Goal: Task Accomplishment & Management: Manage account settings

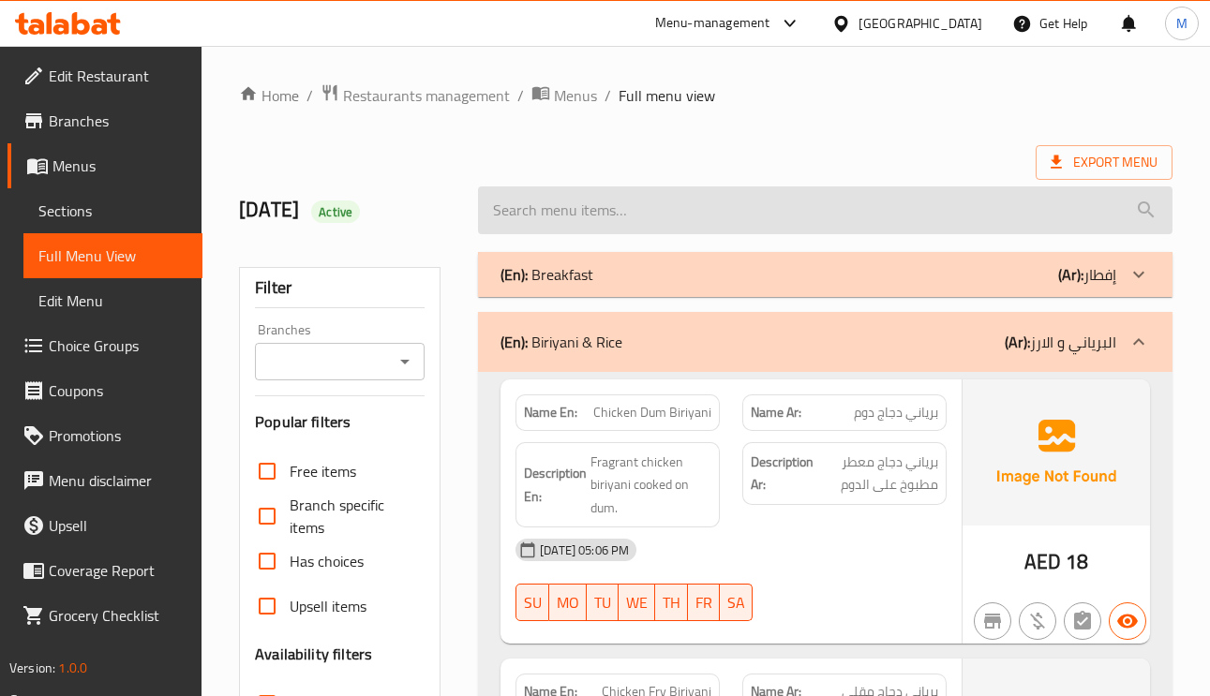
click at [1131, 187] on input "search" at bounding box center [825, 210] width 694 height 48
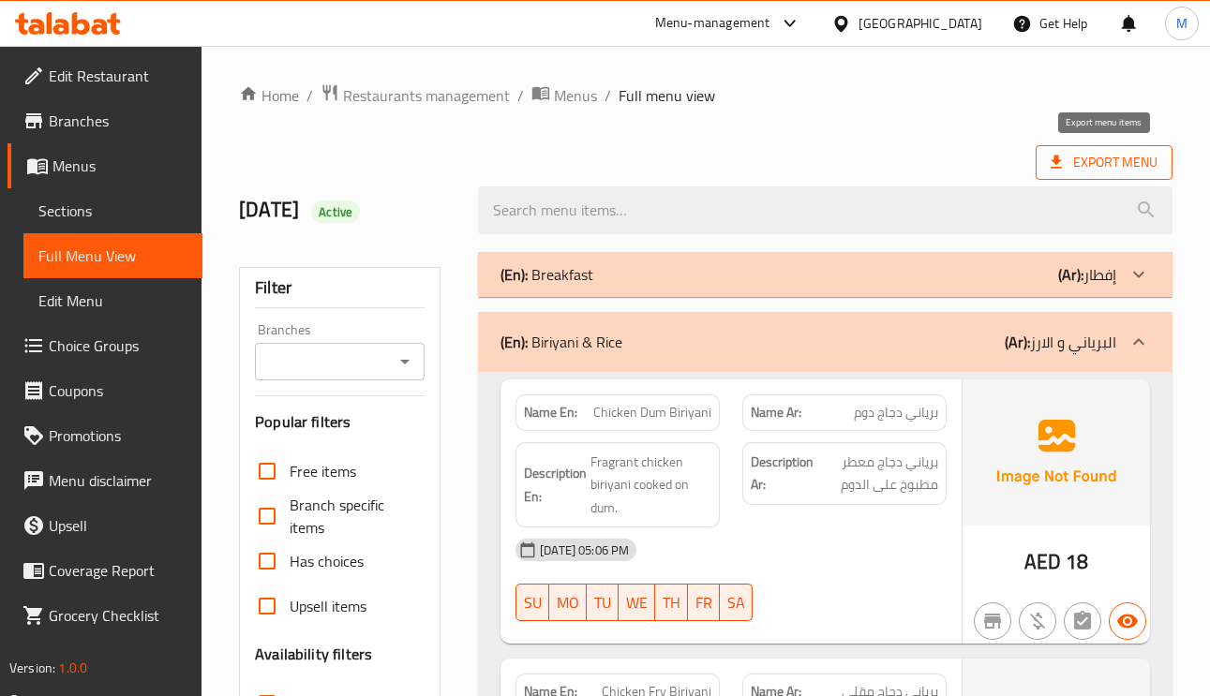
click at [1132, 167] on span "Export Menu" at bounding box center [1103, 162] width 107 height 23
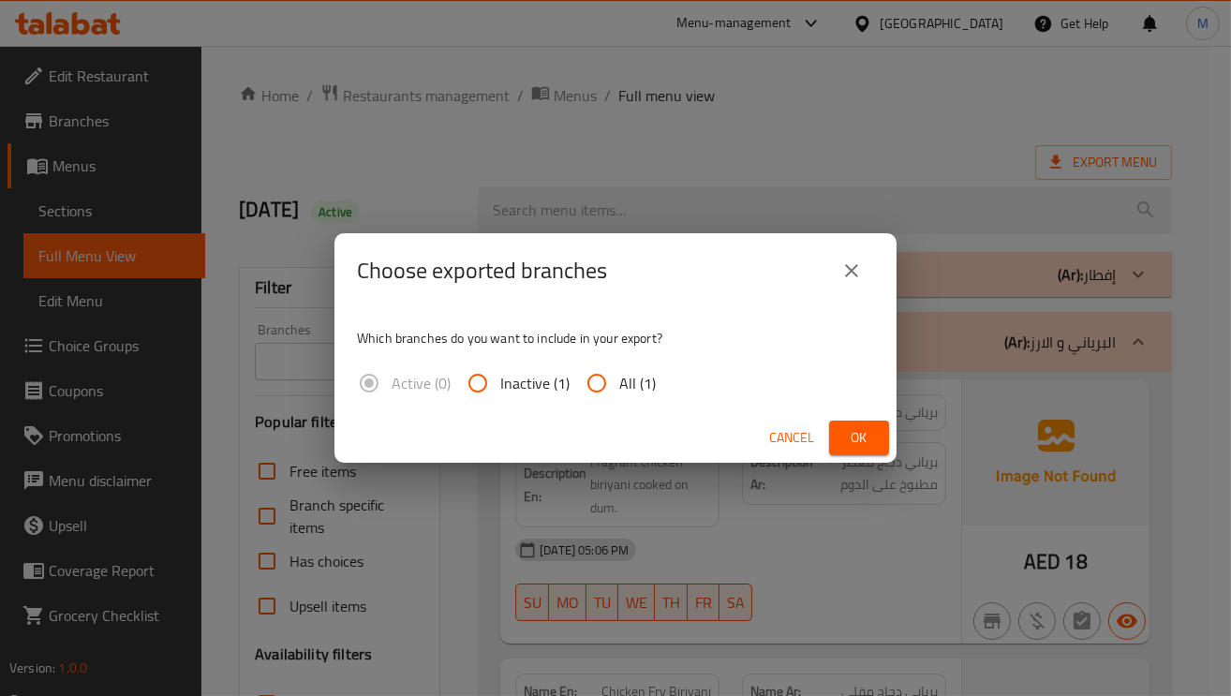
click at [593, 378] on input "All (1)" at bounding box center [596, 383] width 45 height 45
radio input "true"
click at [865, 441] on span "Ok" at bounding box center [859, 437] width 30 height 23
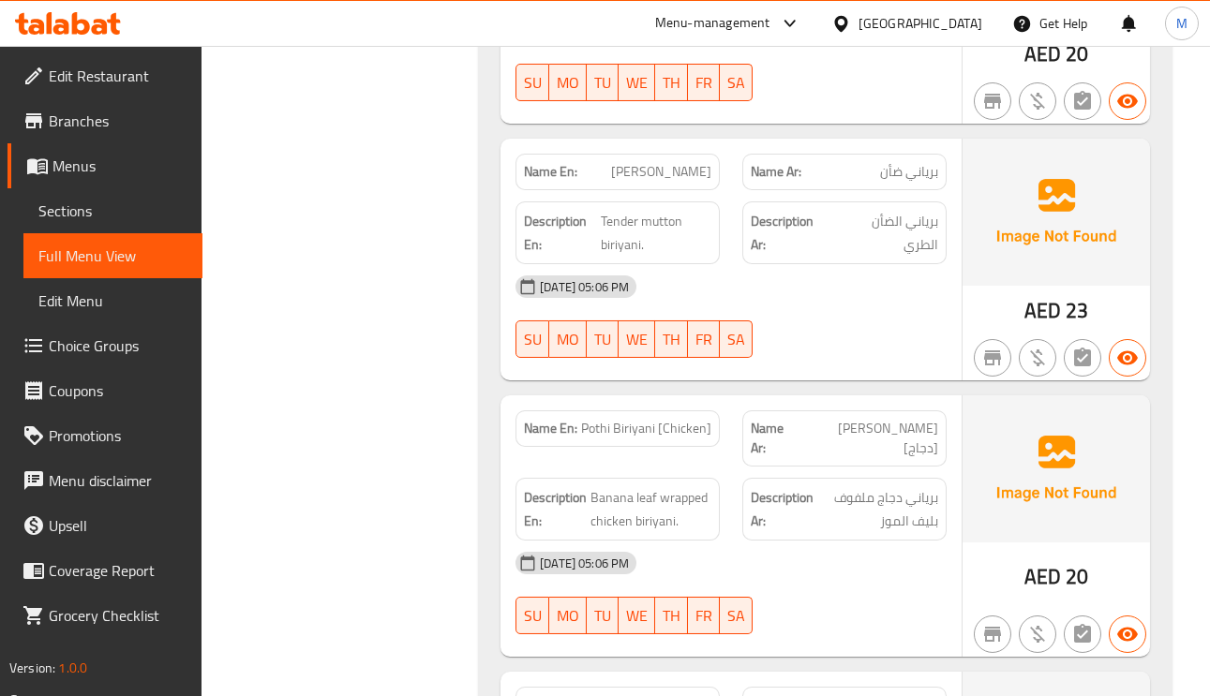
scroll to position [1124, 0]
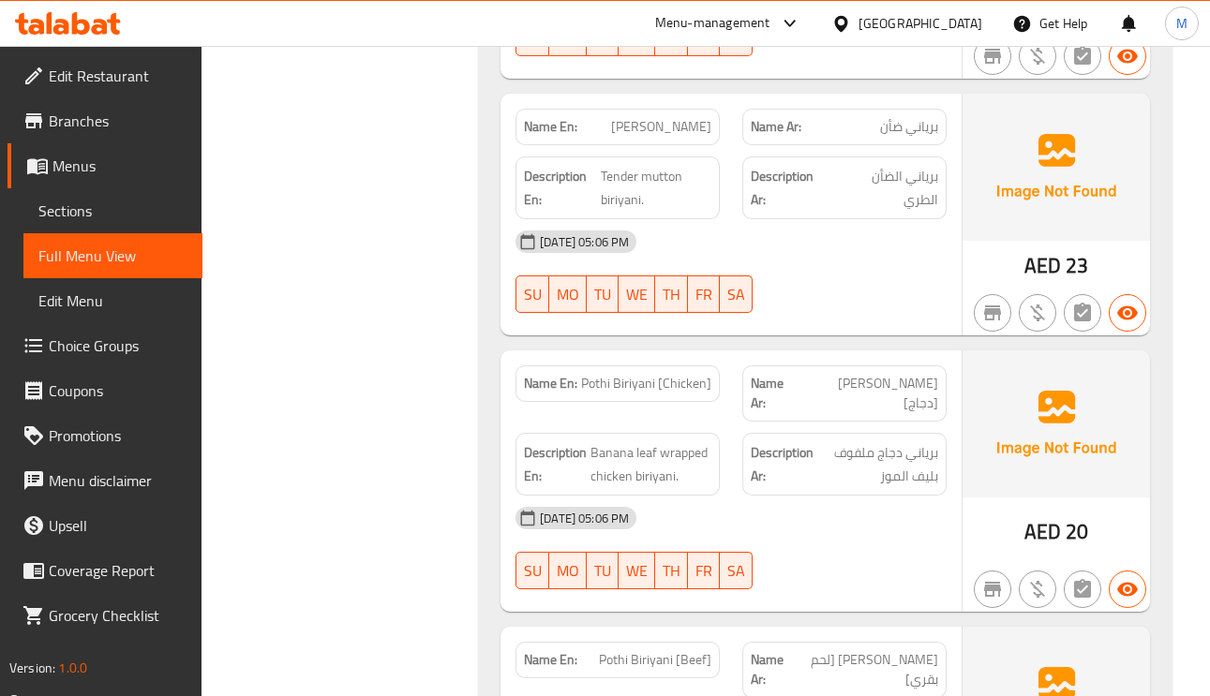
click at [703, 126] on span "Mutton Biriyani" at bounding box center [661, 127] width 100 height 20
copy span "Mutton Biriyani"
click at [650, 131] on span "Mutton Biriyani" at bounding box center [661, 127] width 100 height 20
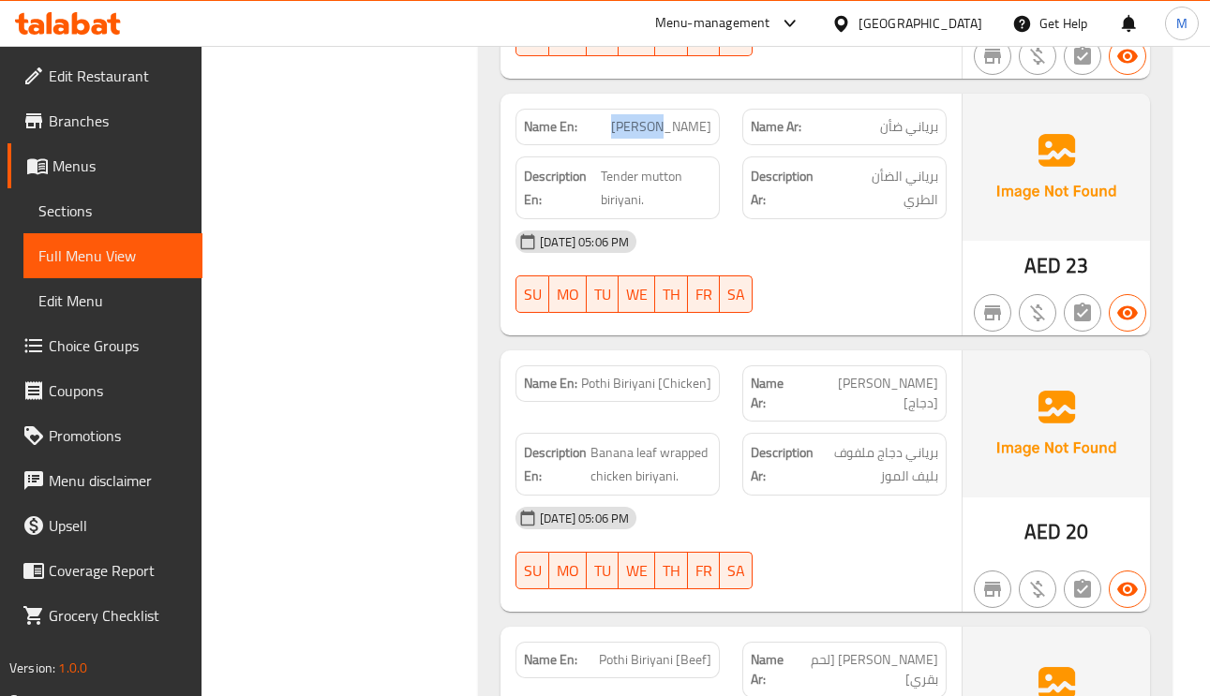
click at [650, 131] on span "Mutton Biriyani" at bounding box center [661, 127] width 100 height 20
click at [670, 125] on span "Mutton Biriyani" at bounding box center [661, 127] width 100 height 20
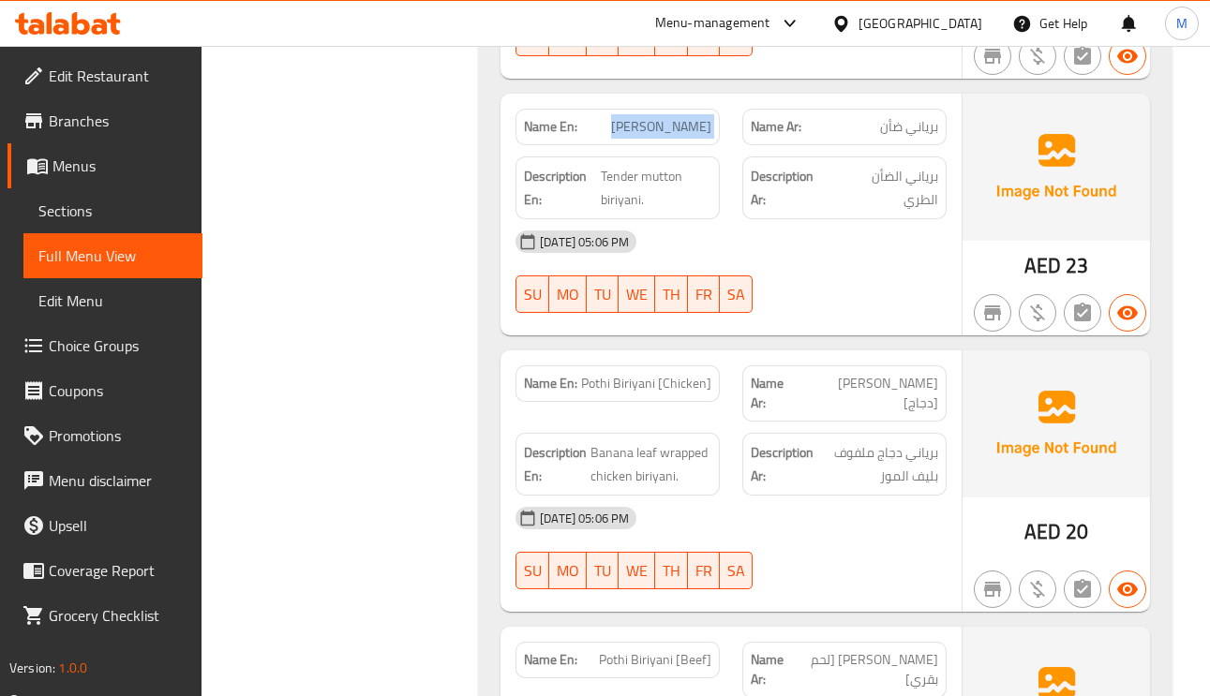
click at [682, 130] on span "Mutton Biriyani" at bounding box center [661, 127] width 100 height 20
click at [674, 452] on span "Banana leaf wrapped chicken biriyani." at bounding box center [650, 464] width 121 height 46
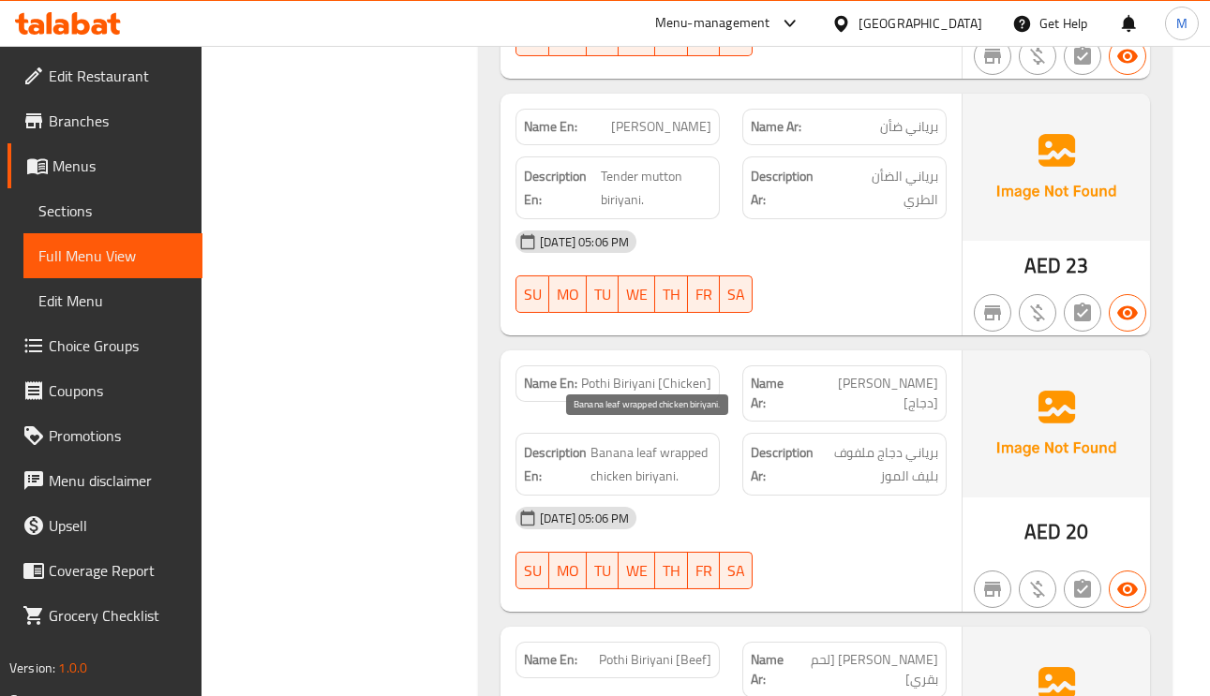
click at [648, 441] on span "Banana leaf wrapped chicken biriyani." at bounding box center [650, 464] width 121 height 46
click at [687, 382] on span "Pothi Biriyani [Chicken]" at bounding box center [646, 384] width 130 height 20
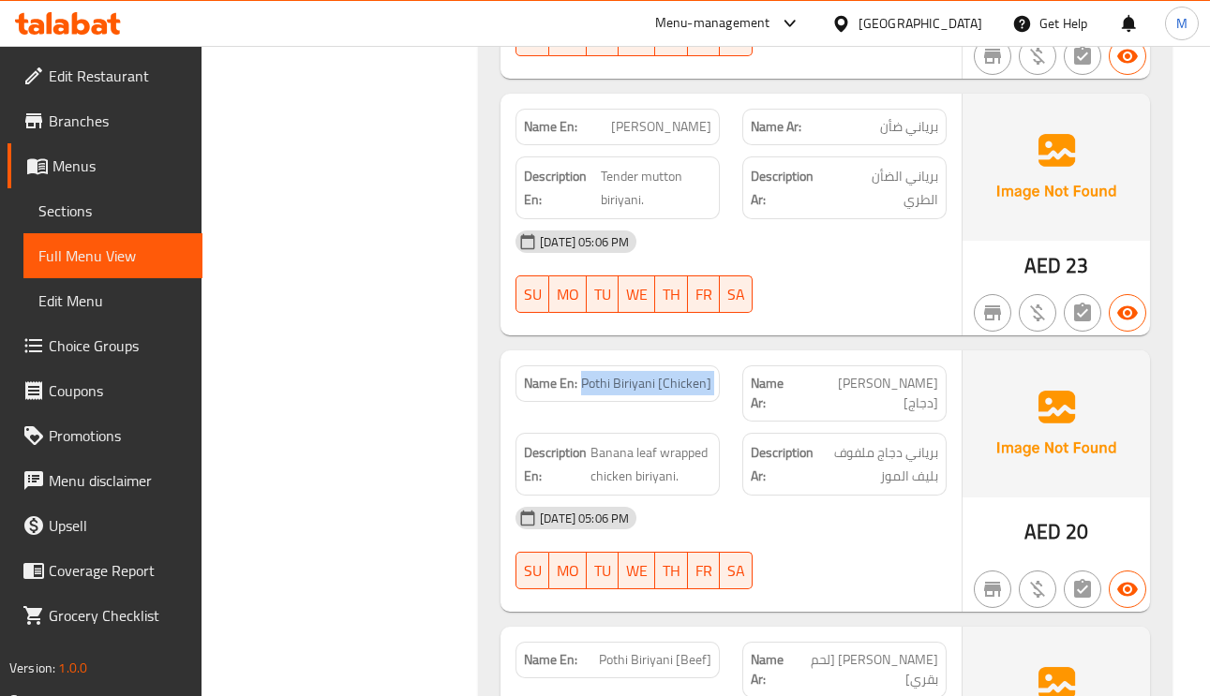
click at [687, 382] on span "Pothi Biriyani [Chicken]" at bounding box center [646, 384] width 130 height 20
copy span "Pothi Biriyani [Chicken]"
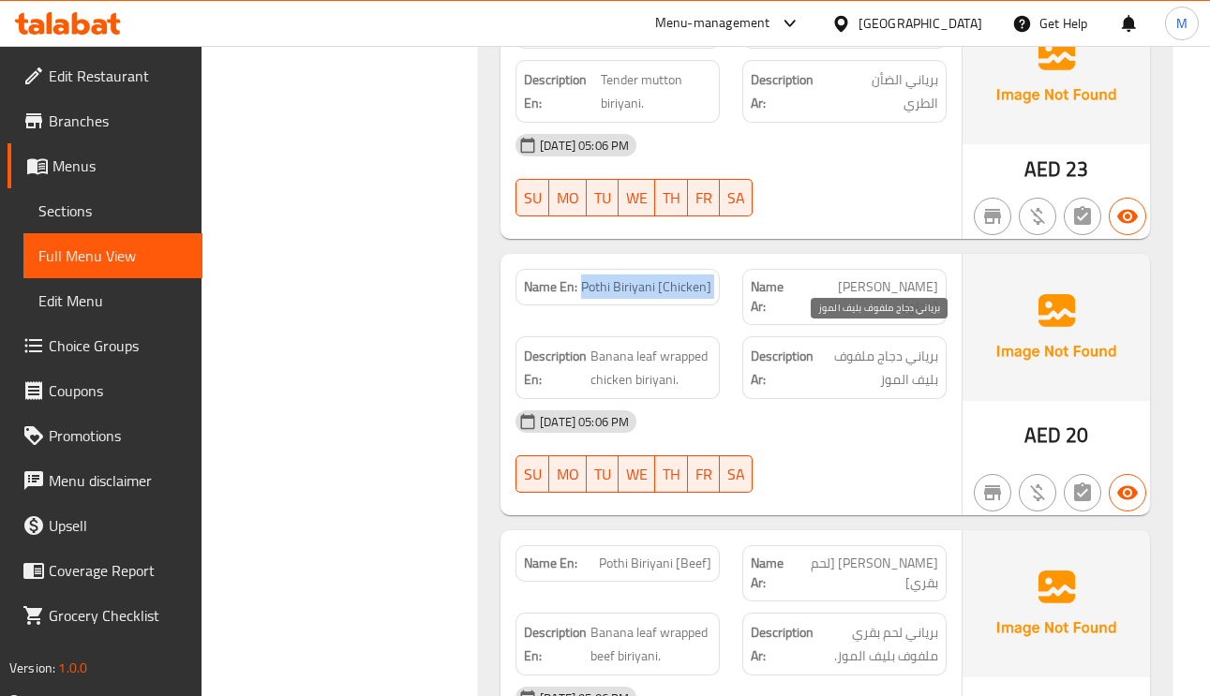
scroll to position [1405, 0]
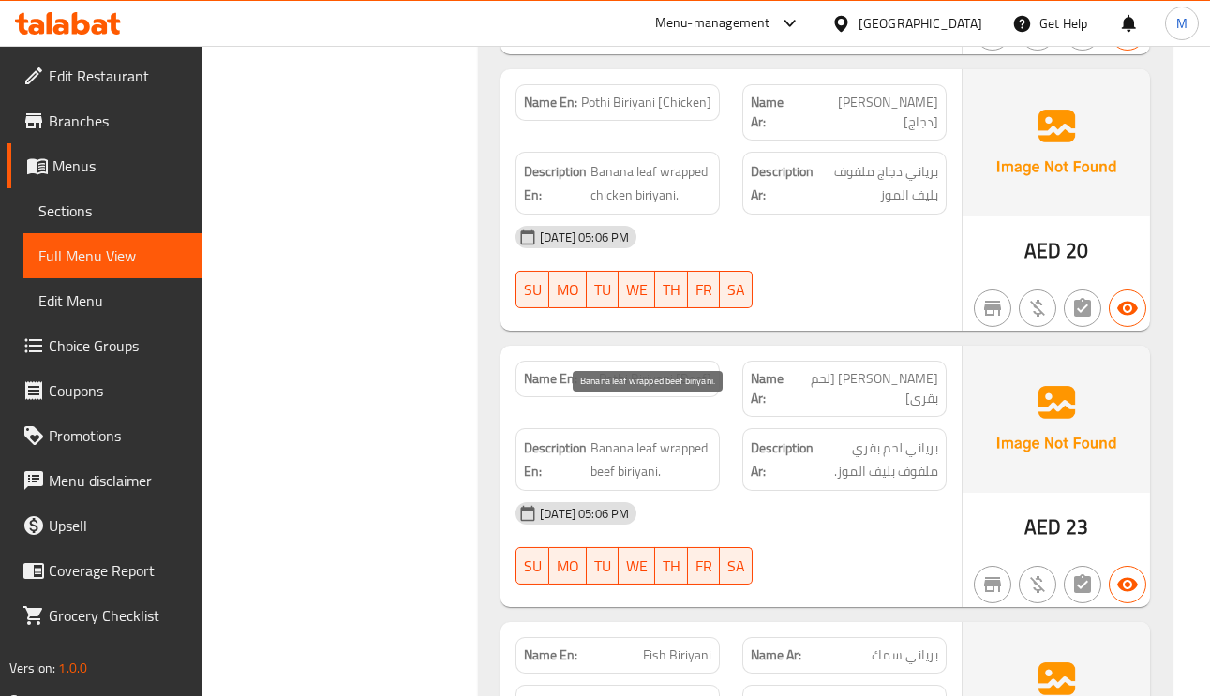
click at [661, 437] on span "Banana leaf wrapped beef biriyani." at bounding box center [650, 460] width 121 height 46
click at [665, 369] on span "Pothi Biriyani [Beef]" at bounding box center [655, 379] width 112 height 20
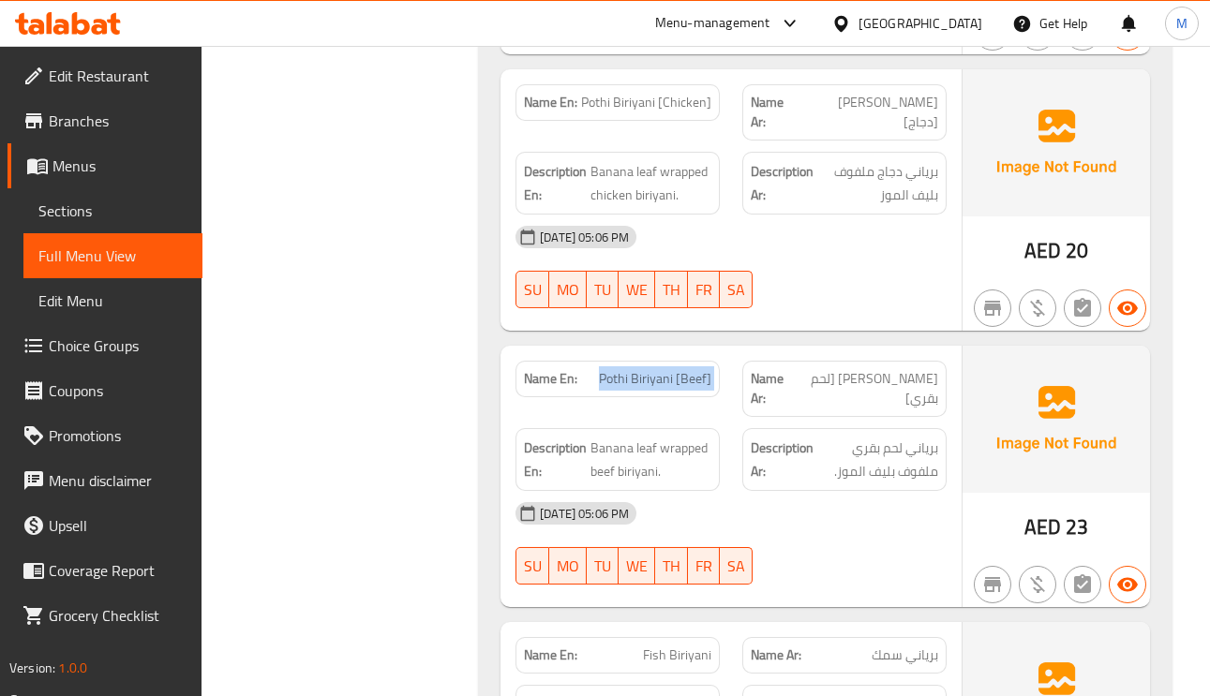
click at [665, 369] on span "Pothi Biriyani [Beef]" at bounding box center [655, 379] width 112 height 20
copy span "Pothi Biriyani [Beef]"
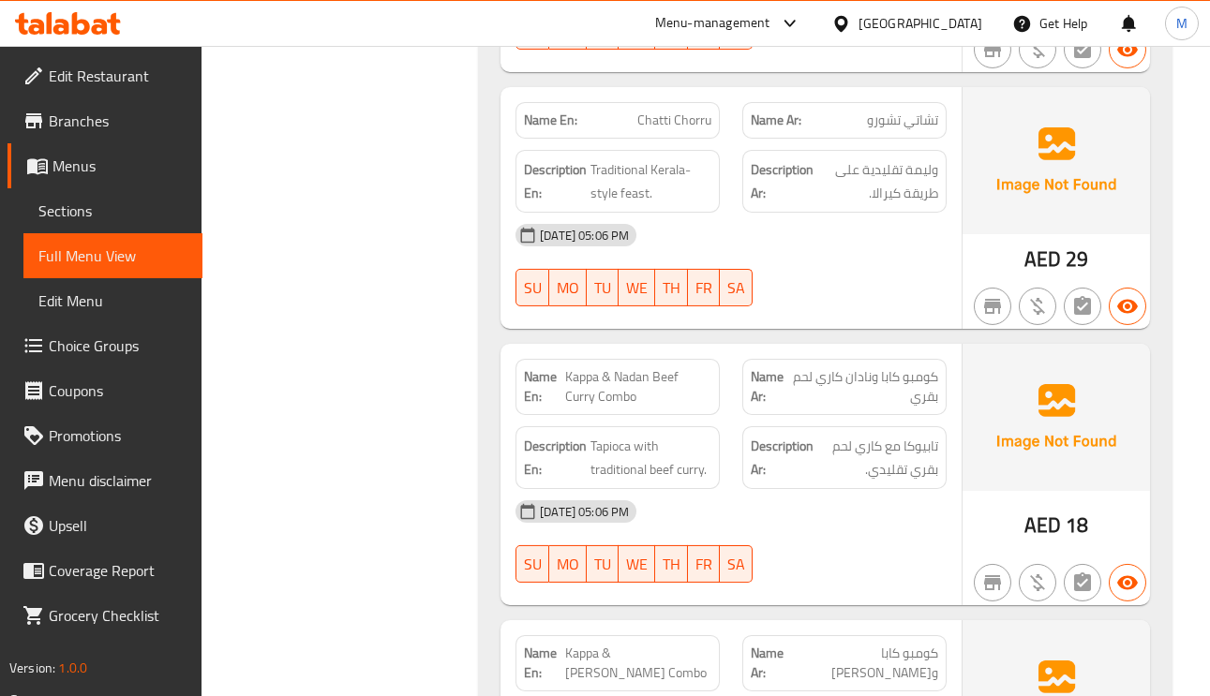
scroll to position [3373, 0]
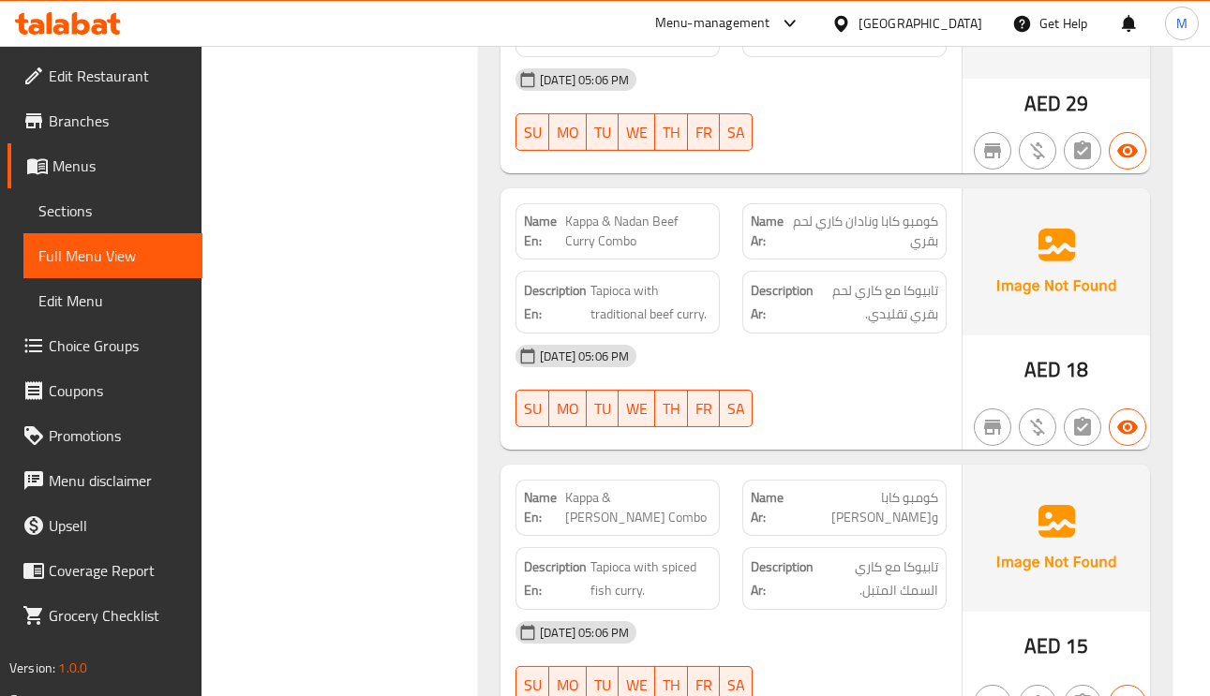
click at [912, 488] on span "كومبو كابا ومين مولاجيتادو" at bounding box center [865, 507] width 143 height 39
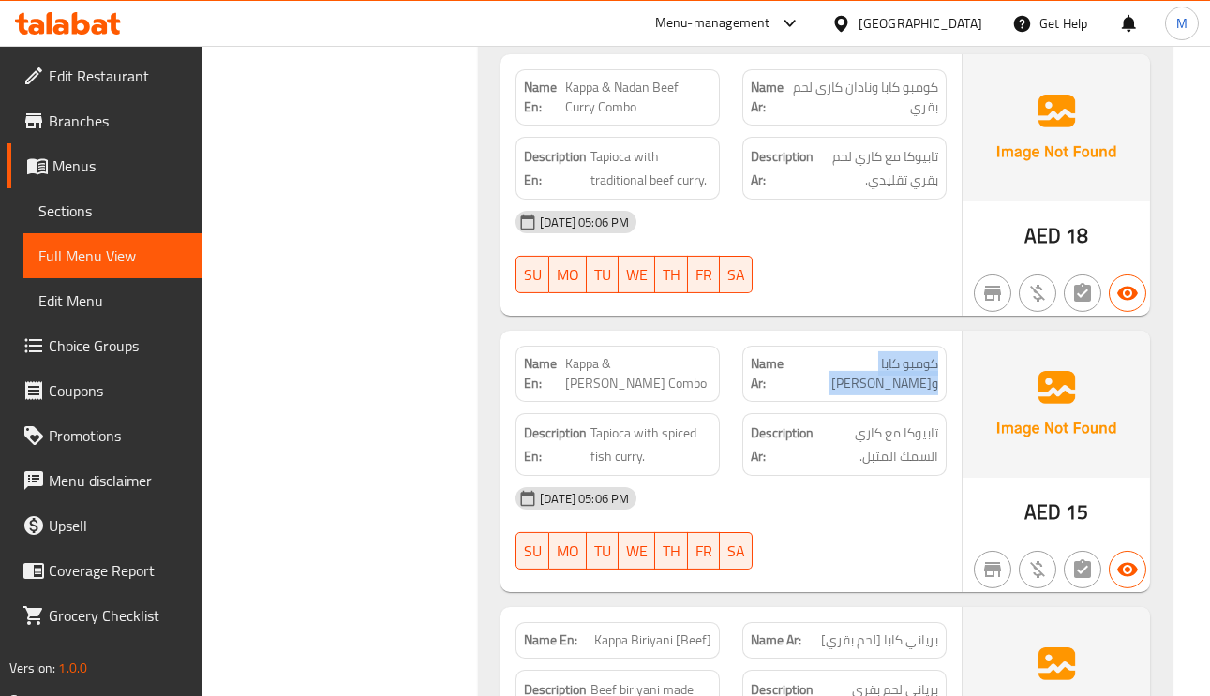
scroll to position [3654, 0]
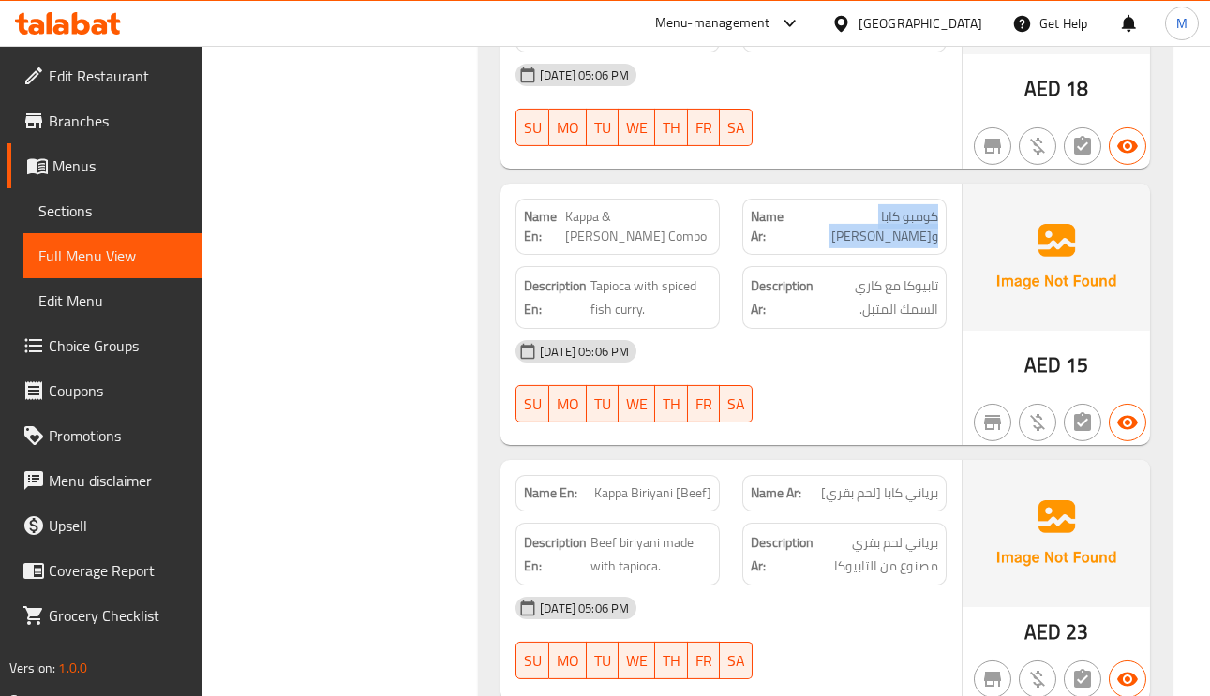
click at [884, 207] on span "كومبو كابا ومين مولاجيتادو" at bounding box center [865, 226] width 143 height 39
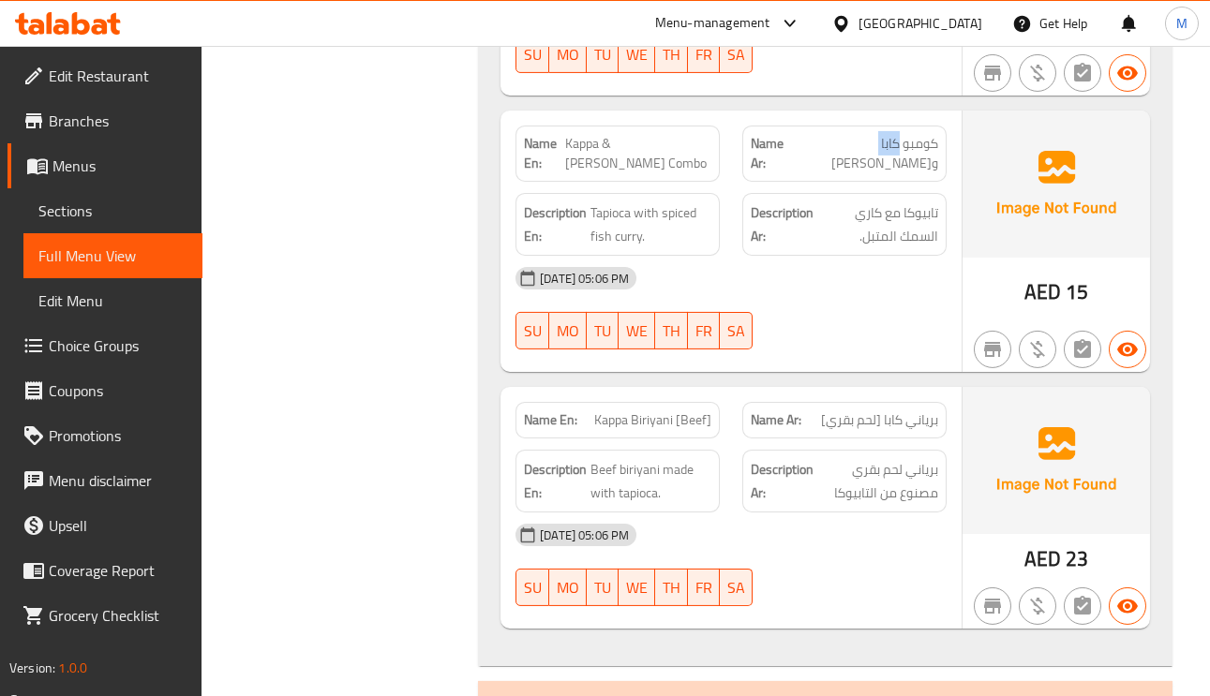
scroll to position [3794, 0]
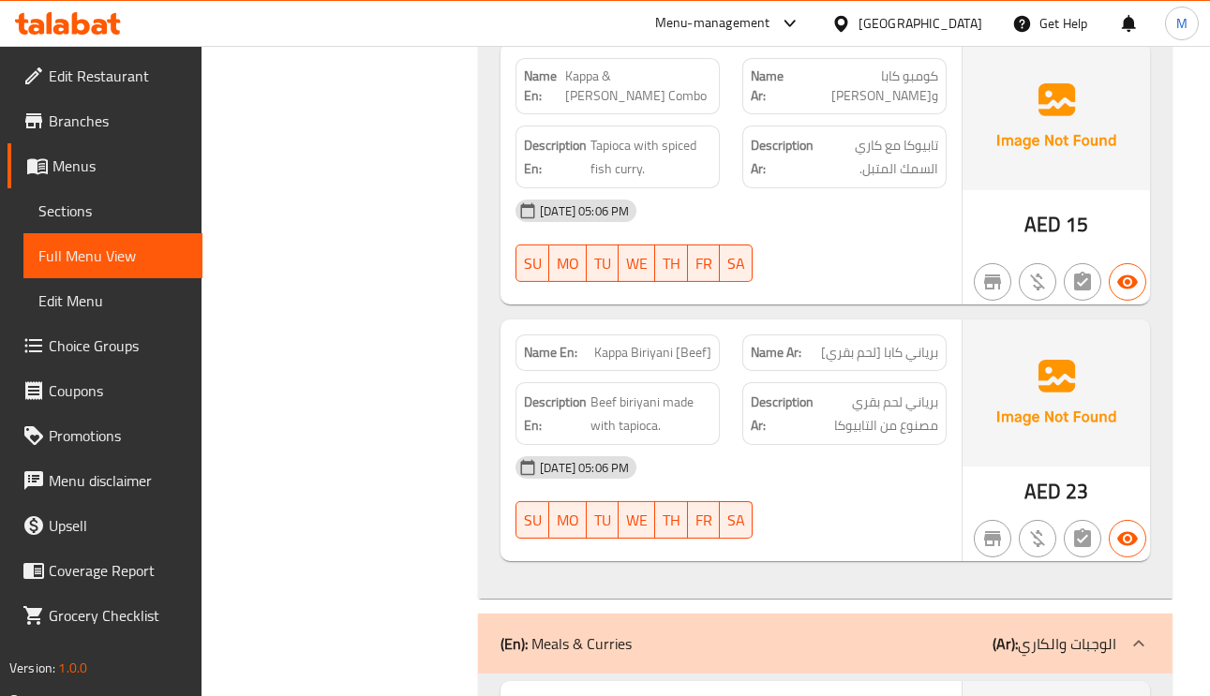
click at [889, 371] on div "Description Ar: برياني لحم بقري مصنوع من التابيوكا" at bounding box center [844, 413] width 227 height 85
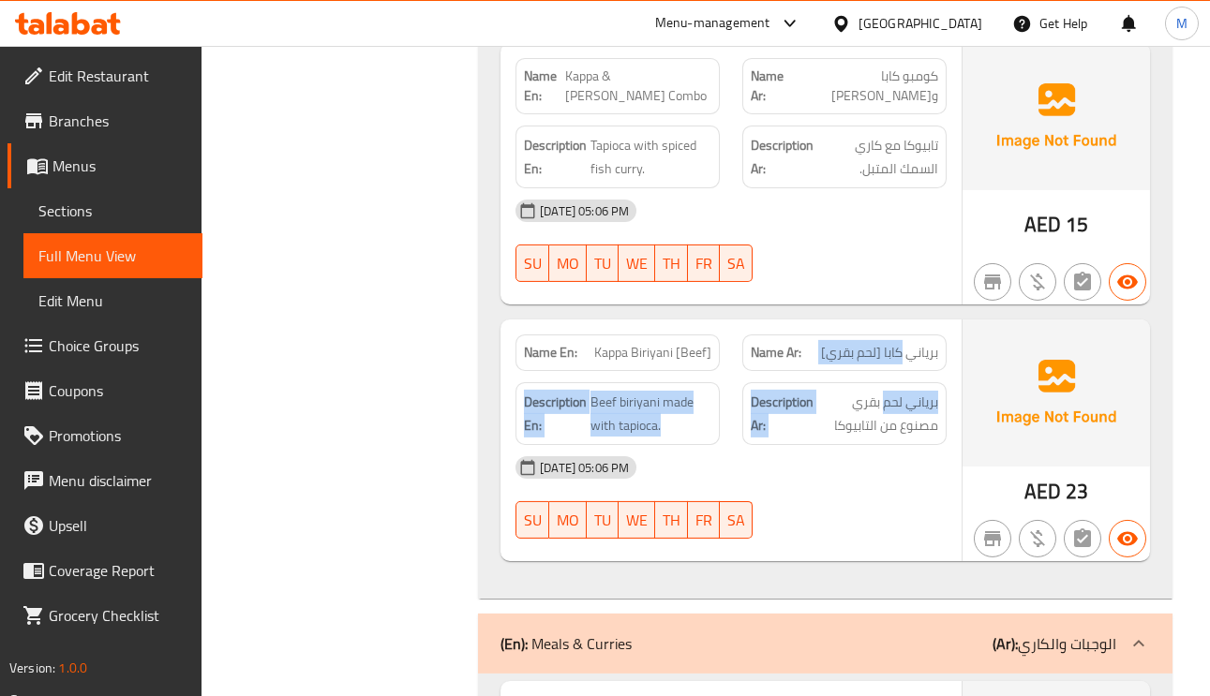
click at [889, 346] on div "Name En: Kappa Biriyani [Beef] Name Ar: برياني كابا [لحم بقري] Description En: …" at bounding box center [730, 440] width 461 height 242
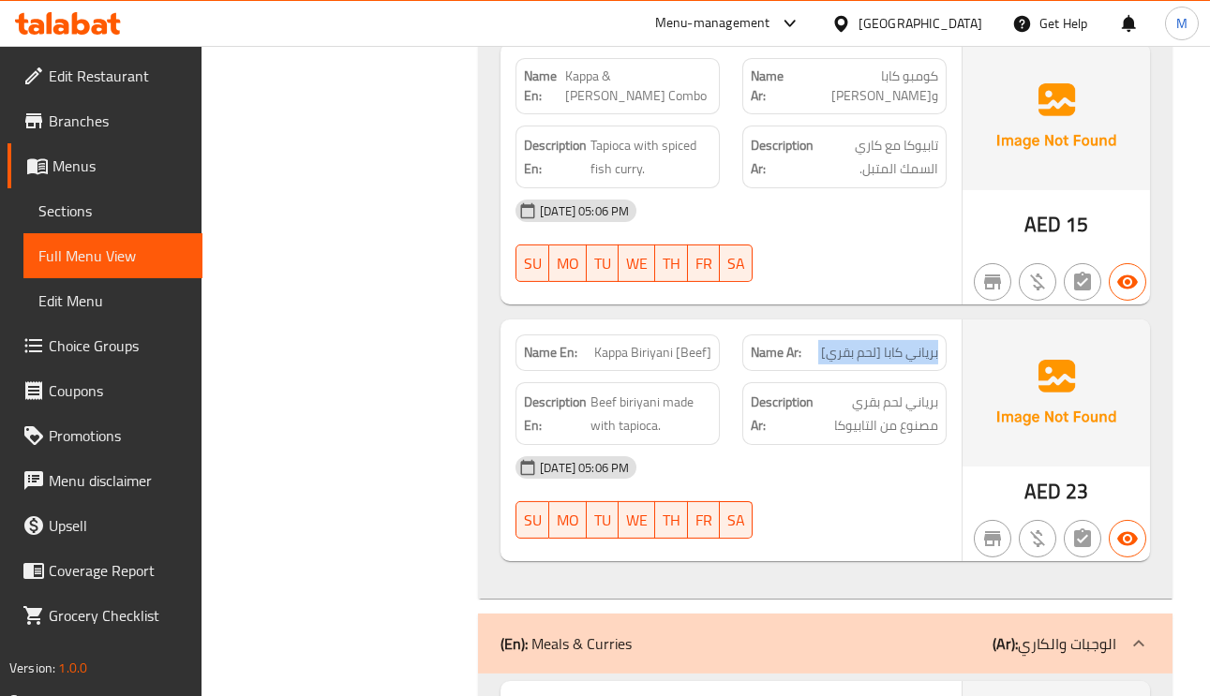
click at [889, 346] on div "Name Ar: برياني كابا [لحم بقري]" at bounding box center [844, 352] width 204 height 37
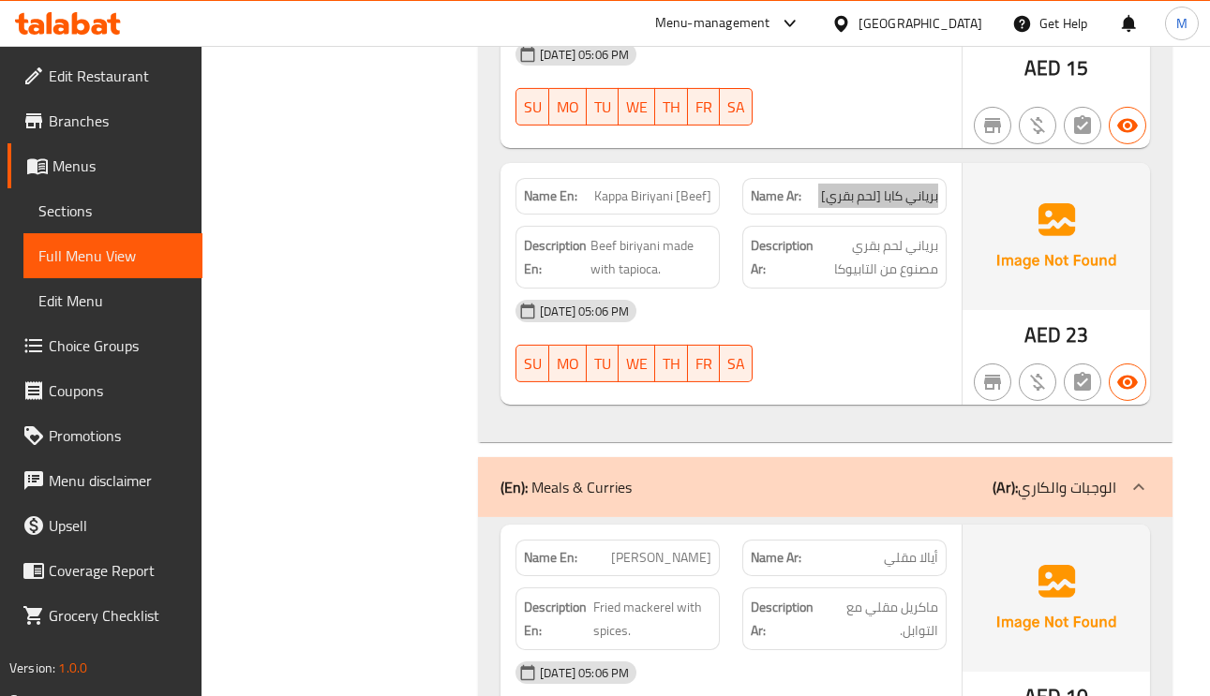
scroll to position [4216, 0]
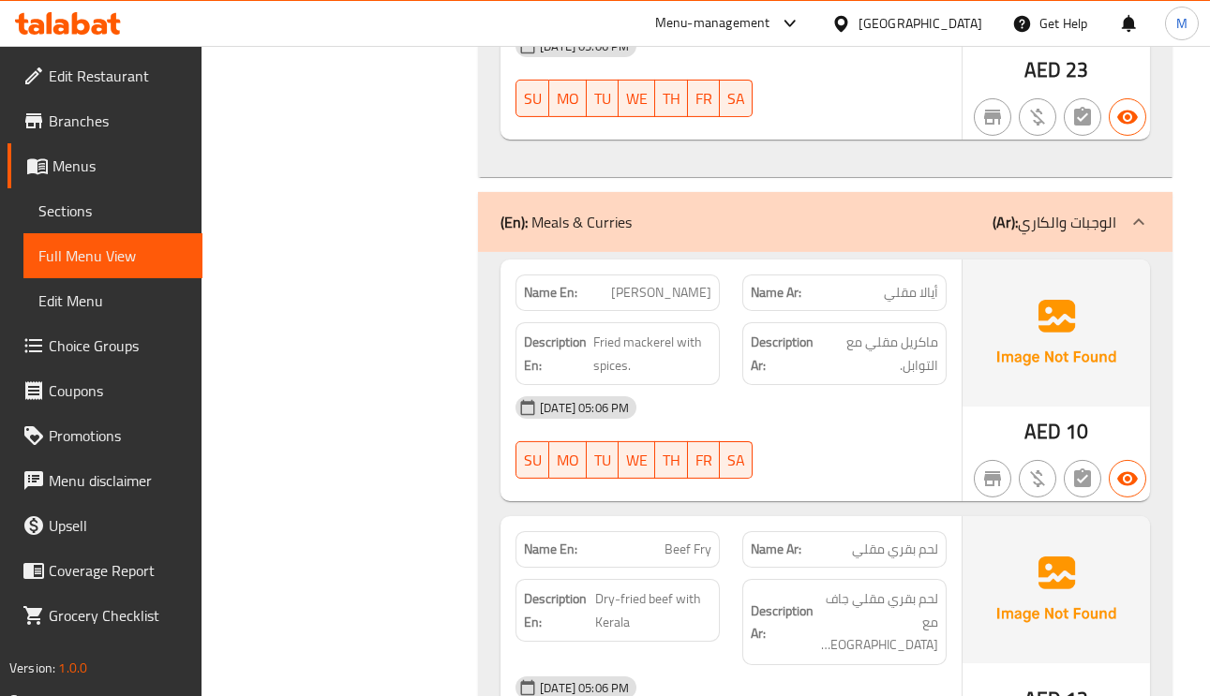
copy span "أيالا"
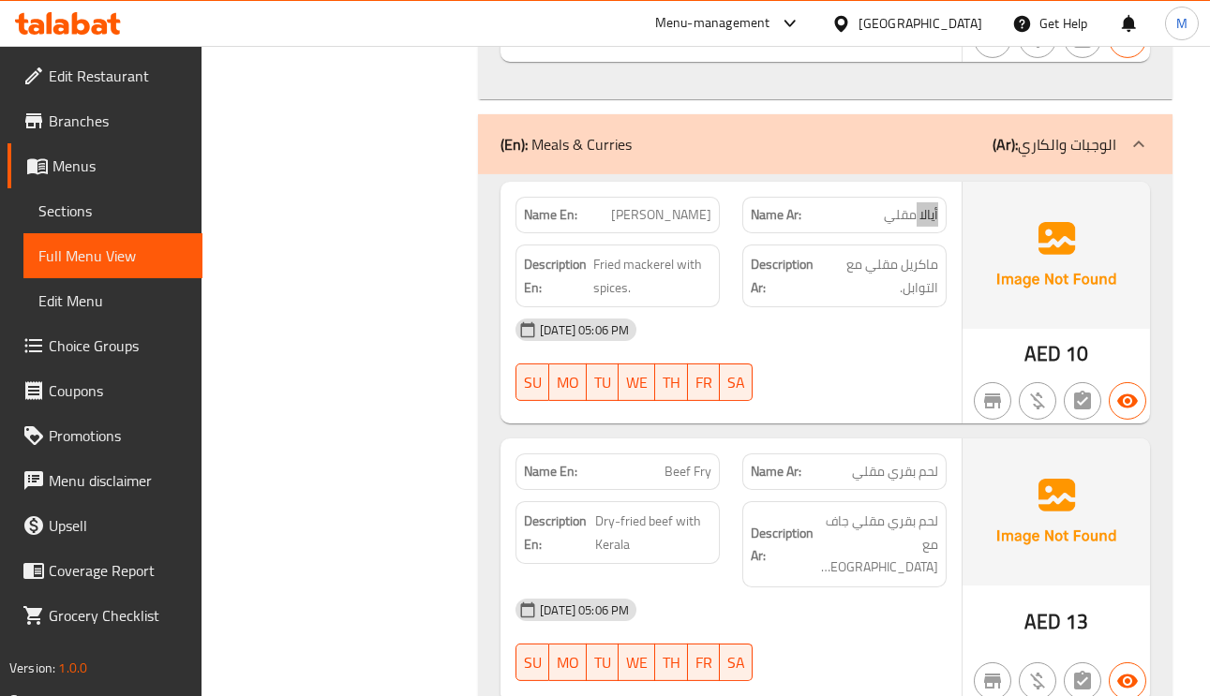
scroll to position [4357, 0]
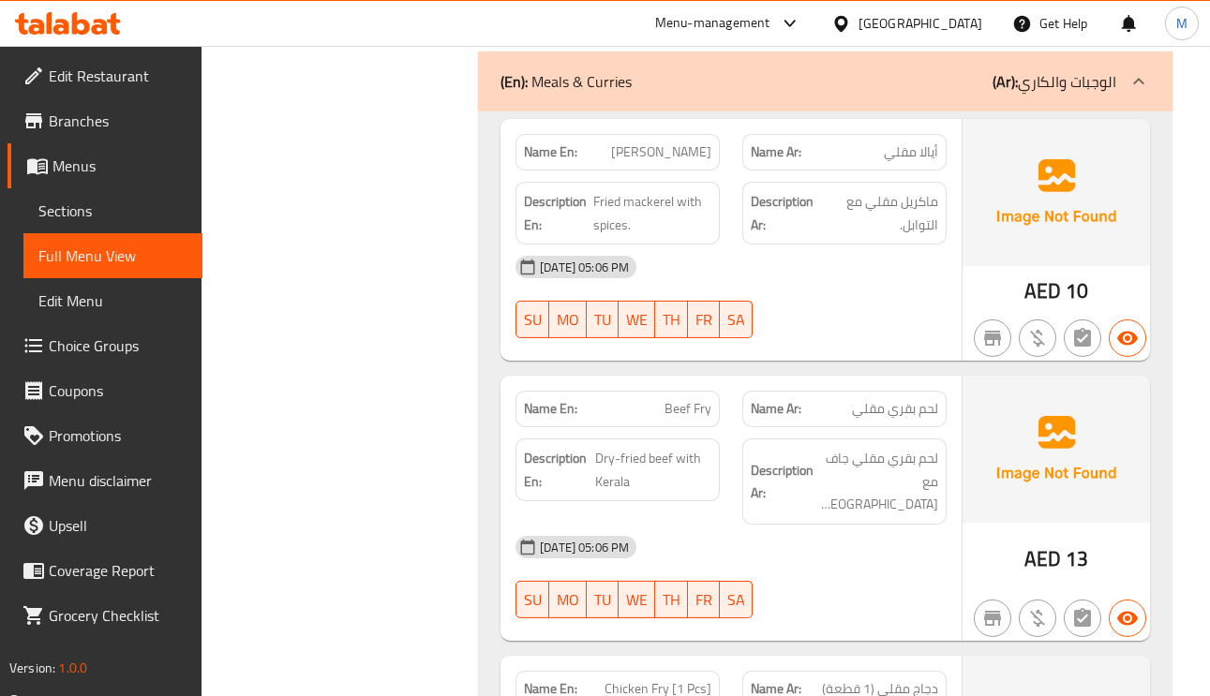
click at [676, 447] on span "Dry-fried beef with Kerala" at bounding box center [653, 470] width 116 height 46
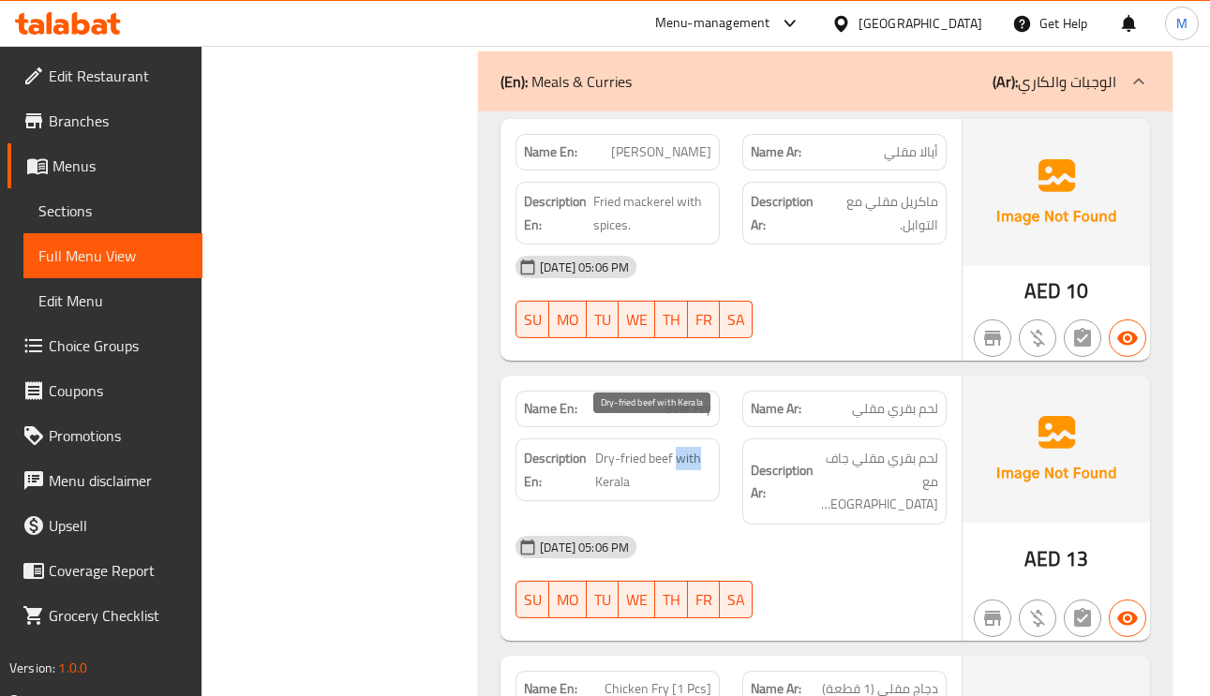
click at [676, 447] on span "Dry-fried beef with Kerala" at bounding box center [653, 470] width 116 height 46
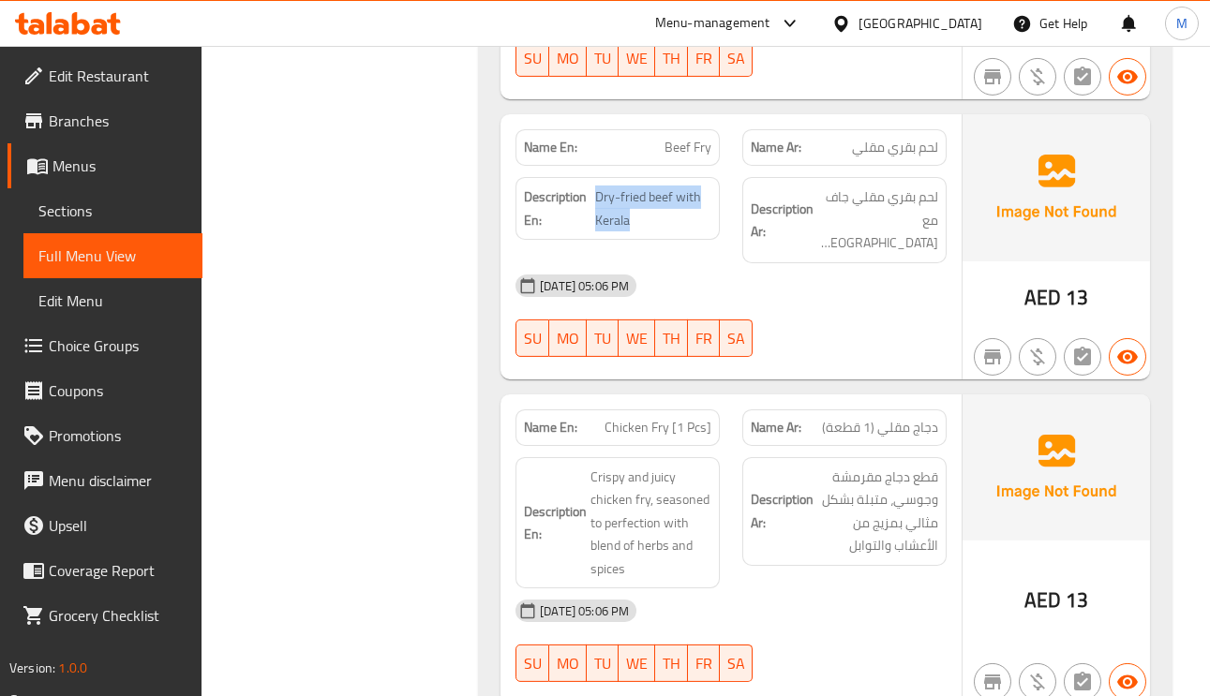
scroll to position [4638, 0]
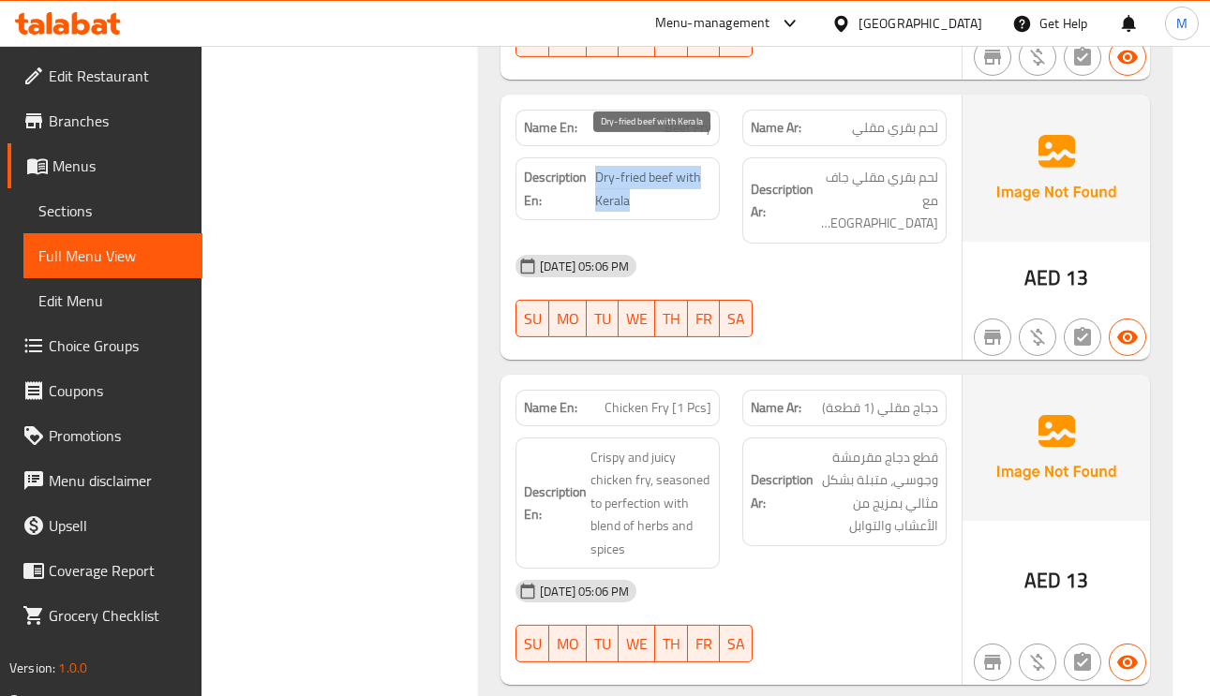
click at [616, 166] on span "Dry-fried beef with Kerala" at bounding box center [653, 189] width 116 height 46
copy span
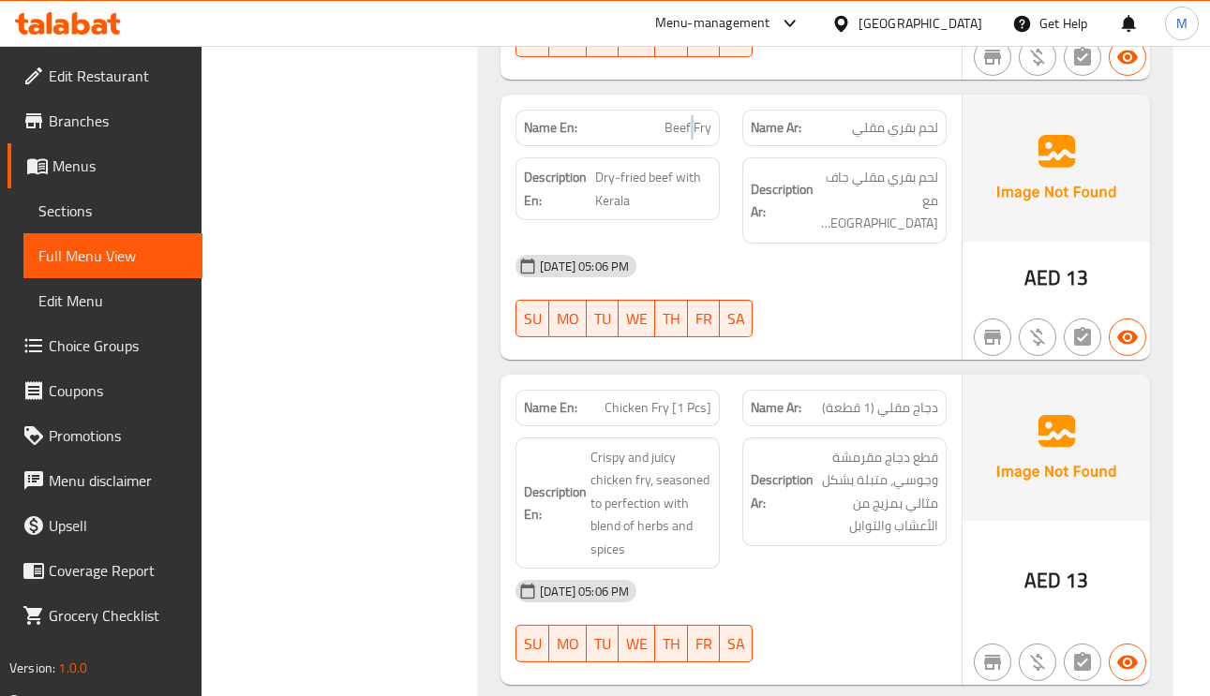
copy span "Beef Fry"
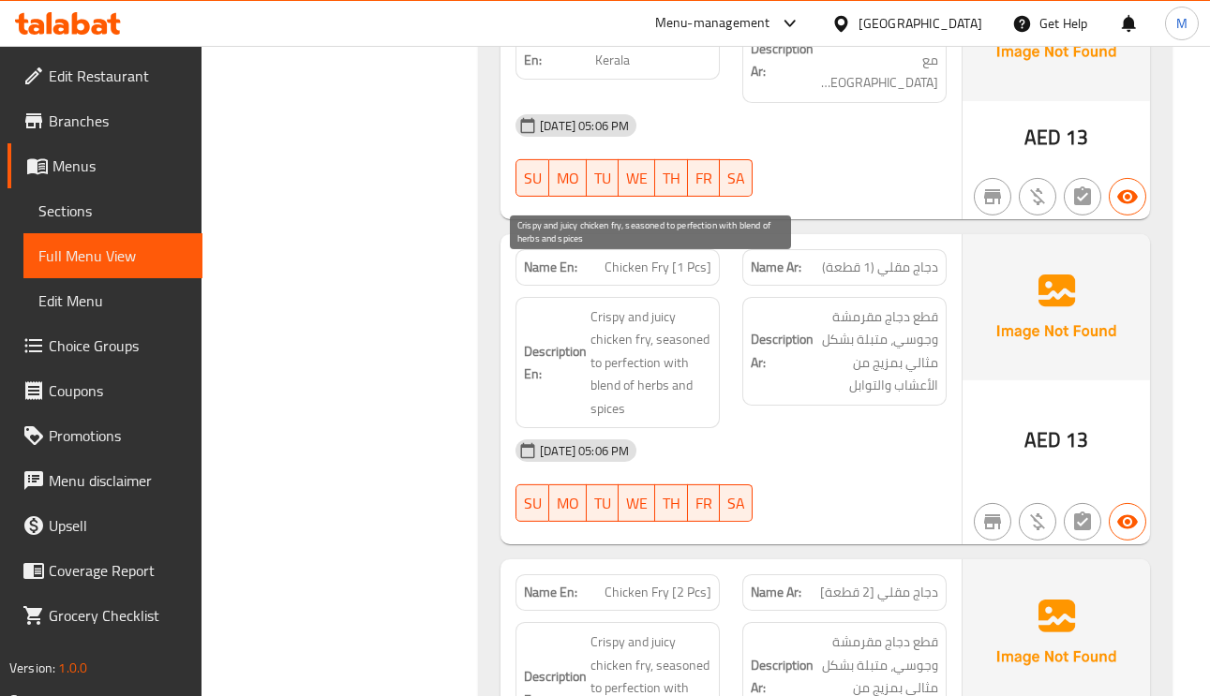
click at [654, 316] on span "Crispy and juicy chicken fry, seasoned to perfection with blend of herbs and sp…" at bounding box center [650, 362] width 121 height 115
copy span "perfection"
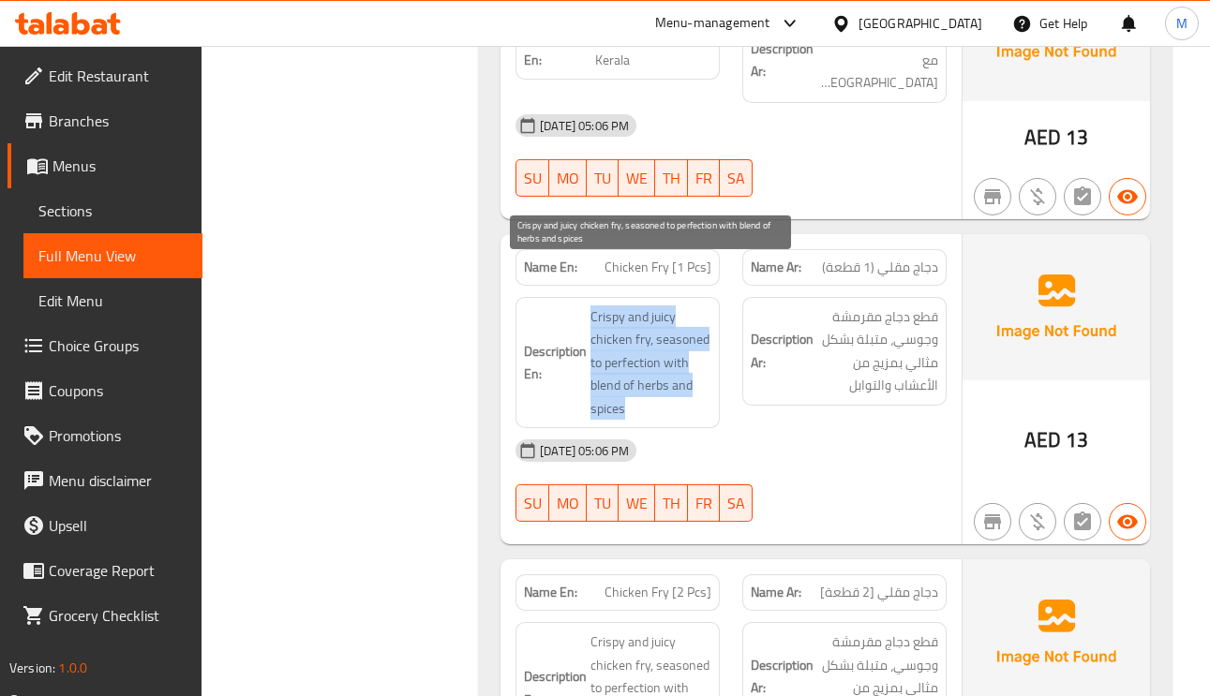
click at [654, 316] on span "Crispy and juicy chicken fry, seasoned to perfection with blend of herbs and sp…" at bounding box center [650, 362] width 121 height 115
copy span "Crispy and juicy chicken fry, seasoned to perfection with blend of herbs and sp…"
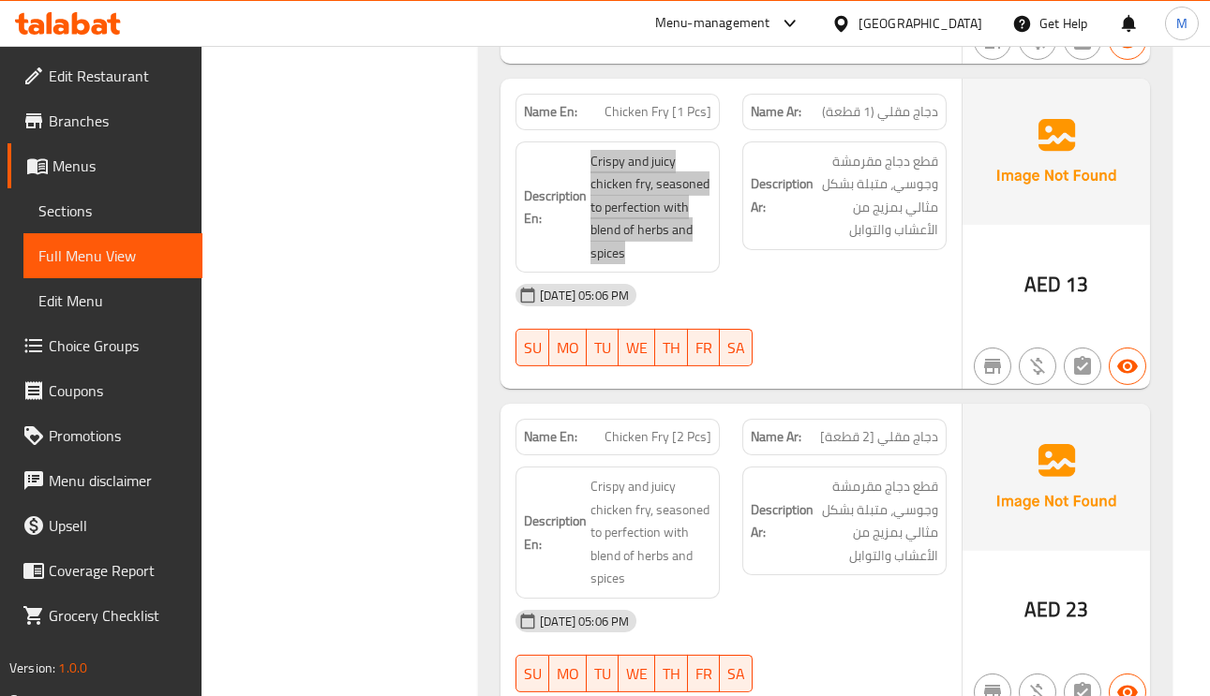
scroll to position [5059, 0]
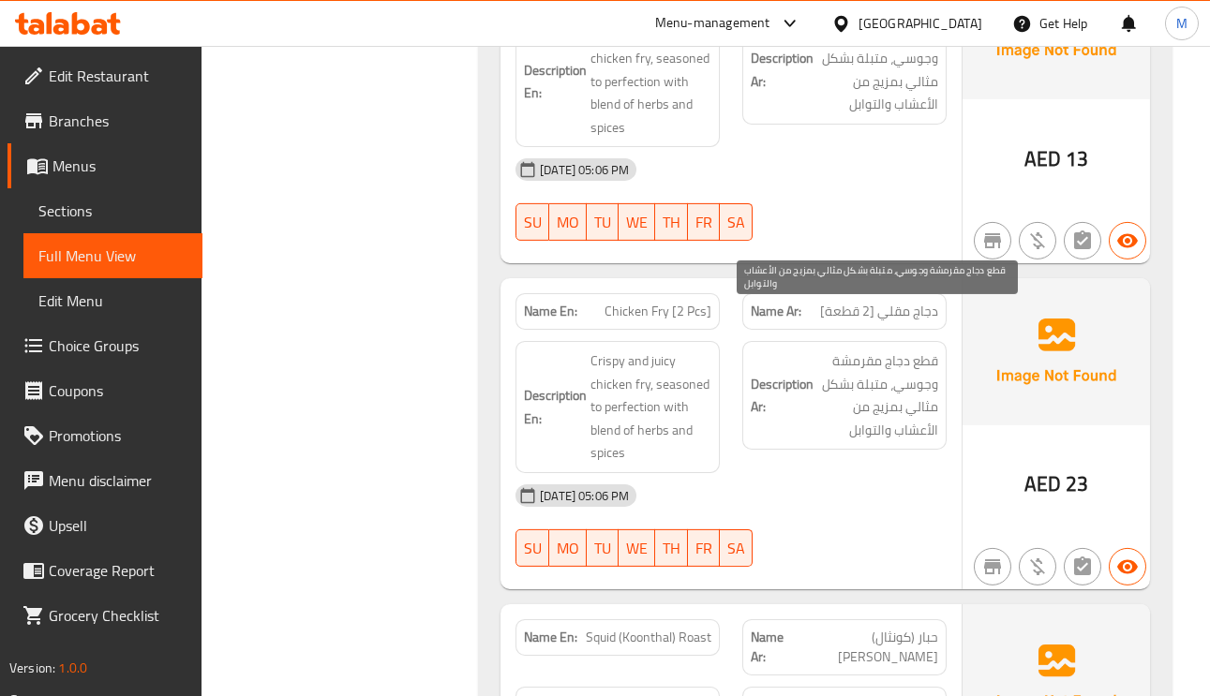
click at [921, 354] on span "قطع دجاج مقرمشة وجوسي، متبلة بشكل مثالي بمزيج من الأعشاب والتوابل" at bounding box center [877, 395] width 121 height 92
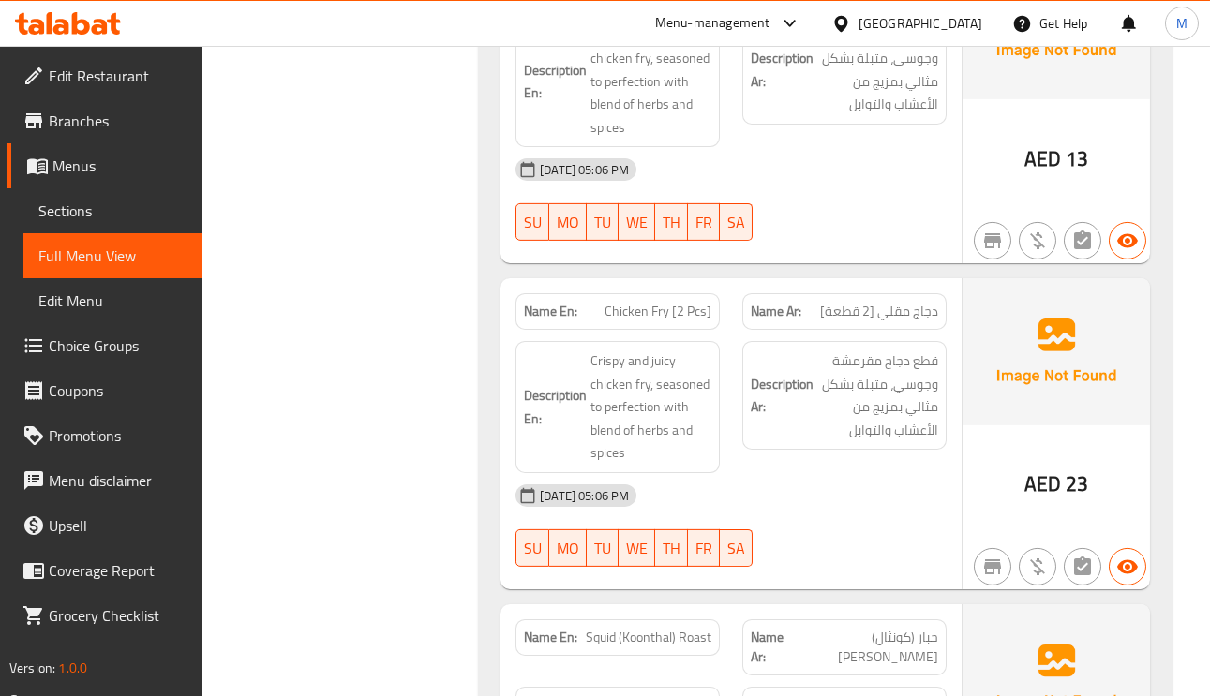
copy span "Chicken Fry [2 Pcs]"
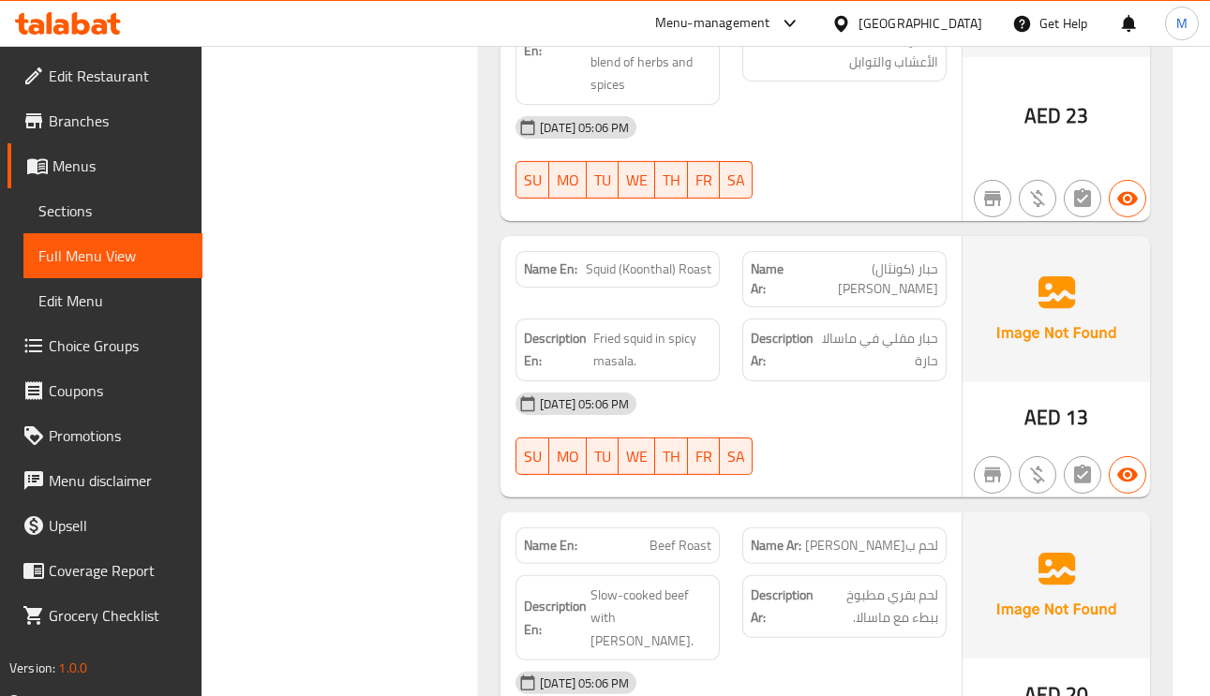
scroll to position [5481, 0]
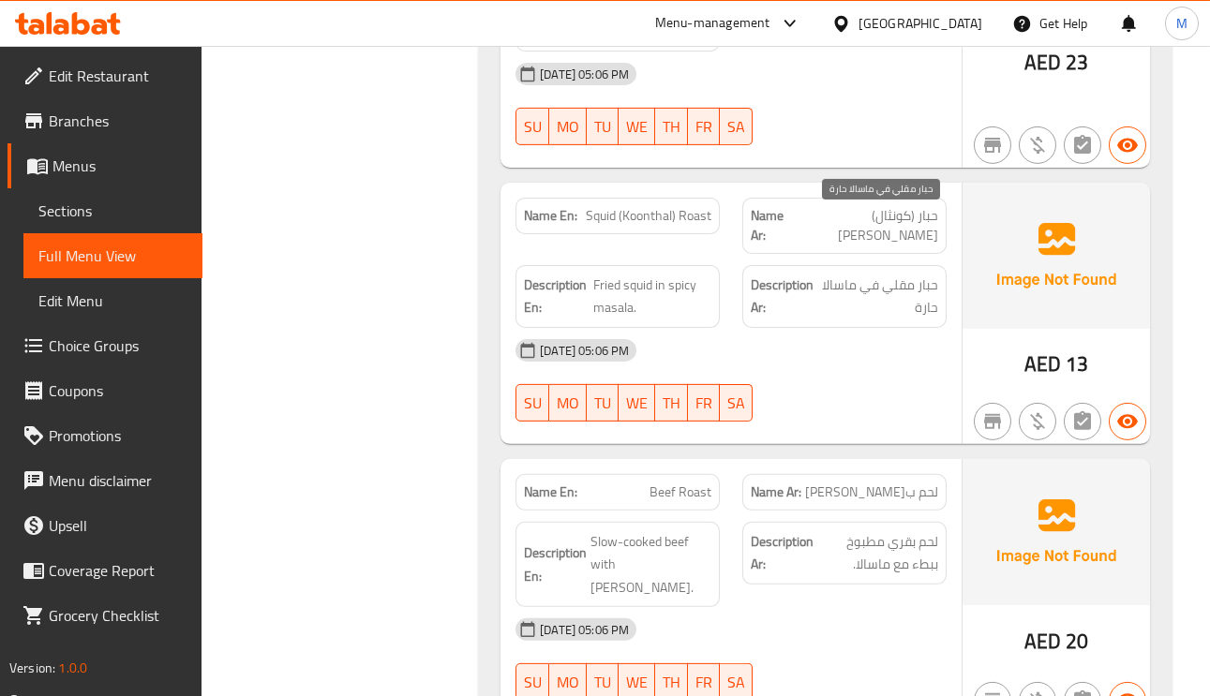
click at [920, 274] on span "حبار مقلي في ماسالا حارة" at bounding box center [879, 297] width 117 height 46
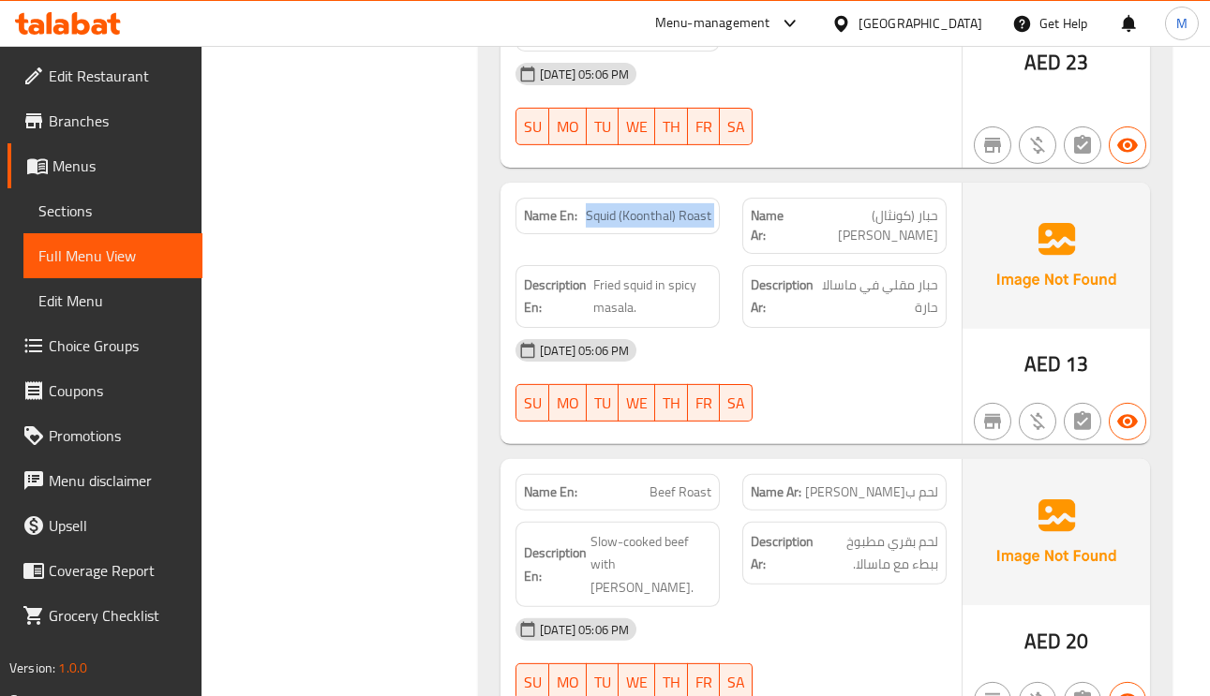
copy span "Squid (Koonthal) Roast"
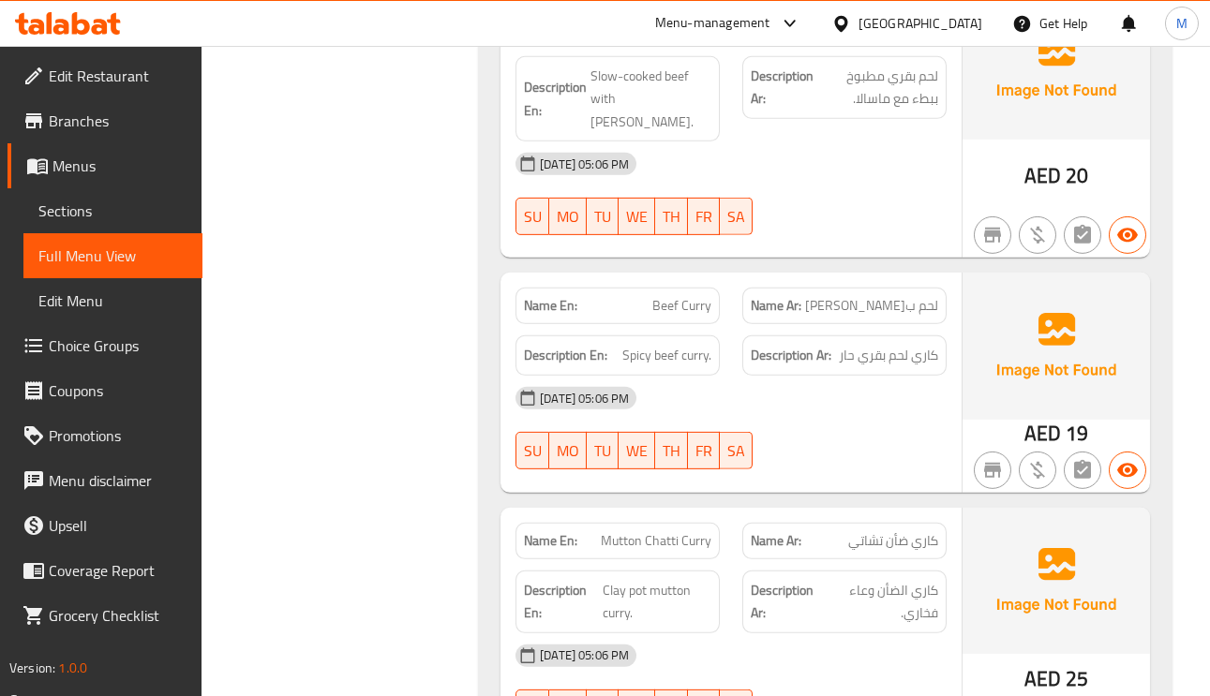
scroll to position [5903, 0]
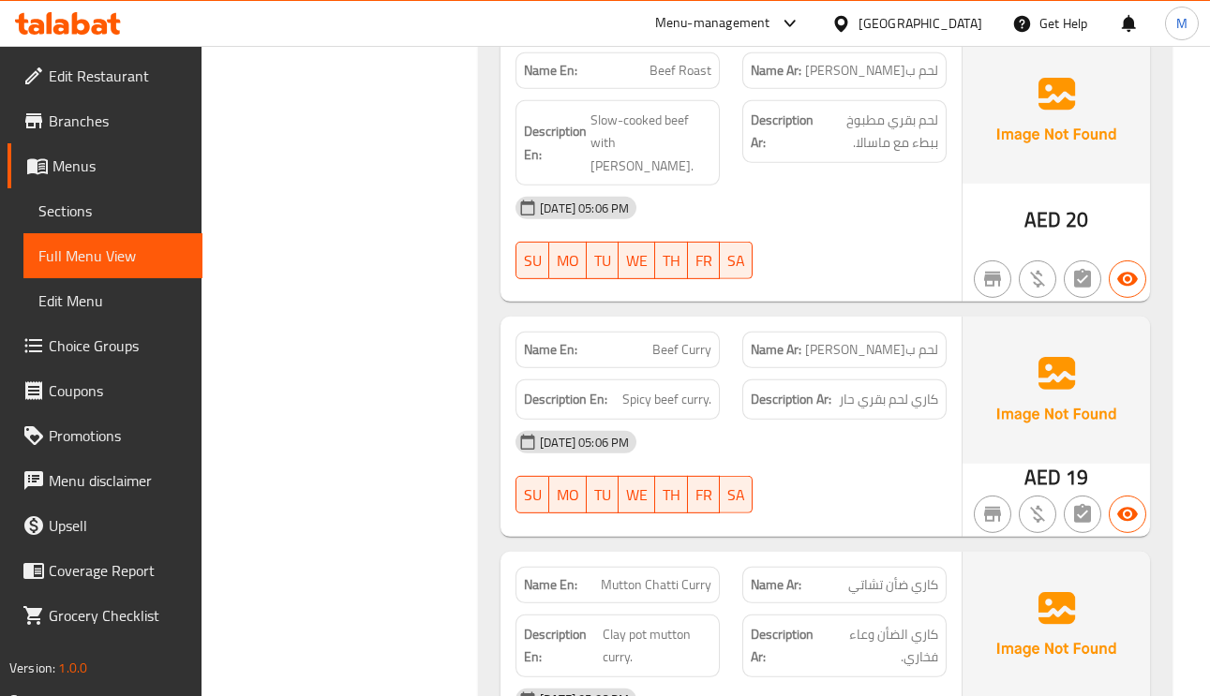
click at [653, 388] on span "Spicy beef curry." at bounding box center [666, 399] width 89 height 23
click at [637, 388] on span "Spicy beef curry." at bounding box center [666, 399] width 89 height 23
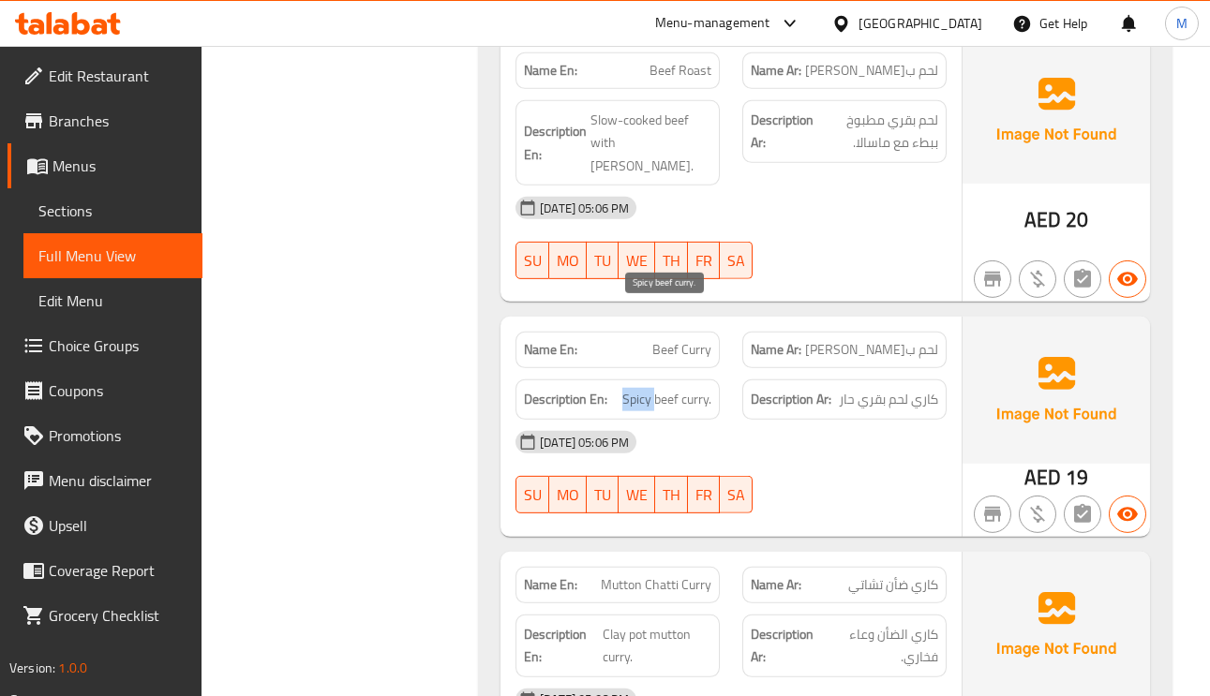
click at [637, 388] on span "Spicy beef curry." at bounding box center [666, 399] width 89 height 23
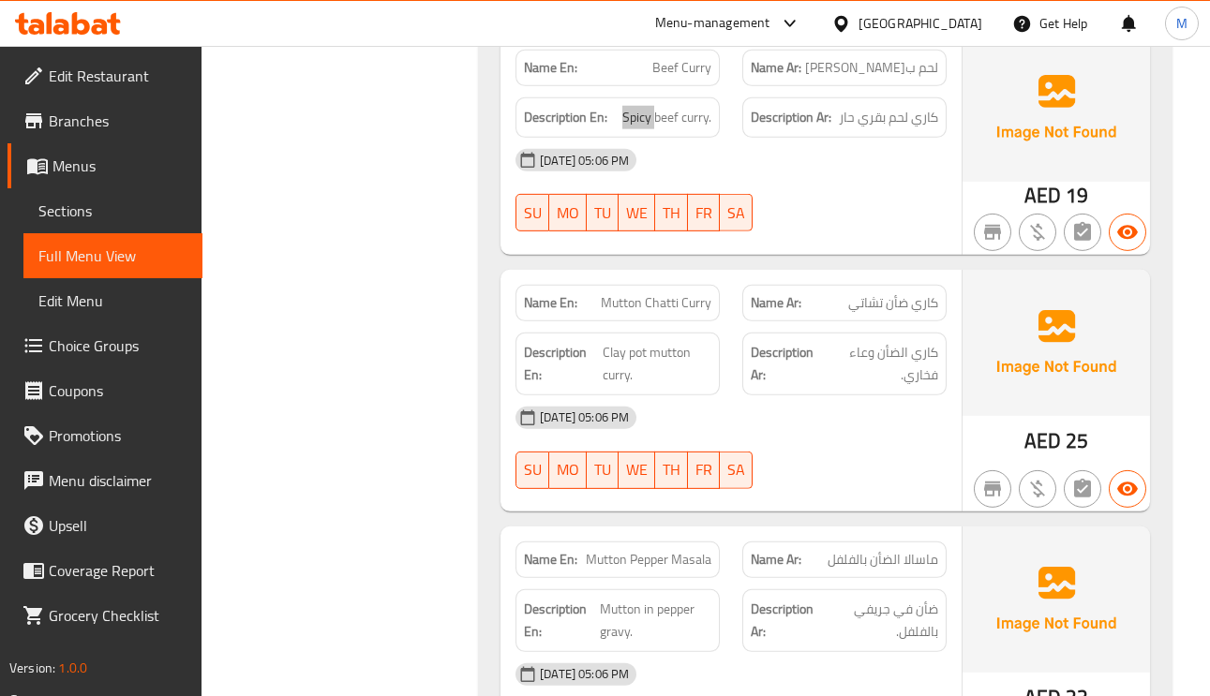
scroll to position [6184, 0]
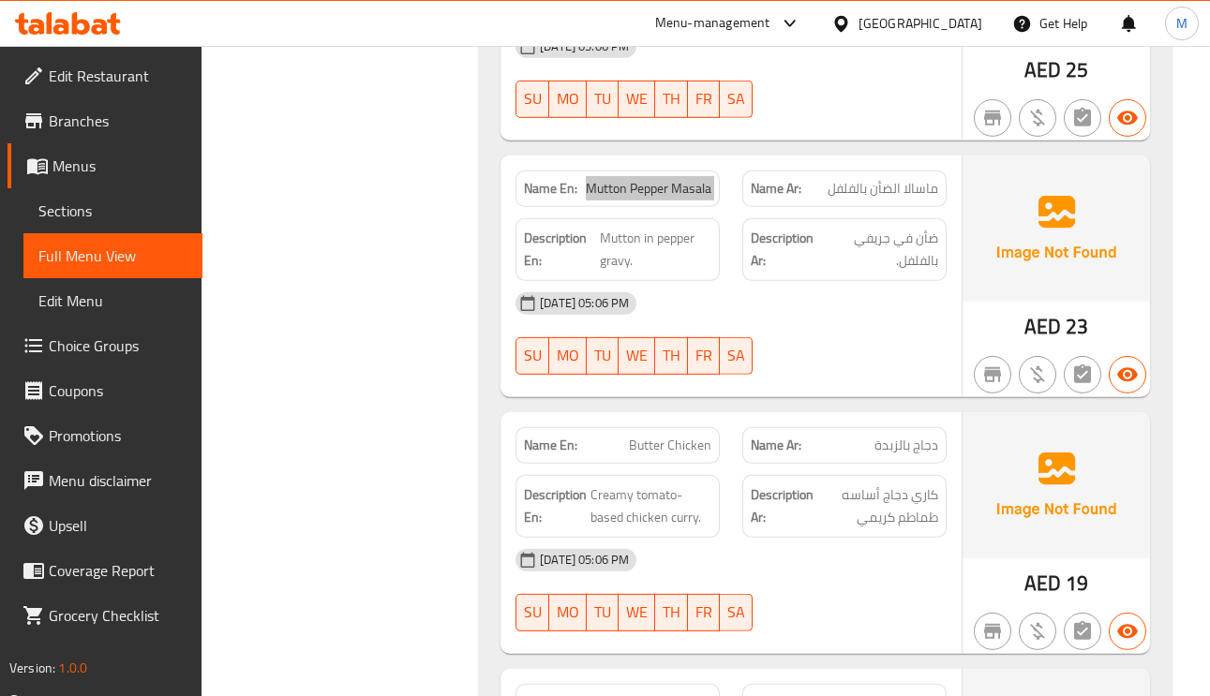
scroll to position [6605, 0]
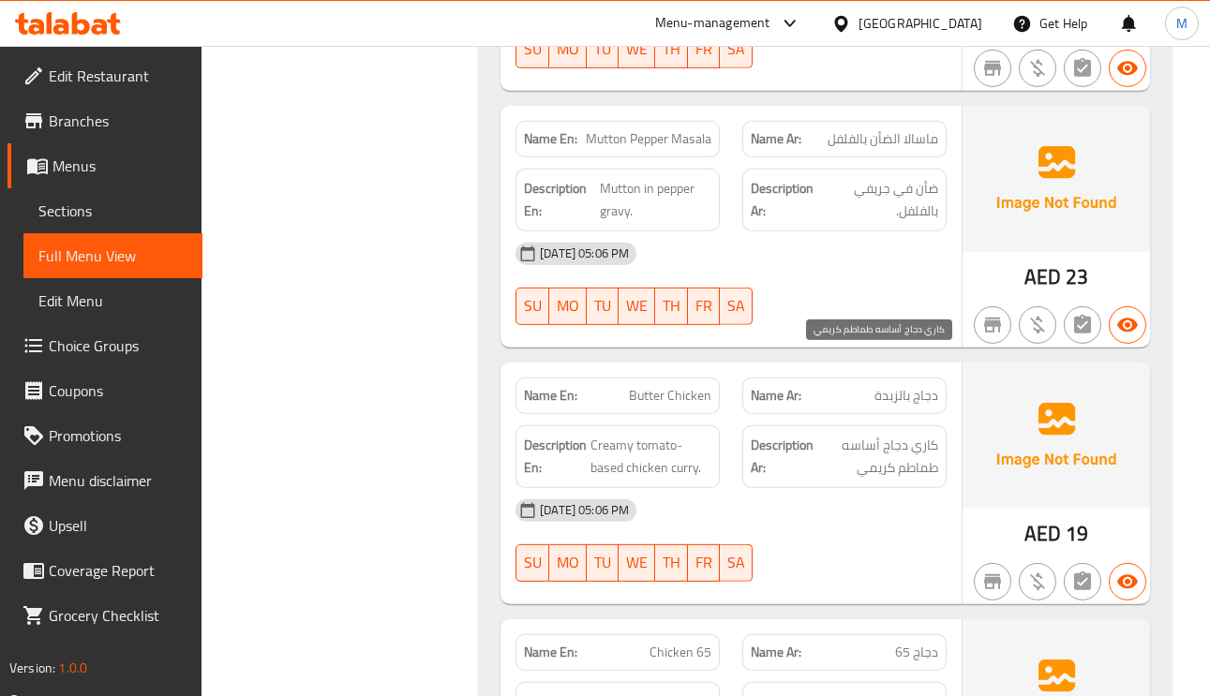
click at [916, 434] on span "كاري دجاج أساسه طماطم كريمي" at bounding box center [877, 457] width 121 height 46
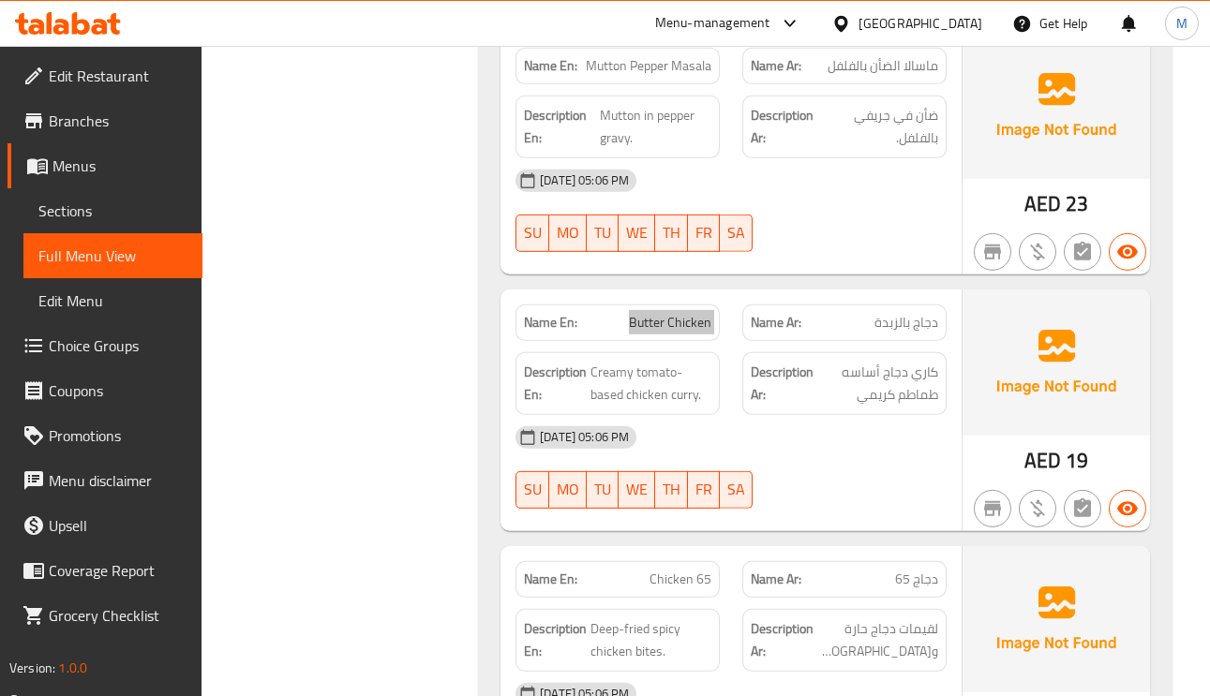
scroll to position [6746, 0]
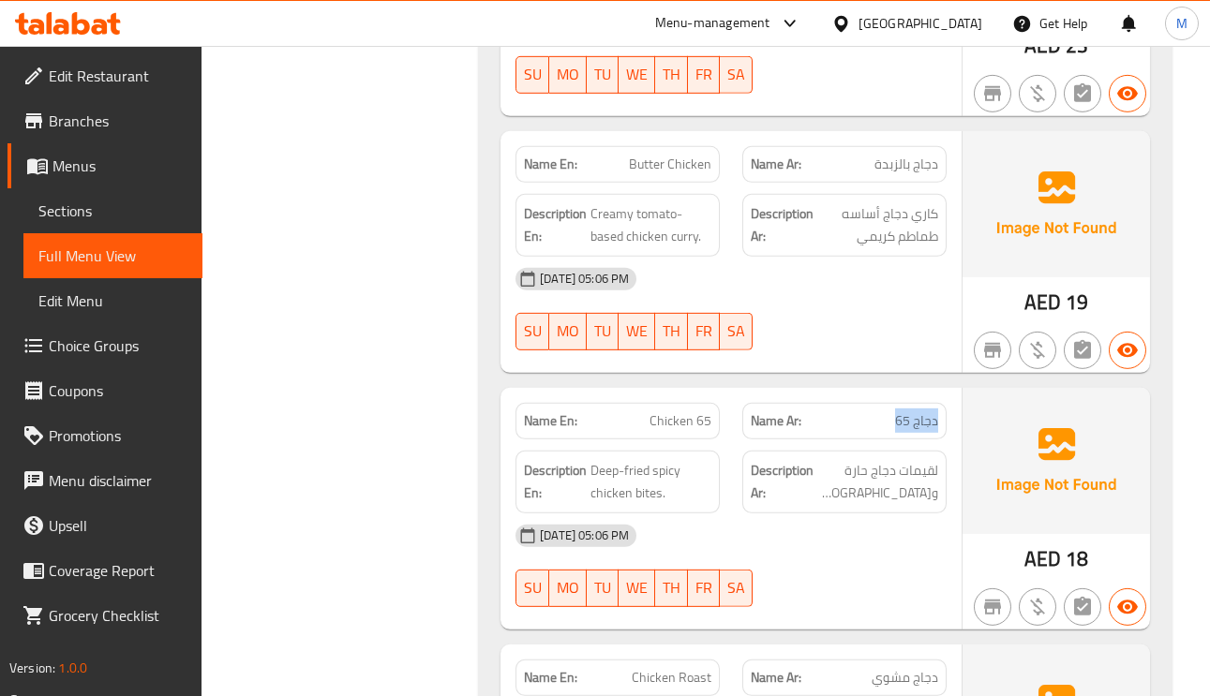
scroll to position [7027, 0]
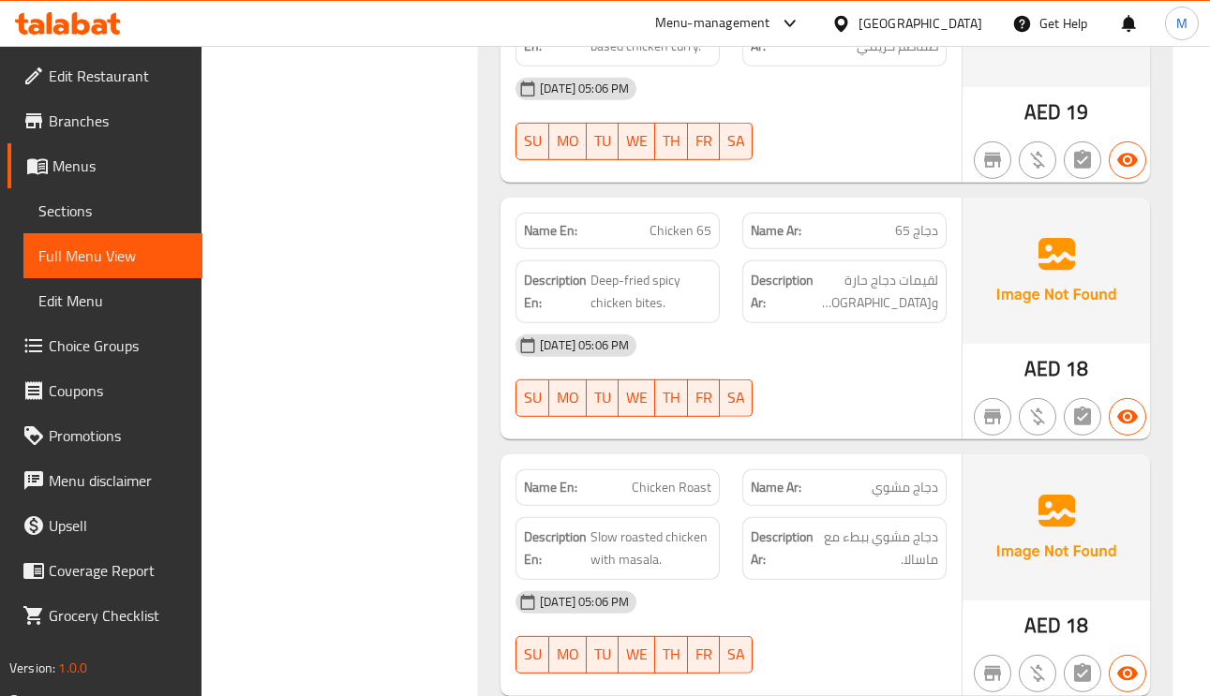
click at [916, 526] on span "دجاج مشوي ببطء مع ماسالا." at bounding box center [877, 549] width 121 height 46
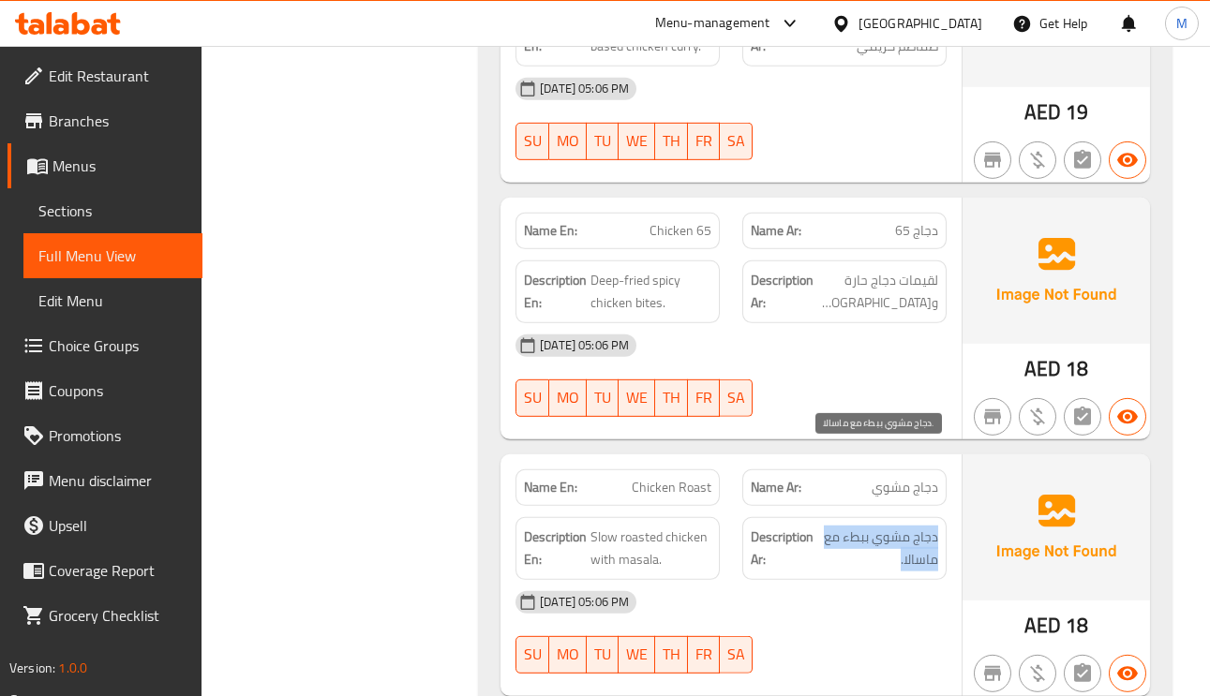
click at [916, 526] on span "دجاج مشوي ببطء مع ماسالا." at bounding box center [877, 549] width 121 height 46
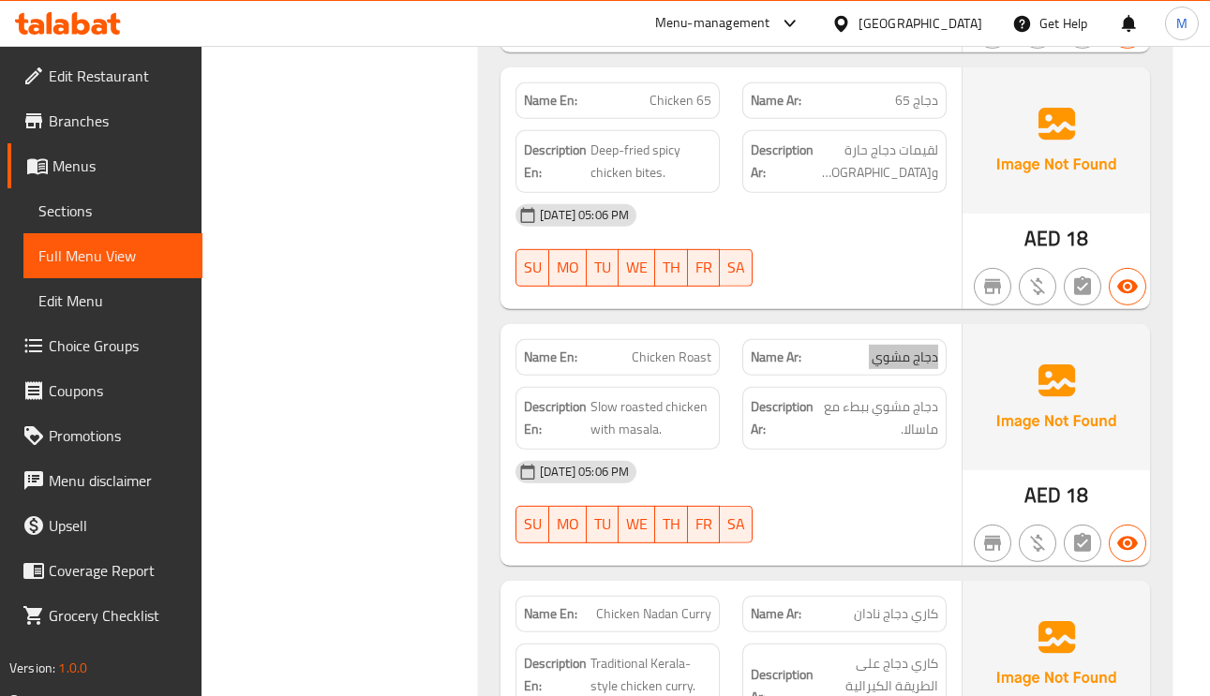
scroll to position [7308, 0]
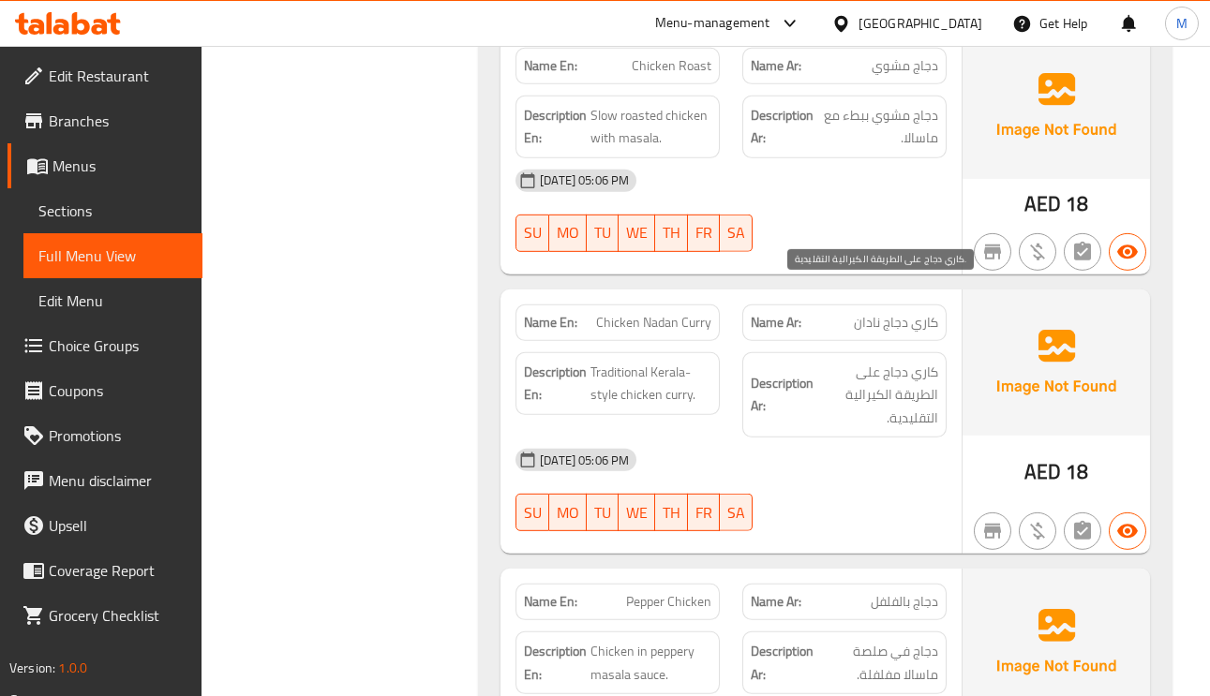
click at [922, 361] on span "كاري دجاج على الطريقة الكيرالية التقليدية." at bounding box center [877, 395] width 121 height 69
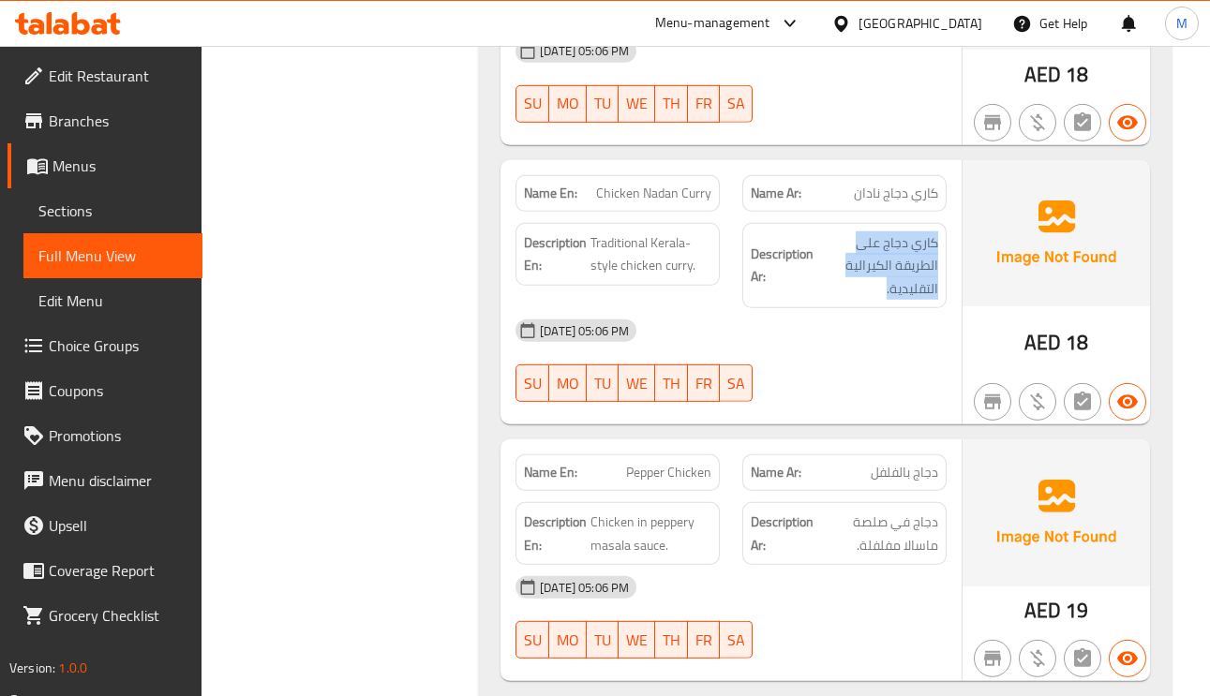
scroll to position [7730, 0]
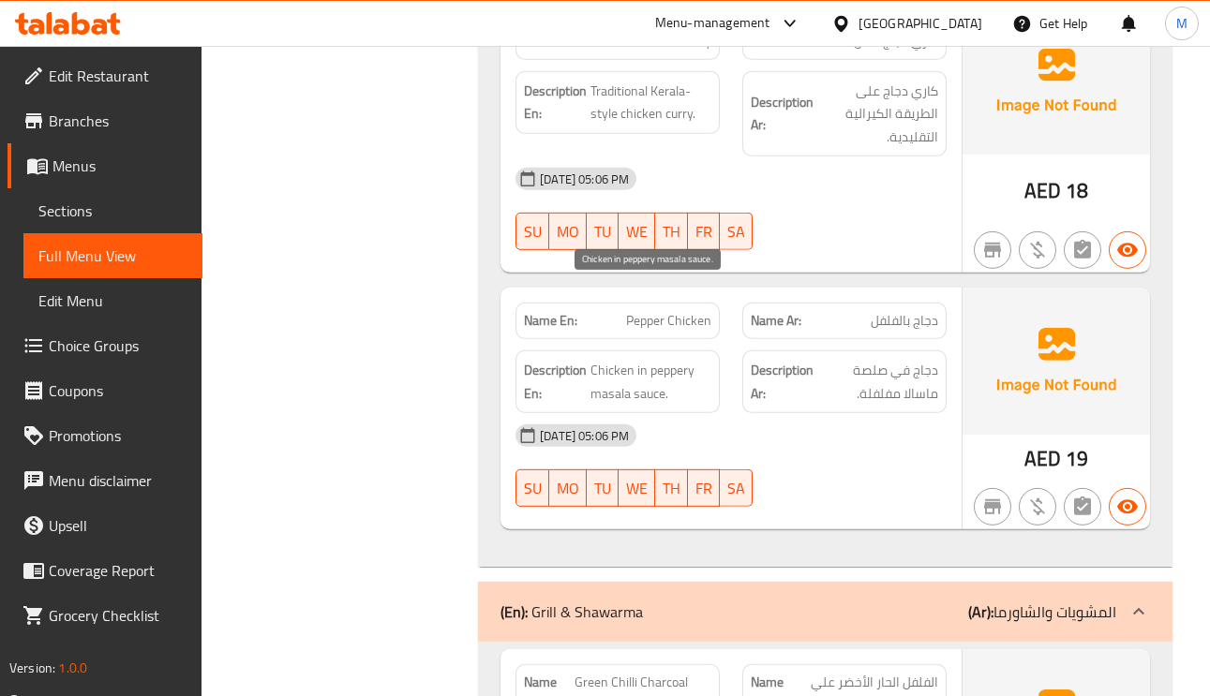
click at [671, 359] on span "Chicken in peppery masala sauce." at bounding box center [650, 382] width 121 height 46
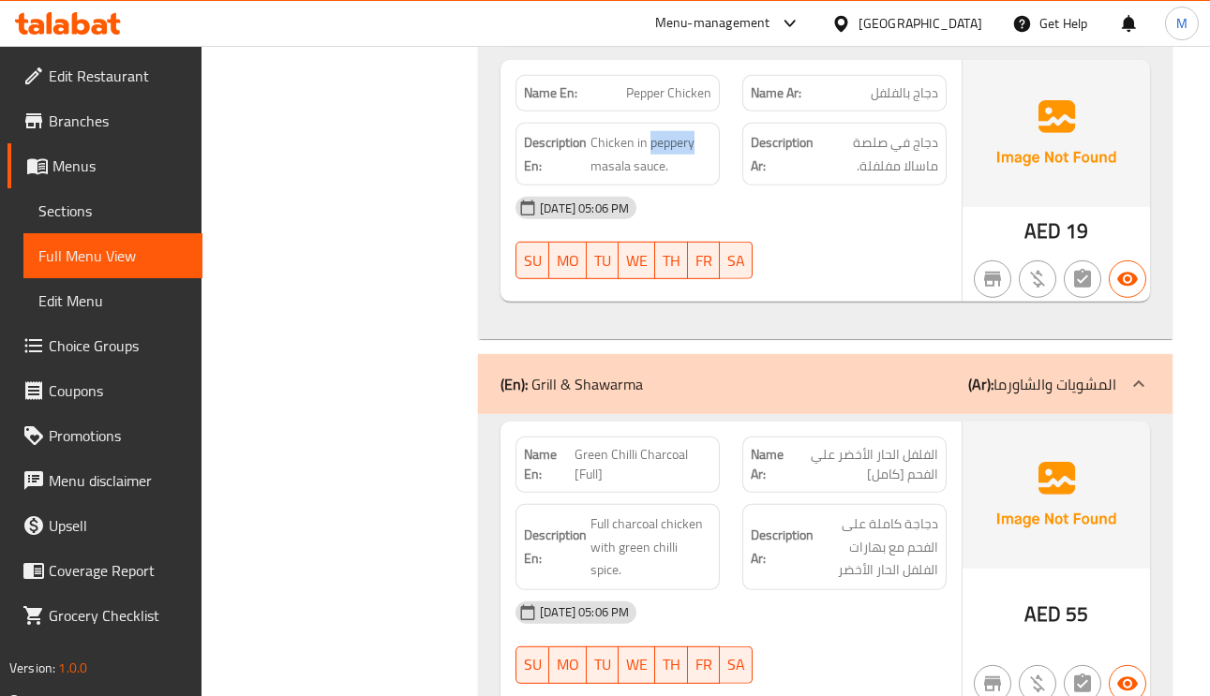
scroll to position [8011, 0]
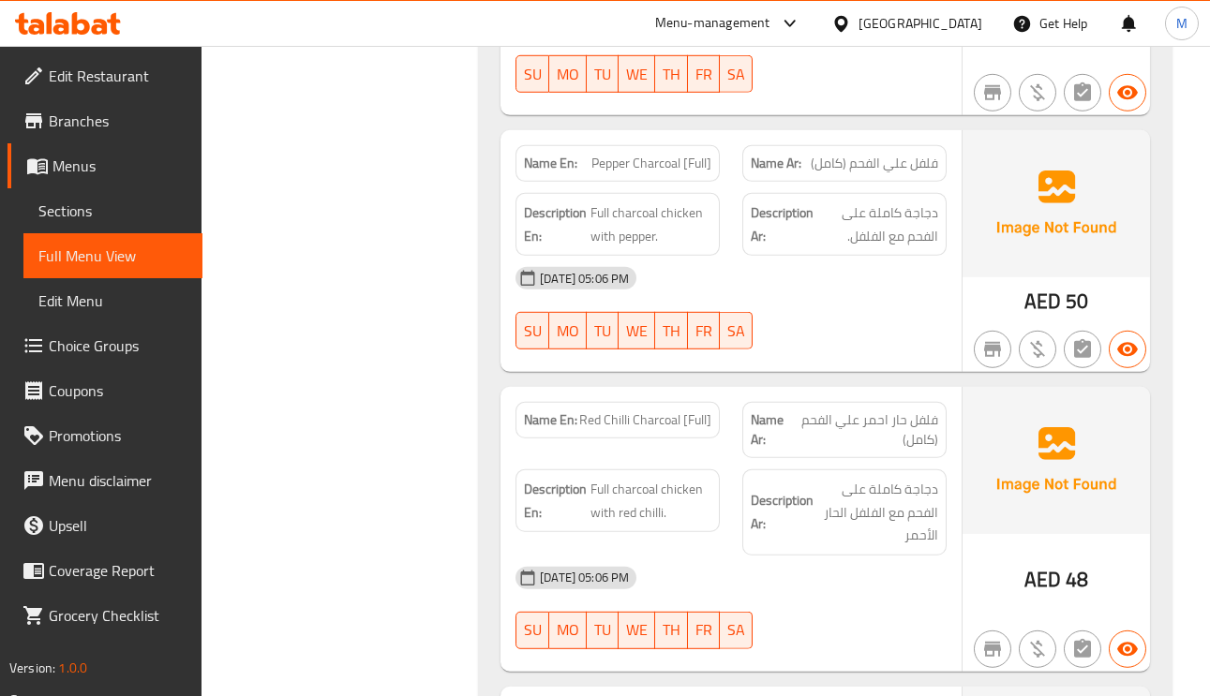
scroll to position [8854, 0]
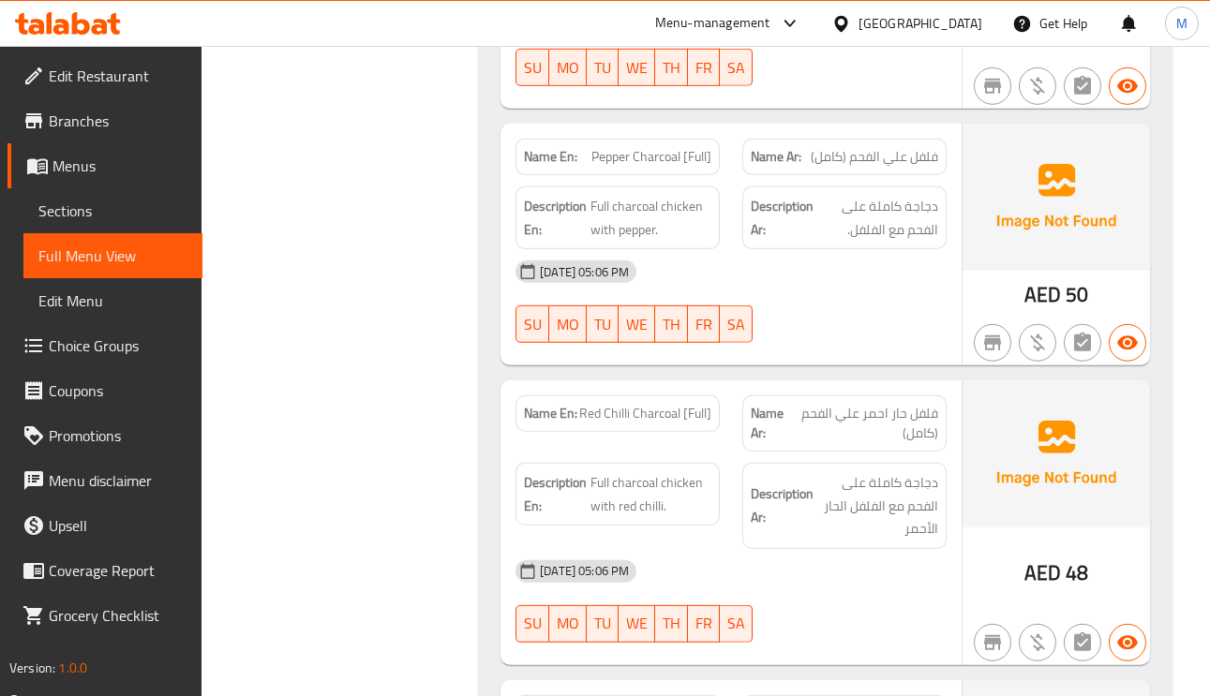
click at [883, 471] on span "دجاجة كاملة على الفحم مع الفلفل الحار الأحمر" at bounding box center [877, 505] width 121 height 69
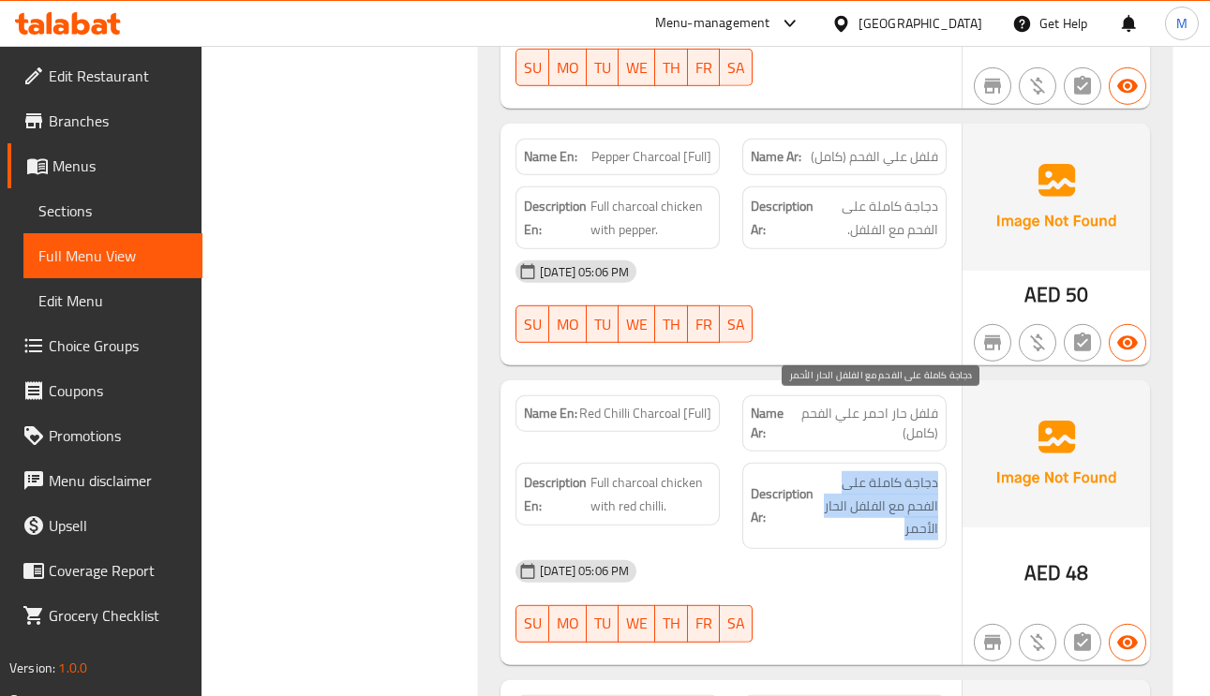
click at [883, 471] on span "دجاجة كاملة على الفحم مع الفلفل الحار الأحمر" at bounding box center [877, 505] width 121 height 69
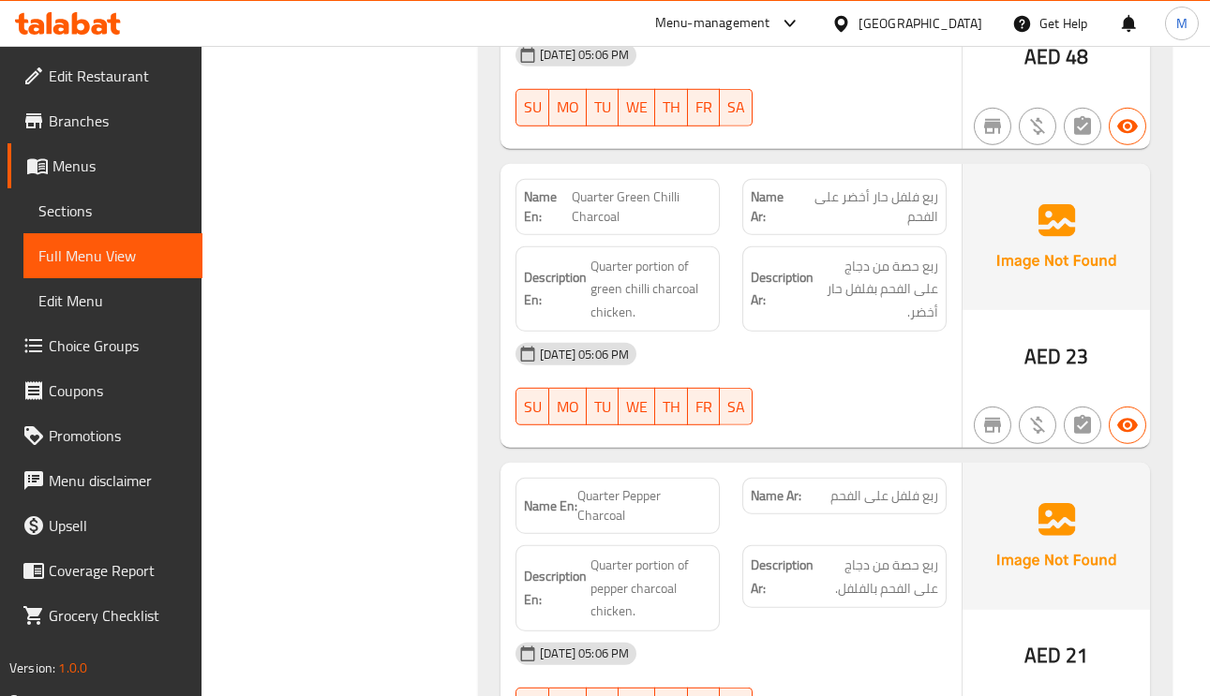
scroll to position [9416, 0]
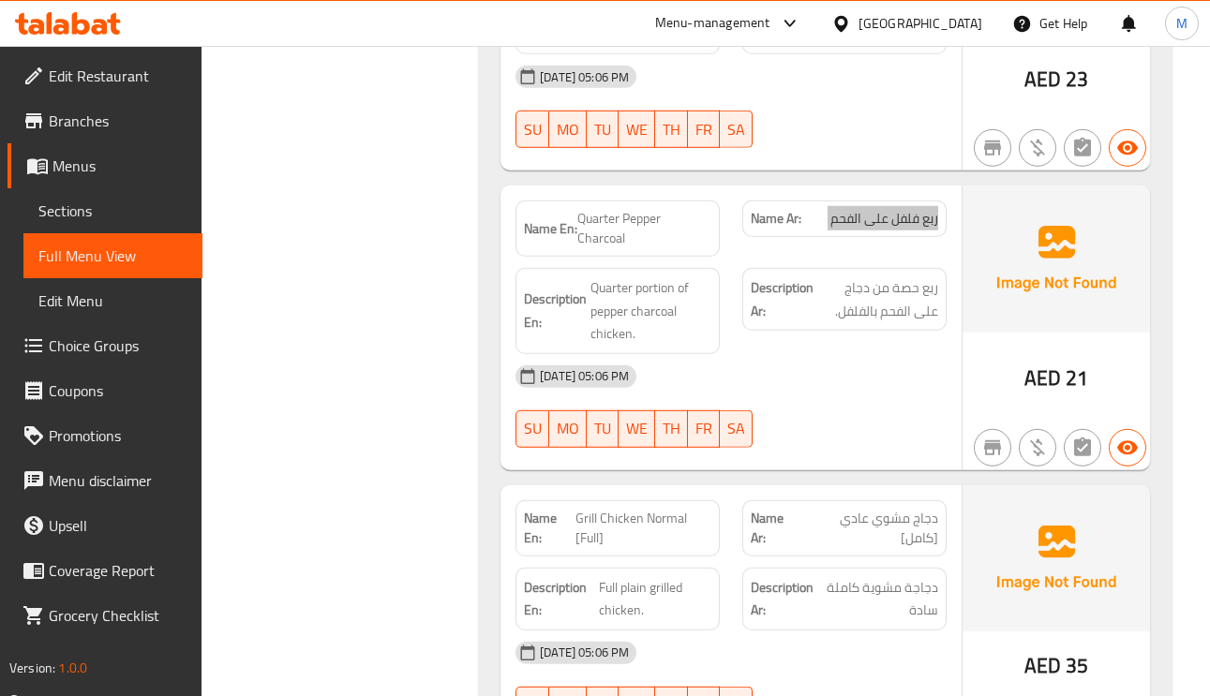
scroll to position [9697, 0]
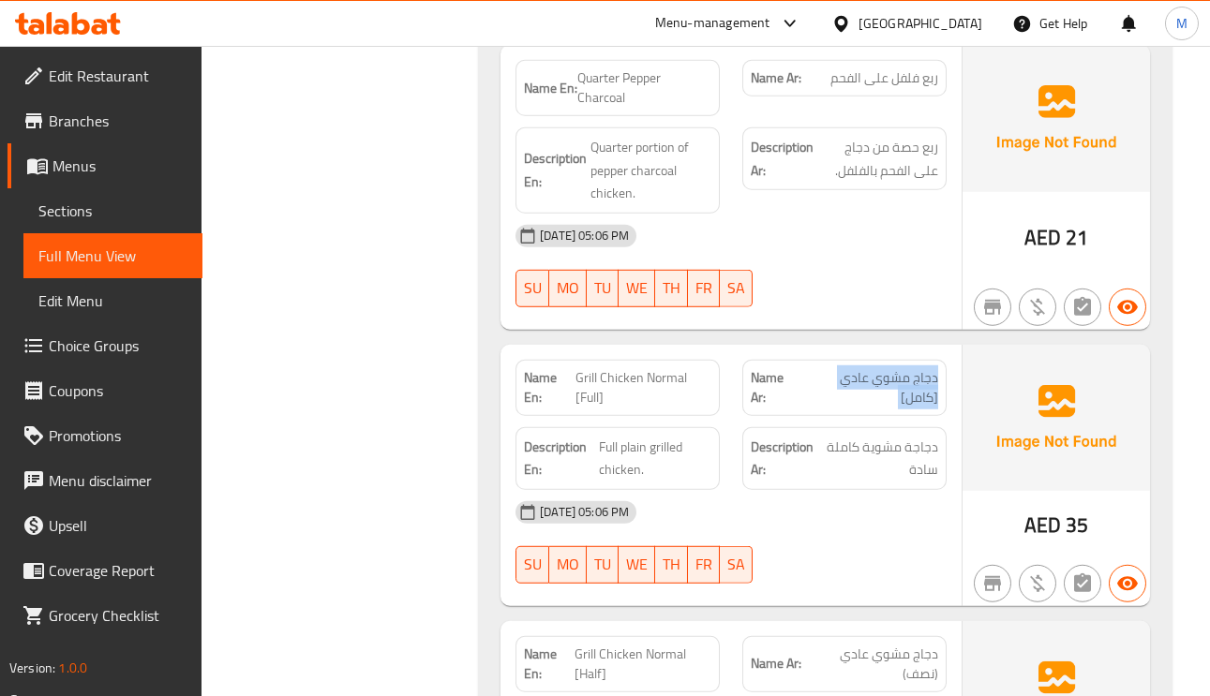
scroll to position [9838, 0]
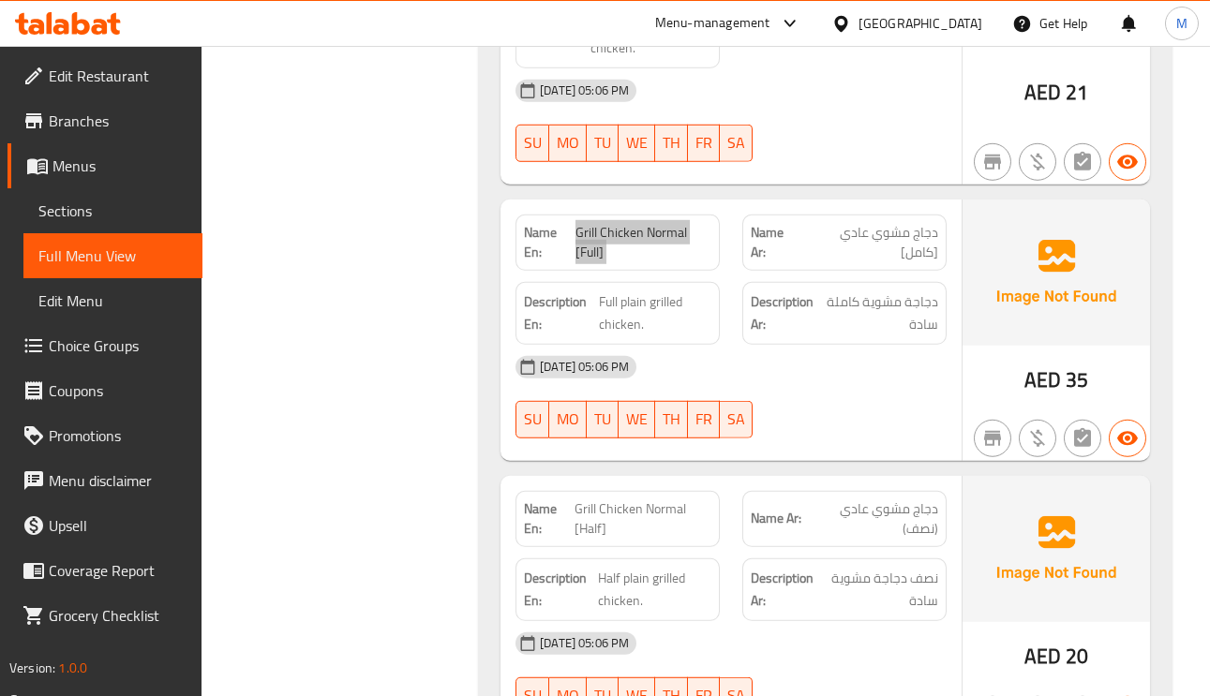
scroll to position [9978, 0]
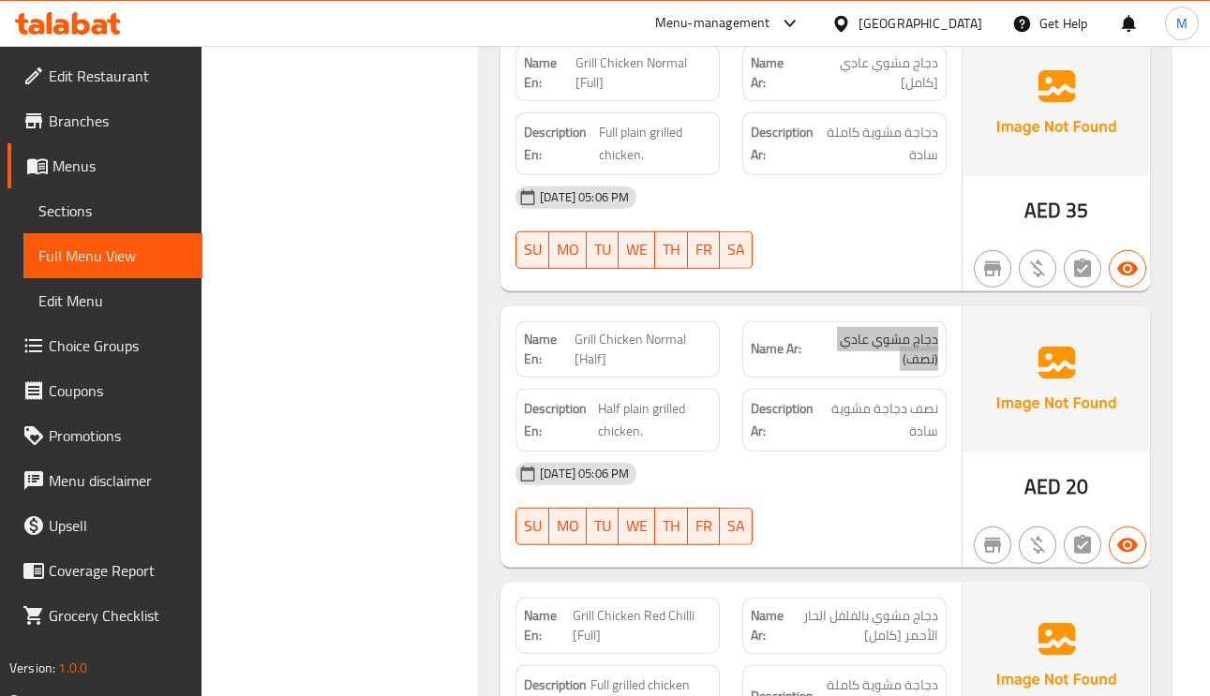
scroll to position [10259, 0]
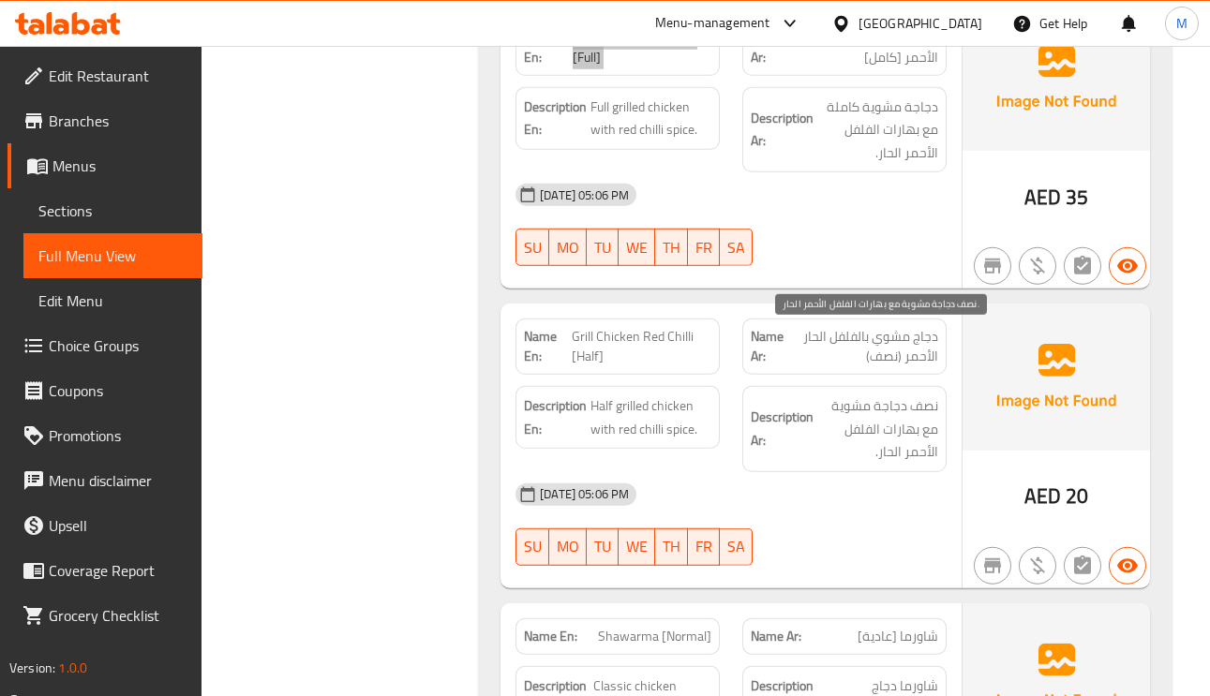
scroll to position [10821, 0]
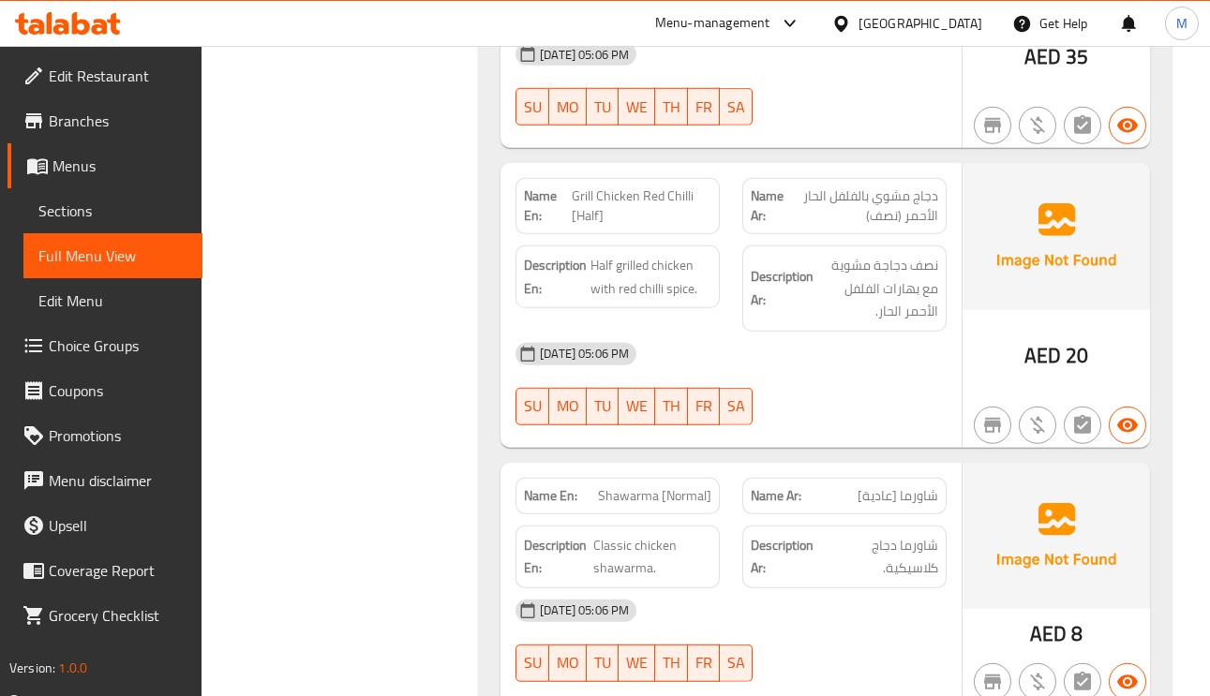
click at [598, 534] on span "Classic chicken shawarma." at bounding box center [652, 557] width 118 height 46
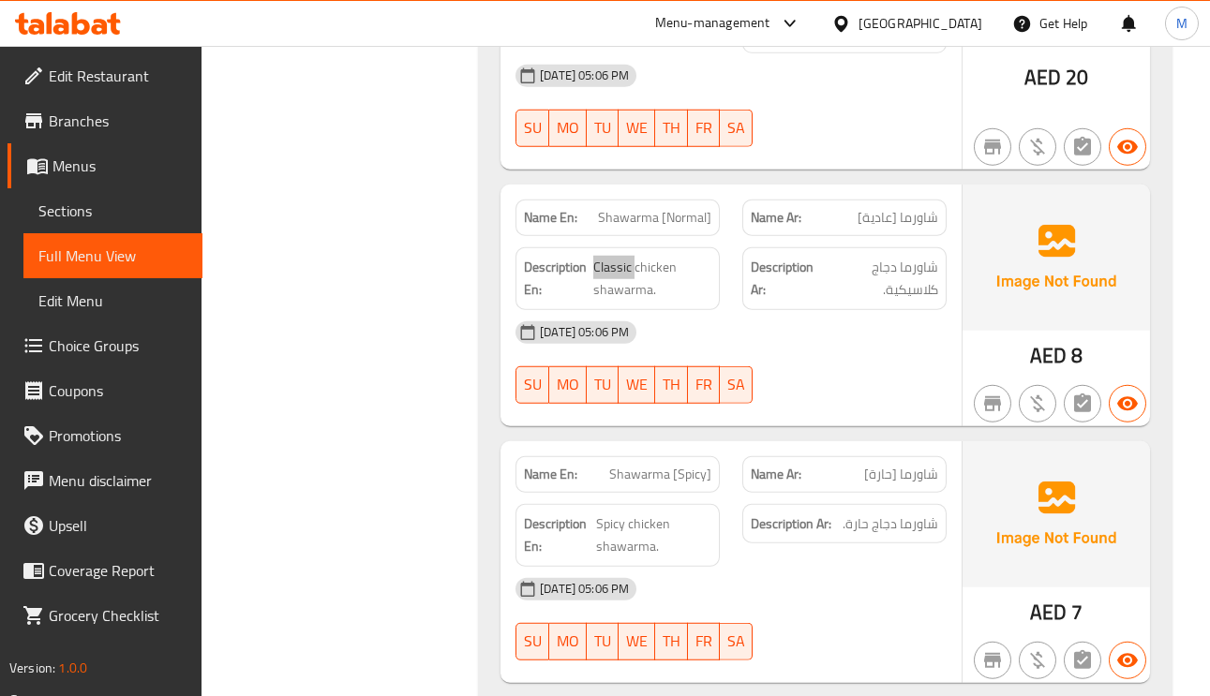
scroll to position [11243, 0]
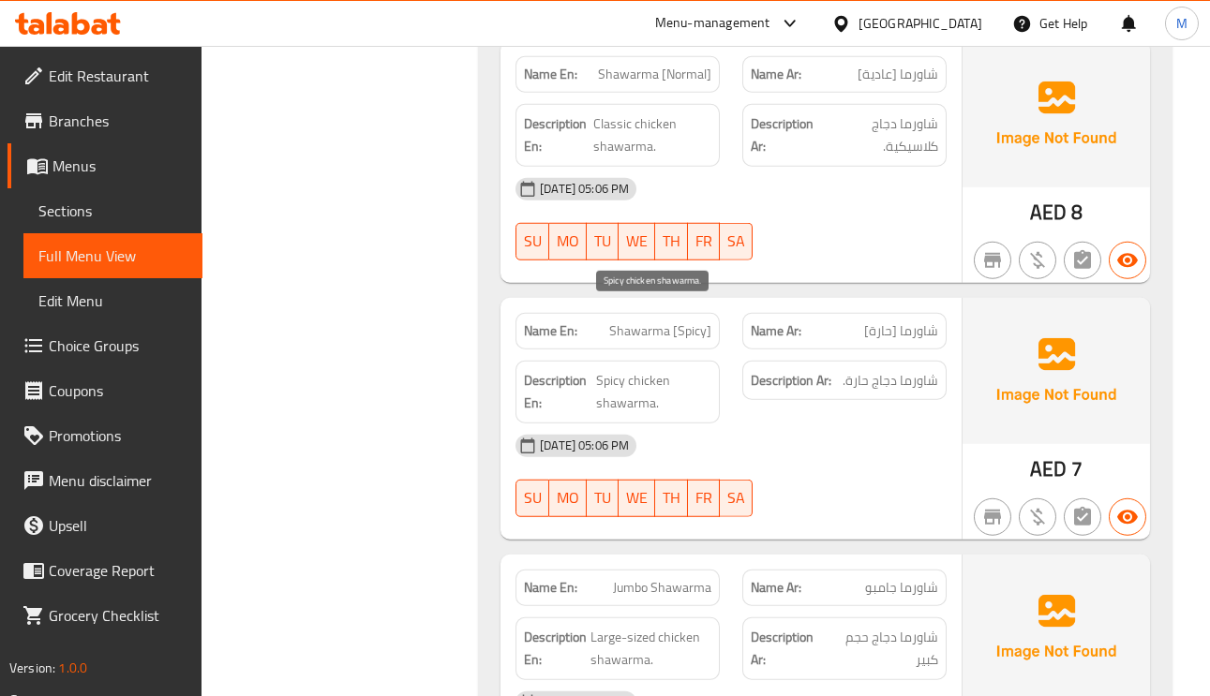
click at [661, 369] on span "Spicy chicken shawarma." at bounding box center [653, 392] width 115 height 46
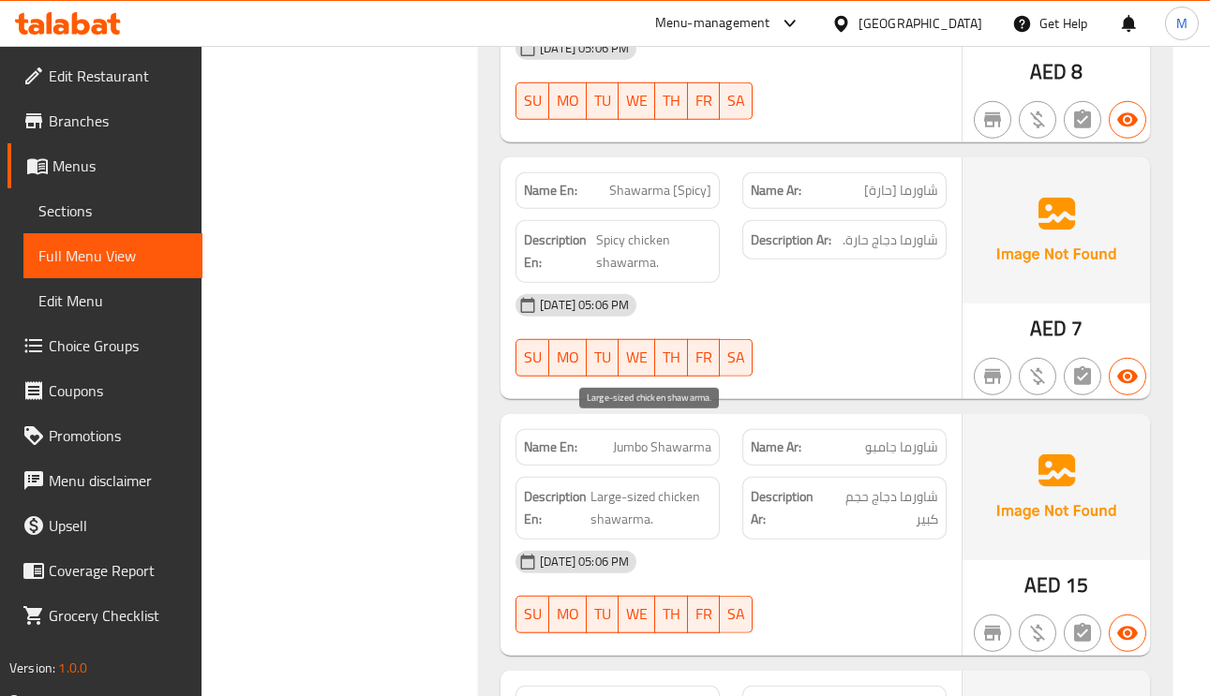
click at [686, 485] on span "Large-sized chicken shawarma." at bounding box center [650, 508] width 121 height 46
click at [631, 485] on span "Large-sized chicken shawarma." at bounding box center [650, 508] width 121 height 46
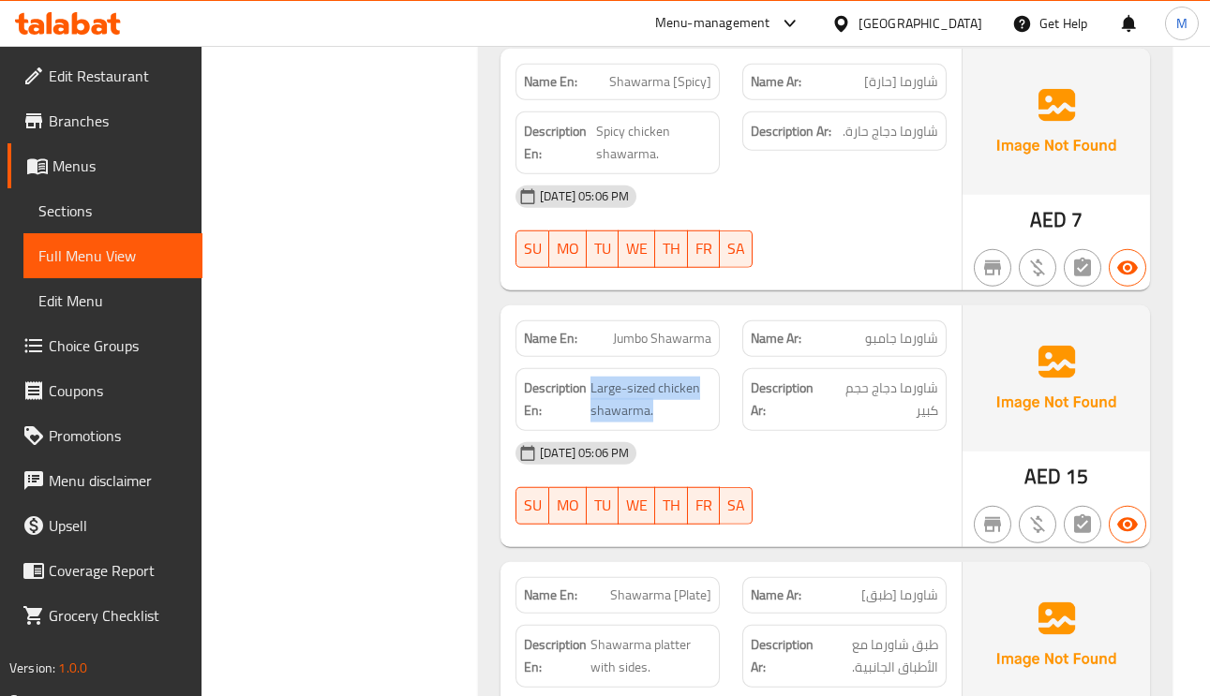
scroll to position [11665, 0]
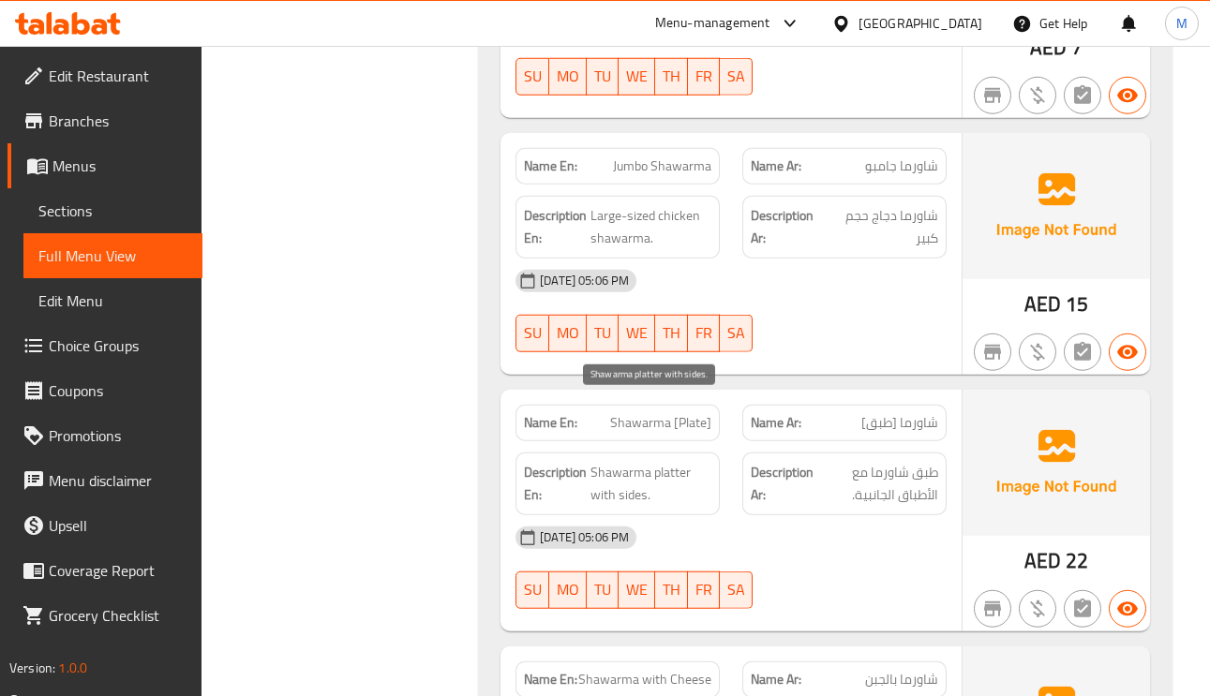
click at [700, 461] on span "Shawarma platter with sides." at bounding box center [650, 484] width 121 height 46
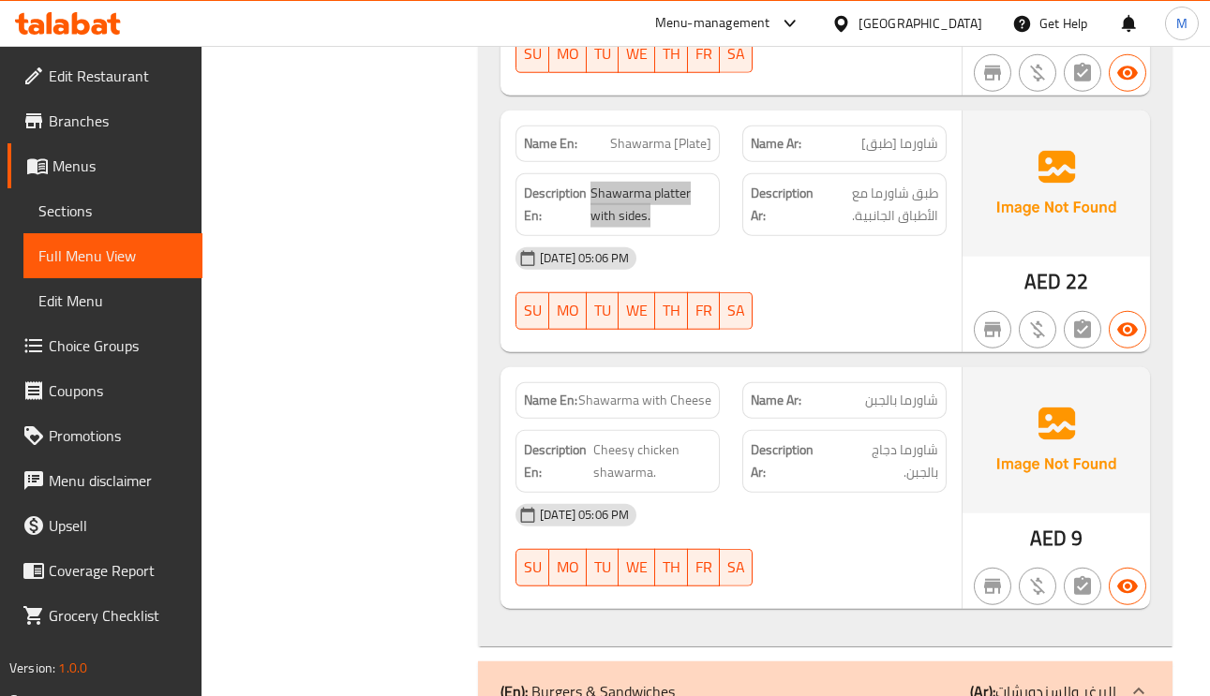
scroll to position [11946, 0]
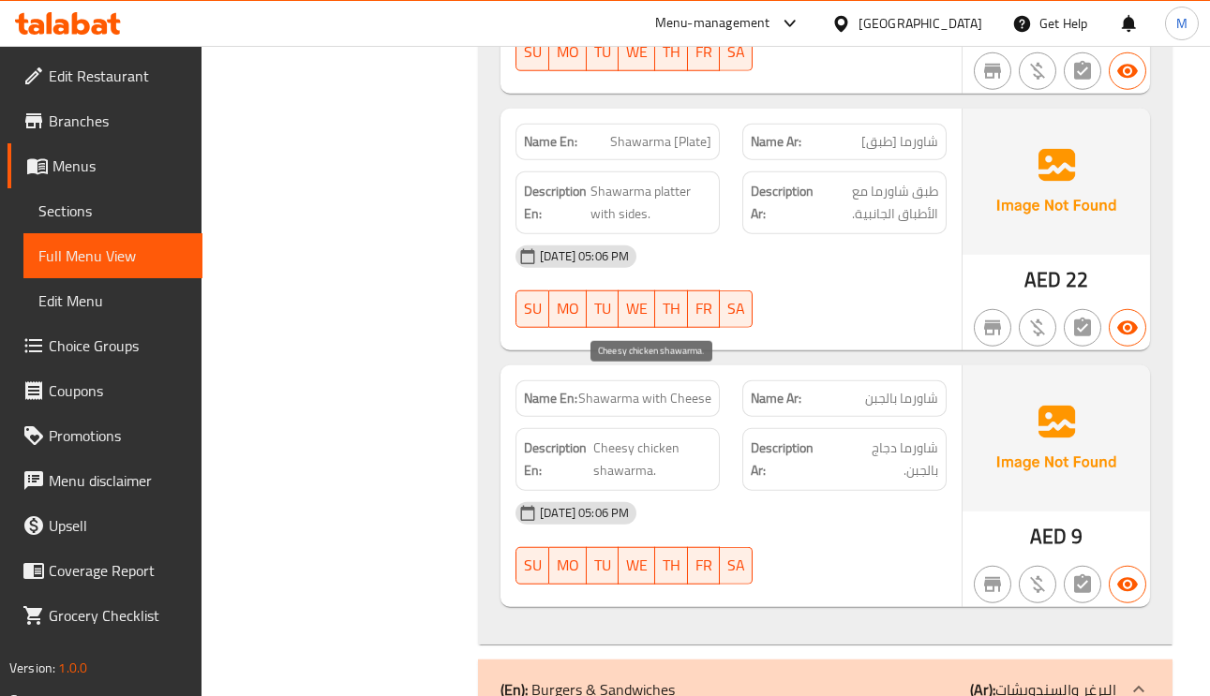
click at [647, 437] on span "Cheesy chicken shawarma." at bounding box center [652, 460] width 118 height 46
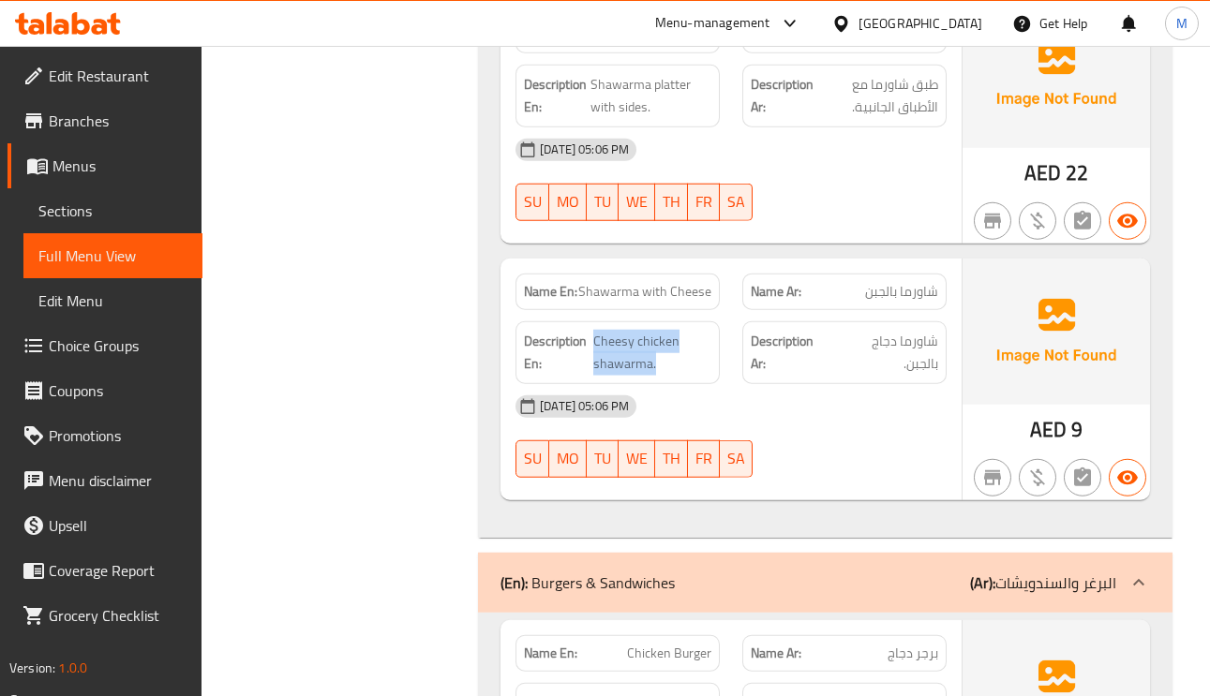
scroll to position [12227, 0]
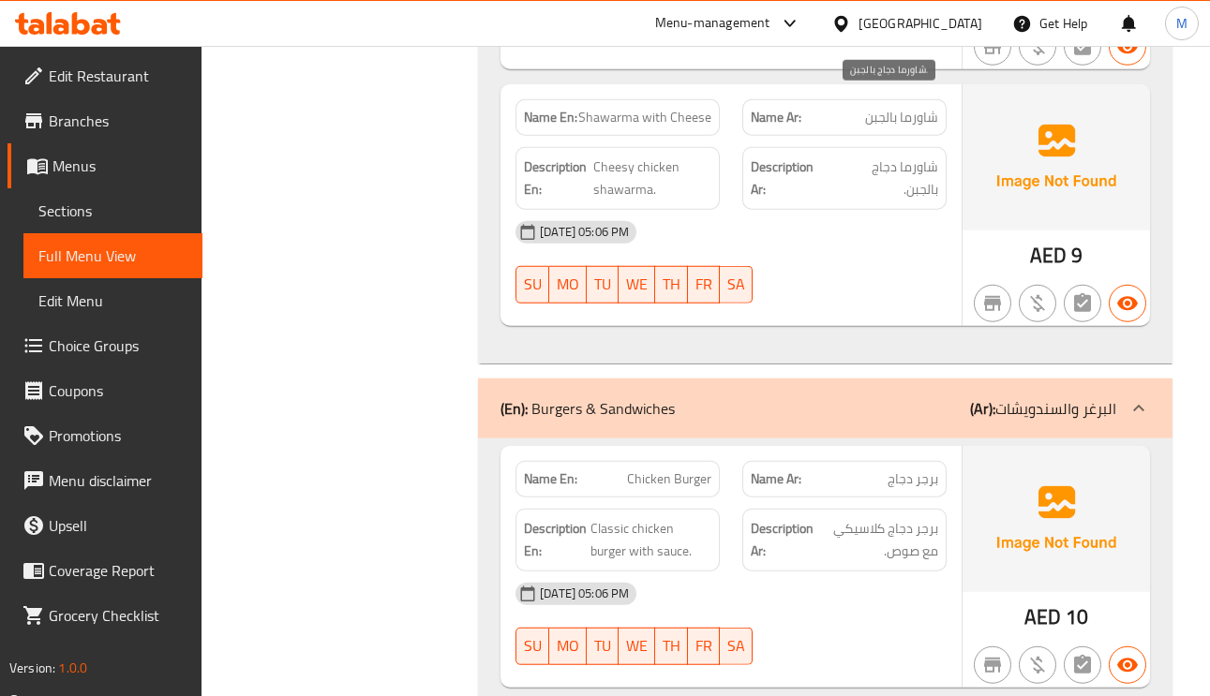
click at [858, 156] on span "شاورما دجاج بالجبن." at bounding box center [886, 179] width 103 height 46
click at [926, 156] on span "شاورما دجاج بالجبن." at bounding box center [886, 179] width 103 height 46
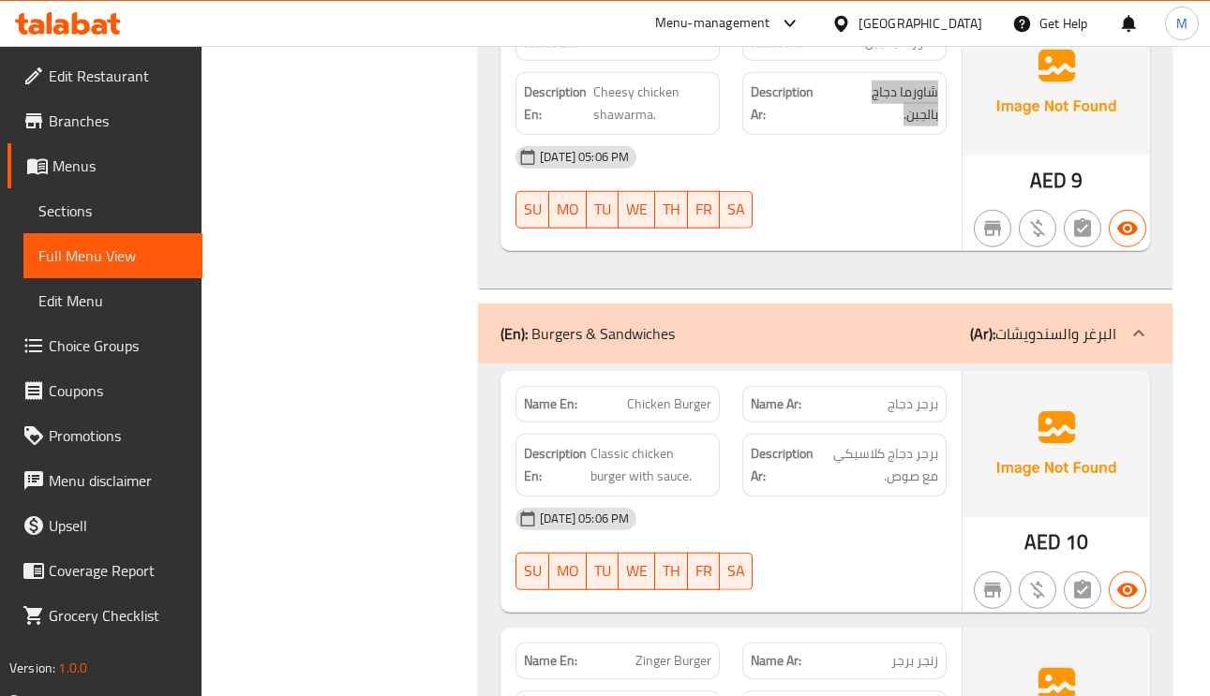
scroll to position [12367, 0]
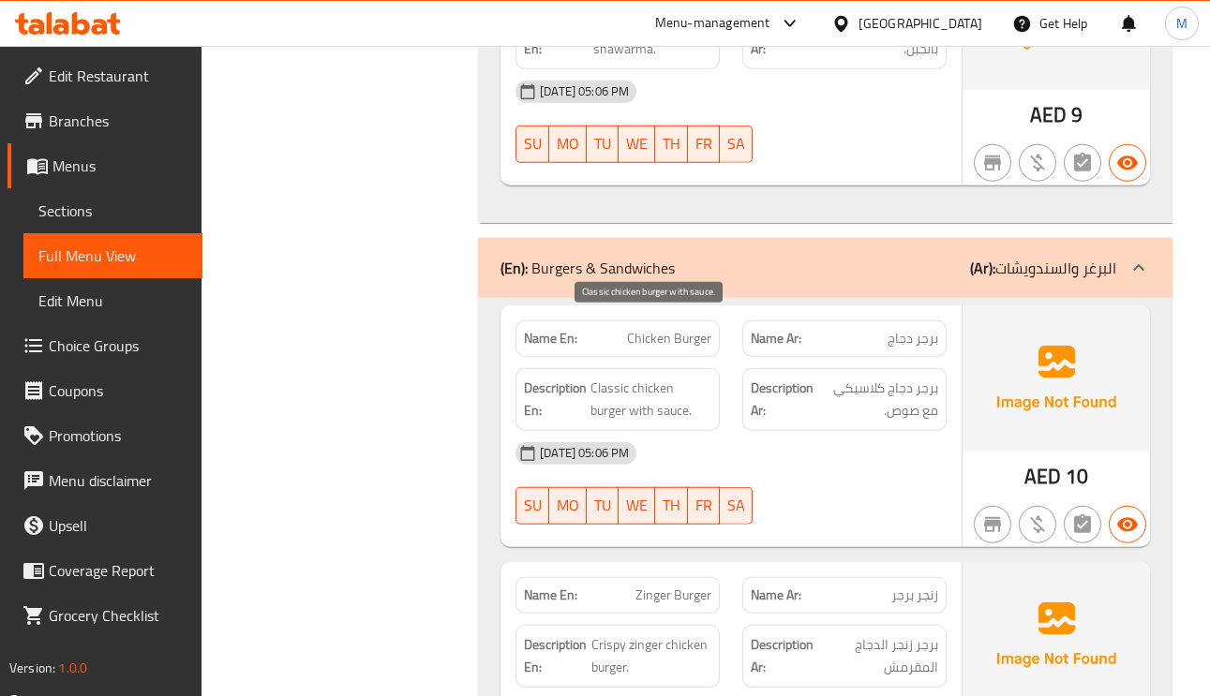
click at [666, 377] on span "Classic chicken burger with sauce." at bounding box center [650, 400] width 121 height 46
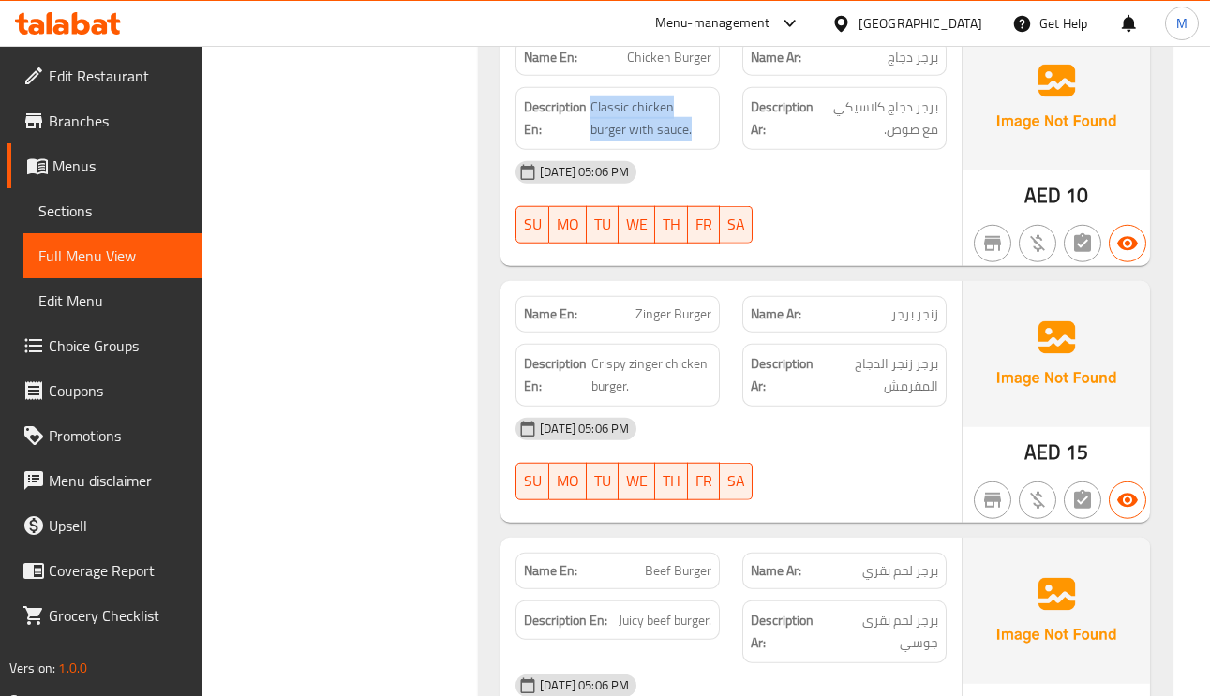
scroll to position [12789, 0]
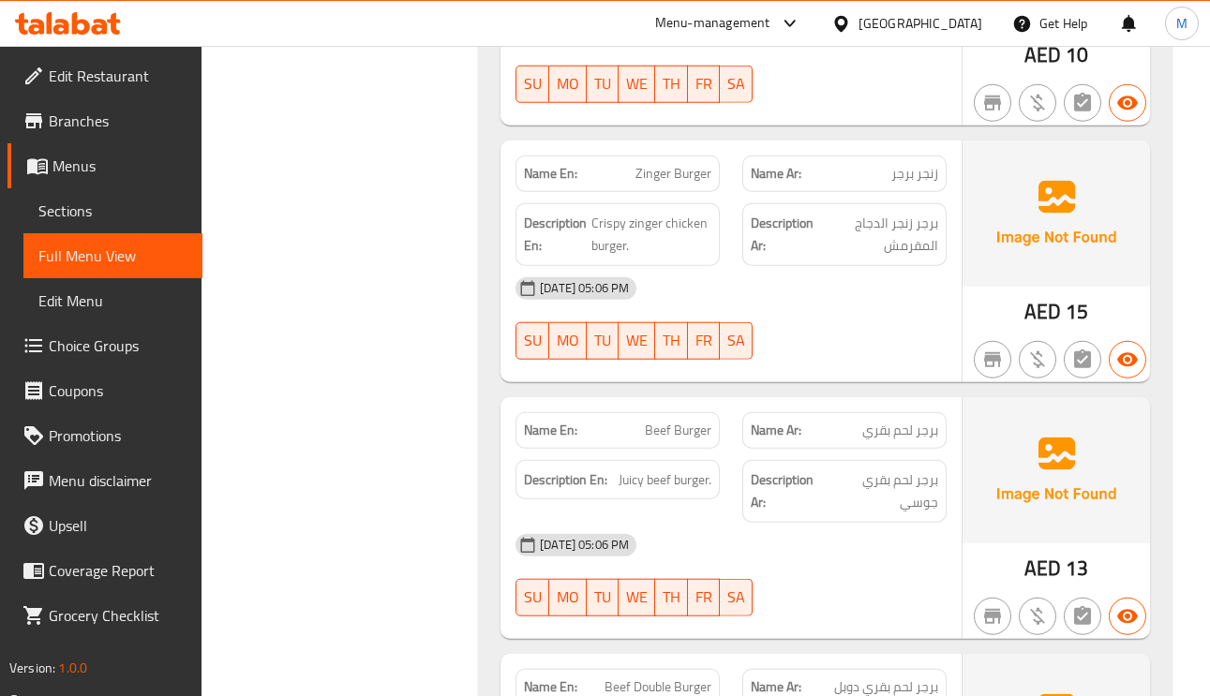
click at [637, 468] on span "Juicy beef burger." at bounding box center [664, 479] width 93 height 23
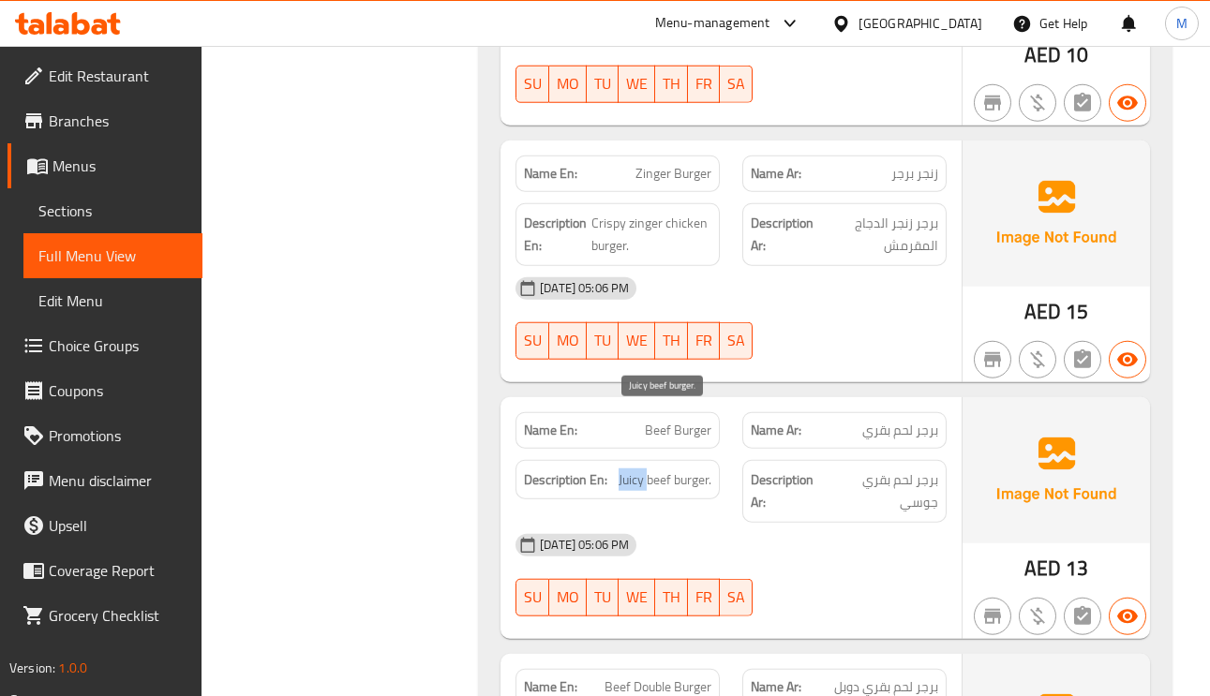
click at [637, 468] on span "Juicy beef burger." at bounding box center [664, 479] width 93 height 23
click at [909, 468] on span "برجر لحم بقري جوسي" at bounding box center [883, 491] width 109 height 46
click at [910, 468] on span "برجر لحم بقري جوسي" at bounding box center [883, 491] width 109 height 46
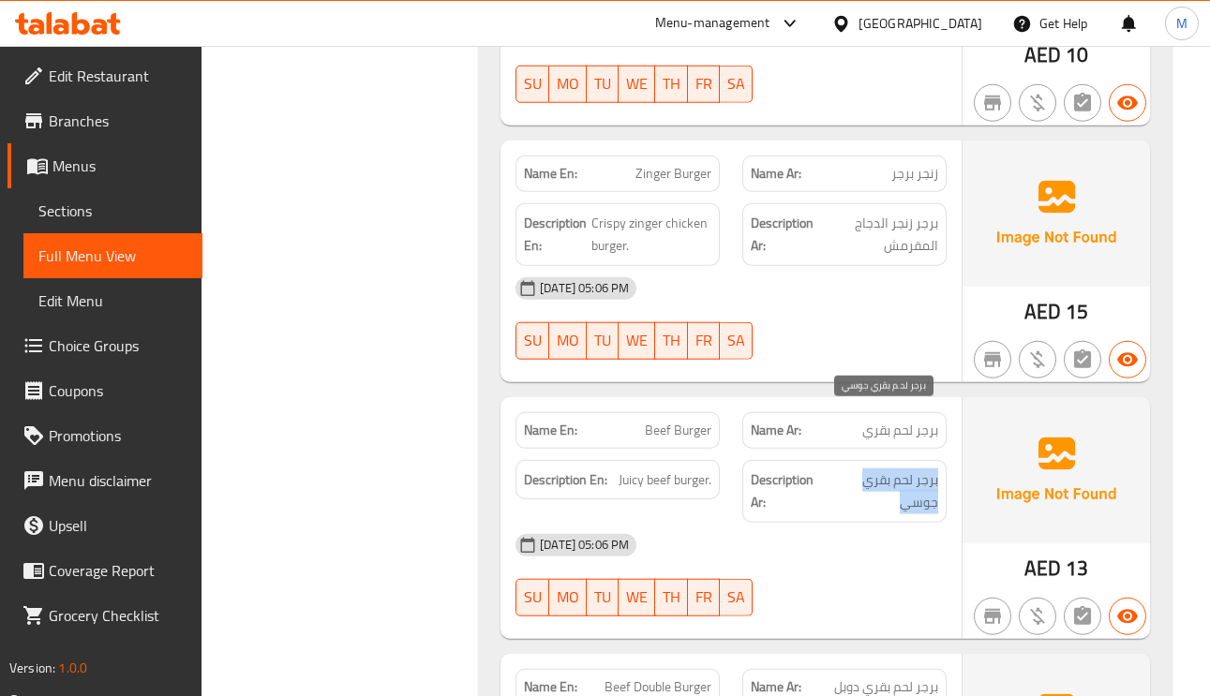
click at [910, 468] on span "برجر لحم بقري جوسي" at bounding box center [883, 491] width 109 height 46
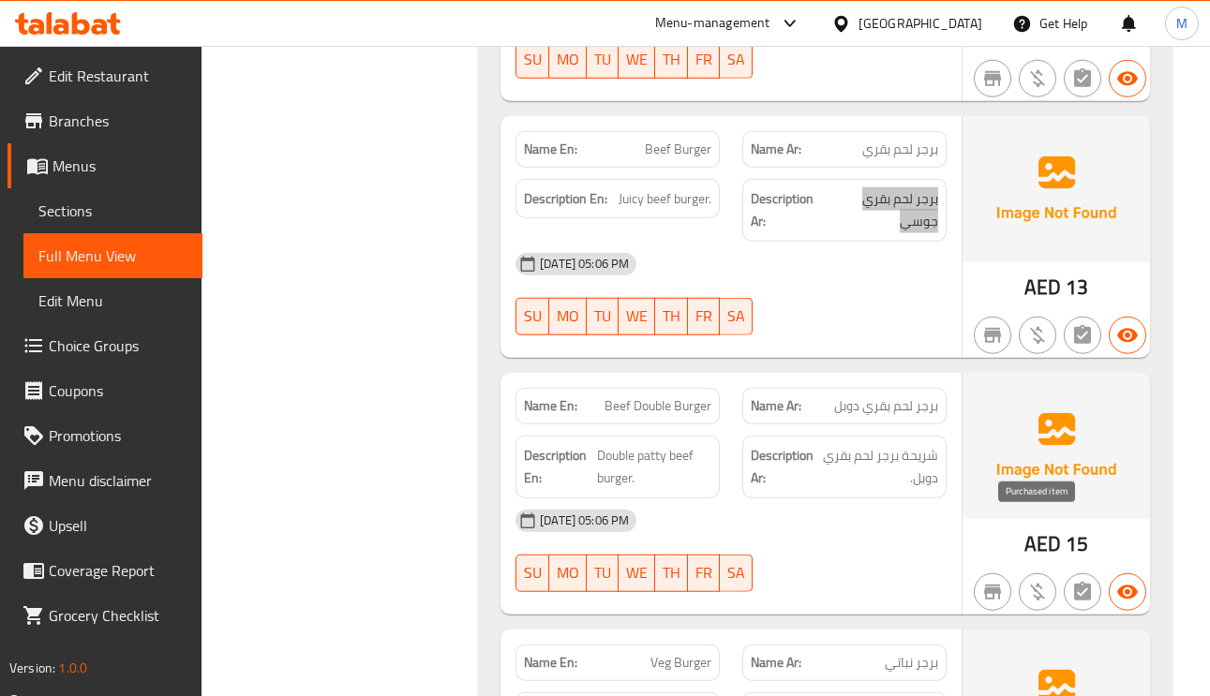
scroll to position [13210, 0]
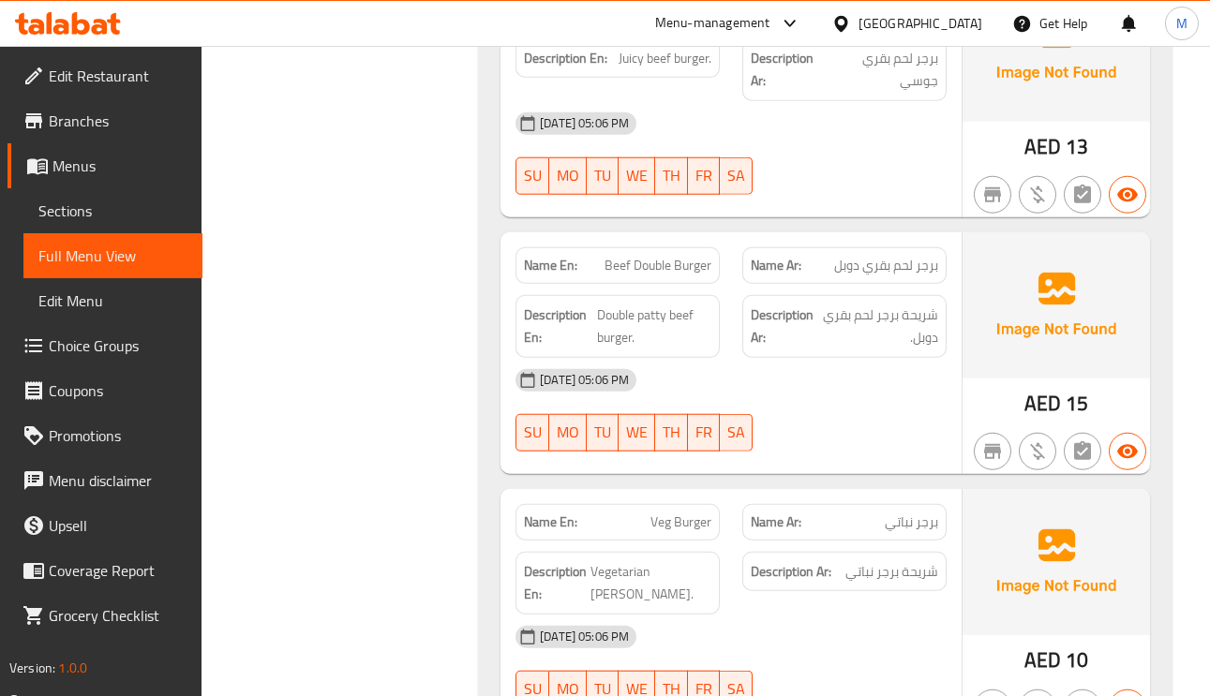
drag, startPoint x: 694, startPoint y: 200, endPoint x: 737, endPoint y: 216, distance: 45.9
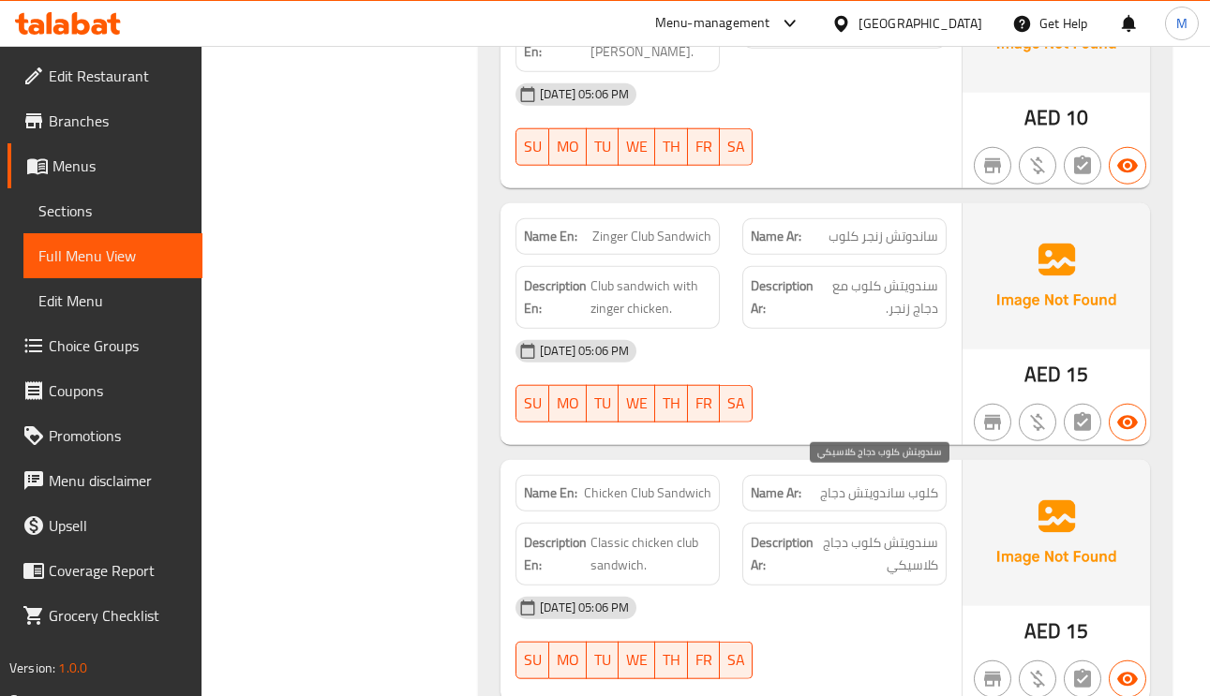
scroll to position [13773, 0]
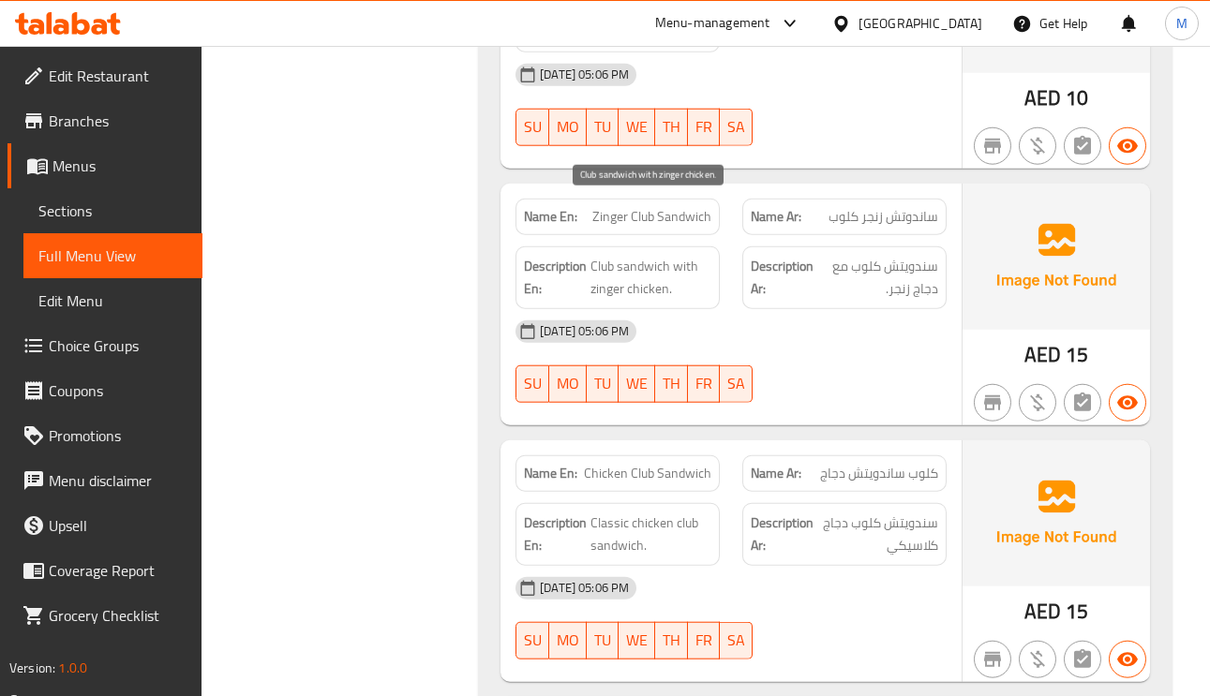
click at [650, 255] on span "Club sandwich with zinger chicken." at bounding box center [650, 278] width 121 height 46
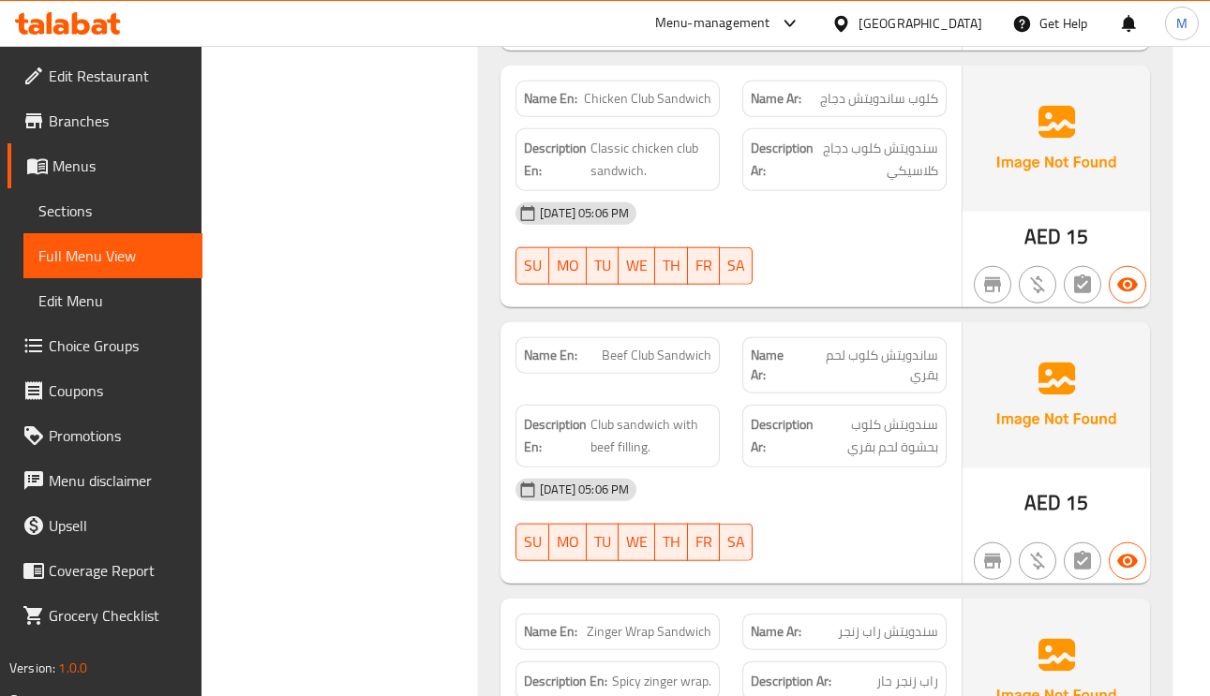
scroll to position [14194, 0]
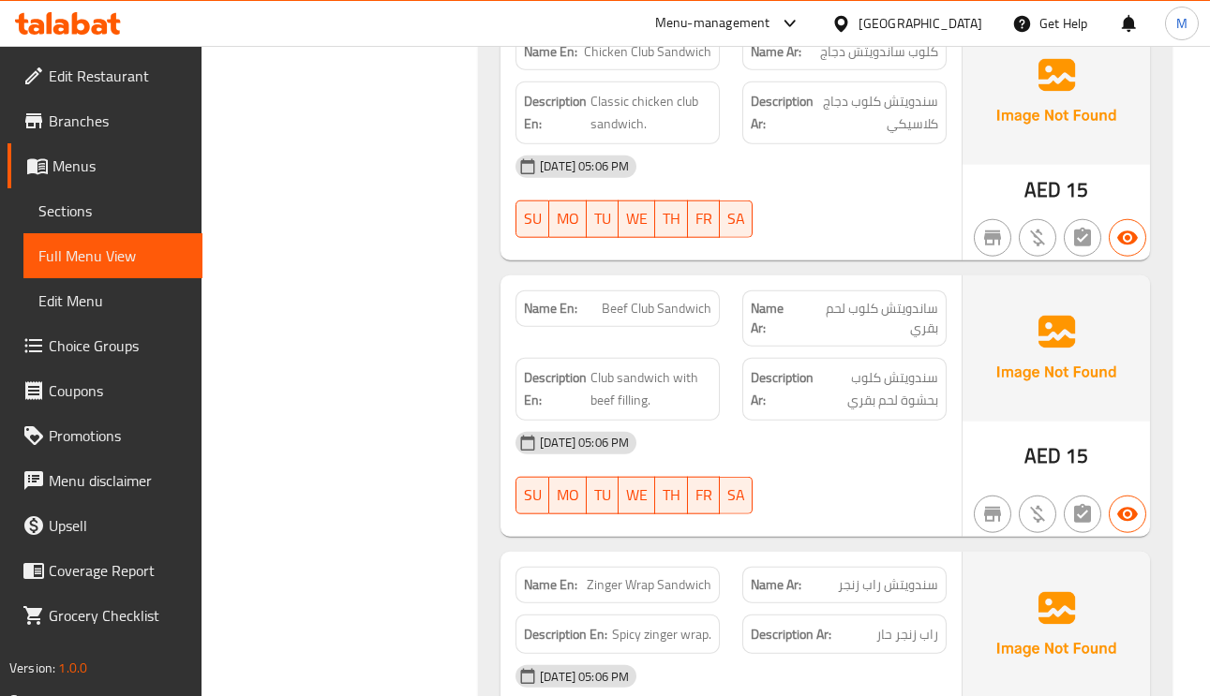
click at [624, 366] on span "Club sandwich with beef filling." at bounding box center [650, 389] width 121 height 46
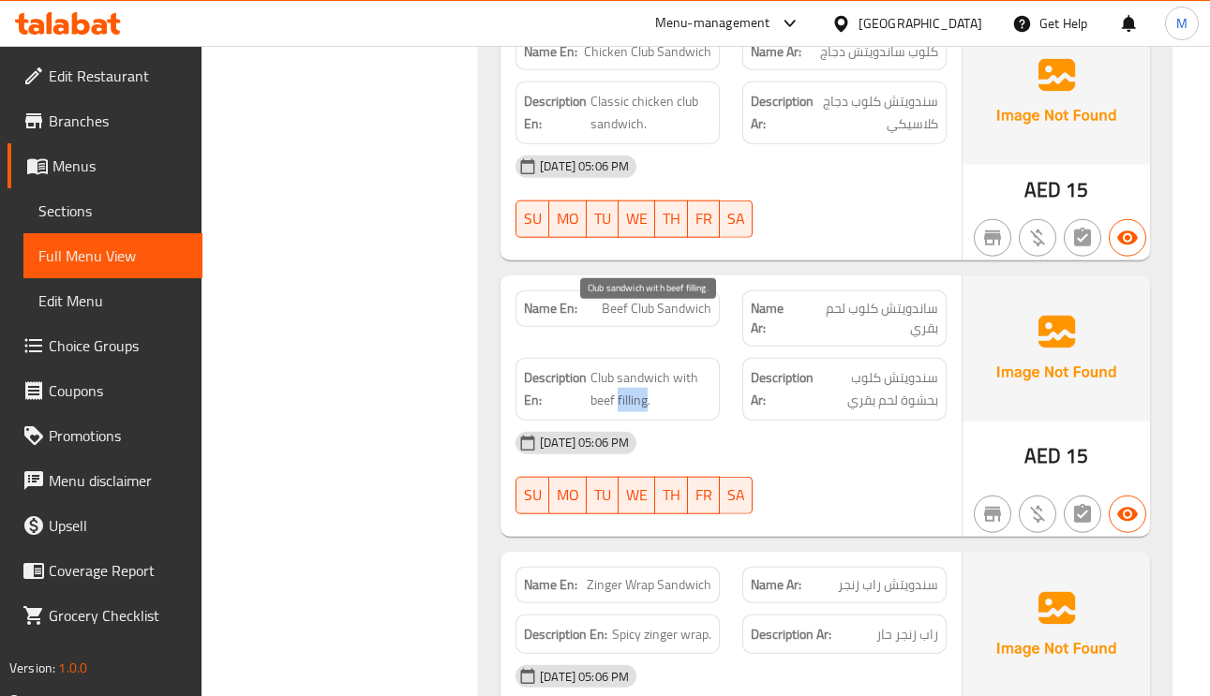
click at [624, 366] on span "Club sandwich with beef filling." at bounding box center [650, 389] width 121 height 46
click at [689, 366] on span "Club sandwich with beef filling." at bounding box center [650, 389] width 121 height 46
click at [688, 366] on span "Club sandwich with beef filling." at bounding box center [650, 389] width 121 height 46
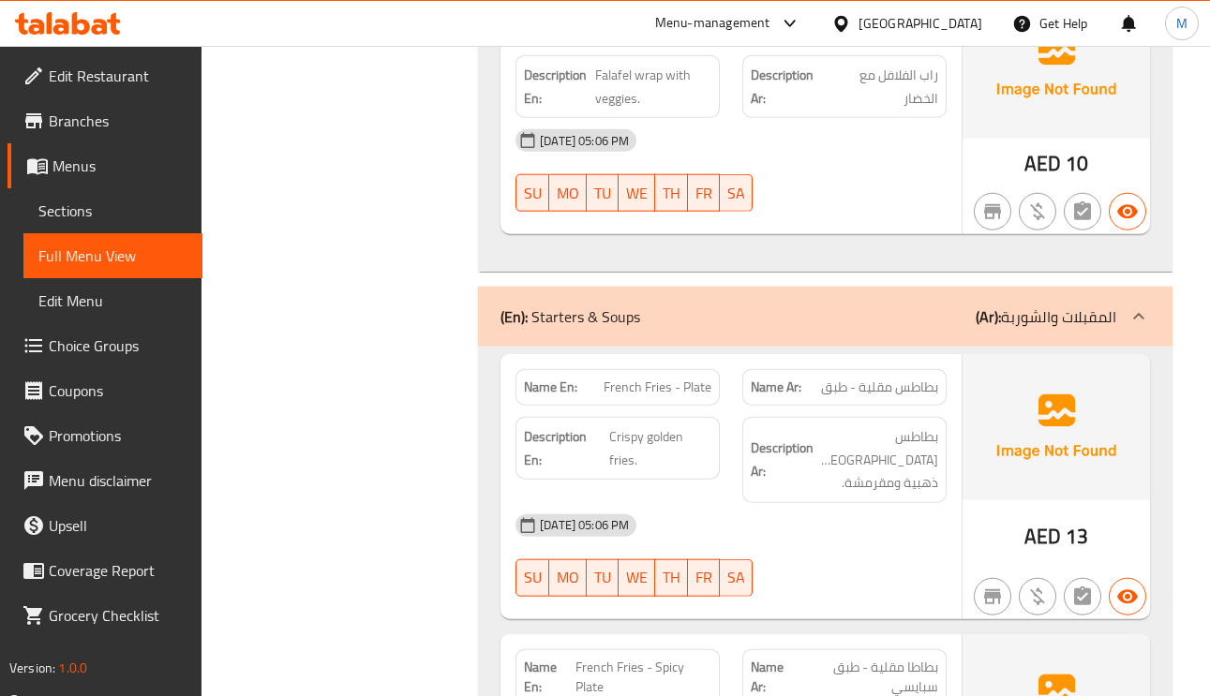
scroll to position [15037, 0]
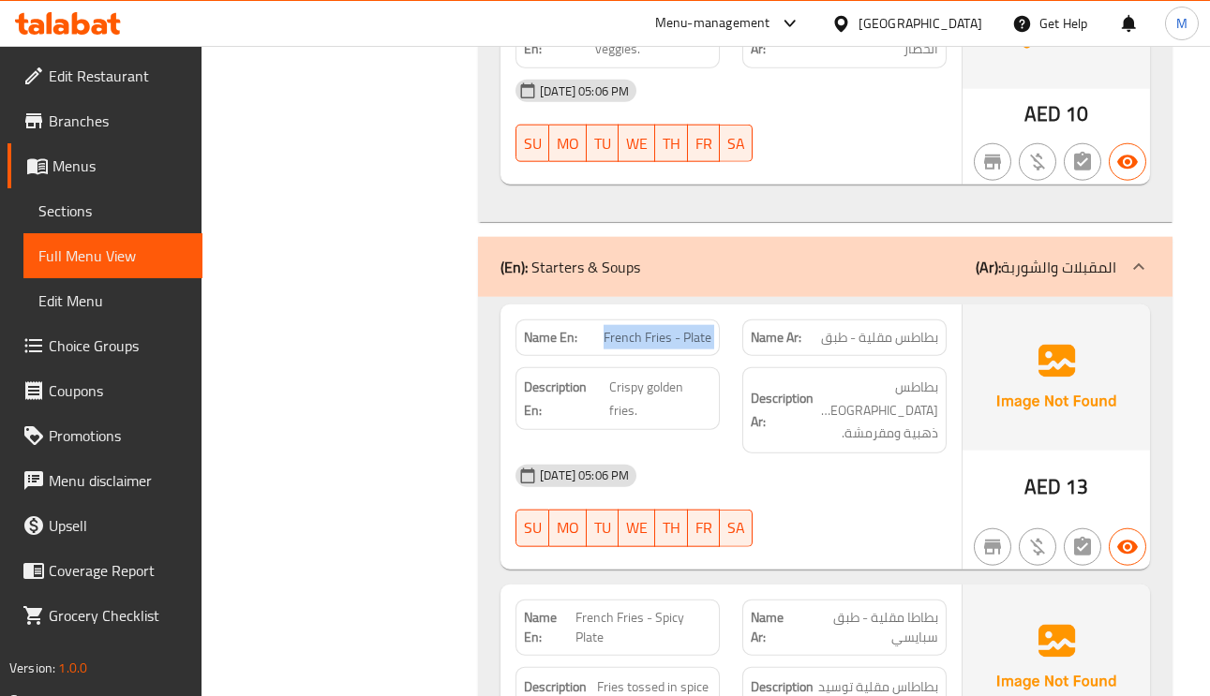
click at [624, 376] on span "Crispy golden fries." at bounding box center [660, 399] width 102 height 46
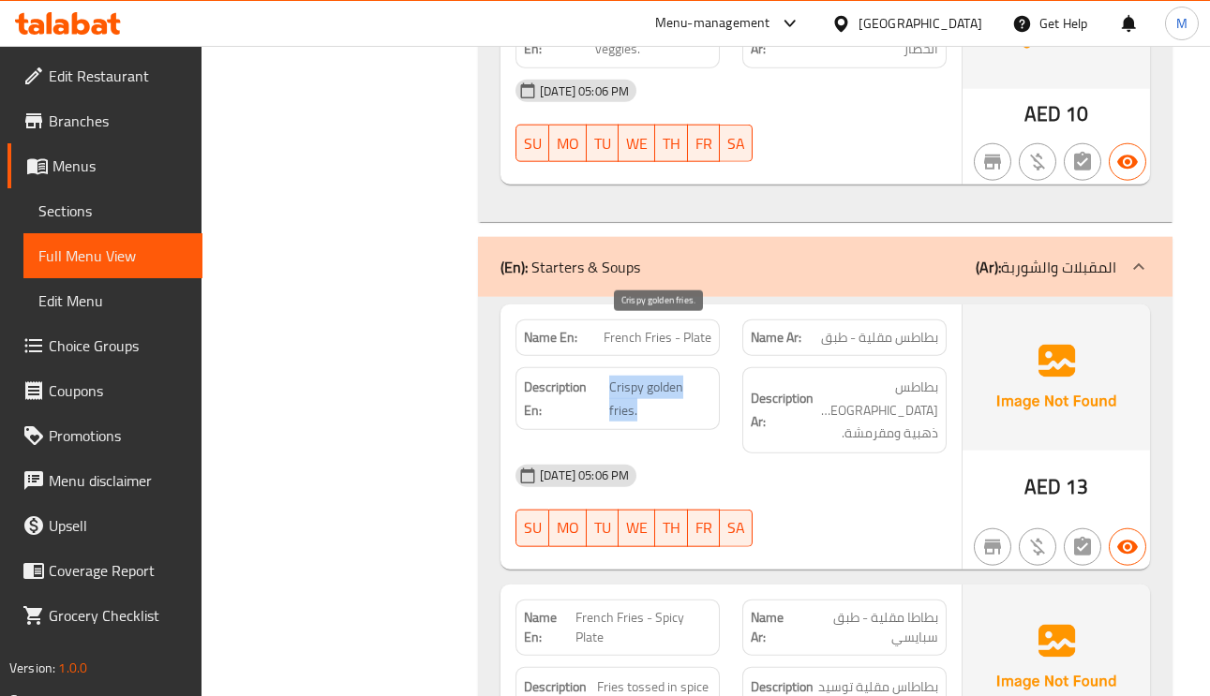
click at [652, 376] on span "Crispy golden fries." at bounding box center [660, 399] width 102 height 46
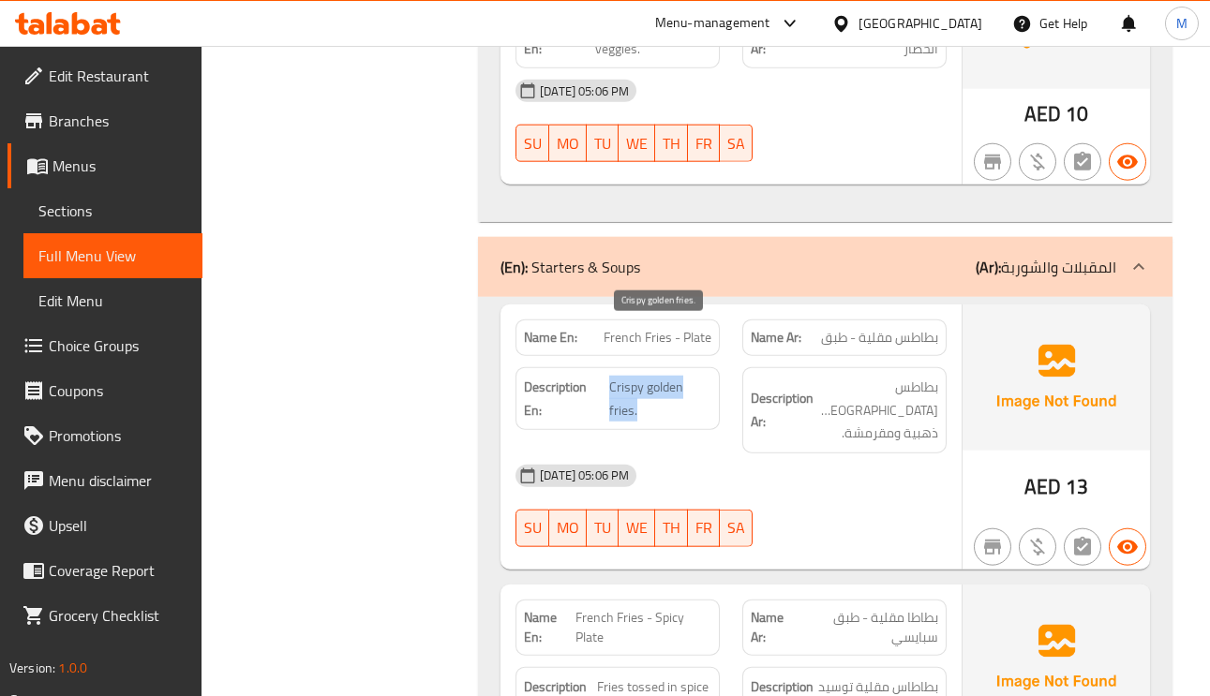
click at [652, 376] on span "Crispy golden fries." at bounding box center [660, 399] width 102 height 46
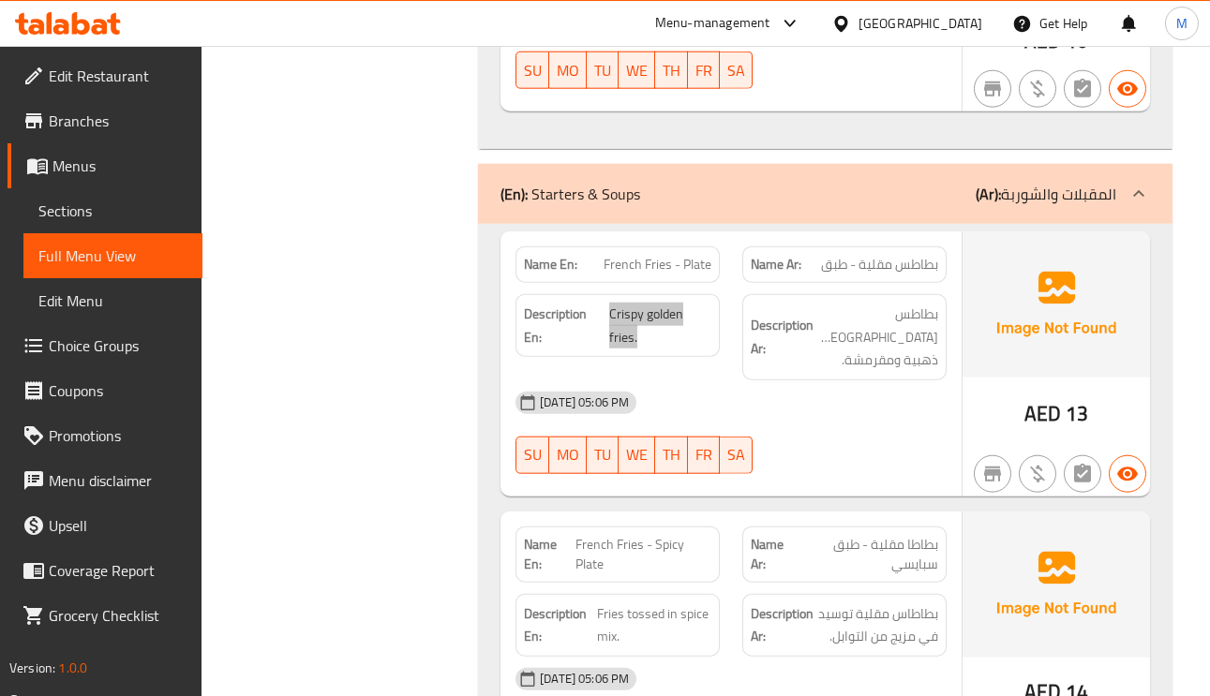
scroll to position [15178, 0]
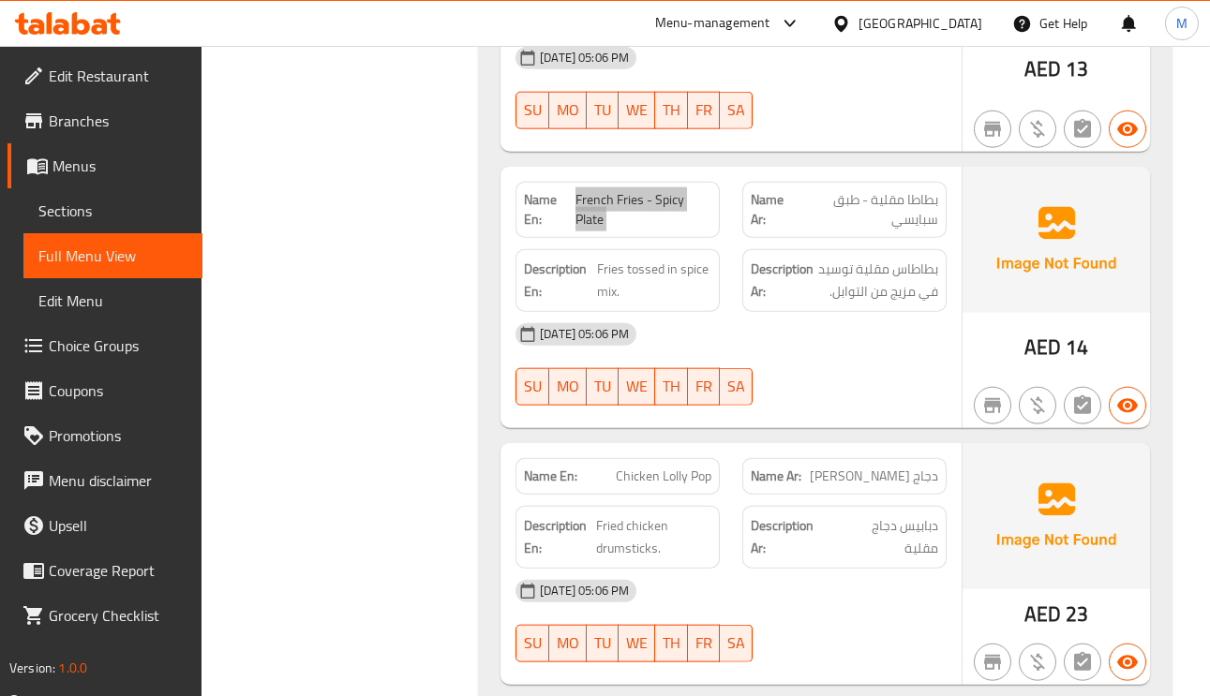
scroll to position [15459, 0]
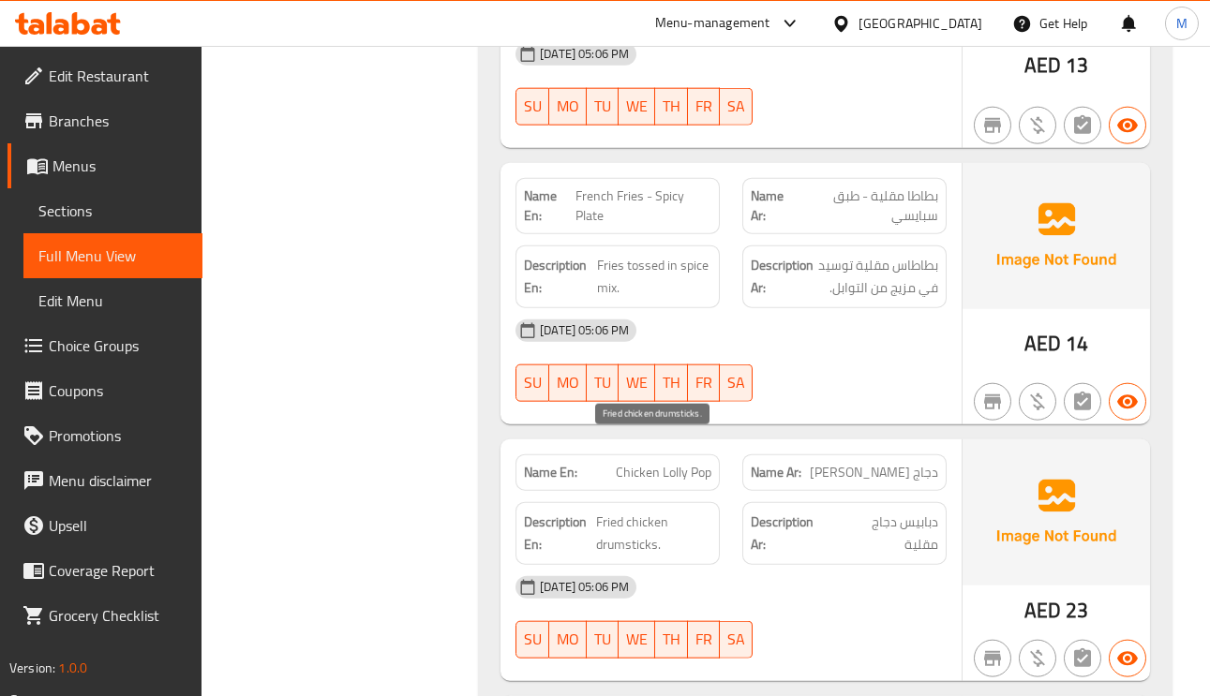
click at [599, 511] on span "Fried chicken drumsticks." at bounding box center [653, 534] width 115 height 46
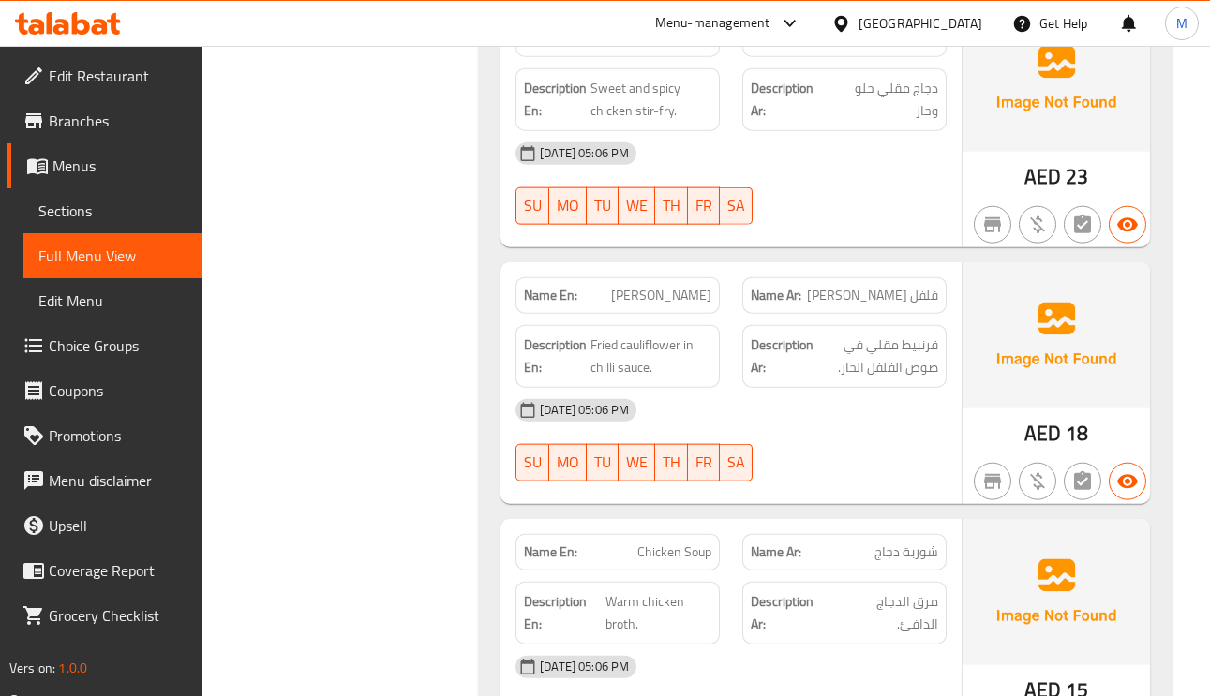
scroll to position [16302, 0]
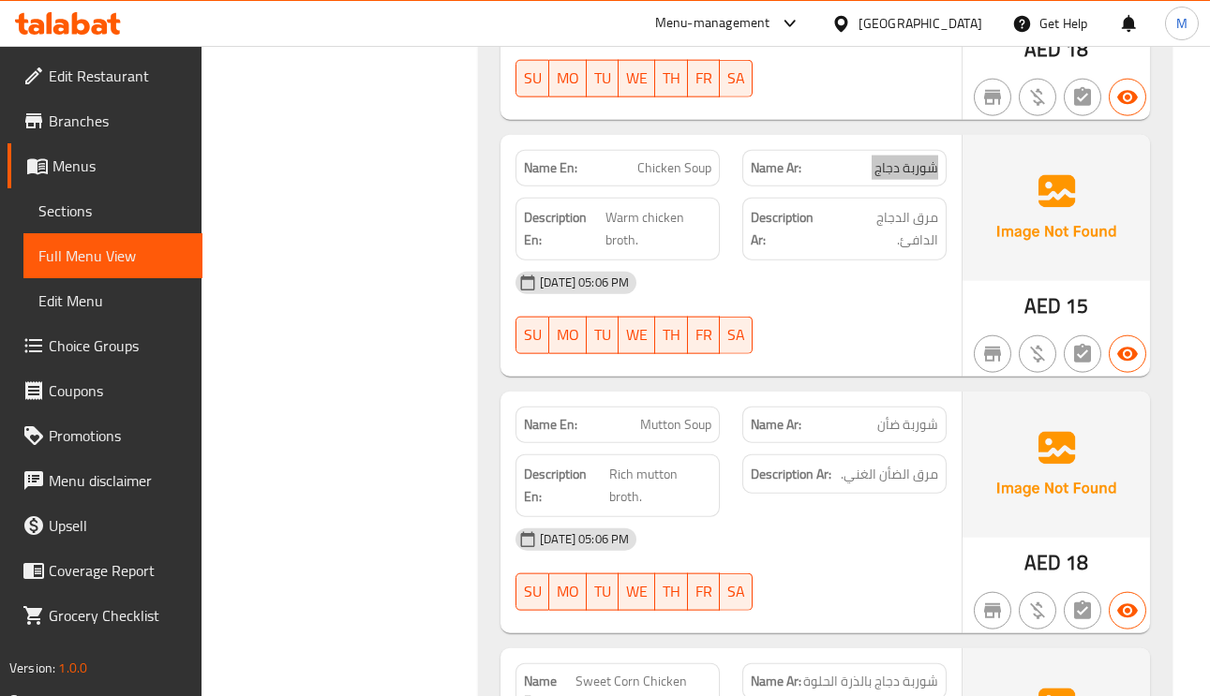
scroll to position [16583, 0]
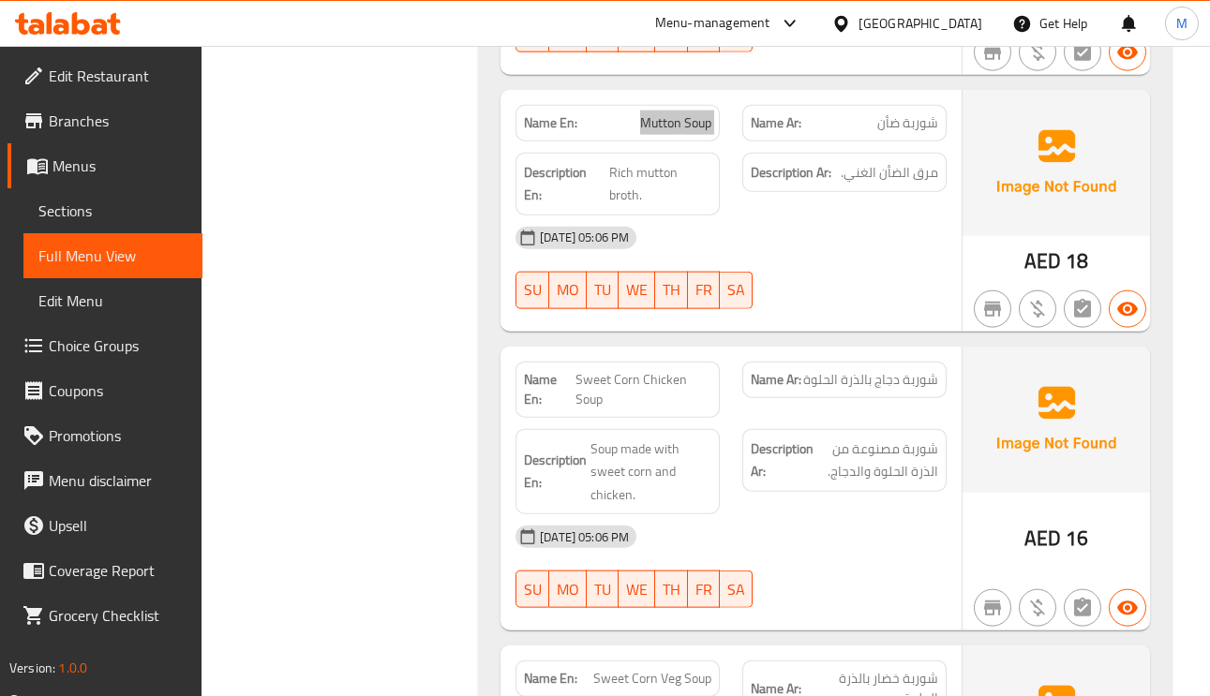
scroll to position [16864, 0]
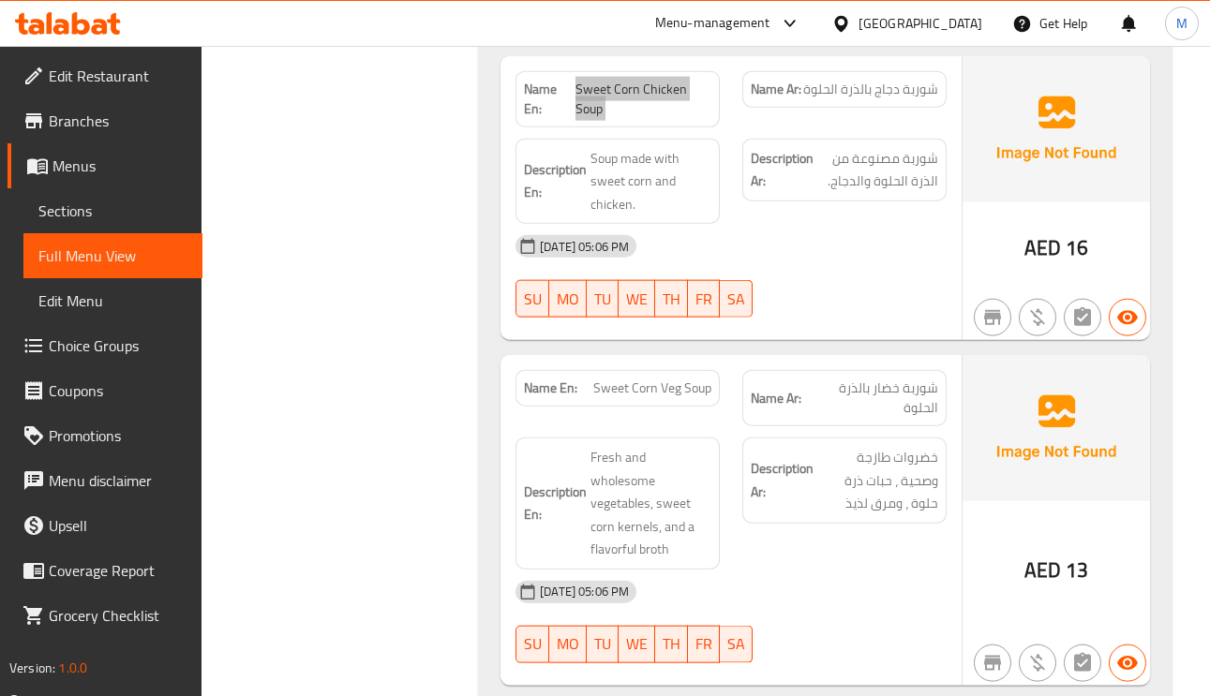
scroll to position [17145, 0]
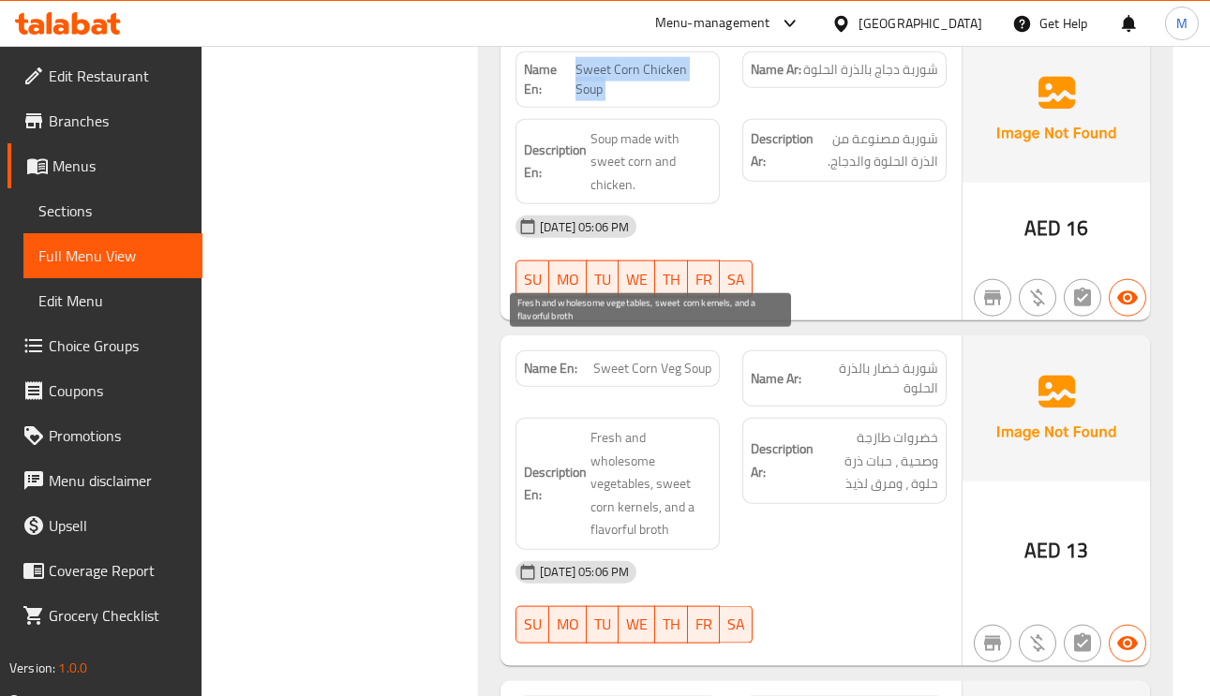
click at [652, 426] on span "Fresh and wholesome vegetables, sweet corn kernels, and a flavorful broth" at bounding box center [650, 483] width 121 height 115
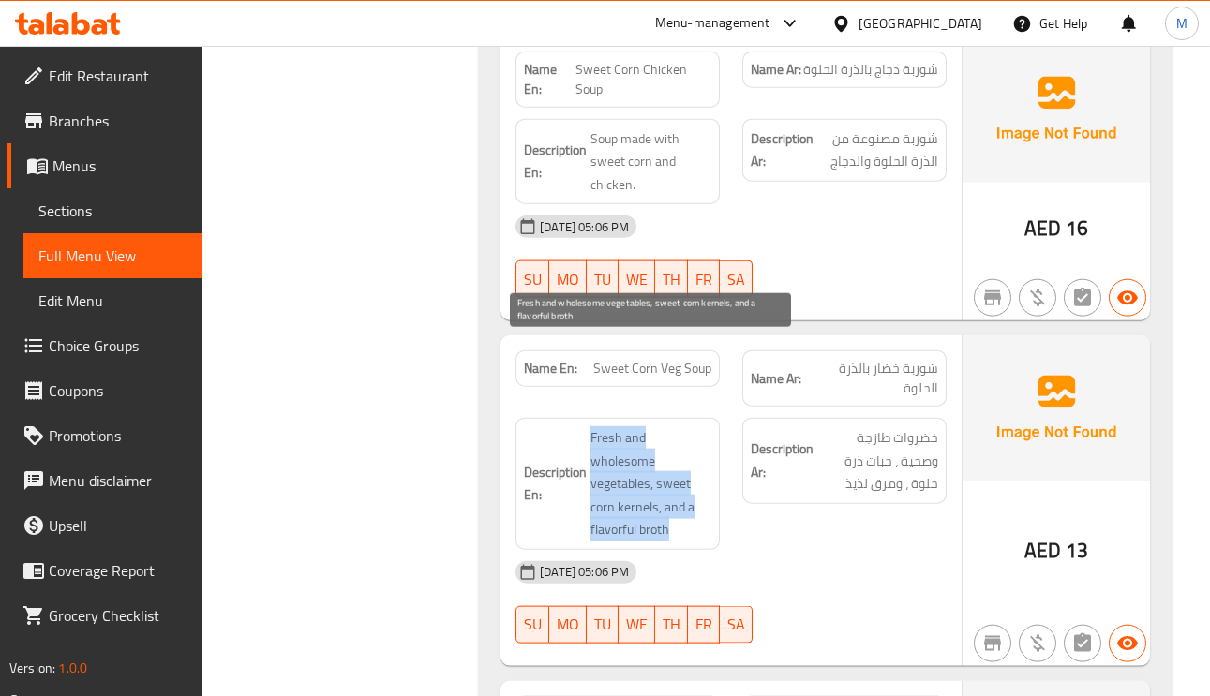
click at [652, 426] on span "Fresh and wholesome vegetables, sweet corn kernels, and a flavorful broth" at bounding box center [650, 483] width 121 height 115
click at [646, 426] on span "Fresh and wholesome vegetables, sweet corn kernels, and a flavorful broth" at bounding box center [650, 483] width 121 height 115
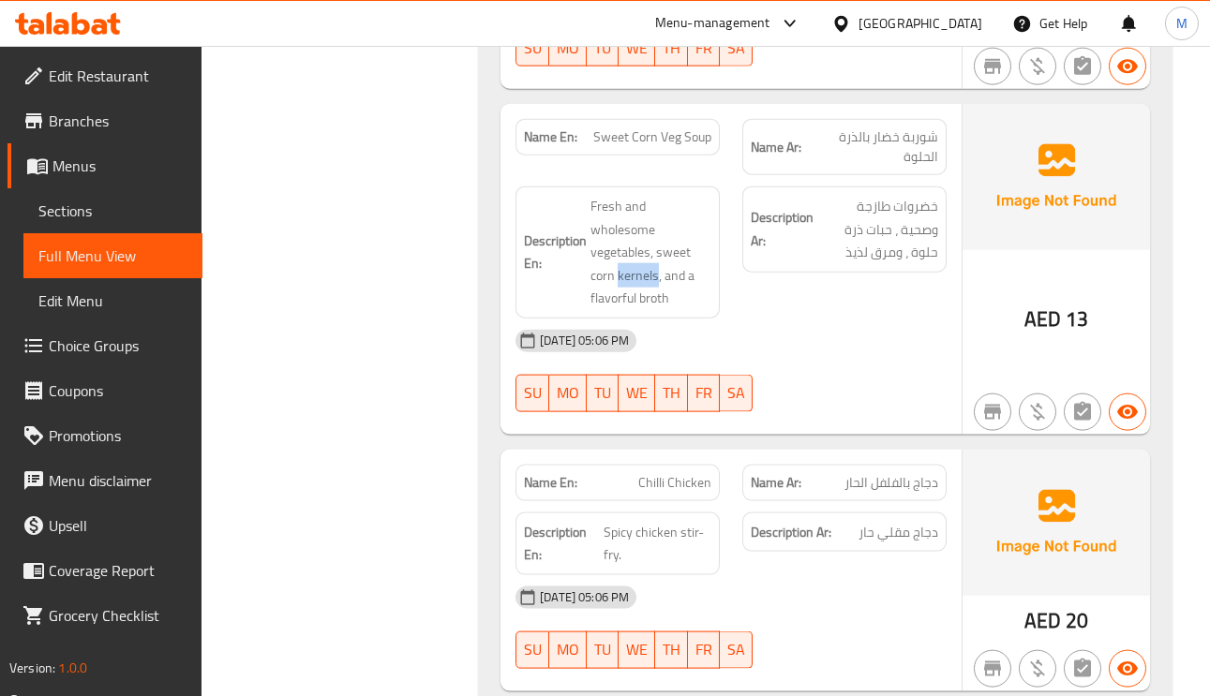
scroll to position [17427, 0]
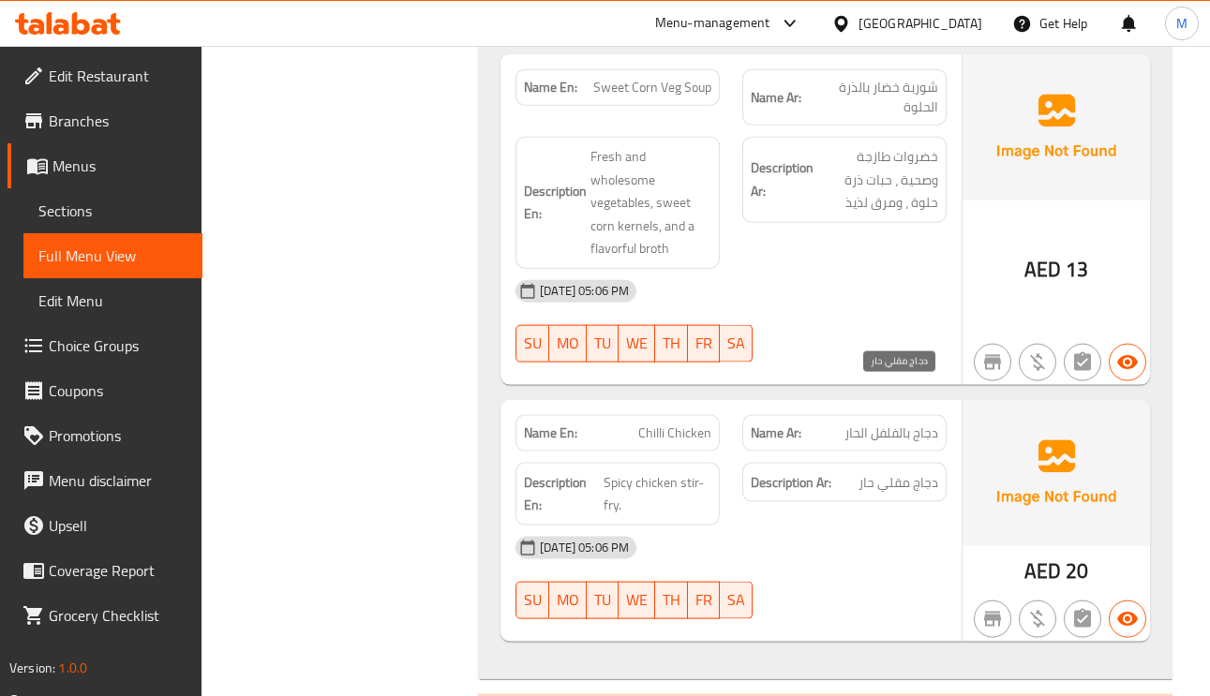
click at [898, 471] on span "دجاج مقلي حار" at bounding box center [898, 482] width 80 height 23
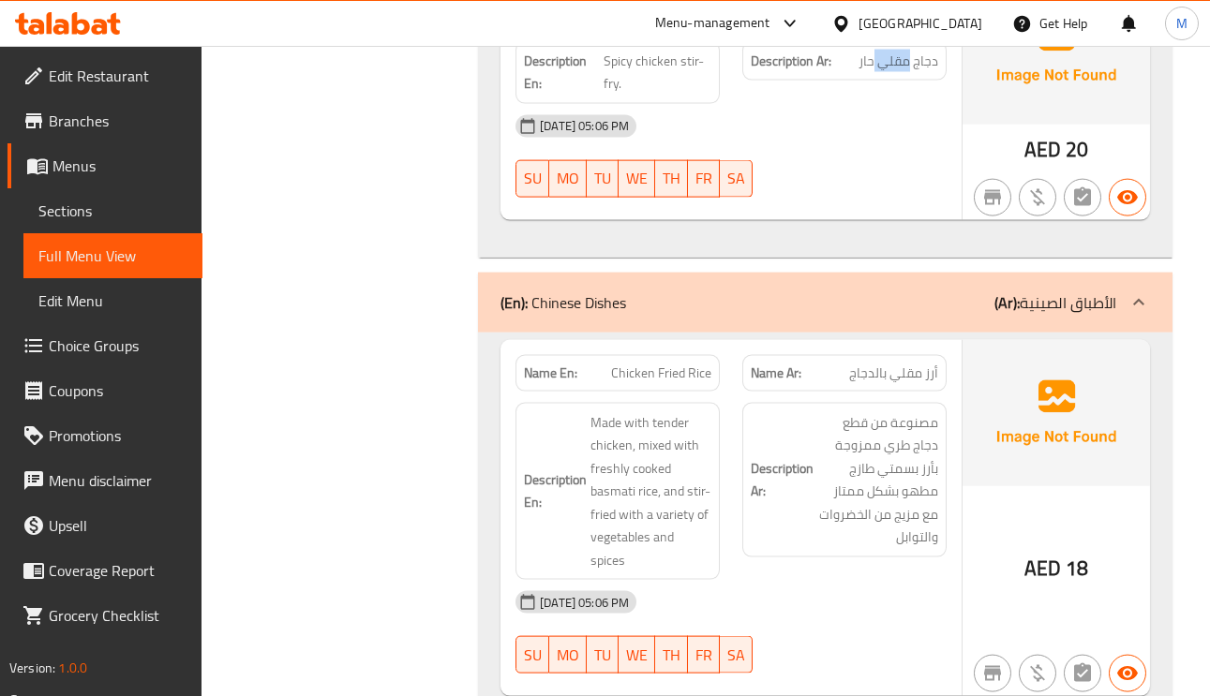
scroll to position [17989, 0]
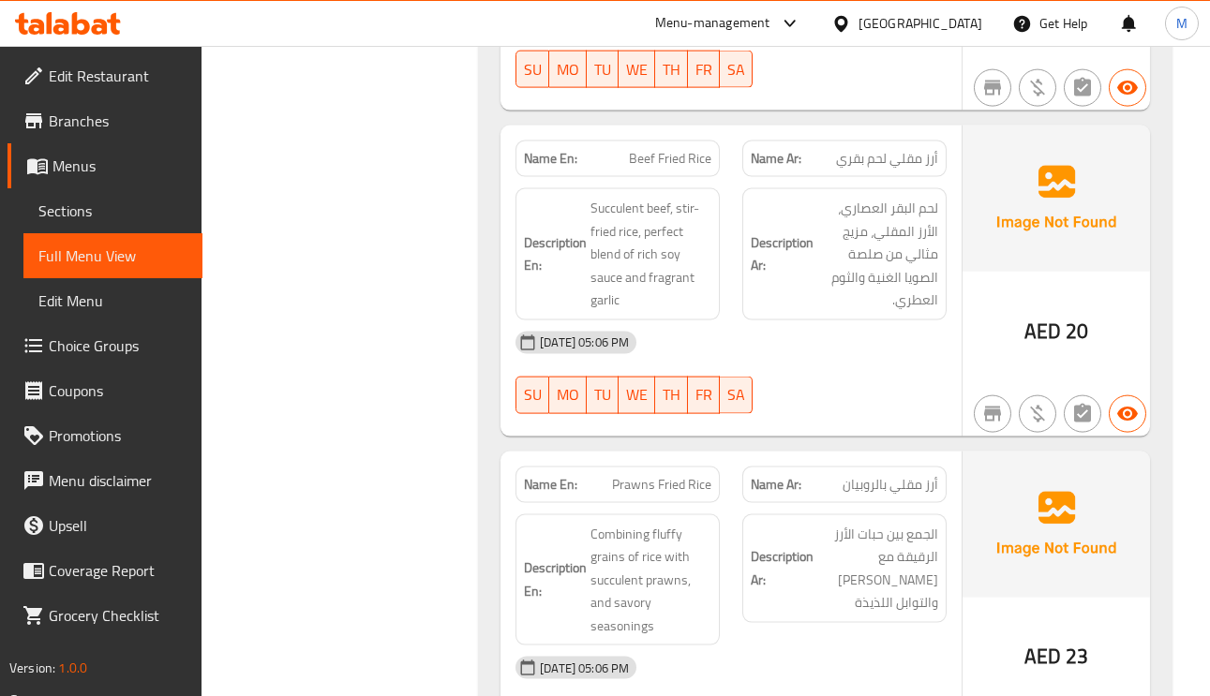
scroll to position [18832, 0]
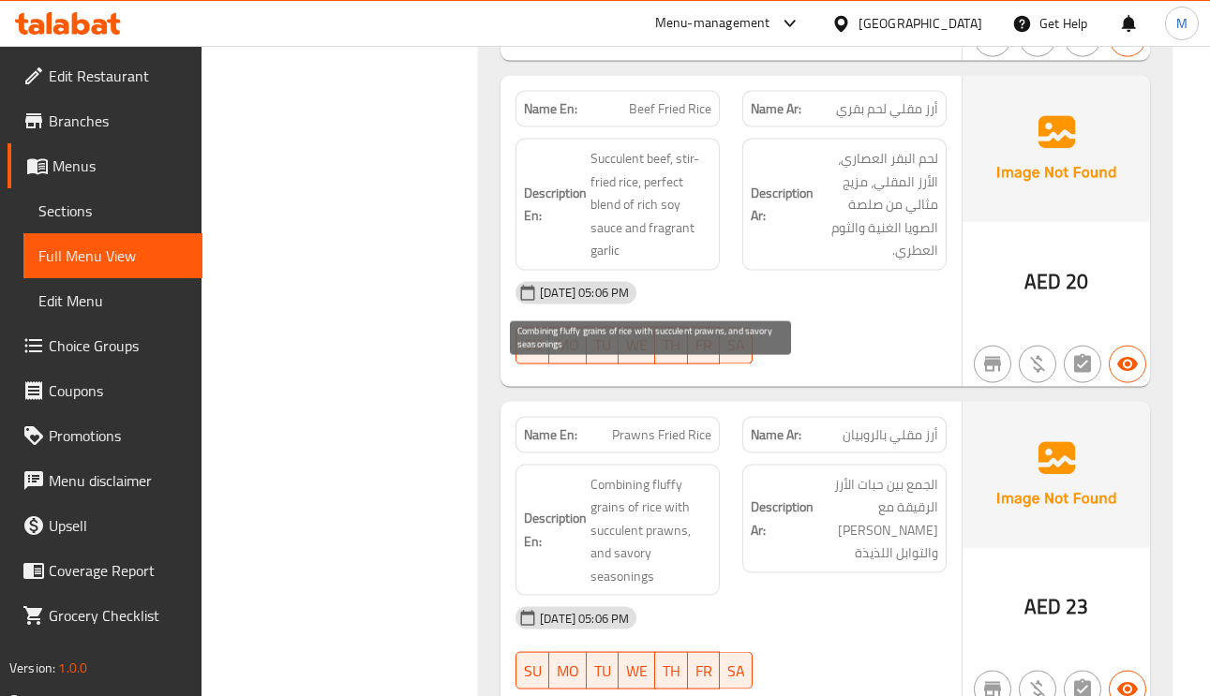
click at [661, 473] on span "Combining fluffy grains of rice with succulent prawns, and savory seasonings" at bounding box center [650, 530] width 121 height 115
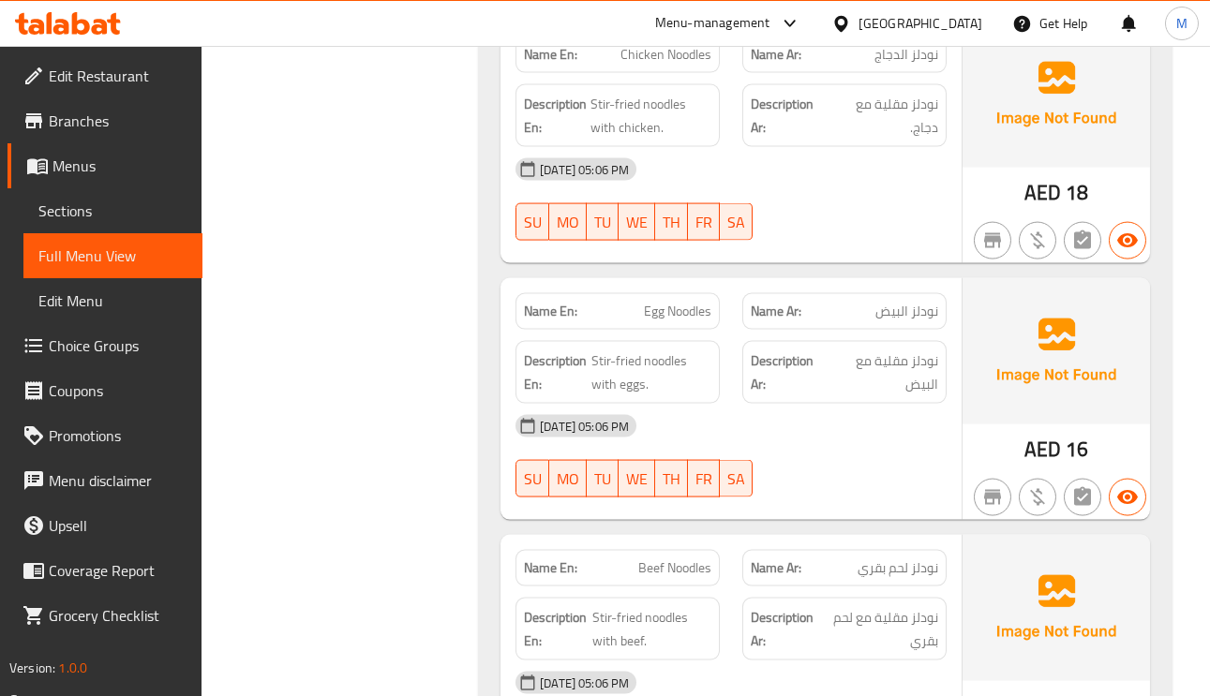
scroll to position [19816, 0]
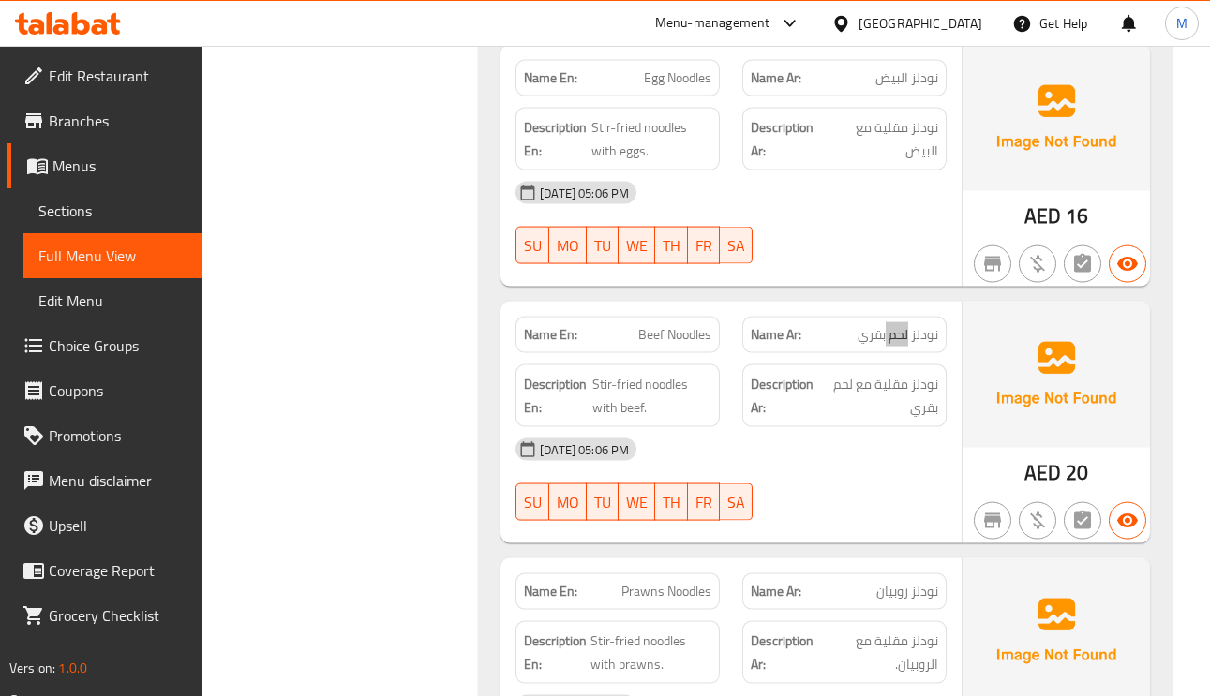
scroll to position [20097, 0]
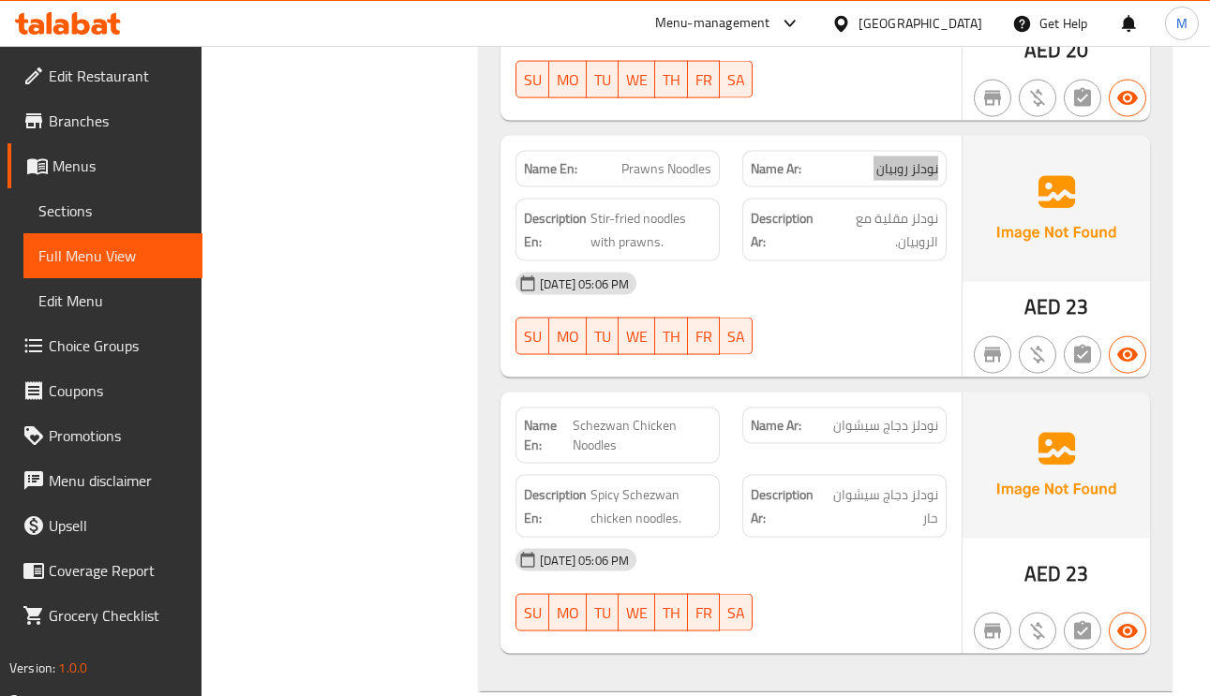
scroll to position [20518, 0]
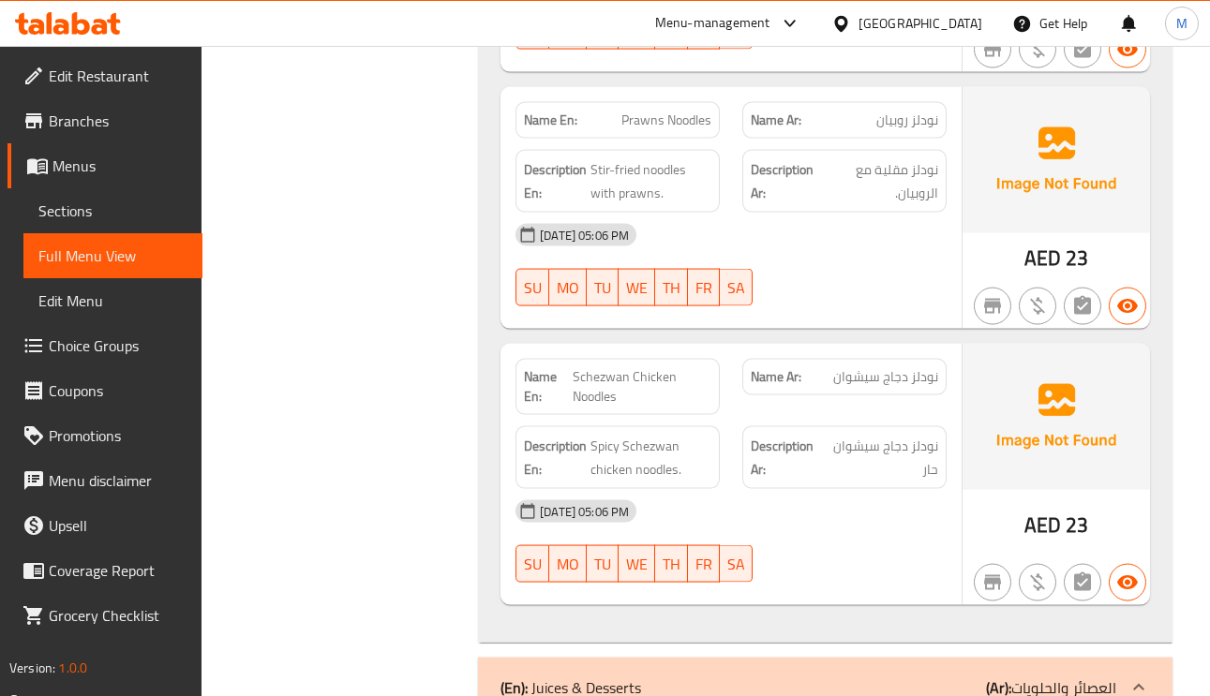
click at [646, 435] on span "Spicy Schezwan chicken noodles." at bounding box center [650, 458] width 121 height 46
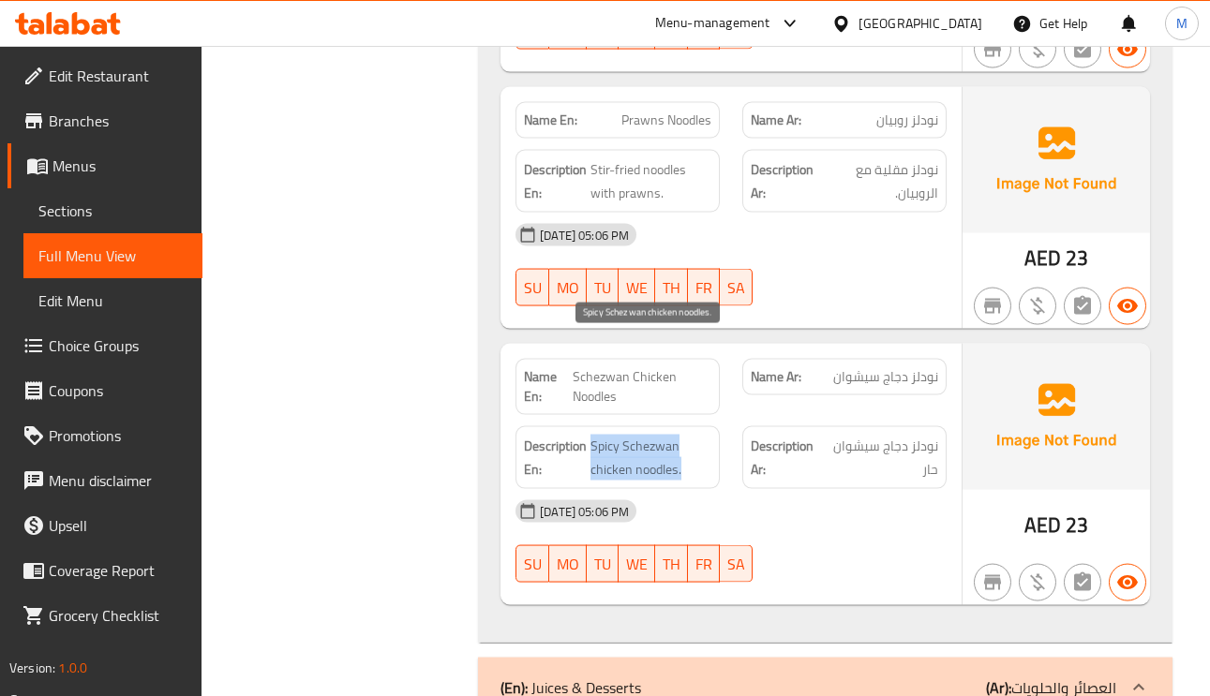
click at [646, 435] on span "Spicy Schezwan chicken noodles." at bounding box center [650, 458] width 121 height 46
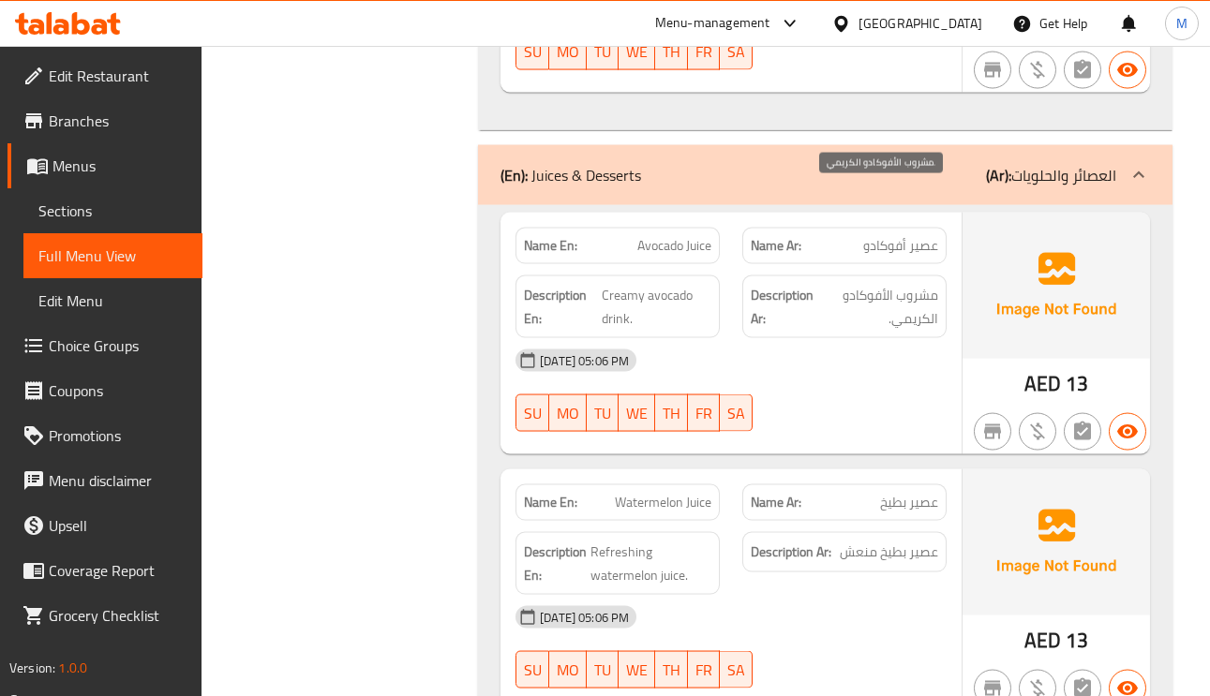
scroll to position [21080, 0]
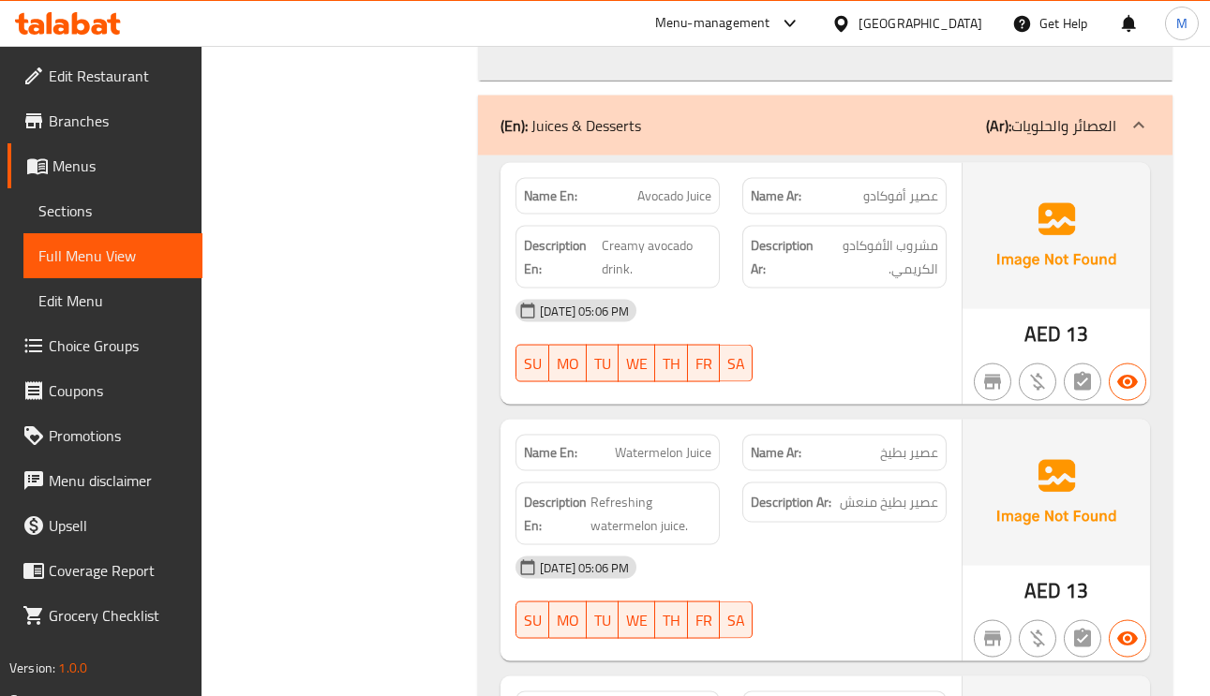
click at [882, 234] on span "مشروب الأفوكادو الكريمي." at bounding box center [878, 257] width 119 height 46
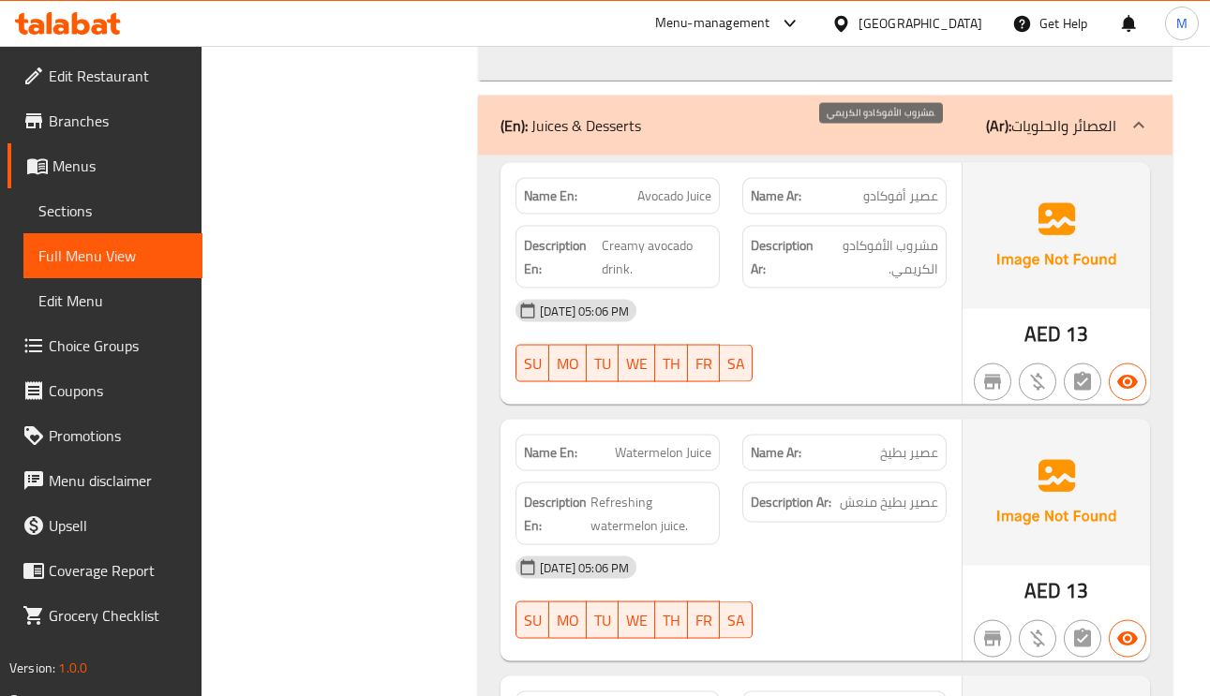
click at [929, 234] on span "مشروب الأفوكادو الكريمي." at bounding box center [878, 257] width 119 height 46
click at [620, 234] on span "Creamy avocado drink." at bounding box center [656, 257] width 110 height 46
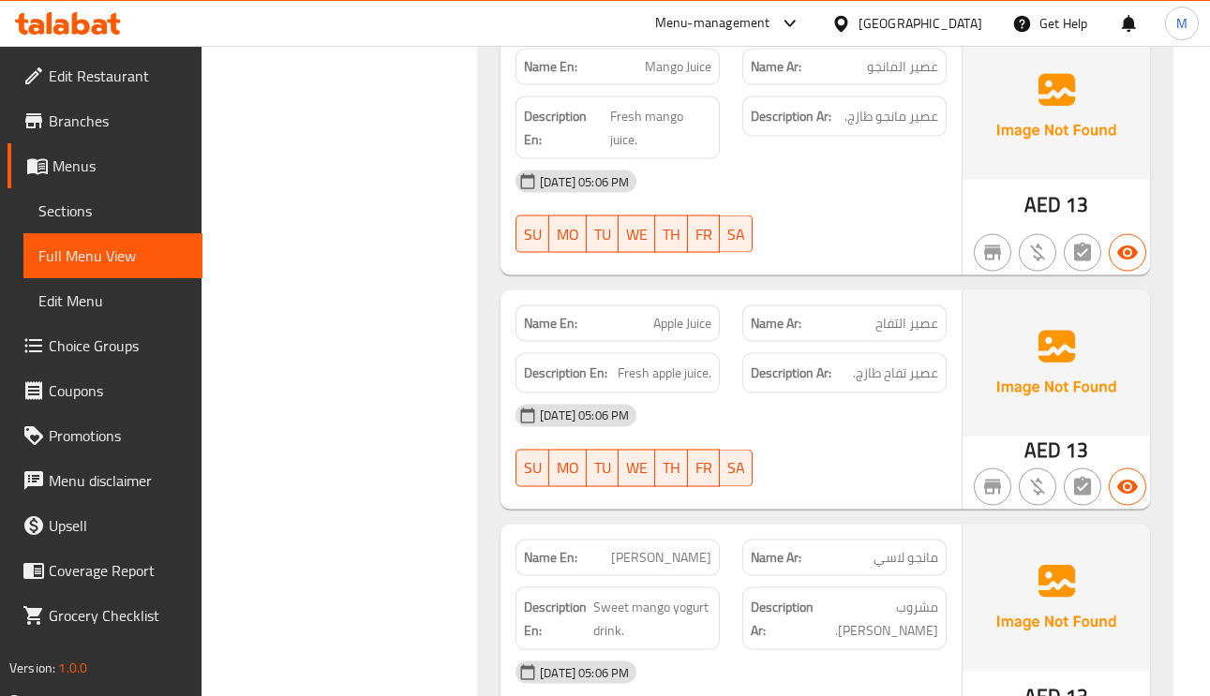
scroll to position [22031, 0]
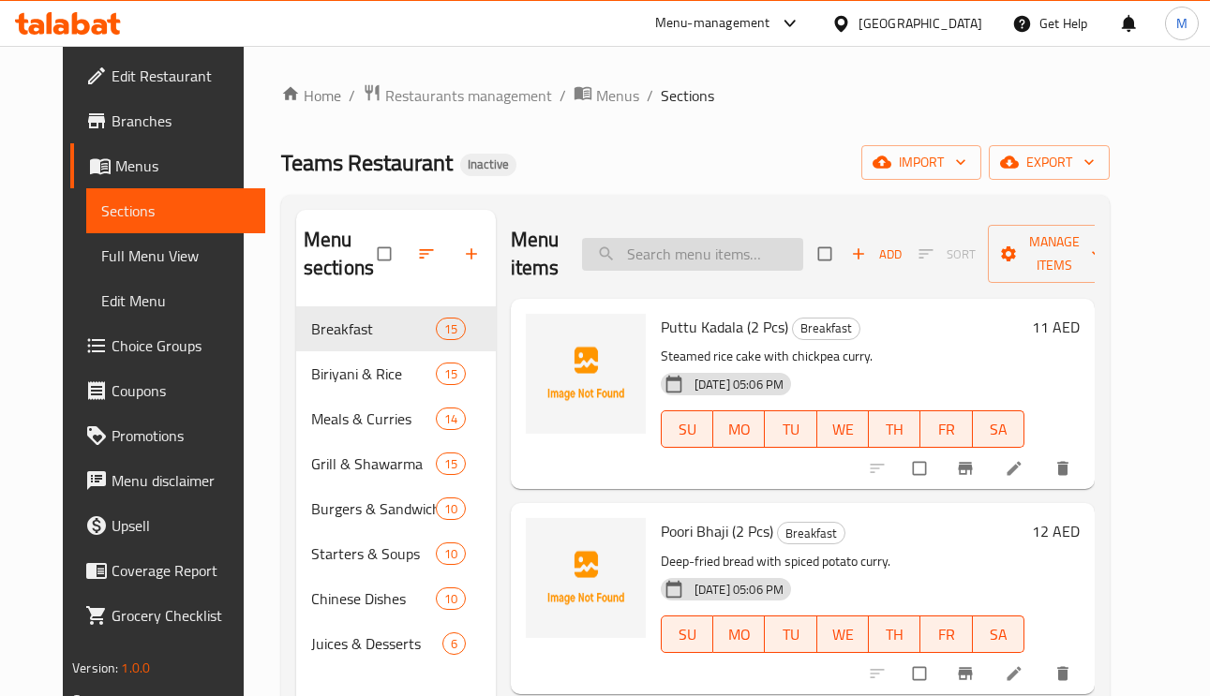
paste input "[PERSON_NAME]"
click at [725, 240] on input "[PERSON_NAME]" at bounding box center [692, 254] width 221 height 33
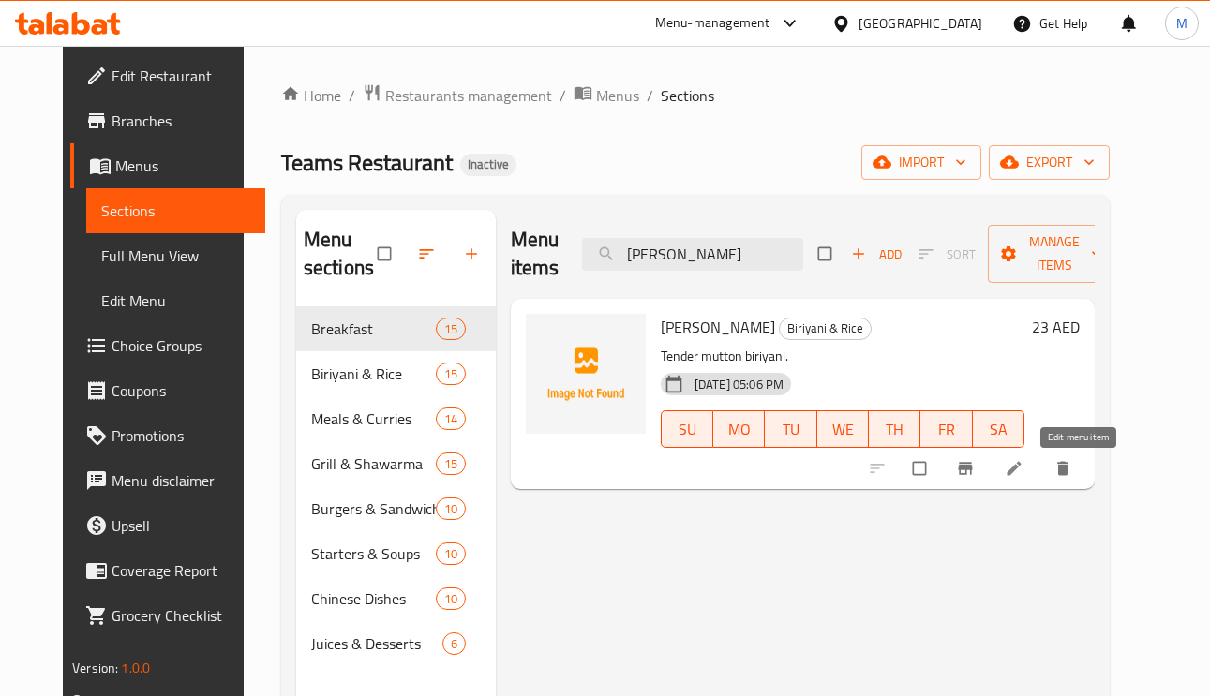
type input "[PERSON_NAME]"
click at [1023, 474] on icon at bounding box center [1013, 468] width 19 height 19
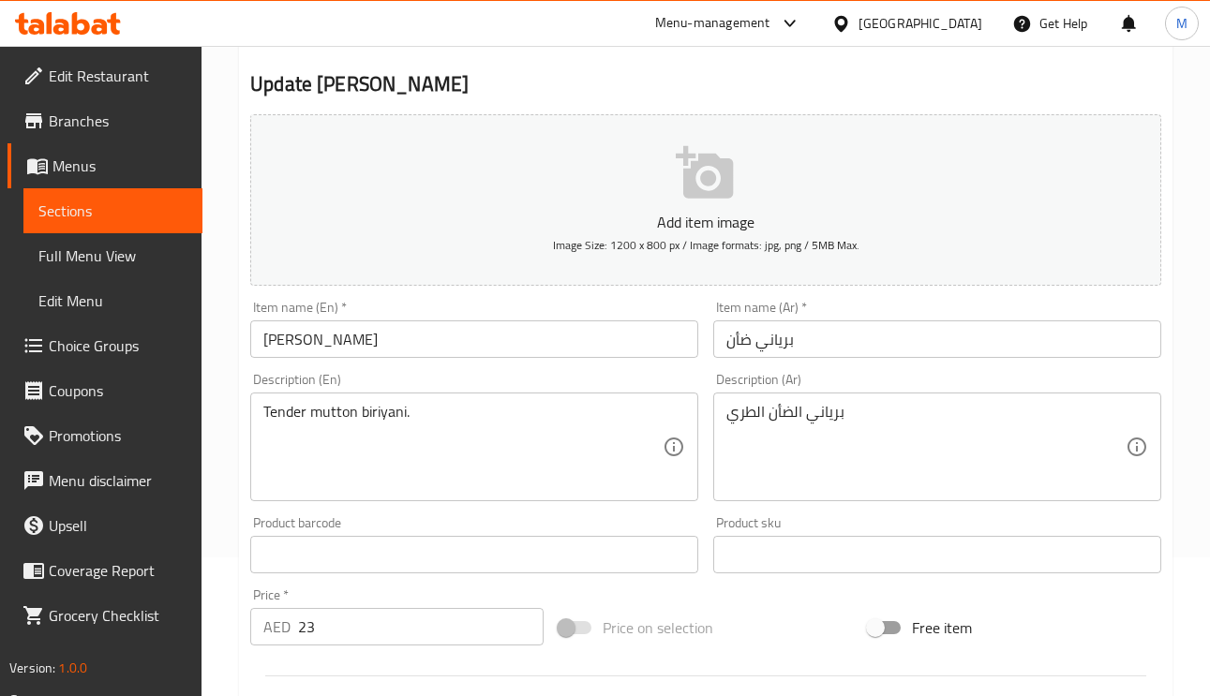
scroll to position [141, 0]
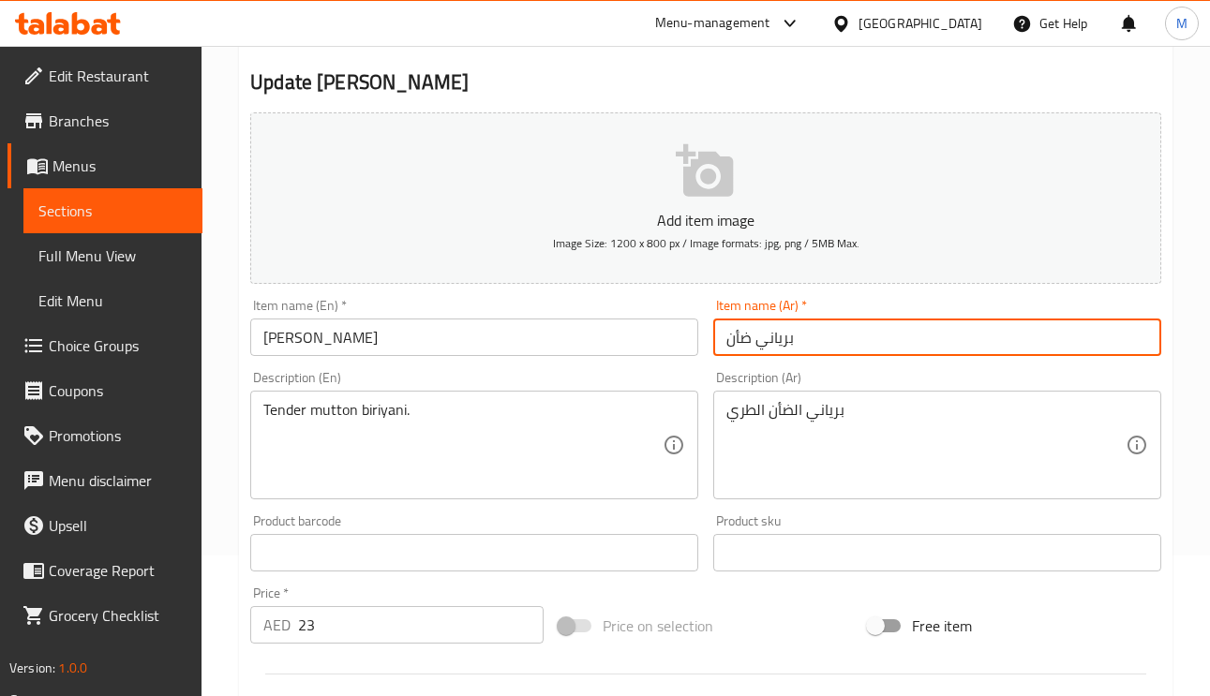
click at [750, 356] on input "برياني ضأن" at bounding box center [937, 337] width 448 height 37
type input "برياني لحم ضأن"
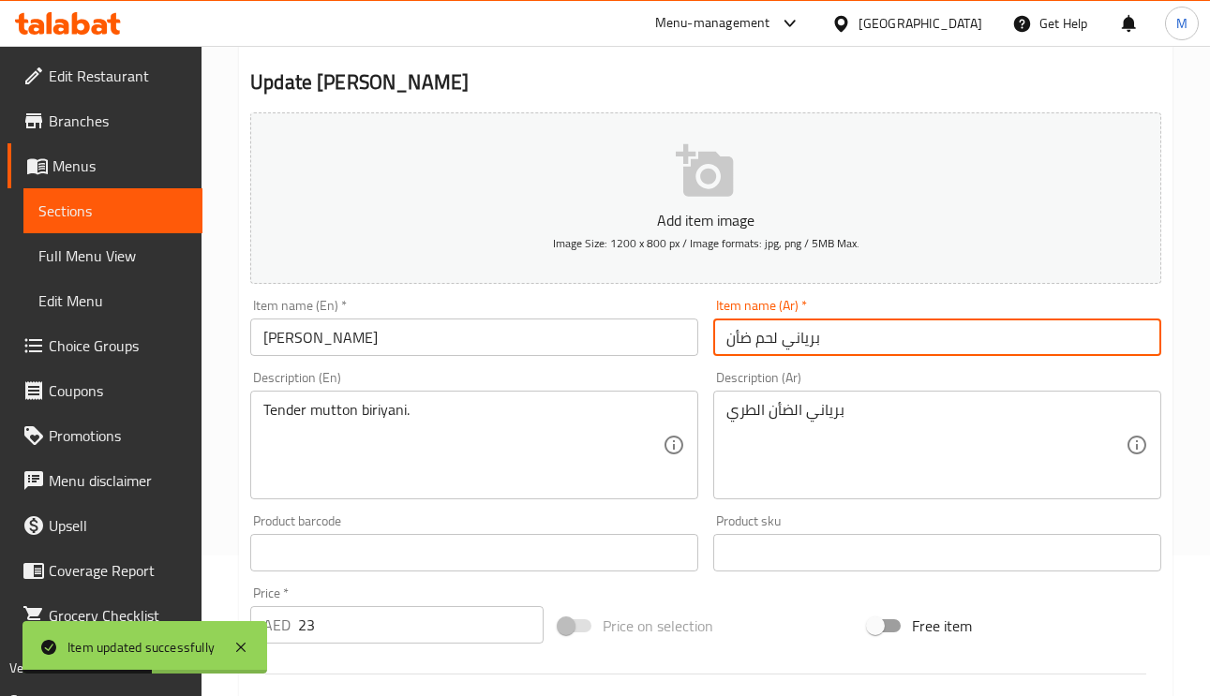
click at [765, 342] on input "برياني لحم ضأن" at bounding box center [937, 337] width 448 height 37
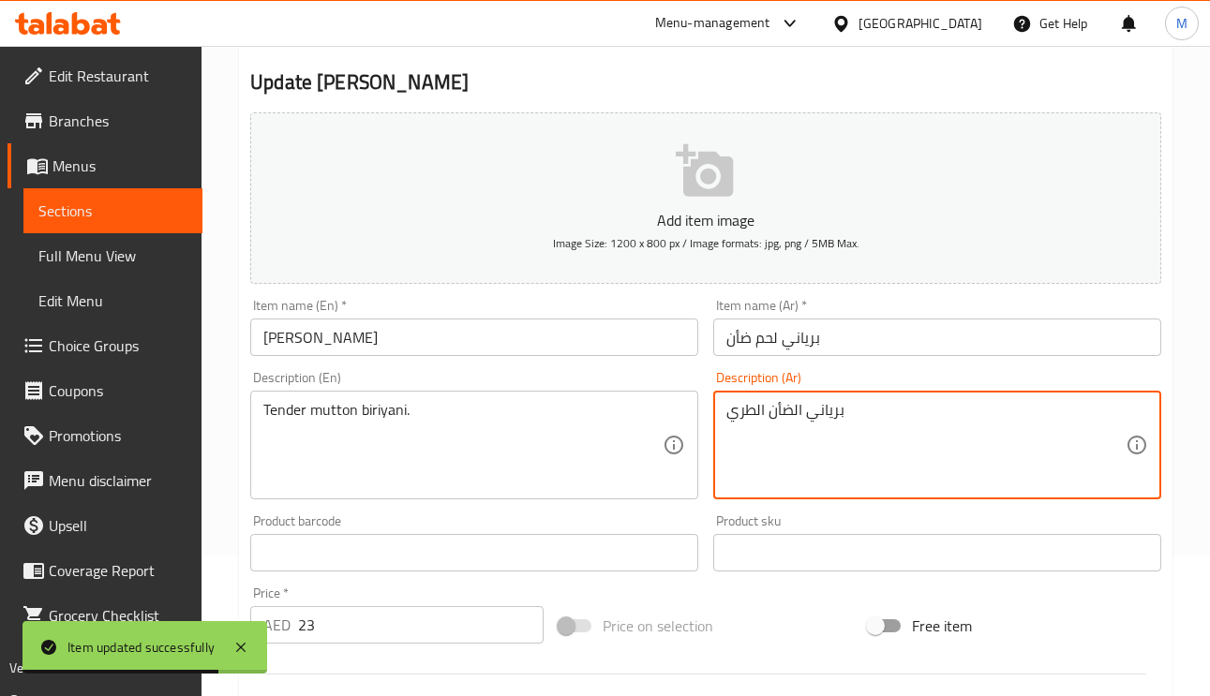
paste textarea "لحم"
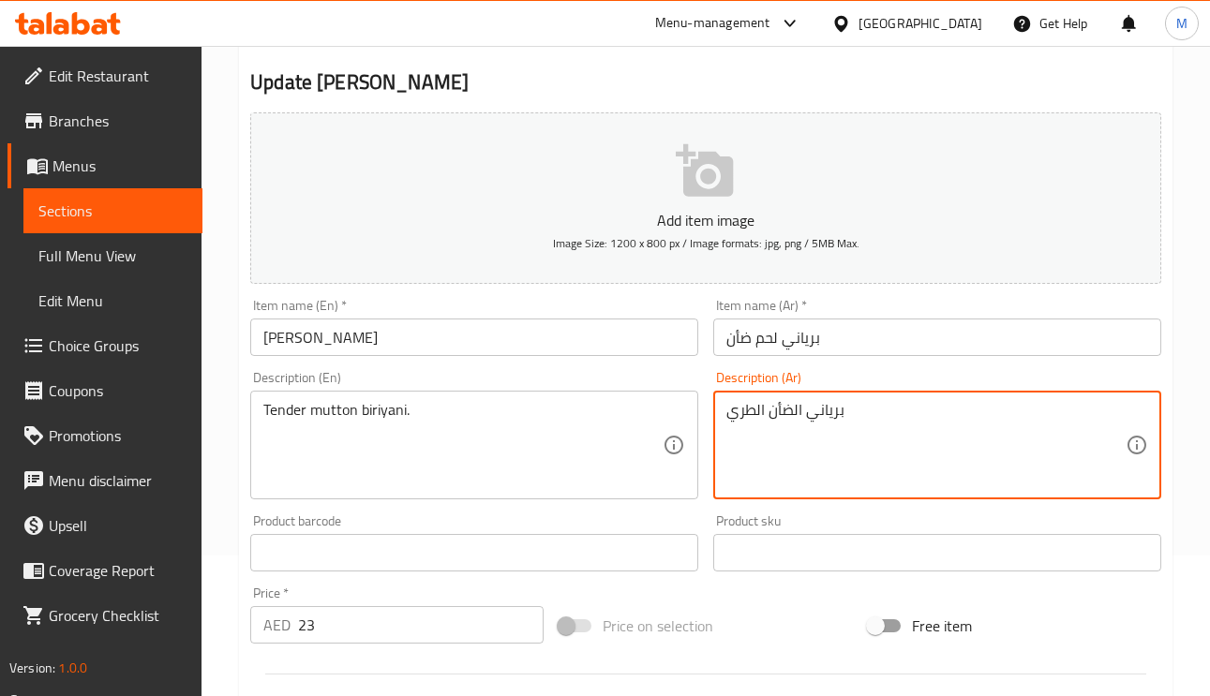
click at [802, 425] on textarea "برياني الضأن الطري" at bounding box center [925, 445] width 399 height 89
paste textarea "لحم"
type textarea "برياني لحم الضأن الطري"
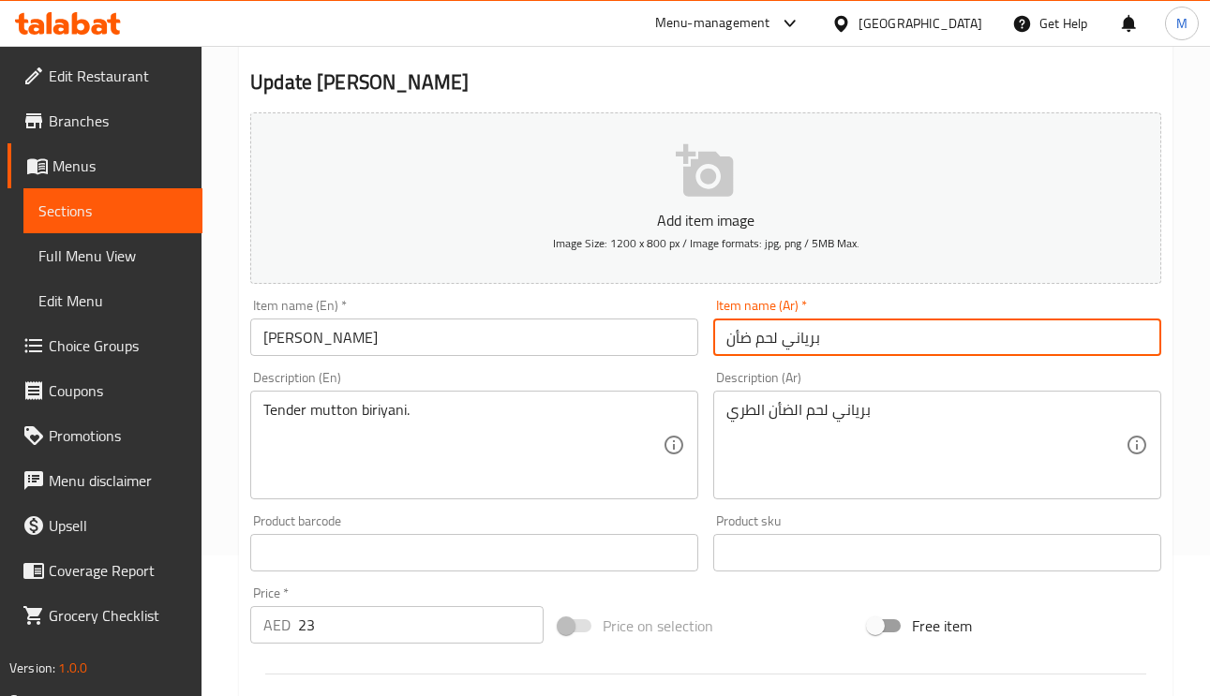
click at [837, 348] on input "برياني لحم ضأن" at bounding box center [937, 337] width 448 height 37
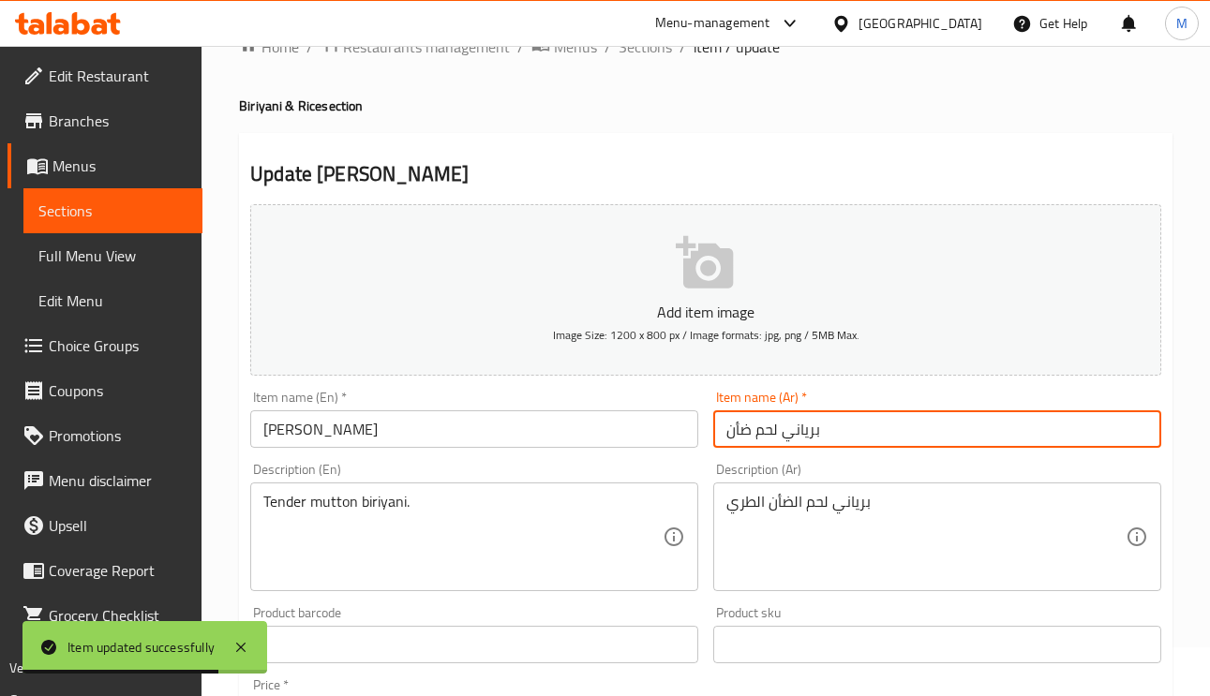
scroll to position [0, 0]
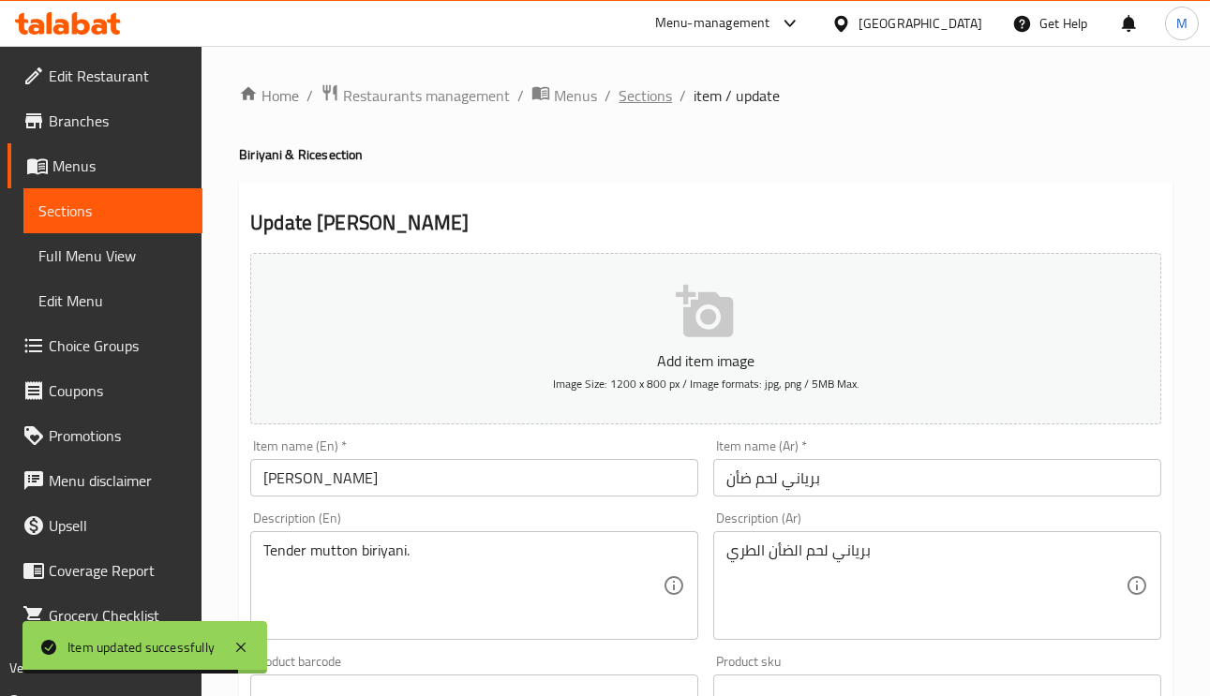
click at [655, 103] on span "Sections" at bounding box center [644, 95] width 53 height 22
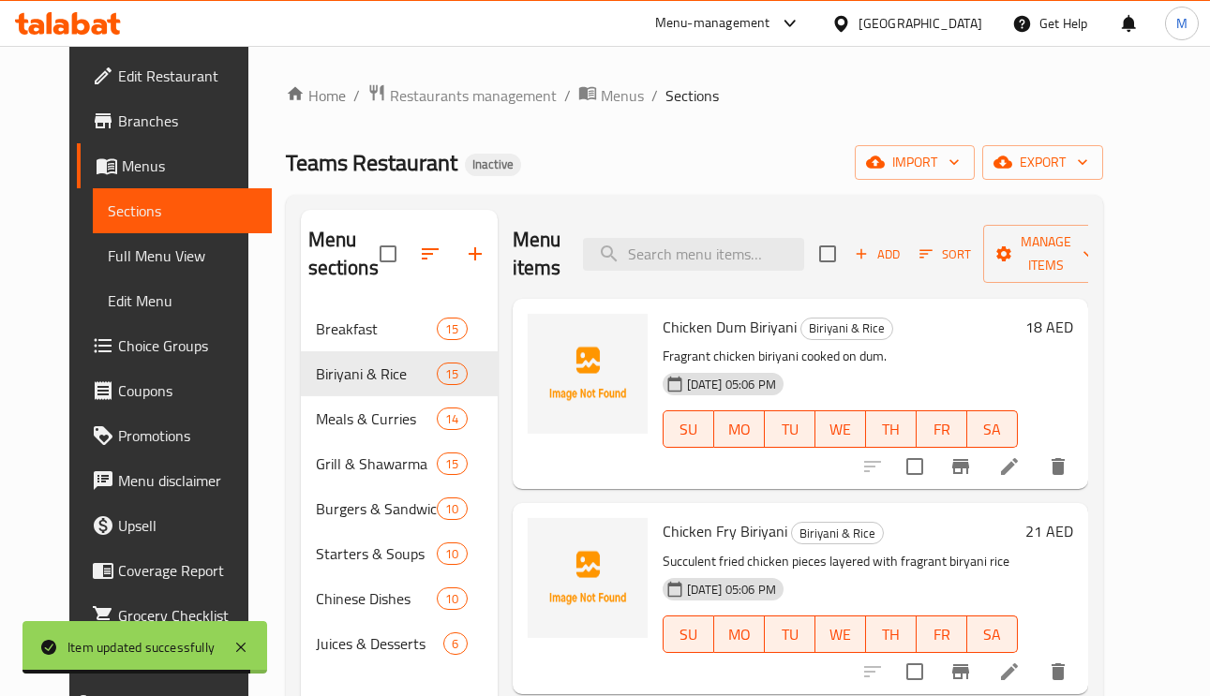
click at [709, 257] on input "search" at bounding box center [693, 254] width 221 height 33
paste input "Pothi Biriyani [Chicken]"
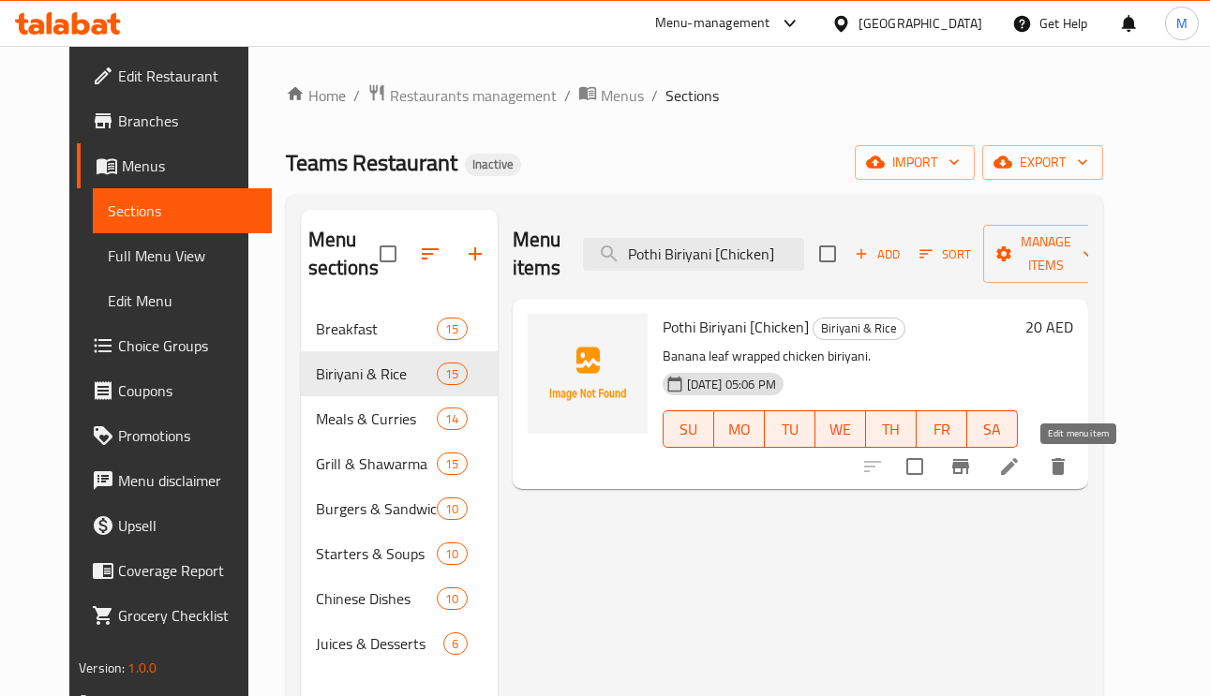
type input "Pothi Biriyani [Chicken]"
click at [1020, 465] on icon at bounding box center [1009, 466] width 22 height 22
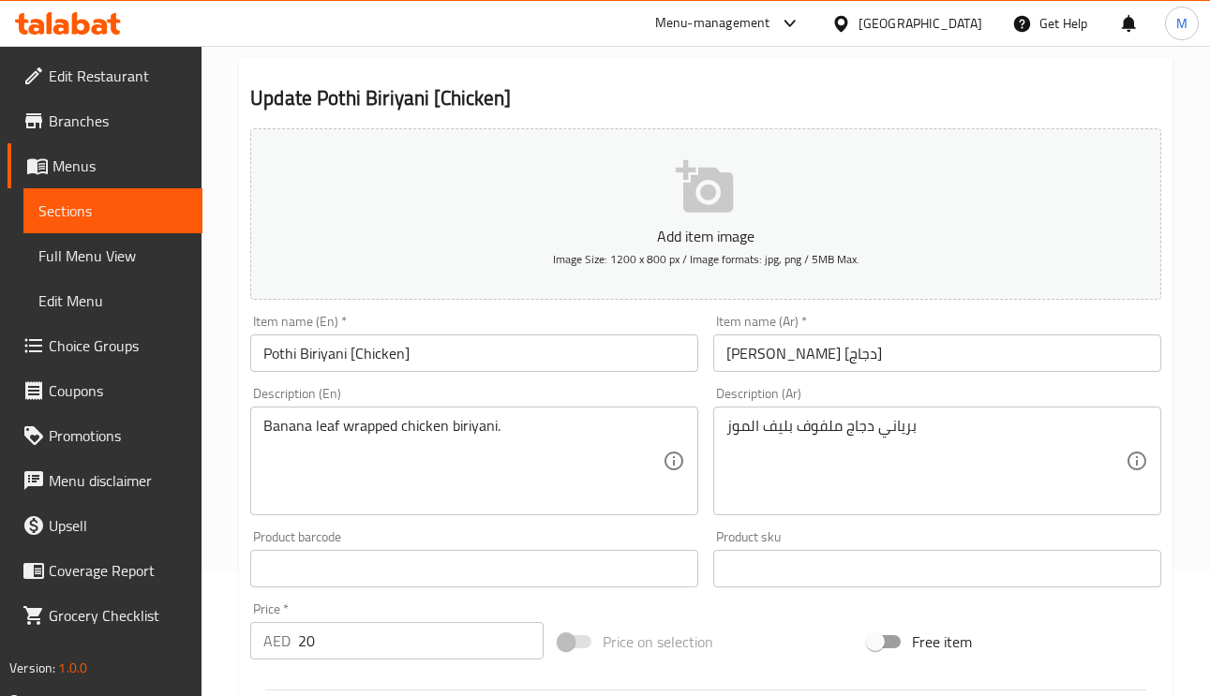
scroll to position [281, 0]
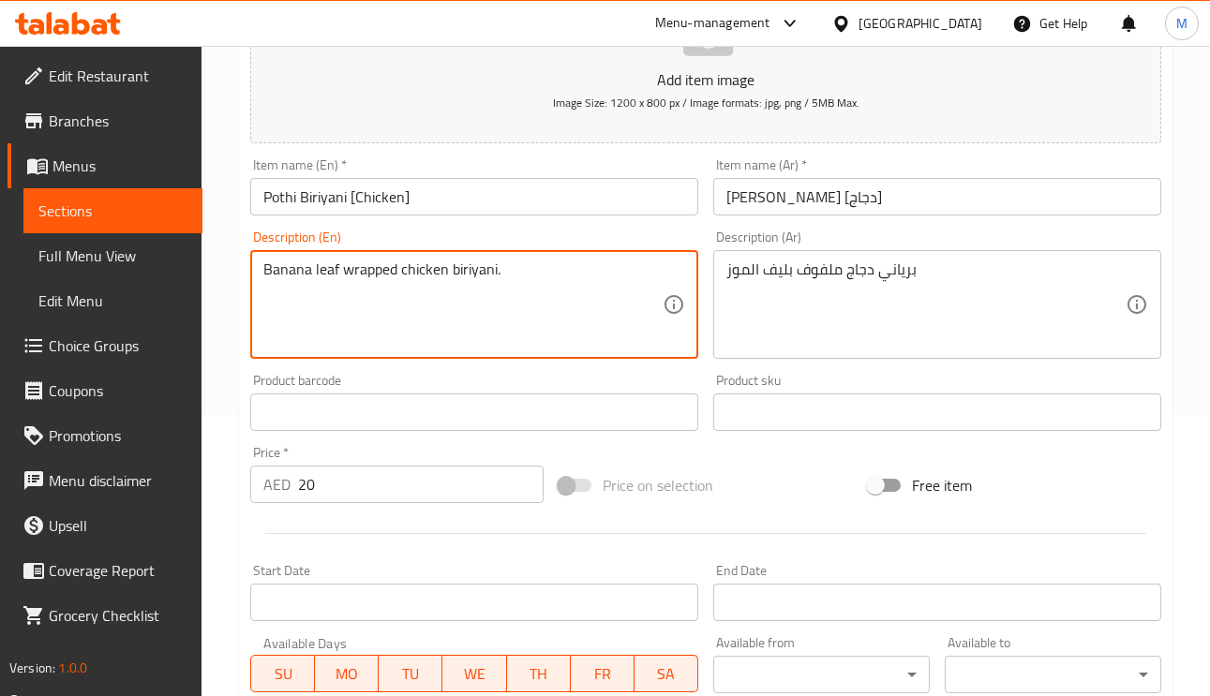
drag, startPoint x: 343, startPoint y: 271, endPoint x: 165, endPoint y: 264, distance: 178.1
click at [165, 264] on div "Edit Restaurant Branches Menus Sections Full Menu View Edit Menu Choice Groups …" at bounding box center [605, 396] width 1210 height 1263
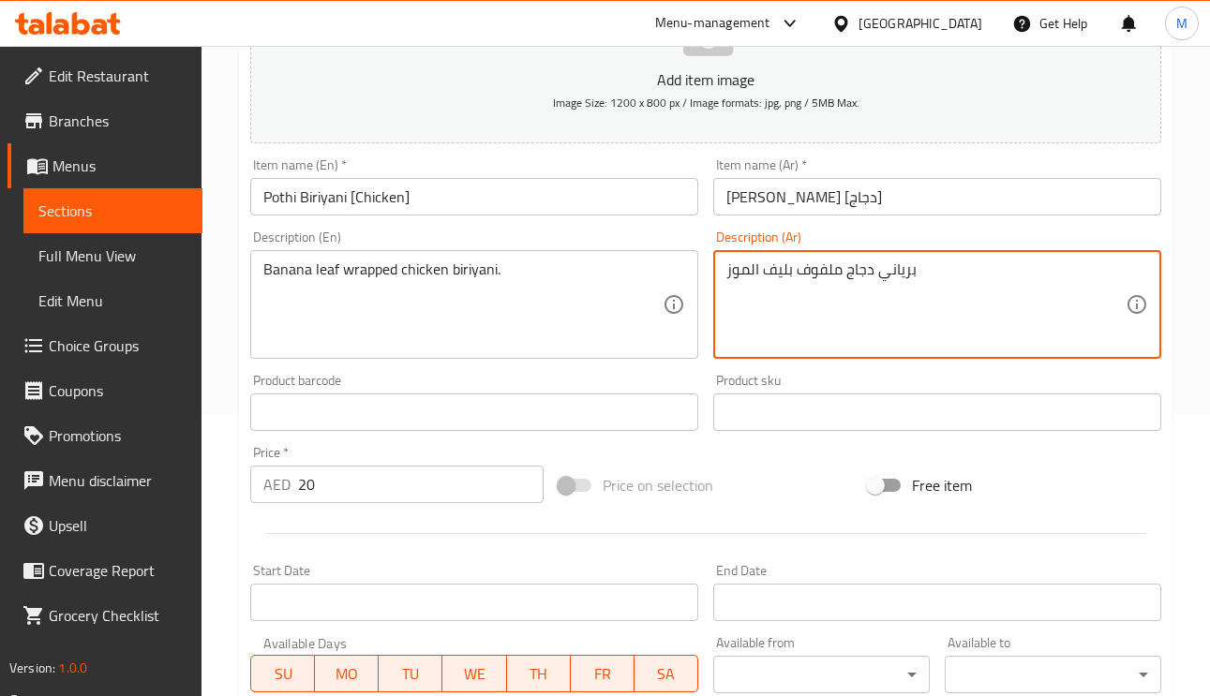
drag, startPoint x: 788, startPoint y: 276, endPoint x: 765, endPoint y: 273, distance: 23.7
type textarea "برياني دجاج ملفوف بورق الموز"
click at [1016, 188] on input "برياني بوثي [دجاج]" at bounding box center [937, 196] width 448 height 37
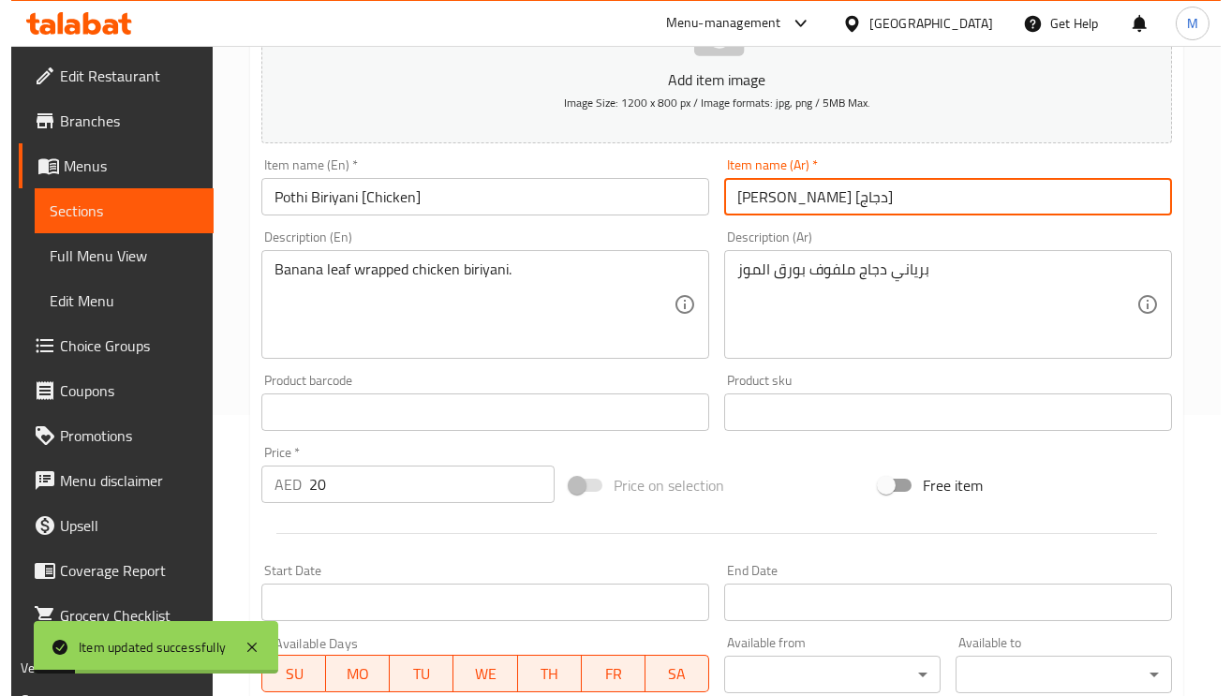
scroll to position [0, 0]
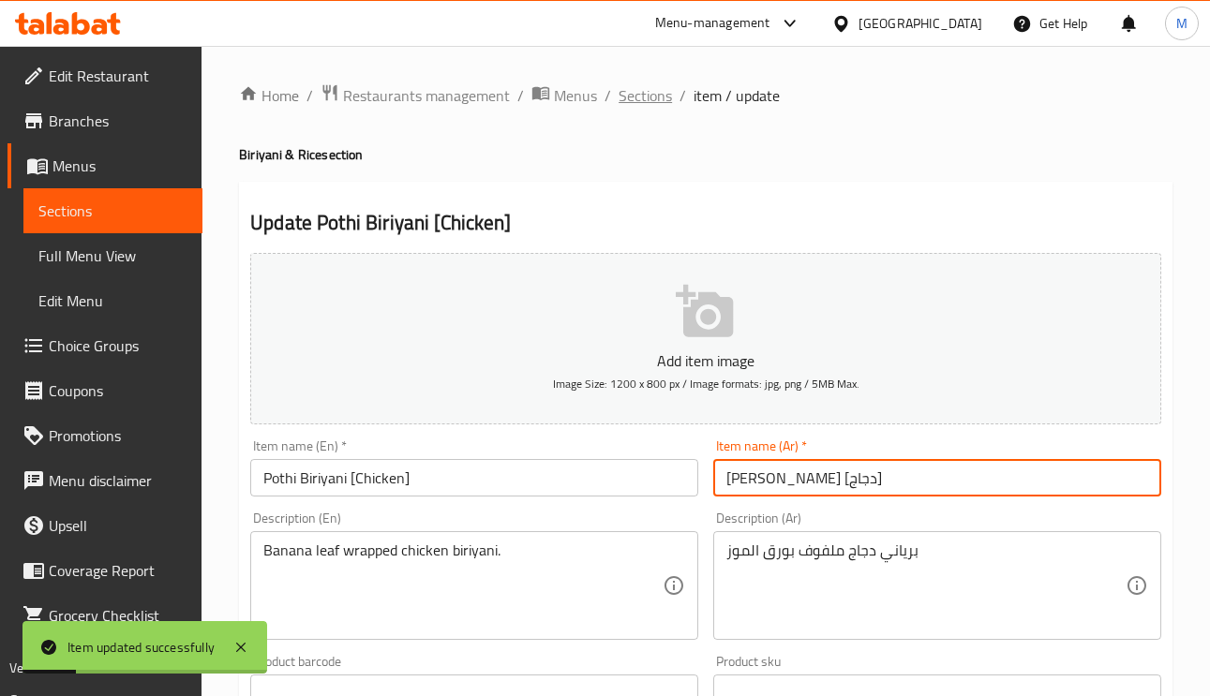
click at [653, 94] on span "Sections" at bounding box center [644, 95] width 53 height 22
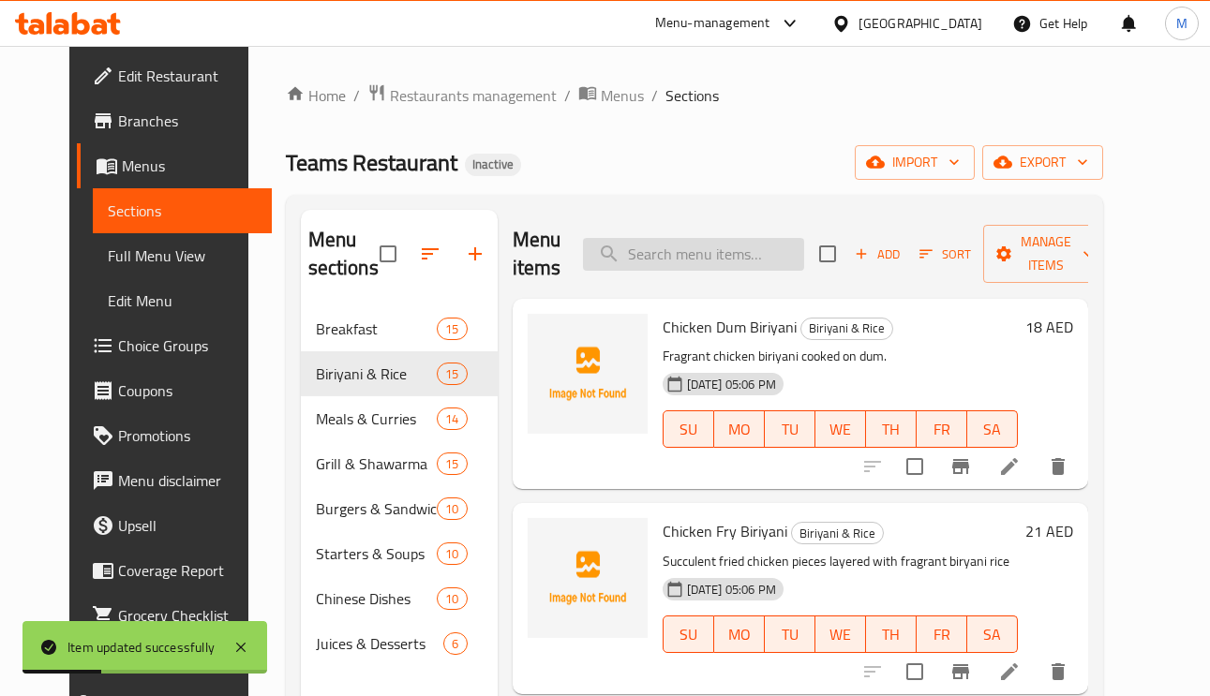
click at [727, 262] on input "search" at bounding box center [693, 254] width 221 height 33
paste input "Pothi Biriyani [Beef]"
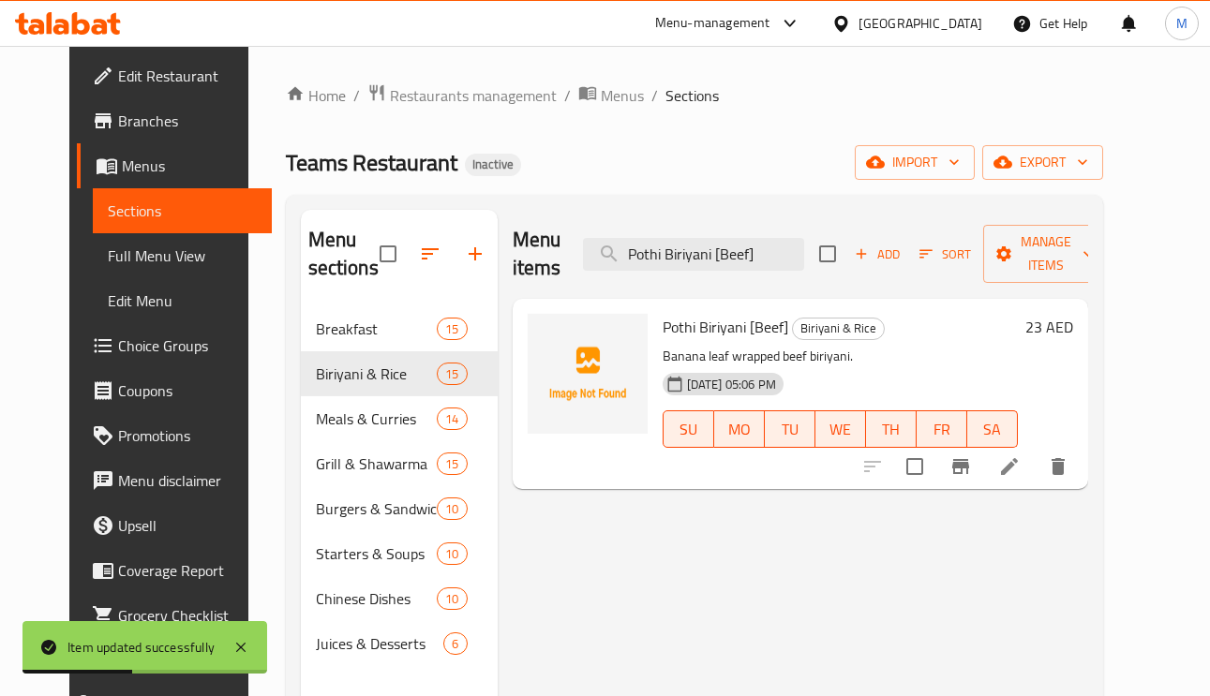
type input "Pothi Biriyani [Beef]"
click at [1035, 481] on li at bounding box center [1009, 467] width 52 height 34
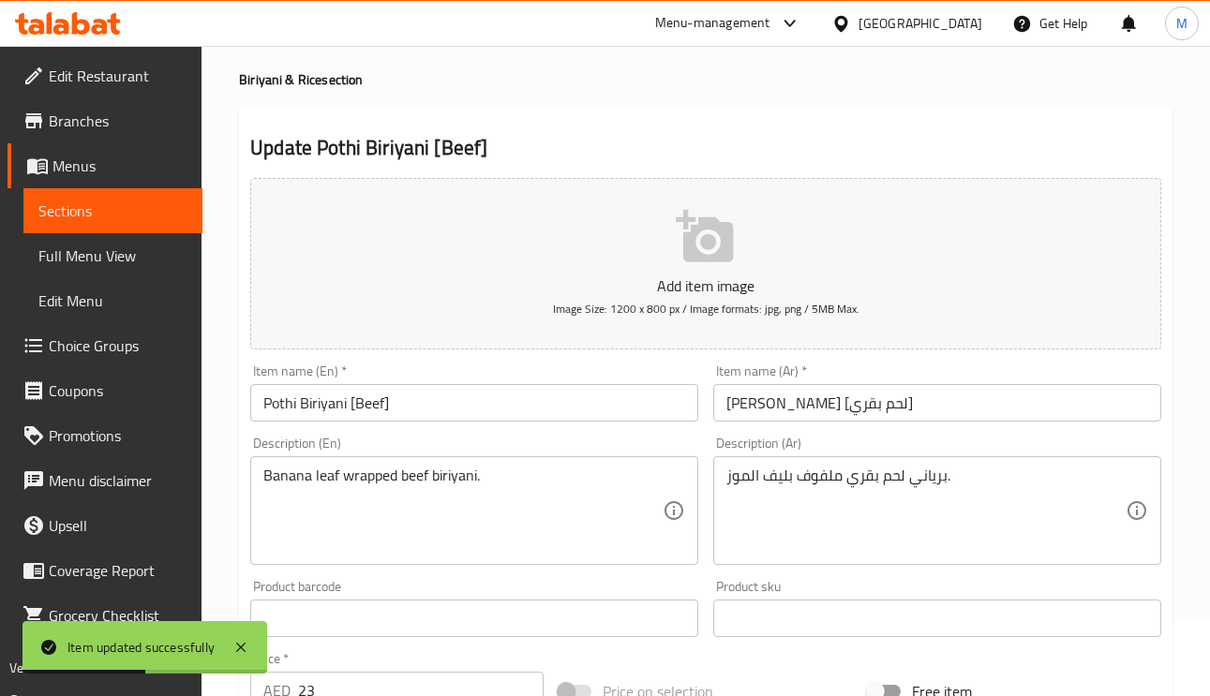
scroll to position [281, 0]
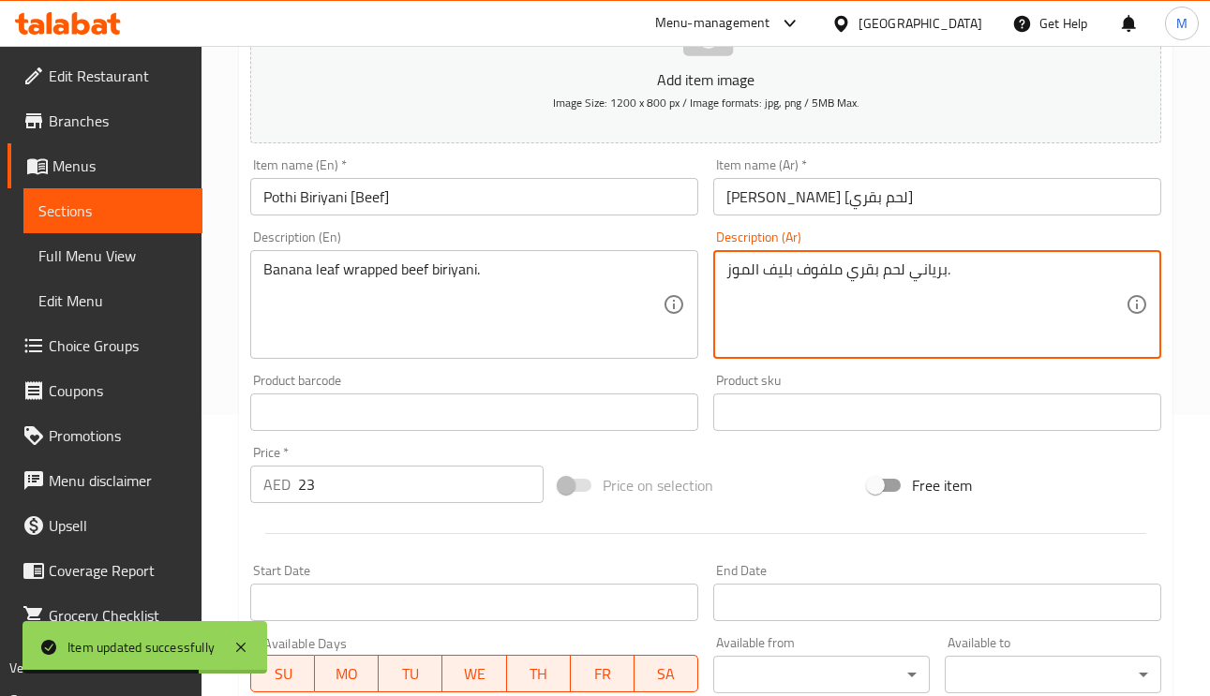
drag, startPoint x: 786, startPoint y: 278, endPoint x: 765, endPoint y: 276, distance: 21.6
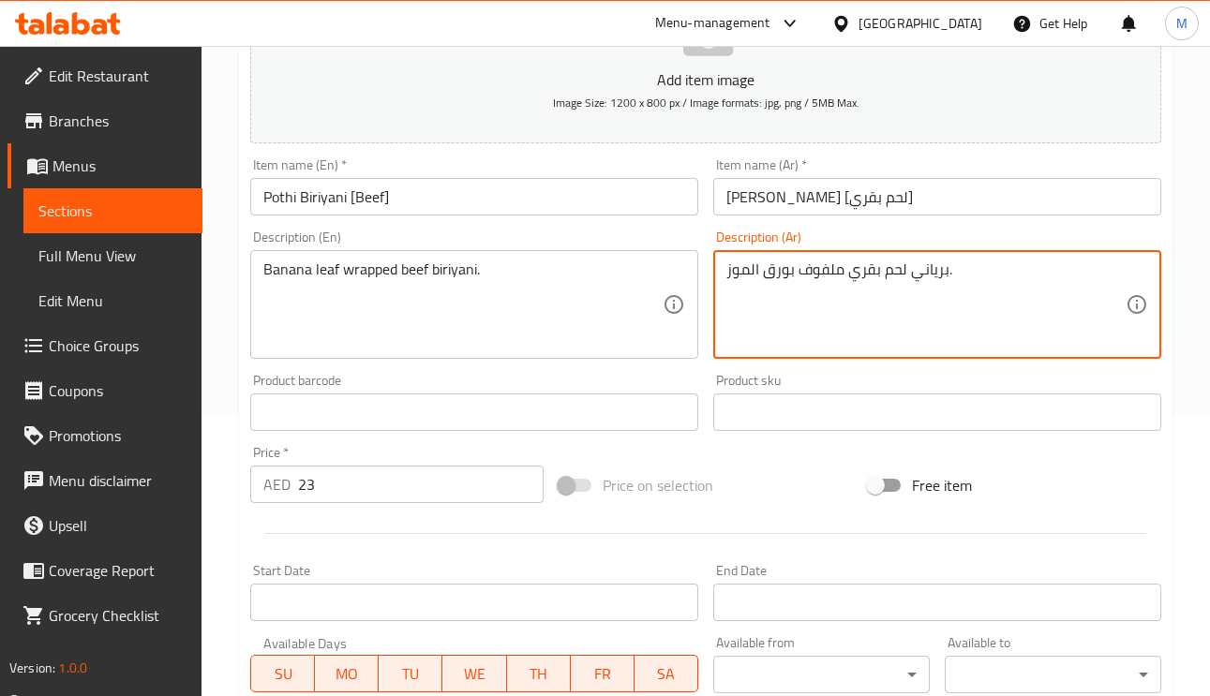
type textarea "برياني لحم بقري ملفوف بورق الموز."
click at [908, 197] on input "برياني بوثي [لحم بقري]" at bounding box center [937, 196] width 448 height 37
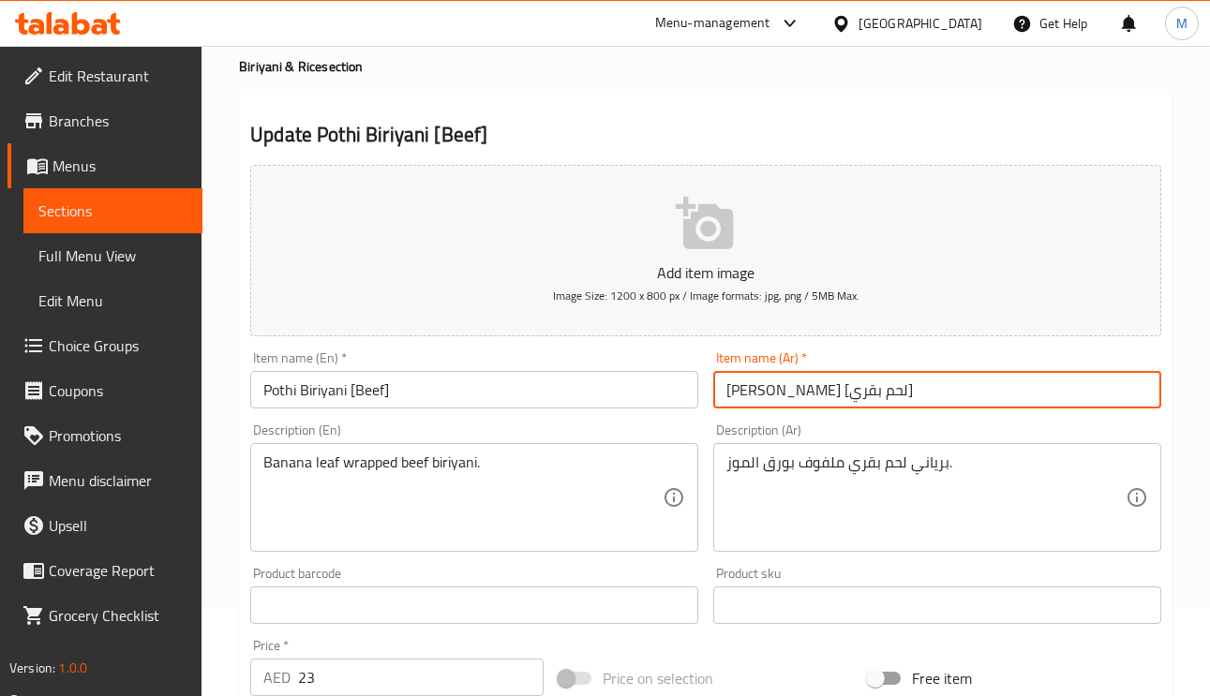
scroll to position [0, 0]
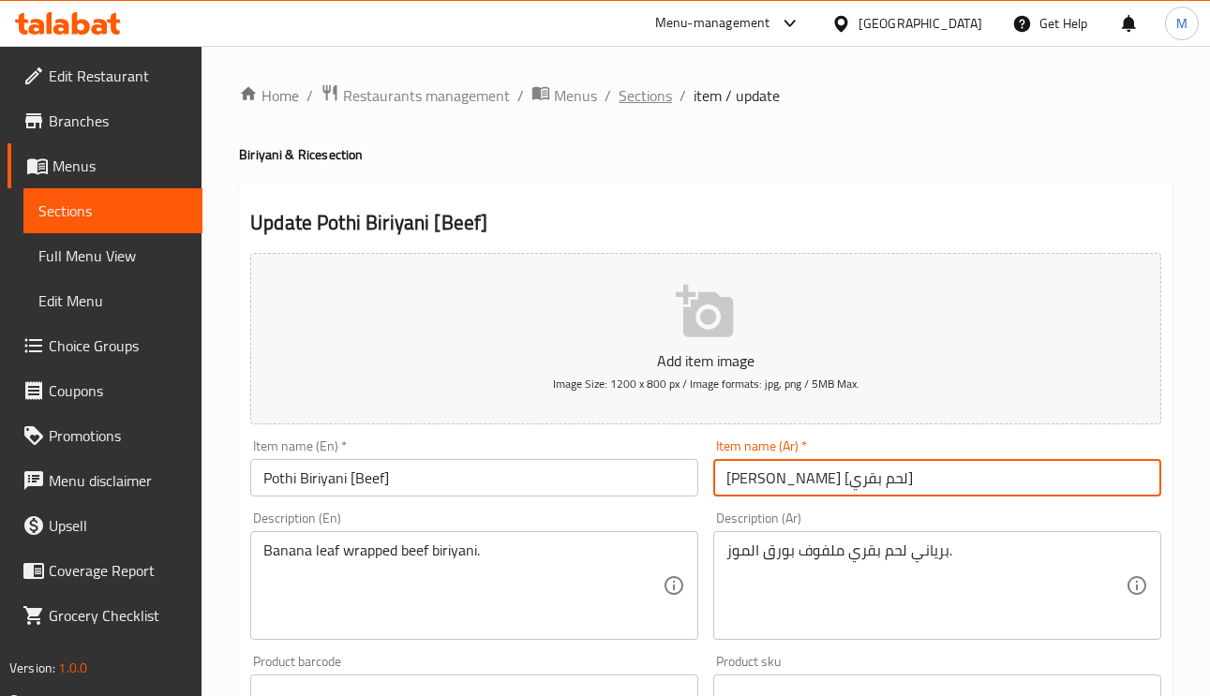
click at [639, 85] on span "Sections" at bounding box center [644, 95] width 53 height 22
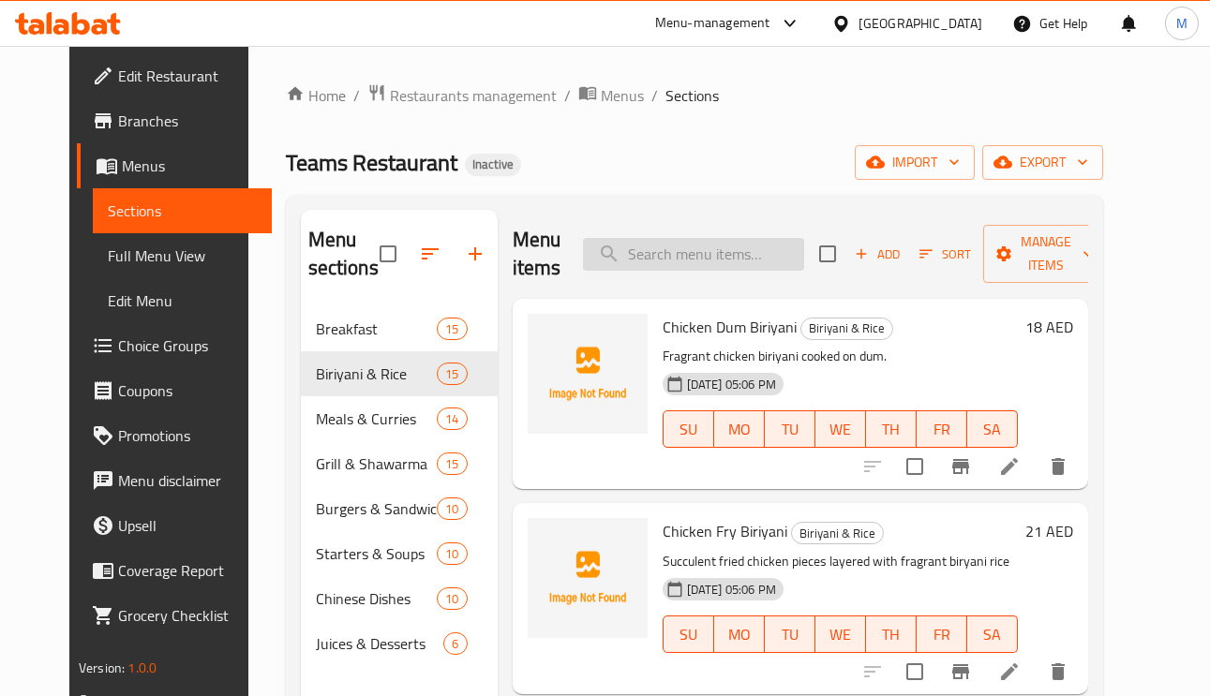
drag, startPoint x: 695, startPoint y: 237, endPoint x: 703, endPoint y: 262, distance: 26.4
click at [695, 237] on div "Menu items Add Sort Manage items" at bounding box center [799, 254] width 575 height 89
paste input "Beef Fry"
click at [704, 264] on input "Beef Fry" at bounding box center [693, 254] width 221 height 33
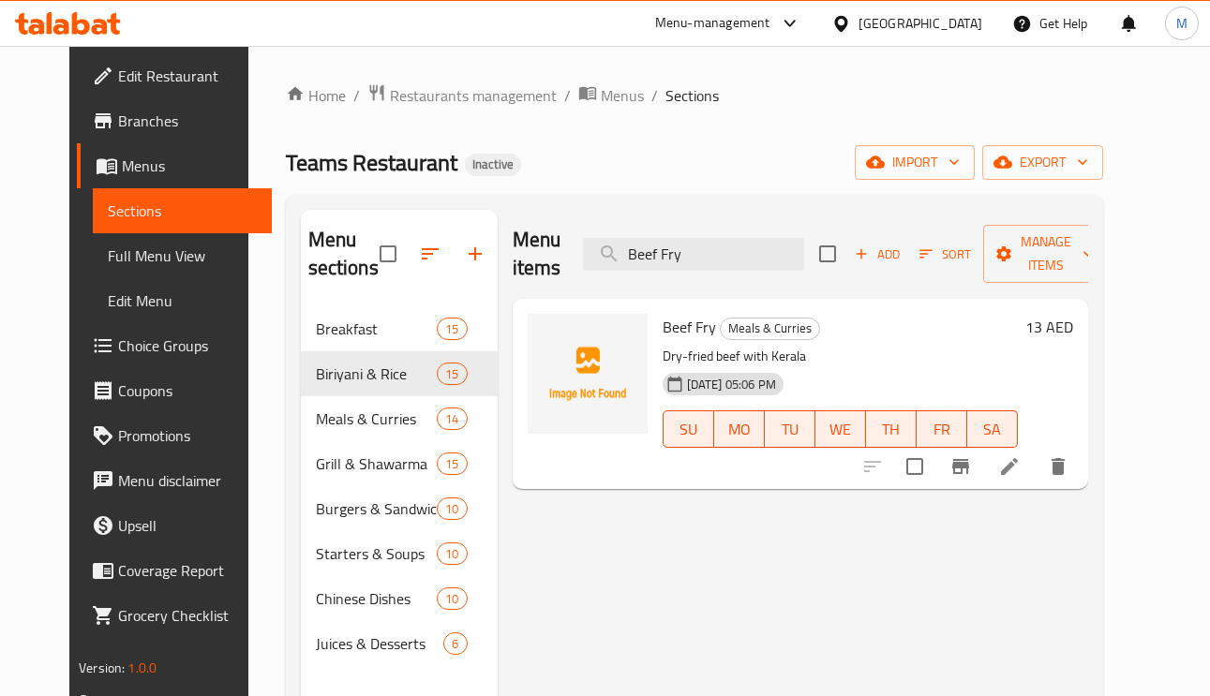
type input "Beef Fry"
click at [1076, 488] on div at bounding box center [965, 466] width 230 height 45
click at [1017, 464] on icon at bounding box center [1009, 466] width 17 height 17
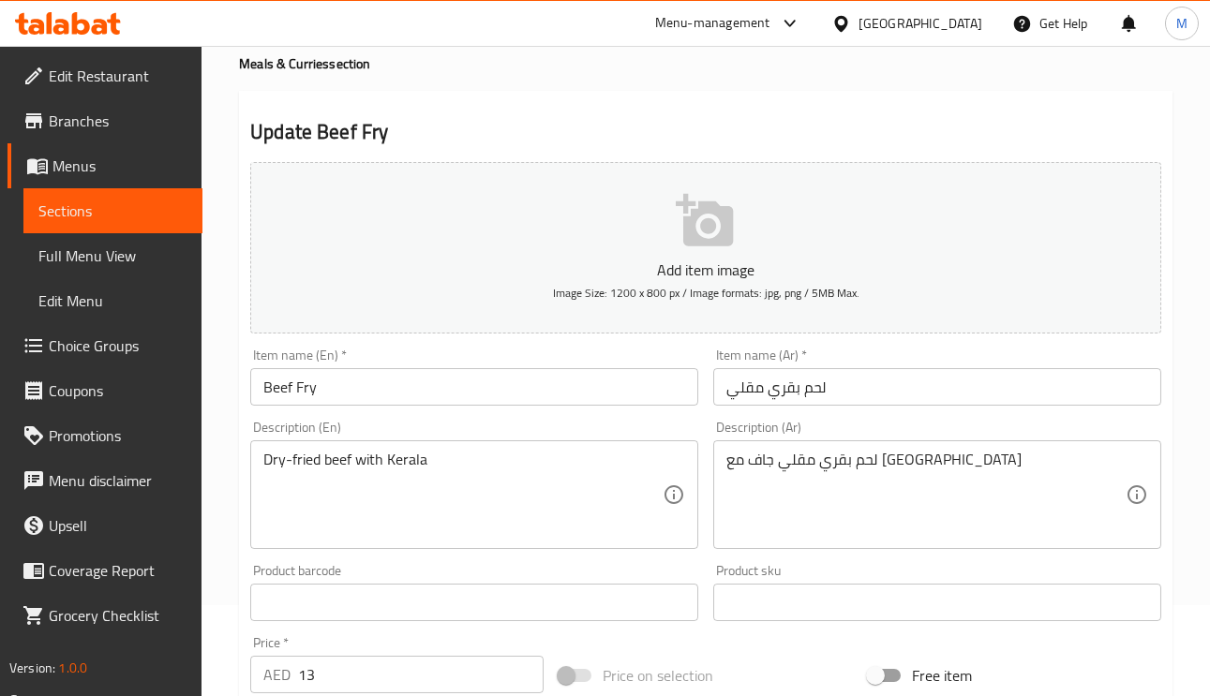
scroll to position [141, 0]
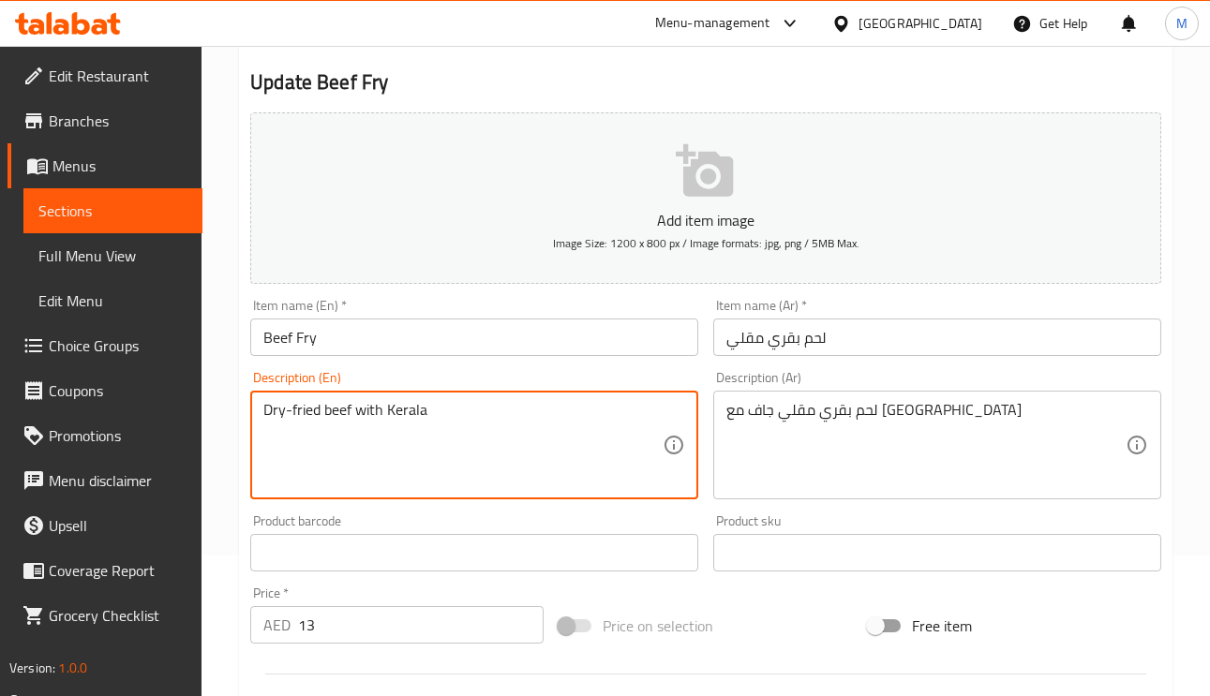
paste textarea "masala"
type textarea "Dry-fried beef with Kerala masala"
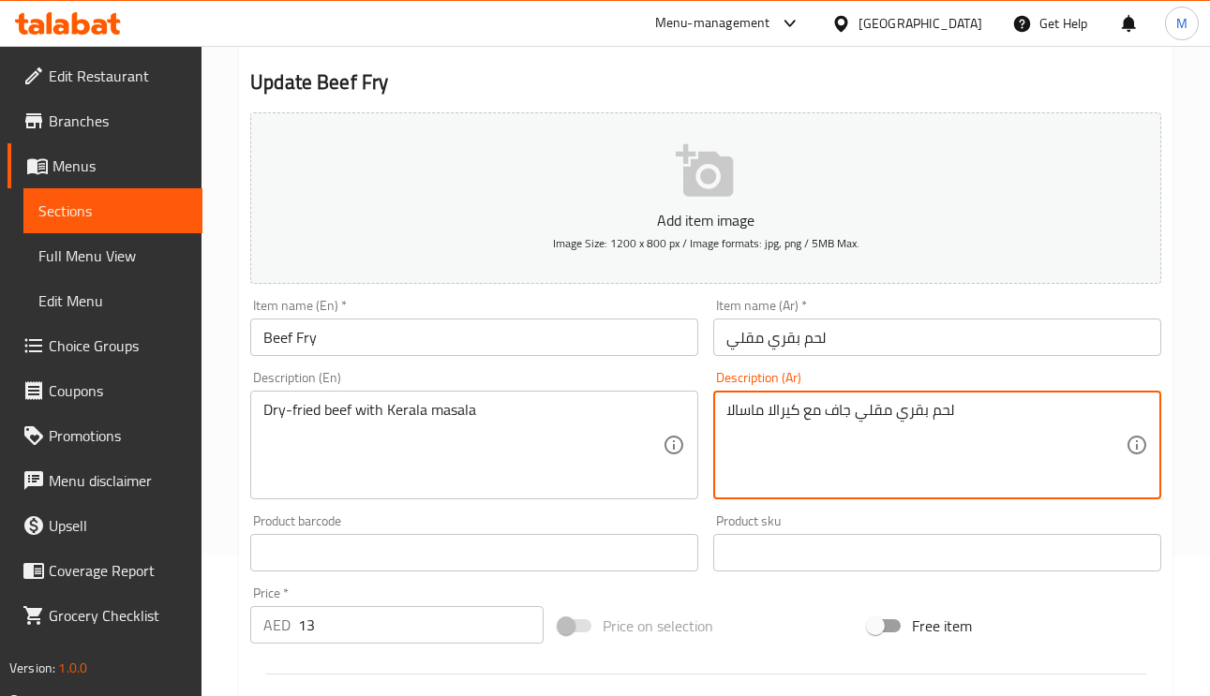
type textarea "لحم بقري مقلي جاف مع كيرالا ماسالا"
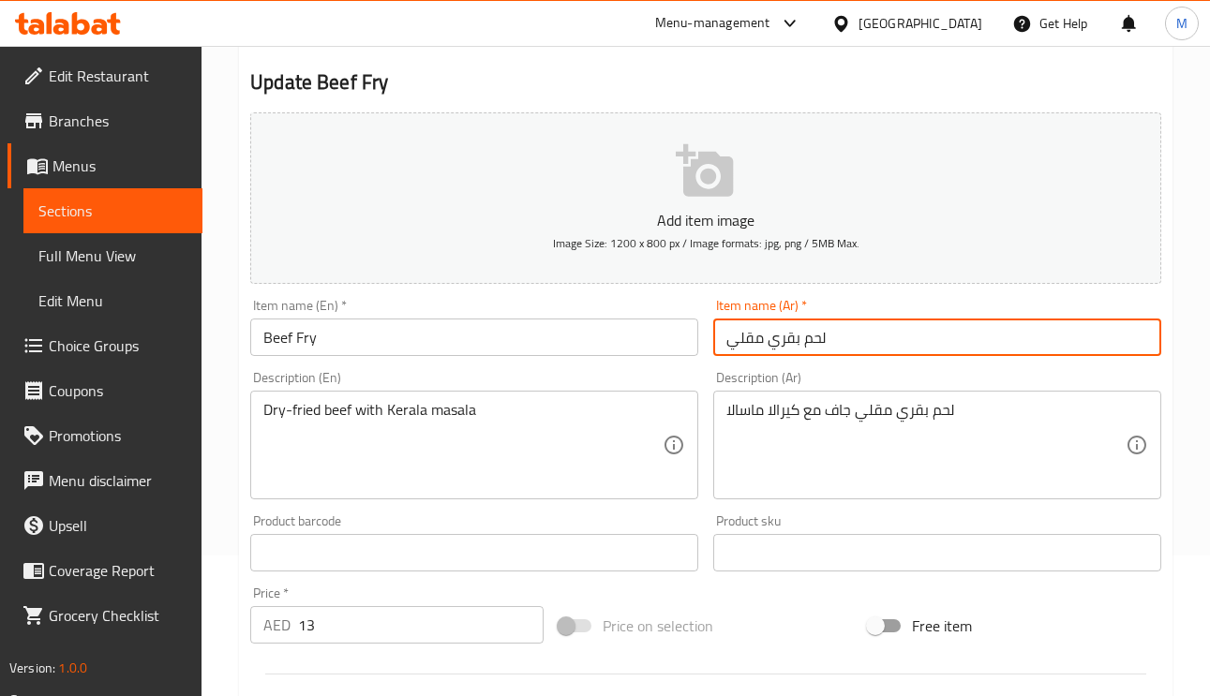
click at [883, 337] on input "لحم بقري مقلي" at bounding box center [937, 337] width 448 height 37
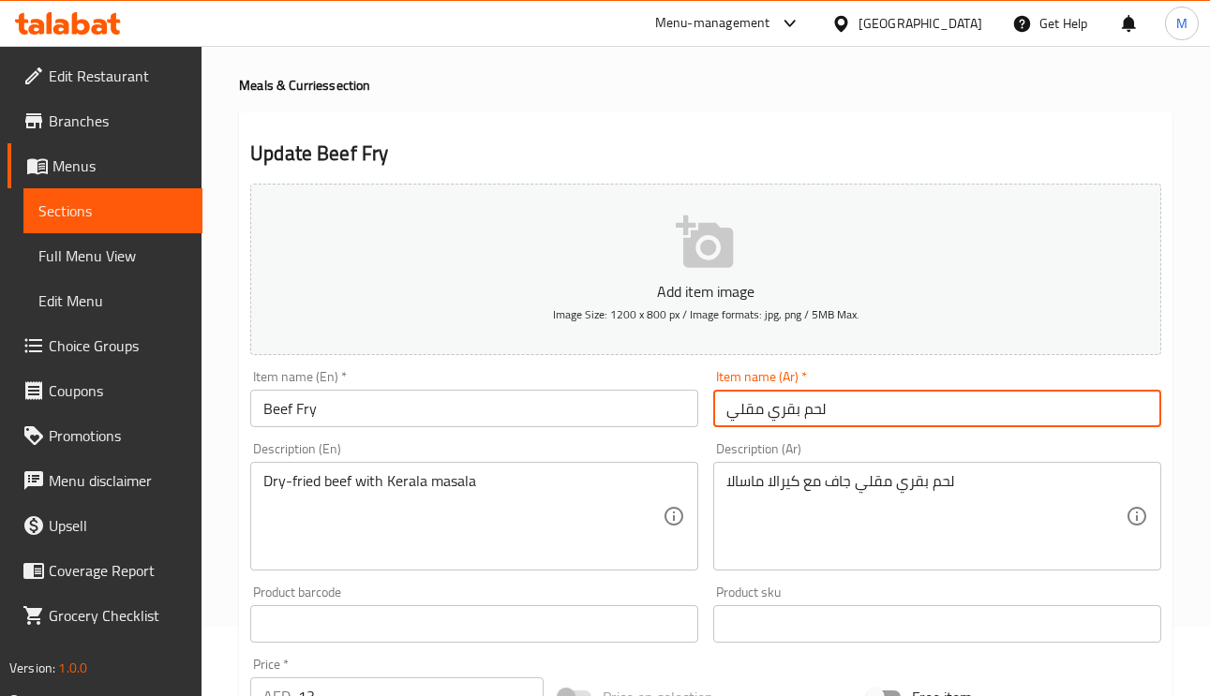
scroll to position [0, 0]
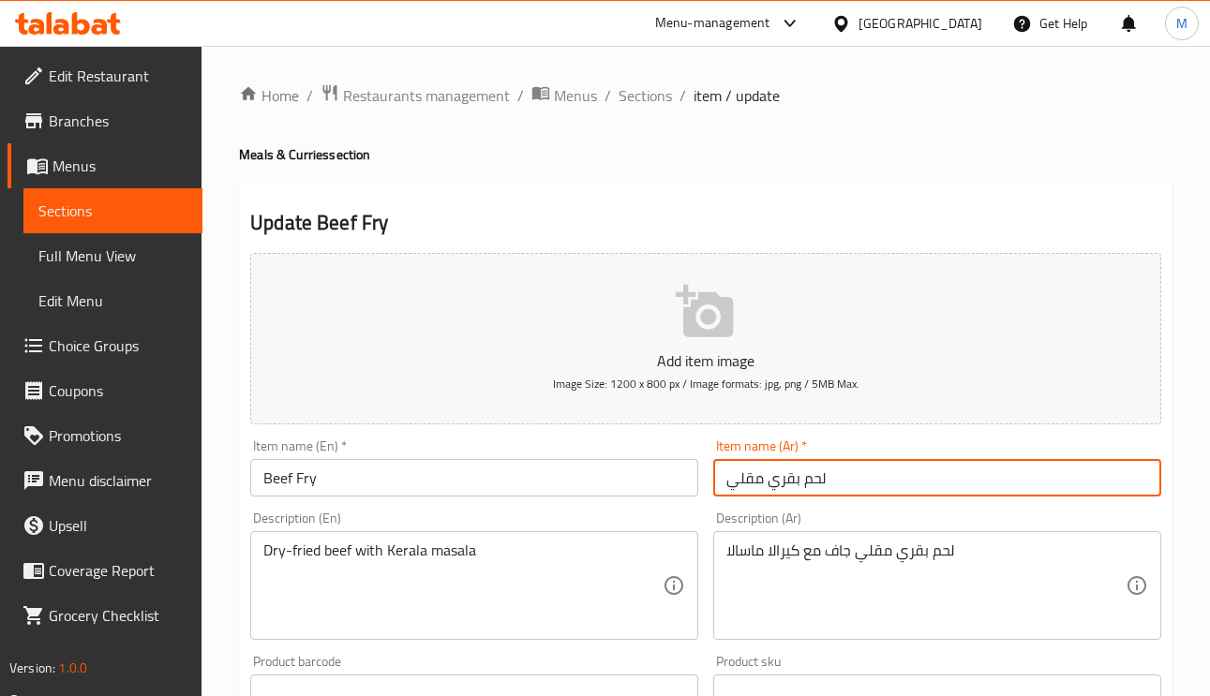
click at [644, 111] on div "Home / Restaurants management / Menus / Sections / item / update Meals & Currie…" at bounding box center [705, 677] width 933 height 1188
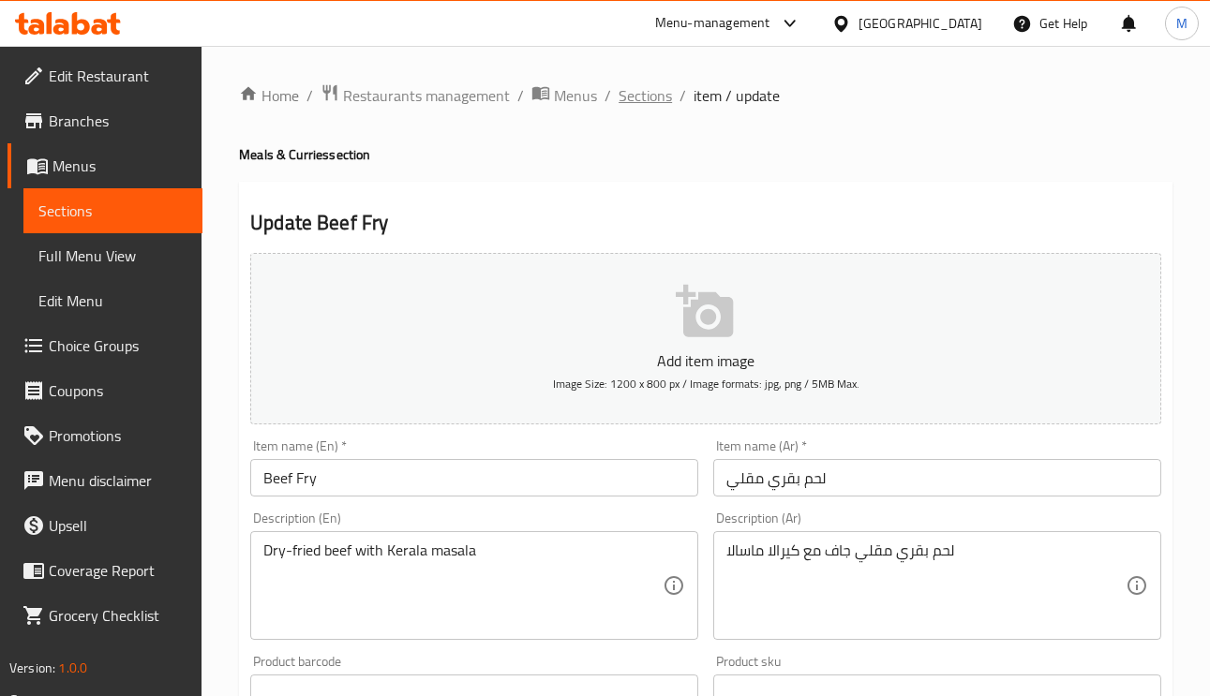
click at [644, 105] on span "Sections" at bounding box center [644, 95] width 53 height 22
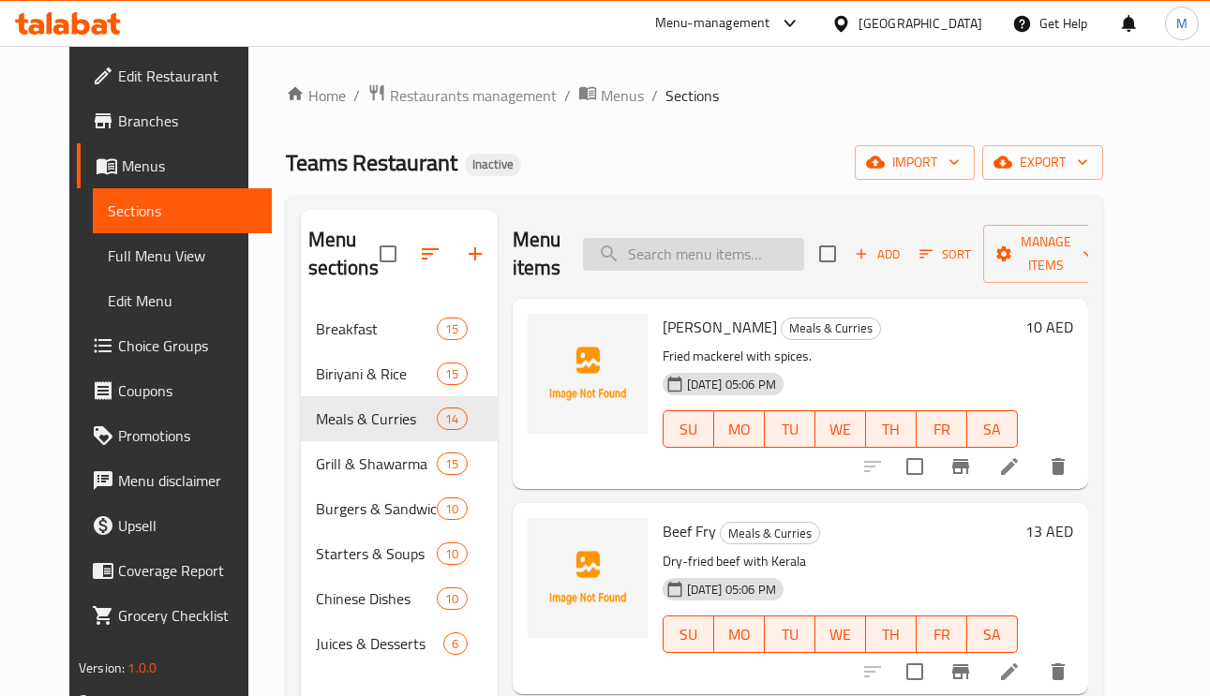
paste input "Crispy and juicy chicken fry, seasoned to perfection with blend of herbs and sp…"
click at [765, 246] on input "search" at bounding box center [693, 254] width 221 height 33
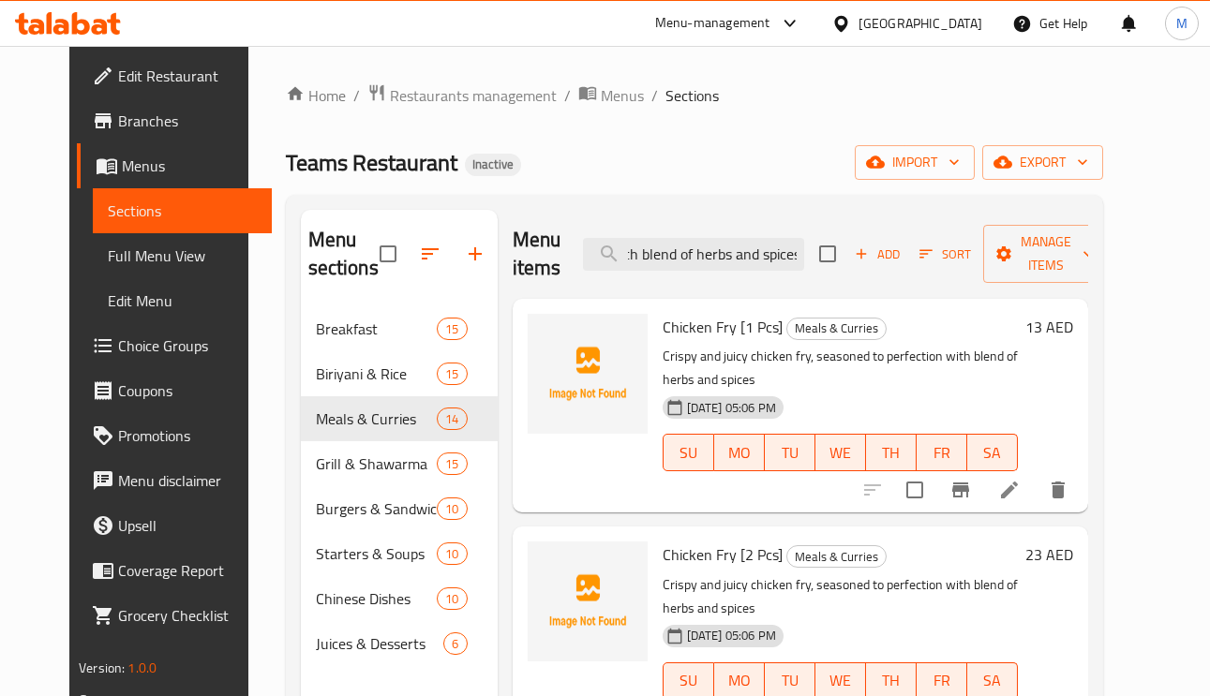
type input "Crispy and juicy chicken fry, seasoned to perfection with blend of herbs and sp…"
click at [1020, 498] on icon at bounding box center [1009, 490] width 22 height 22
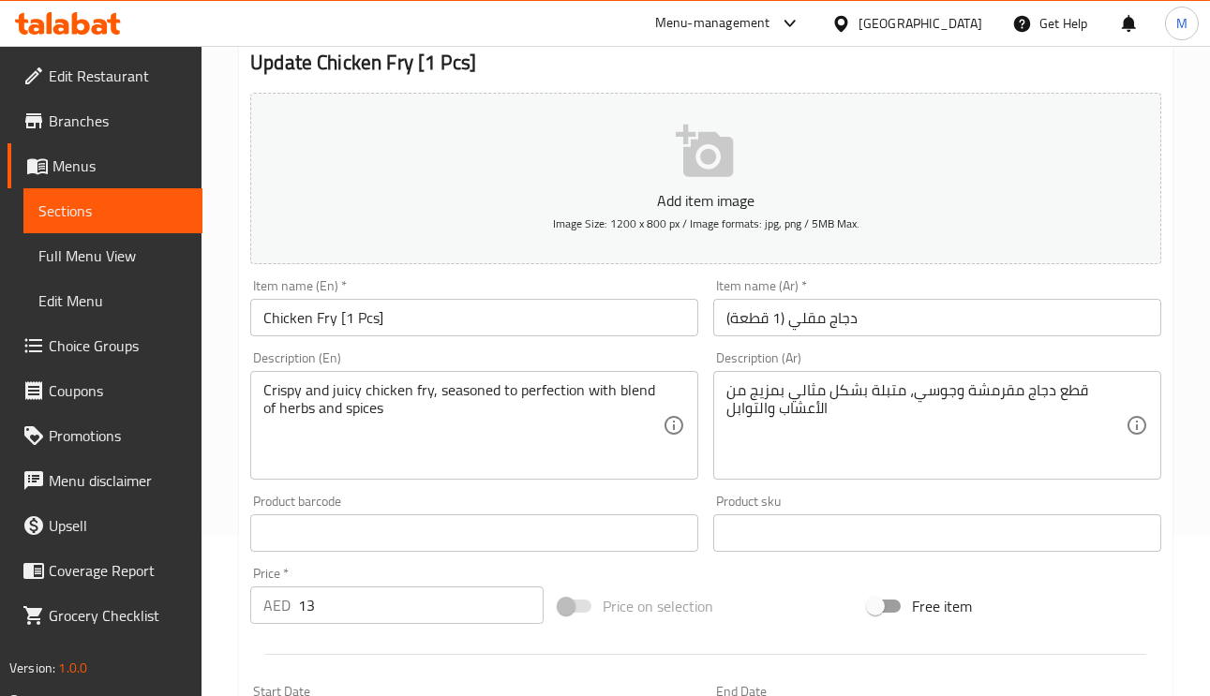
scroll to position [141, 0]
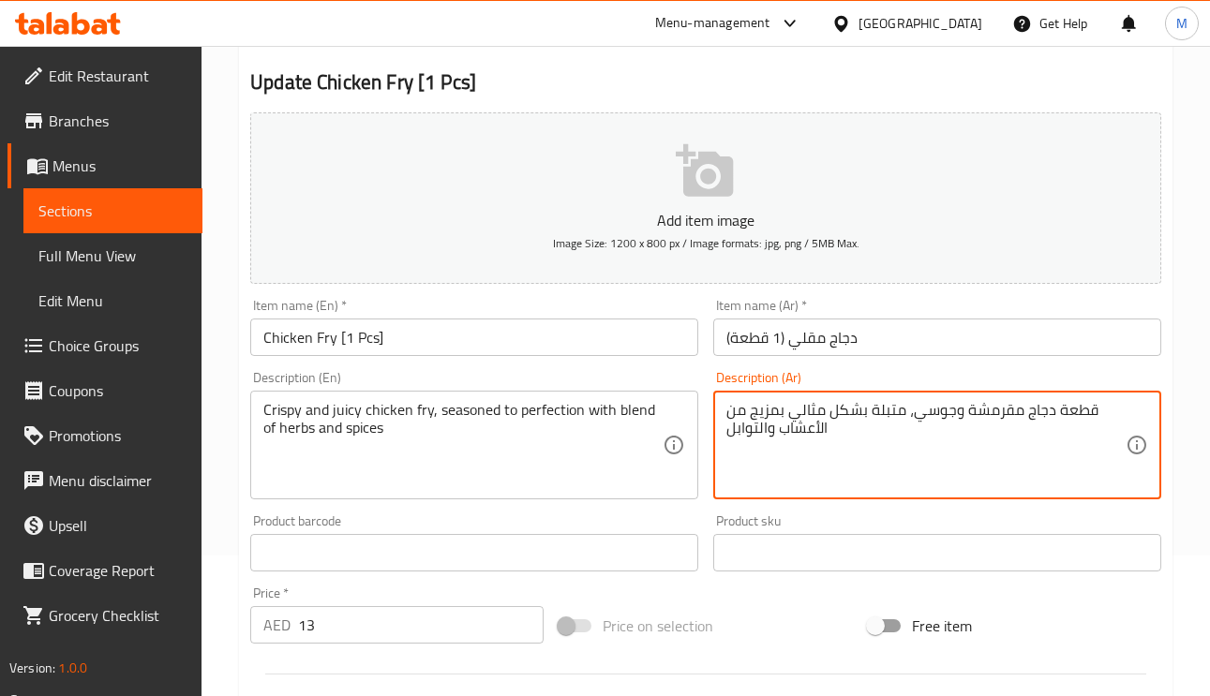
click at [964, 463] on textarea "قطعة دجاج مقرمشة وجوسي، متبلة بشكل مثالي بمزيج من الأعشاب والتوابل" at bounding box center [925, 445] width 399 height 89
paste textarea "قطع دجاج مقرمشة وعصيرة، متبلة بشكل مثالي بمزيج من الأعشاب والتوابل"
type textarea "قطعة دجاج مقرمشة وجوسي، متبلة بشكل مثالي بمزيج من الأعشاب والتوابل"
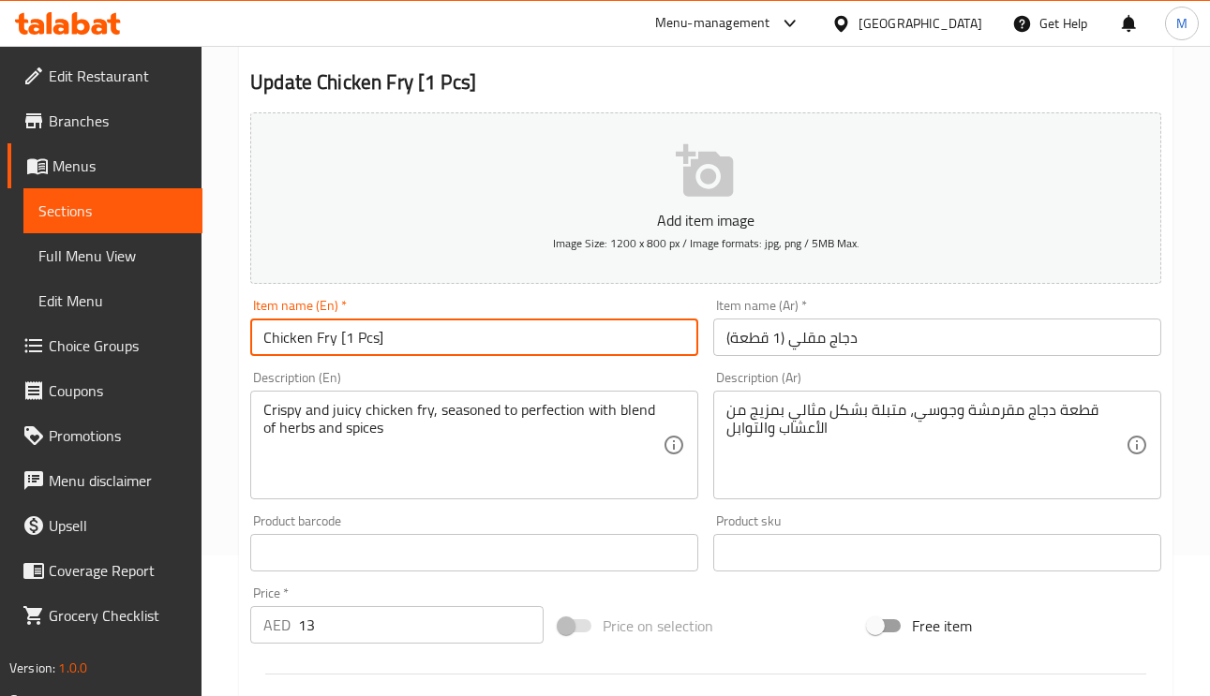
drag, startPoint x: 378, startPoint y: 334, endPoint x: 342, endPoint y: 332, distance: 35.7
click at [342, 332] on input "Chicken Fry [1 Pcs]" at bounding box center [474, 337] width 448 height 37
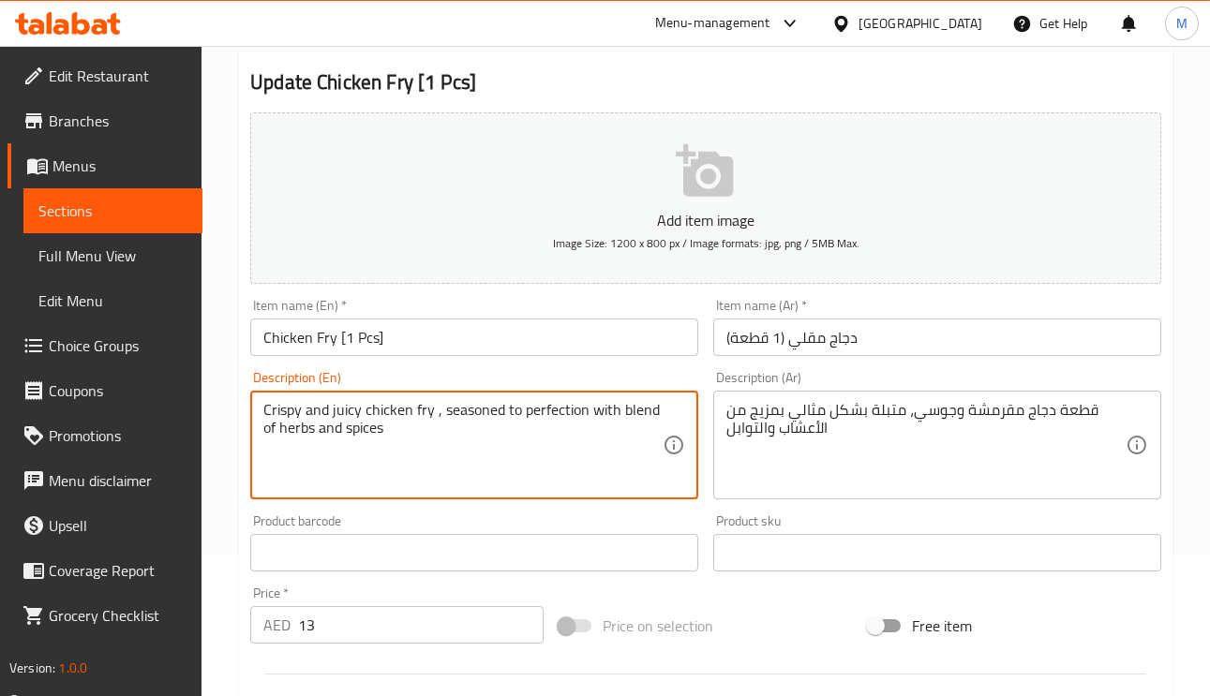
paste textarea "1 Pcs"
click at [413, 416] on textarea "Crispy and juicy chicken fry, seasoned to perfection with blend of herbs and sp…" at bounding box center [462, 445] width 399 height 89
paste textarea "1 Pcs"
type textarea "Crispy and juicy chicken 1 Pcs fry, seasoned to perfection with blend of herbs …"
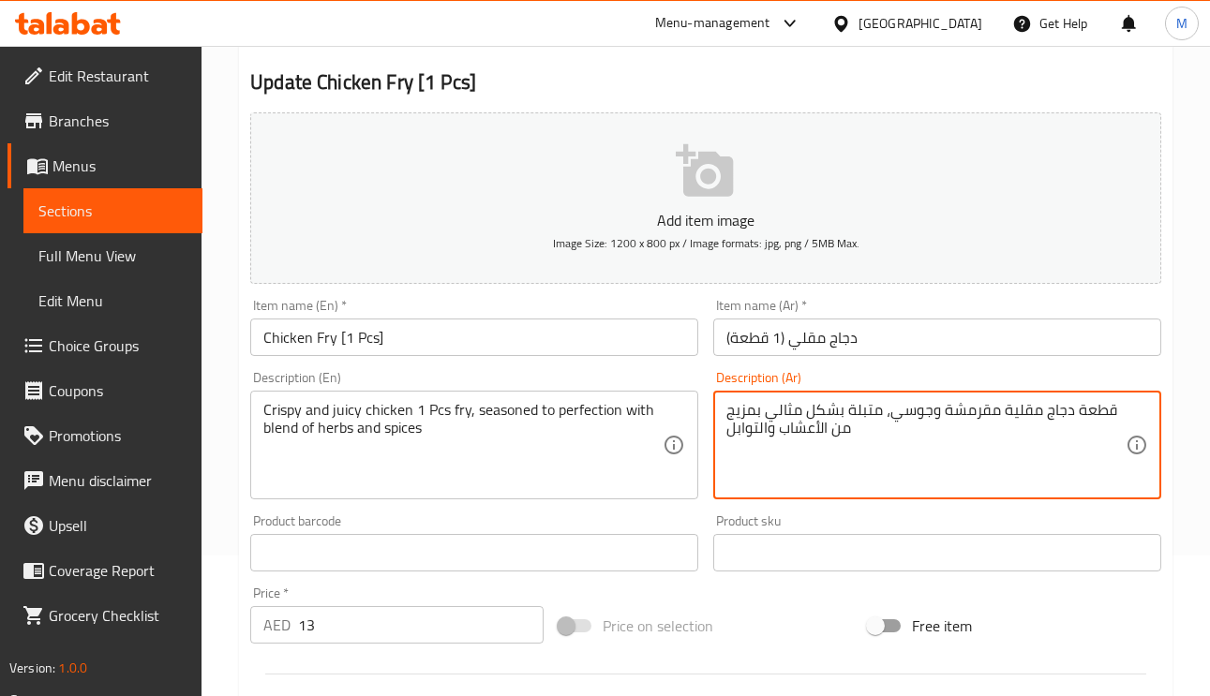
type textarea "قطعة دجاج مقلية مقرمشة وجوسي، متبلة بشكل مثالي بمزيج من الأعشاب والتوابل"
click at [918, 329] on input "دجاج مقلي (1 قطعة)" at bounding box center [937, 337] width 448 height 37
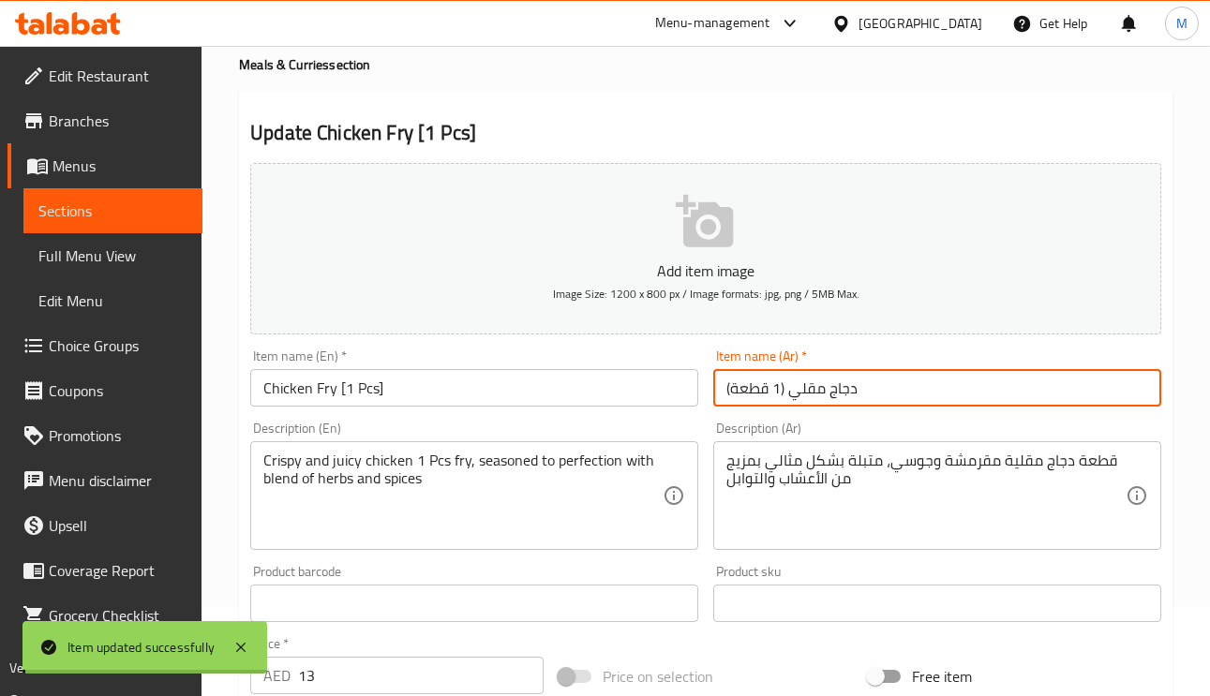
scroll to position [0, 0]
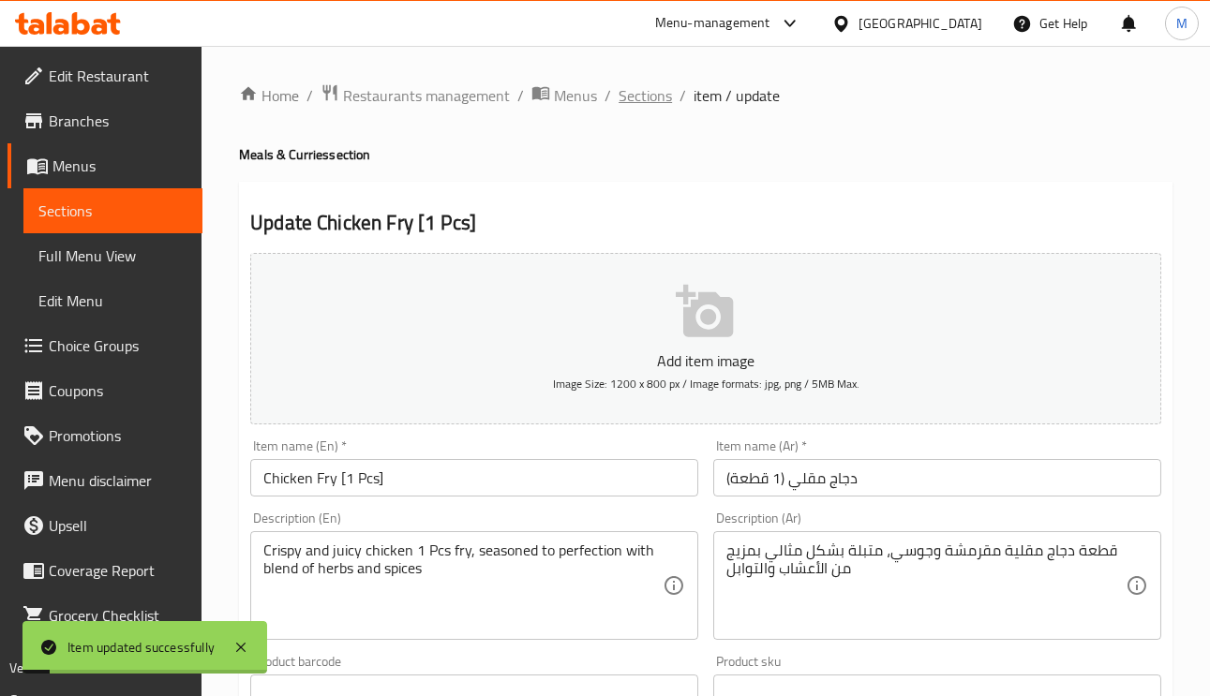
click at [661, 99] on span "Sections" at bounding box center [644, 95] width 53 height 22
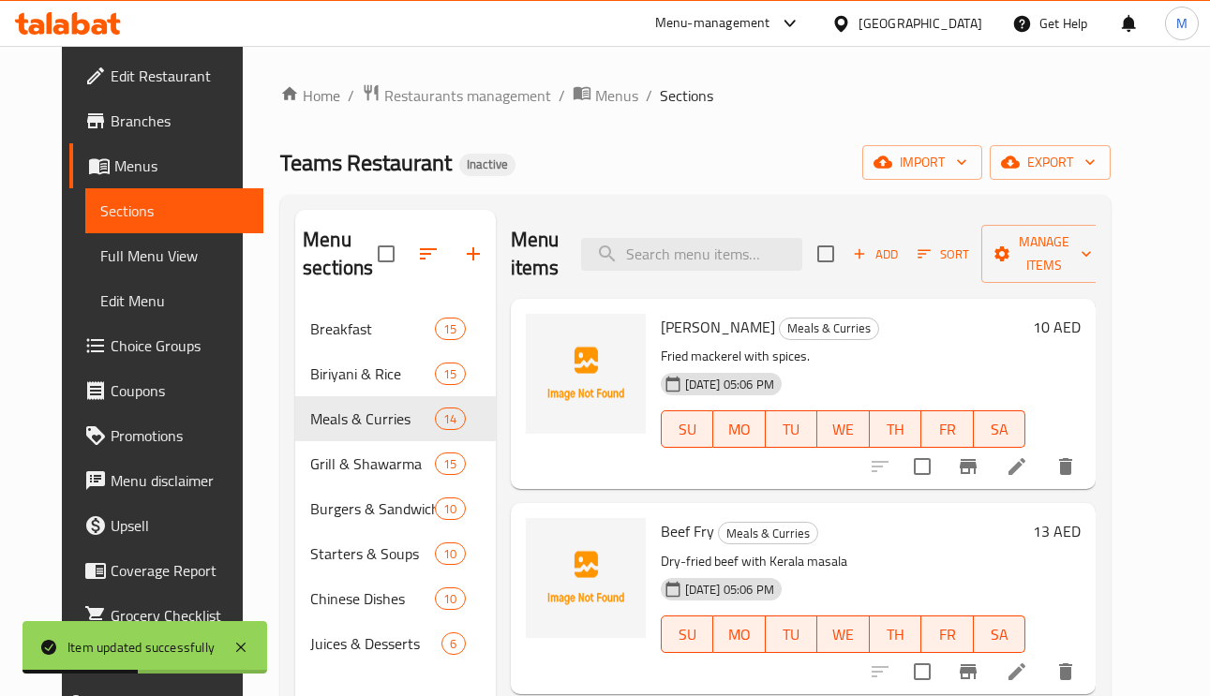
click at [701, 274] on div "Menu items Add Sort Manage items" at bounding box center [804, 254] width 586 height 89
click at [703, 259] on input "search" at bounding box center [691, 254] width 221 height 33
paste input "Chicken Fry [2 Pcs]"
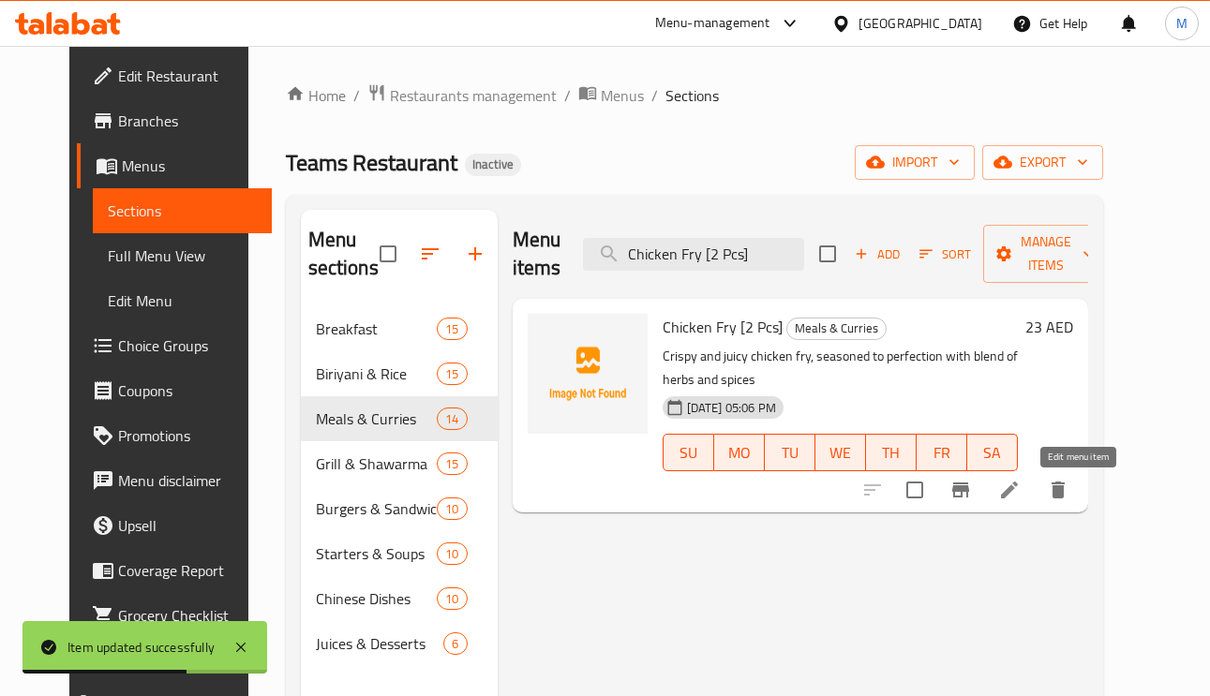
type input "Chicken Fry [2 Pcs]"
click at [1017, 495] on icon at bounding box center [1009, 490] width 17 height 17
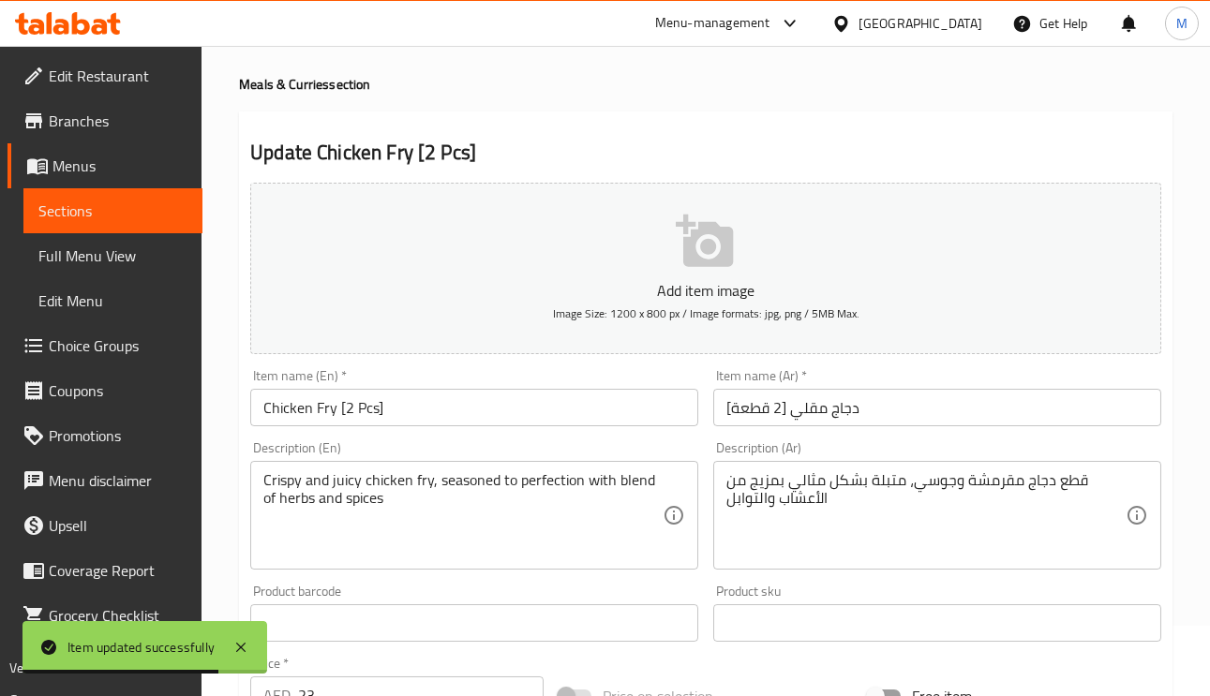
scroll to position [141, 0]
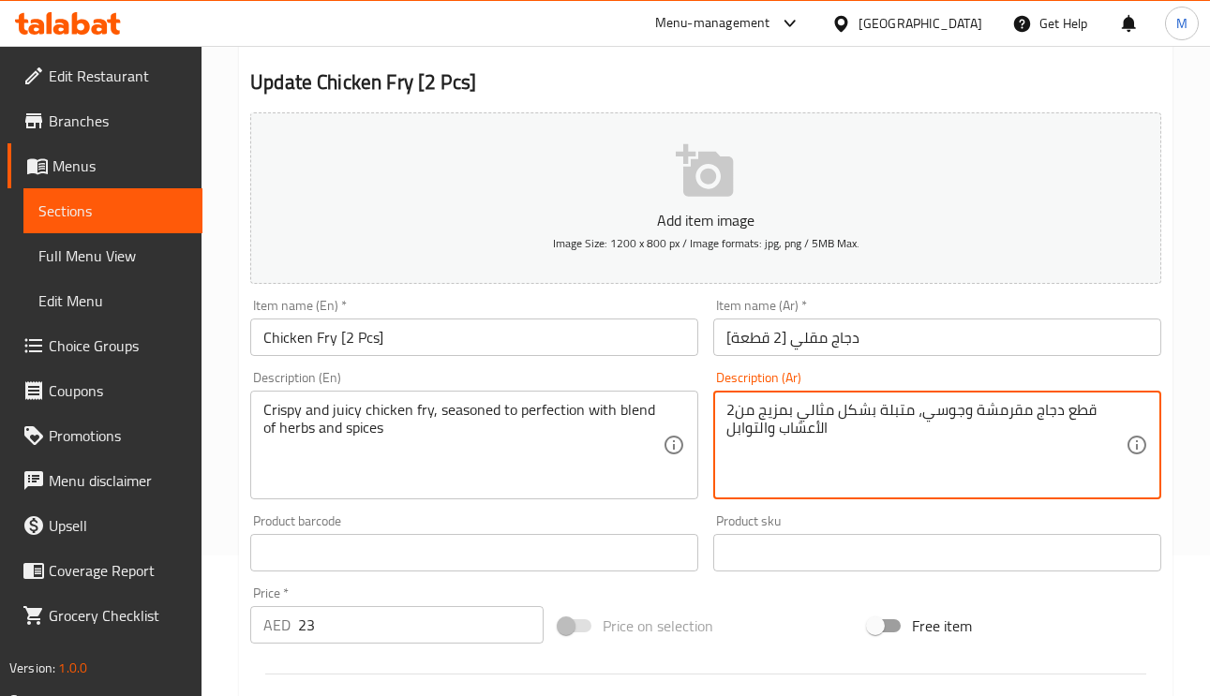
click at [737, 411] on textarea "قطع دجاج مقرمشة وجوسي، متبلة بشكل مثالي بمزيج من2 الأعشاب والتوابل" at bounding box center [925, 445] width 399 height 89
click at [735, 406] on textarea "قطع دجاج مقرمشة وجوسي، متبلة بشكل مثالي بمزيج من2 الأعشاب والتوابل" at bounding box center [925, 445] width 399 height 89
click at [1084, 411] on textarea "قطع دجاج مقرمشة وجوسي، متبلة بشكل مثالي بمزيج من الأعشاب والتوابل" at bounding box center [925, 445] width 399 height 89
drag, startPoint x: 1079, startPoint y: 408, endPoint x: 1106, endPoint y: 421, distance: 28.9
click at [1078, 408] on textarea "قطع دجاج مقرمشة وجوسي، متبلة بشكل مثالي بمزيج من الأعشاب والتوابل" at bounding box center [925, 445] width 399 height 89
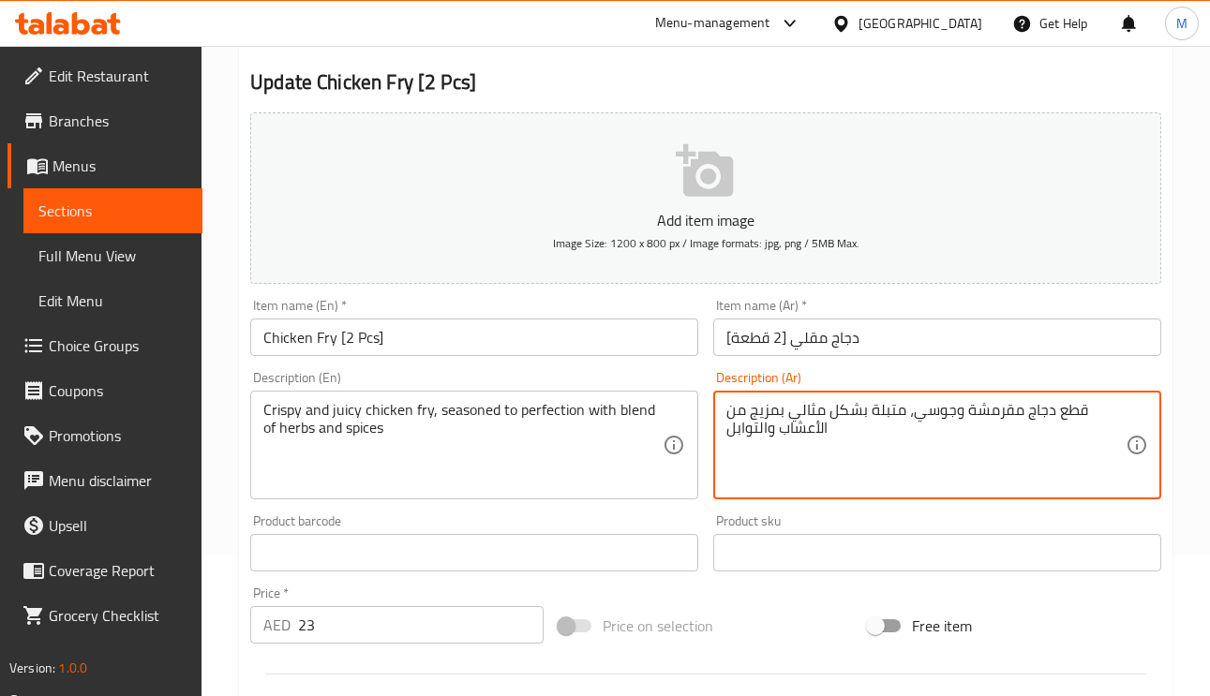
click at [1087, 418] on textarea "قطع دجاج مقرمشة وجوسي، متبلة بشكل مثالي بمزيج من الأعشاب والتوابل" at bounding box center [925, 445] width 399 height 89
click at [1079, 411] on textarea "قطع دجاج مقرمشة وجوسي، متبلة بشكل مثالي بمزيج من الأعشاب والتوابل" at bounding box center [925, 445] width 399 height 89
type textarea "2 قطع دجاج مقرمشة وجوسي، متبلة بشكل مثالي بمزيج من الأعشاب والتوابل"
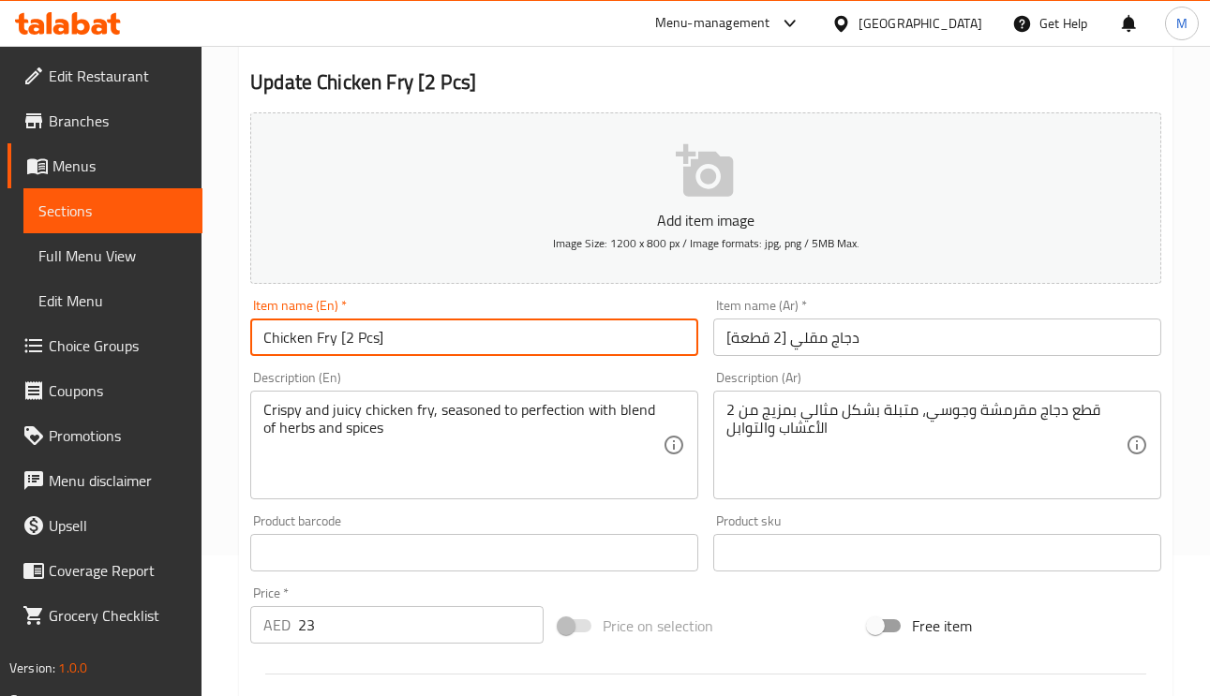
drag, startPoint x: 376, startPoint y: 346, endPoint x: 346, endPoint y: 342, distance: 30.2
click at [346, 342] on input "Chicken Fry [2 Pcs]" at bounding box center [474, 337] width 448 height 37
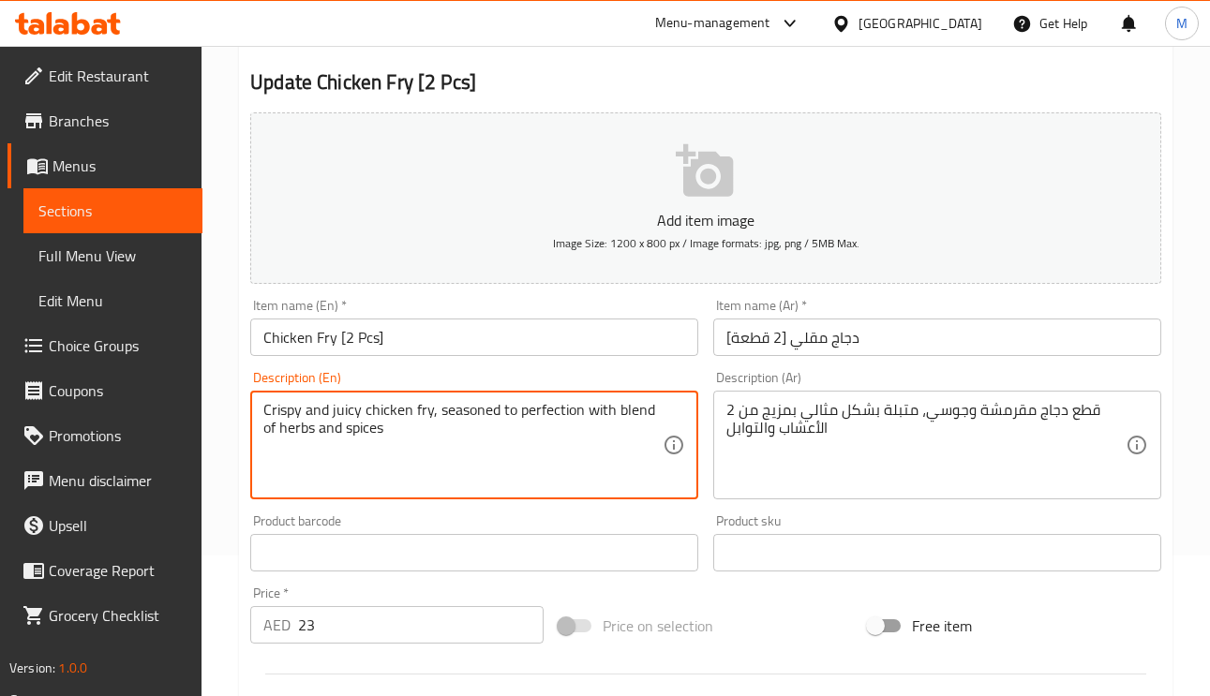
click at [264, 405] on textarea "Crispy and juicy chicken fry, seasoned to perfection with blend of herbs and sp…" at bounding box center [462, 445] width 399 height 89
click at [411, 409] on textarea "Crispy and juicy chicken fry, seasoned to perfection with blend of herbs and sp…" at bounding box center [462, 445] width 399 height 89
paste textarea "2 Pcs"
click at [410, 419] on textarea "Crispy and juicy chicken2 Pcs fry, seasoned to perfection with blend of herbs a…" at bounding box center [462, 445] width 399 height 89
click at [450, 408] on textarea "Crispy and juicy chicken 2 Pcs fry, seasoned to perfection with blend of herbs …" at bounding box center [462, 445] width 399 height 89
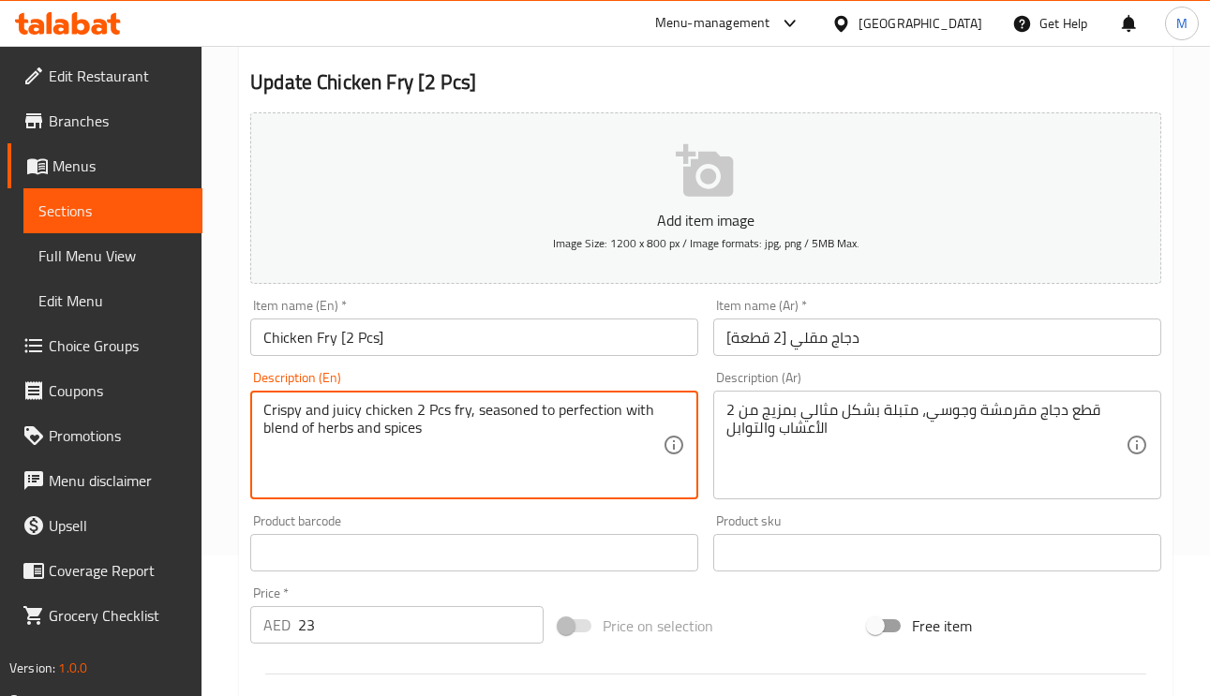
type textarea "Crispy and juicy chicken 2 Pcs fry, seasoned to perfection with blend of herbs …"
click at [1029, 414] on textarea "2 قطع دجاج مقرمشة وجوسي، متبلة بشكل مثالي بمزيج من الأعشاب والتوابل" at bounding box center [925, 445] width 399 height 89
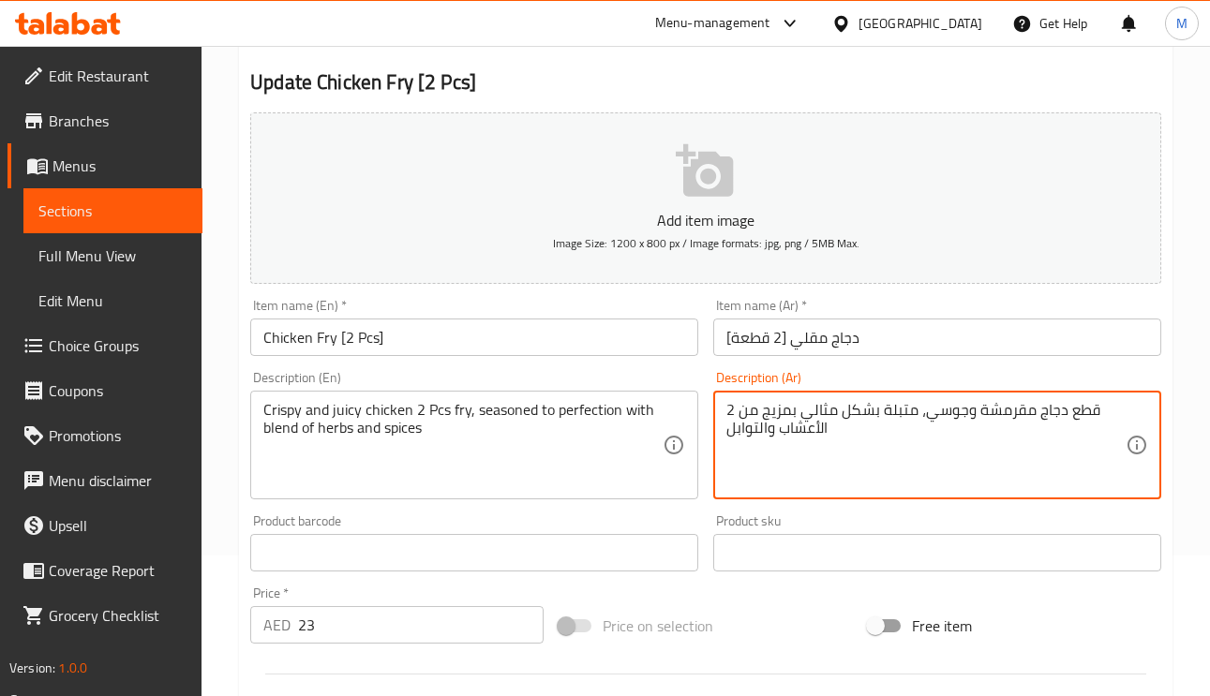
click at [1025, 421] on textarea "2 قطع دجاج مقرمشة وجوسي، متبلة بشكل مثالي بمزيج من الأعشاب والتوابل" at bounding box center [925, 445] width 399 height 89
drag, startPoint x: 1027, startPoint y: 413, endPoint x: 1074, endPoint y: 414, distance: 46.9
click at [1027, 411] on textarea "2 قطع دجاج مقرمشة وجوسي، متبلة بشكل مثالي بمزيج من الأعشاب والتوابل" at bounding box center [925, 445] width 399 height 89
type textarea "2 قطع دجاج مقلي مقرمشة وجوسي، متبلة بشكل مثالي بمزيج من الأعشاب والتوابل"
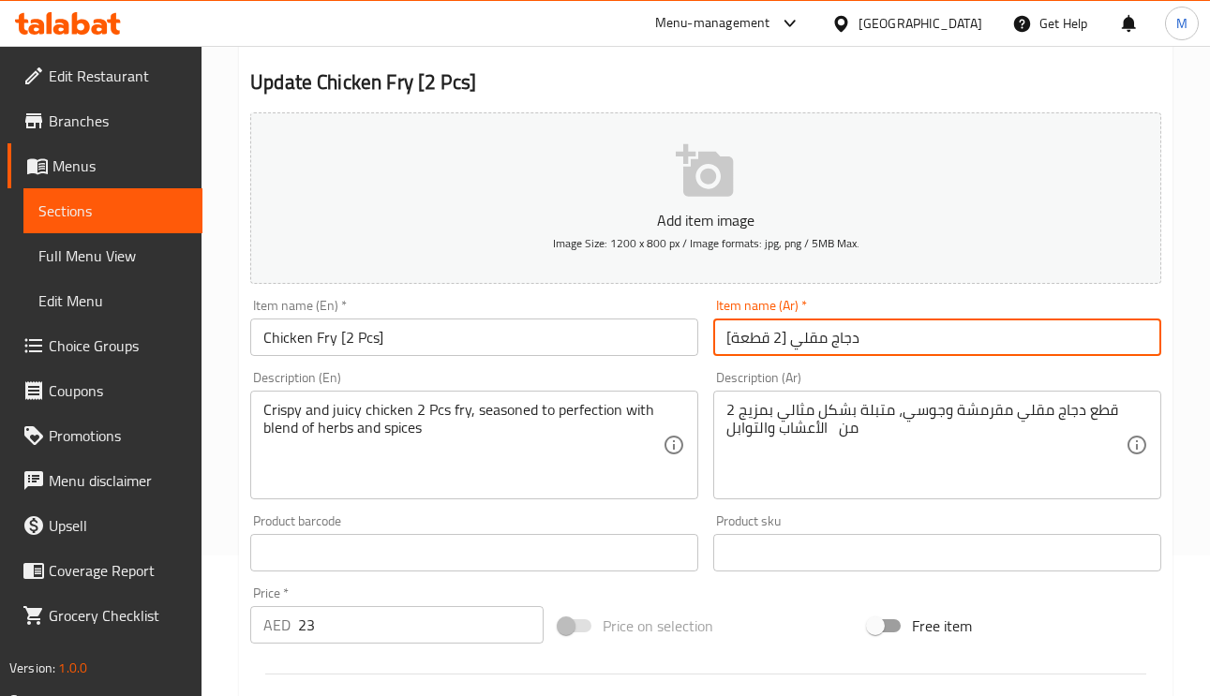
click at [926, 346] on input "دجاج مقلي [2 قطعة]" at bounding box center [937, 337] width 448 height 37
click at [939, 342] on input "دجاج مقلي [2 قطعة]" at bounding box center [937, 337] width 448 height 37
click at [892, 335] on input "دجاج مقلي [2 قطعة]" at bounding box center [937, 337] width 448 height 37
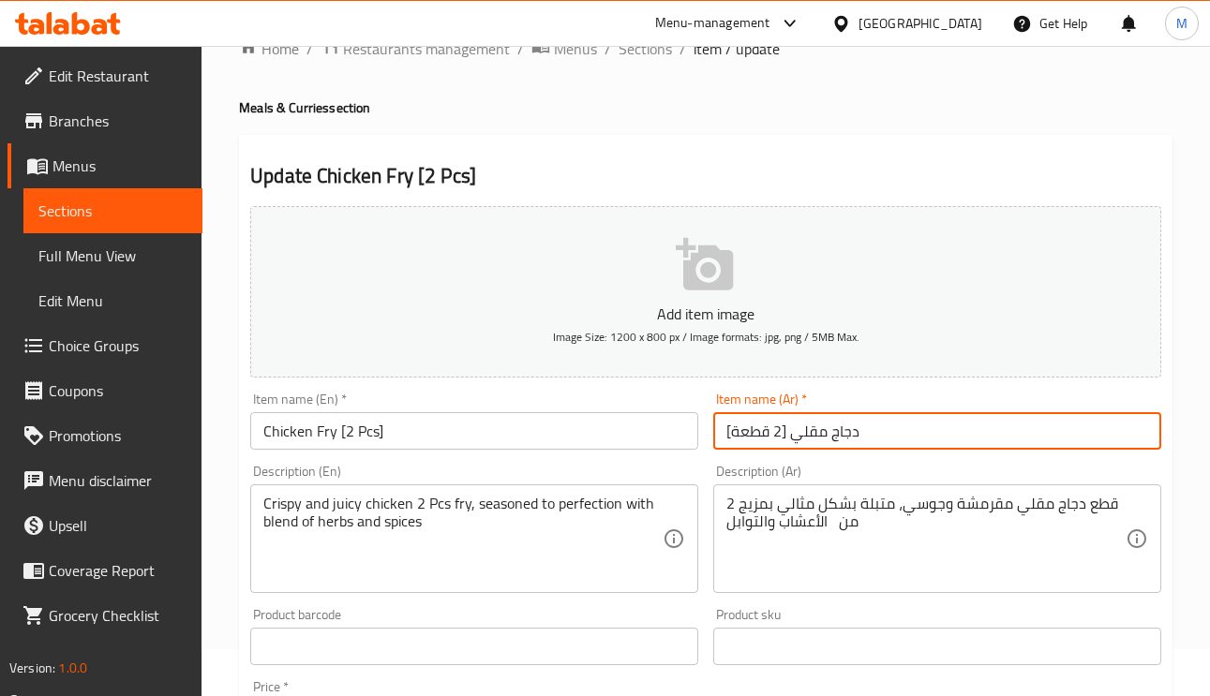
scroll to position [0, 0]
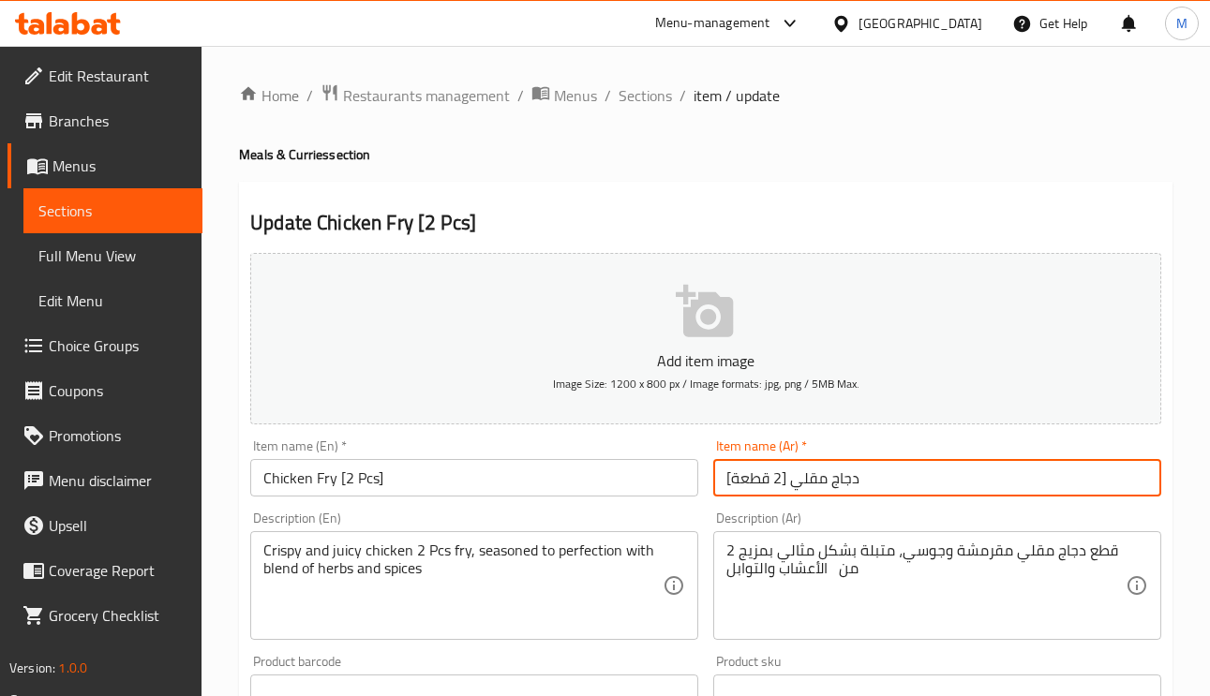
click at [641, 78] on div "Home / Restaurants management / Menus / Sections / item / update Meals & Currie…" at bounding box center [705, 677] width 1008 height 1263
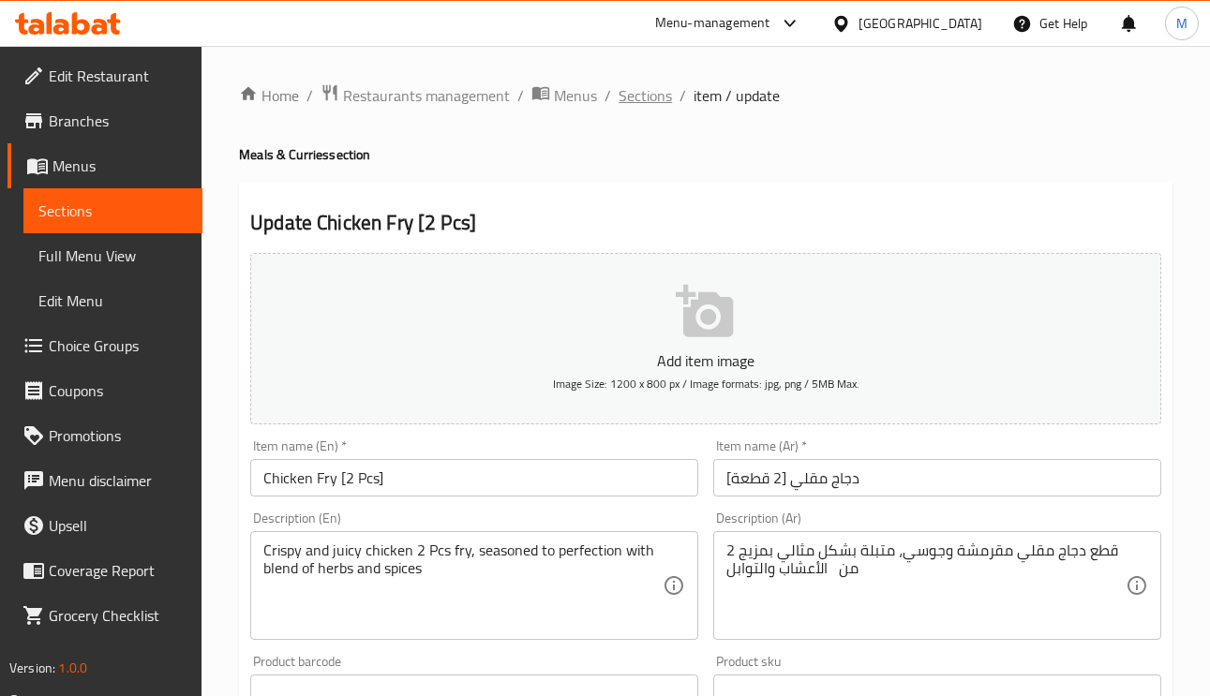
click at [646, 94] on span "Sections" at bounding box center [644, 95] width 53 height 22
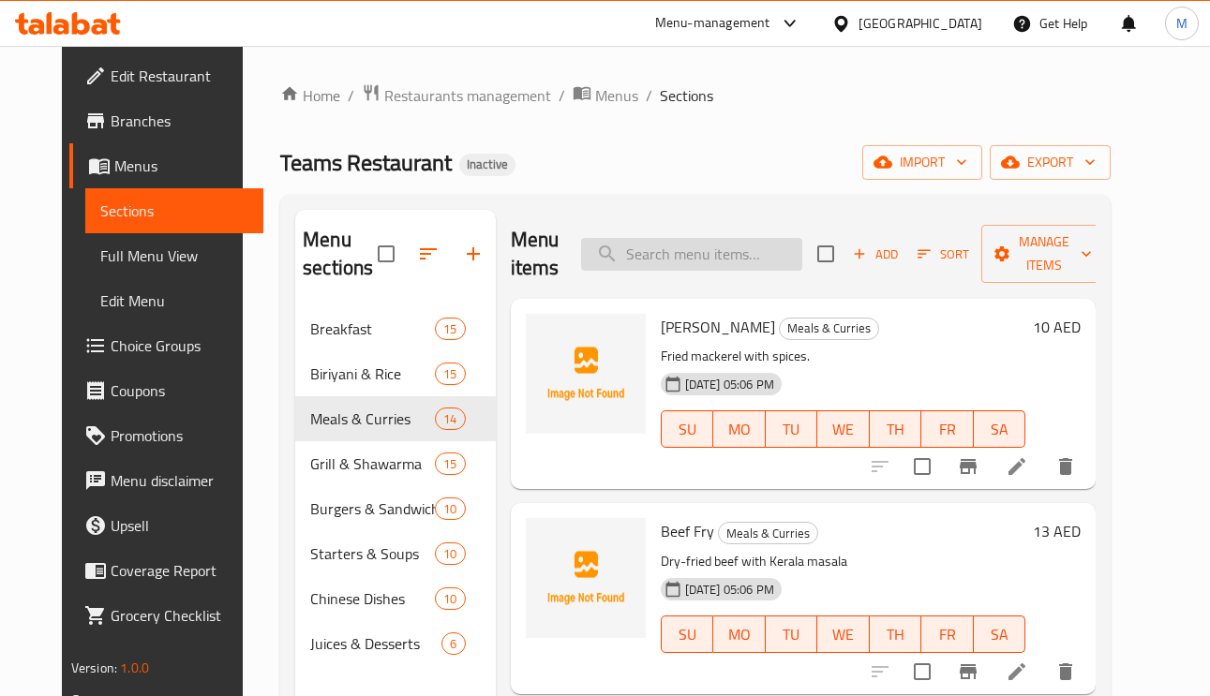
click at [713, 268] on input "search" at bounding box center [691, 254] width 221 height 33
click at [712, 250] on input "search" at bounding box center [691, 254] width 221 height 33
paste input "Squid (Koonthal) Roast"
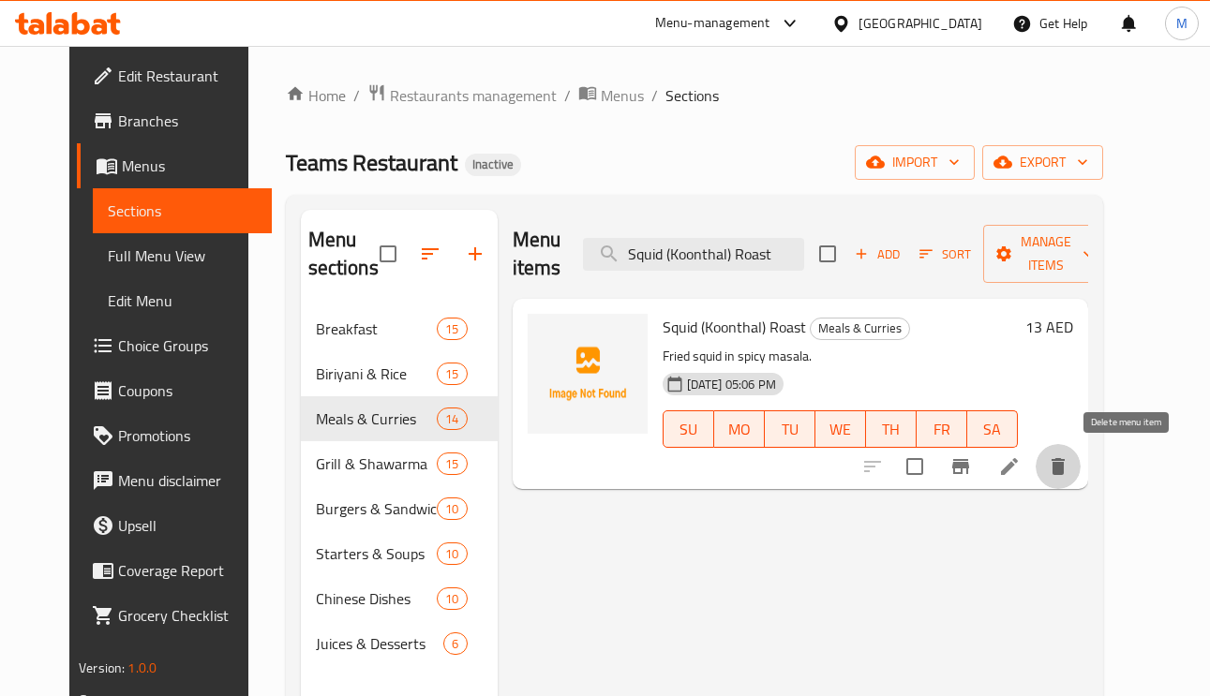
click at [1064, 464] on icon "delete" at bounding box center [1057, 466] width 13 height 17
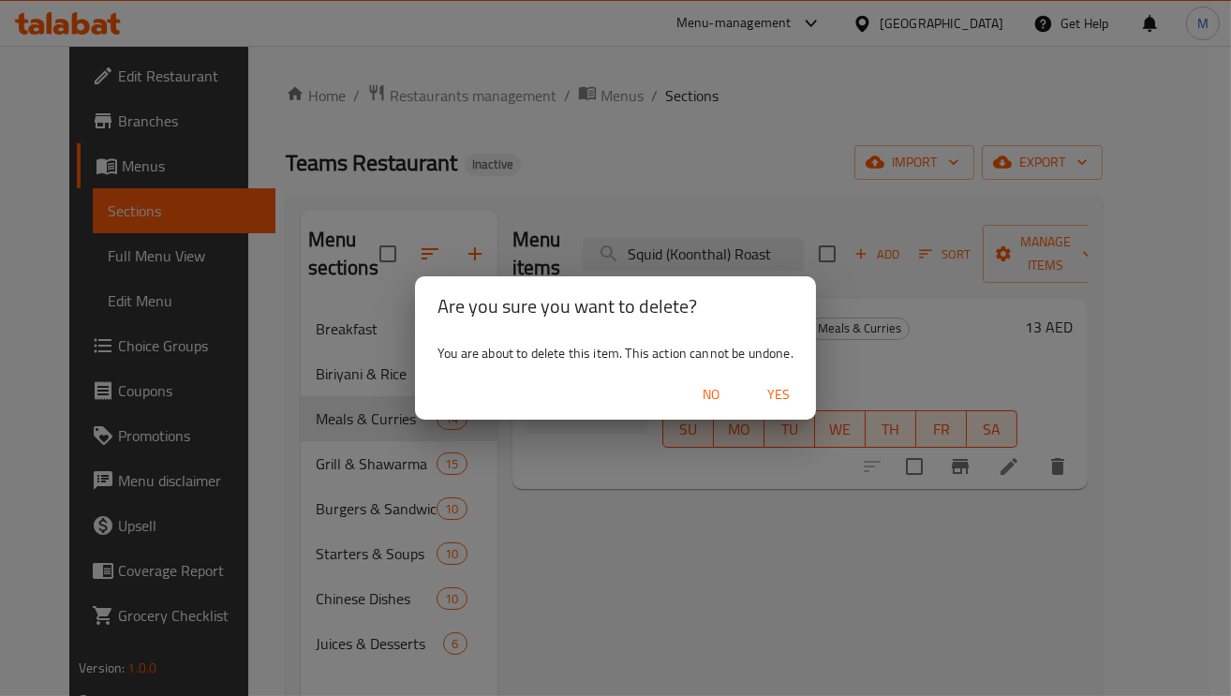
click at [772, 391] on span "Yes" at bounding box center [778, 394] width 45 height 23
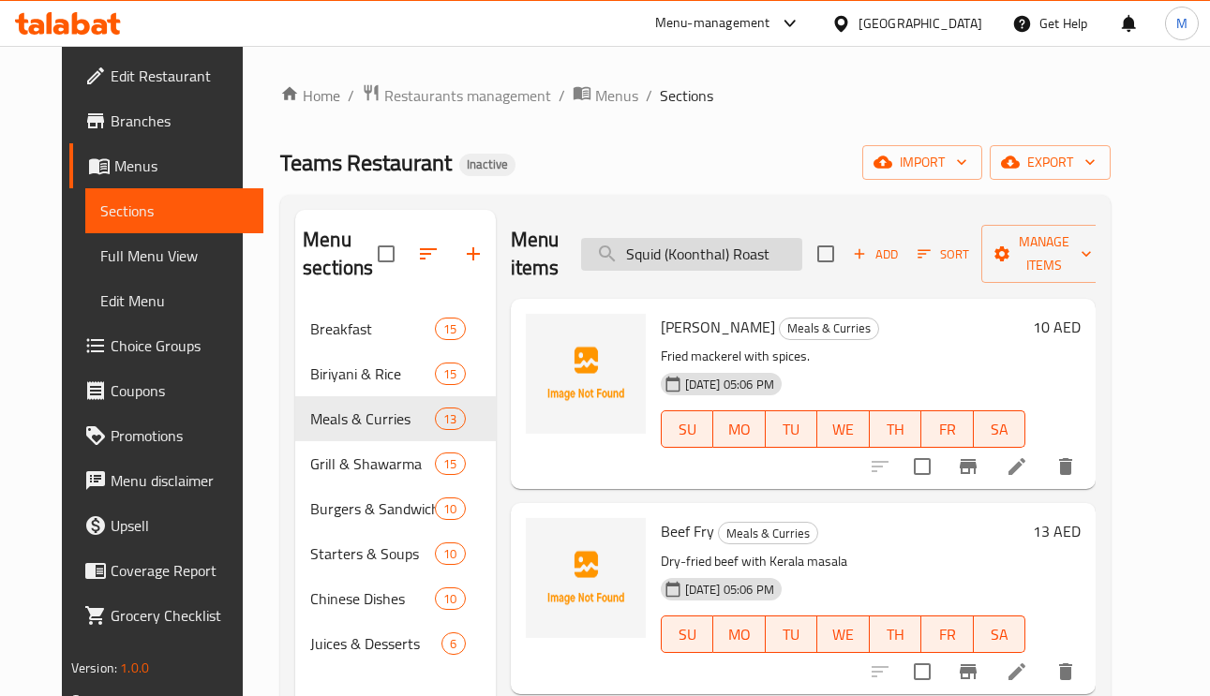
click at [696, 263] on input "Squid (Koonthal) Roast" at bounding box center [691, 254] width 221 height 33
paste input "Beef"
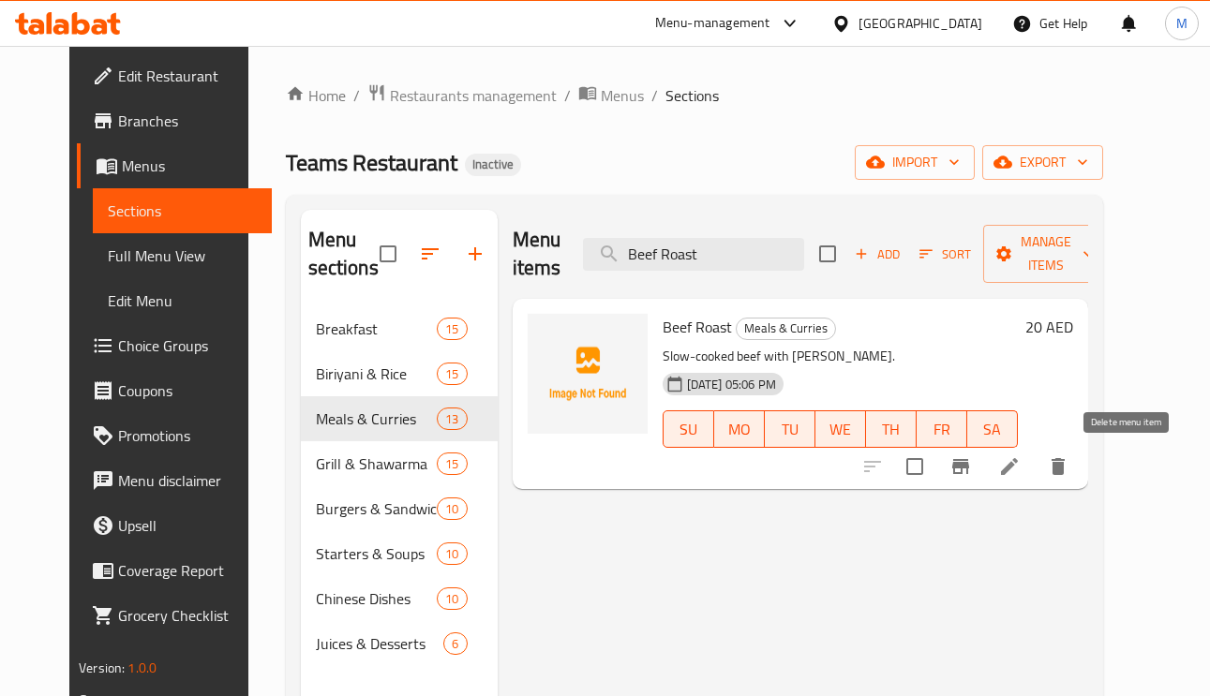
click at [1064, 468] on icon "delete" at bounding box center [1057, 466] width 13 height 17
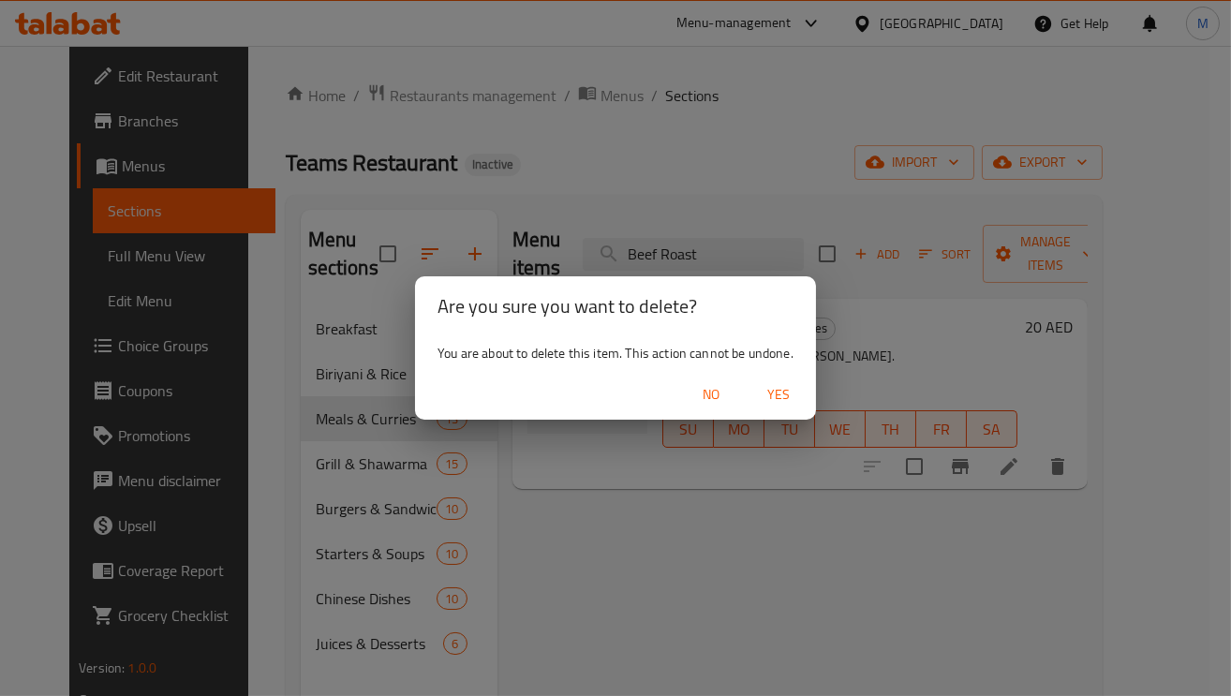
click at [705, 399] on span "No" at bounding box center [711, 394] width 45 height 23
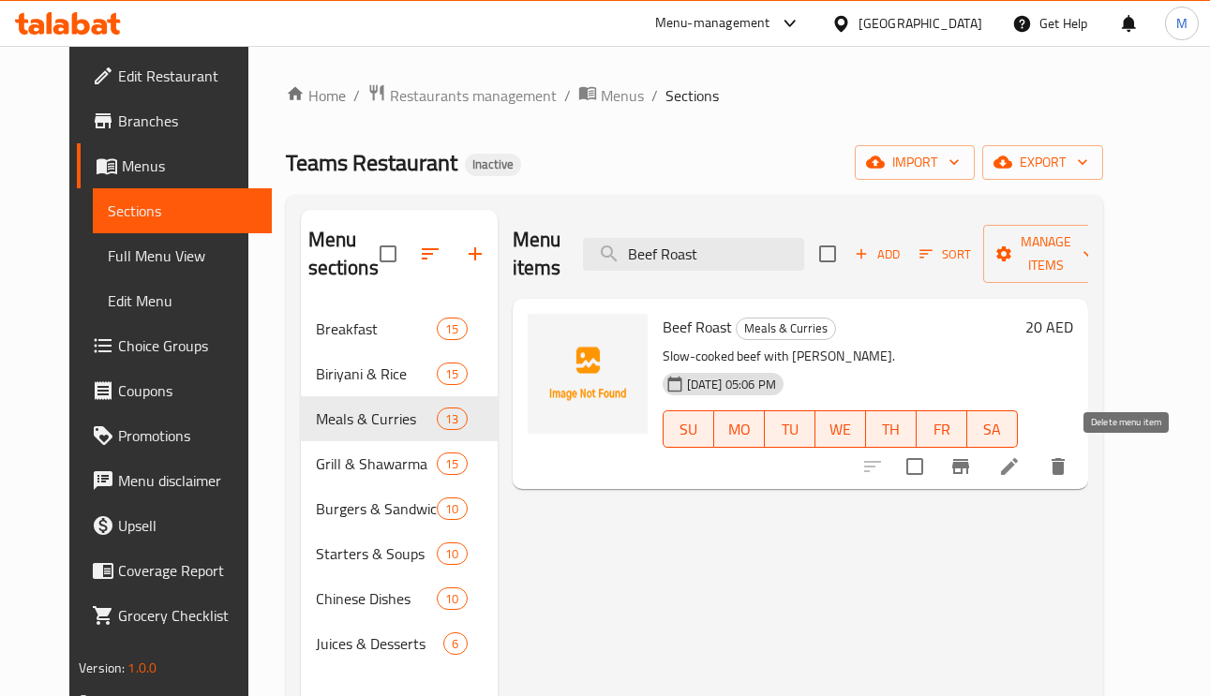
click at [1069, 477] on icon "delete" at bounding box center [1058, 466] width 22 height 22
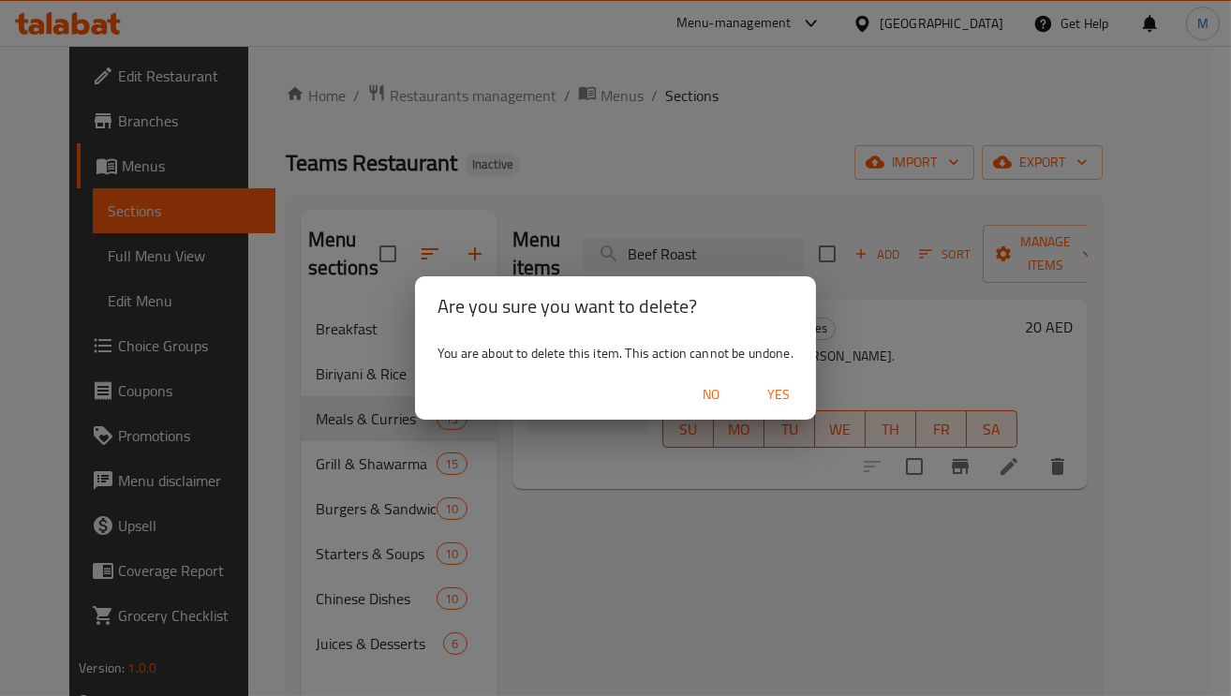
click at [780, 394] on span "Yes" at bounding box center [778, 394] width 45 height 23
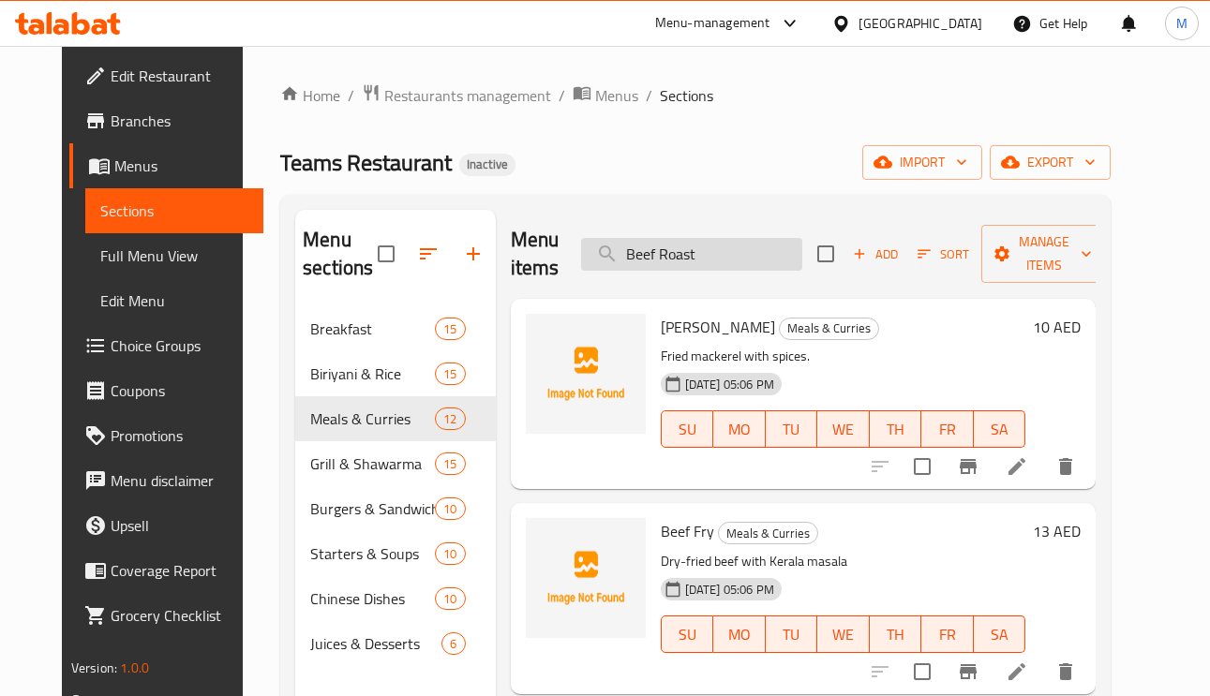
click at [729, 247] on input "Beef Roast" at bounding box center [691, 254] width 221 height 33
paste input "Mutton Chatti Curry"
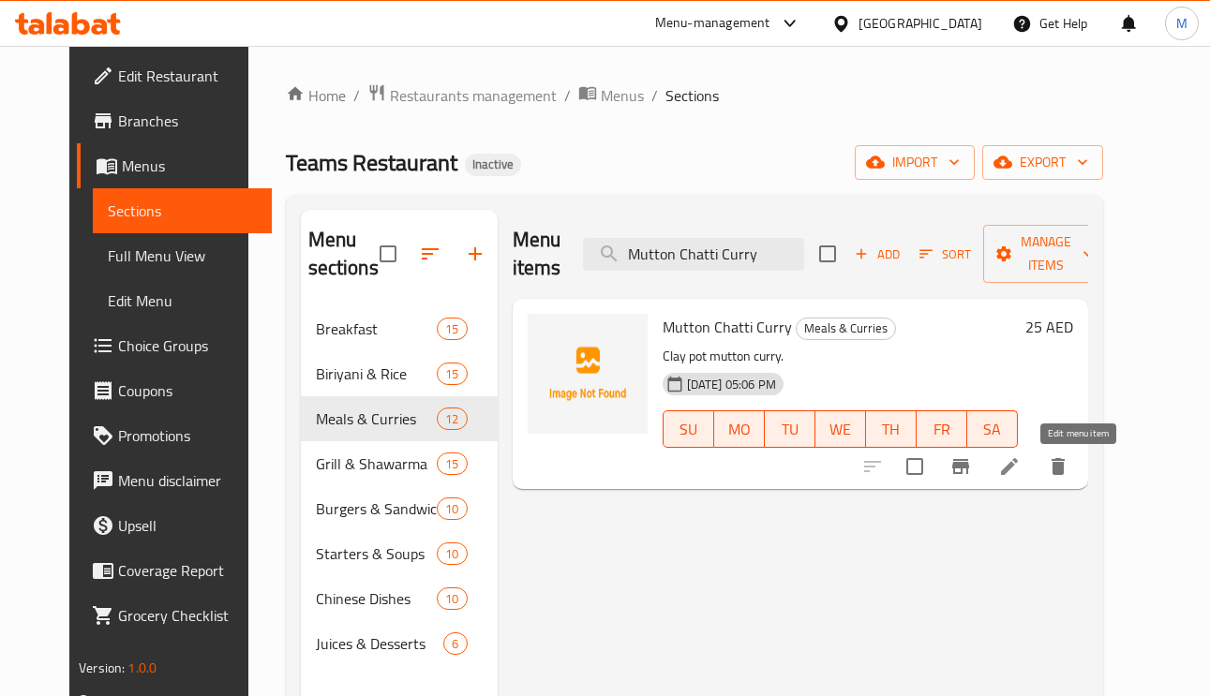
type input "Mutton Chatti Curry"
click at [1020, 476] on icon at bounding box center [1009, 466] width 22 height 22
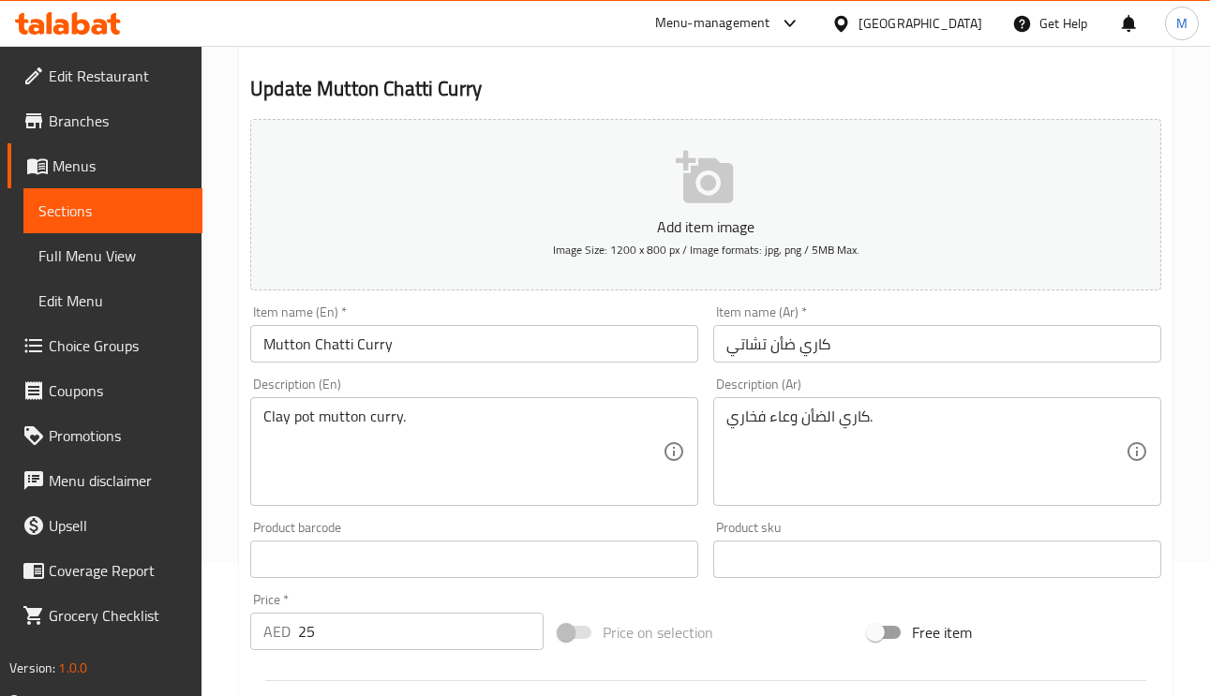
scroll to position [281, 0]
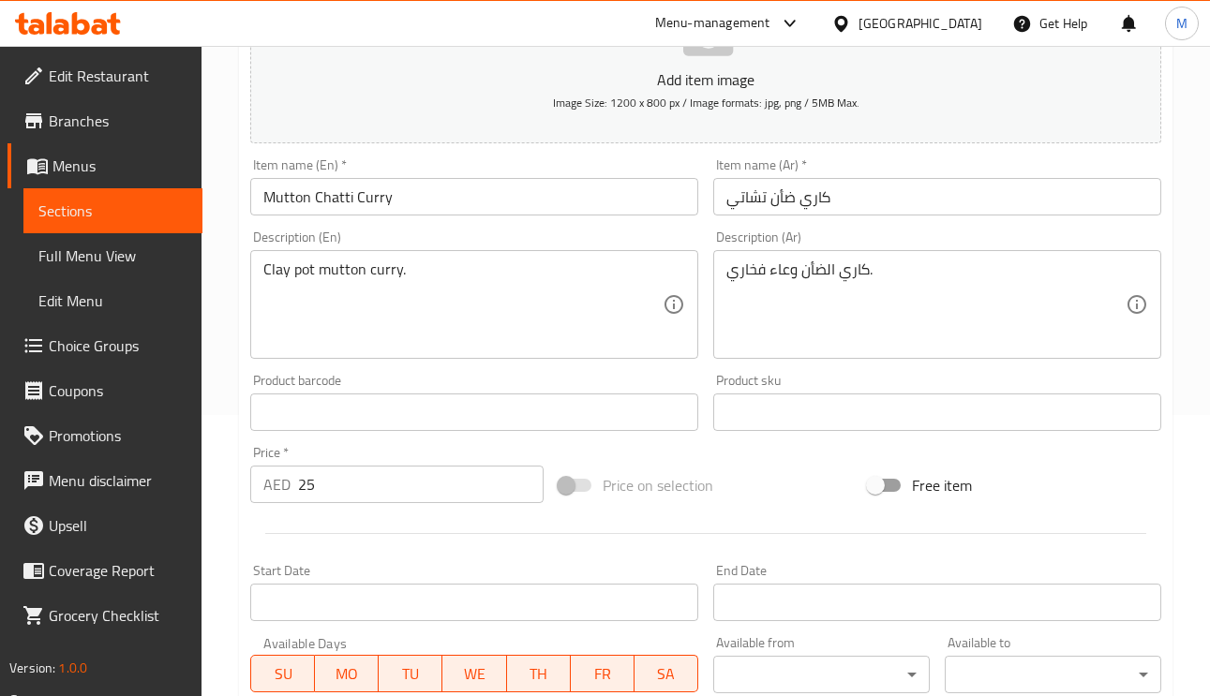
click at [785, 204] on input "كاري ضأن تشاتي" at bounding box center [937, 196] width 448 height 37
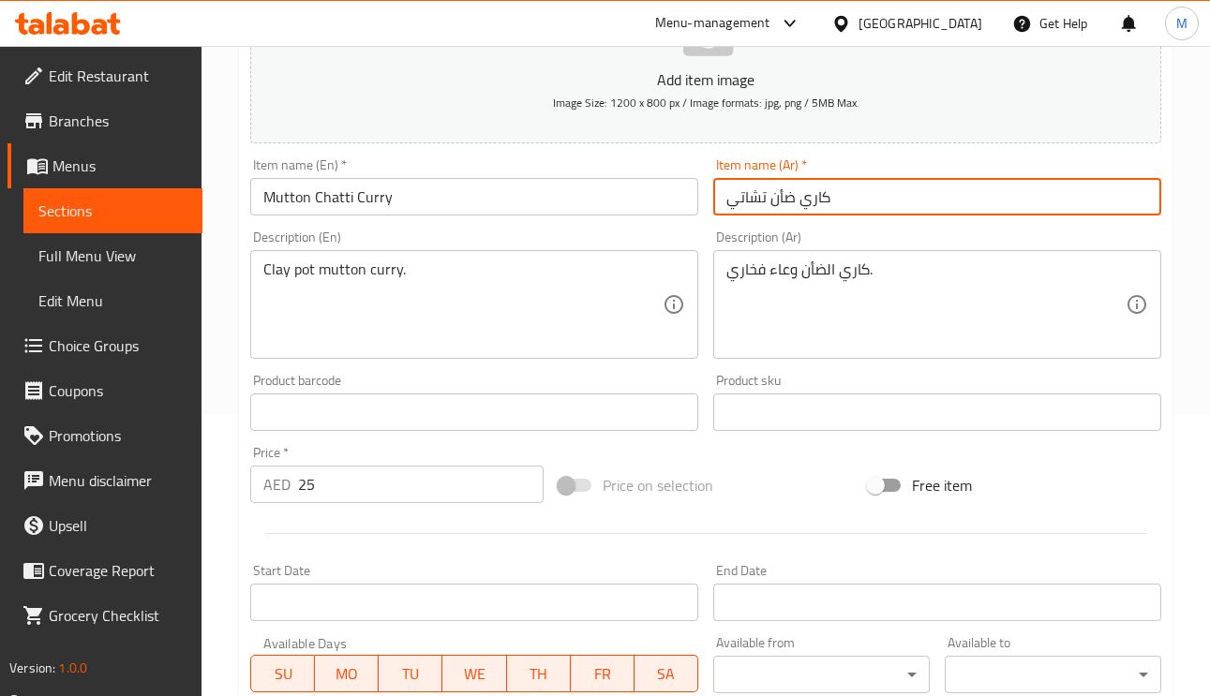
click at [794, 208] on input "كاري ضأن تشاتي" at bounding box center [937, 196] width 448 height 37
click at [806, 200] on input "كاري لحم ضأن تشاتي" at bounding box center [937, 196] width 448 height 37
type input "كاري لحم ضأن تشاتي"
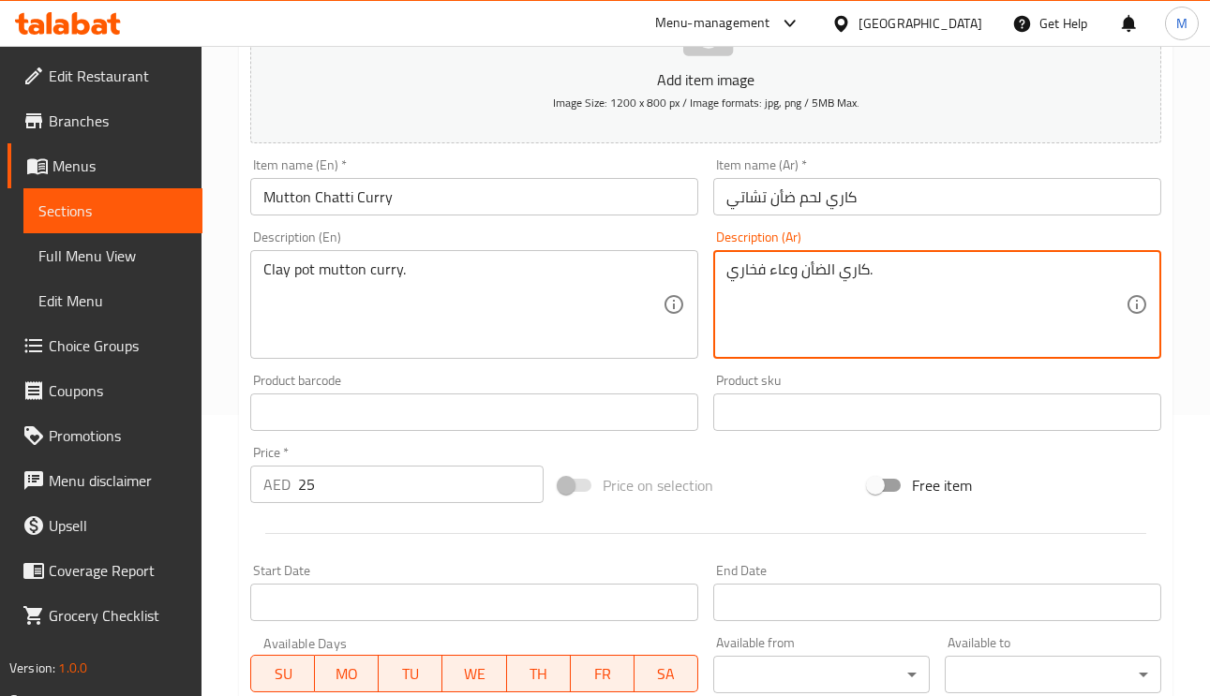
paste textarea "لحم"
click at [798, 268] on textarea "كاري لحم الضأن وعاء فخاري." at bounding box center [925, 304] width 399 height 89
type textarea "كاري لحم الضأن في وعاء فخاري."
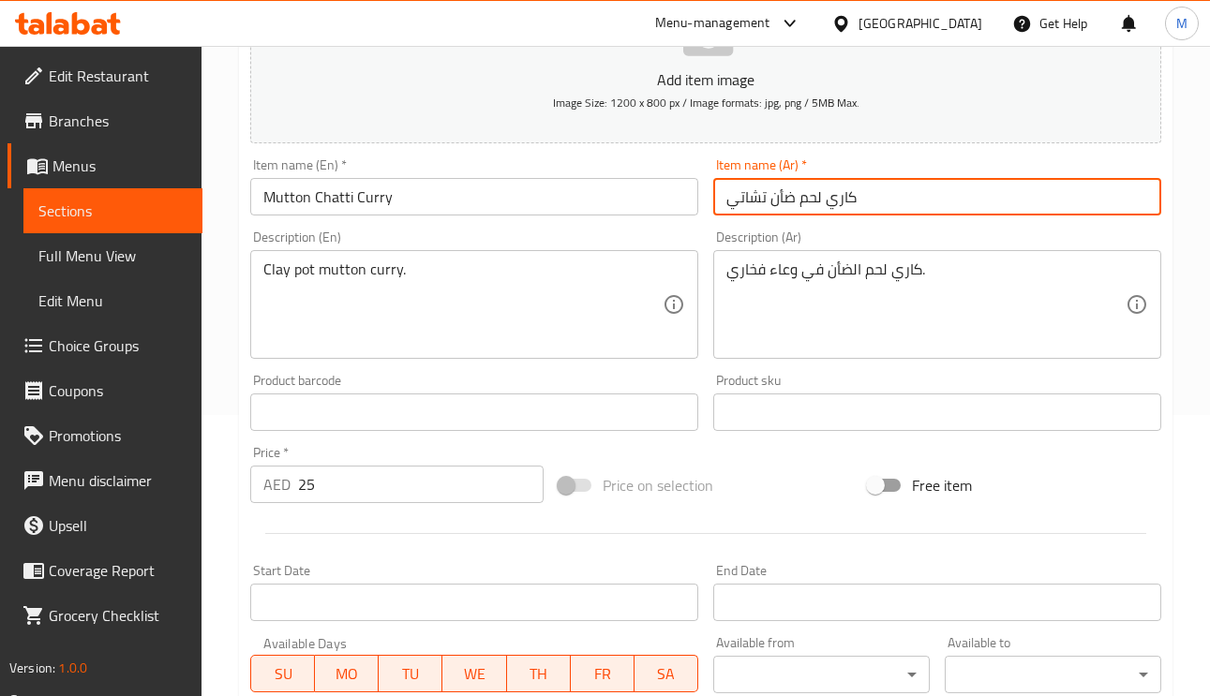
click at [883, 196] on input "كاري لحم ضأن تشاتي" at bounding box center [937, 196] width 448 height 37
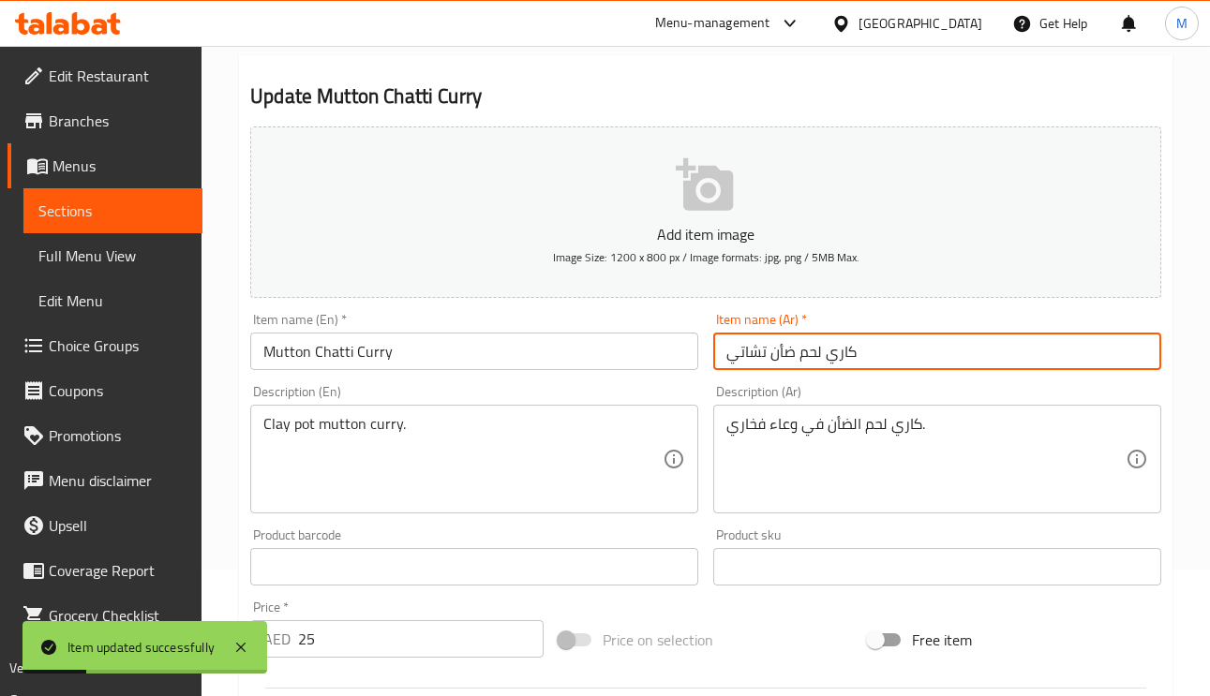
scroll to position [0, 0]
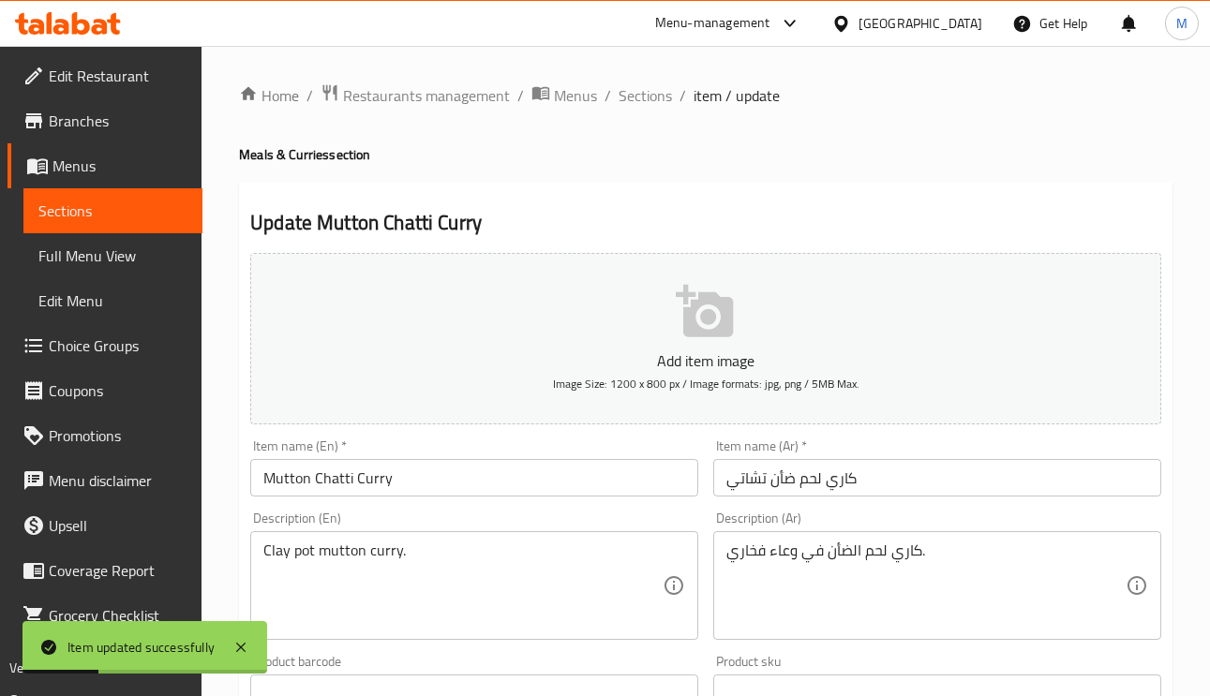
drag, startPoint x: 644, startPoint y: 95, endPoint x: 637, endPoint y: 192, distance: 97.7
click at [644, 95] on span "Sections" at bounding box center [644, 95] width 53 height 22
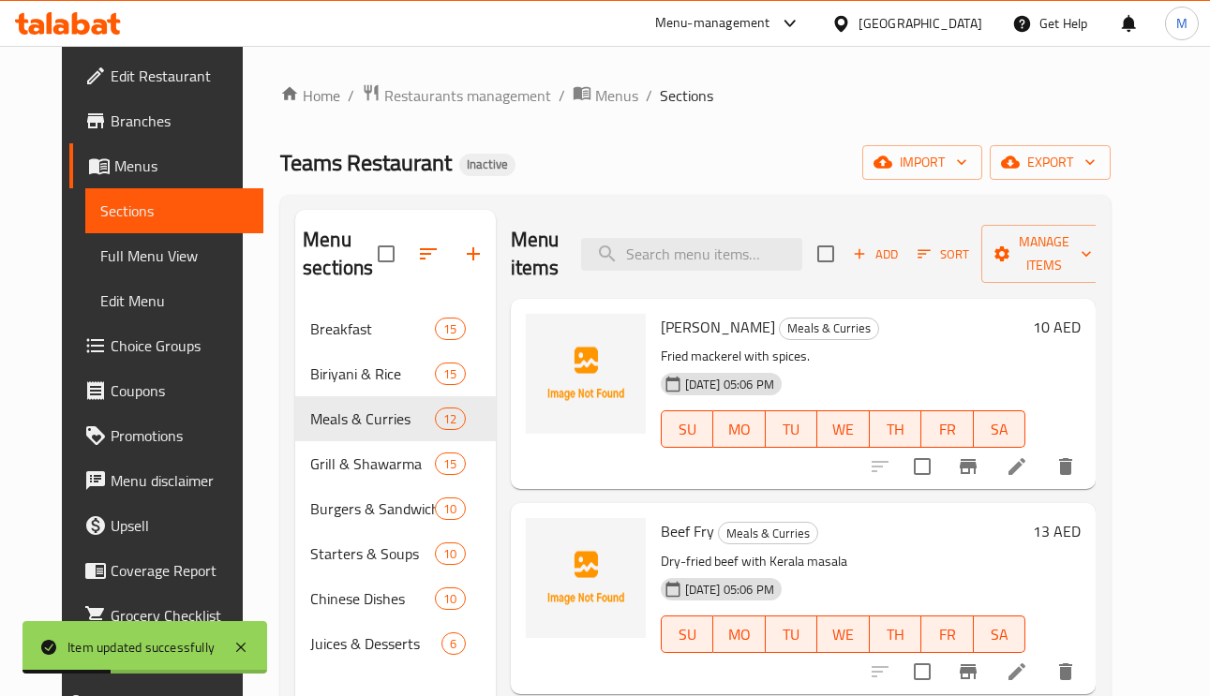
click at [659, 238] on div "Menu items Add Sort Manage items" at bounding box center [804, 254] width 586 height 89
paste input "Mutton Pepper Masala"
click at [674, 271] on input "Mutton Pepper Masala" at bounding box center [691, 254] width 221 height 33
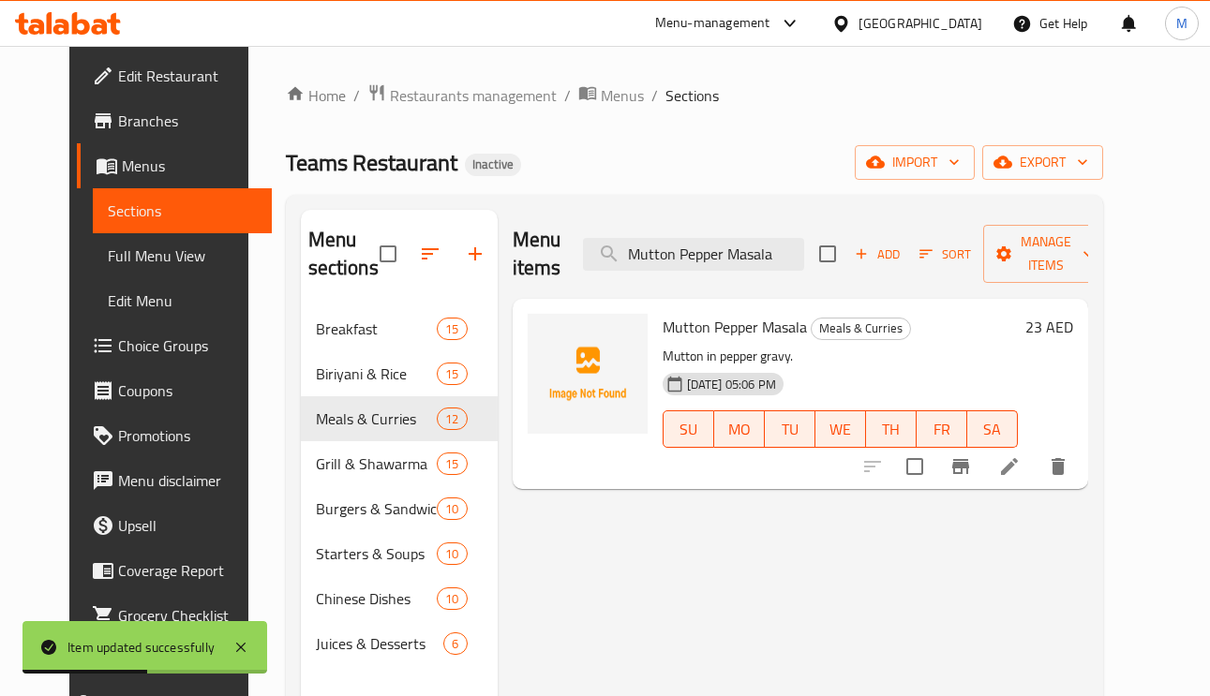
type input "Mutton Pepper Masala"
click at [1017, 475] on icon at bounding box center [1009, 466] width 17 height 17
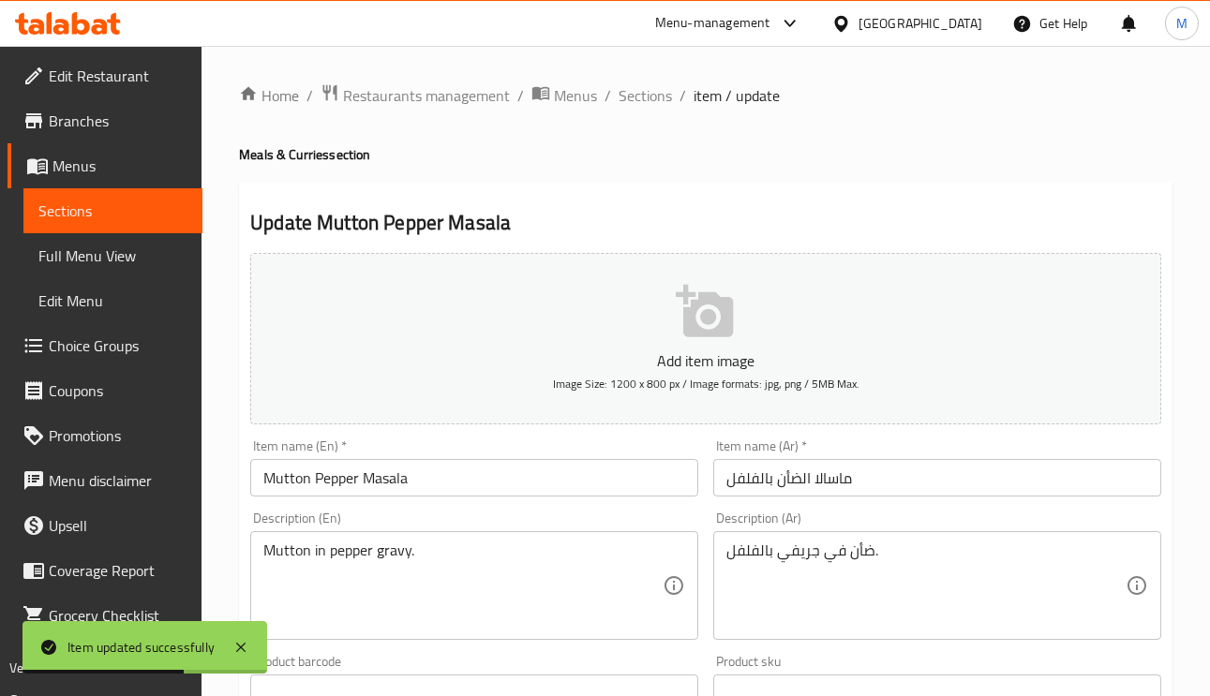
drag, startPoint x: 808, startPoint y: 482, endPoint x: 845, endPoint y: 527, distance: 58.5
click at [807, 481] on input "ماسالا الضأن بالفلفل" at bounding box center [937, 477] width 448 height 37
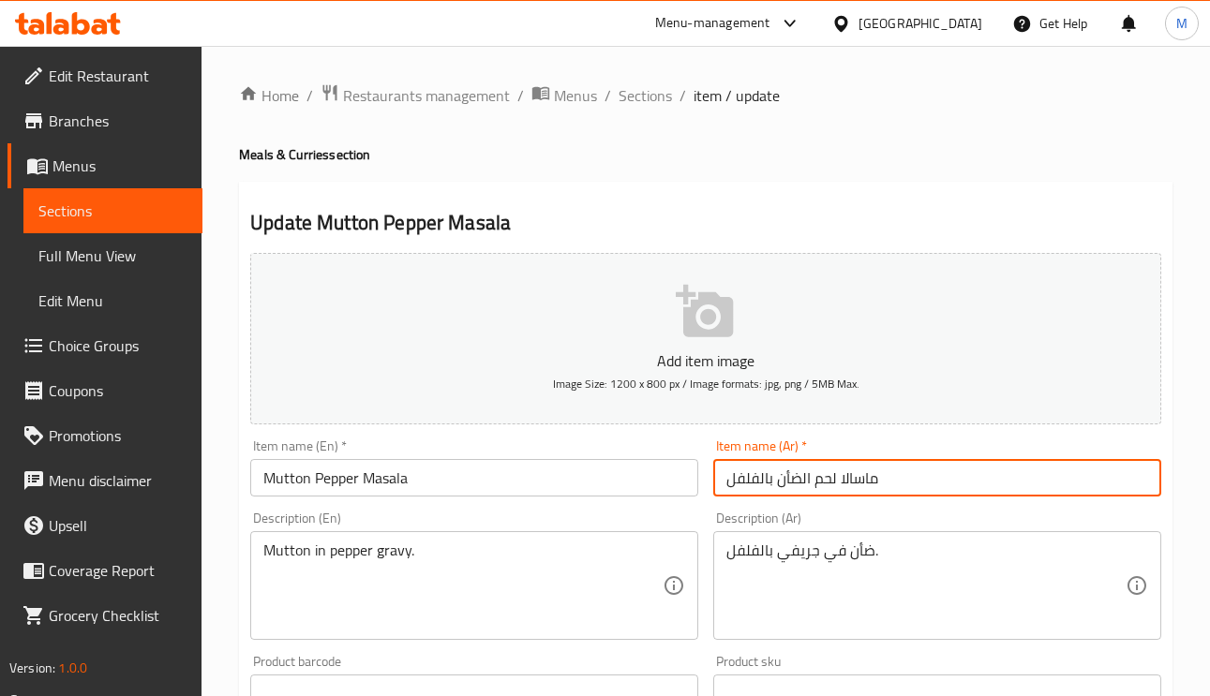
click at [831, 480] on input "ماسالا لحم الضأن بالفلفل" at bounding box center [937, 477] width 448 height 37
type input "ماسالا لحم الضأن بالفلفل"
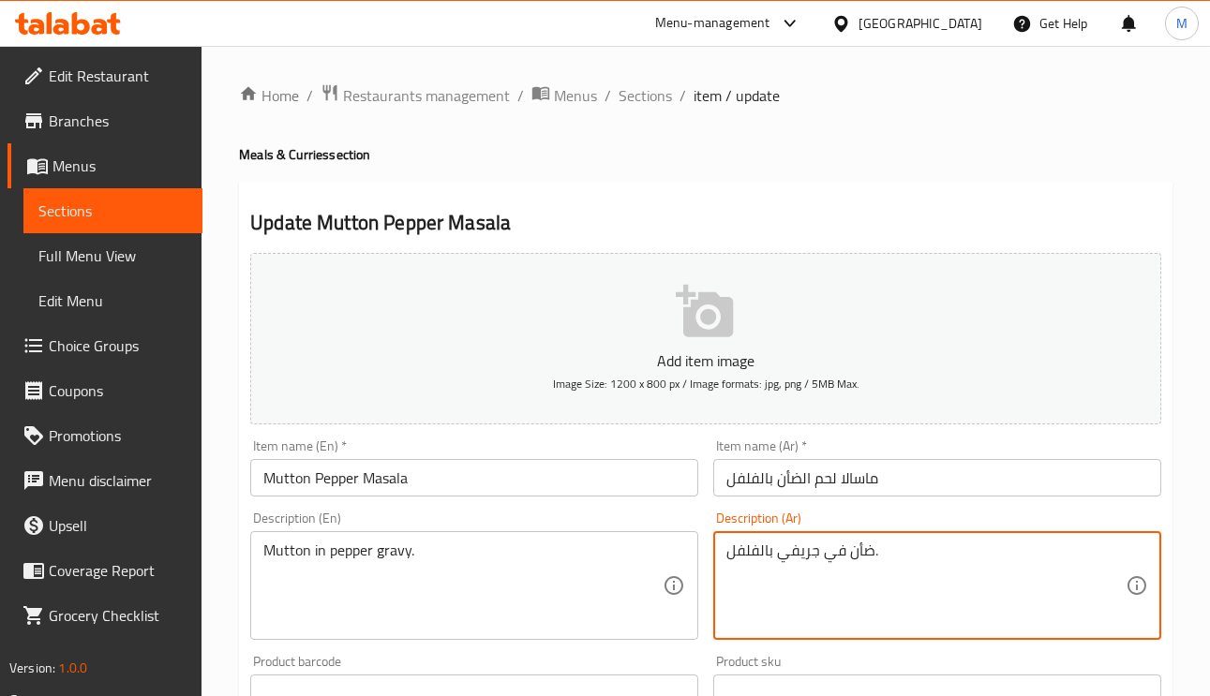
paste textarea "لحم"
type textarea "لحم ضأن في جريفي بالفلفل."
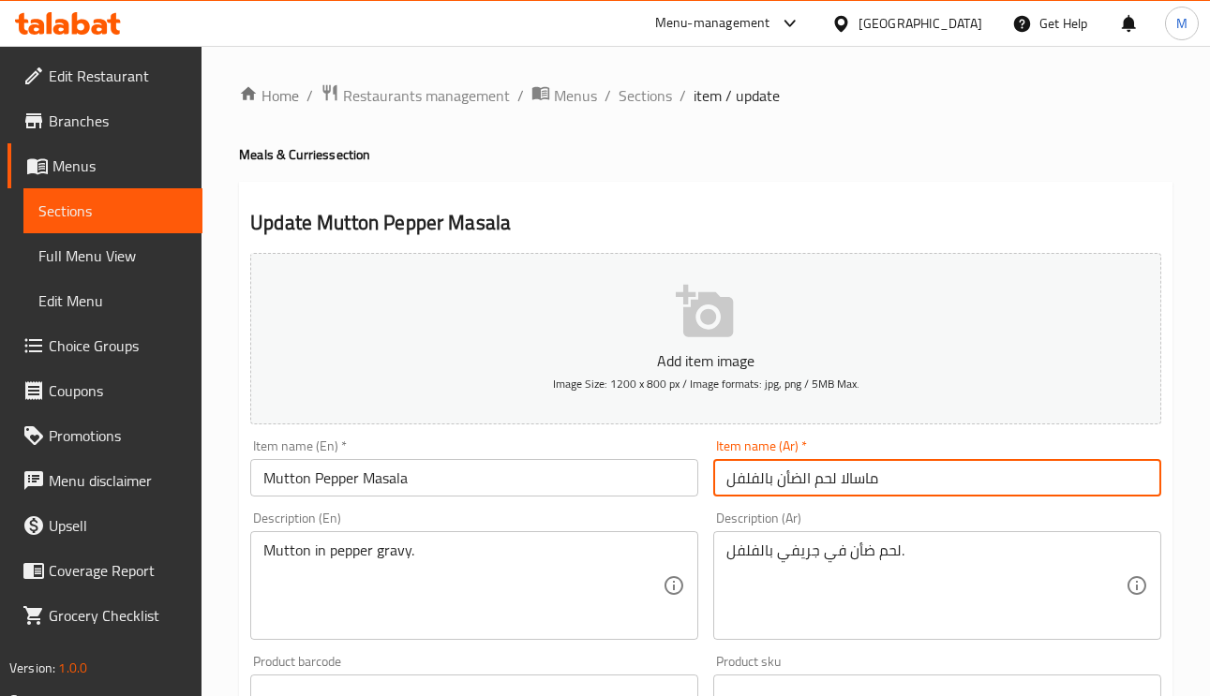
click at [931, 485] on input "ماسالا لحم الضأن بالفلفل" at bounding box center [937, 477] width 448 height 37
click at [649, 101] on span "Sections" at bounding box center [644, 95] width 53 height 22
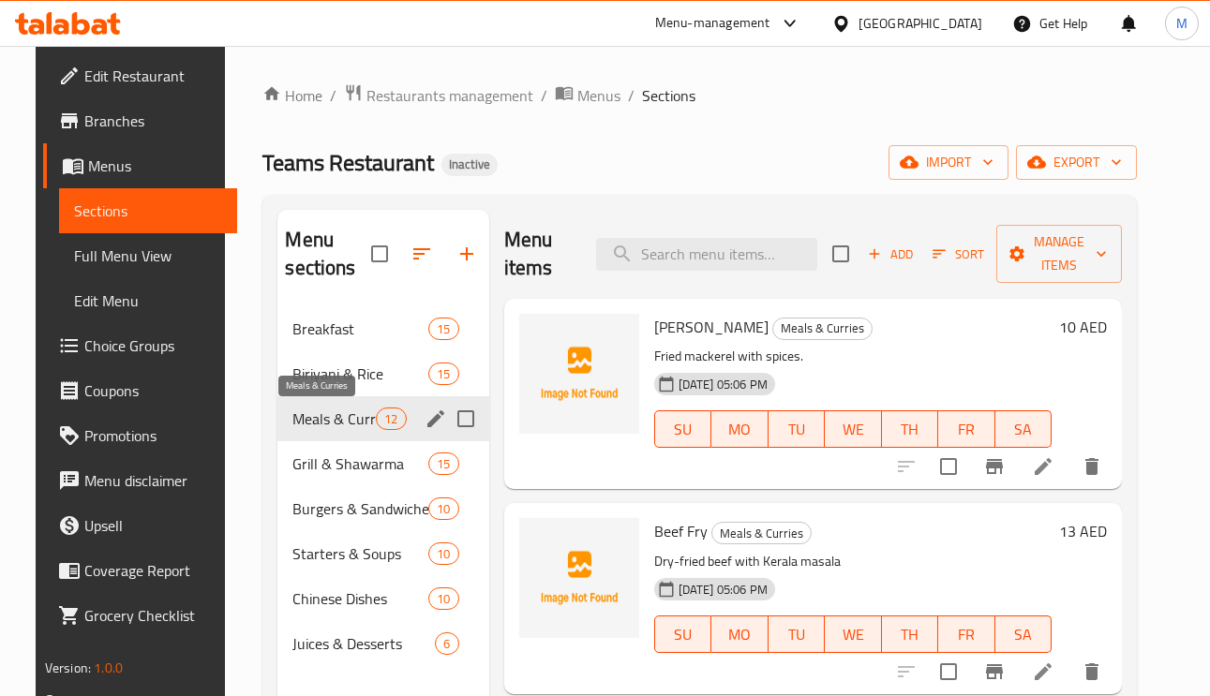
click at [321, 419] on span "Meals & Curries" at bounding box center [333, 419] width 83 height 22
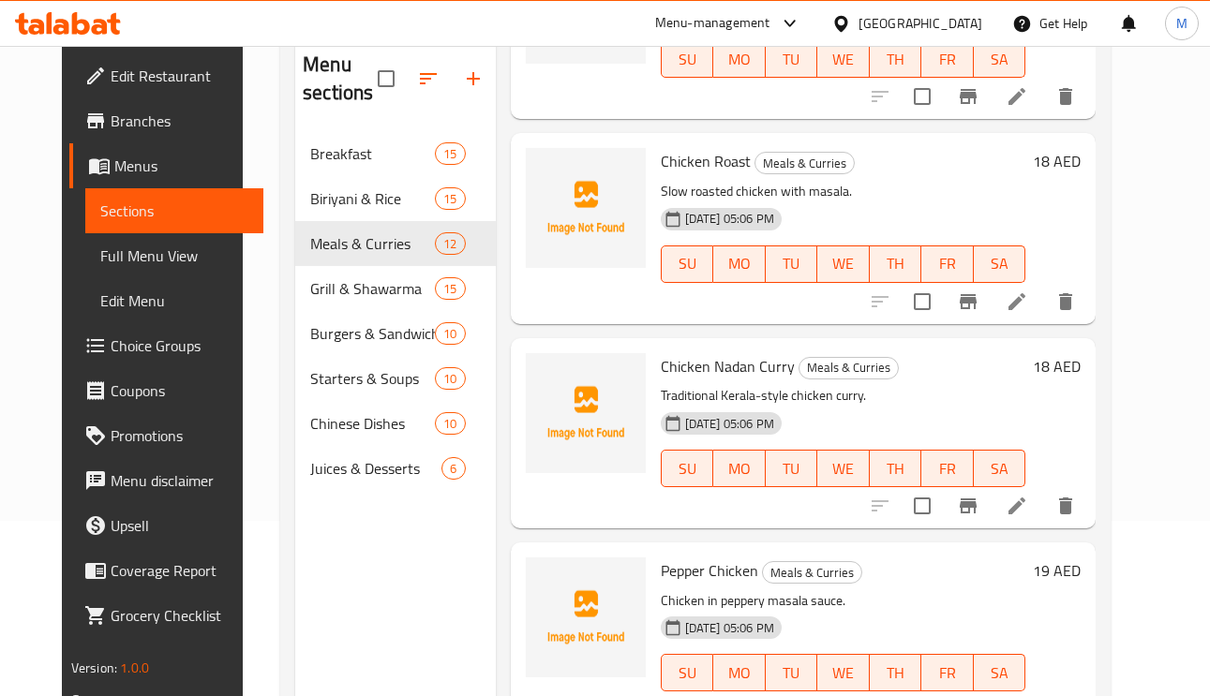
scroll to position [264, 0]
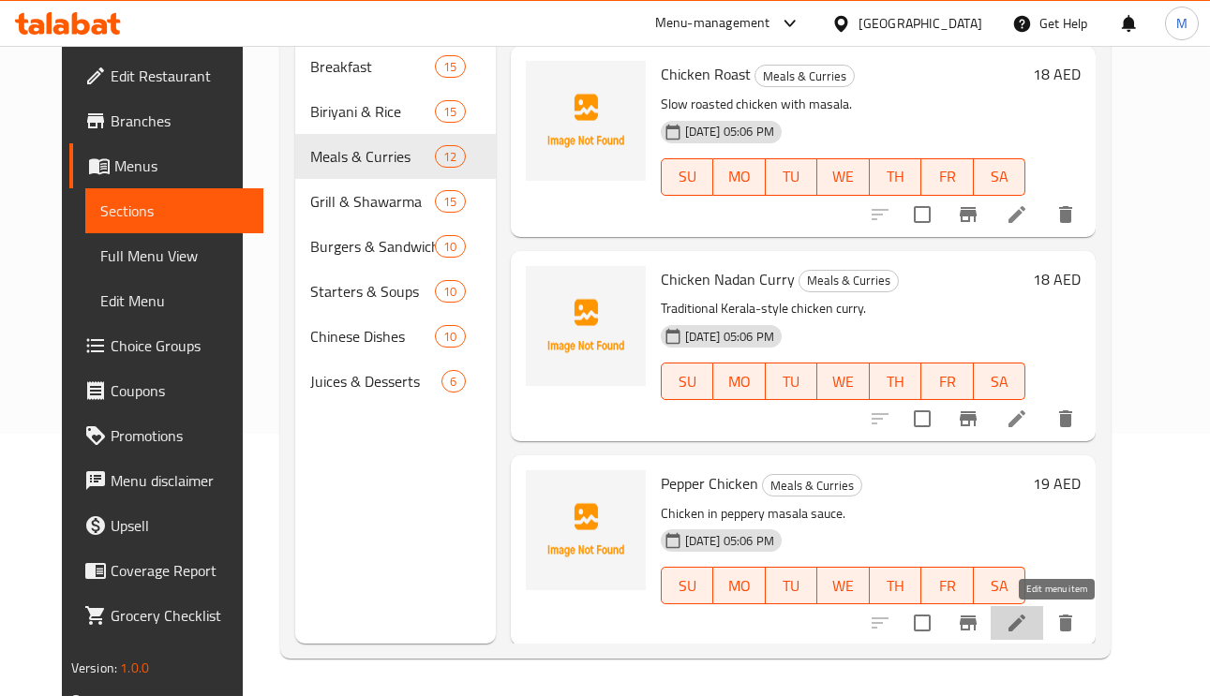
click at [1028, 627] on icon at bounding box center [1016, 623] width 22 height 22
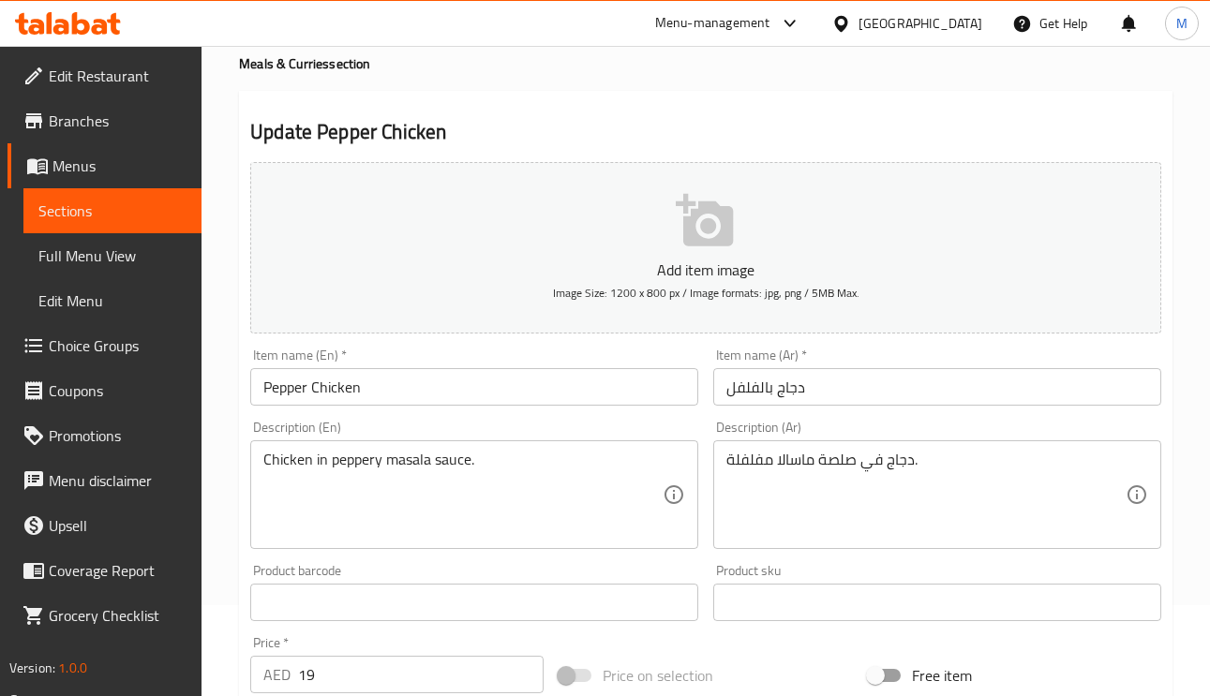
scroll to position [281, 0]
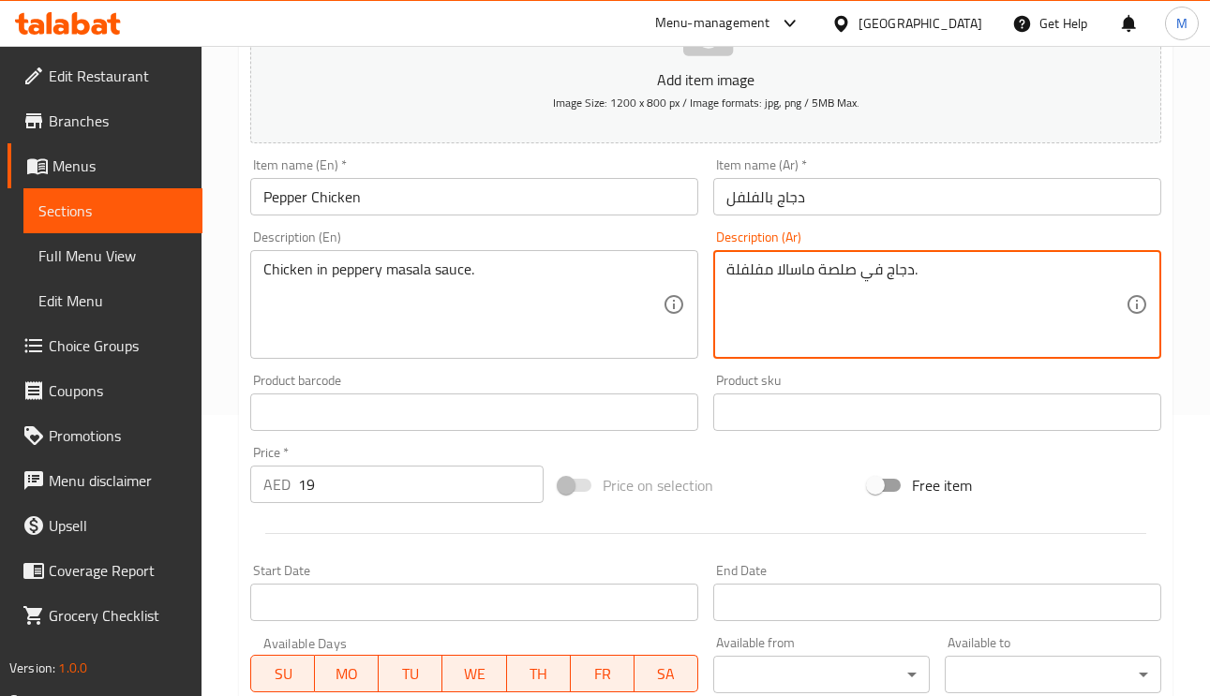
click at [752, 268] on textarea "دجاج في صلصة ماسالا مفلفلة." at bounding box center [925, 304] width 399 height 89
type textarea "دجاج في صلصة ماسالا بيبري."
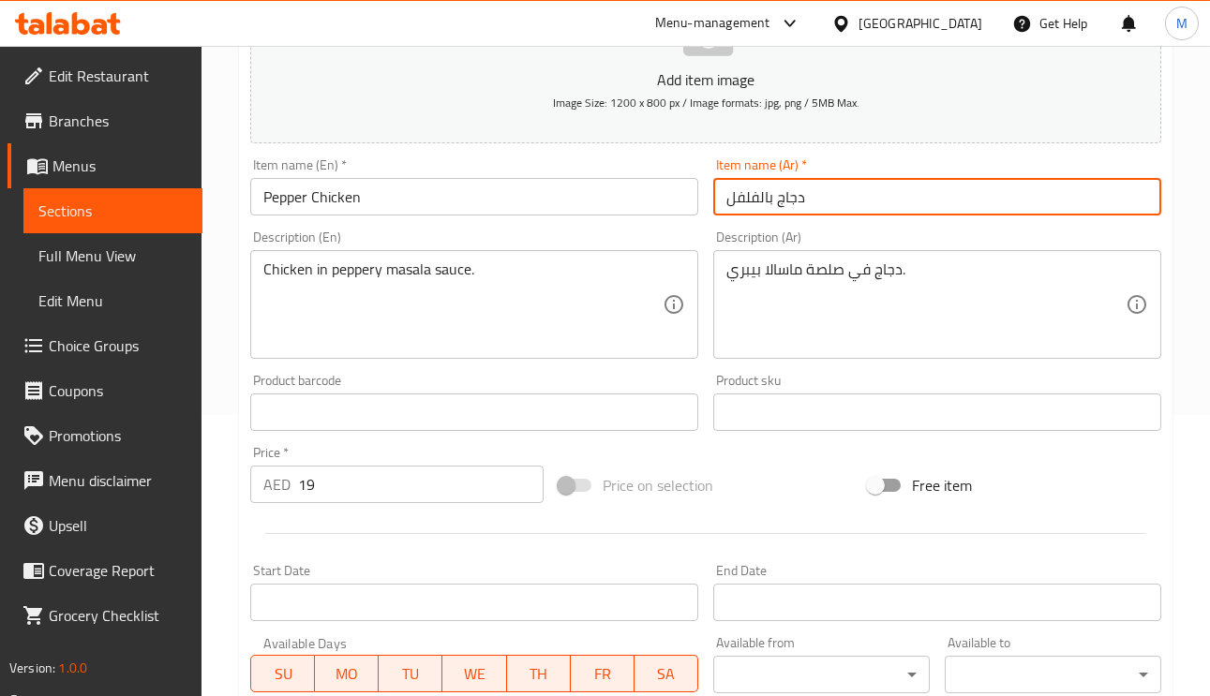
click at [926, 193] on input "دجاج بالفلفل" at bounding box center [937, 196] width 448 height 37
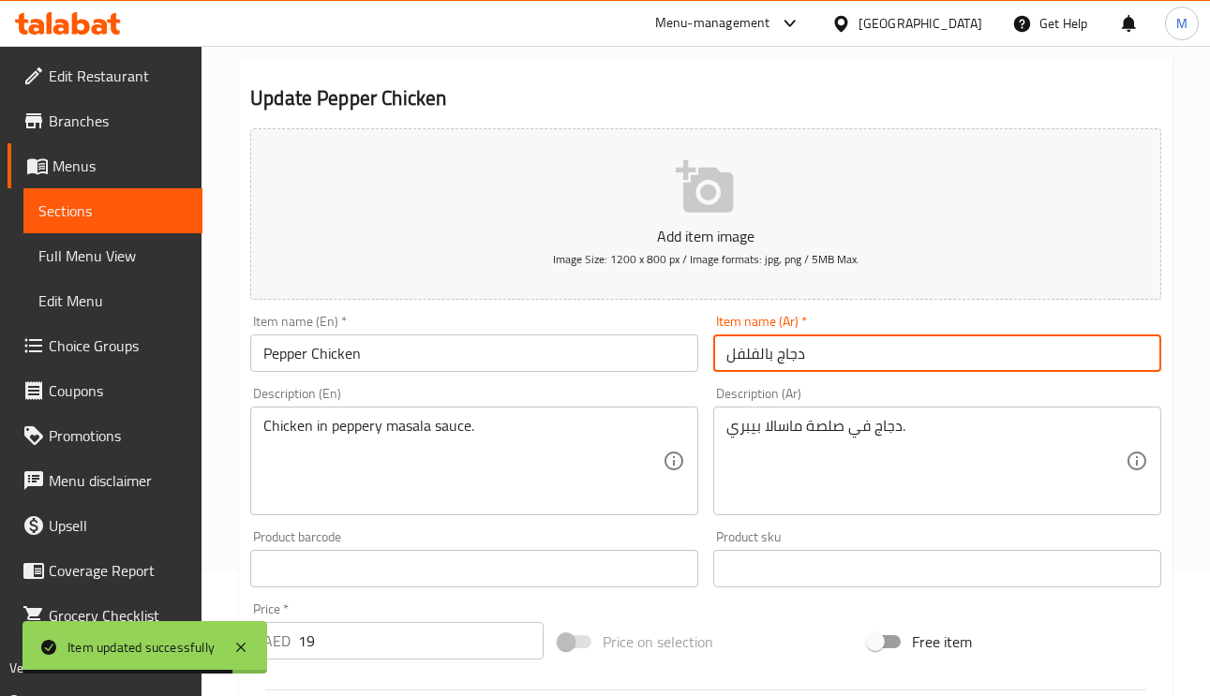
scroll to position [0, 0]
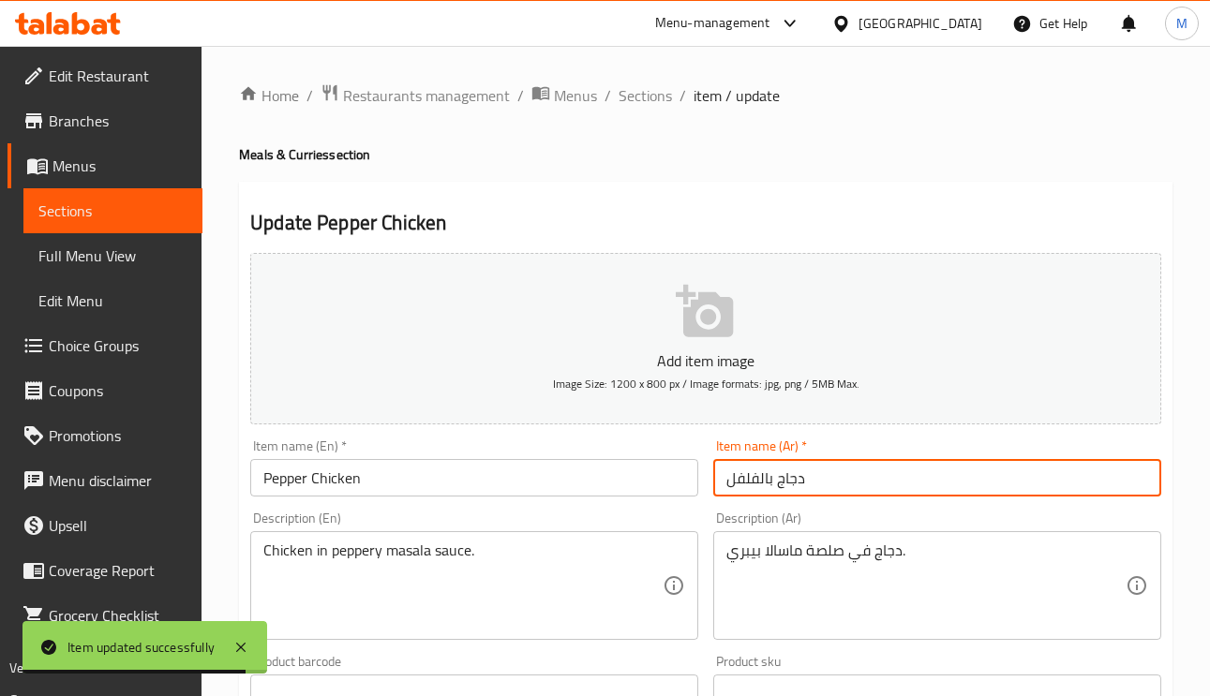
click at [645, 80] on div "Home / Restaurants management / Menus / Sections / item / update Meals & Currie…" at bounding box center [705, 677] width 1008 height 1263
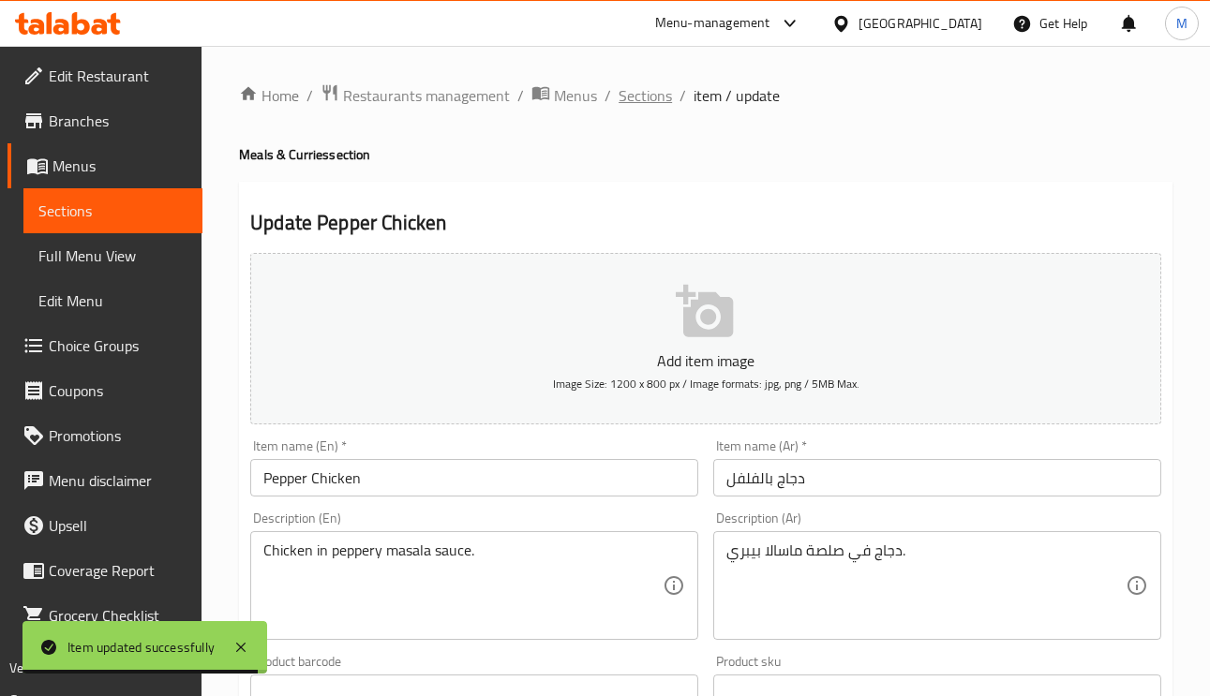
click at [645, 105] on span "Sections" at bounding box center [644, 95] width 53 height 22
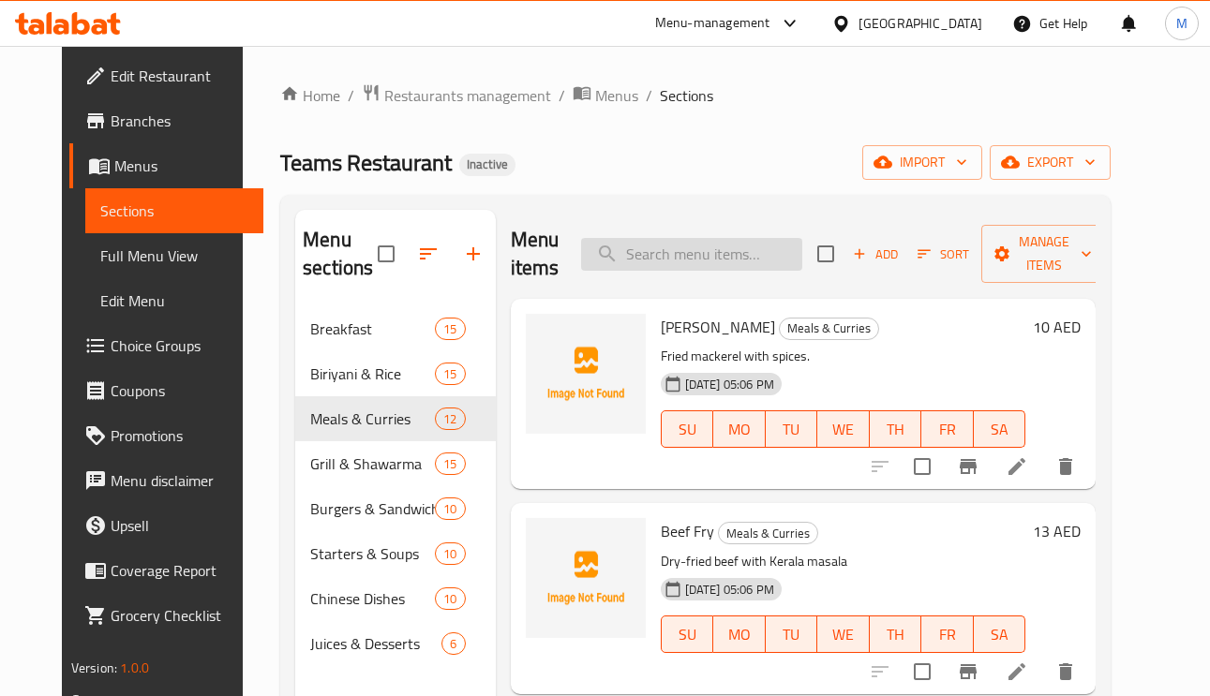
click at [741, 254] on input "search" at bounding box center [691, 254] width 221 height 33
paste input "Beef Double Burger"
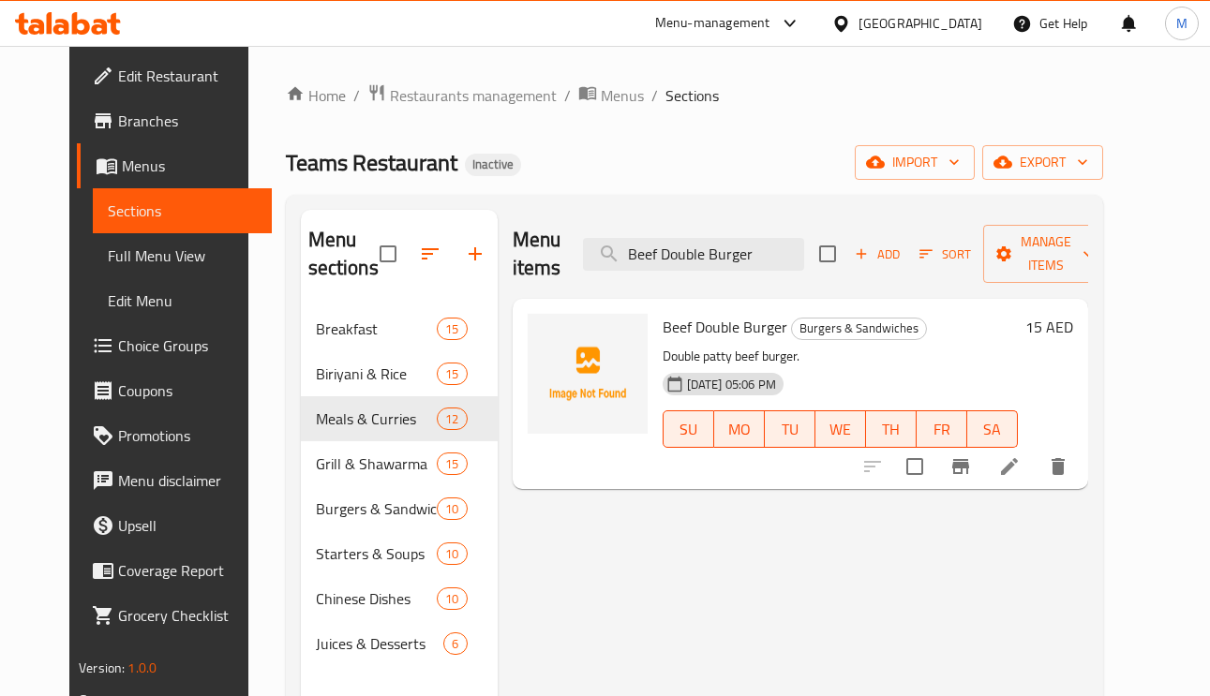
type input "Beef Double Burger"
click at [1020, 477] on icon at bounding box center [1009, 466] width 22 height 22
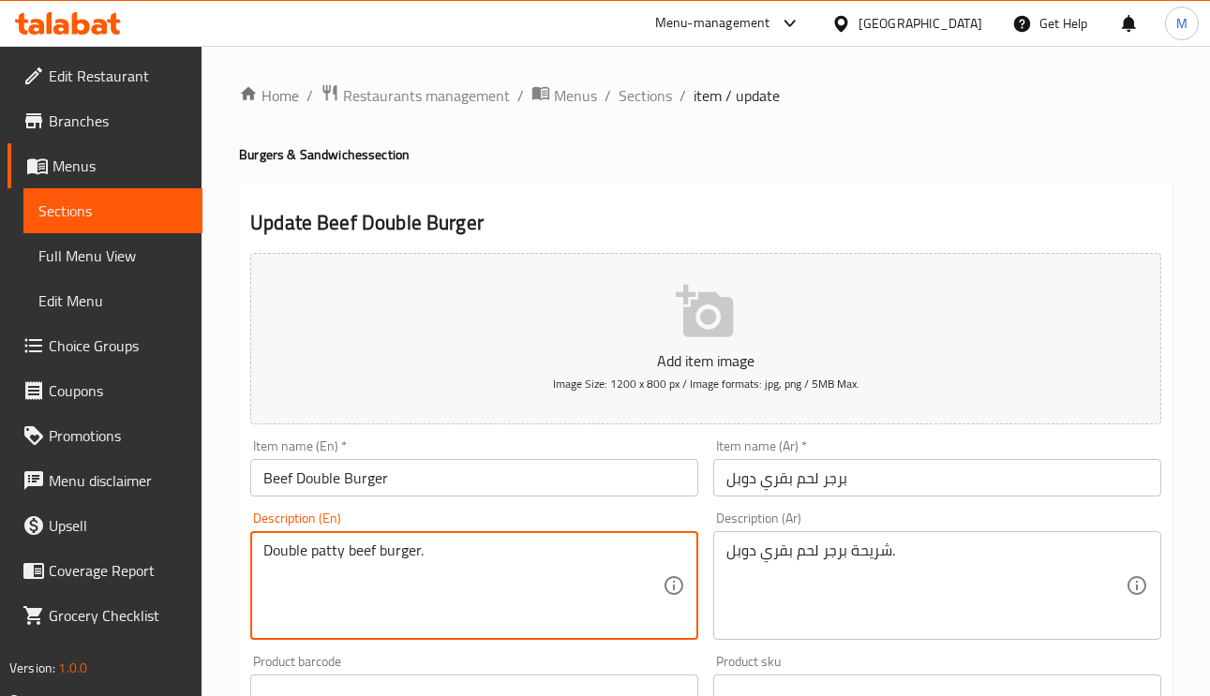
click at [391, 566] on textarea "Double patty beef burger." at bounding box center [462, 586] width 399 height 89
paste textarea "beef, bun, lettuce, tomato, onion, cheese, sauce"
type textarea "beef, bun, lettuce, tomato, onion, cheese, sauce"
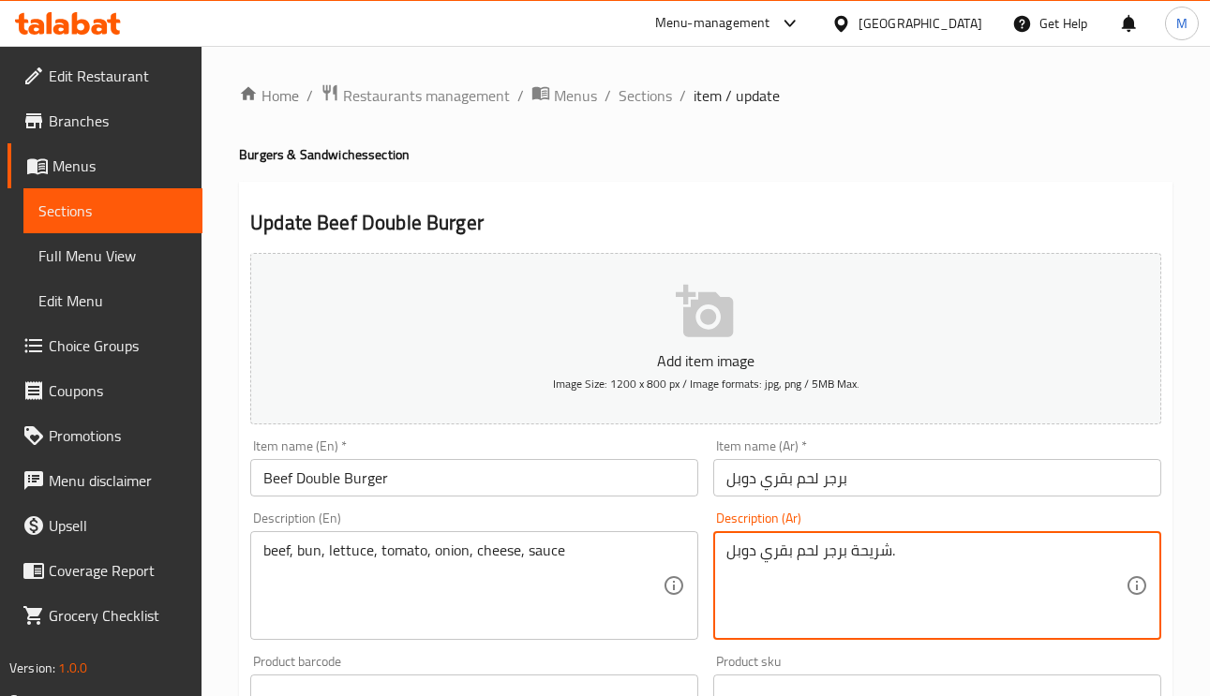
click at [794, 562] on textarea "شريحة برجر لحم بقري دوبل." at bounding box center [925, 586] width 399 height 89
paste textarea "لحم بقري, خبز, خس, طماطم, بصل, جبن, صوص"
click at [928, 554] on textarea "لحم بقري, خبز, خس, طماطم, بصل, جبن, صوص" at bounding box center [925, 586] width 399 height 89
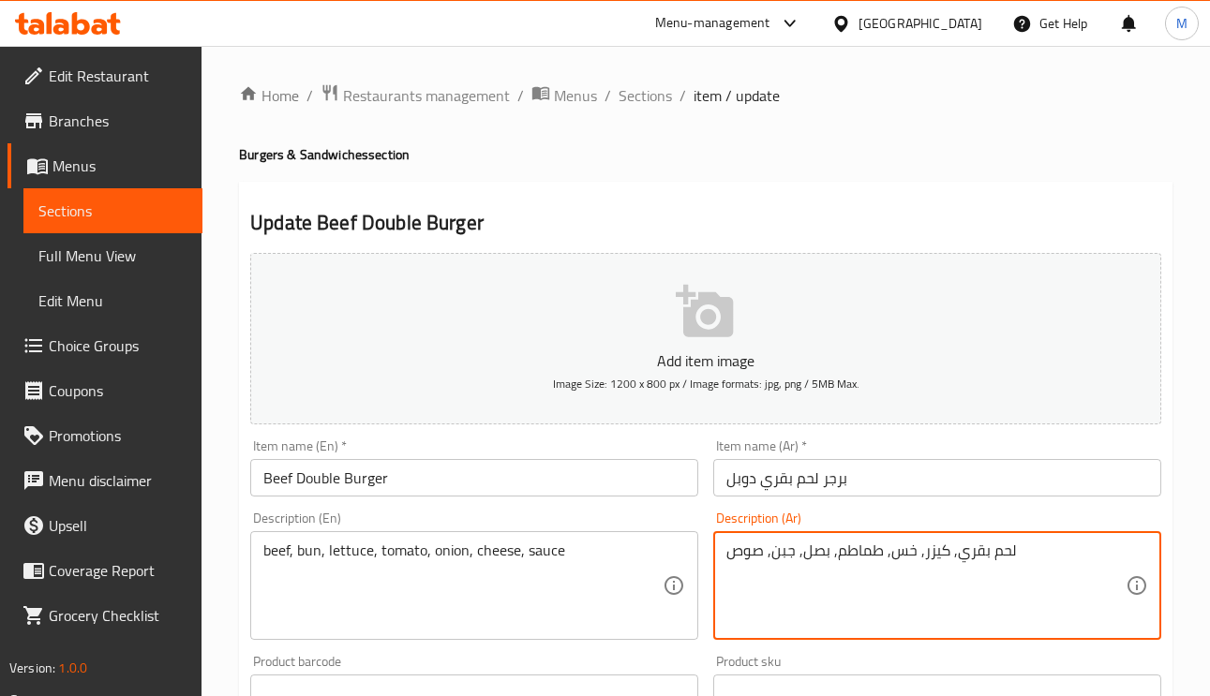
type textarea "لحم بقري, كيزر, خس, طماطم, بصل, جبن, صوص"
click at [921, 459] on div "Item name (Ar)   * برجر لحم بقري دوبل Item name (Ar) *" at bounding box center [937, 467] width 448 height 57
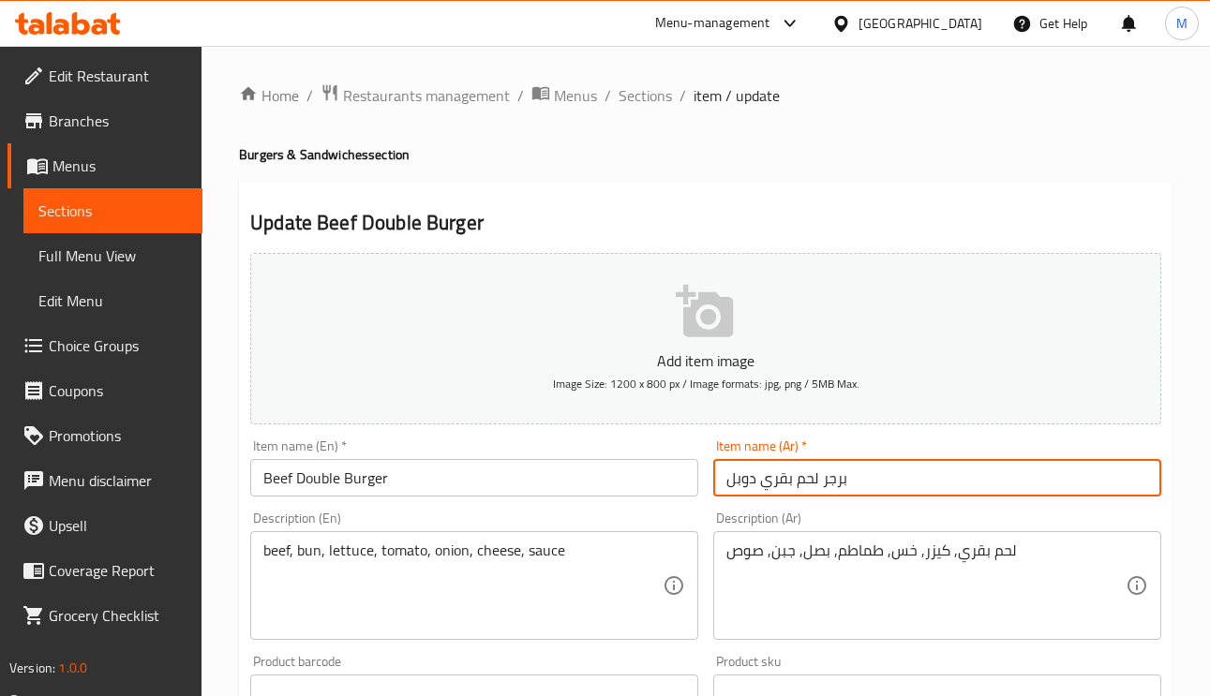
click at [925, 488] on input "برجر لحم بقري دوبل" at bounding box center [937, 477] width 448 height 37
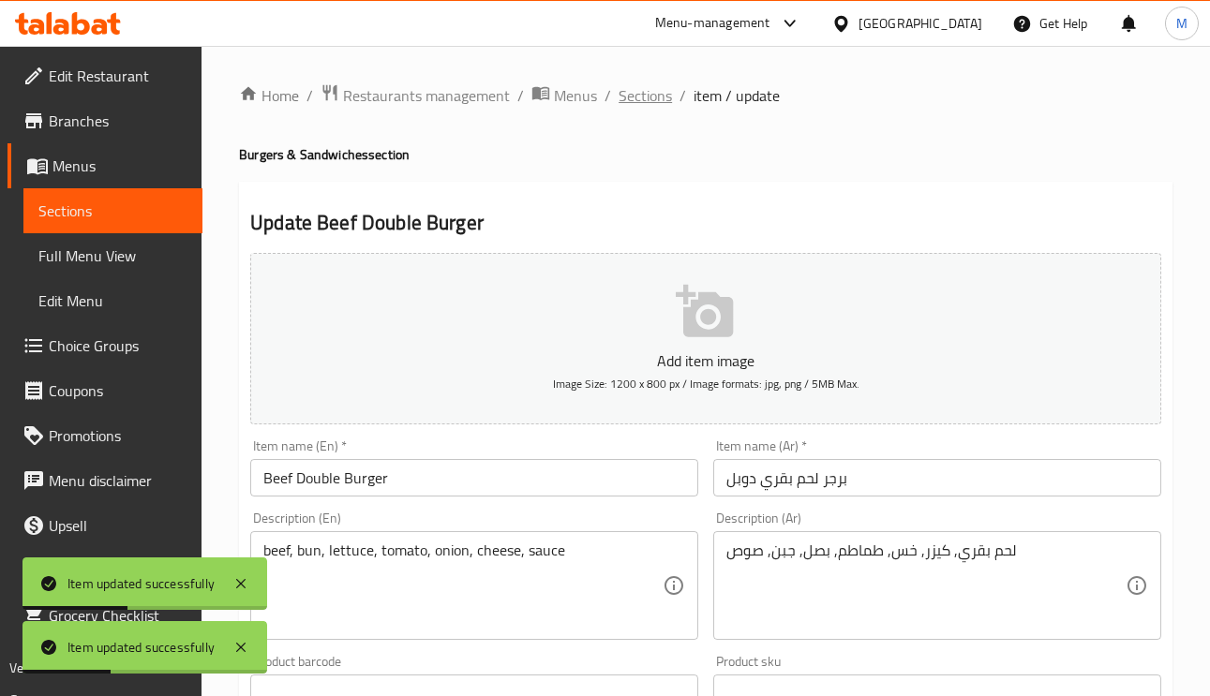
click at [658, 85] on span "Sections" at bounding box center [644, 95] width 53 height 22
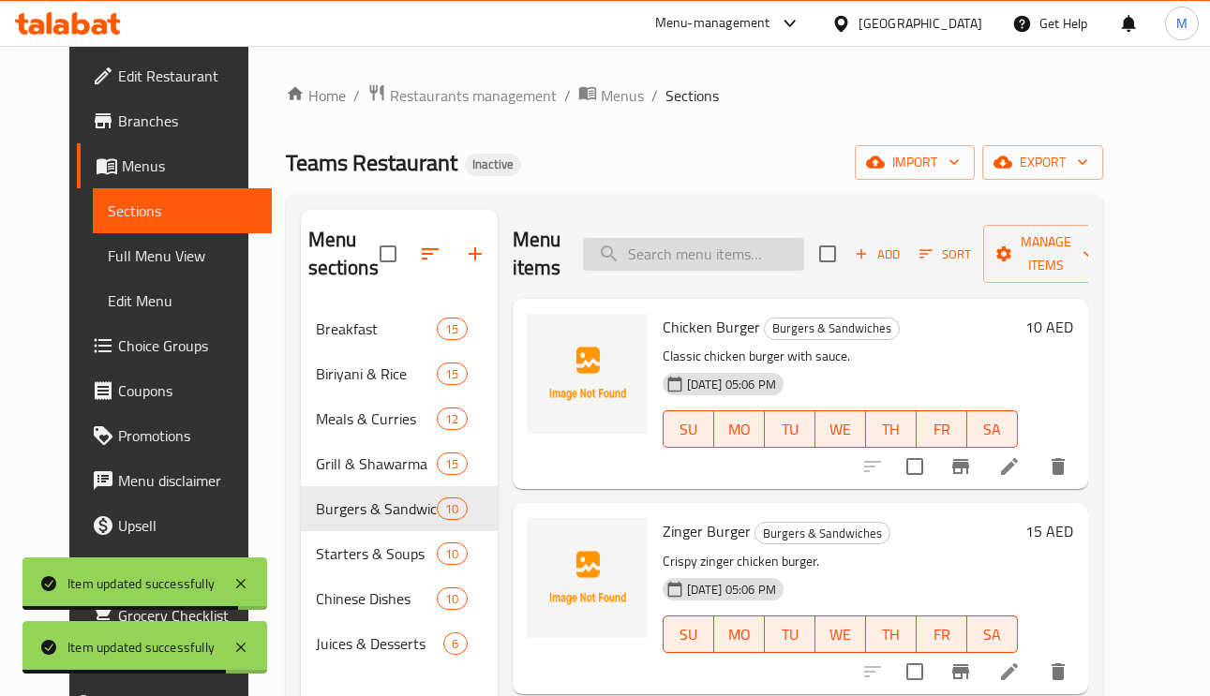
paste input "Veg Burger"
click at [744, 265] on input "Veg Burger" at bounding box center [693, 254] width 221 height 33
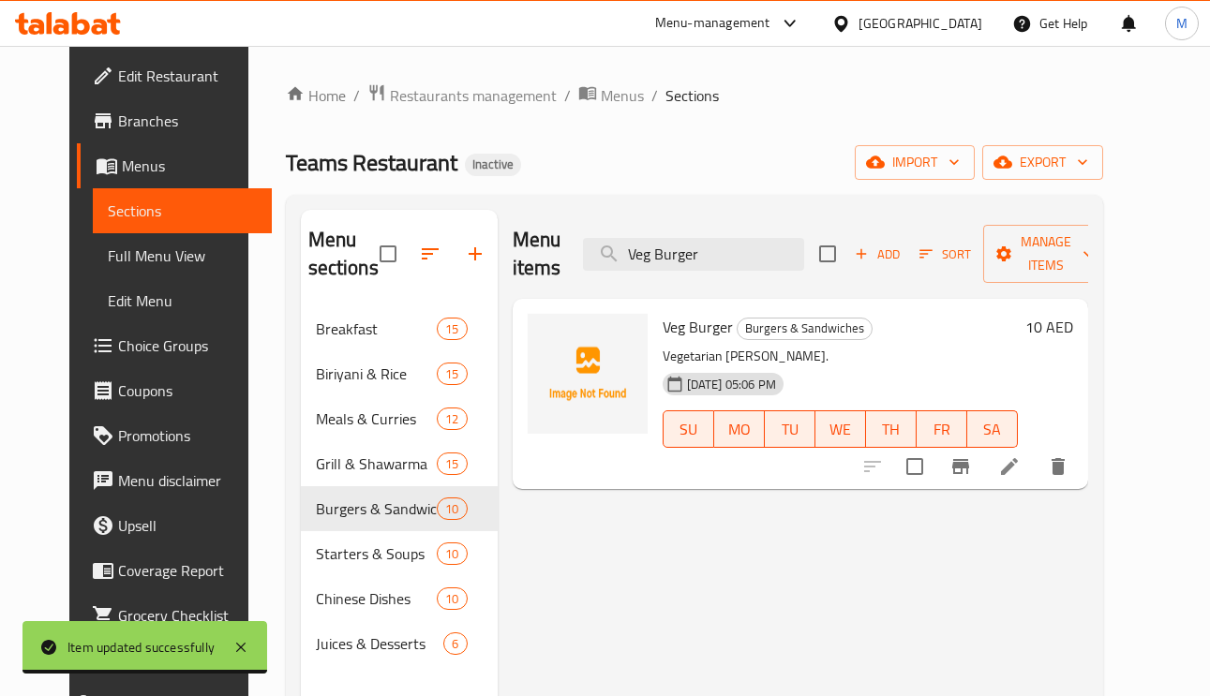
type input "Veg Burger"
click at [1020, 476] on icon at bounding box center [1009, 466] width 22 height 22
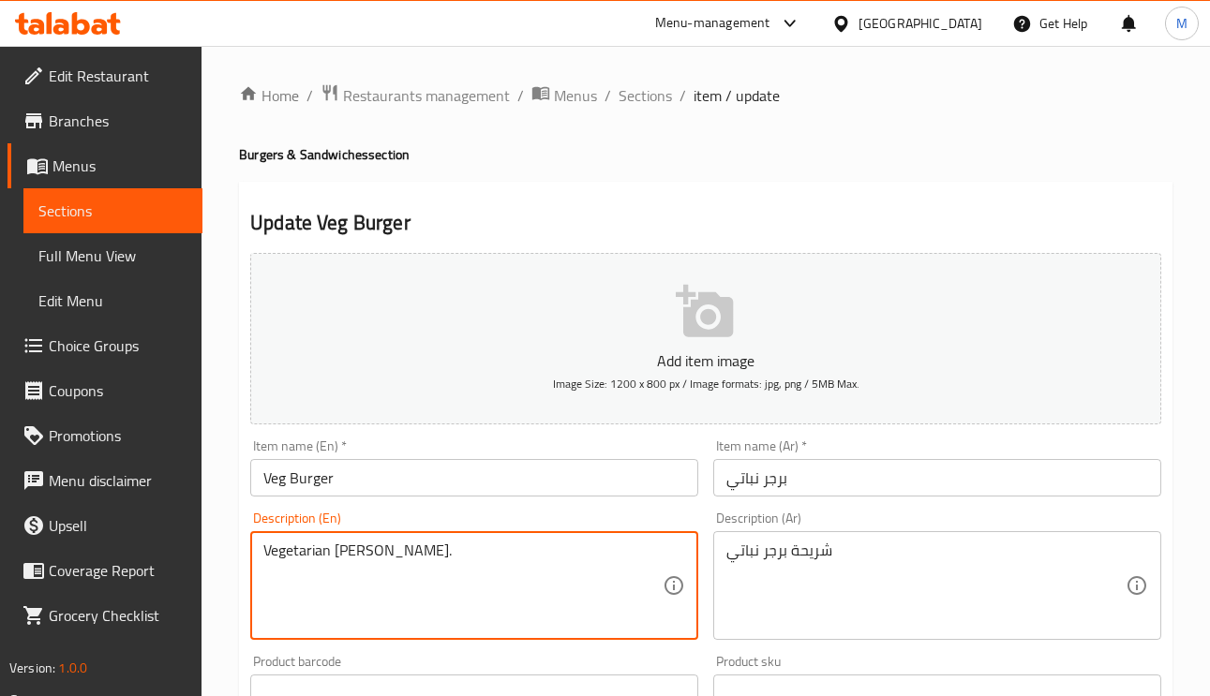
click at [478, 558] on textarea "Vegetarian patty burger." at bounding box center [462, 586] width 399 height 89
paste textarea "Burger bun, lettuce, tomato, onion, patty, cheese, ketchup and mustard"
type textarea "Burger bun, lettuce, tomato, onion, patty, cheese, ketchup and mustard."
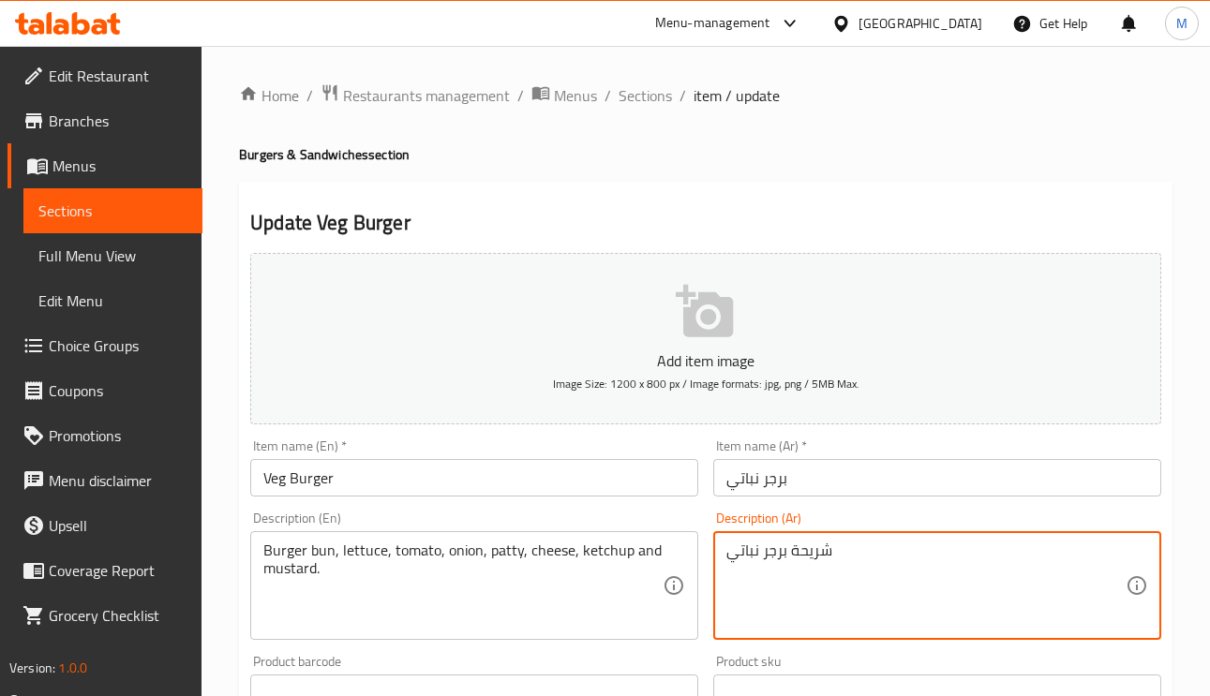
click at [815, 574] on textarea "شريحة برجر نباتي" at bounding box center [925, 586] width 399 height 89
paste textarea "بز برجر، خس، طماطم، بصل، فطيرة، جبن، كاتشب وخردل."
click at [814, 559] on textarea "خبز برجر، خس، طماطم، بصل، فطيرة، جبن، كاتشب وخردل.برجر نباتي" at bounding box center [925, 586] width 399 height 89
click at [812, 559] on textarea "خبز برجر، خس، طماطم، بصل، فطيرة، جبن، كاتشب وخردل.برجر نباتي" at bounding box center [925, 586] width 399 height 89
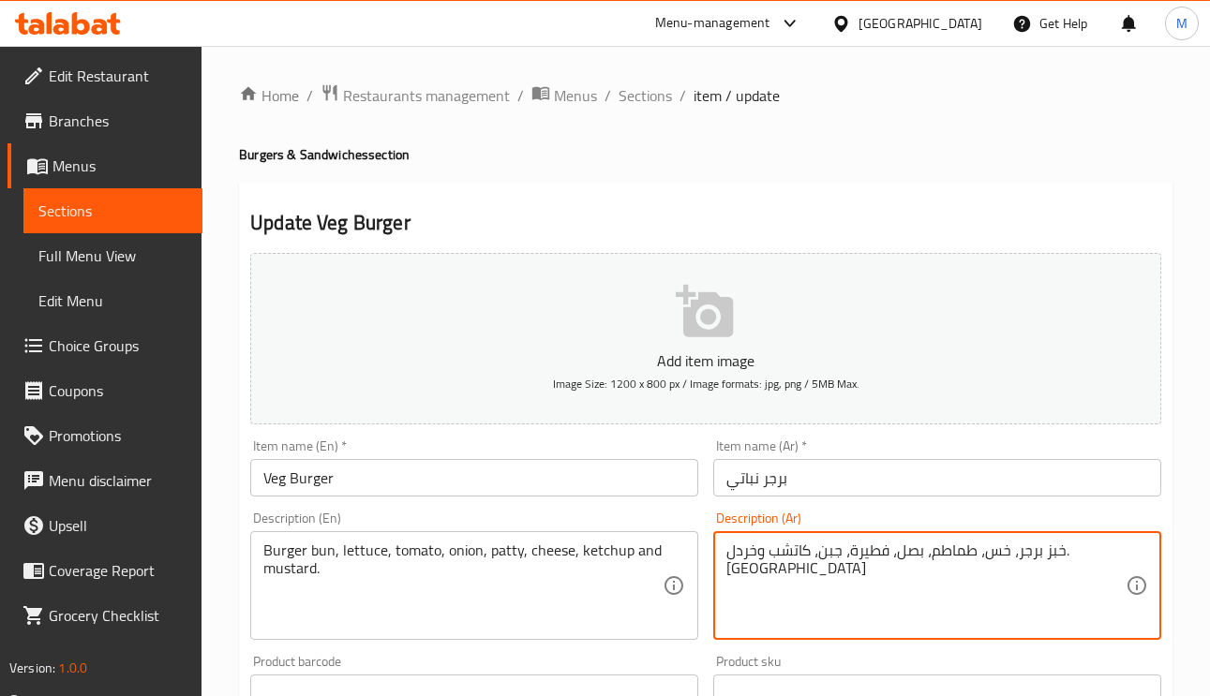
paste textarea
click at [1055, 553] on textarea "خبز برجر، خس، طماطم، بصل، فطيرة، جبن، كاتشب وخردل." at bounding box center [925, 586] width 399 height 89
click at [882, 553] on textarea "كيزر برجر، خس، طماطم، بصل، فطيرة، جبن، كاتشب وخردل." at bounding box center [925, 586] width 399 height 89
drag, startPoint x: 882, startPoint y: 553, endPoint x: 895, endPoint y: 579, distance: 29.3
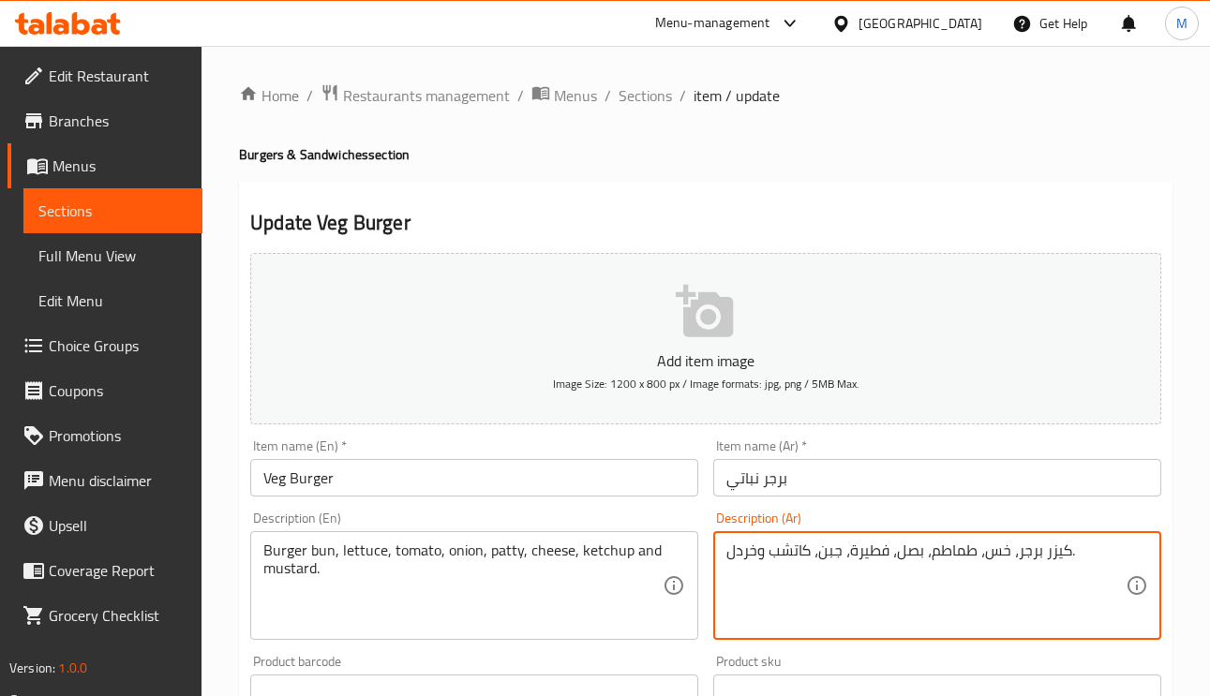
click at [913, 587] on textarea "كيزر برجر، خس، طماطم، بصل، فطيرة، جبن، كاتشب وخردل." at bounding box center [925, 586] width 399 height 89
click at [873, 555] on textarea "كيزر برجر، خس، طماطم، بصل، فطيرة، جبن، كاتشب وخردل." at bounding box center [925, 586] width 399 height 89
type textarea "كيزر برجر، خس، طماطم، بصل، شريحة، جبن، كاتشب وخردل."
click at [828, 489] on input "برجر نباتي" at bounding box center [937, 477] width 448 height 37
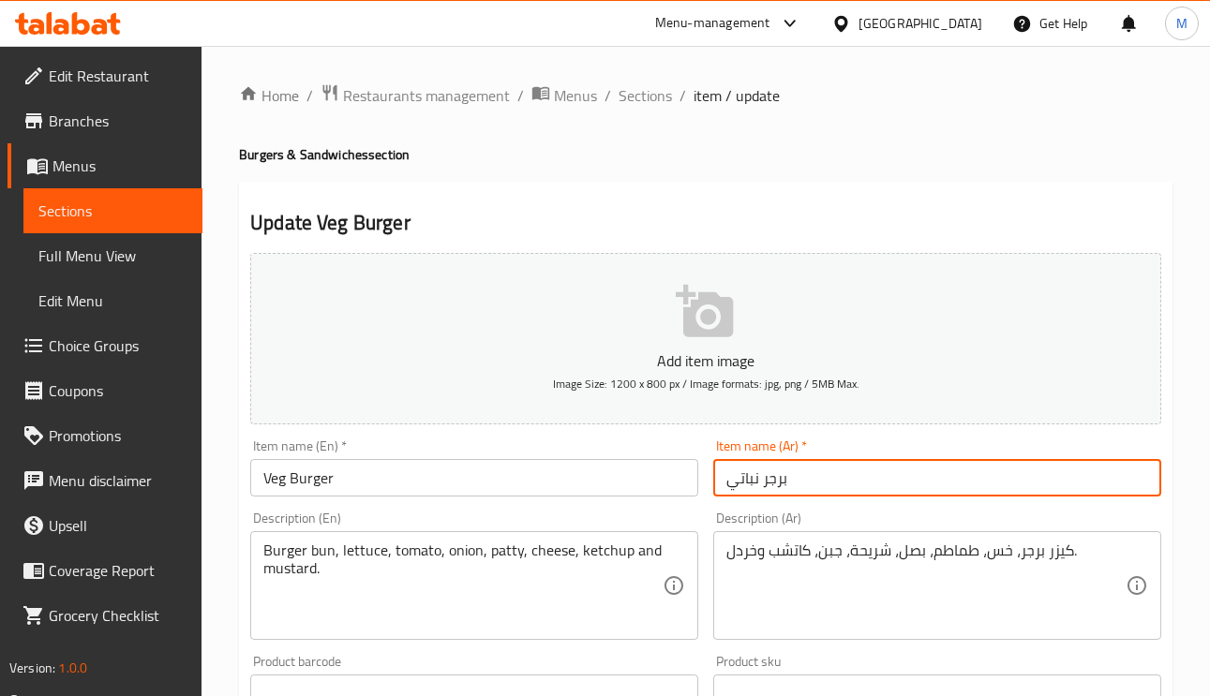
click at [658, 101] on span "Sections" at bounding box center [644, 95] width 53 height 22
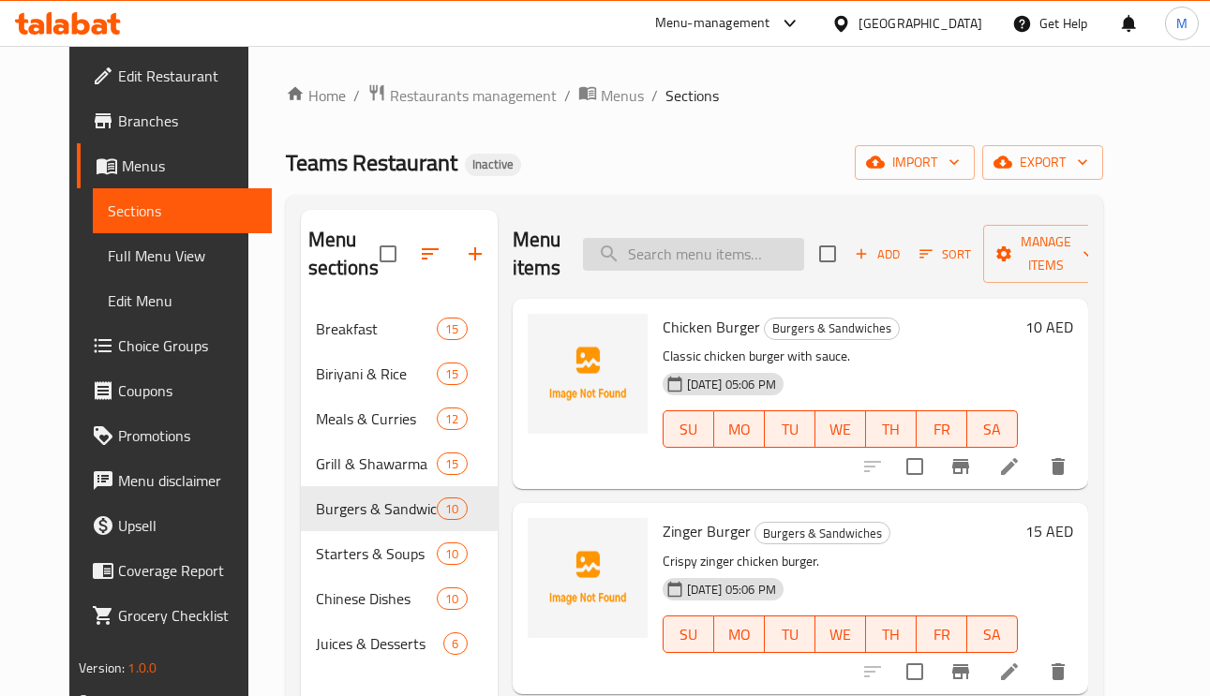
click at [716, 250] on input "search" at bounding box center [693, 254] width 221 height 33
paste input "Beef Club Sandwich"
type input "Beef Club Sandwich"
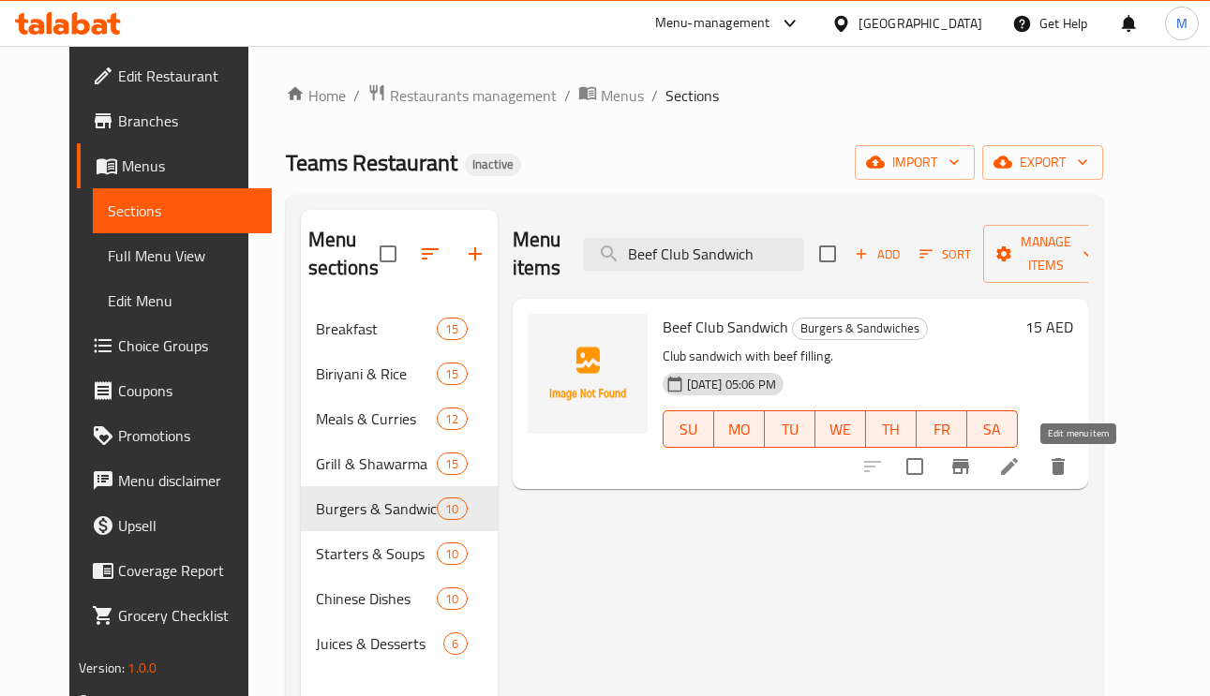
click at [1020, 464] on icon at bounding box center [1009, 466] width 22 height 22
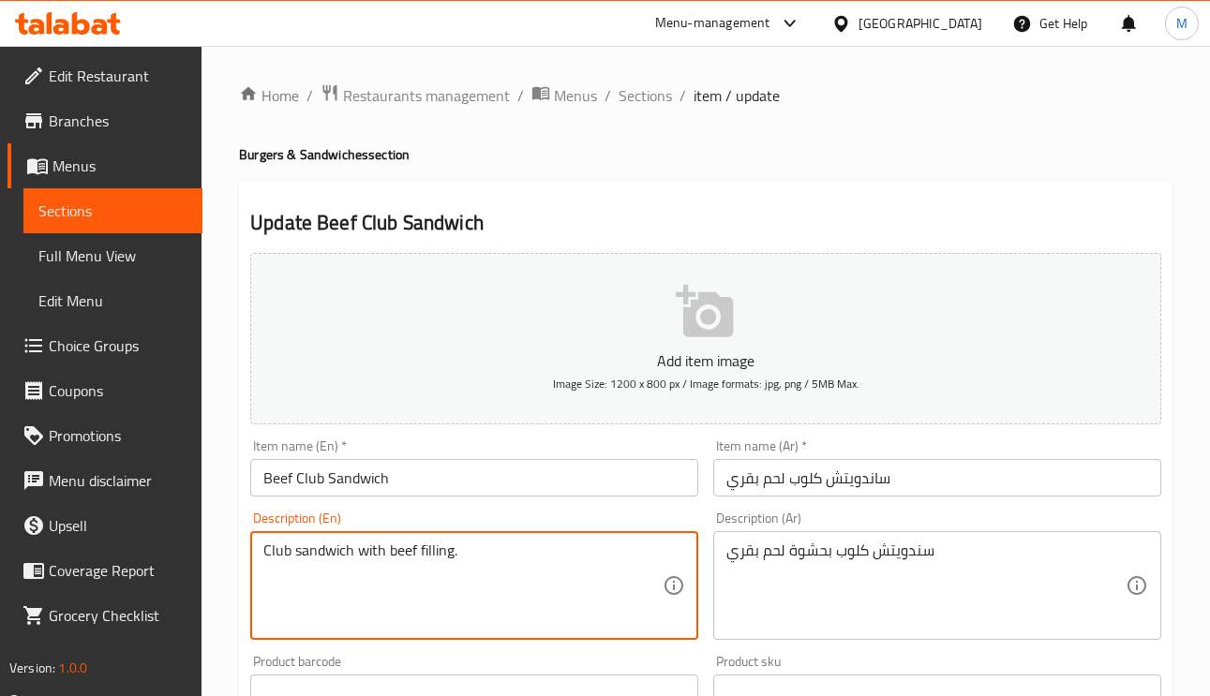
click at [407, 544] on textarea "Club sandwich with beef filling." at bounding box center [462, 586] width 399 height 89
paste textarea "Succulent beef, fresh lettuce, ripe tomatoes layered between buttery and toaste…"
type textarea "Succulent beef, fresh lettuce, ripe tomatoes layered between buttery and toaste…"
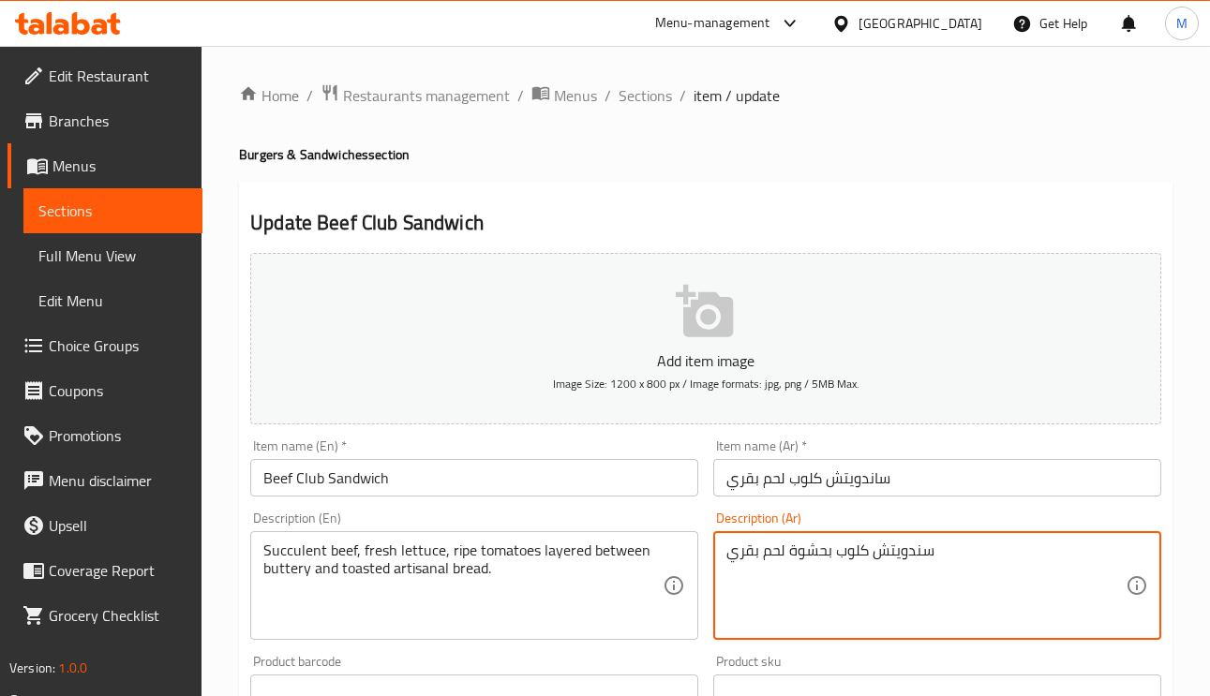
click at [744, 543] on textarea "سندويتش كلوب بحشوة لحم بقري" at bounding box center [925, 586] width 399 height 89
paste textarea "لحم البقر العصاري، الخس الطازج، الطماطم الناضجة المتداخلة بين خبز زبدة محمص ولذ…"
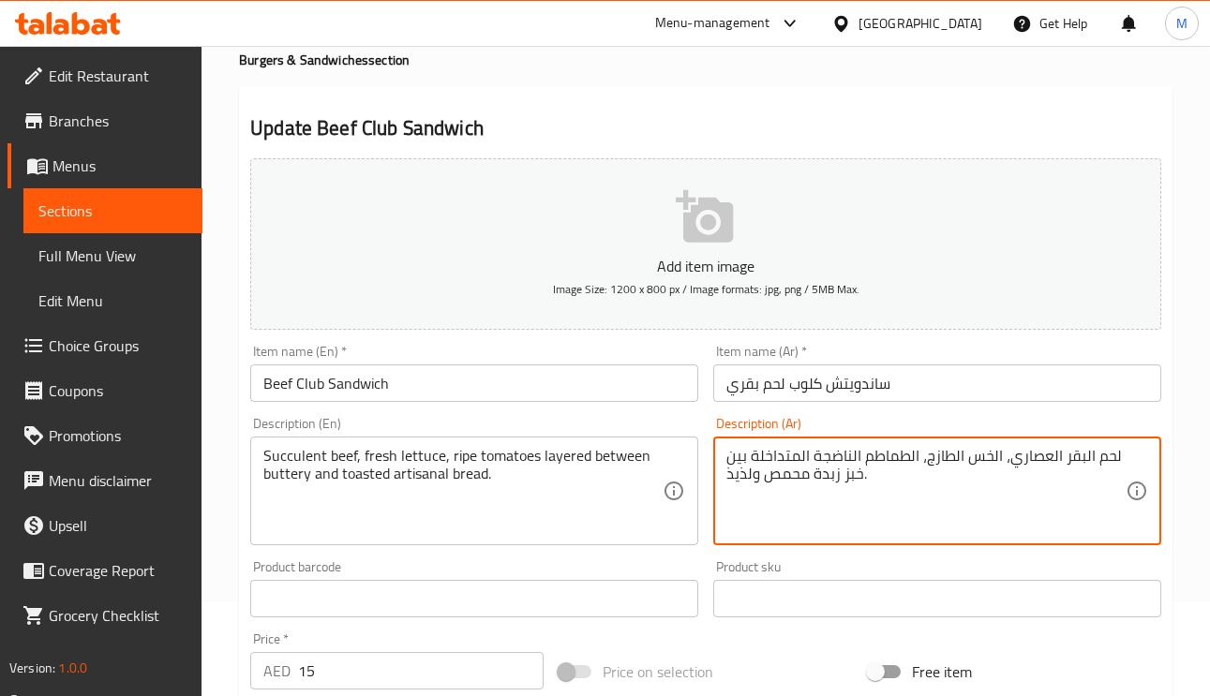
scroll to position [141, 0]
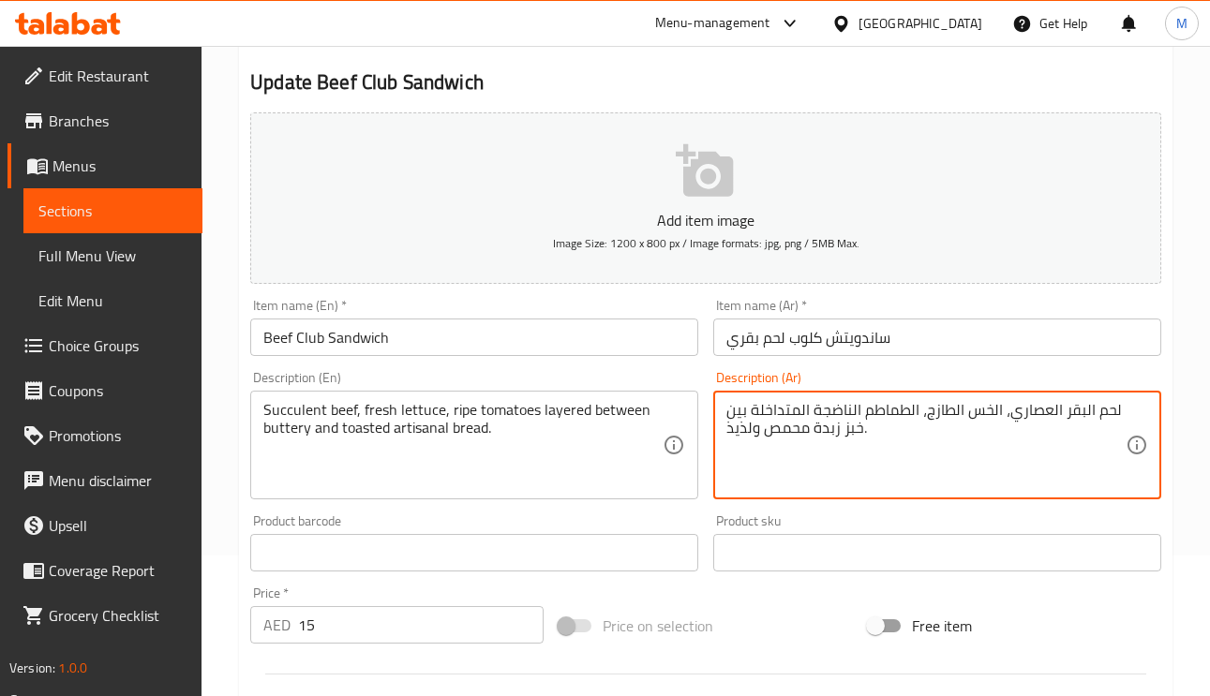
click at [784, 408] on textarea "لحم البقر العصاري، الخس الطازج، الطماطم الناضجة المتداخلة بين خبز زبدة محمص ولذ…" at bounding box center [925, 445] width 399 height 89
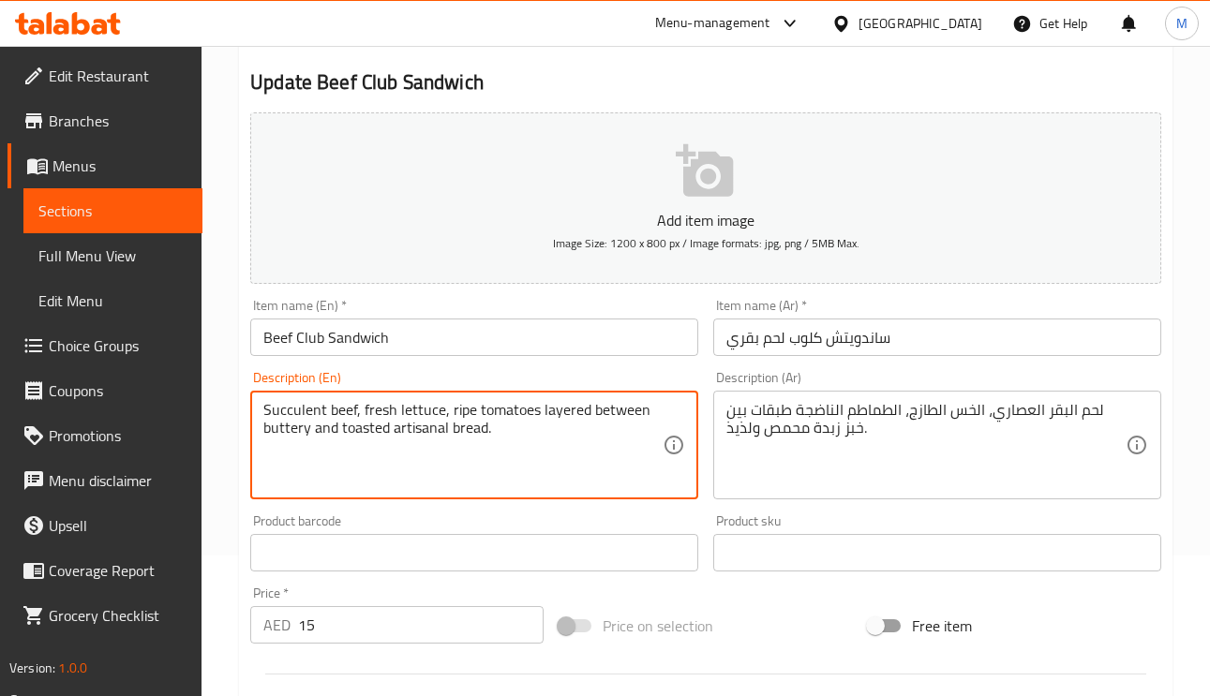
click at [466, 429] on textarea "Succulent beef, fresh lettuce, ripe tomatoes layered between buttery and toaste…" at bounding box center [462, 445] width 399 height 89
click at [429, 427] on textarea "Succulent beef, fresh lettuce, ripe tomatoes layered between buttery and toaste…" at bounding box center [462, 445] width 399 height 89
click at [1131, 405] on div "لحم البقر العصاري، الخس الطازج، الطماطم الناضجة طبقات بين خبز زبدة محمص ولذيذ. …" at bounding box center [937, 445] width 448 height 109
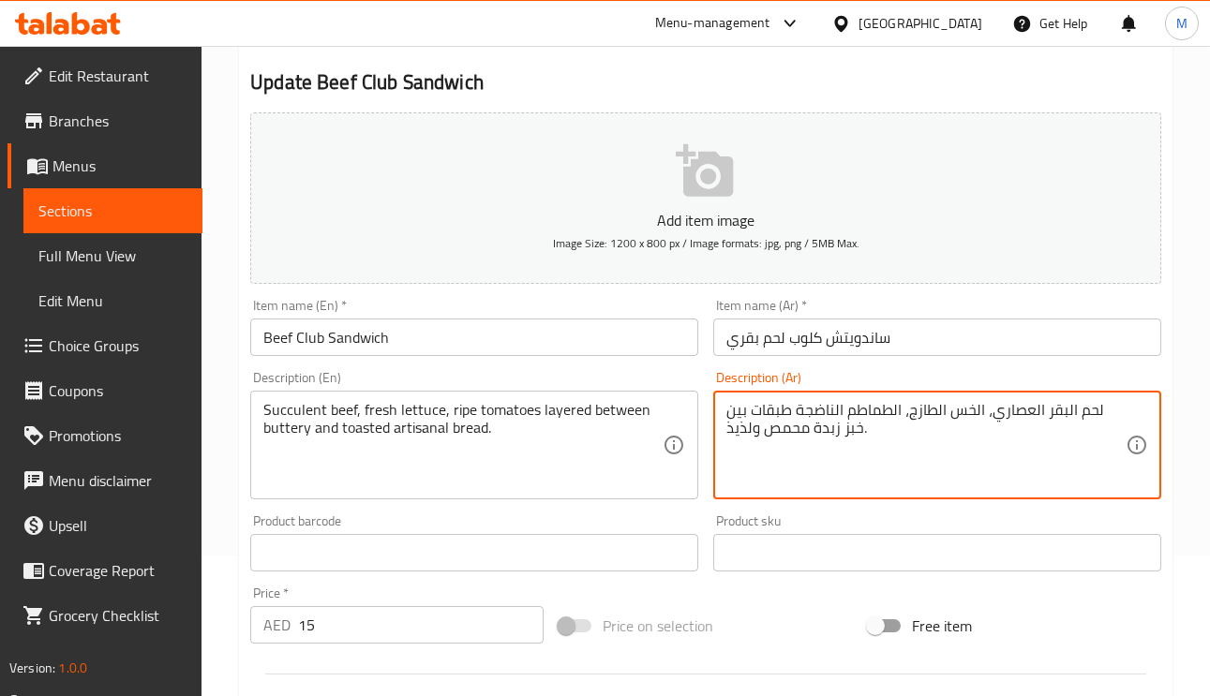
click at [1135, 408] on div "لحم البقر العصاري، الخس الطازج، الطماطم الناضجة طبقات بين خبز زبدة محمص ولذيذ. …" at bounding box center [937, 445] width 448 height 109
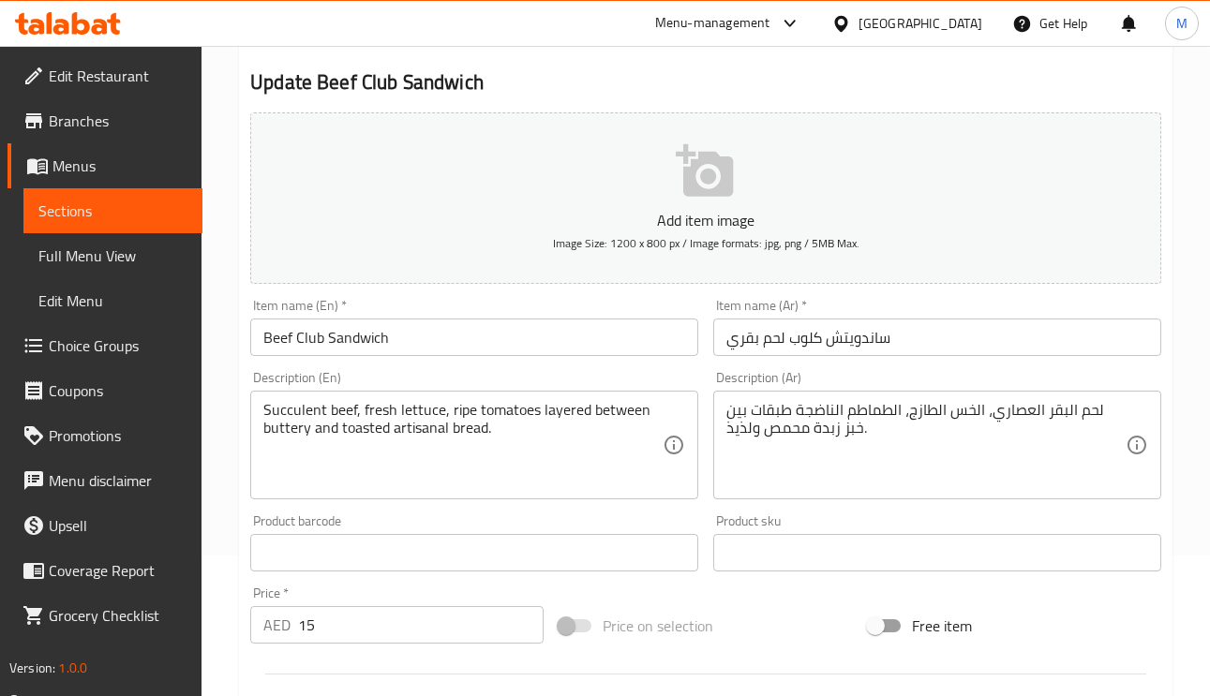
click at [1129, 416] on div "لحم البقر العصاري، الخس الطازج، الطماطم الناضجة طبقات بين خبز زبدة محمص ولذيذ. …" at bounding box center [937, 445] width 448 height 109
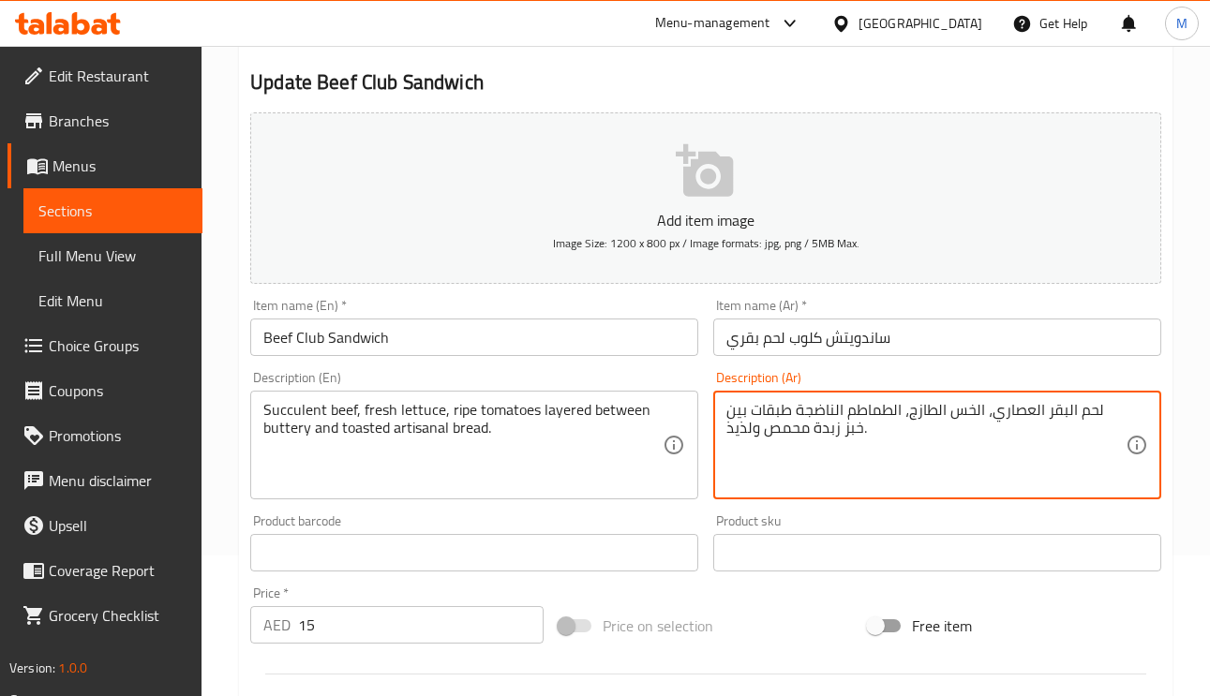
click at [1122, 406] on textarea "لحم البقر العصاري، الخس الطازج، الطماطم الناضجة طبقات بين خبز زبدة محمص ولذيذ." at bounding box center [925, 445] width 399 height 89
paste textarea "حرفي"
click at [1105, 416] on textarea "لحم البقر العصاري، الخس الطازج، الطماطم الناضجة طبقات بين خبز زبدة محمص ولذيذ." at bounding box center [925, 445] width 399 height 89
paste textarea "حرفي"
click at [835, 429] on textarea "لحم البقر العصاري، الخس الطازج، الطماطم الناضجة طبقات بين خبز زبدة محمص ولذيذ." at bounding box center [925, 445] width 399 height 89
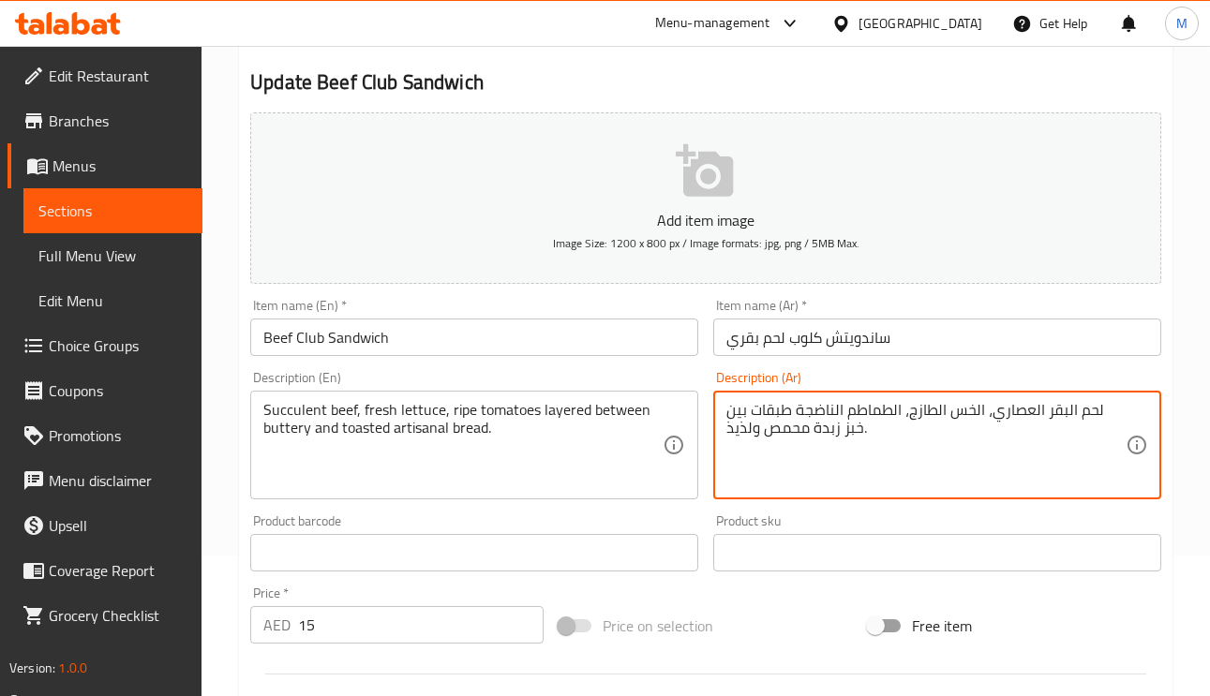
click at [837, 433] on textarea "لحم البقر العصاري، الخس الطازج، الطماطم الناضجة طبقات بين خبز زبدة محمص ولذيذ." at bounding box center [925, 445] width 399 height 89
paste textarea "رفي"
click at [824, 434] on textarea "لحم البقر العصاري، الخس الطازج، الطماطم الناضجة طبقات بين خبز حرفي زبدة محمص ول…" at bounding box center [925, 445] width 399 height 89
click at [815, 434] on textarea "لحم البقر العصاري، الخس الطازج، الطماطم الناضجة طبقات بين خبز حرفي زبدة محمص ول…" at bounding box center [925, 445] width 399 height 89
click at [819, 434] on textarea "لحم البقر العصاري، الخس الطازج، الطماطم الناضجة طبقات بين خبز حرفي زبدة محمص ول…" at bounding box center [925, 445] width 399 height 89
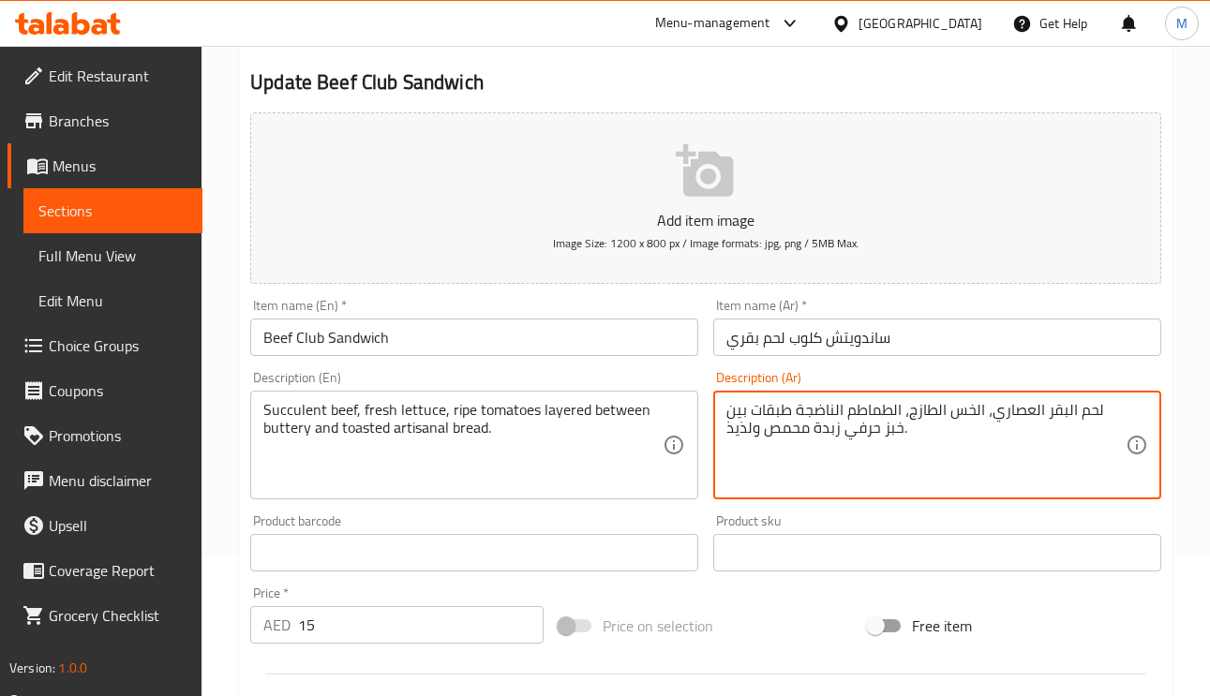
click at [824, 426] on textarea "لحم البقر العصاري، الخس الطازج، الطماطم الناضجة طبقات بين خبز حرفي زبدة محمص ول…" at bounding box center [925, 445] width 399 height 89
click at [824, 439] on textarea "لحم البقر العصاري، الخس الطازج، الطماطم الناضجة طبقات بين خبز حرفي زبدة محمص ول…" at bounding box center [925, 445] width 399 height 89
click at [739, 443] on textarea "لحم البقر العصاري، الخس الطازج، الطماطم الناضجة طبقات بين خبز حرفي مزبد و محمص …" at bounding box center [925, 445] width 399 height 89
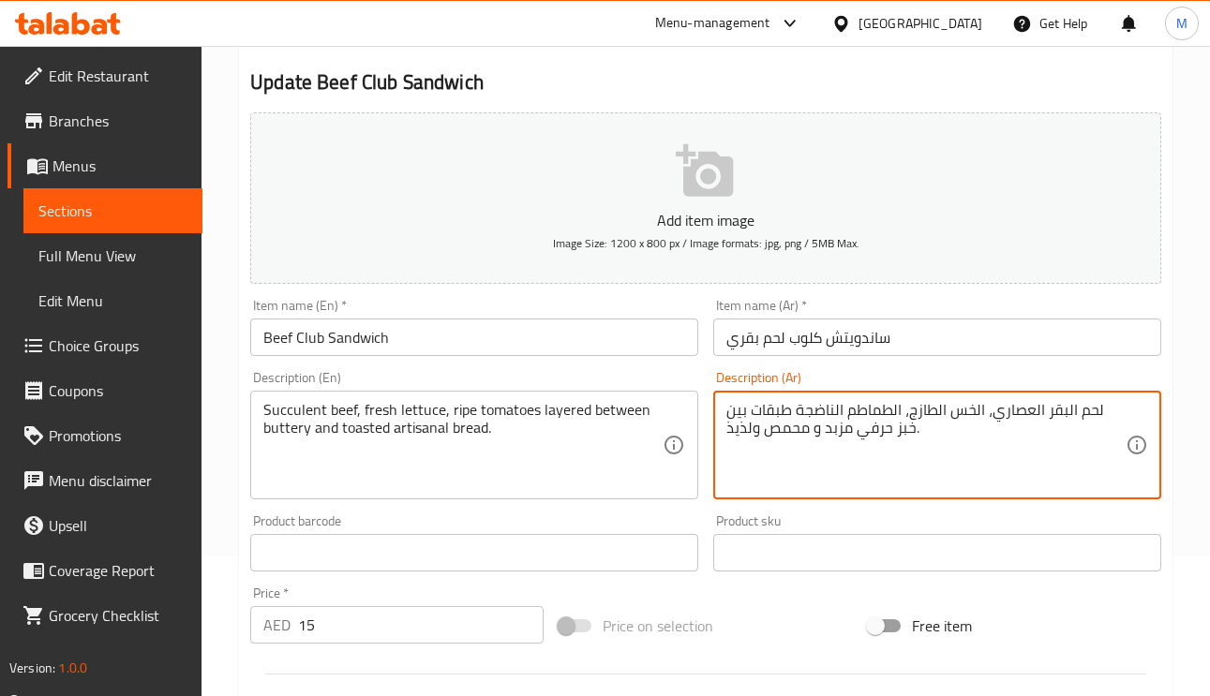
click at [739, 443] on textarea "لحم البقر العصاري، الخس الطازج، الطماطم الناضجة طبقات بين خبز حرفي مزبد و محمص …" at bounding box center [925, 445] width 399 height 89
type textarea "لحم البقر العصاري، الخس الطازج، الطماطم الناضجة طبقات بين خبز حرفي مزبد و محمص ."
click at [918, 334] on input "ساندويتش كلوب لحم بقري" at bounding box center [937, 337] width 448 height 37
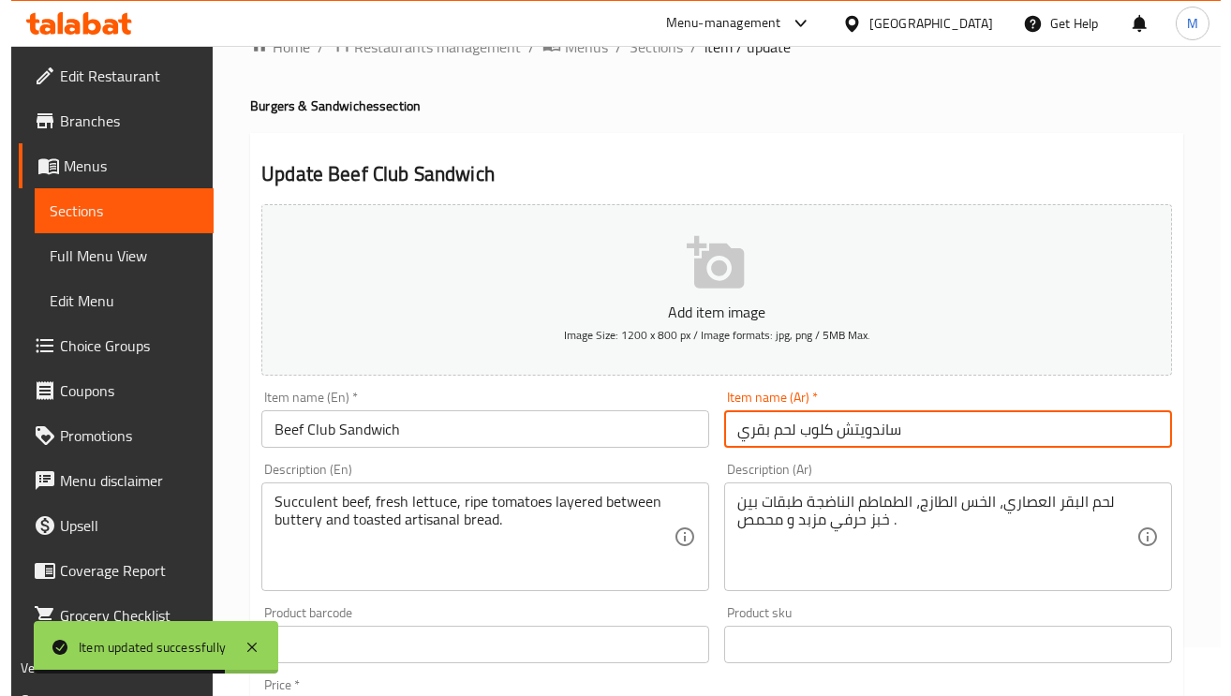
scroll to position [0, 0]
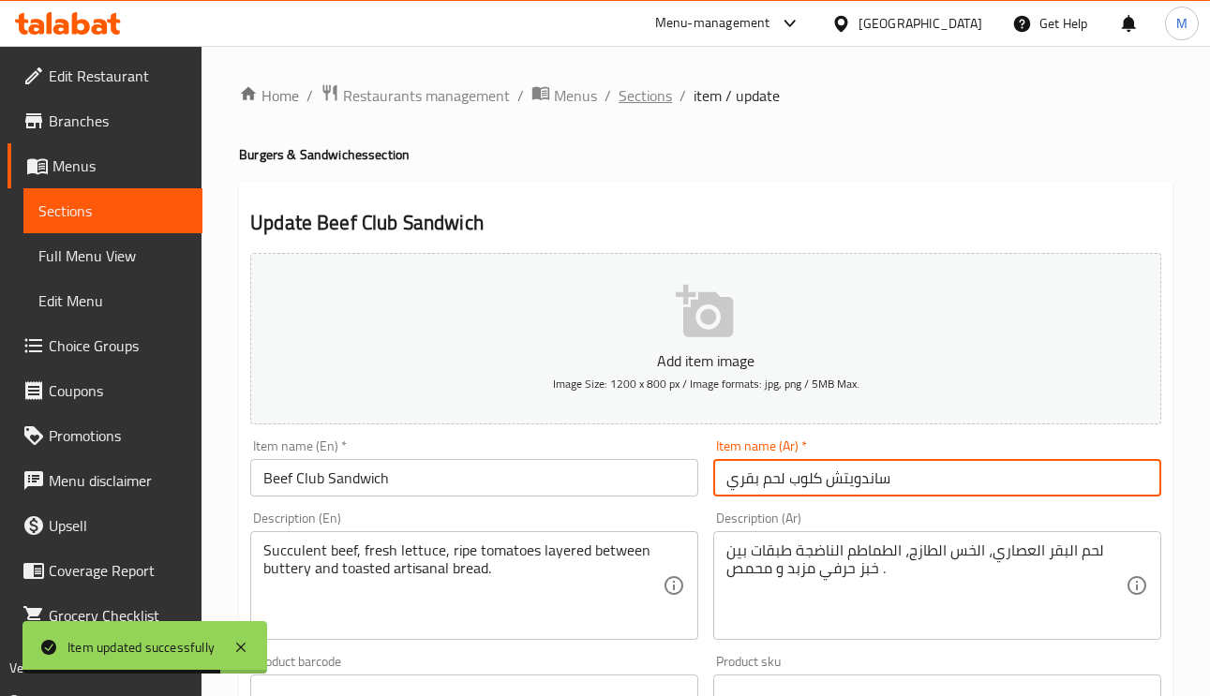
click at [661, 99] on span "Sections" at bounding box center [644, 95] width 53 height 22
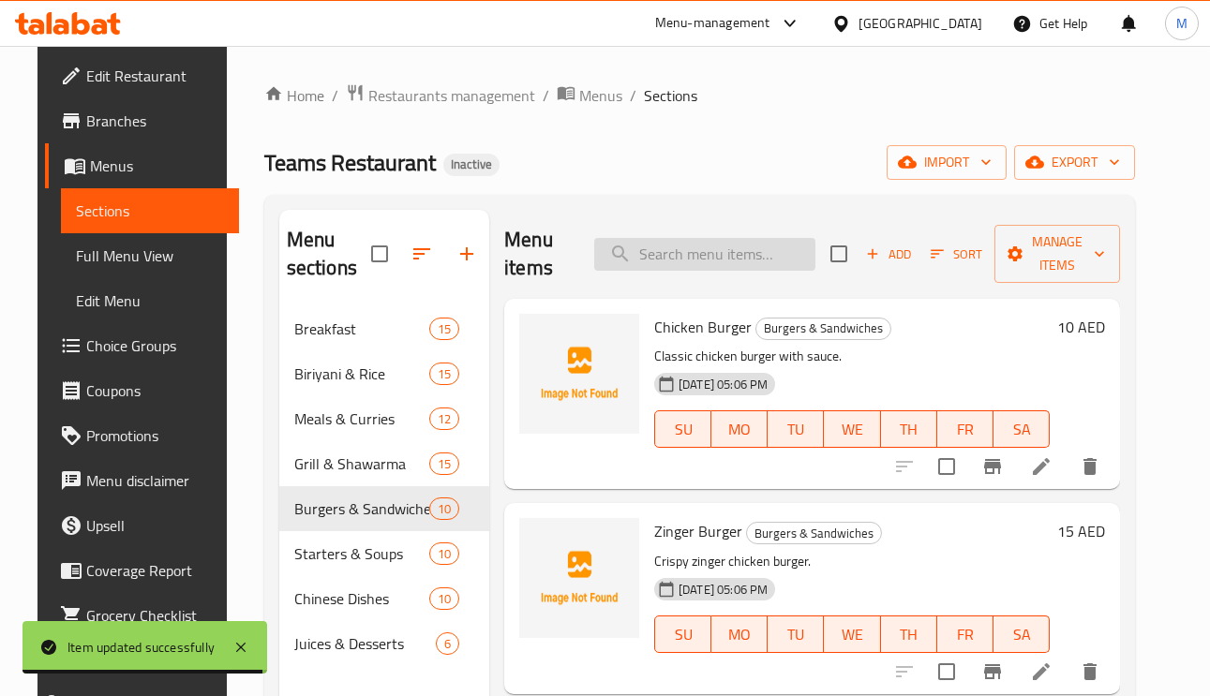
click at [754, 246] on input "search" at bounding box center [704, 254] width 221 height 33
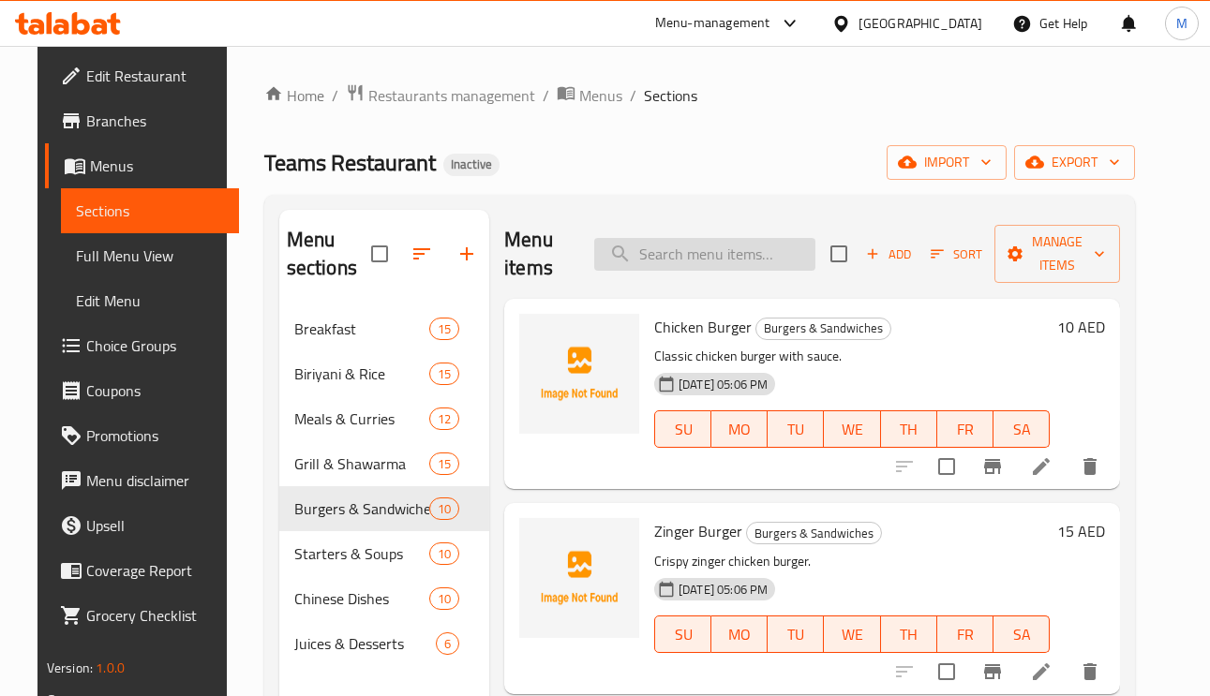
paste input "French Fries - Spicy Plate"
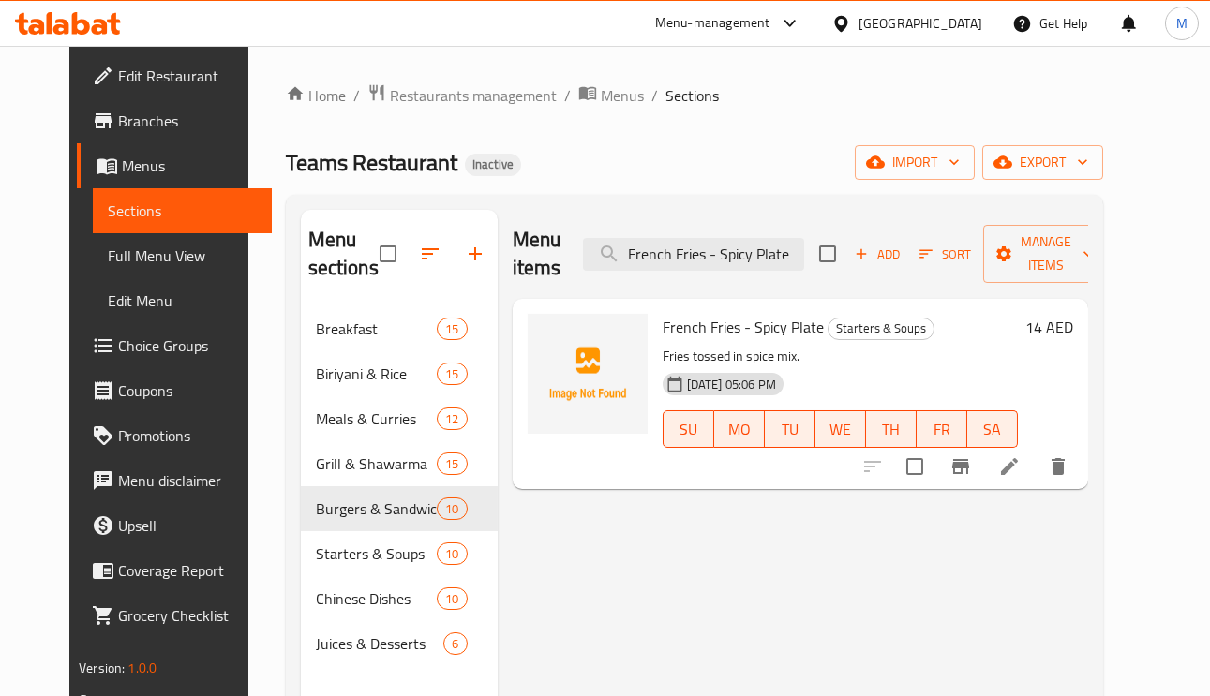
type input "French Fries - Spicy Plate"
click at [1020, 461] on icon at bounding box center [1009, 466] width 22 height 22
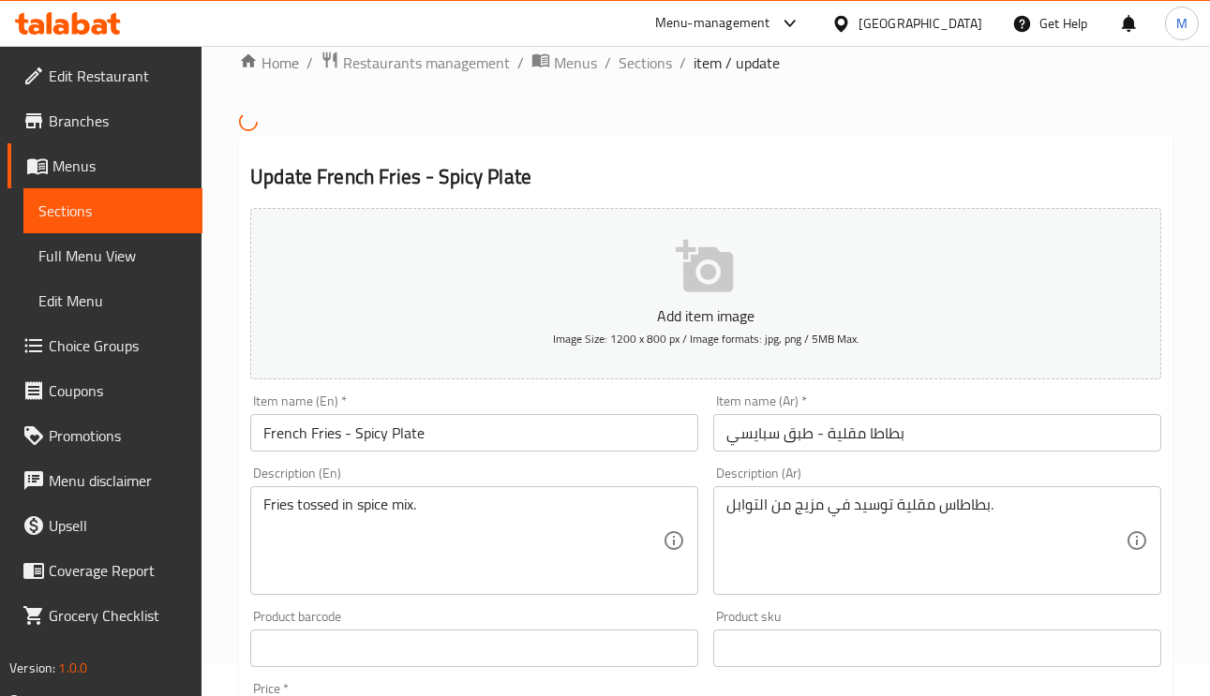
scroll to position [141, 0]
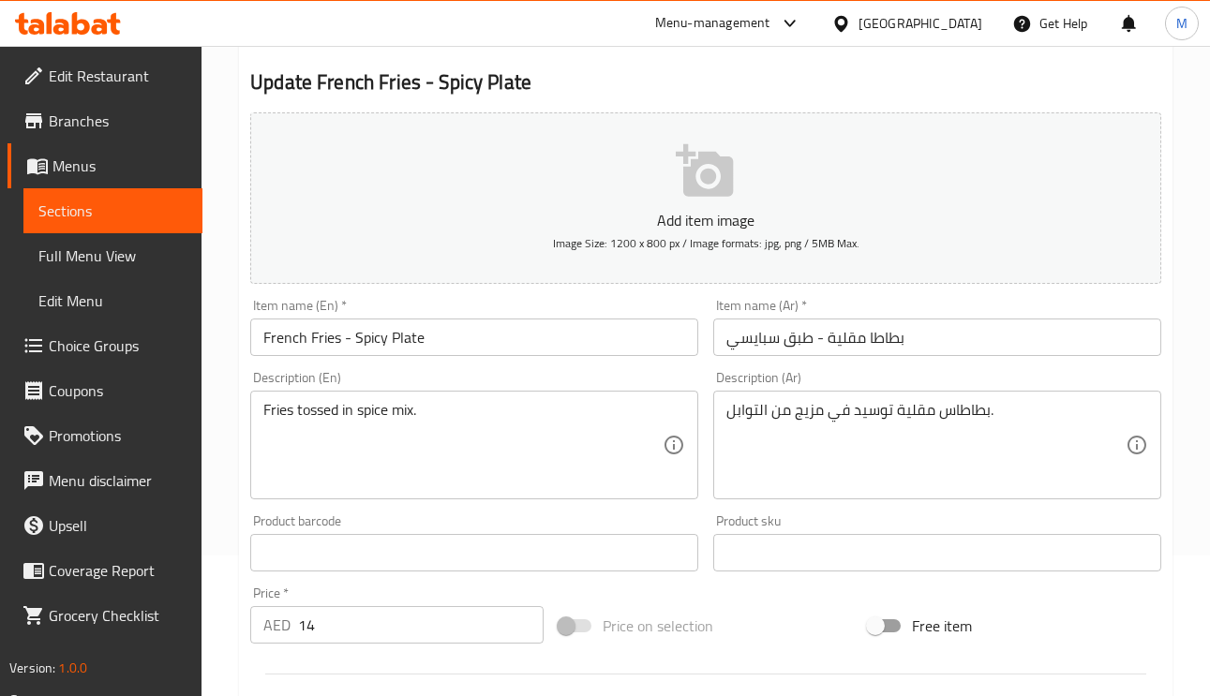
click at [814, 334] on input "بطاطا مقلية - طبق سبايسي" at bounding box center [937, 337] width 448 height 37
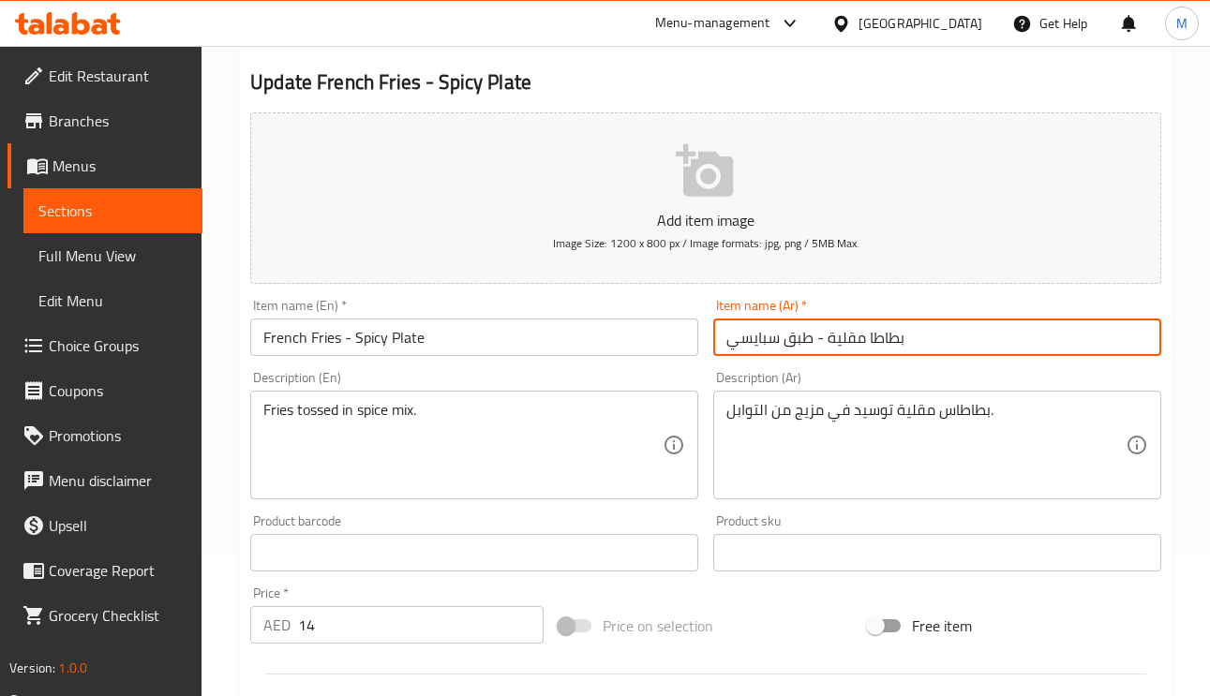
click at [803, 335] on input "بطاطا مقلية - طبق سبايسي" at bounding box center [937, 337] width 448 height 37
click at [721, 349] on input "بطاطا مقلية - سبايسي" at bounding box center [937, 337] width 448 height 37
paste input "طبق"
type input "طبق بطاطا مقلية - سبايسي"
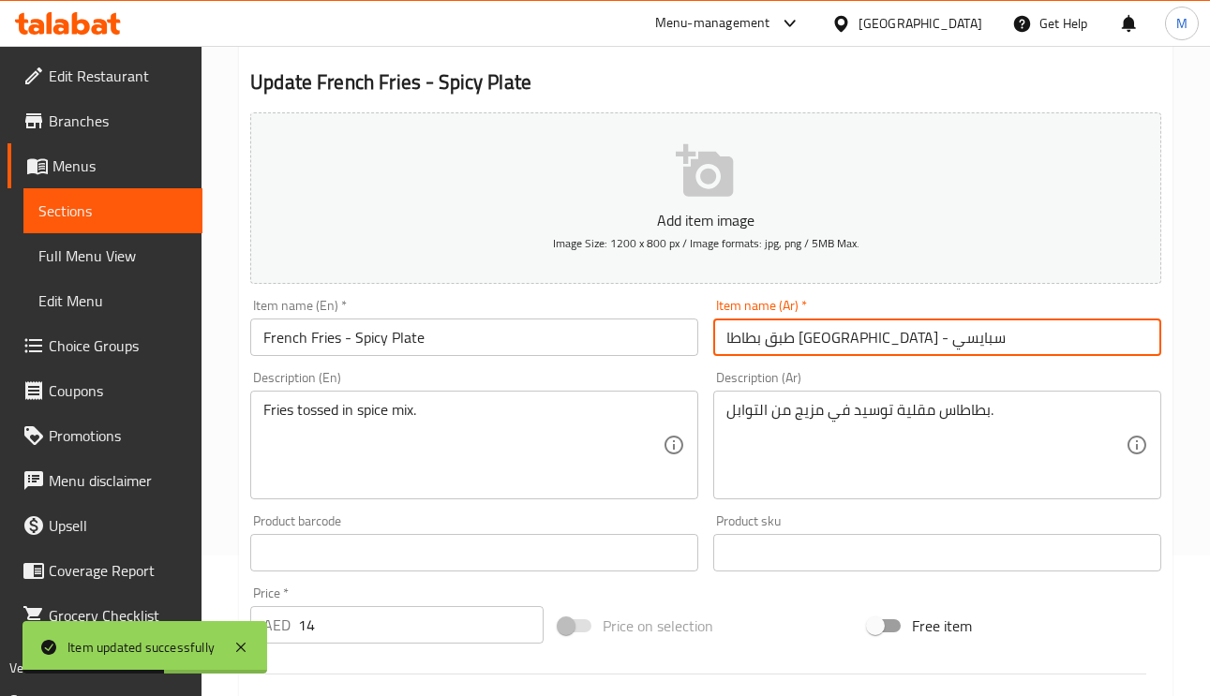
click at [938, 344] on input "طبق بطاطا مقلية - سبايسي" at bounding box center [937, 337] width 448 height 37
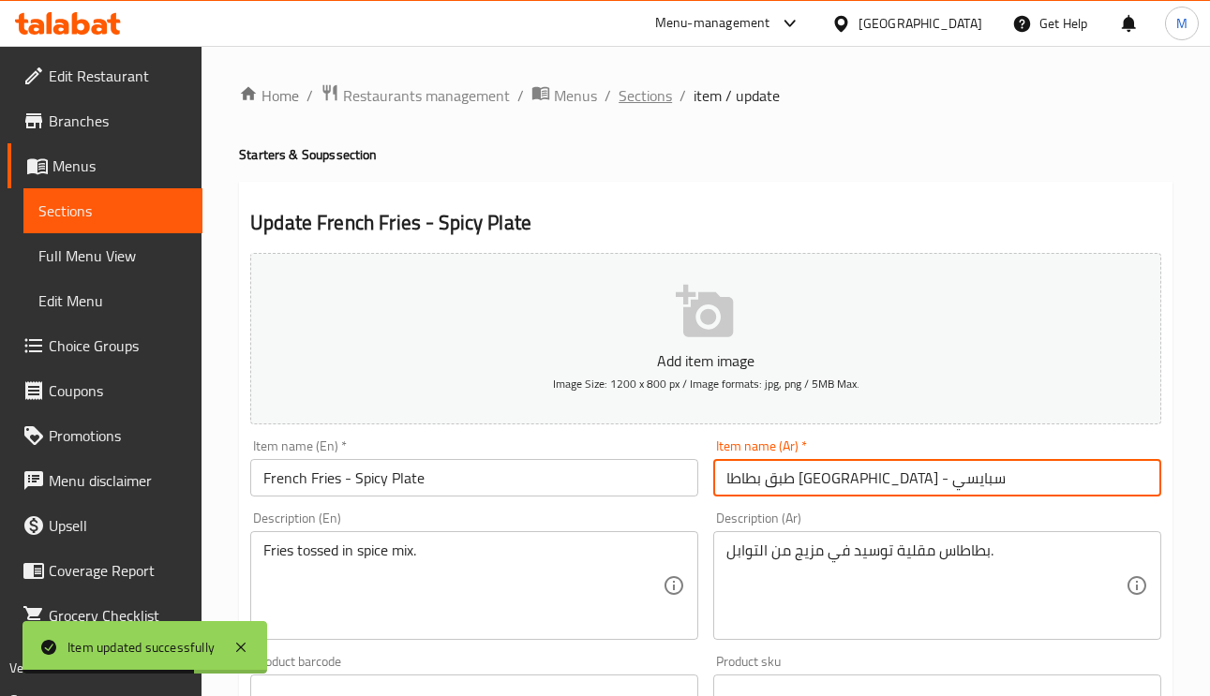
click at [632, 95] on span "Sections" at bounding box center [644, 95] width 53 height 22
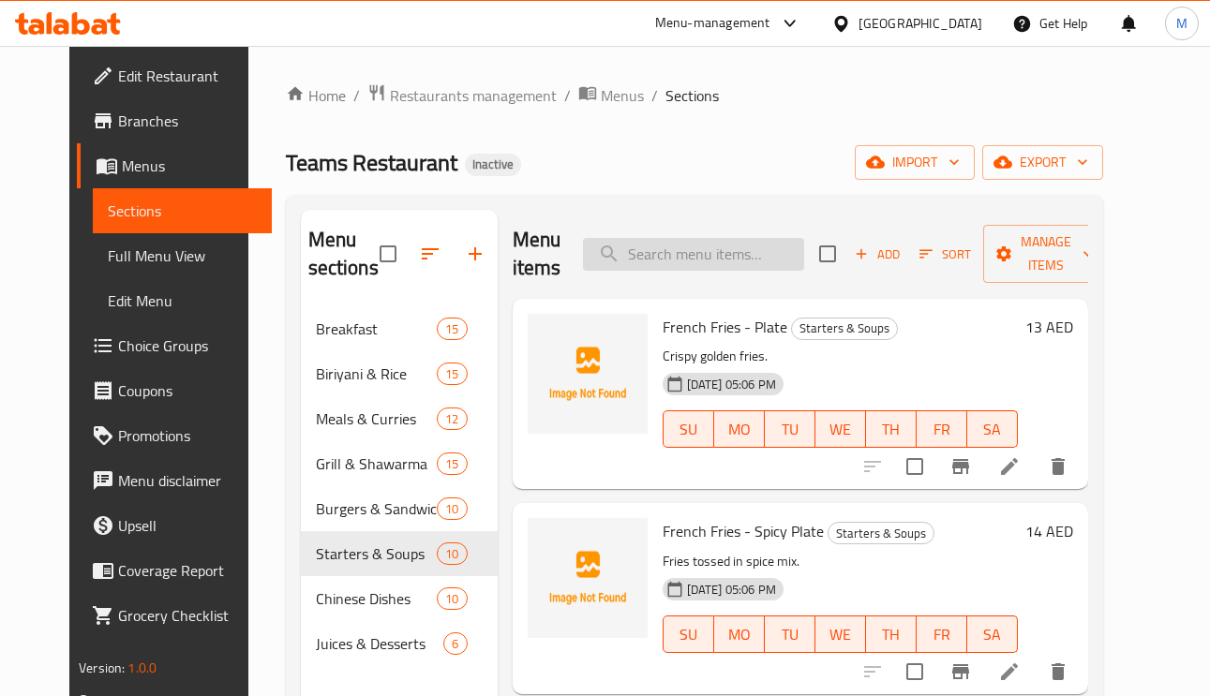
click at [767, 259] on input "search" at bounding box center [693, 254] width 221 height 33
paste input "Mutton Soup"
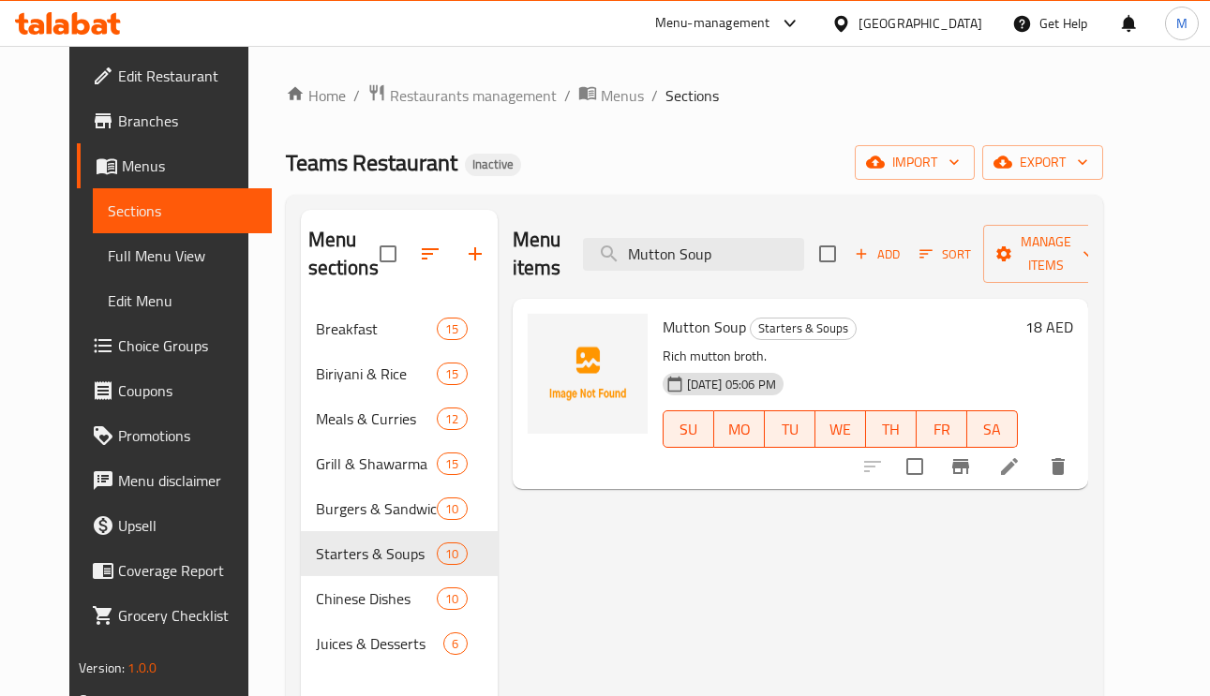
type input "Mutton Soup"
click at [1035, 477] on li at bounding box center [1009, 467] width 52 height 34
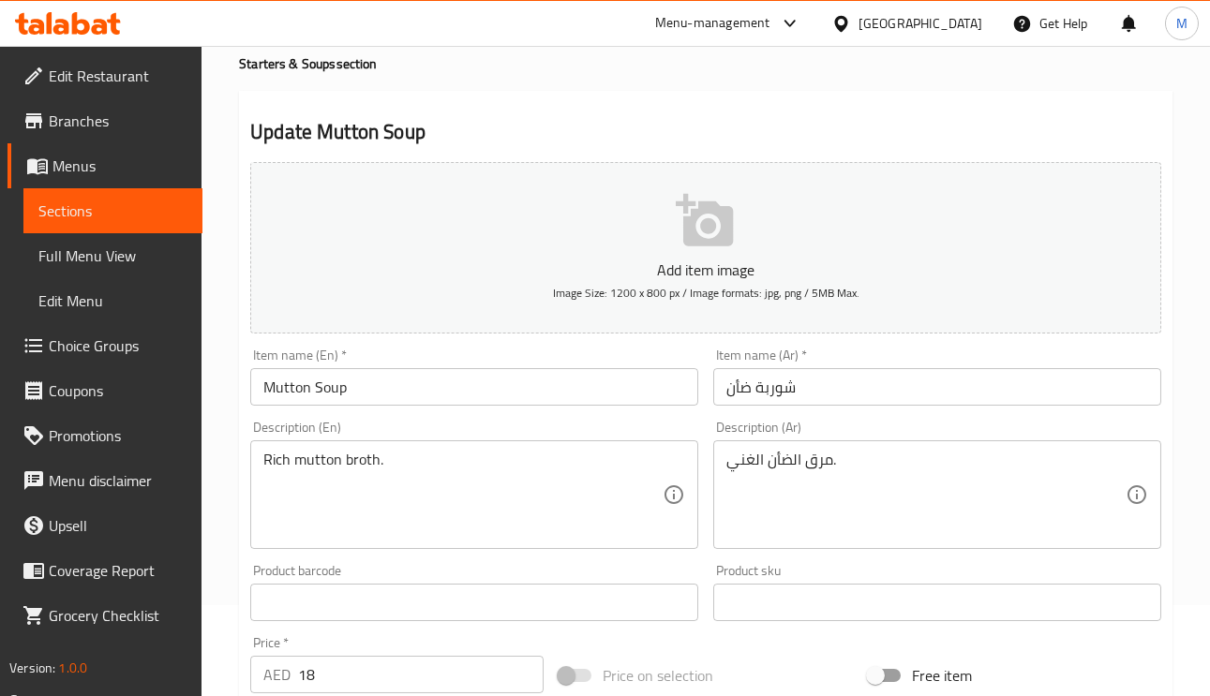
scroll to position [141, 0]
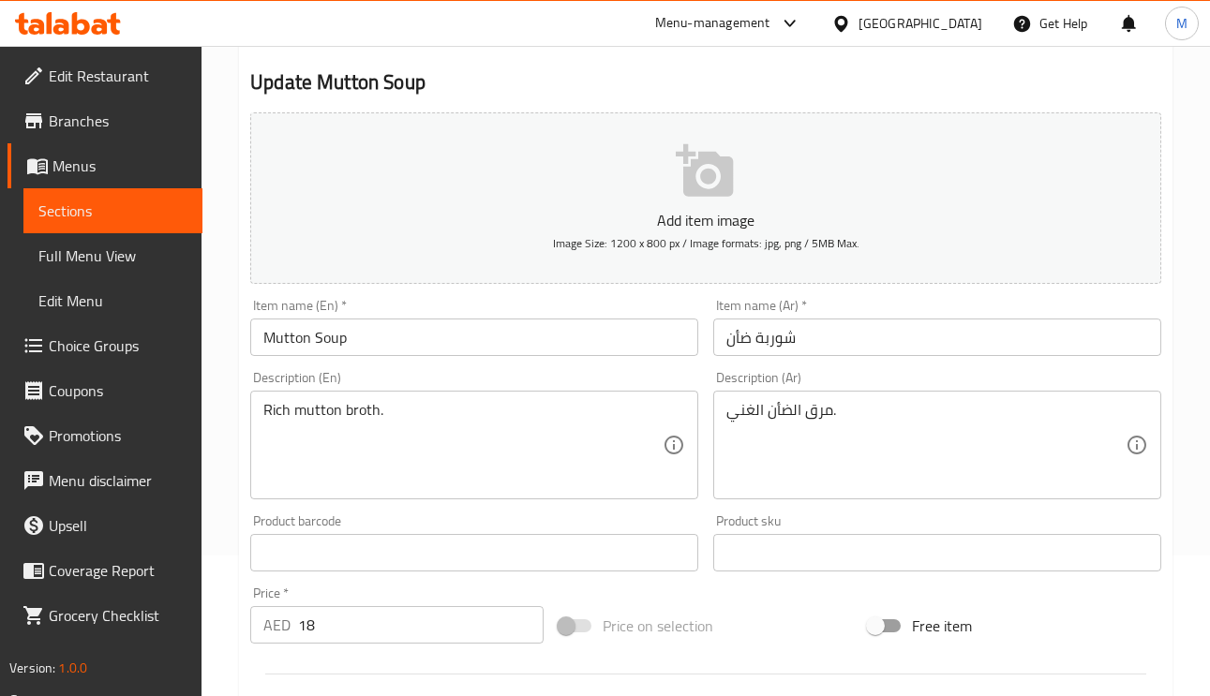
click at [746, 341] on input "شوربة ضأن" at bounding box center [937, 337] width 448 height 37
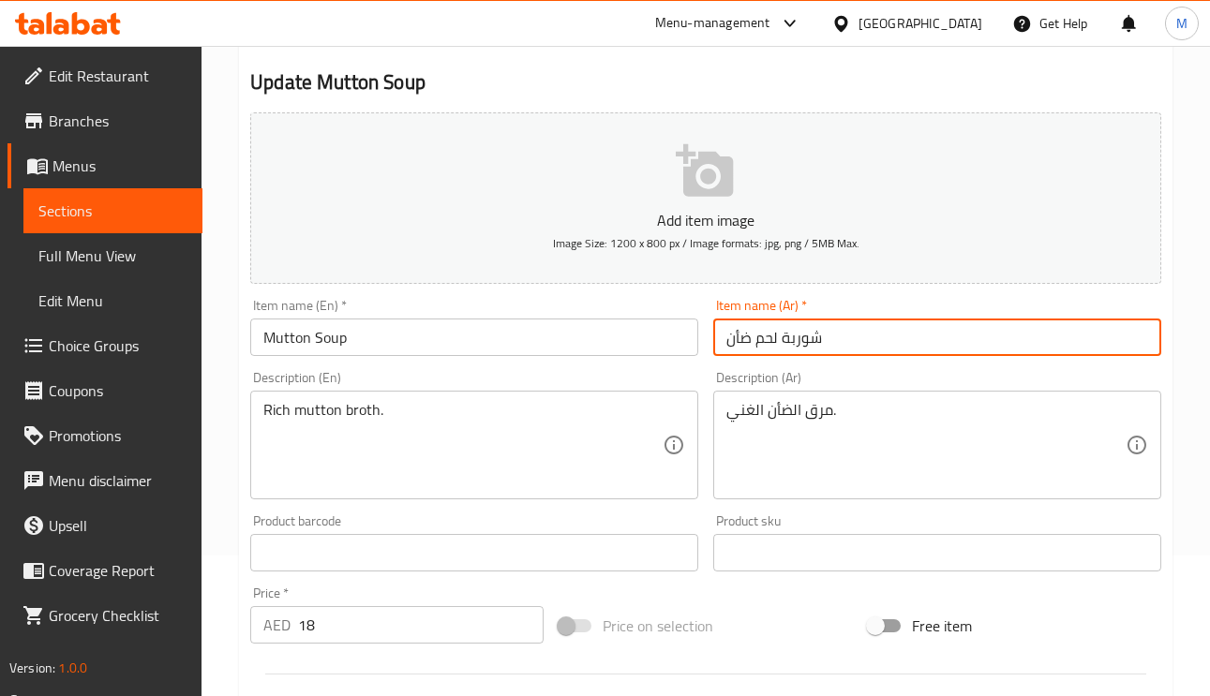
click at [763, 334] on input "شوربة لحم ضأن" at bounding box center [937, 337] width 448 height 37
type input "شوربة لحم ضأن"
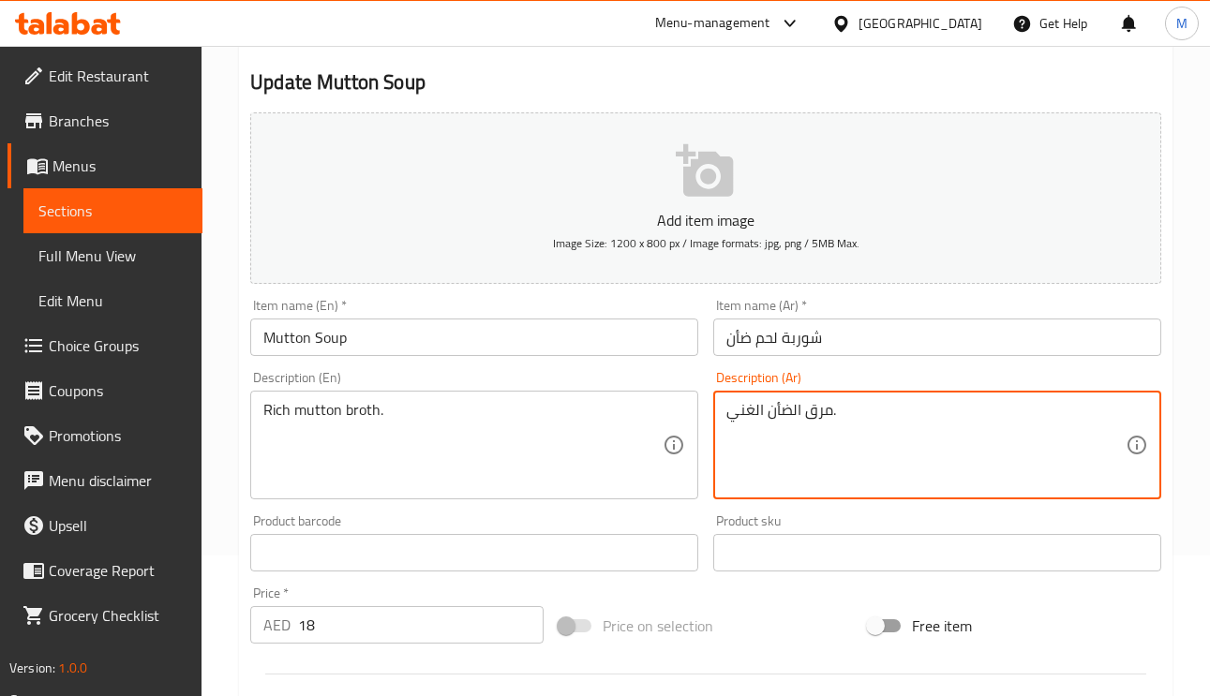
paste textarea "لحم"
type textarea "مرق لحم الضأن الغني."
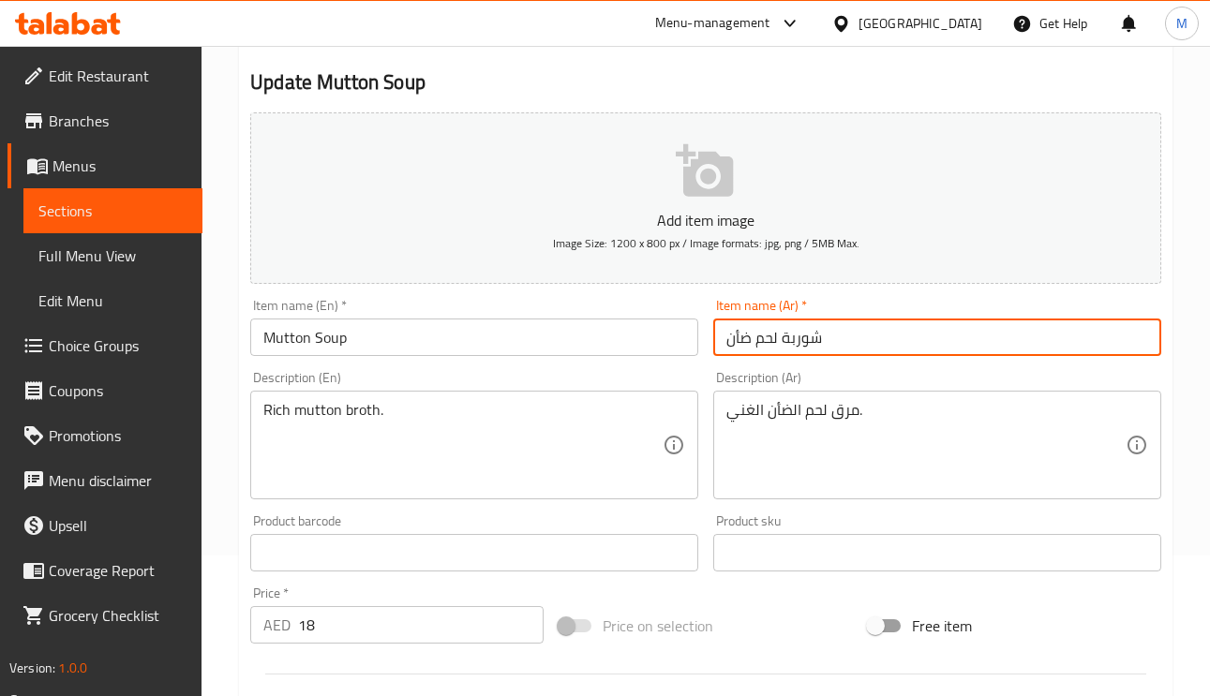
click at [900, 342] on input "شوربة لحم ضأن" at bounding box center [937, 337] width 448 height 37
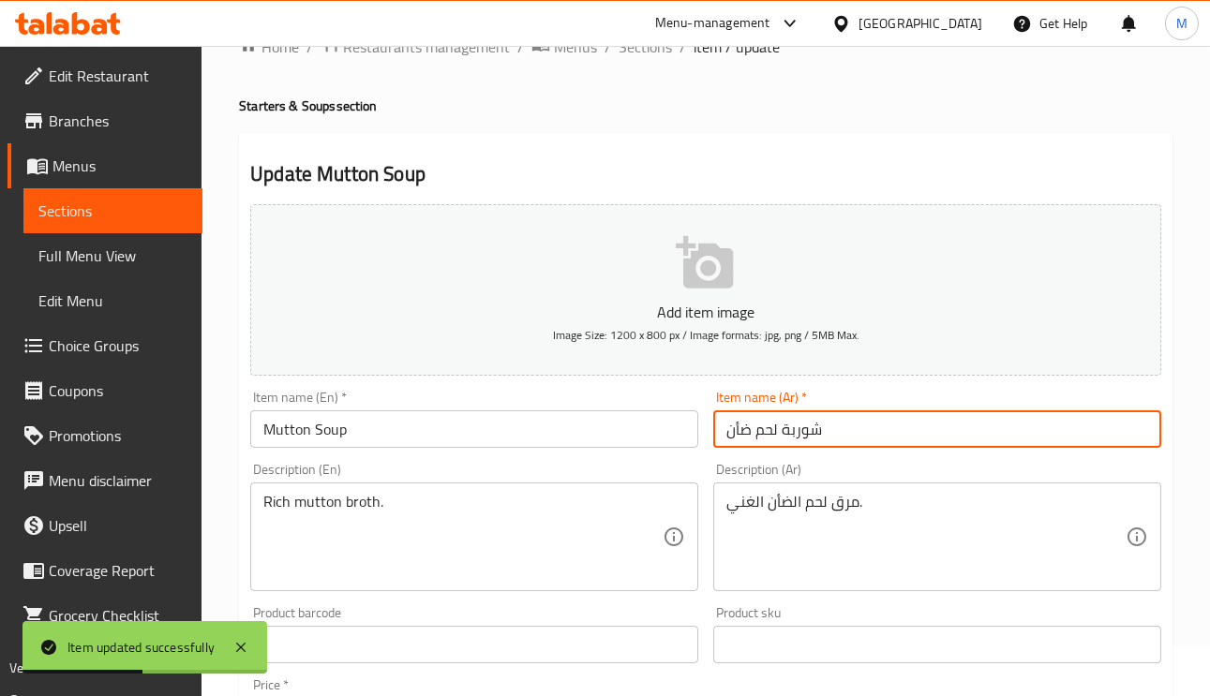
scroll to position [0, 0]
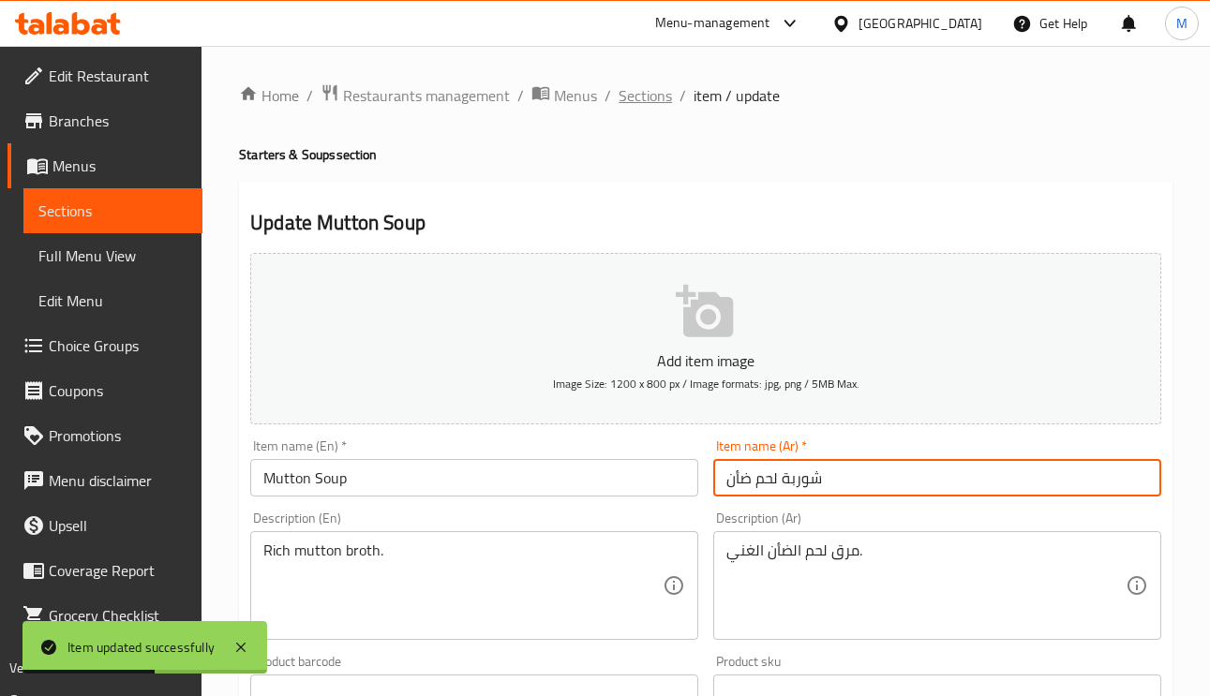
click at [627, 102] on span "Sections" at bounding box center [644, 95] width 53 height 22
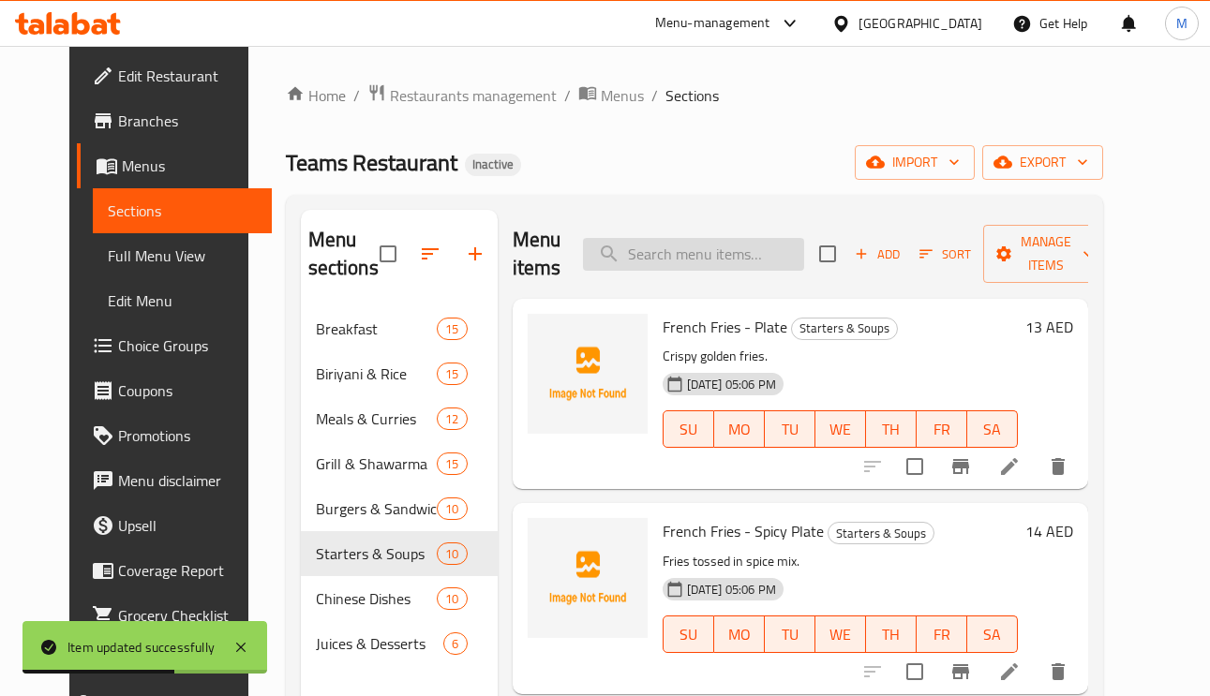
click at [742, 239] on input "search" at bounding box center [693, 254] width 221 height 33
paste input "Sweet Corn Chicken Soup"
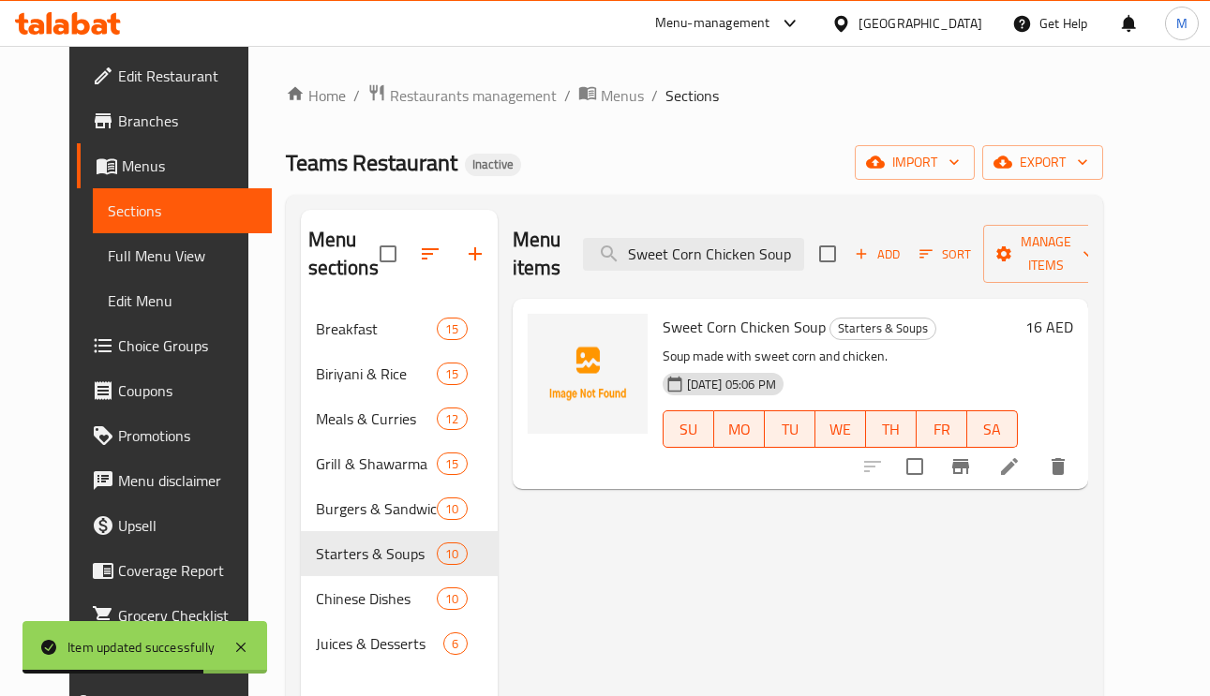
type input "Sweet Corn Chicken Soup"
click at [1020, 473] on icon at bounding box center [1009, 466] width 22 height 22
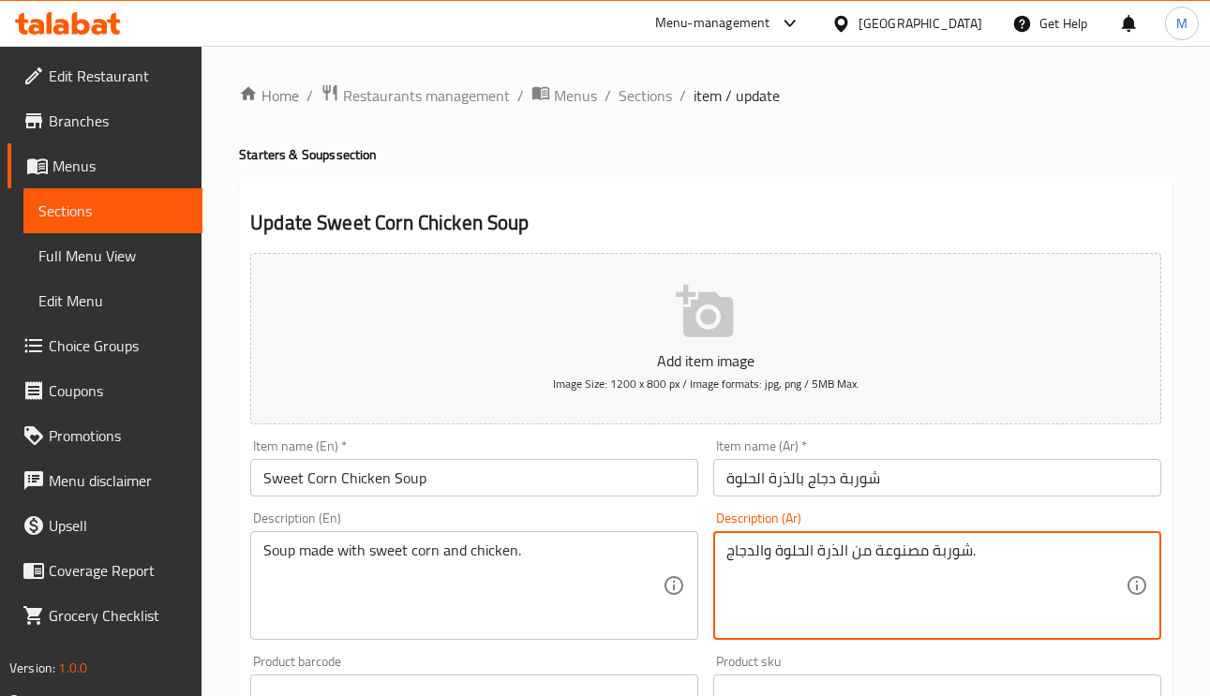
drag, startPoint x: 892, startPoint y: 559, endPoint x: 953, endPoint y: 553, distance: 61.3
click at [953, 553] on textarea "شوربة مصنوعة من الذرة الحلوة والدجاج." at bounding box center [925, 586] width 399 height 89
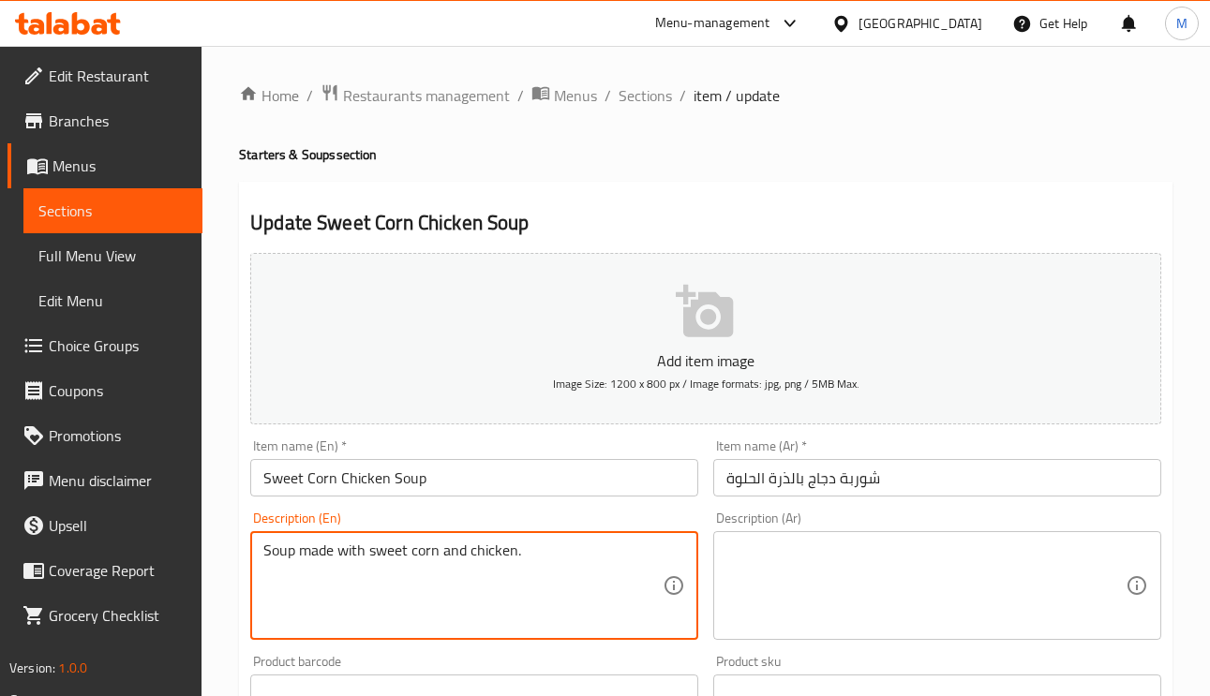
click at [615, 568] on textarea "Soup made with sweet corn and chicken." at bounding box center [462, 586] width 399 height 89
click at [550, 490] on input "Sweet Corn Chicken Soup" at bounding box center [474, 477] width 448 height 37
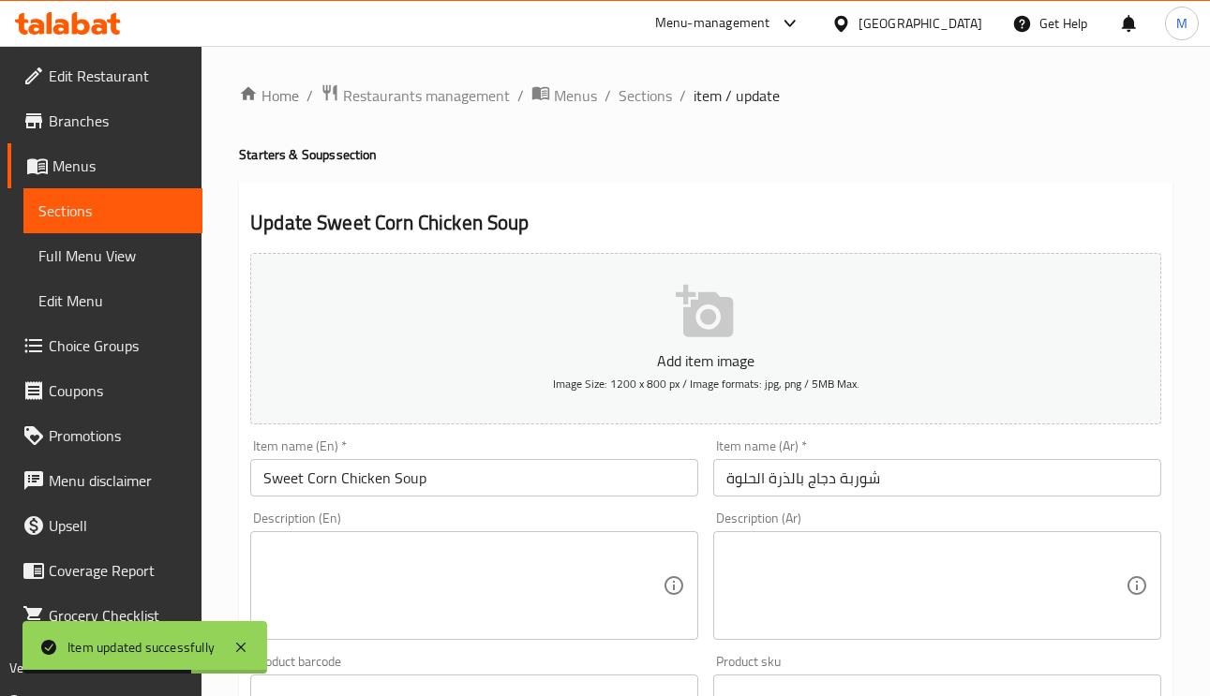
drag, startPoint x: 661, startPoint y: 105, endPoint x: 684, endPoint y: 128, distance: 32.5
click at [661, 105] on span "Sections" at bounding box center [644, 95] width 53 height 22
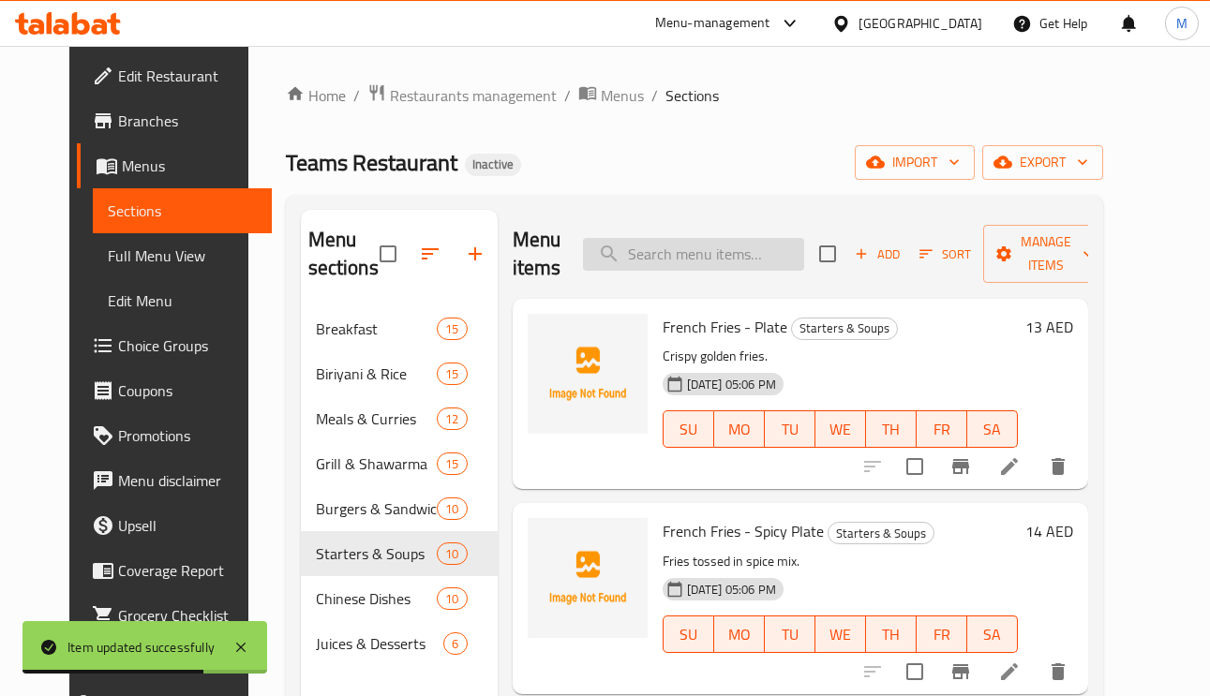
click at [804, 254] on input "search" at bounding box center [693, 254] width 221 height 33
paste input "Chicken Fried Rice"
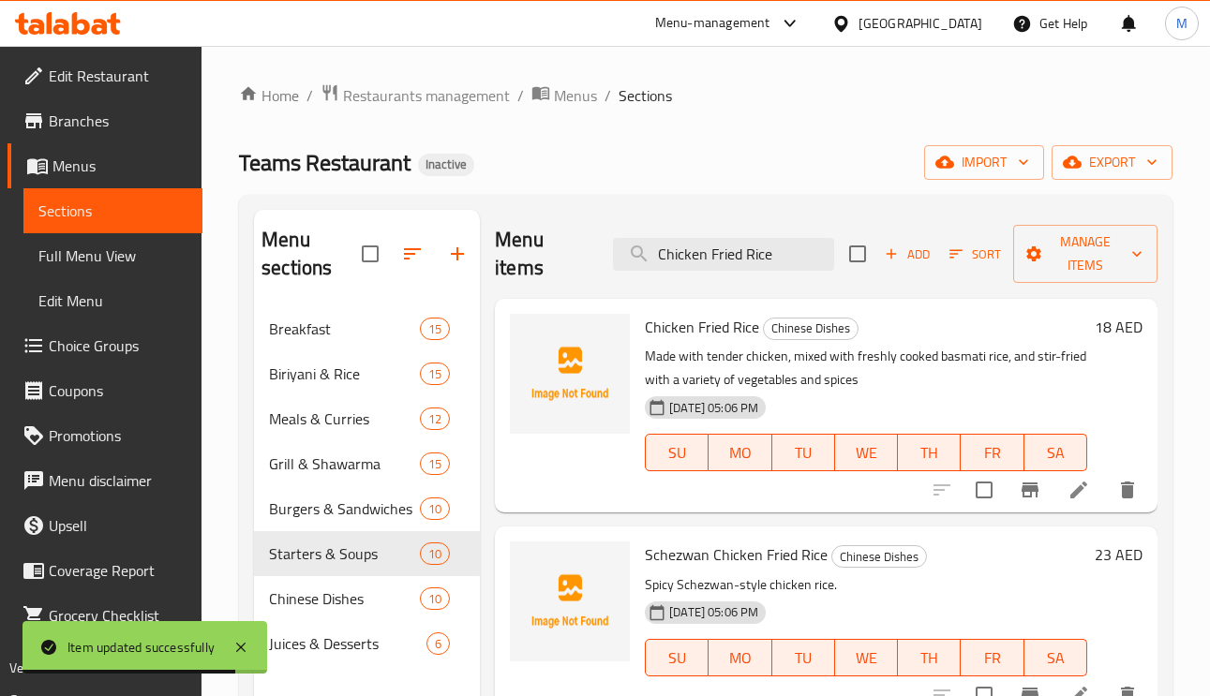
type input "Chicken Fried Rice"
click at [1080, 497] on icon at bounding box center [1078, 490] width 22 height 22
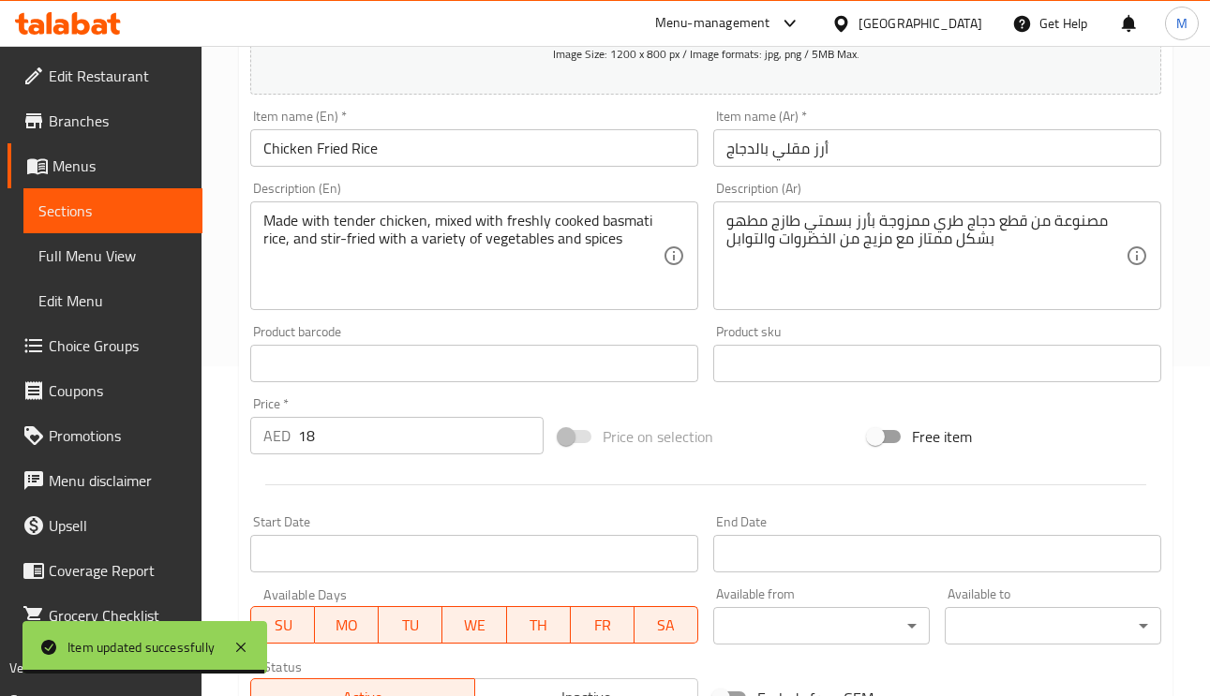
scroll to position [281, 0]
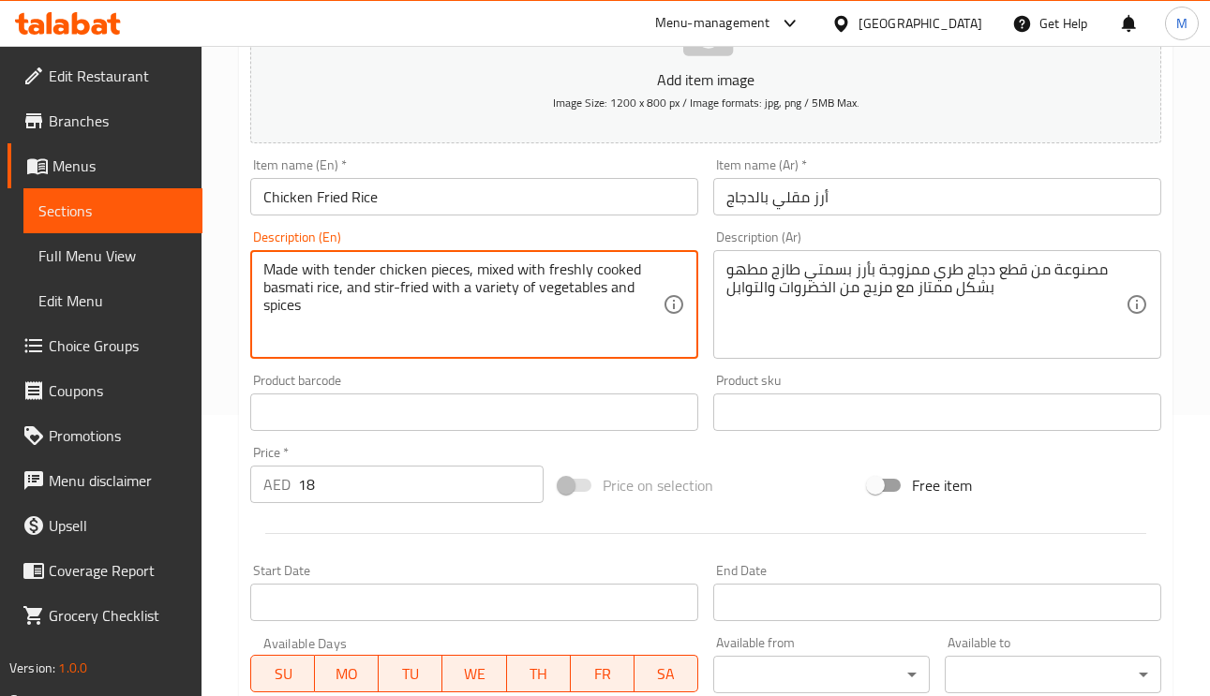
type textarea "Made with tender chicken pieces, mixed with freshly cooked basmati rice, and st…"
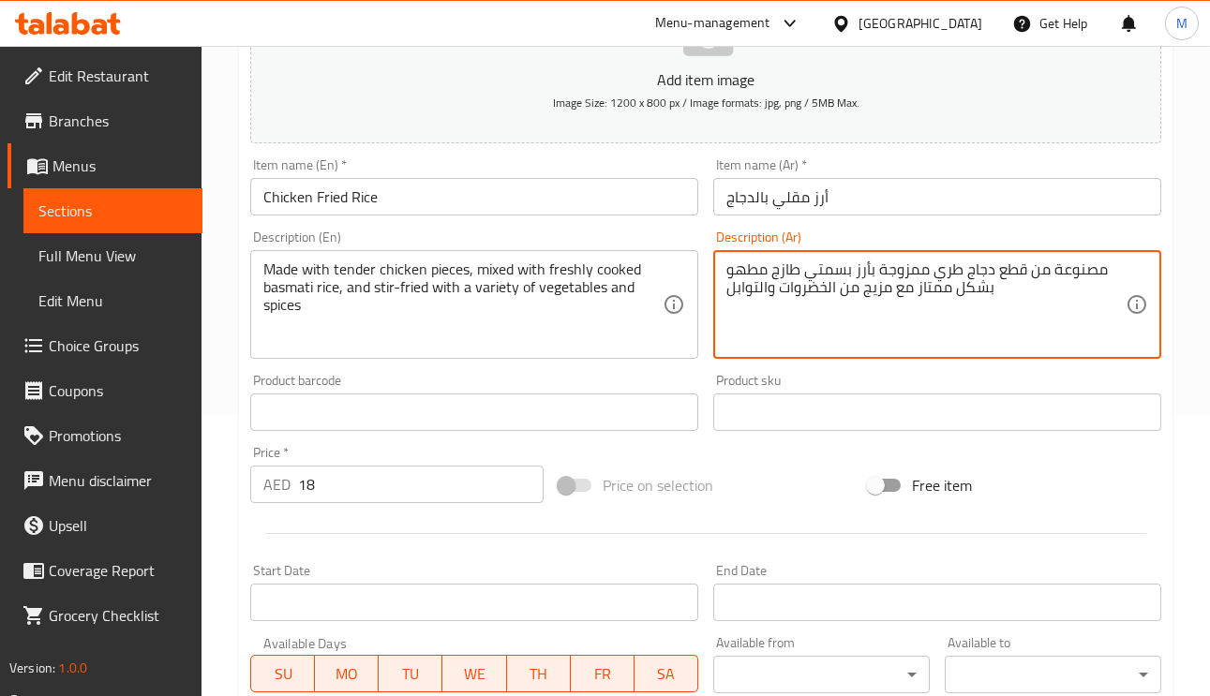
drag, startPoint x: 997, startPoint y: 293, endPoint x: 914, endPoint y: 299, distance: 82.6
click at [734, 269] on textarea "مصنوعة من قطع دجاج طري ممزوجة بأرز بسمتي طازج مطهو مع مزيج من الخضروات والتوابل" at bounding box center [925, 304] width 399 height 89
type textarea "مصنوعة من قطع دجاج طري ممزوجة بأرز بسمتي طازج مطهو , و مقلي مع مزيج من الخضروات…"
click at [899, 207] on input "أرز مقلي بالدجاج" at bounding box center [937, 196] width 448 height 37
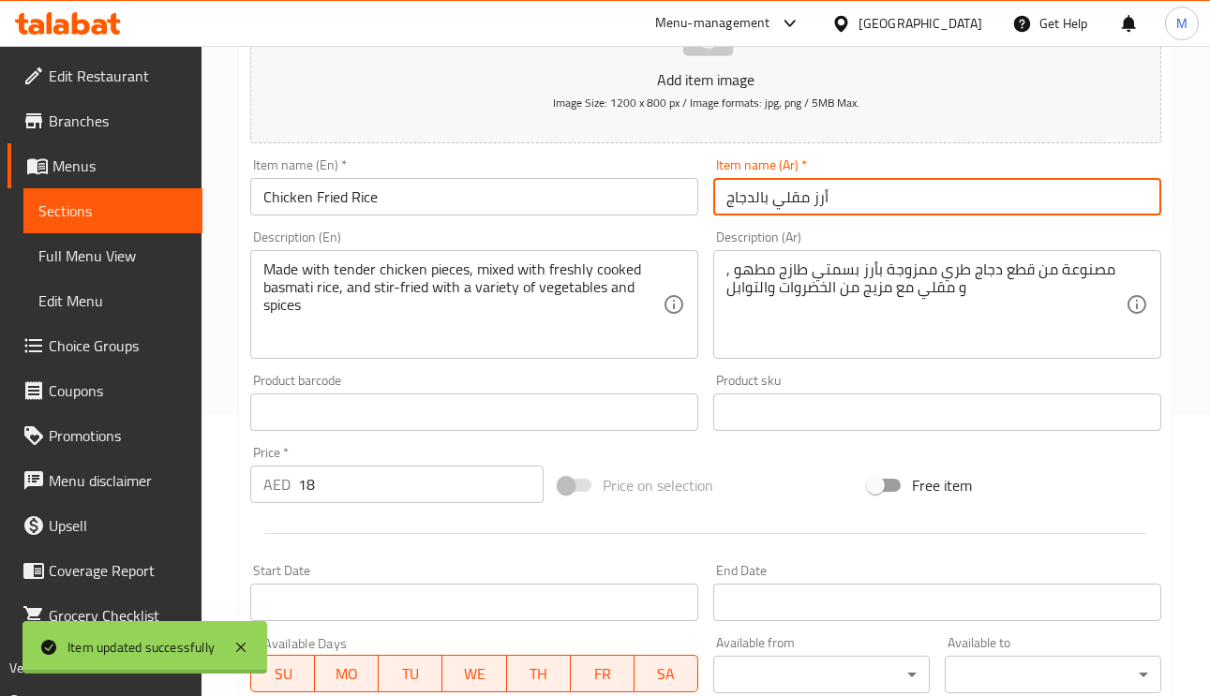
click at [623, 199] on input "Chicken Fried Rice" at bounding box center [474, 196] width 448 height 37
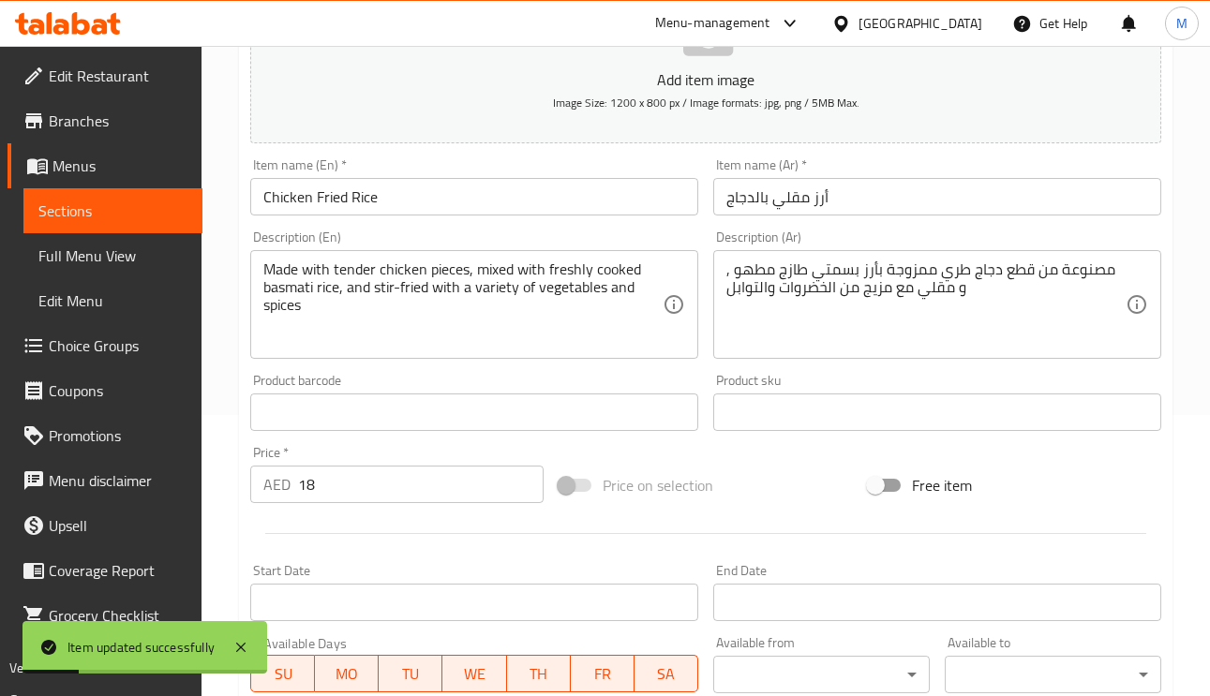
click at [305, 362] on div "Description (En) Made with tender chicken pieces, mixed with freshly cooked bas…" at bounding box center [474, 294] width 463 height 143
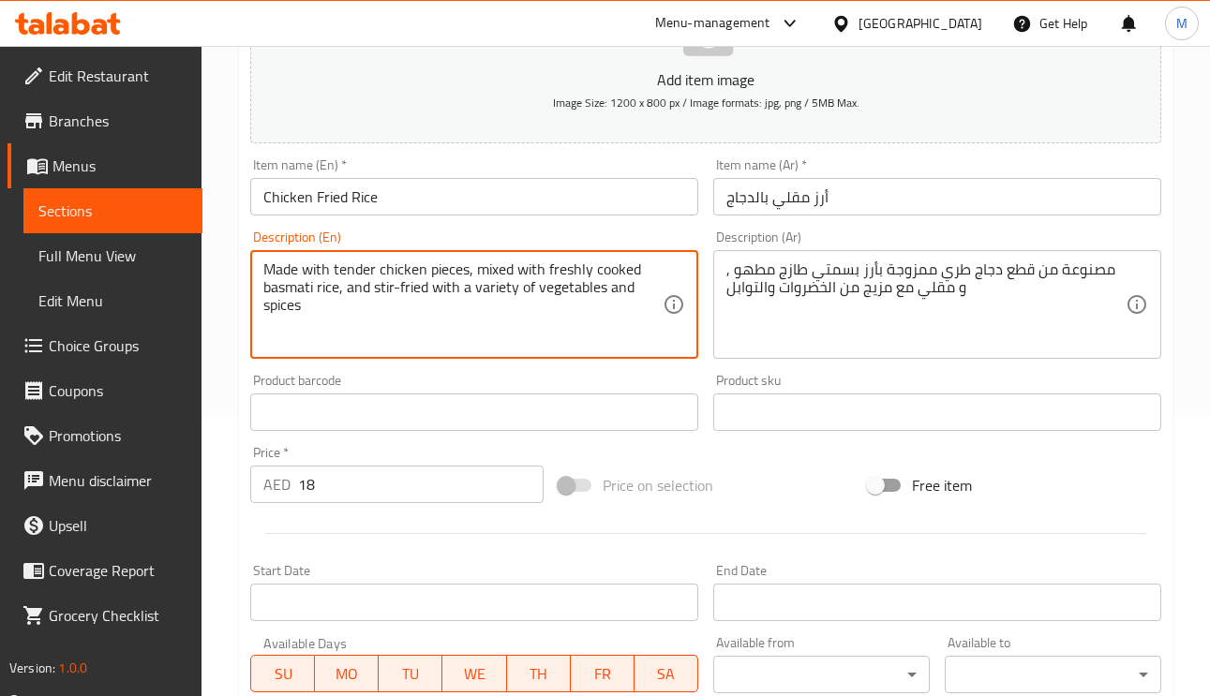
click at [381, 293] on textarea "Made with tender chicken pieces, mixed with freshly cooked basmati rice, and st…" at bounding box center [462, 304] width 399 height 89
click at [429, 295] on textarea "Made with tender chicken pieces, mixed with freshly cooked basmati rice, and st…" at bounding box center [462, 304] width 399 height 89
click at [944, 204] on input "أرز مقلي بالدجاج" at bounding box center [937, 196] width 448 height 37
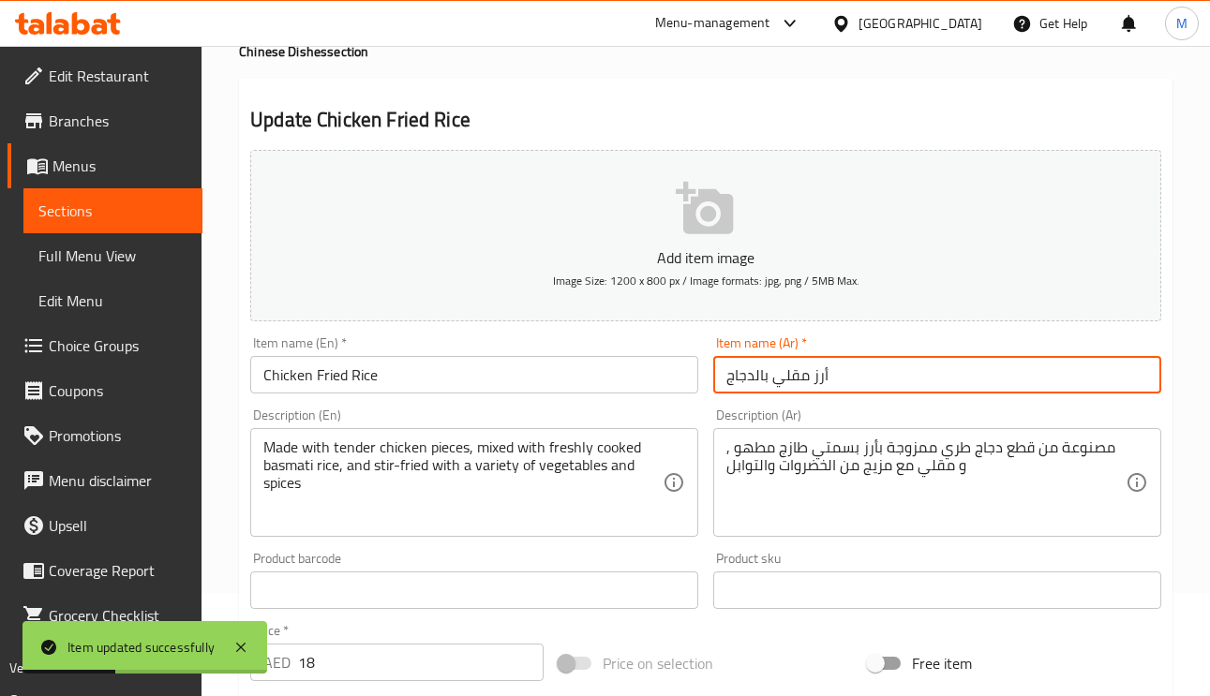
scroll to position [0, 0]
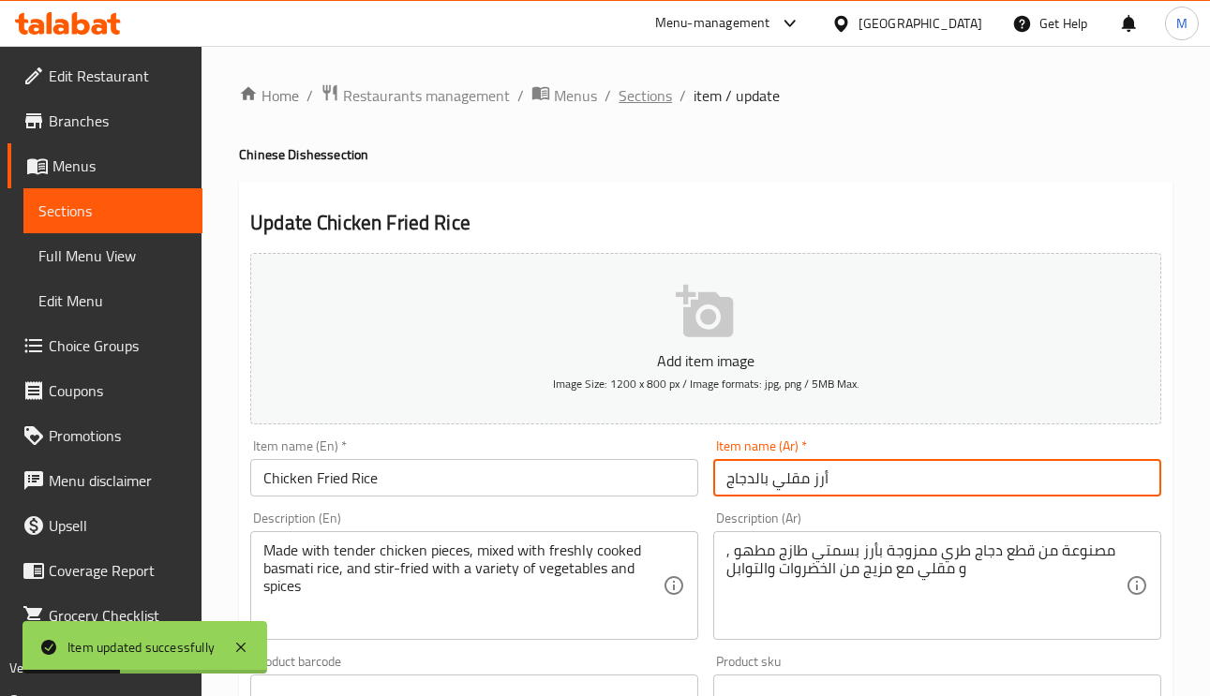
click at [635, 95] on span "Sections" at bounding box center [644, 95] width 53 height 22
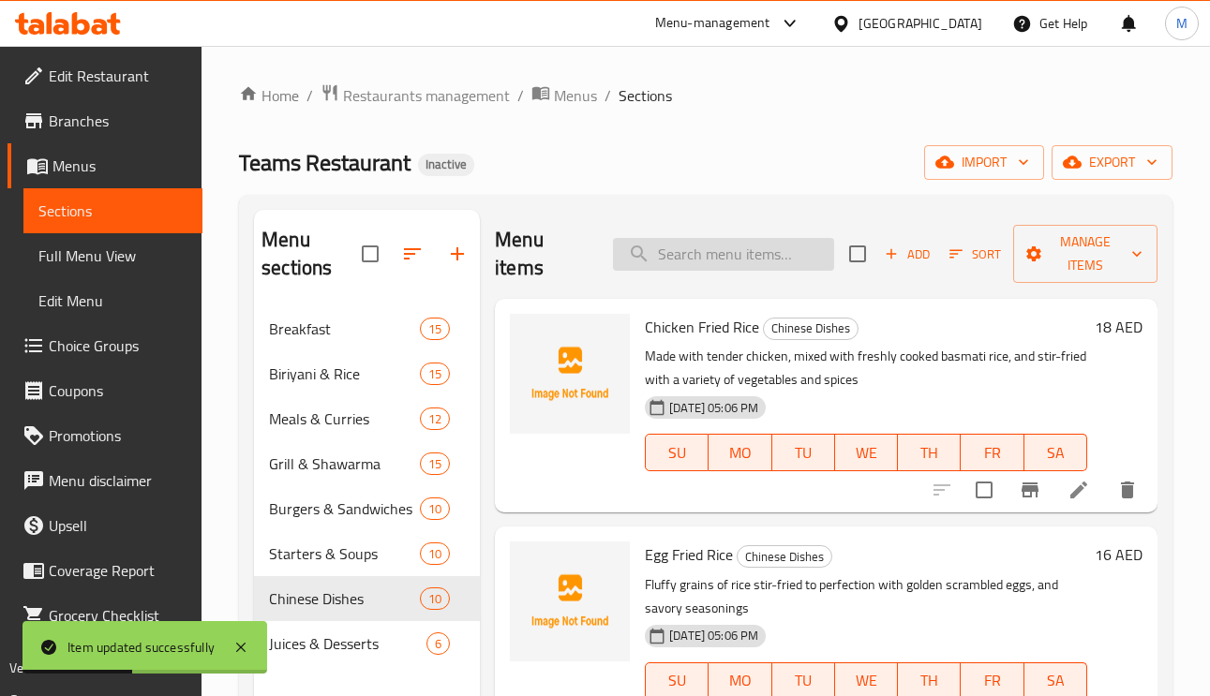
drag, startPoint x: 727, startPoint y: 271, endPoint x: 720, endPoint y: 252, distance: 19.9
click at [725, 267] on input "search" at bounding box center [723, 254] width 221 height 33
paste input "Egg Fried Rice"
click at [720, 252] on input "Egg Fried Rice" at bounding box center [723, 254] width 221 height 33
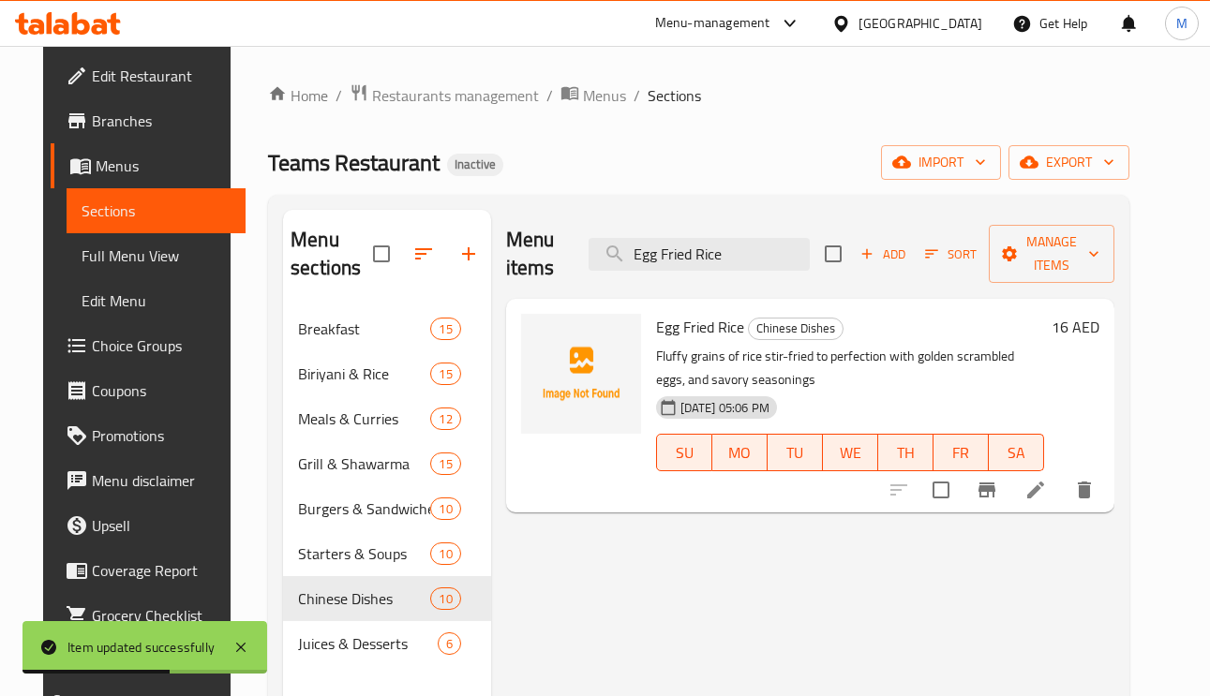
type input "Egg Fried Rice"
click at [1047, 489] on icon at bounding box center [1035, 490] width 22 height 22
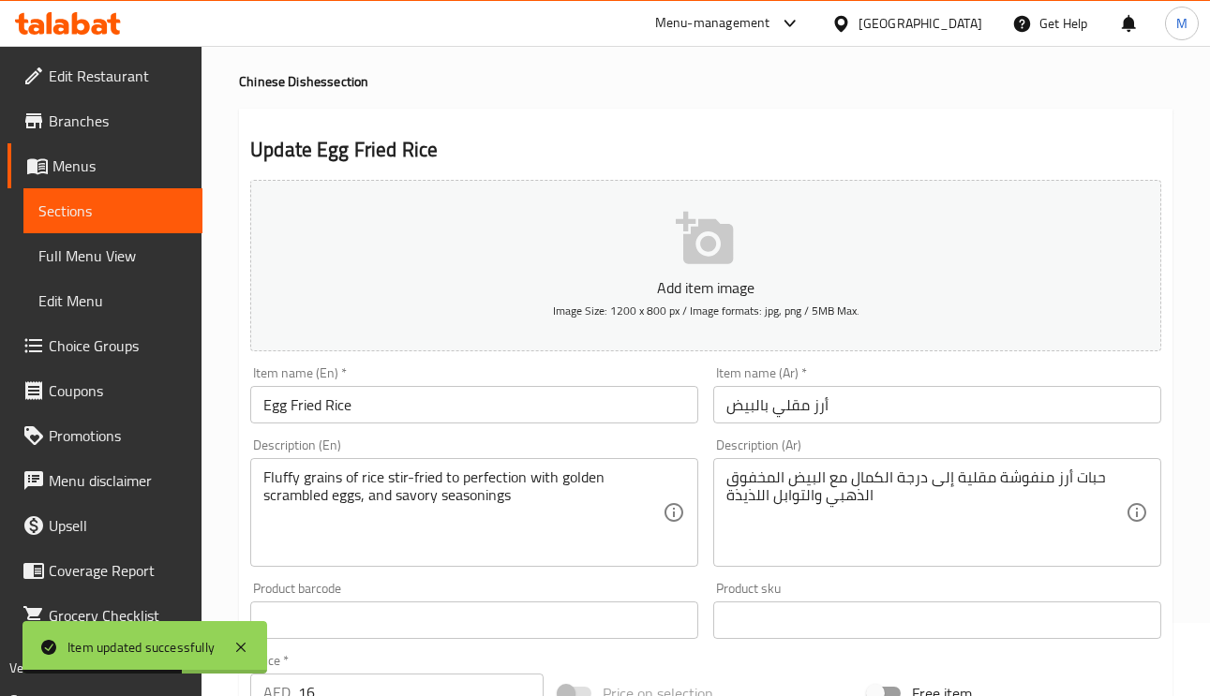
scroll to position [281, 0]
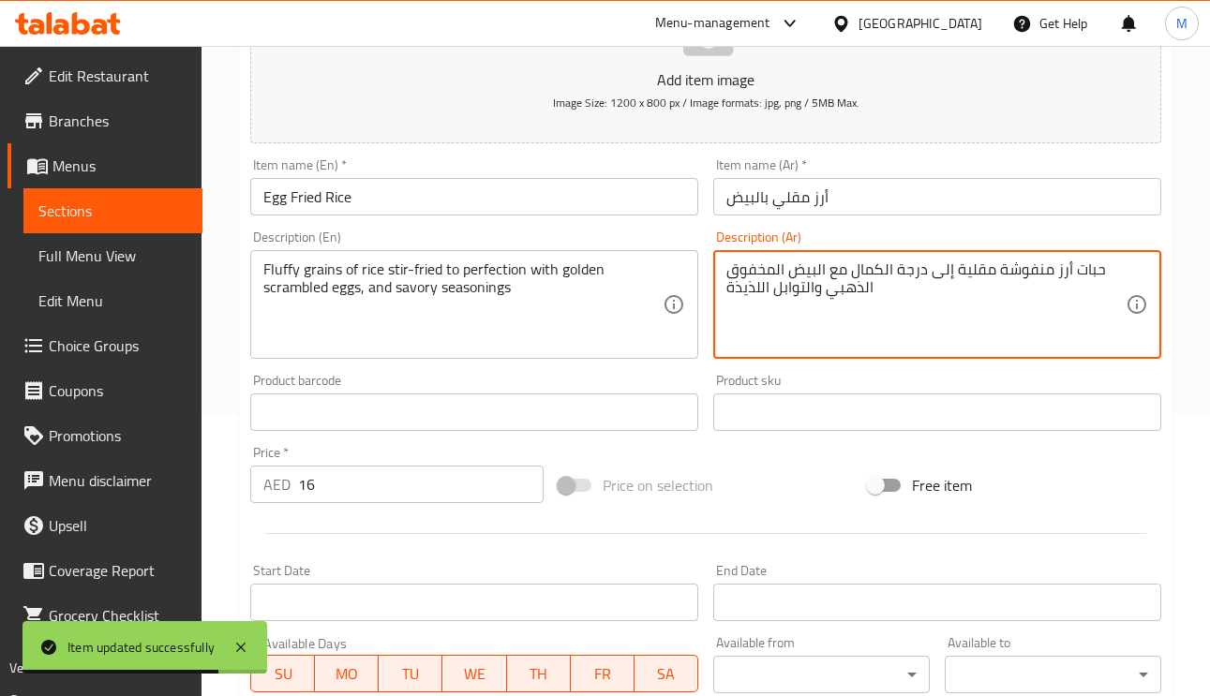
drag, startPoint x: 756, startPoint y: 290, endPoint x: 727, endPoint y: 285, distance: 29.6
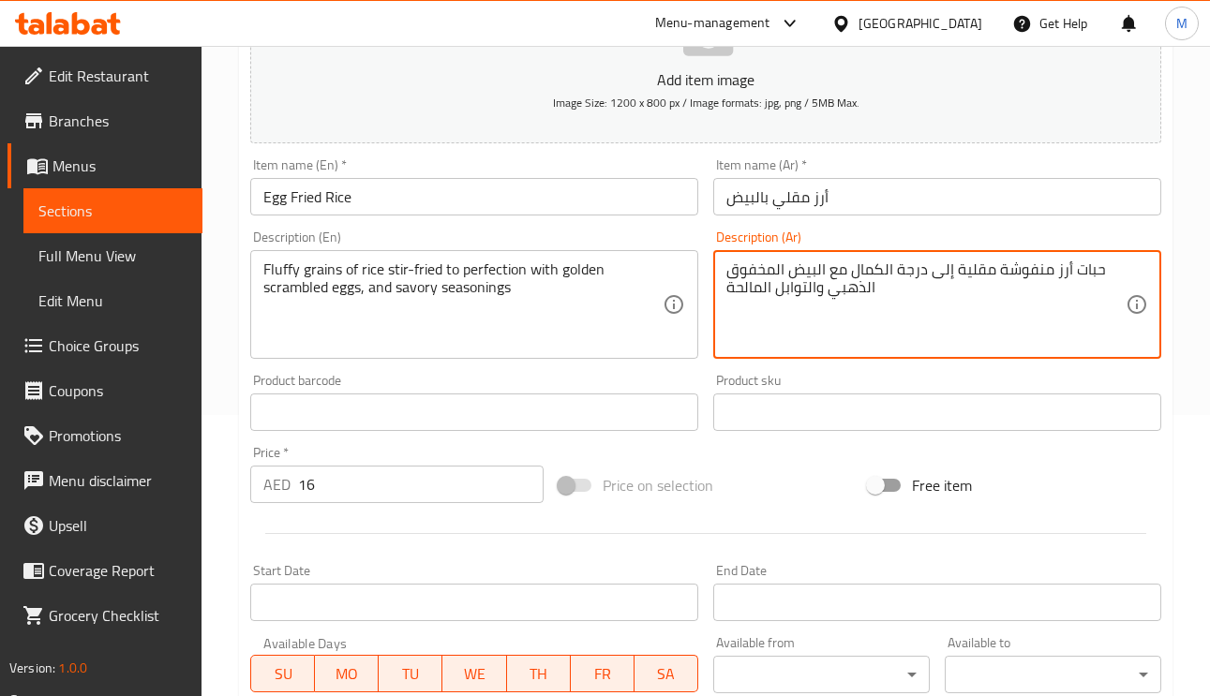
click at [1032, 273] on textarea "حبات أرز منفوشة مقلية إلى درجة الكمال مع البيض المخفوق الذهبي والتوابل المالحة" at bounding box center [925, 304] width 399 height 89
click at [1022, 272] on textarea "حبات أرز فلافي مقلية إلى درجة الكمال مع البيض المخفوق الذهبي والتوابل المالحة" at bounding box center [925, 304] width 399 height 89
click at [1036, 273] on textarea "حبات أرز فلافي مقلية إلى درجة الكمال مع البيض المخفوق الذهبي والتوابل المالحة" at bounding box center [925, 304] width 399 height 89
click at [1014, 273] on textarea "حبات أرز فلافي مقلية إلى درجة الكمال مع البيض المخفوق الذهبي والتوابل المالحة" at bounding box center [925, 304] width 399 height 89
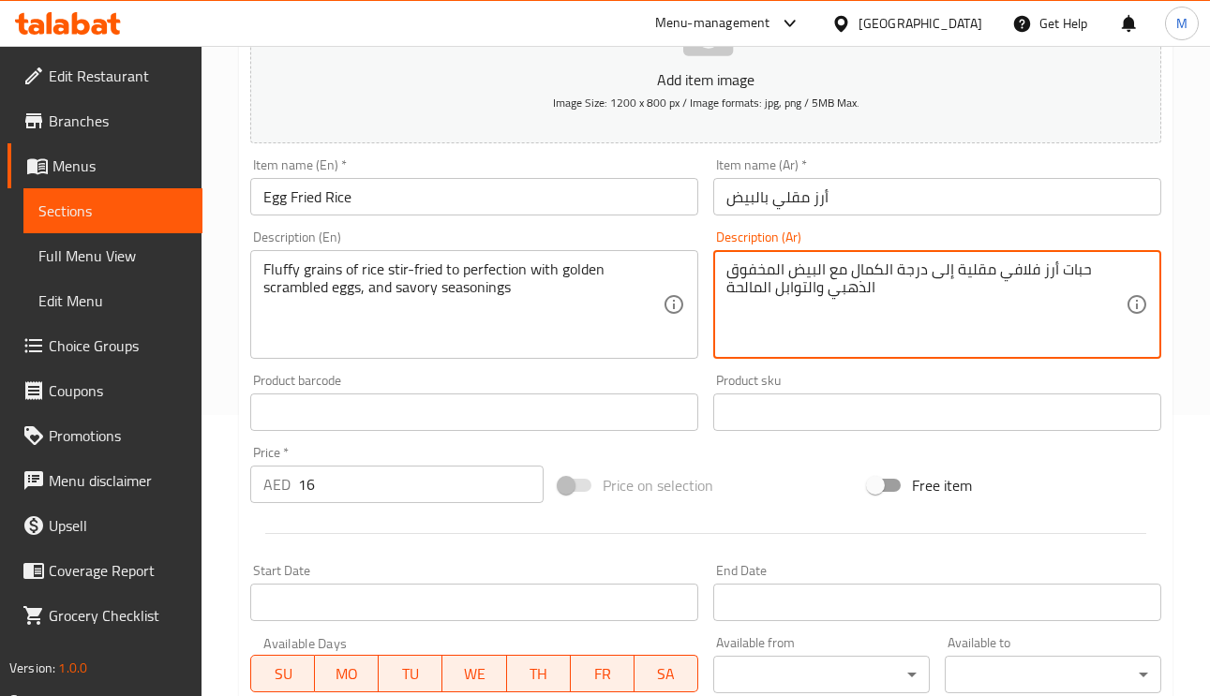
type textarea "حبات أرز فلافي مقلية إلى درجة الكمال مع البيض المخفوق الذهبي والتوابل المالحة"
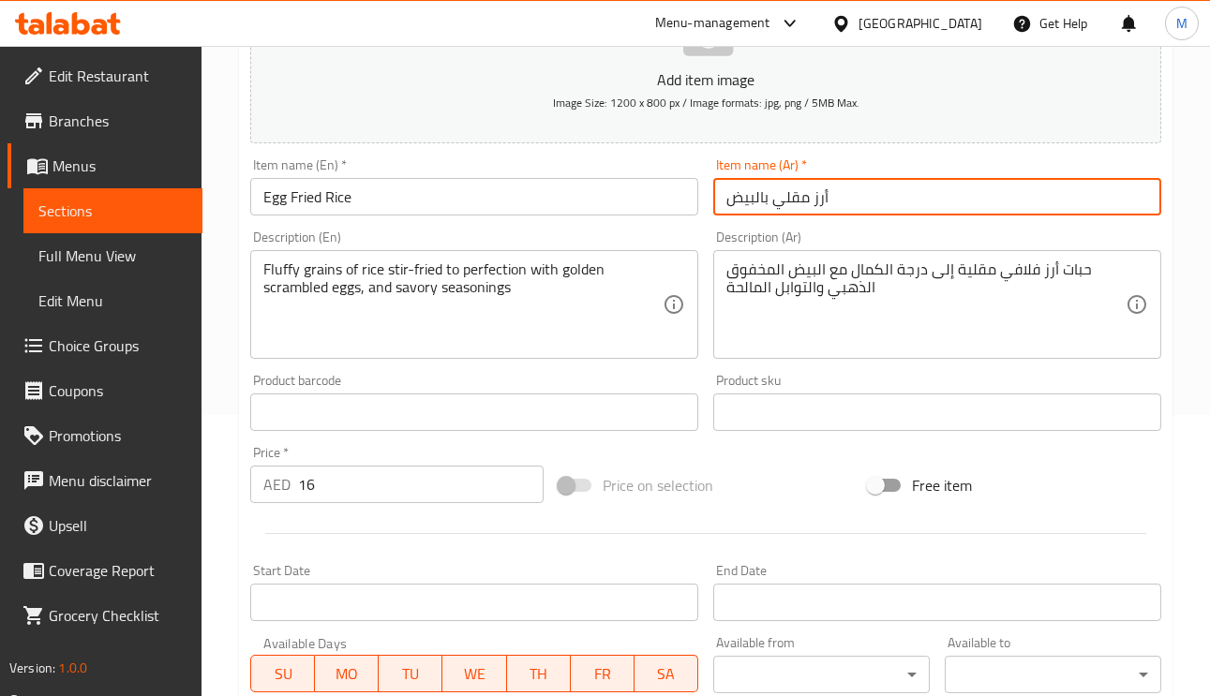
click at [1027, 191] on input "أرز مقلي بالبيض" at bounding box center [937, 196] width 448 height 37
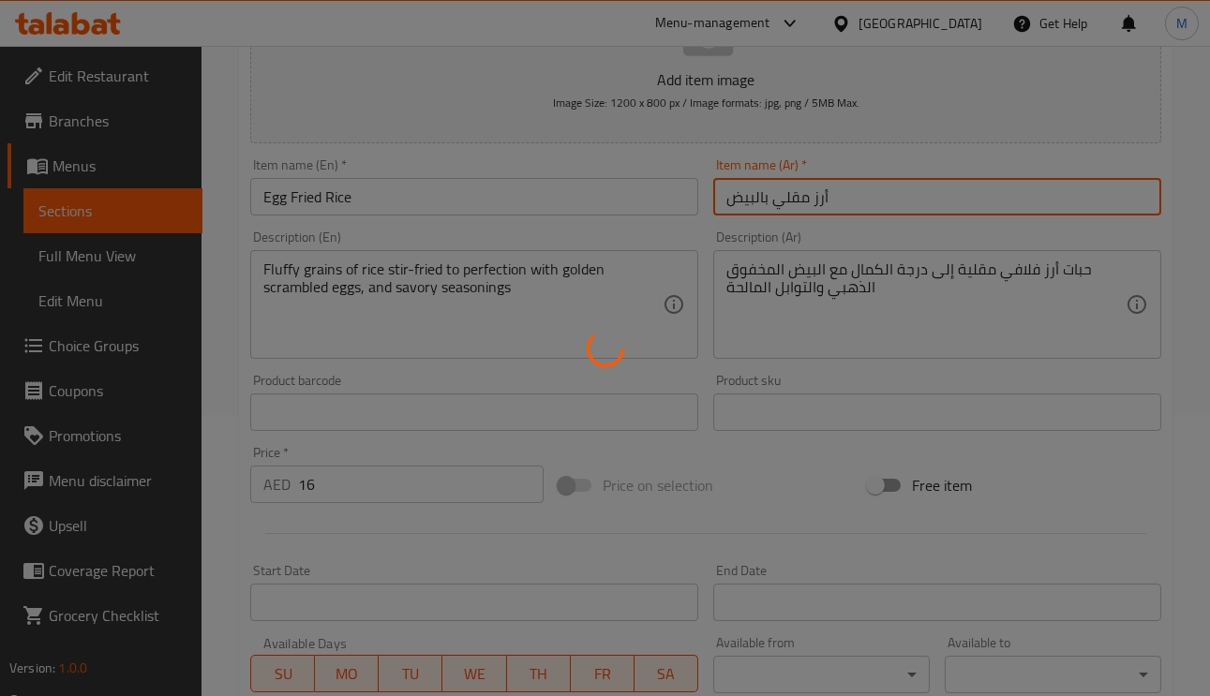
click at [765, 298] on div at bounding box center [605, 348] width 1210 height 696
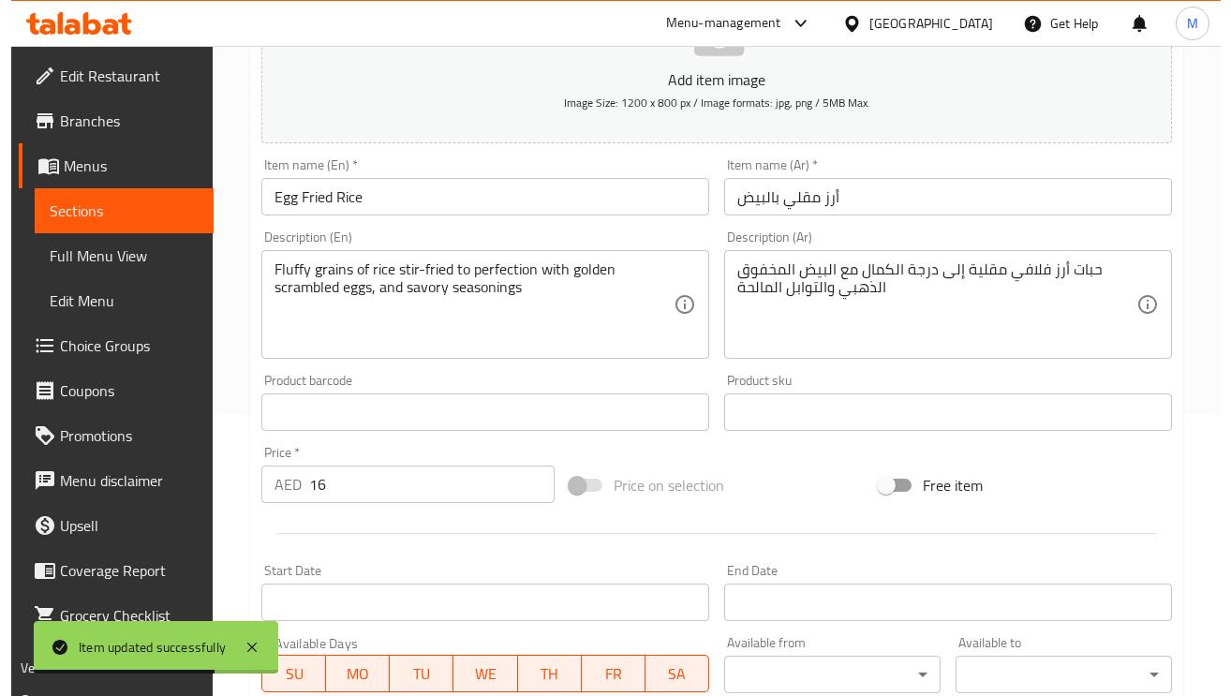
scroll to position [0, 0]
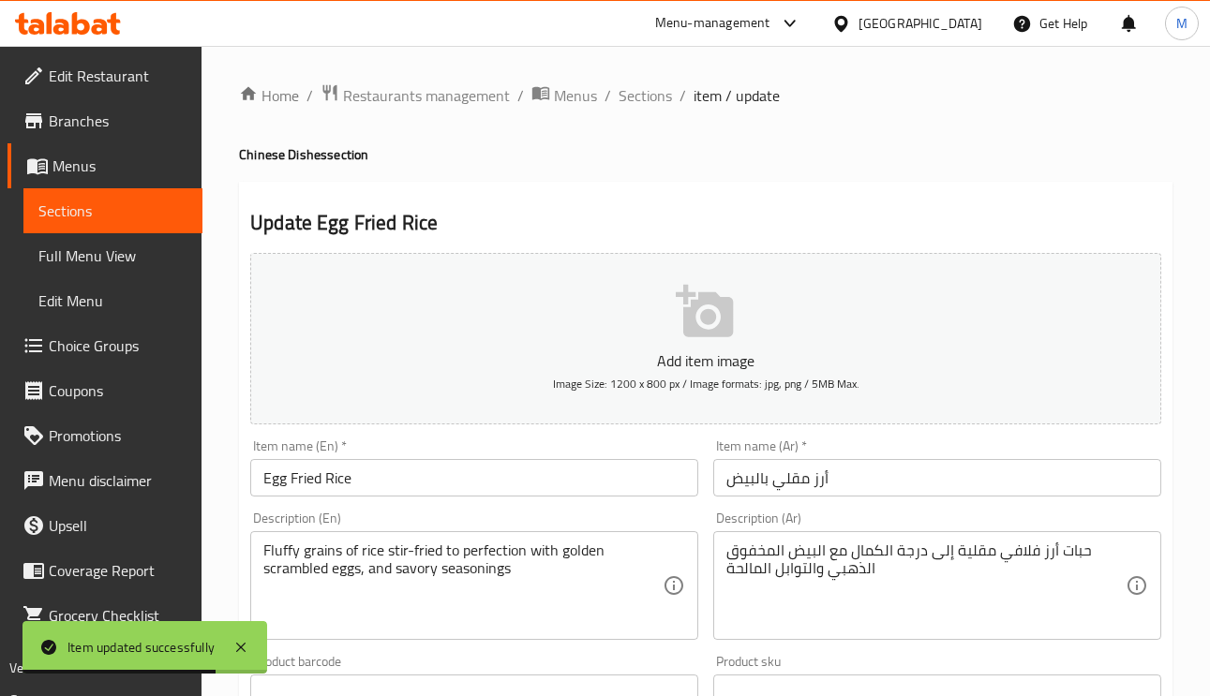
drag, startPoint x: 647, startPoint y: 95, endPoint x: 680, endPoint y: 182, distance: 93.1
click at [647, 97] on span "Sections" at bounding box center [644, 95] width 53 height 22
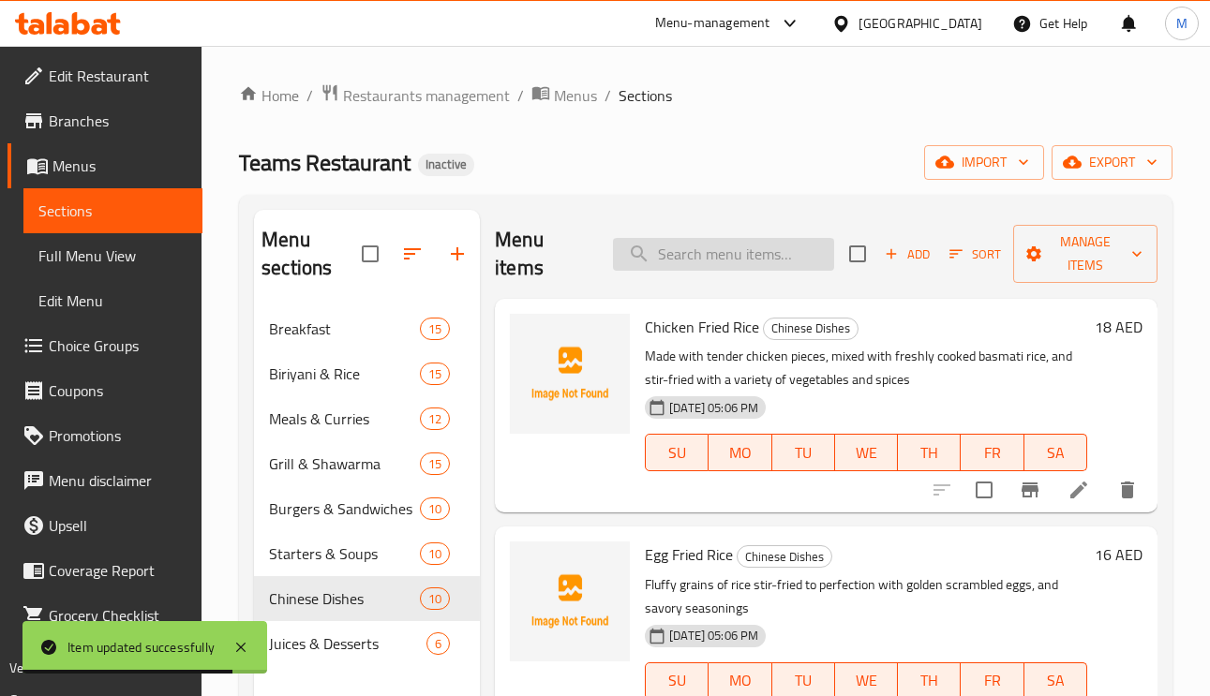
paste input "Prawns Fried Rice"
type input "Prawns Fried Rice"
click at [707, 239] on input "Prawns Fried Rice" at bounding box center [723, 254] width 221 height 33
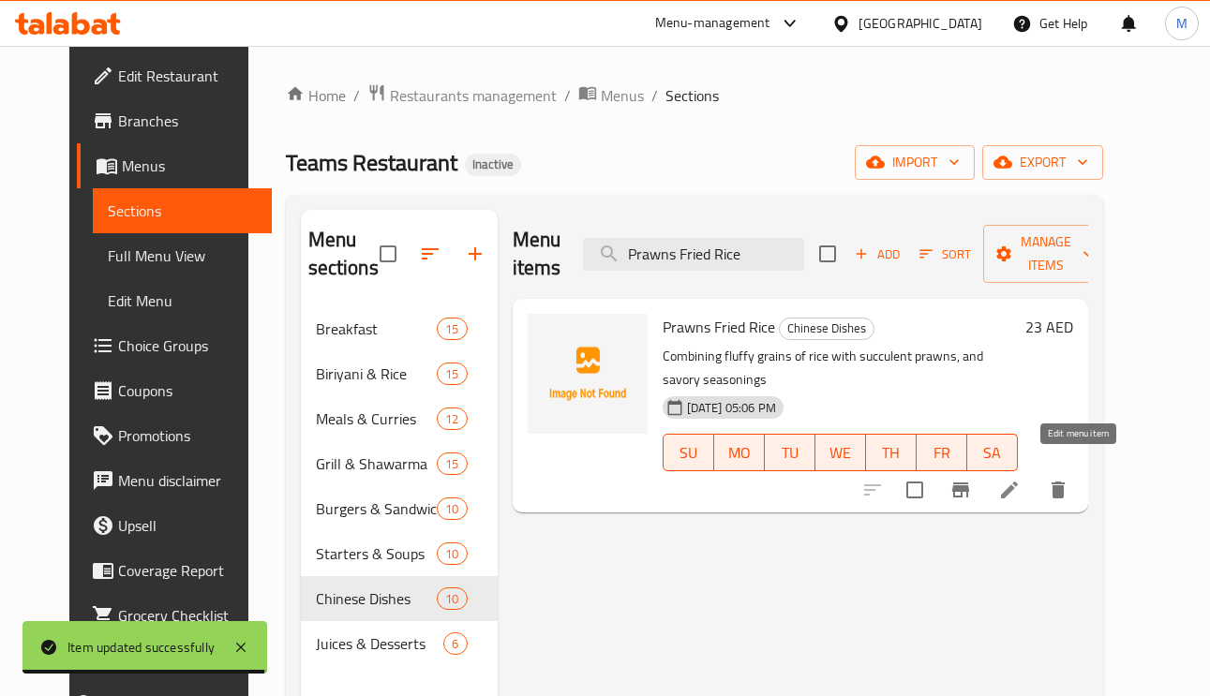
click at [1020, 479] on icon at bounding box center [1009, 490] width 22 height 22
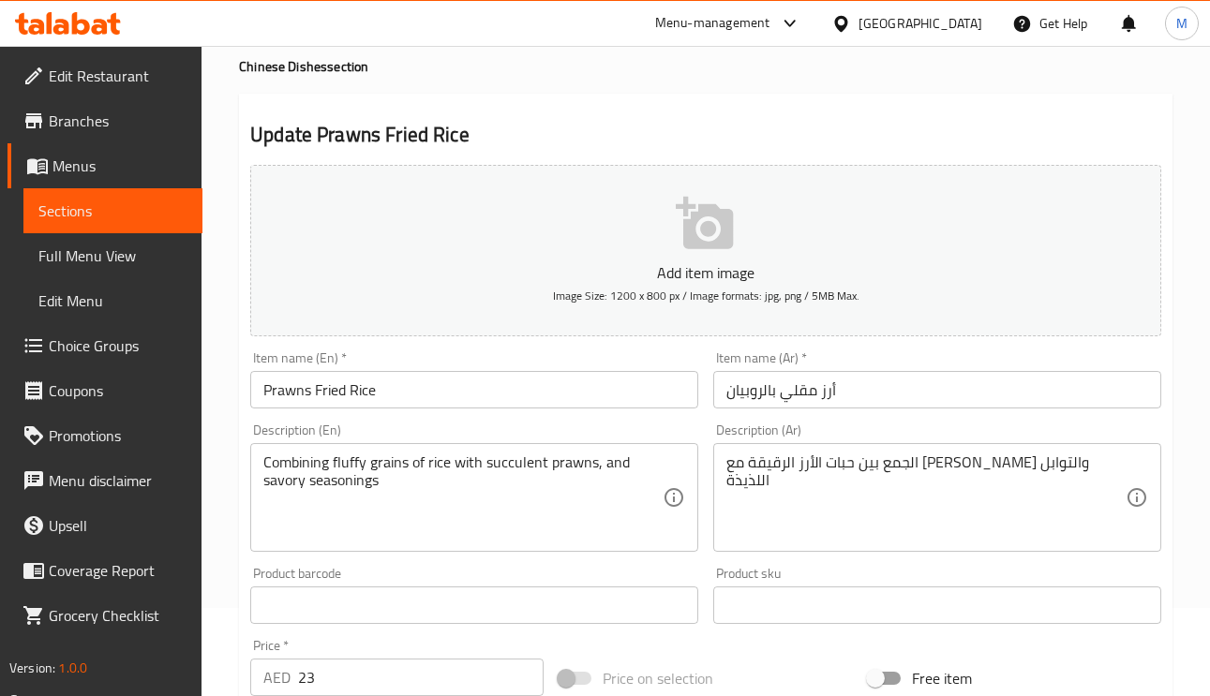
scroll to position [281, 0]
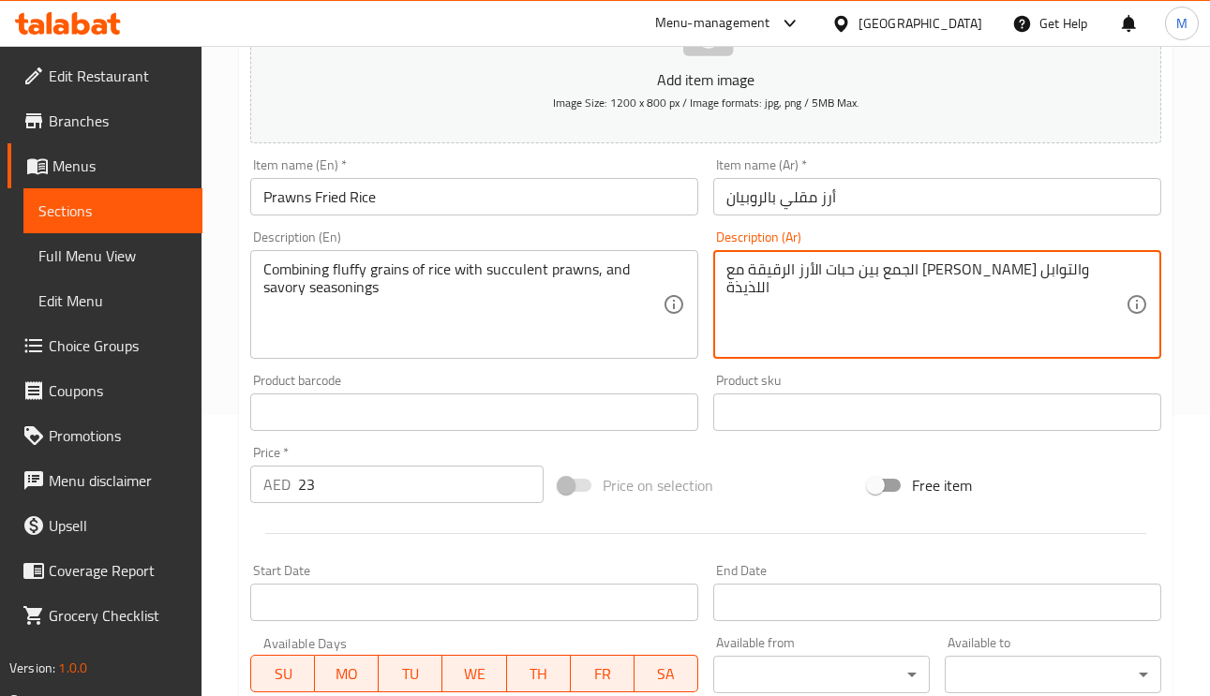
click at [824, 277] on textarea "الجمع بين حبات الأرز الرقيقة مع روبيان والتوابل اللذيذة" at bounding box center [925, 304] width 399 height 89
drag, startPoint x: 759, startPoint y: 274, endPoint x: 705, endPoint y: 275, distance: 53.4
click at [705, 275] on div "Description (Ar) الجمع بين حبات الأرز الرقيقة مع روبيان عصاري والتوابل اللذيذة …" at bounding box center [936, 294] width 463 height 143
type textarea "الجمع بين حبات الأرز الرقيقة مع روبيان عصاري والتوابل المالحة"
click at [913, 203] on input "أرز مقلي بالروبيان" at bounding box center [937, 196] width 448 height 37
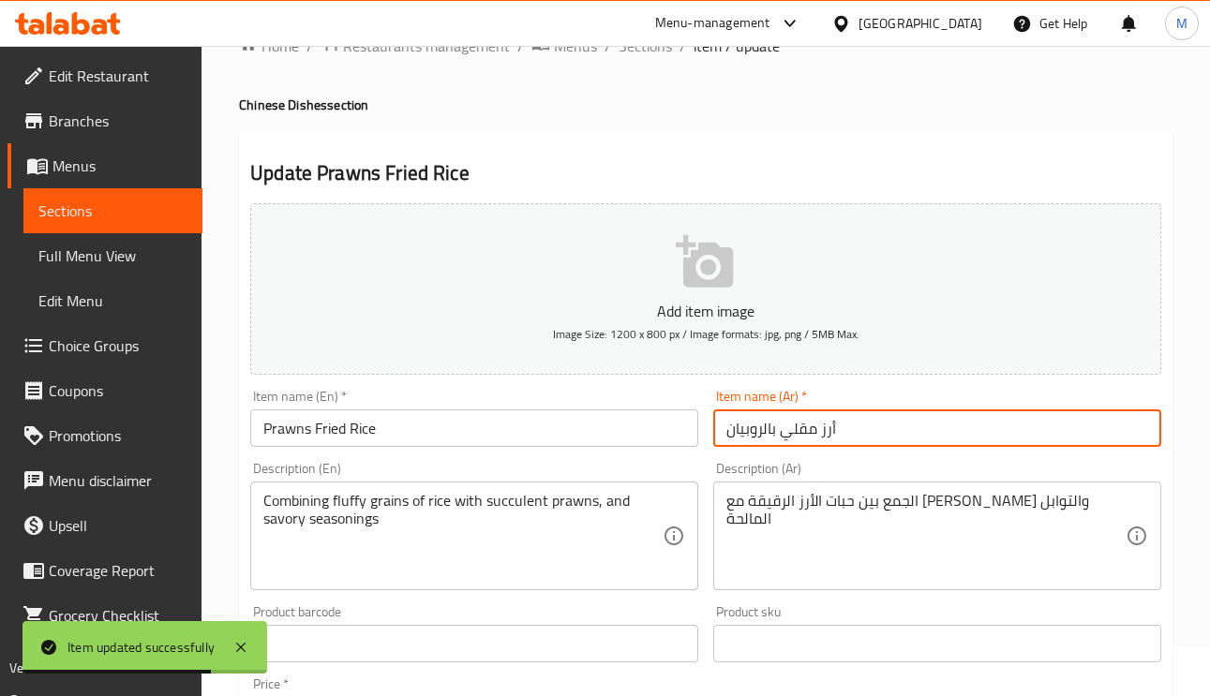
scroll to position [0, 0]
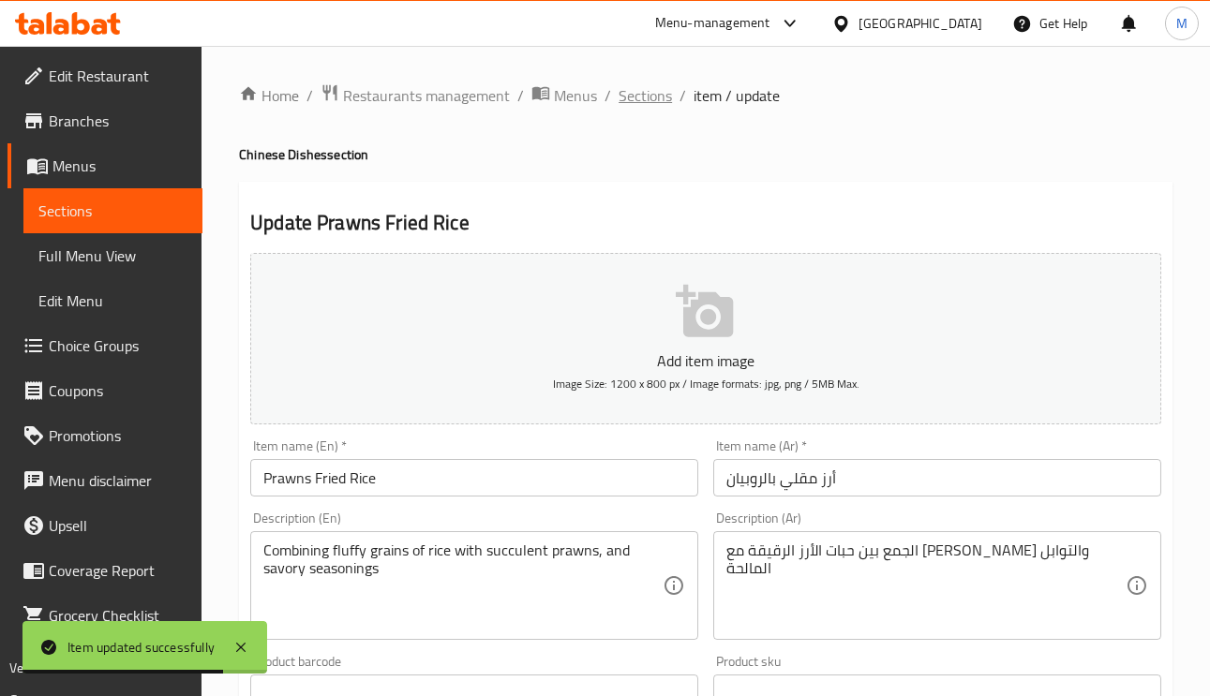
click at [665, 101] on span "Sections" at bounding box center [644, 95] width 53 height 22
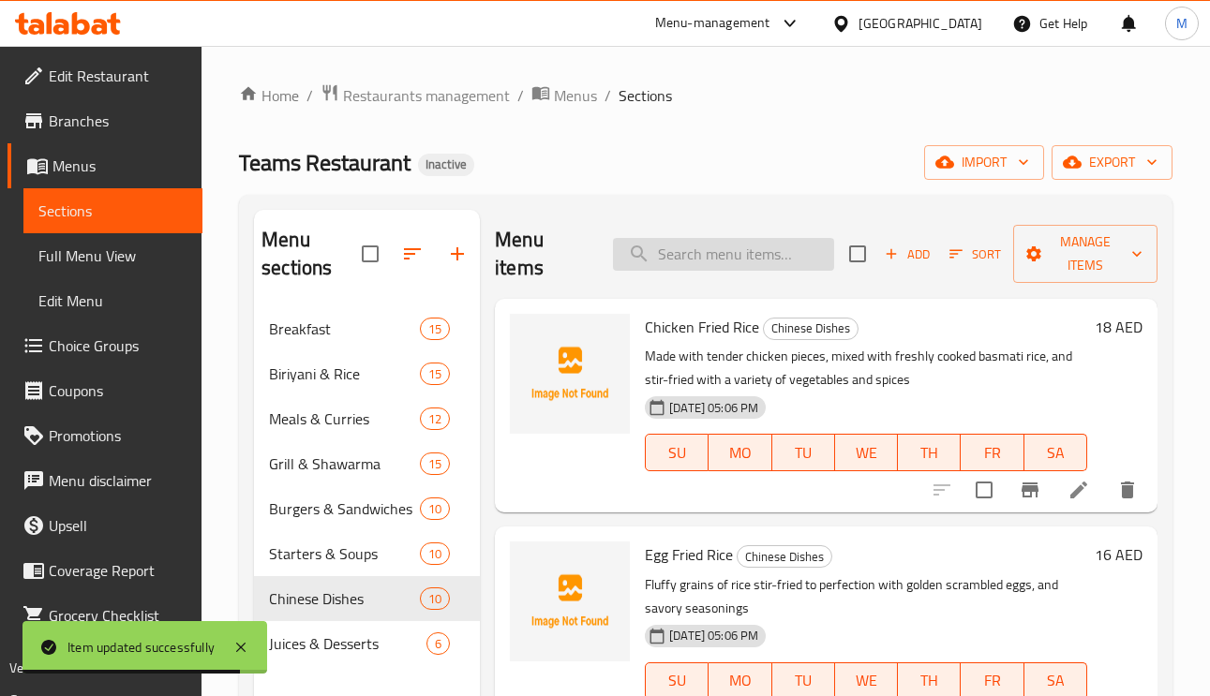
click at [763, 247] on input "search" at bounding box center [723, 254] width 221 height 33
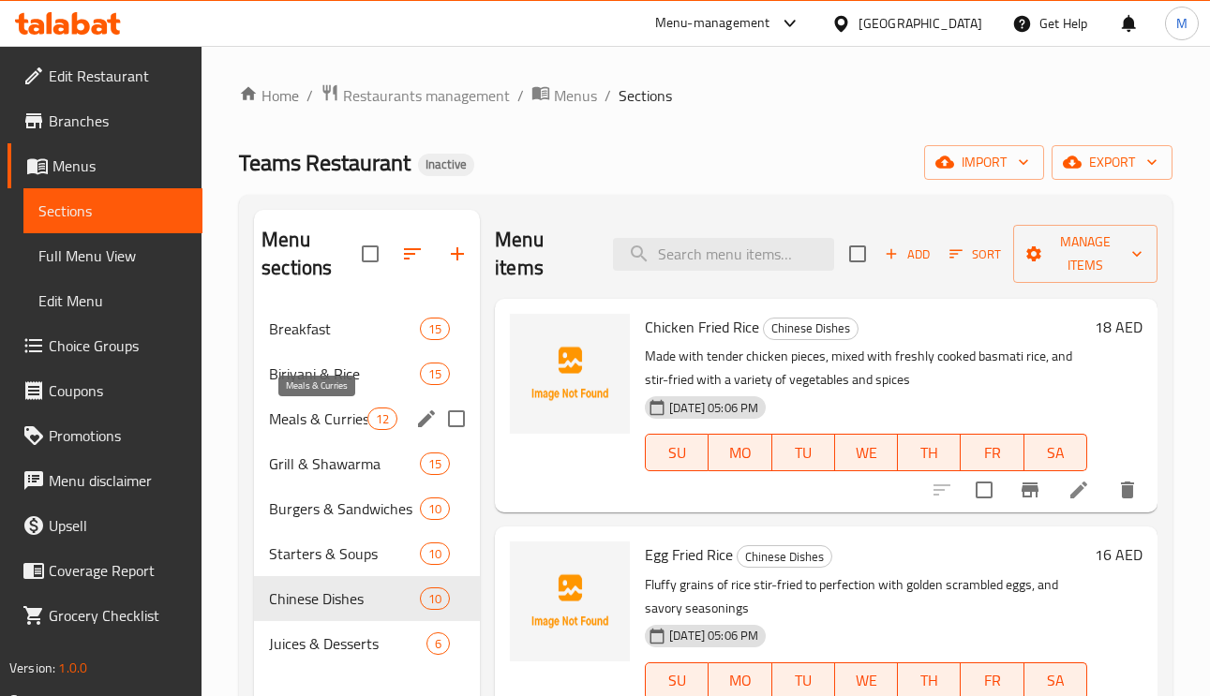
click at [320, 429] on span "Meals & Curries" at bounding box center [318, 419] width 98 height 22
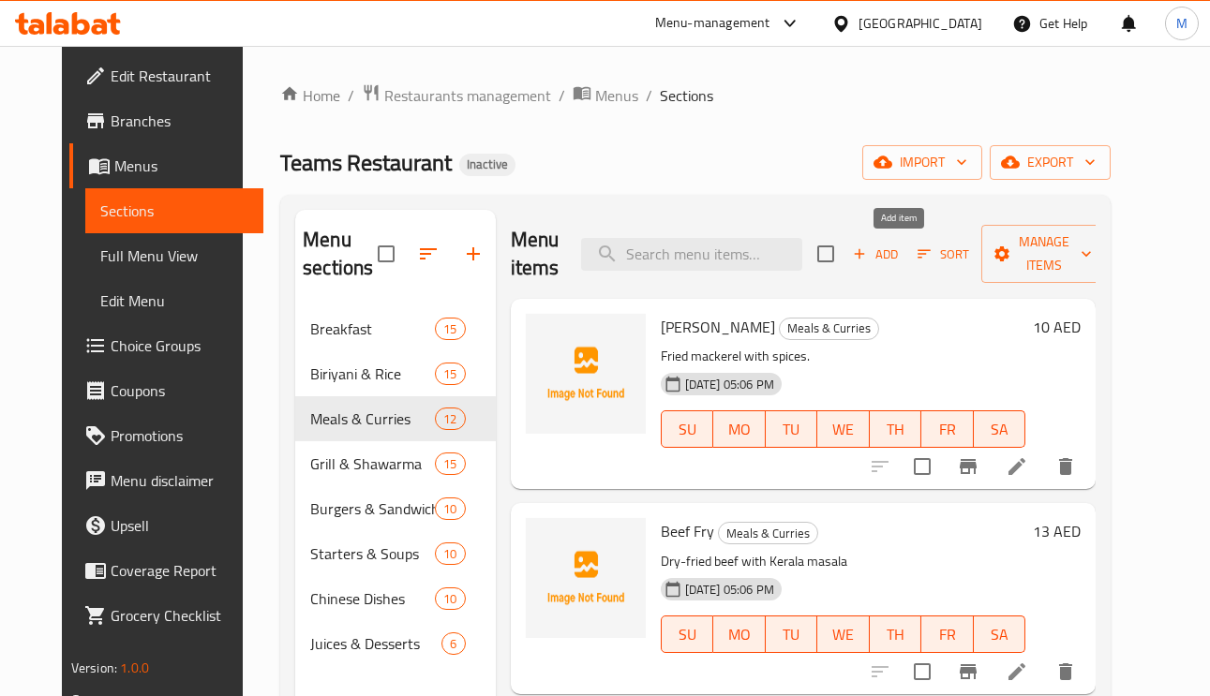
click at [868, 255] on icon "button" at bounding box center [859, 253] width 17 height 17
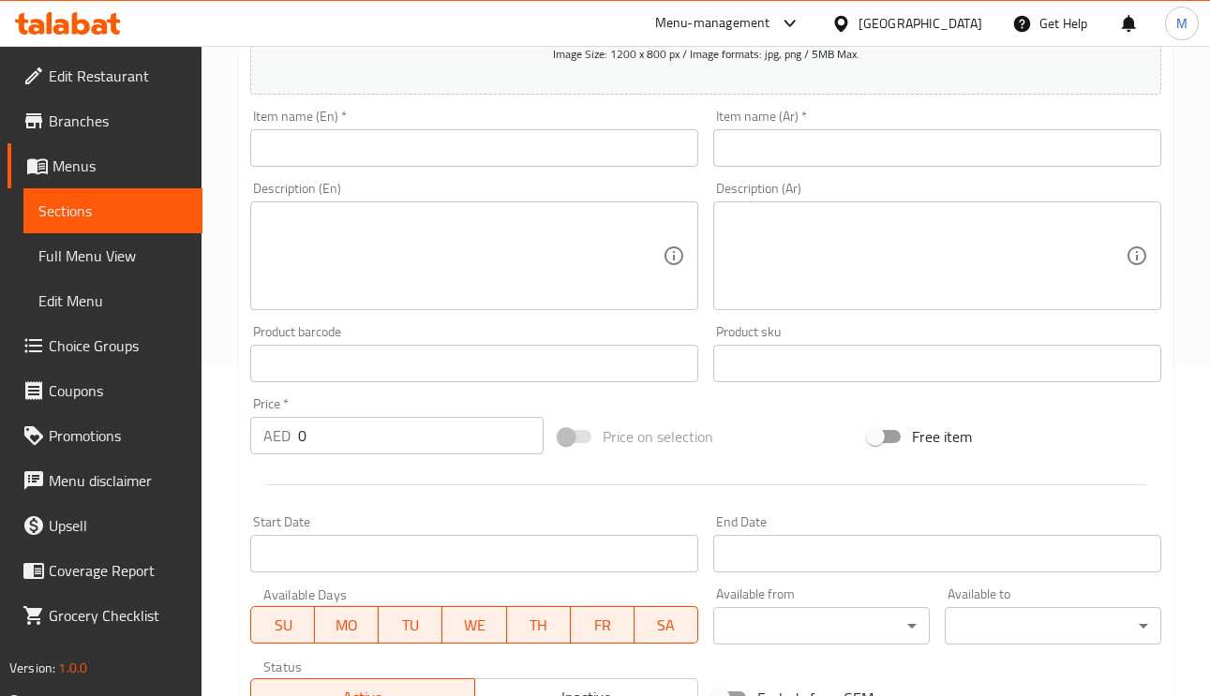
scroll to position [281, 0]
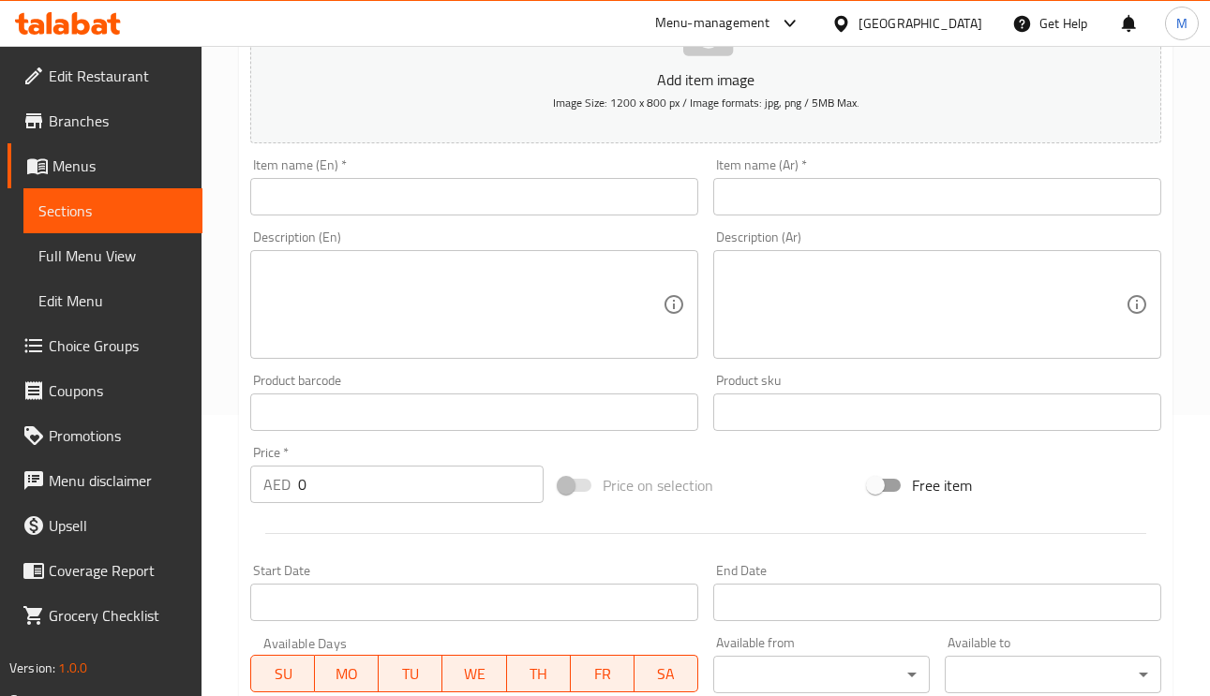
paste input "Prawns Fry"
click at [456, 200] on input "Prawns Fry" at bounding box center [474, 196] width 448 height 37
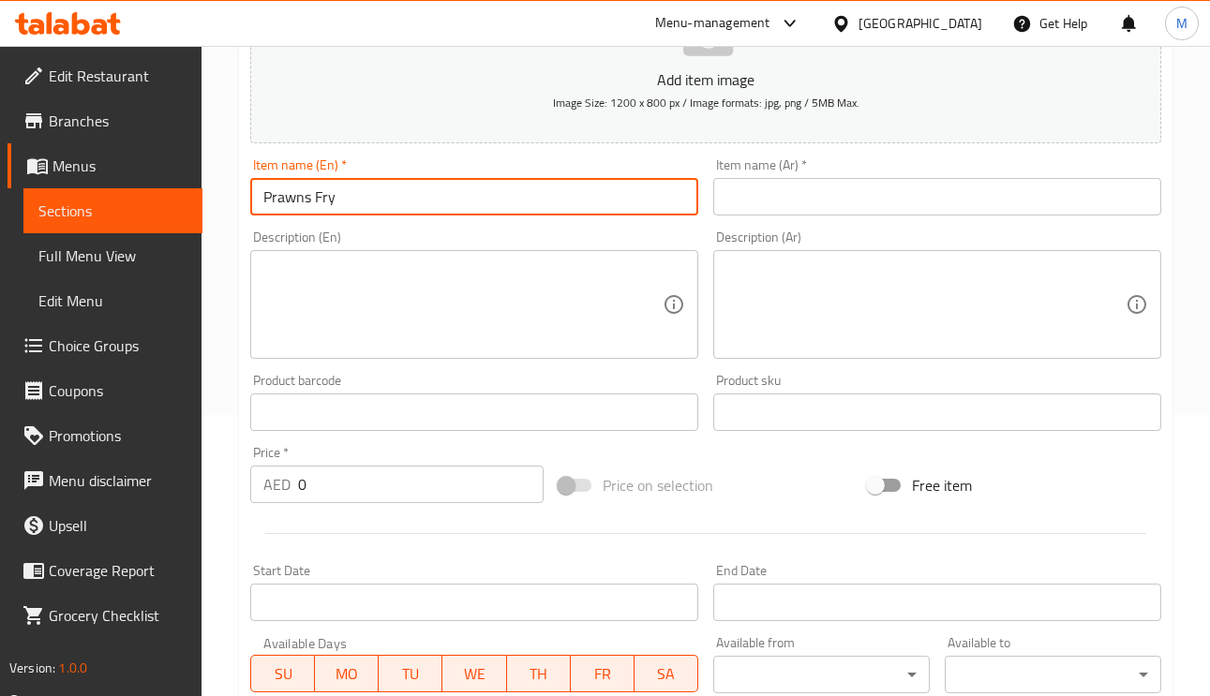
type input "Prawns Fry"
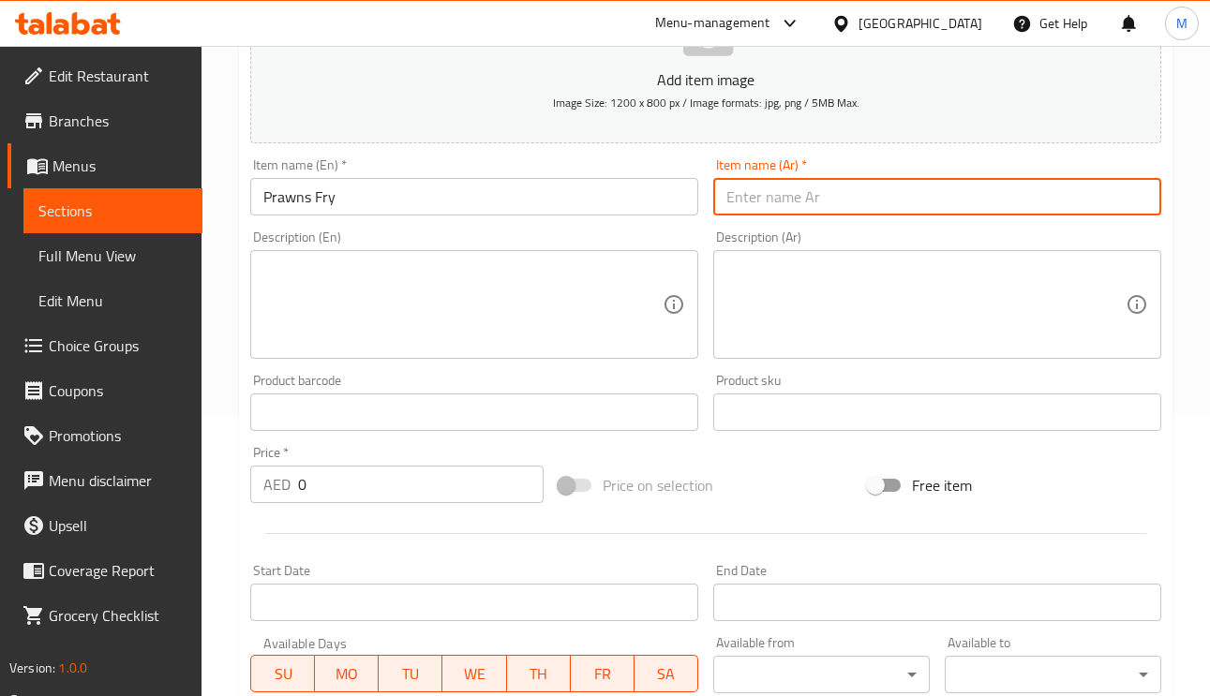
click at [863, 203] on input "text" at bounding box center [937, 196] width 448 height 37
type input "روبيان مقلي"
click at [409, 260] on div "Description (En)" at bounding box center [474, 304] width 448 height 109
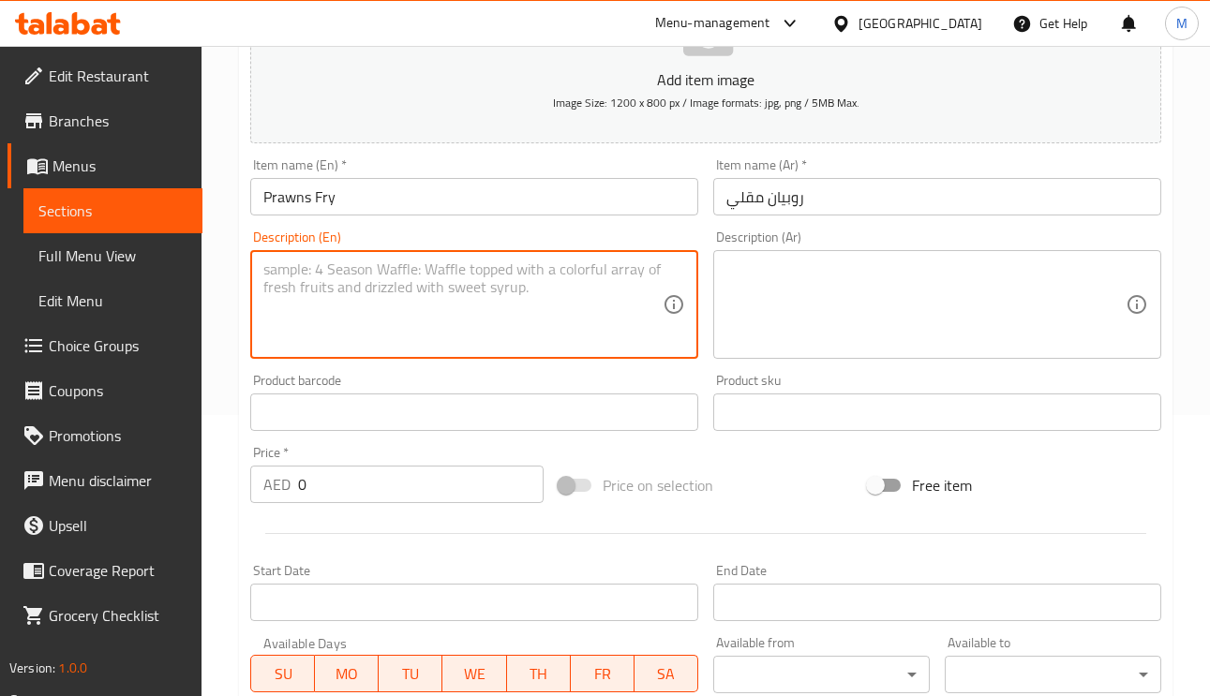
paste textarea "Crispy fried prawns with spices."
type textarea "Crispy fried prawns with spices."
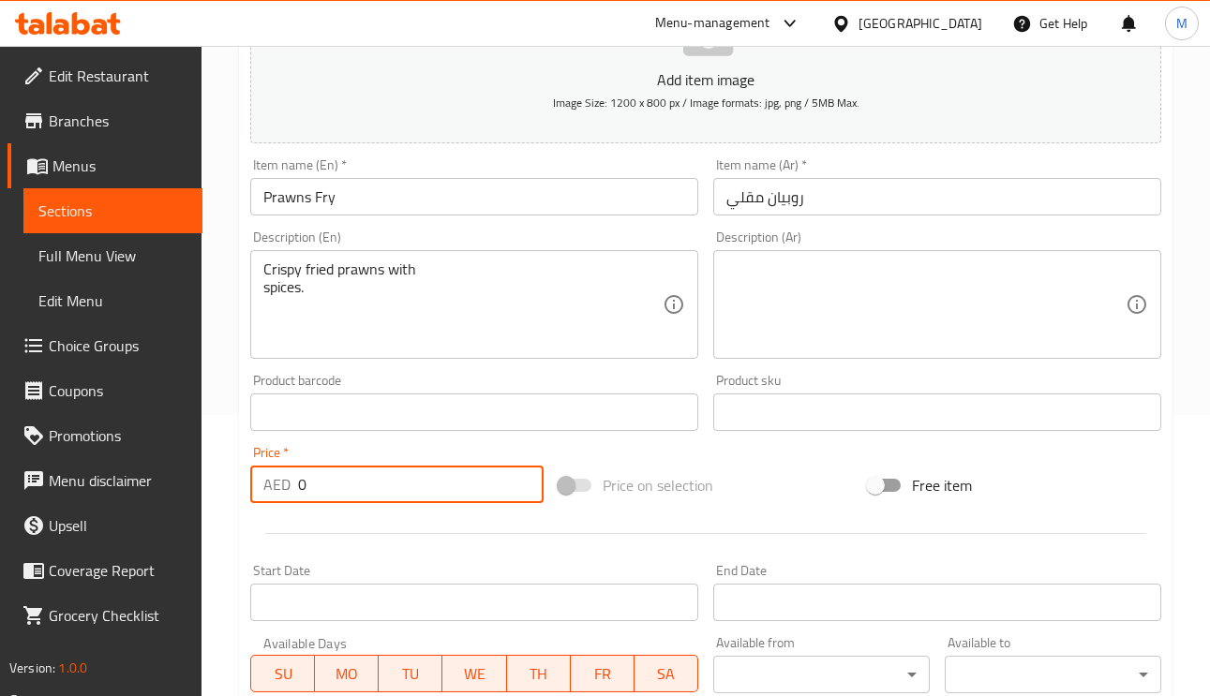
drag, startPoint x: 266, startPoint y: 495, endPoint x: 273, endPoint y: 506, distance: 13.0
click at [264, 497] on div "AED 0 Price *" at bounding box center [396, 484] width 293 height 37
type input "13"
paste textarea "روبيان مقلي مقرمش مع التوابل."
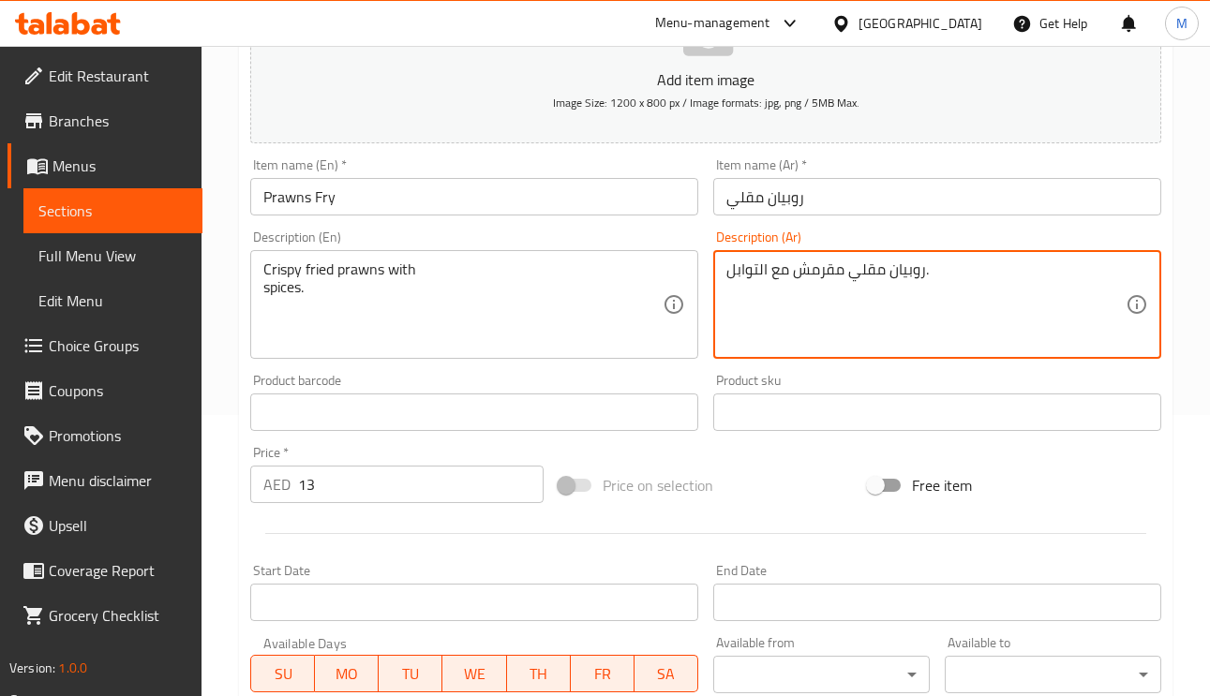
type textarea "روبيان مقلي مقرمش مع التوابل."
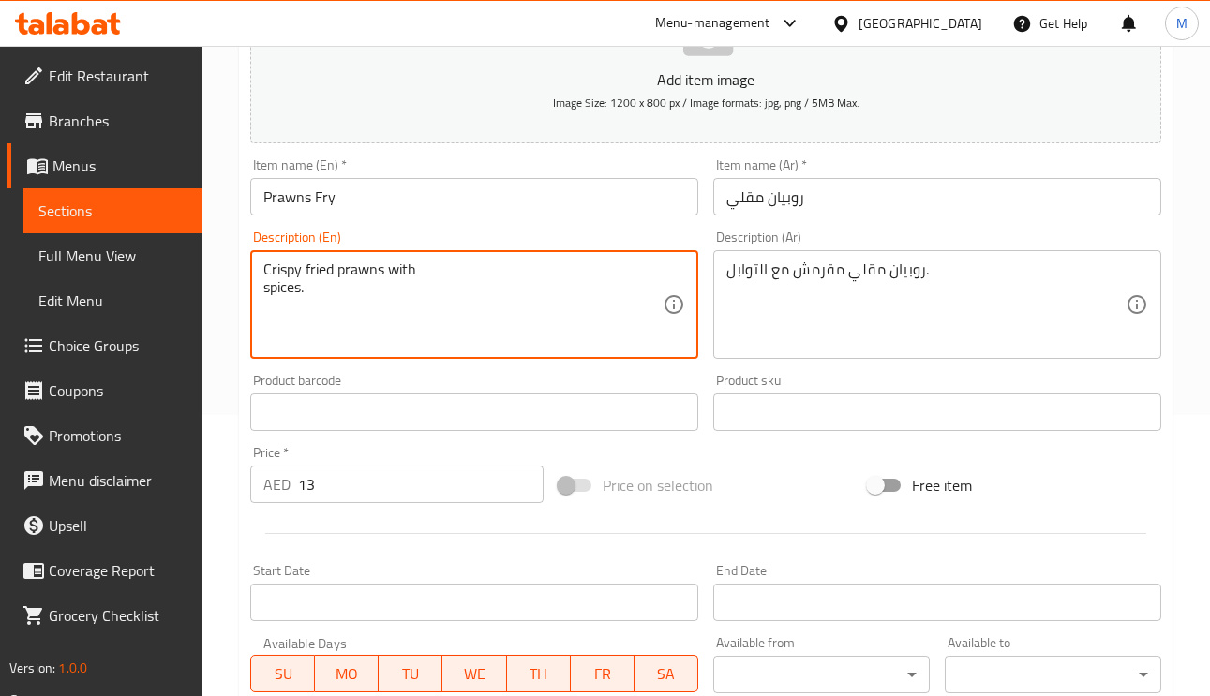
click at [266, 293] on textarea "Crispy fried prawns with spices." at bounding box center [462, 304] width 399 height 89
type textarea "Crispy fried prawns with spices."
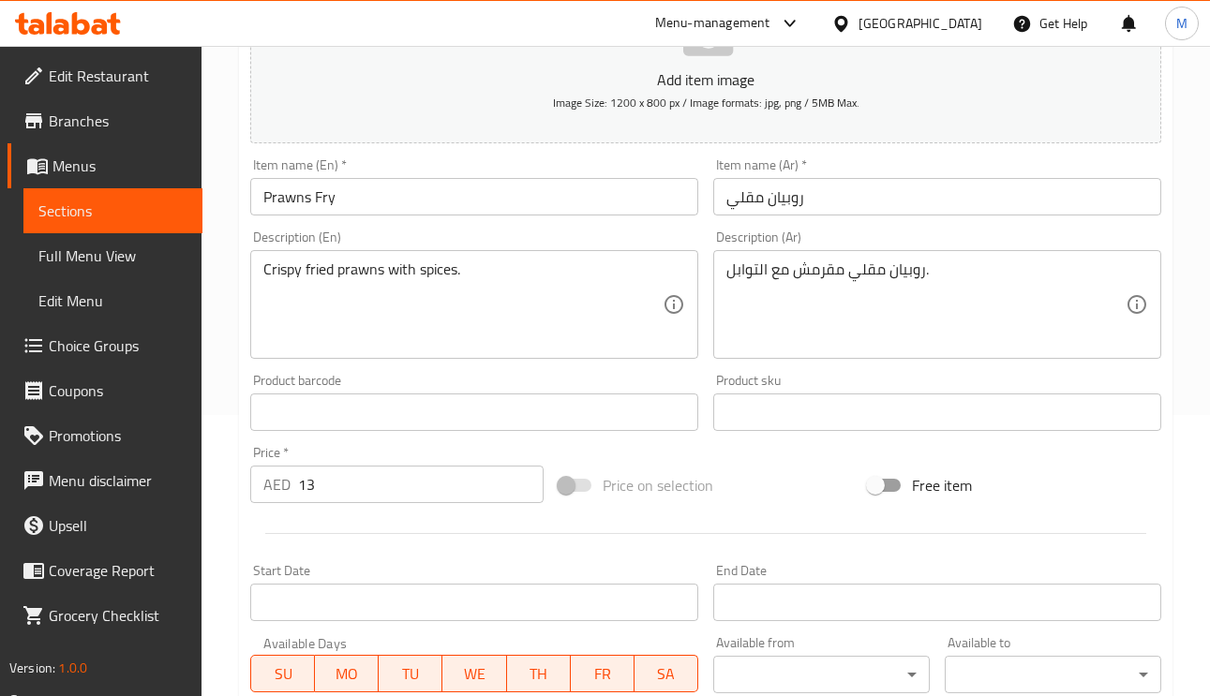
click at [517, 226] on div "Description (En) Crispy fried prawns with spices. Description (En)" at bounding box center [474, 294] width 463 height 143
click at [518, 205] on input "Prawns Fry" at bounding box center [474, 196] width 448 height 37
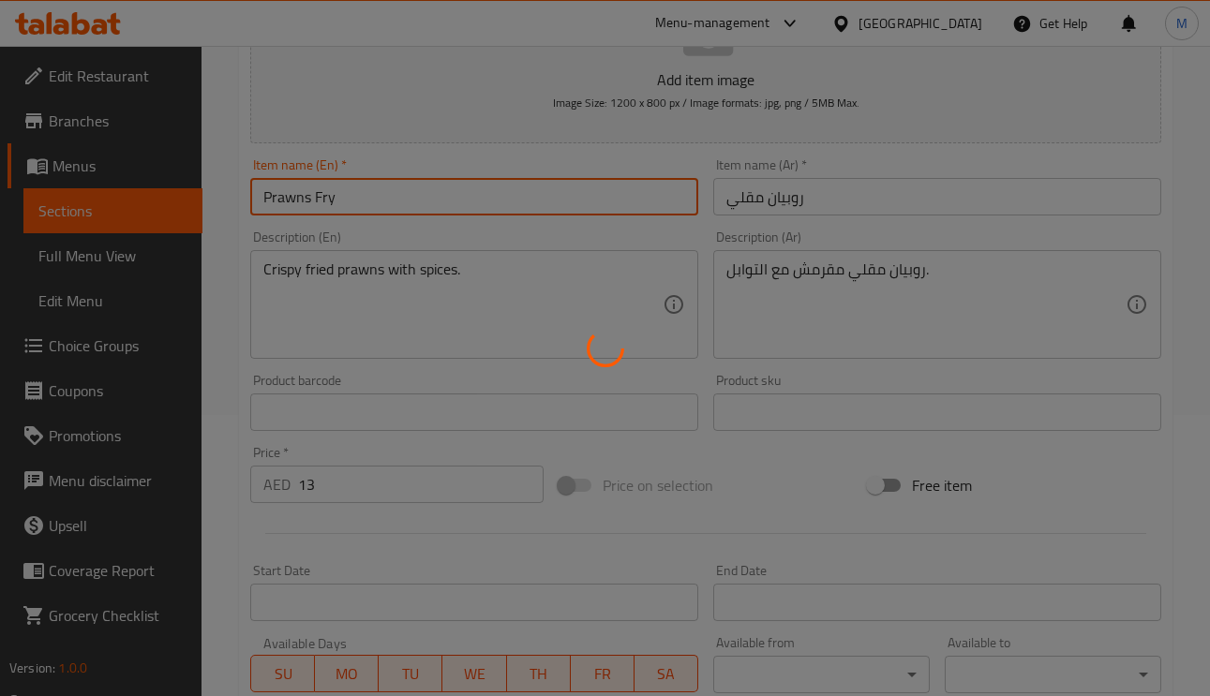
type input "0"
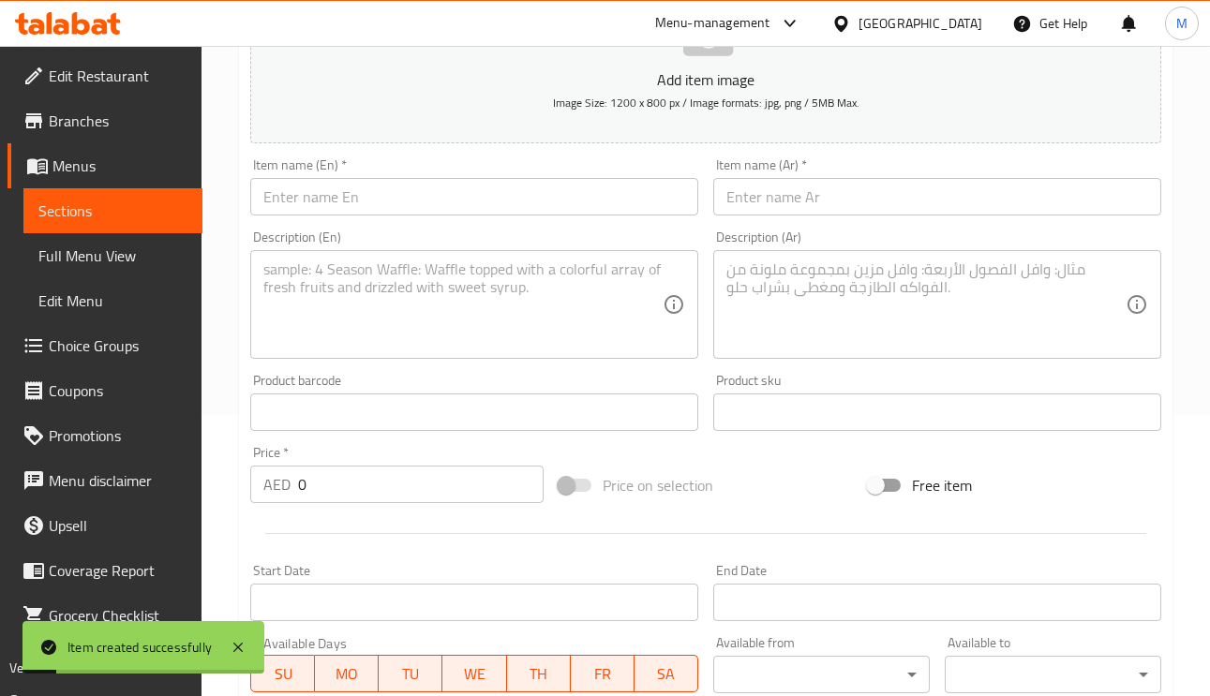
click at [294, 209] on input "text" at bounding box center [474, 196] width 448 height 37
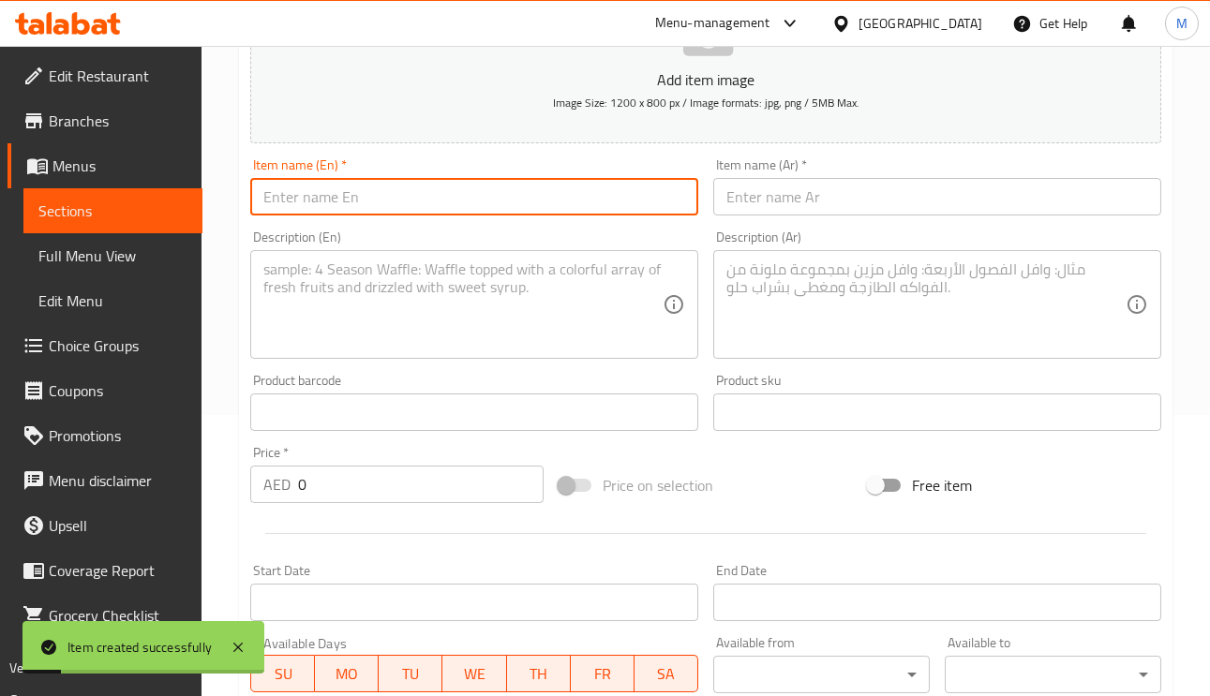
paste input "Prawns Fry/Roast 13 Crispy fried prawns with"
type input "Prawns Fry/Roast 13 Crispy fried prawns with"
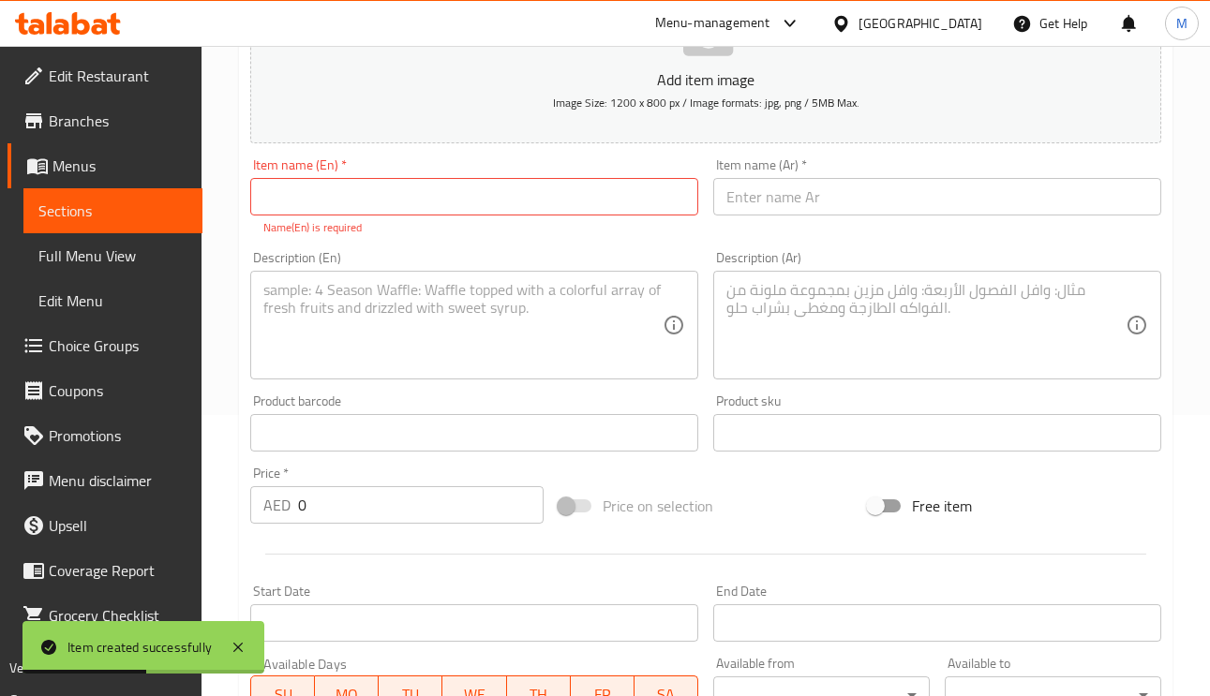
click at [379, 214] on input "text" at bounding box center [474, 196] width 448 height 37
paste input "Prawns Fry/Roast"
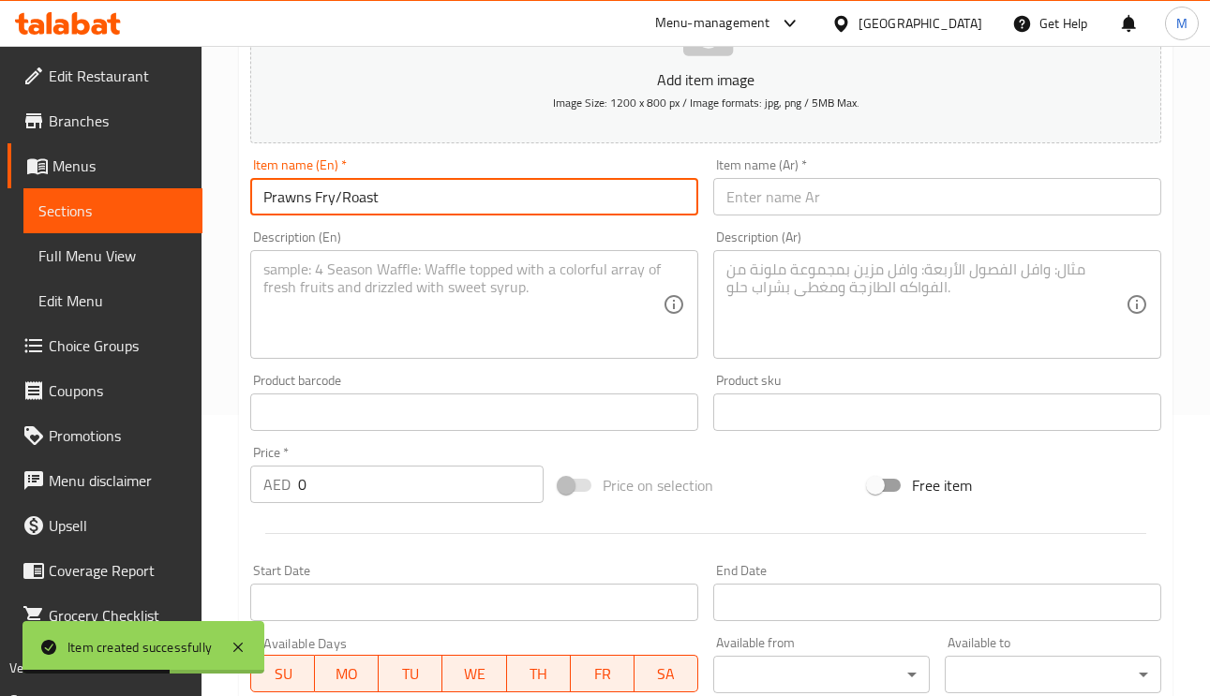
click at [331, 200] on input "Prawns Fry/Roast" at bounding box center [474, 196] width 448 height 37
drag, startPoint x: 341, startPoint y: 205, endPoint x: 314, endPoint y: 204, distance: 27.2
click at [314, 204] on input "Prawns Fry/Roast" at bounding box center [474, 196] width 448 height 37
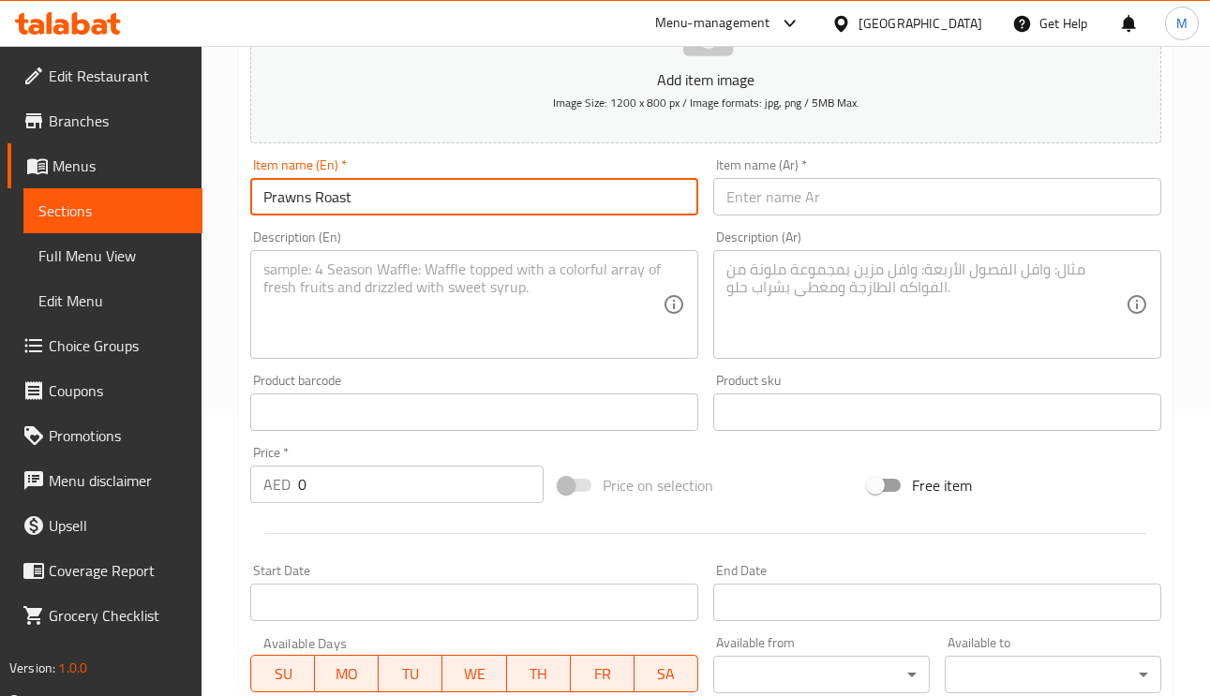
type input "Prawns Roast"
click at [788, 201] on input "text" at bounding box center [937, 196] width 448 height 37
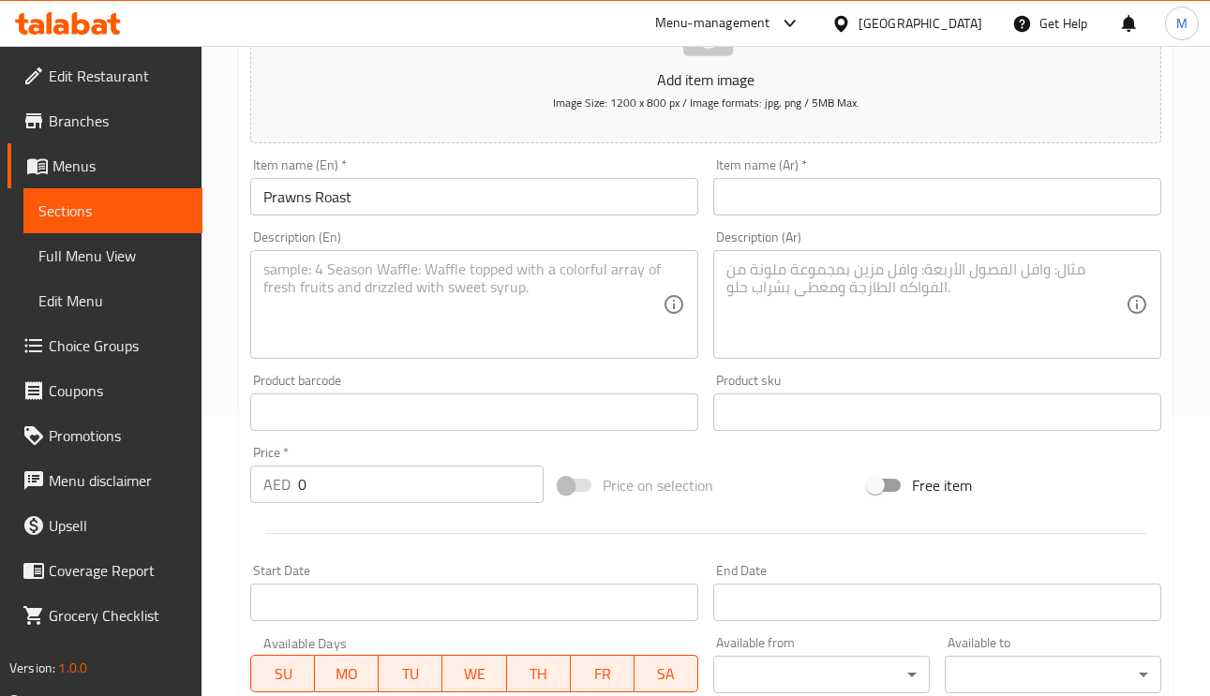
drag, startPoint x: 292, startPoint y: 485, endPoint x: 244, endPoint y: 471, distance: 50.7
click at [245, 473] on div "Price   * AED 0 Price *" at bounding box center [397, 474] width 308 height 72
paste input "13"
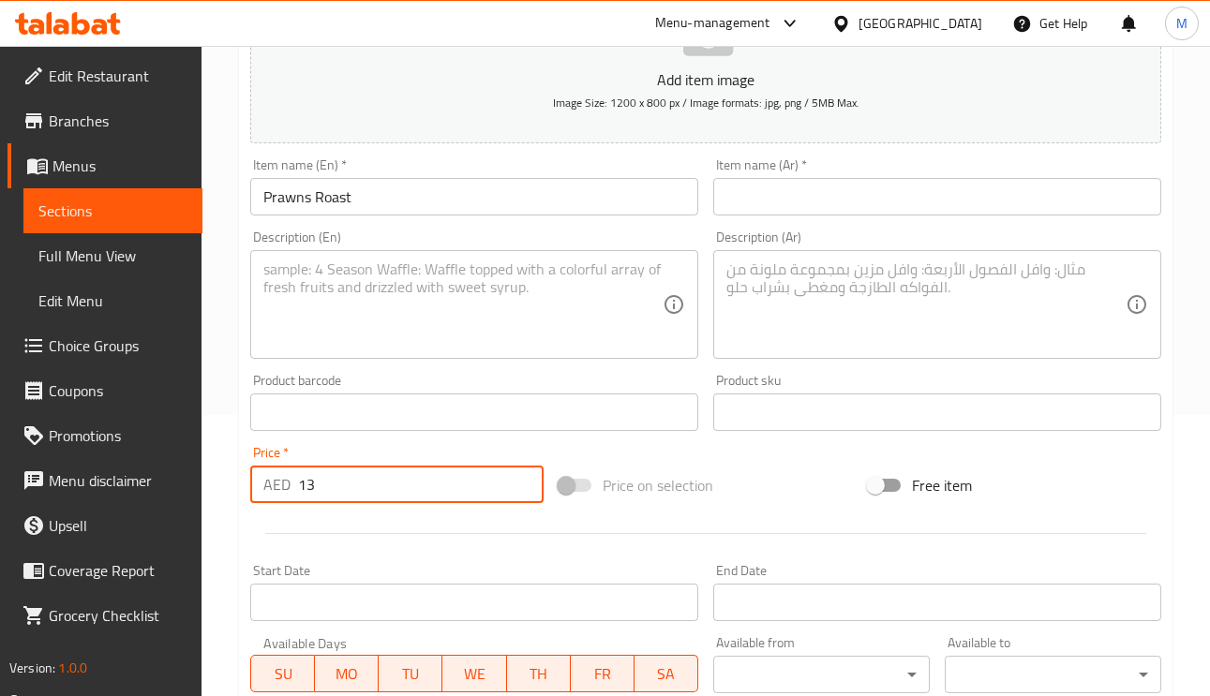
type input "13"
click at [759, 208] on input "text" at bounding box center [937, 196] width 448 height 37
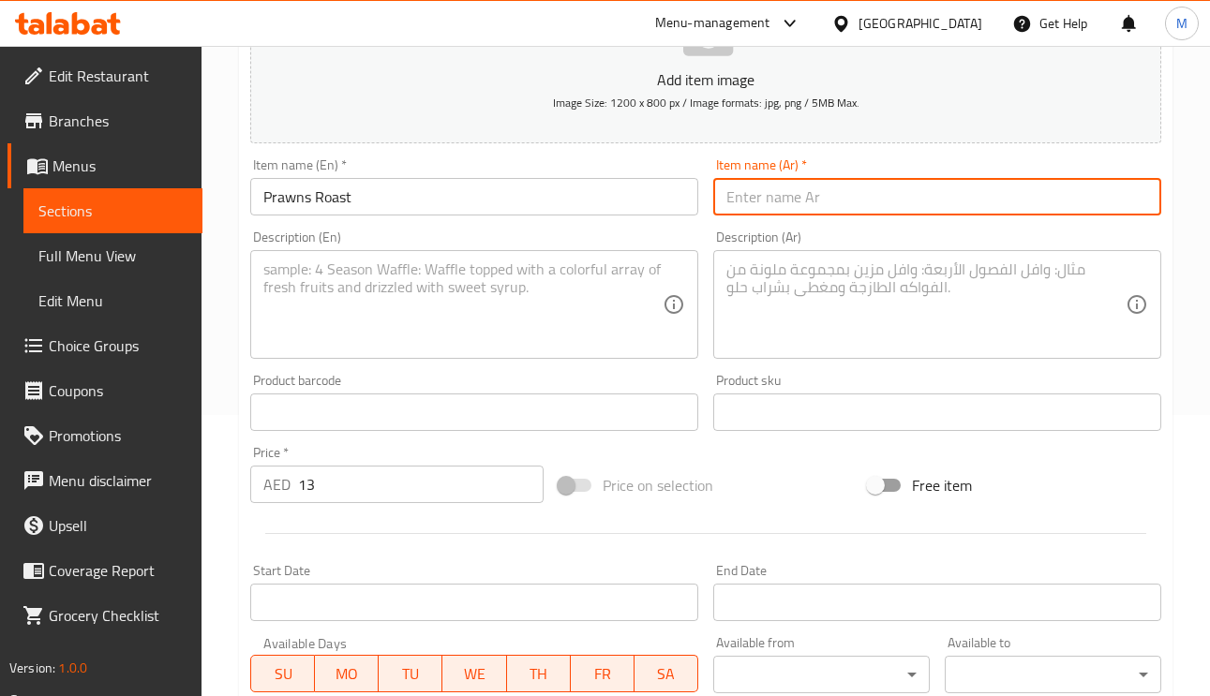
click at [408, 190] on input "Prawns Roast" at bounding box center [474, 196] width 448 height 37
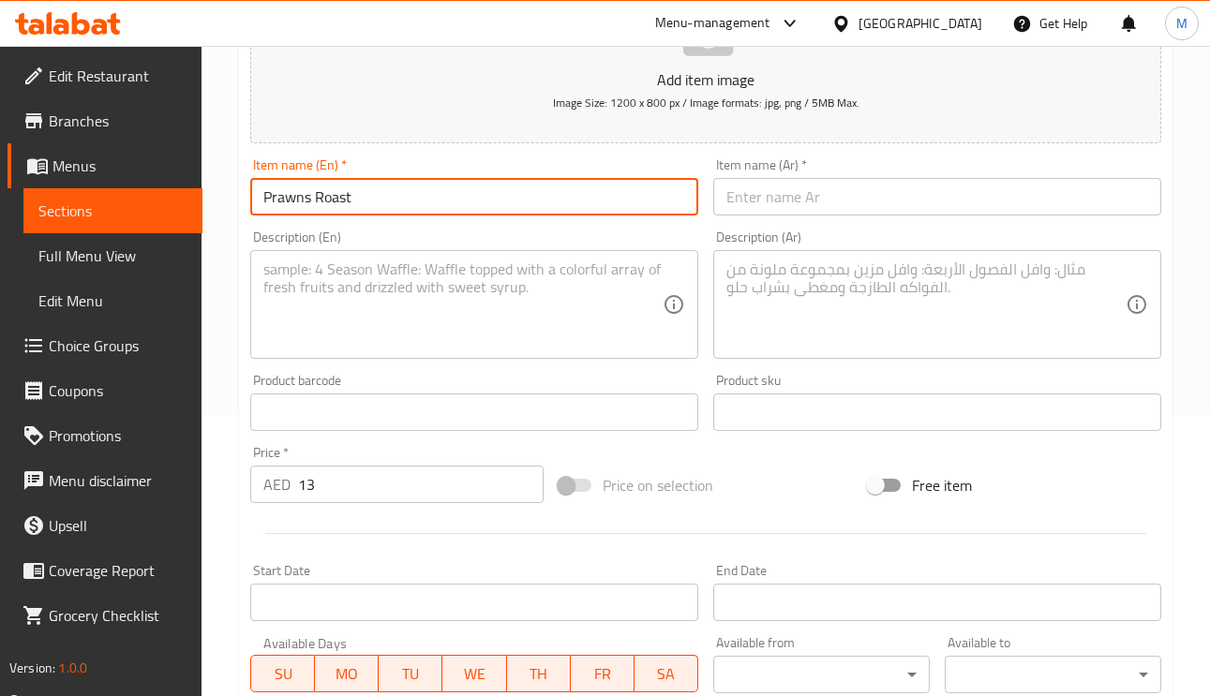
click at [408, 190] on input "Prawns Roast" at bounding box center [474, 196] width 448 height 37
paste input "الروبيان المشوي"
click at [844, 201] on input "الروبيان المشوي" at bounding box center [937, 196] width 448 height 37
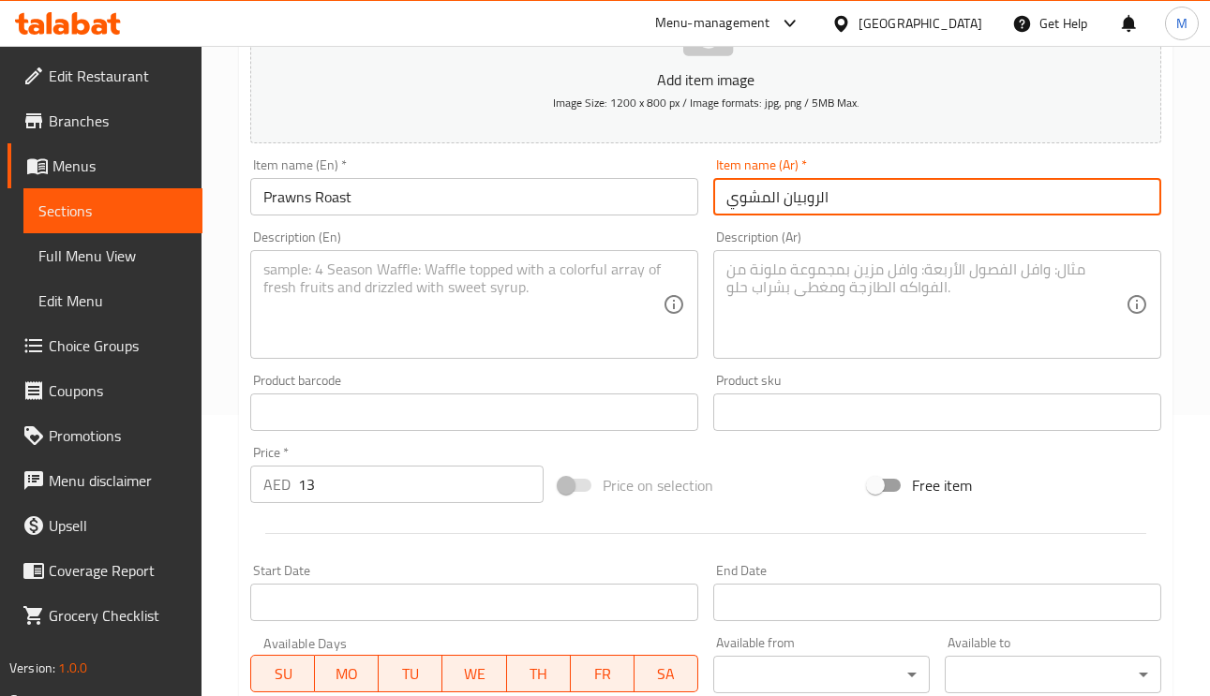
click at [821, 197] on input "الروبيان المشوي" at bounding box center [937, 196] width 448 height 37
click at [821, 199] on input "الروبيان المشوي" at bounding box center [937, 196] width 448 height 37
click at [819, 197] on input "الروبيان المشوي" at bounding box center [937, 196] width 448 height 37
click at [816, 191] on input "الروبيان المشوي" at bounding box center [937, 196] width 448 height 37
click at [767, 197] on input "روبيان المشوي" at bounding box center [937, 196] width 448 height 37
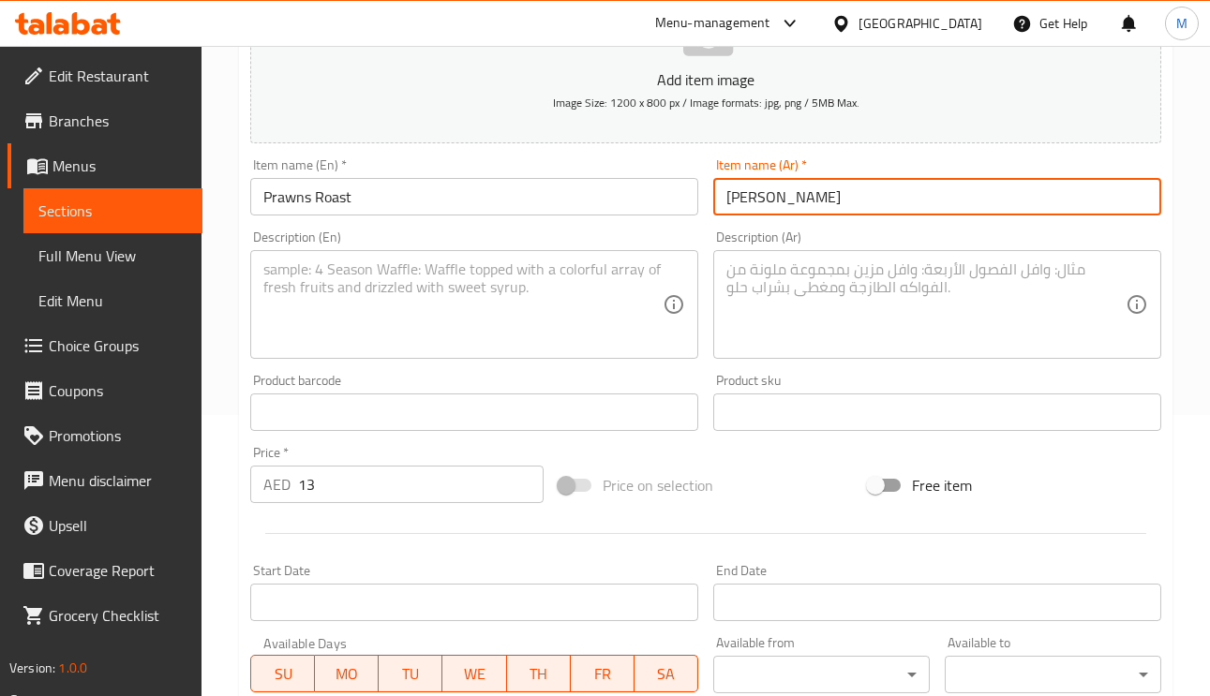
type input "روبيان مشوي"
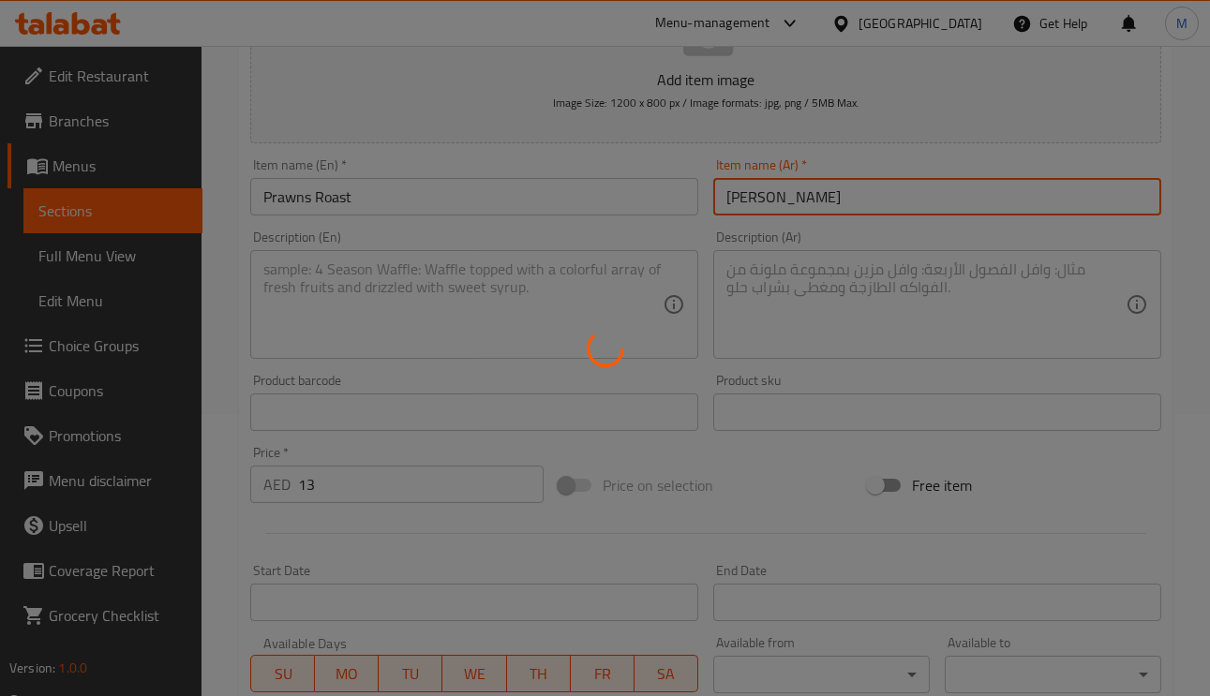
type input "0"
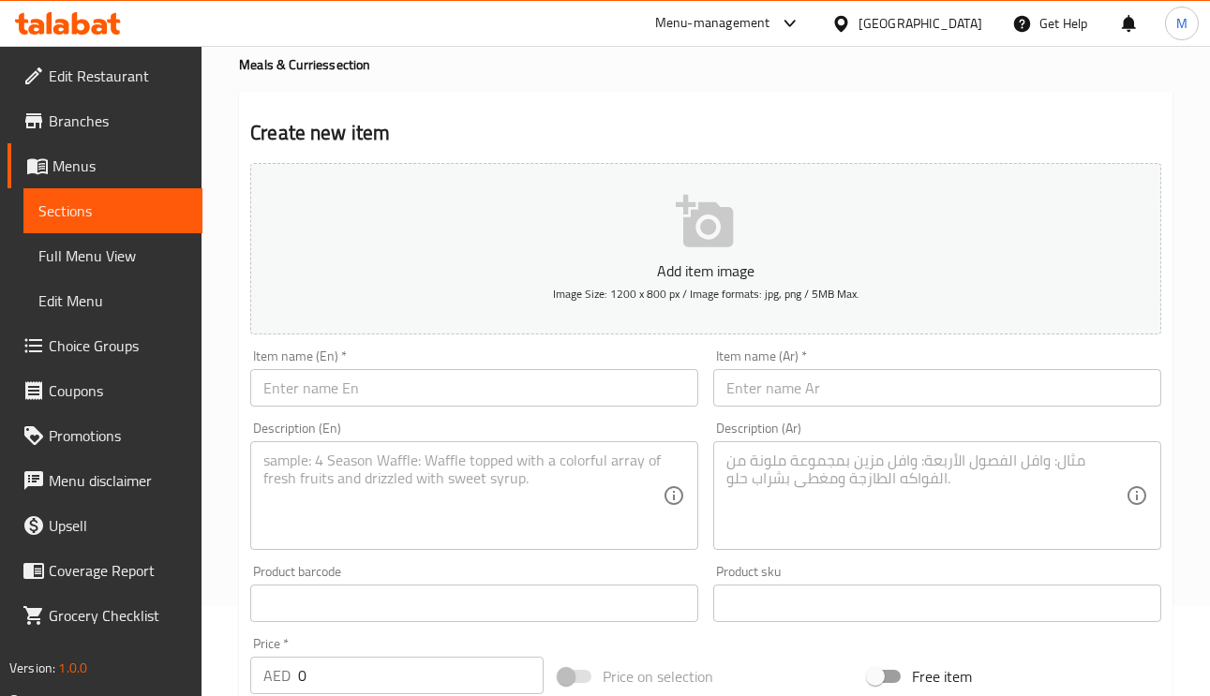
scroll to position [0, 0]
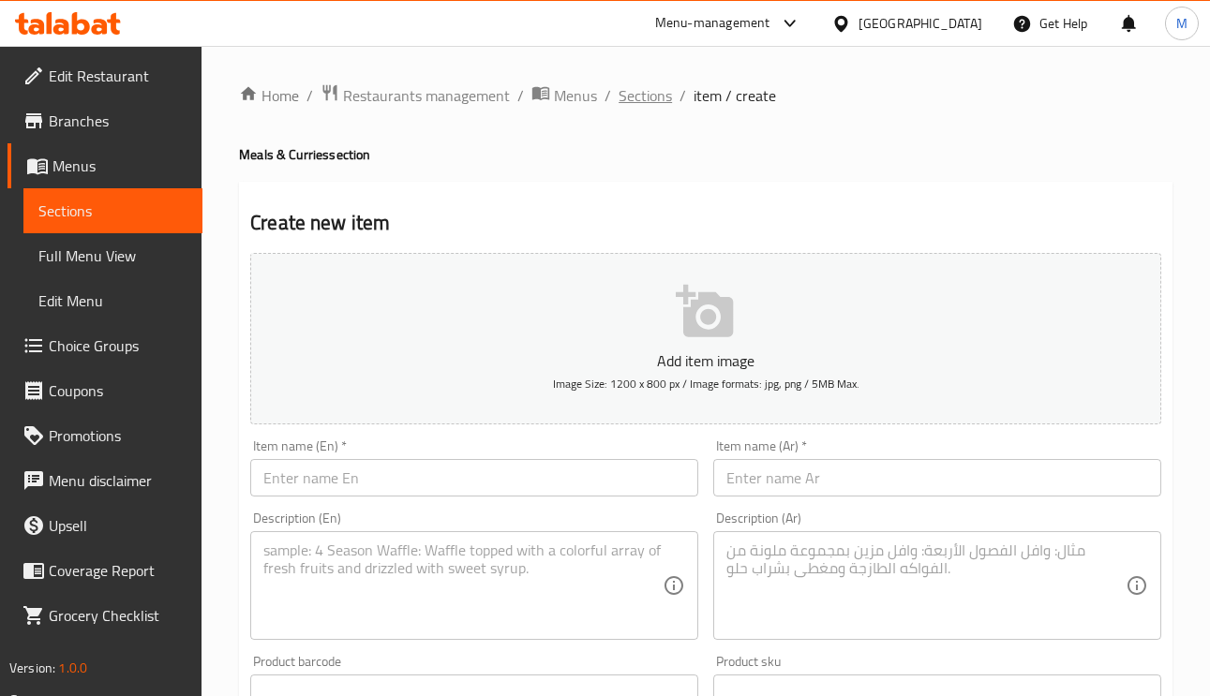
click at [639, 85] on span "Sections" at bounding box center [644, 95] width 53 height 22
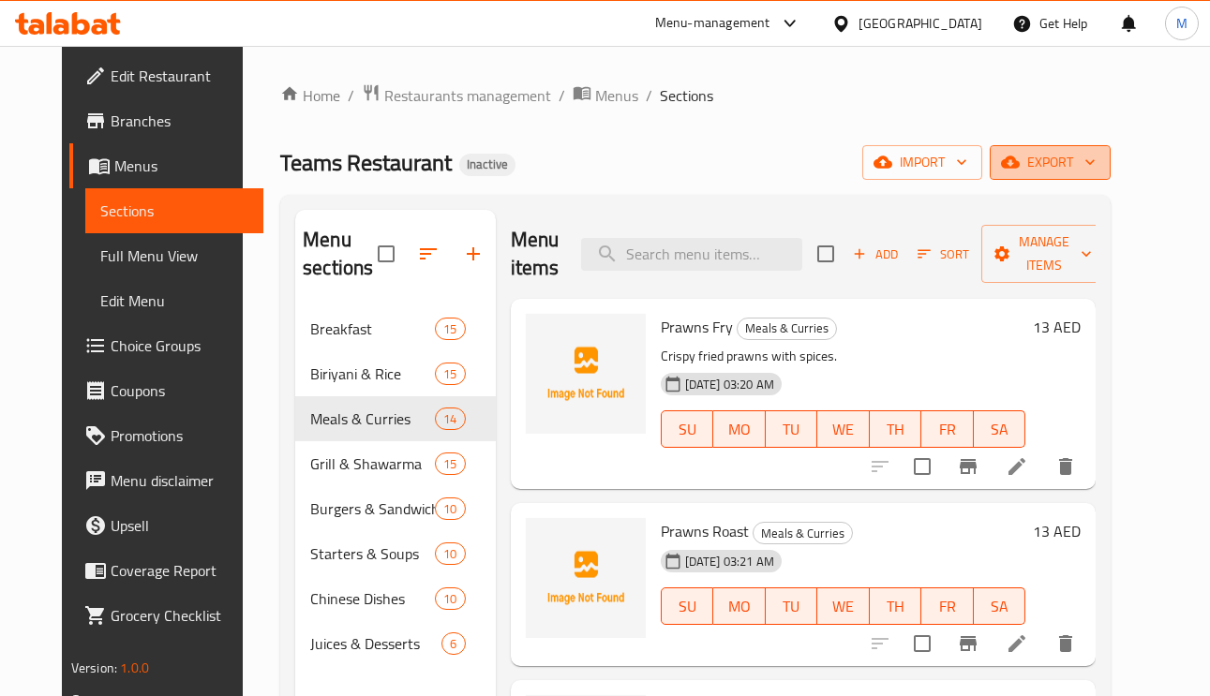
click at [1095, 173] on span "export" at bounding box center [1049, 162] width 91 height 23
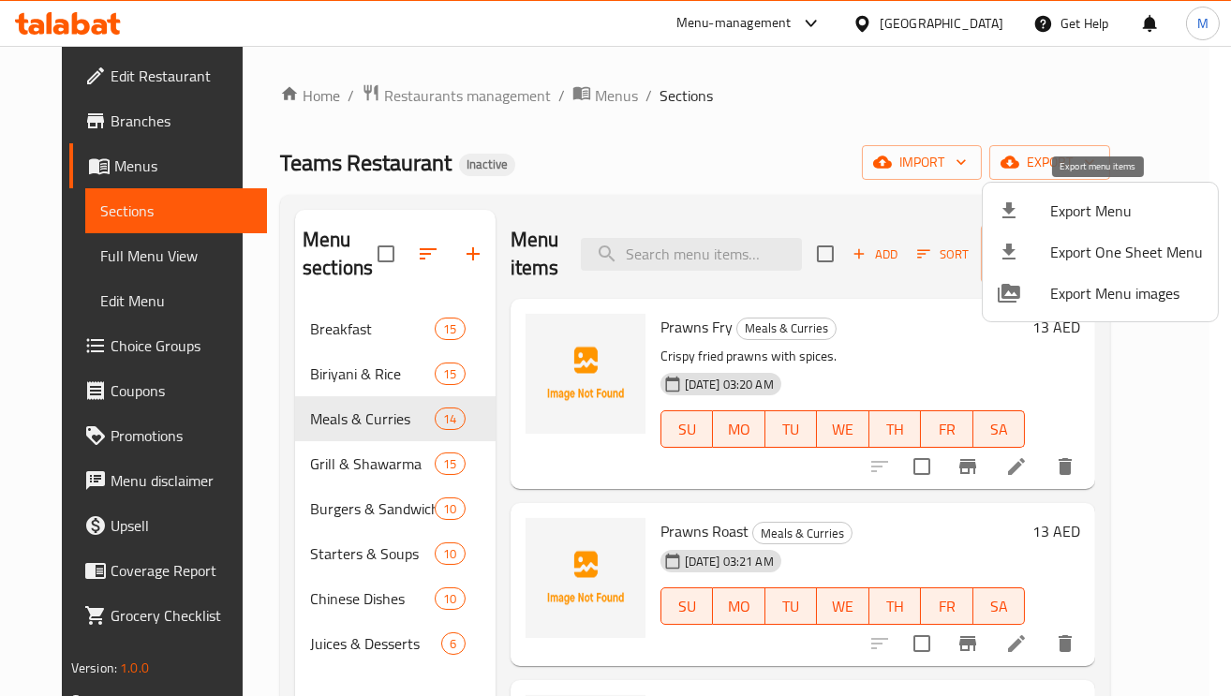
click at [1113, 215] on span "Export Menu" at bounding box center [1126, 211] width 153 height 22
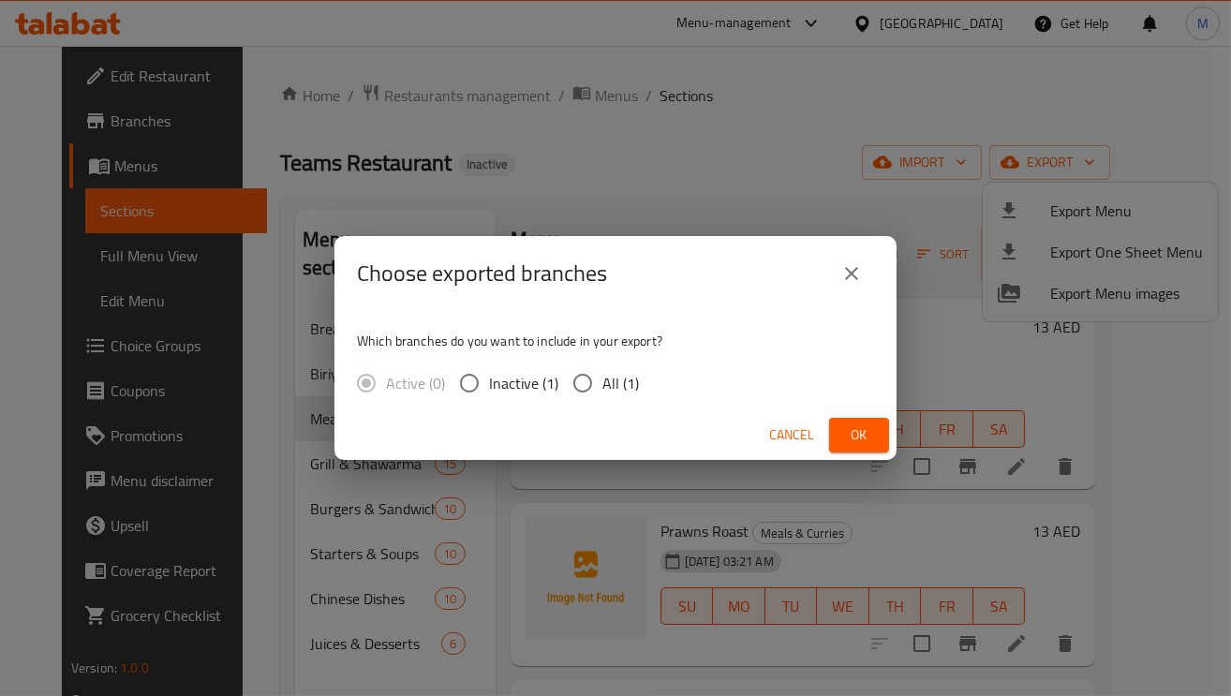
click at [588, 384] on input "All (1)" at bounding box center [582, 383] width 39 height 39
radio input "true"
click at [868, 427] on span "Ok" at bounding box center [859, 434] width 30 height 23
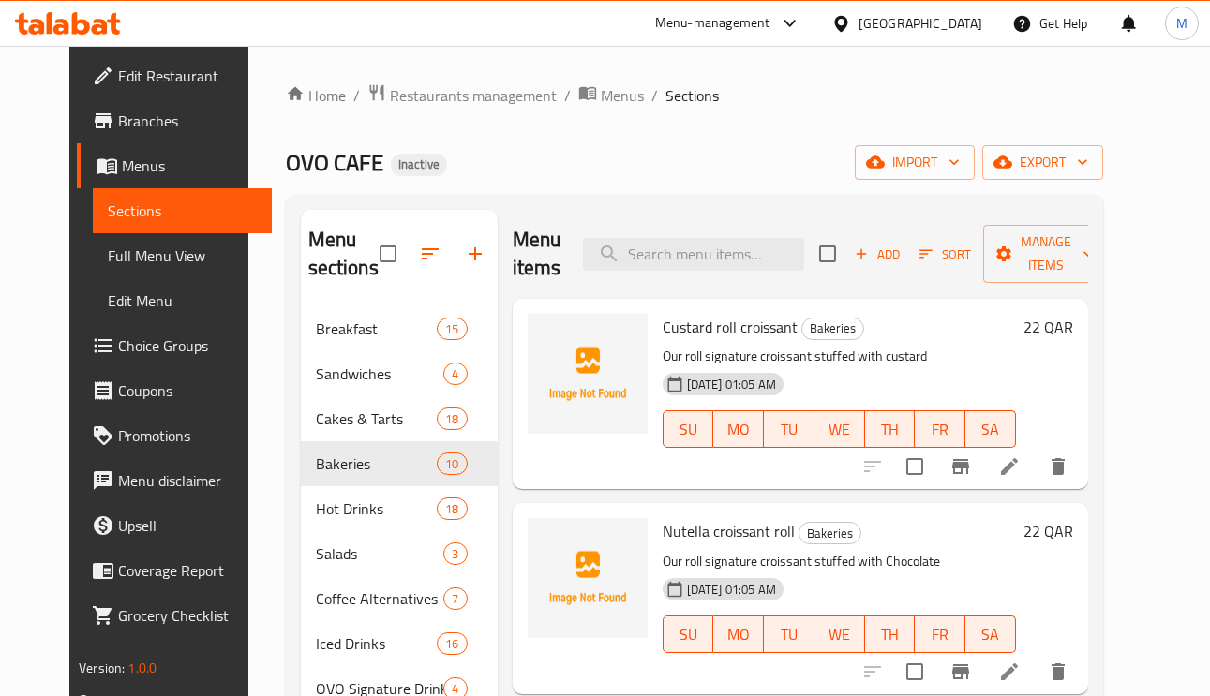
click at [959, 22] on div "Qatar" at bounding box center [920, 23] width 124 height 21
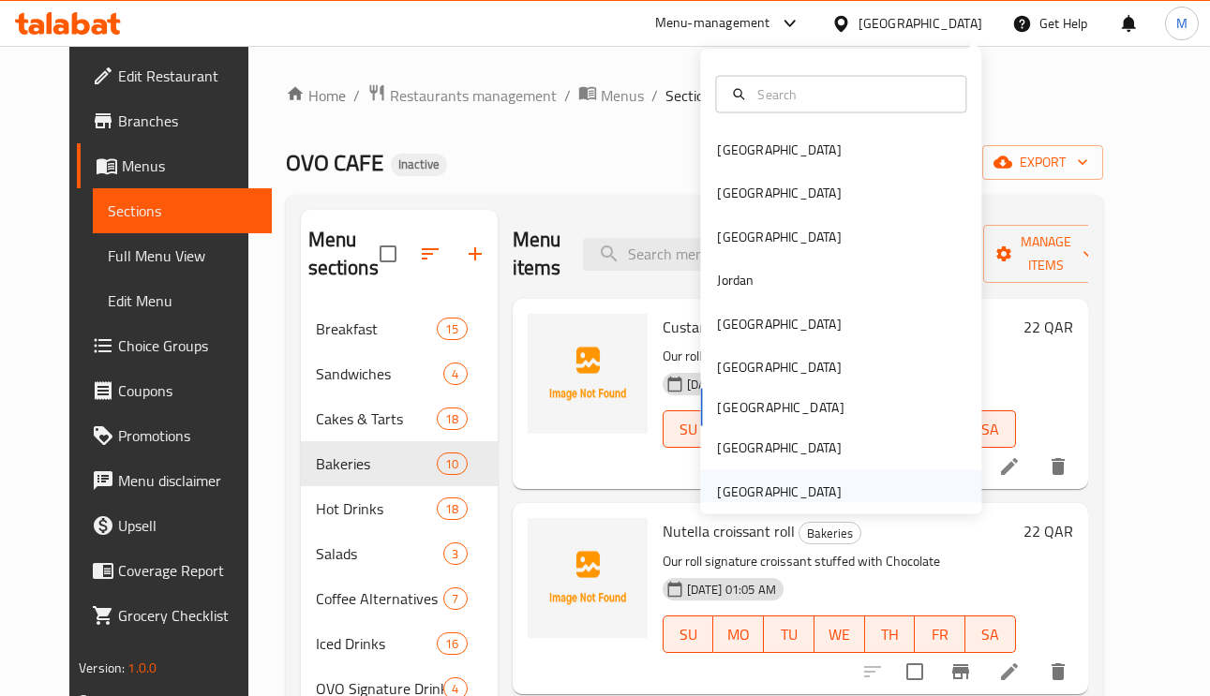
click at [776, 485] on div "[GEOGRAPHIC_DATA]" at bounding box center [779, 491] width 124 height 21
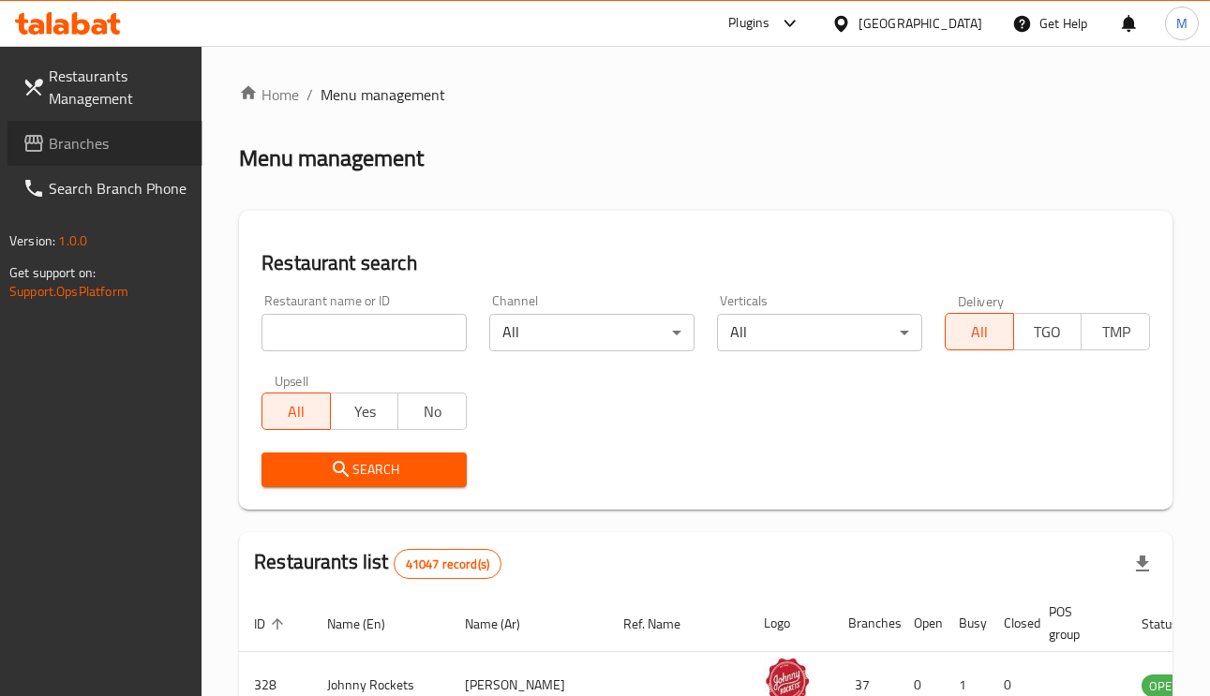
click at [63, 145] on span "Branches" at bounding box center [118, 143] width 139 height 22
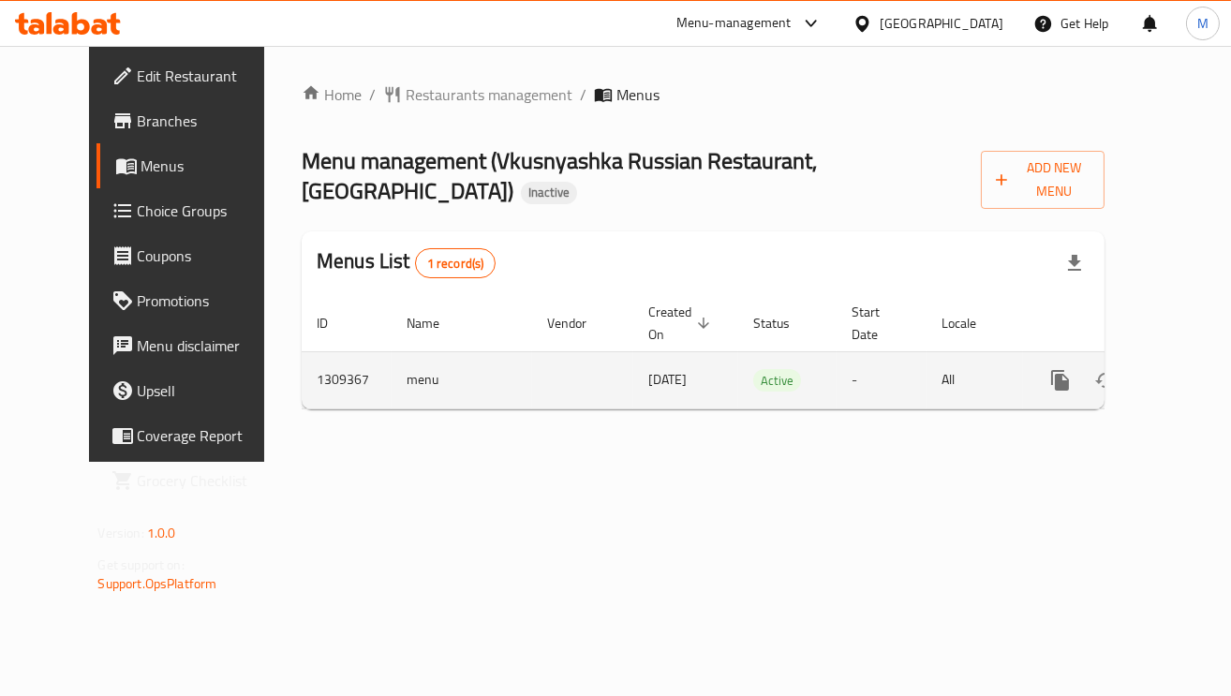
click at [1184, 369] on icon "enhanced table" at bounding box center [1195, 380] width 22 height 22
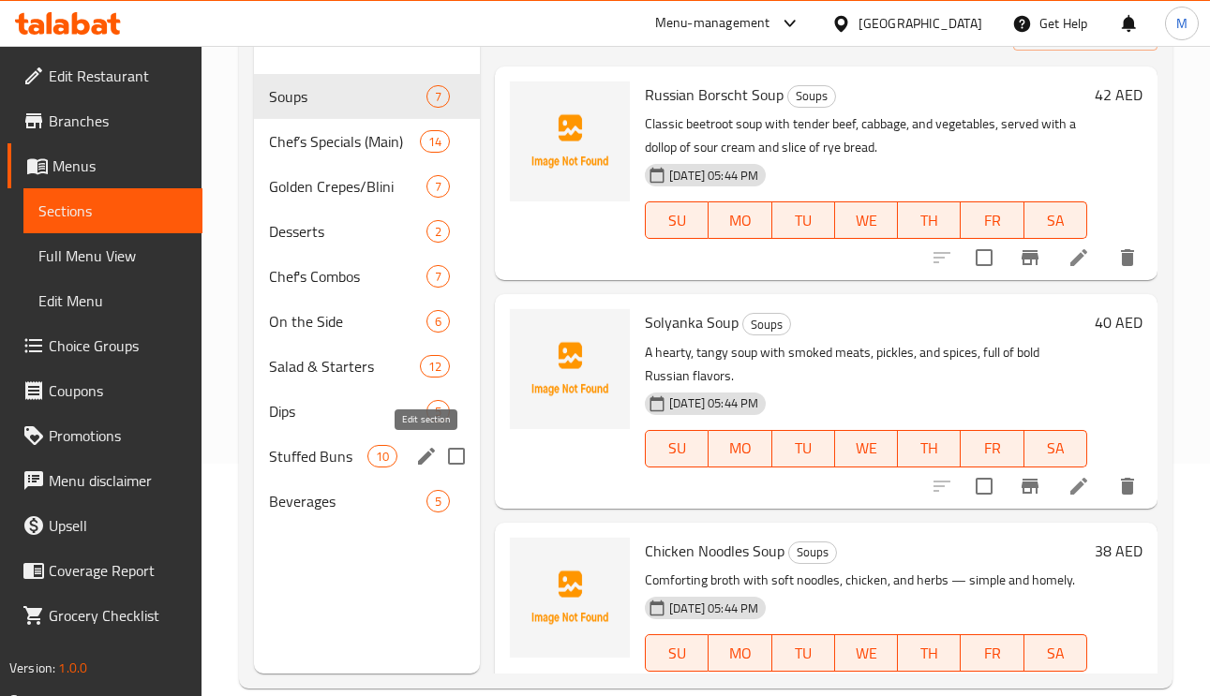
scroll to position [264, 0]
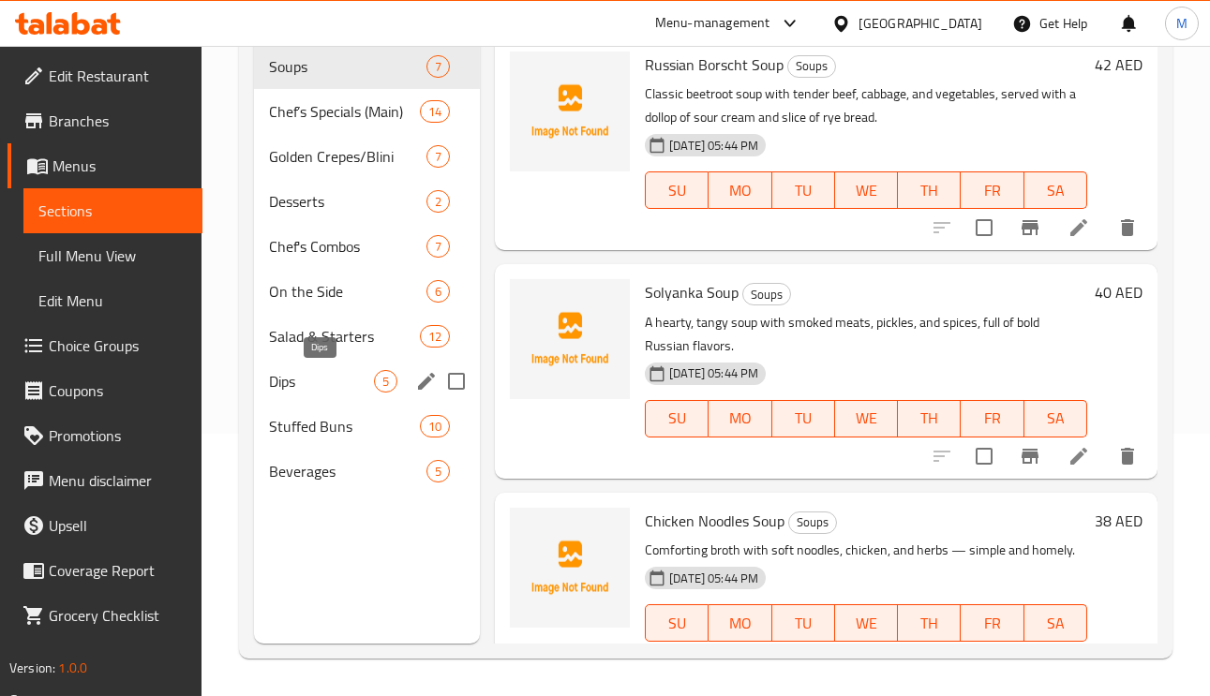
click at [361, 364] on div "Dips 5" at bounding box center [367, 381] width 226 height 45
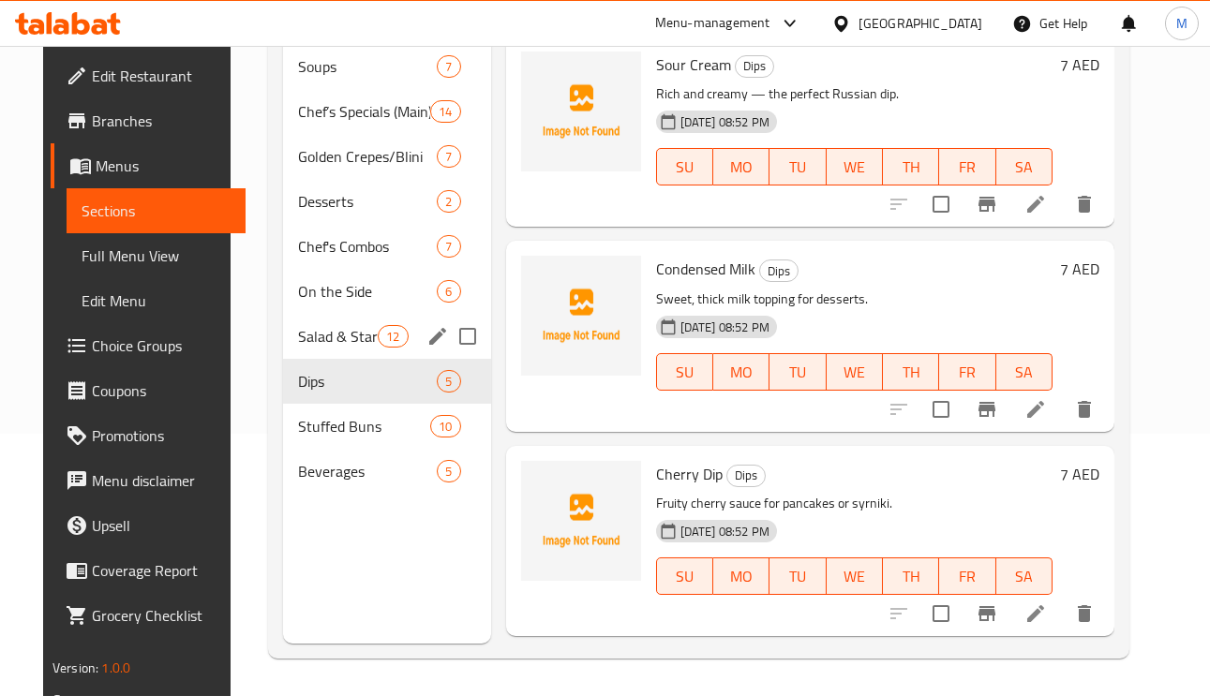
click at [363, 263] on div "Chef's Combos 7" at bounding box center [387, 246] width 208 height 45
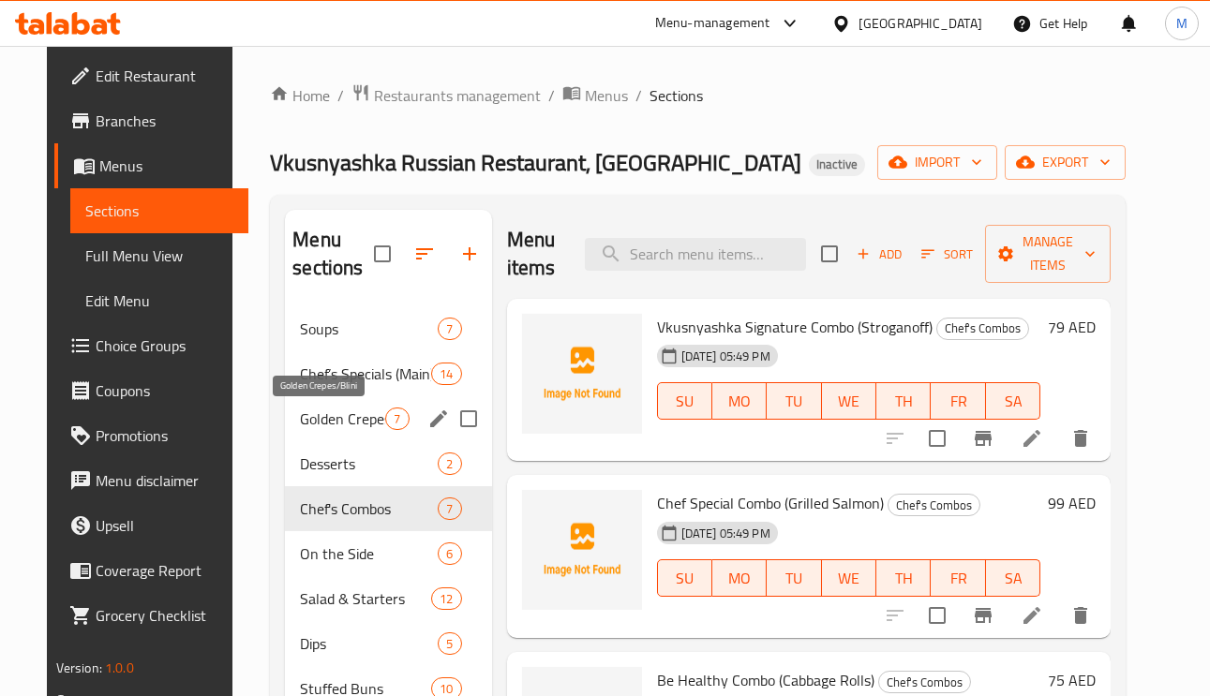
click at [339, 408] on span "Golden Crepes/Blini" at bounding box center [342, 419] width 85 height 22
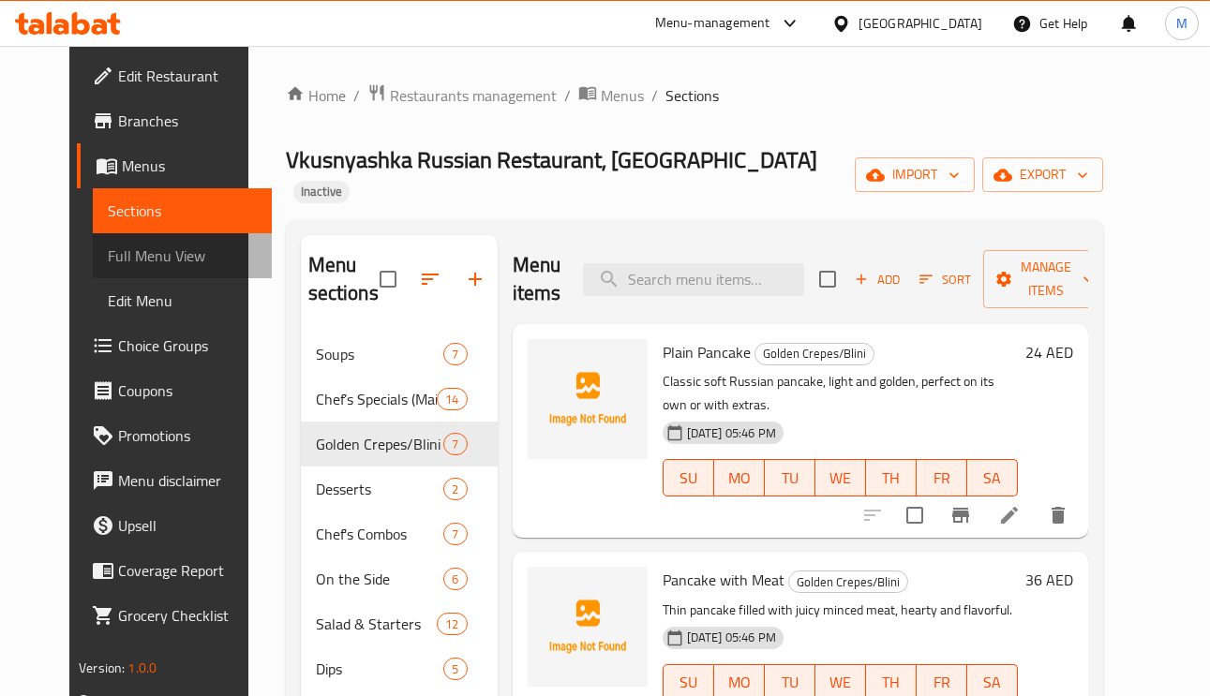
click at [147, 260] on span "Full Menu View" at bounding box center [182, 256] width 149 height 22
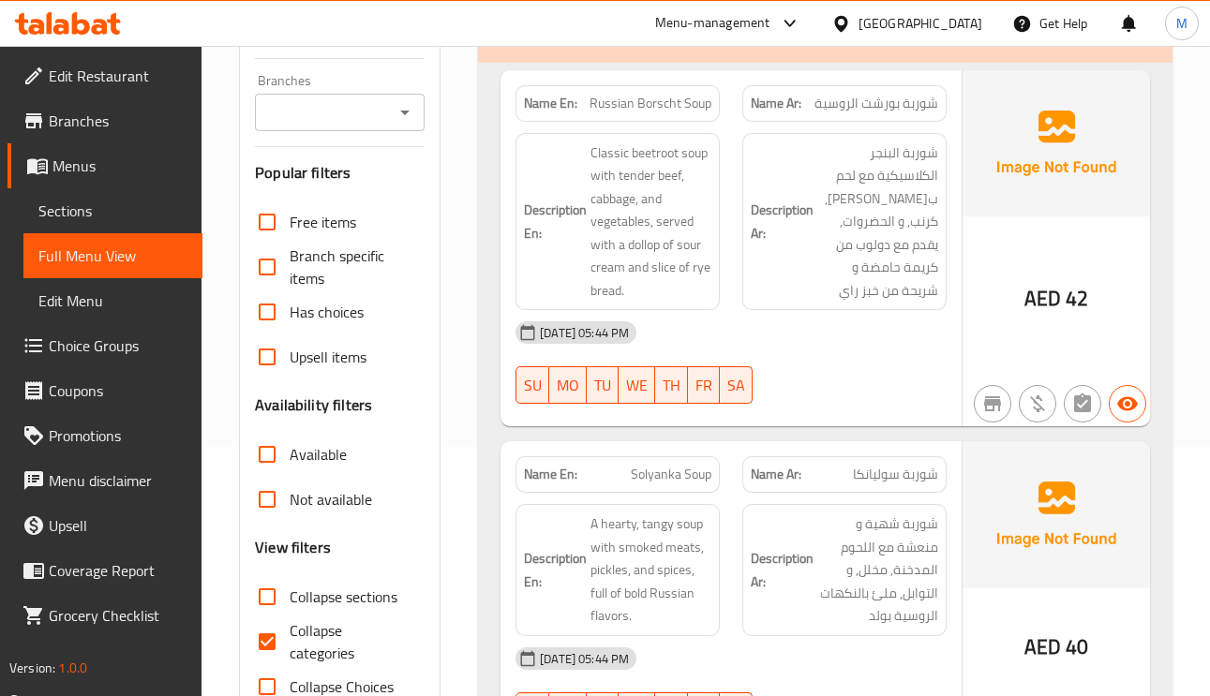
scroll to position [281, 0]
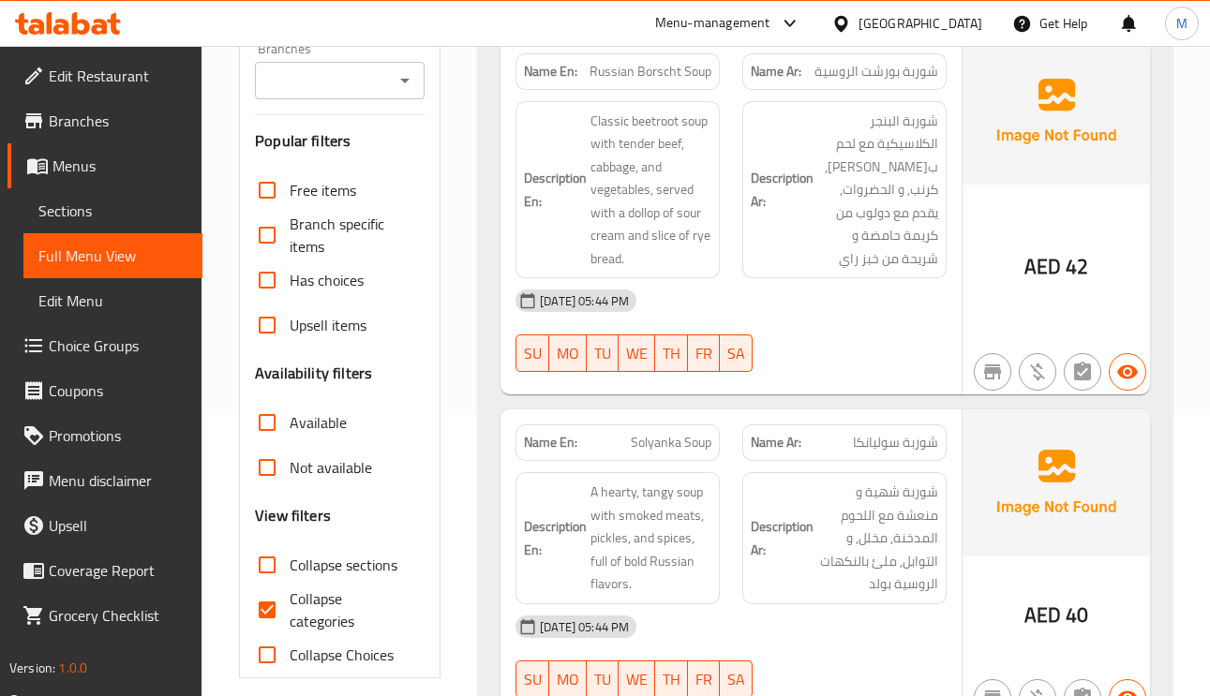
click at [320, 285] on span "Has choices" at bounding box center [327, 280] width 74 height 22
click at [290, 285] on input "Has choices" at bounding box center [267, 280] width 45 height 45
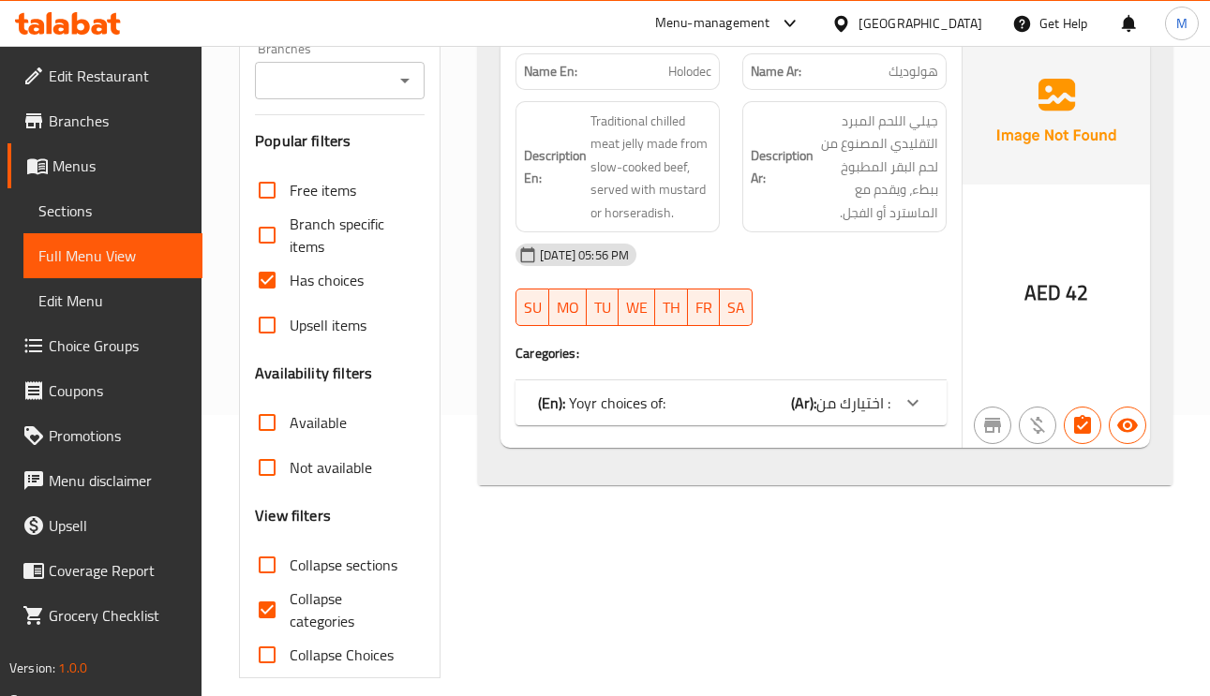
drag, startPoint x: 879, startPoint y: 389, endPoint x: 900, endPoint y: 401, distance: 24.8
click at [880, 389] on span "اختيارك من :" at bounding box center [853, 403] width 74 height 28
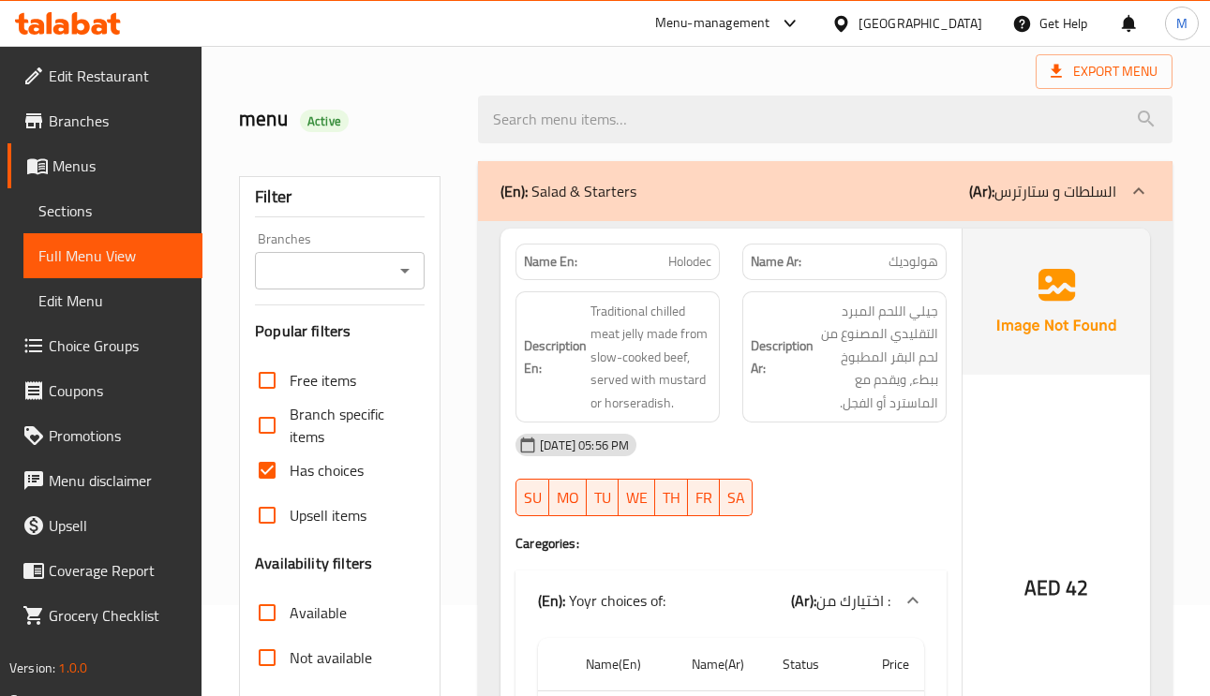
scroll to position [141, 0]
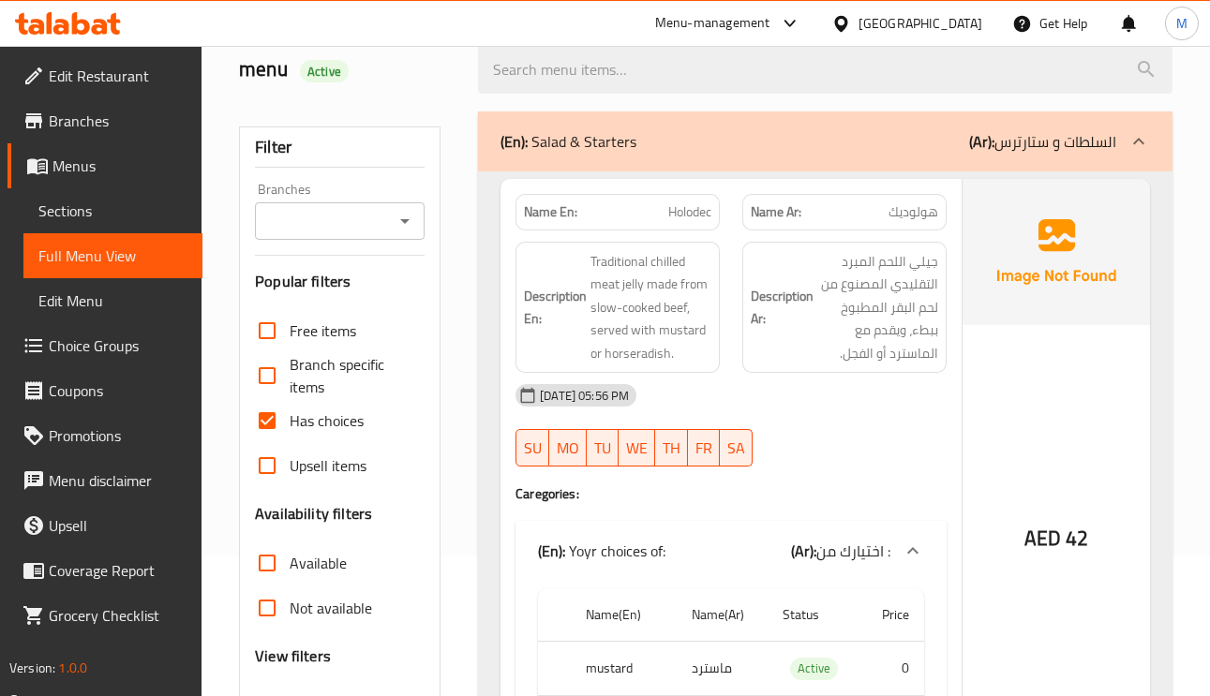
click at [265, 413] on input "Has choices" at bounding box center [267, 420] width 45 height 45
checkbox input "false"
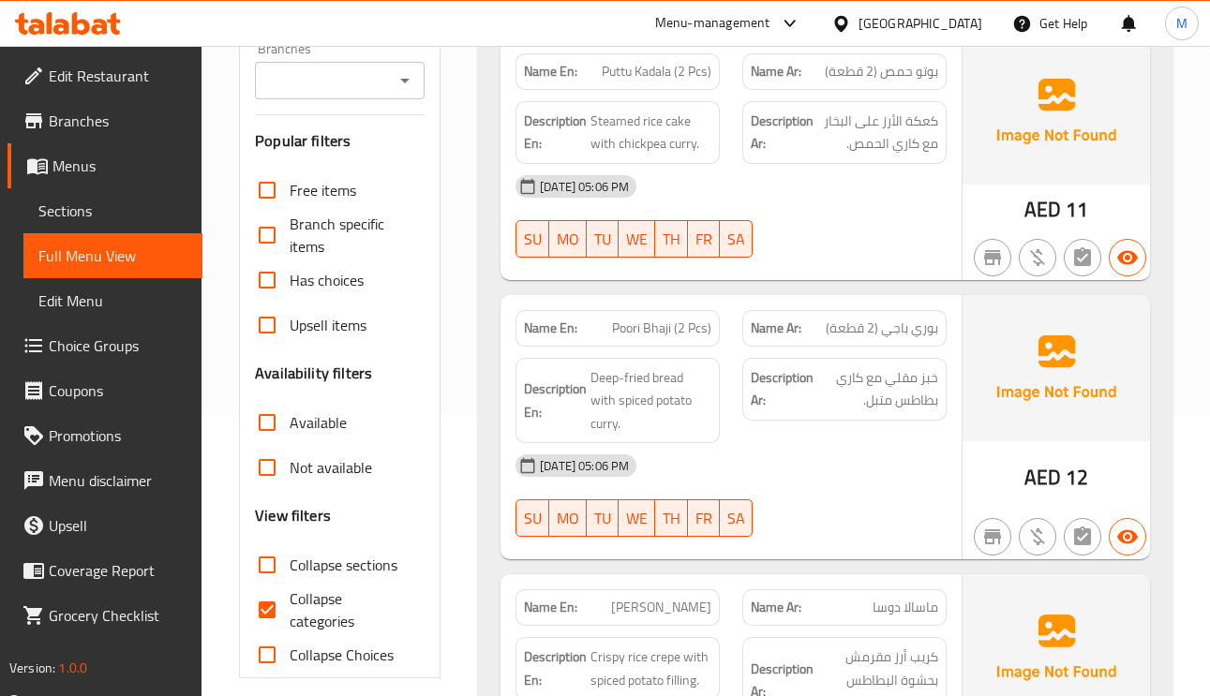
scroll to position [422, 0]
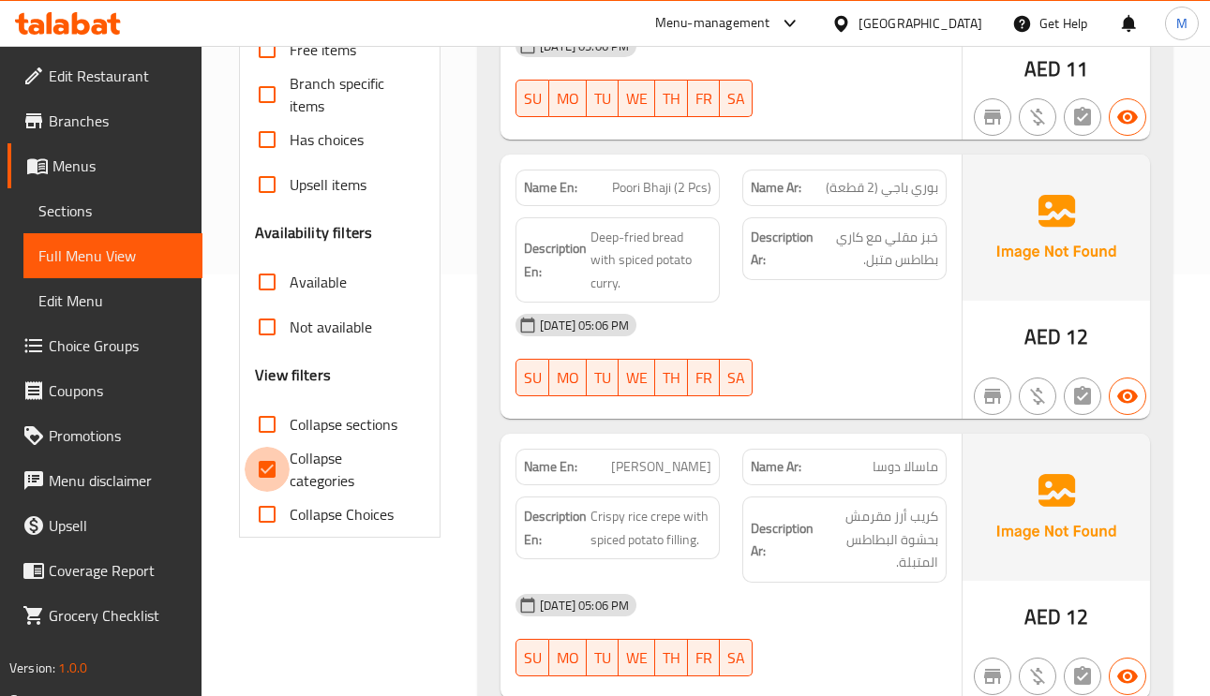
click at [262, 465] on input "Collapse categories" at bounding box center [267, 469] width 45 height 45
checkbox input "false"
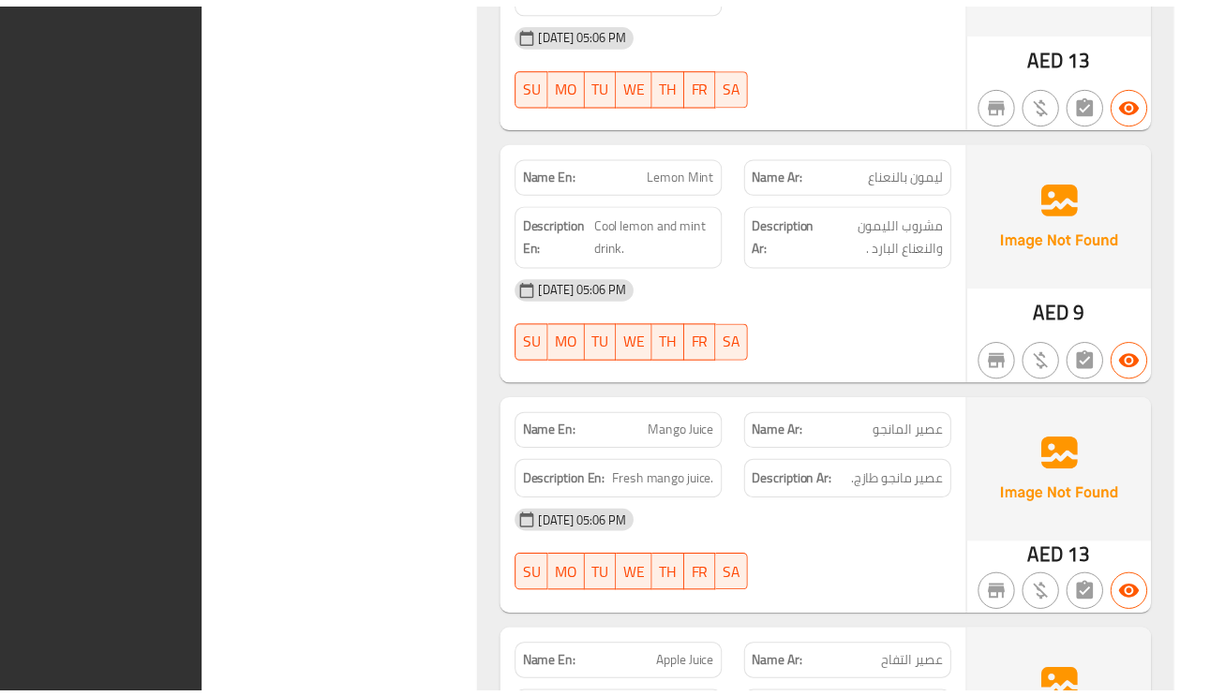
scroll to position [25814, 0]
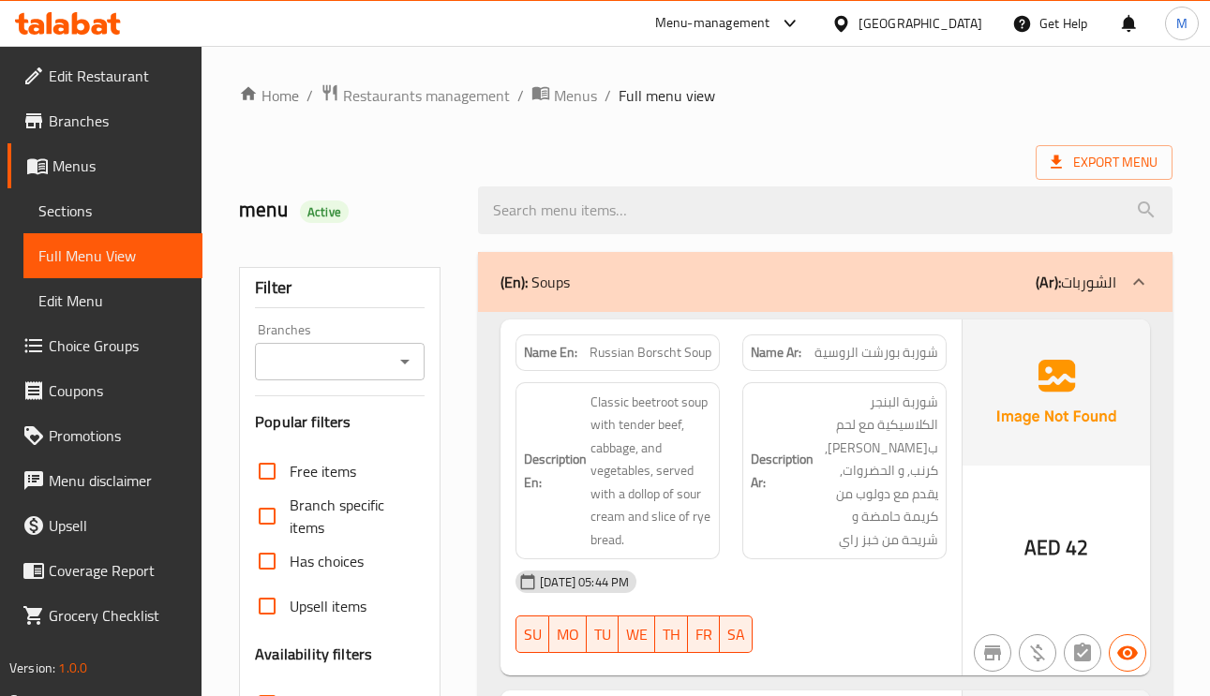
scroll to position [141, 0]
